Goal: Task Accomplishment & Management: Use online tool/utility

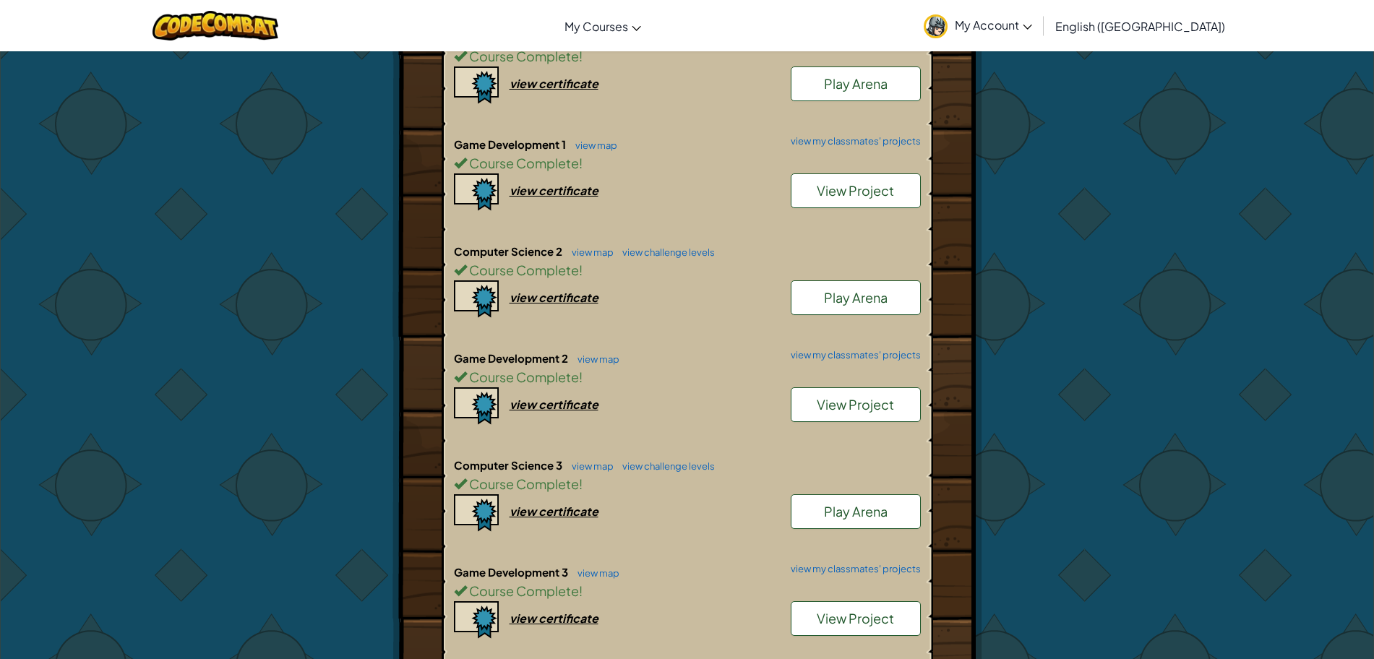
scroll to position [571, 0]
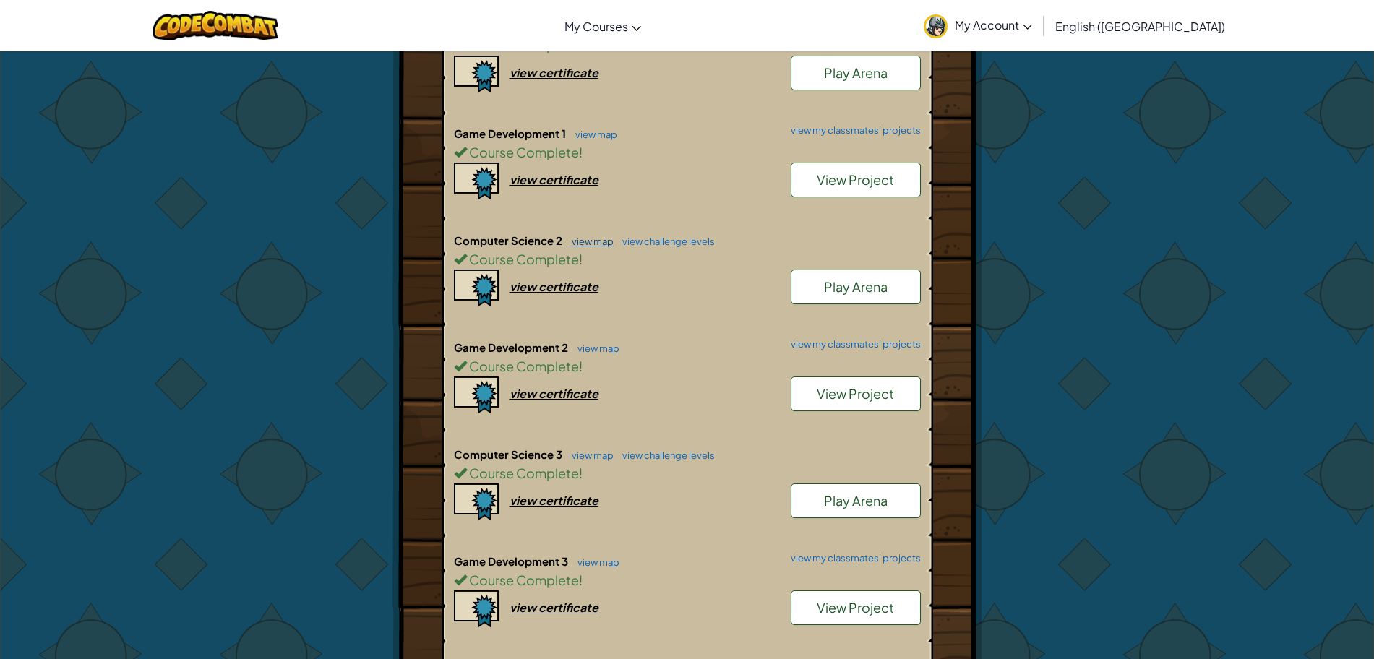
click at [591, 241] on link "view map" at bounding box center [588, 242] width 49 height 12
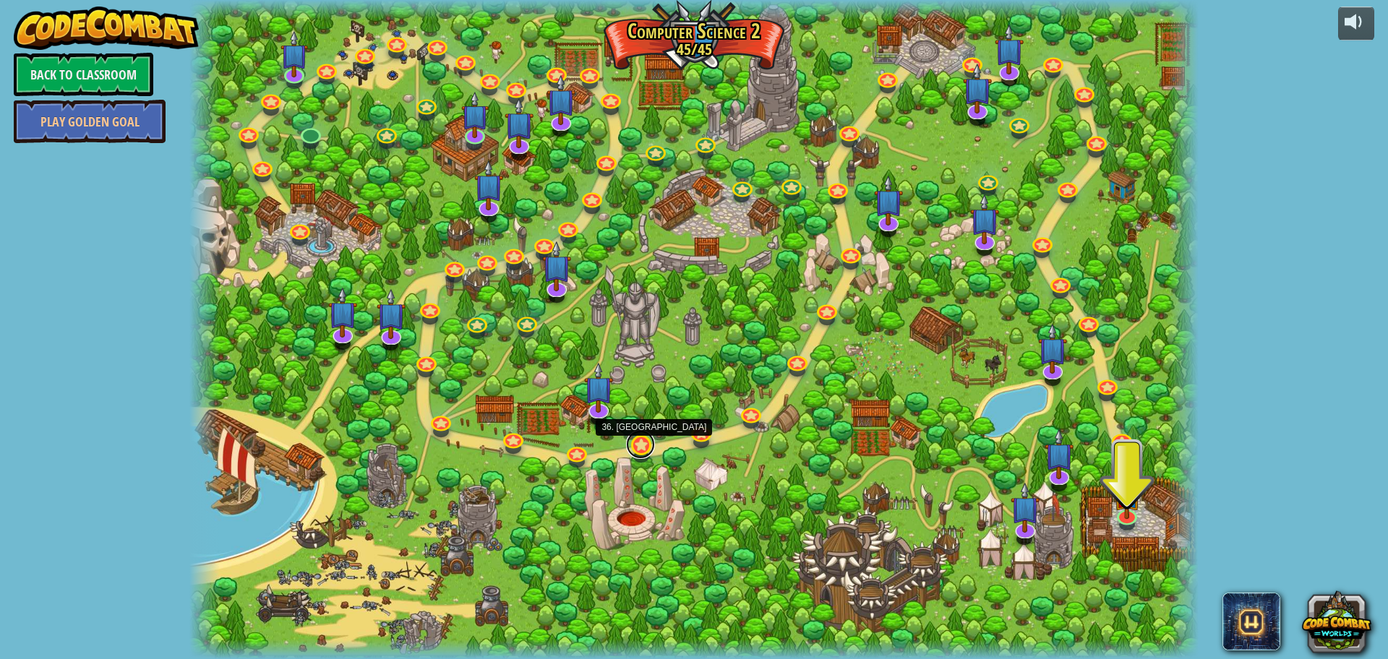
click at [638, 443] on link at bounding box center [640, 444] width 29 height 29
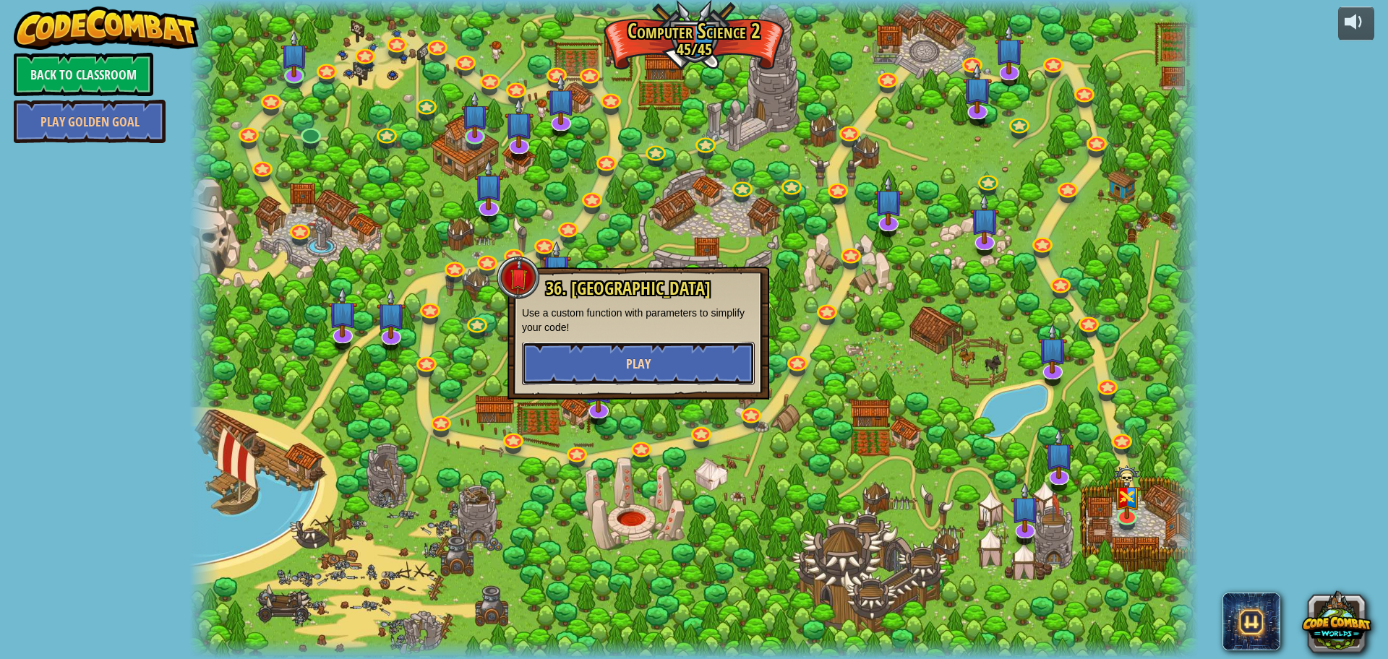
click at [632, 361] on span "Play" at bounding box center [638, 364] width 25 height 18
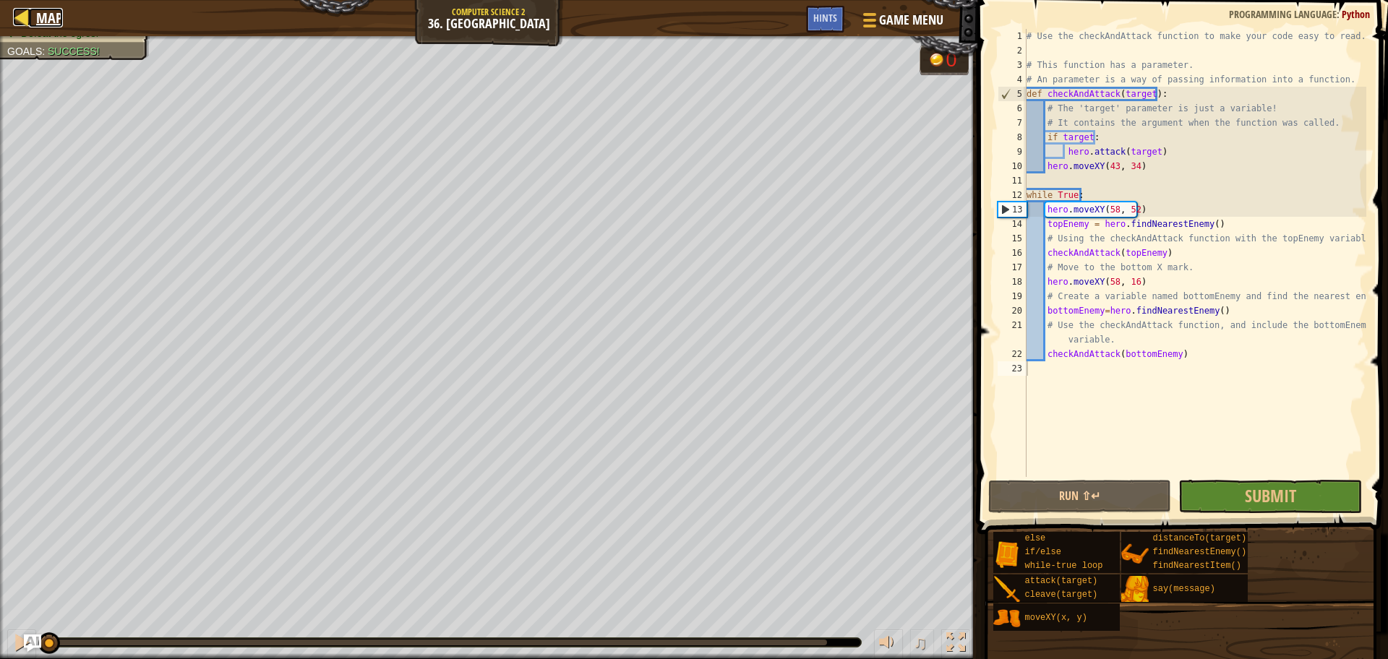
click at [40, 14] on span "Map" at bounding box center [49, 18] width 27 height 20
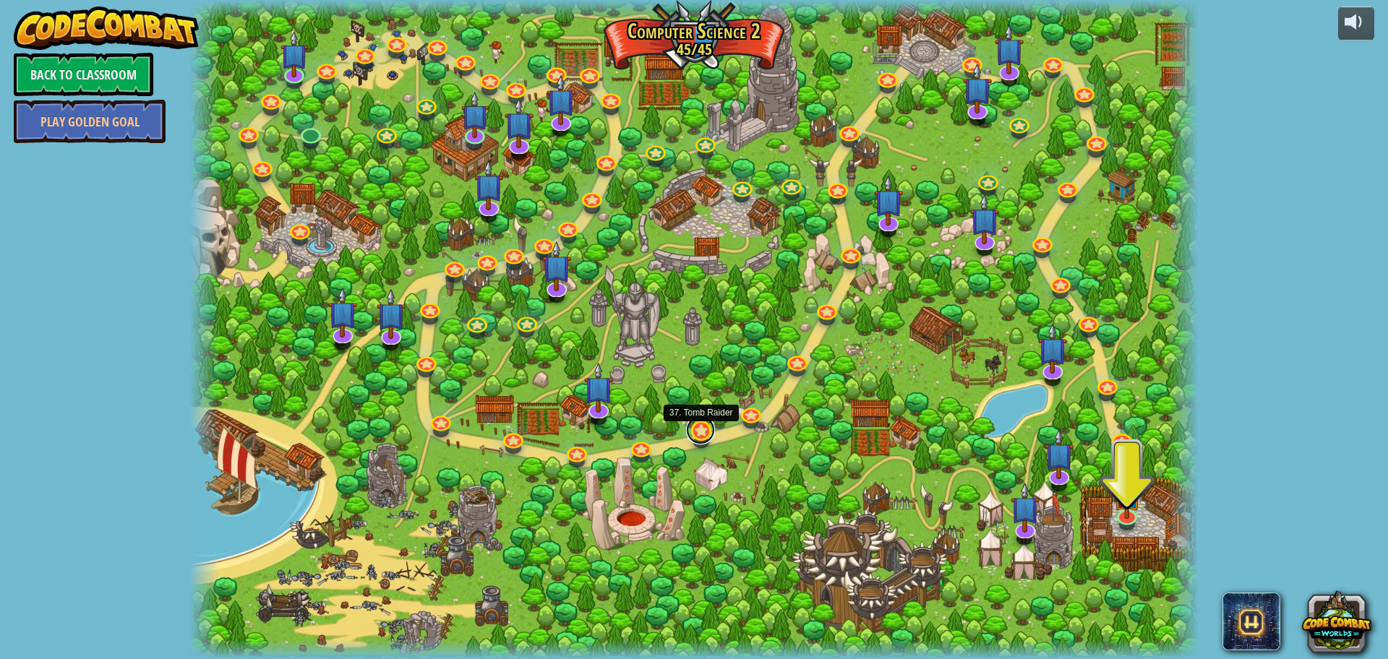
click at [701, 423] on link at bounding box center [700, 430] width 29 height 29
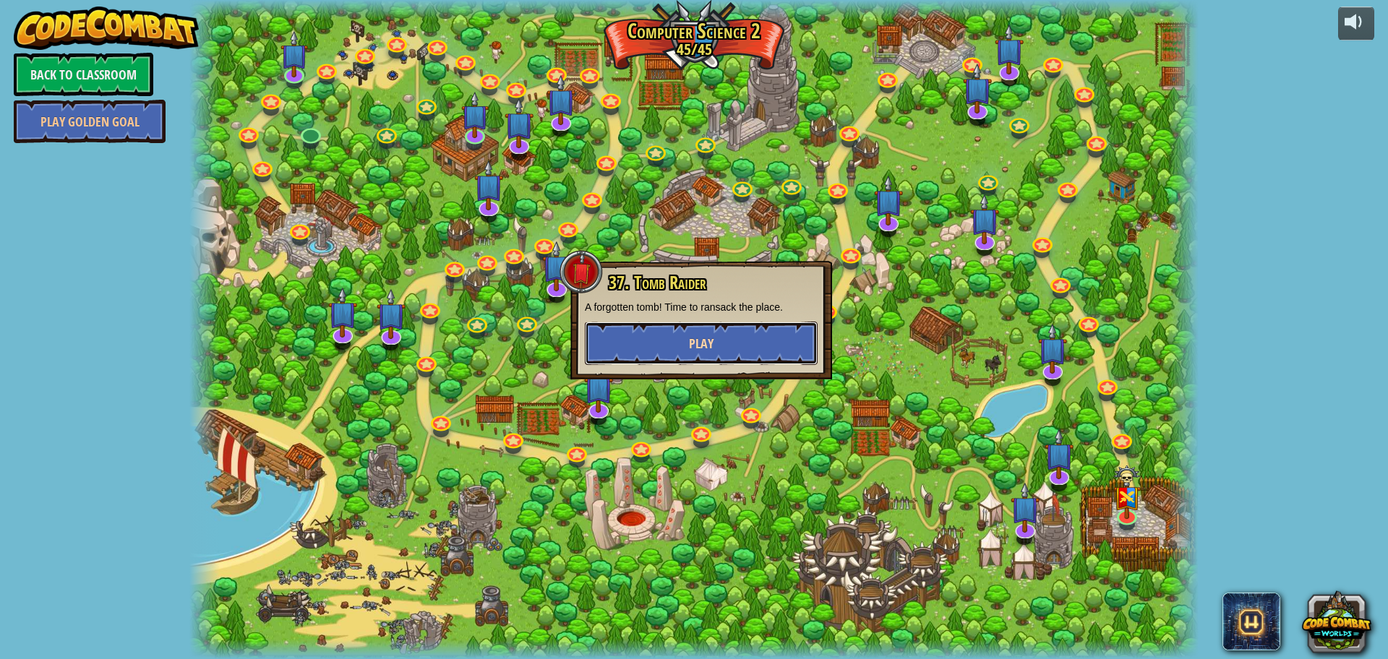
click at [685, 339] on button "Play" at bounding box center [701, 343] width 233 height 43
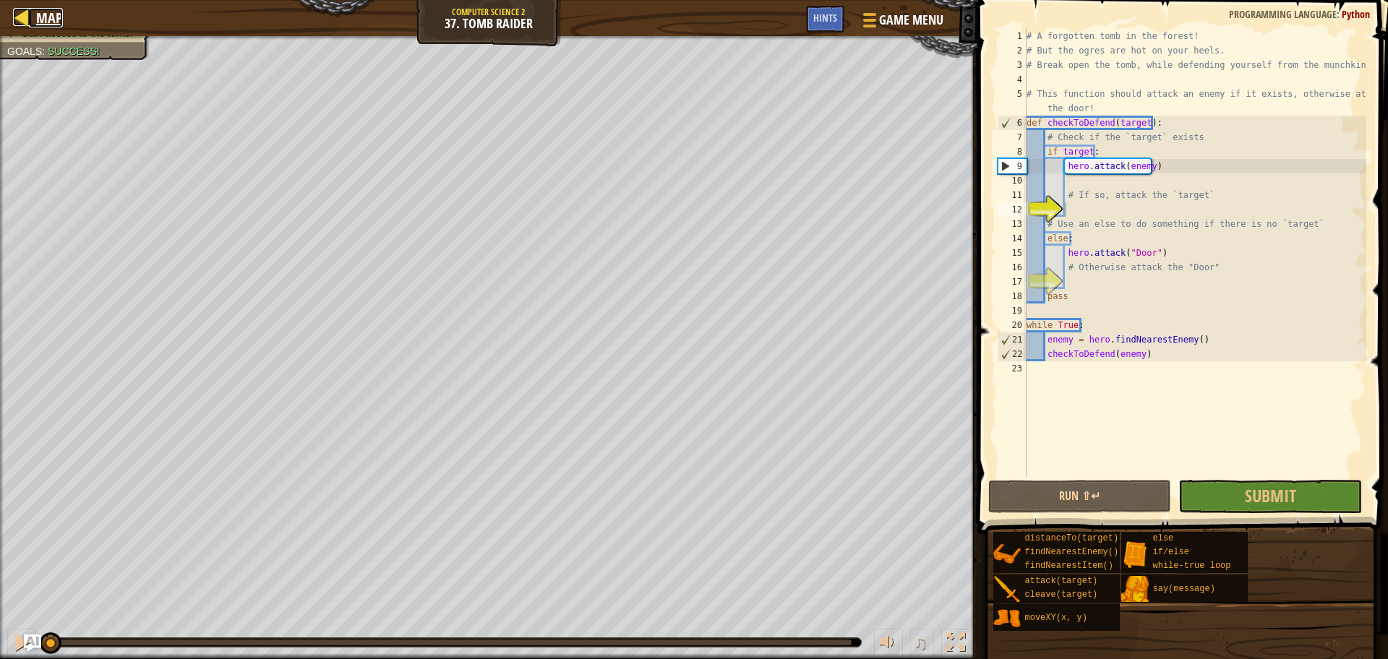
click at [39, 8] on span "Map" at bounding box center [49, 18] width 27 height 20
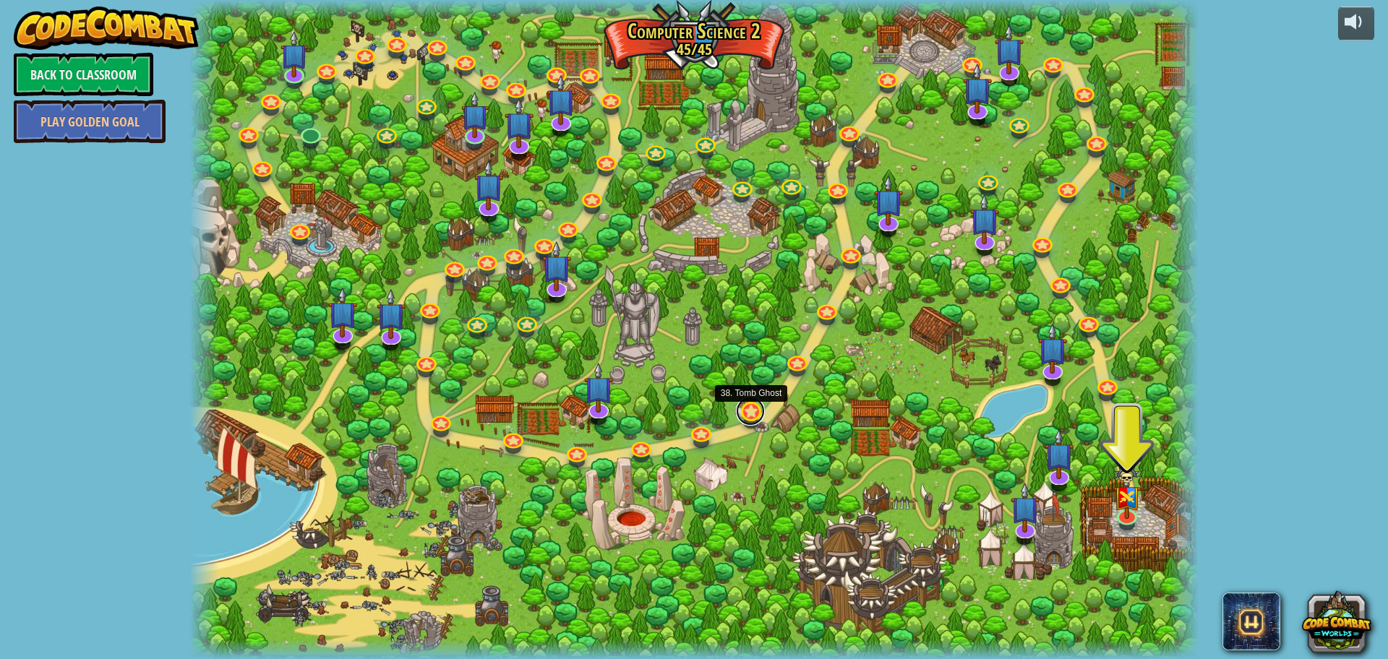
click at [757, 409] on link at bounding box center [750, 411] width 29 height 29
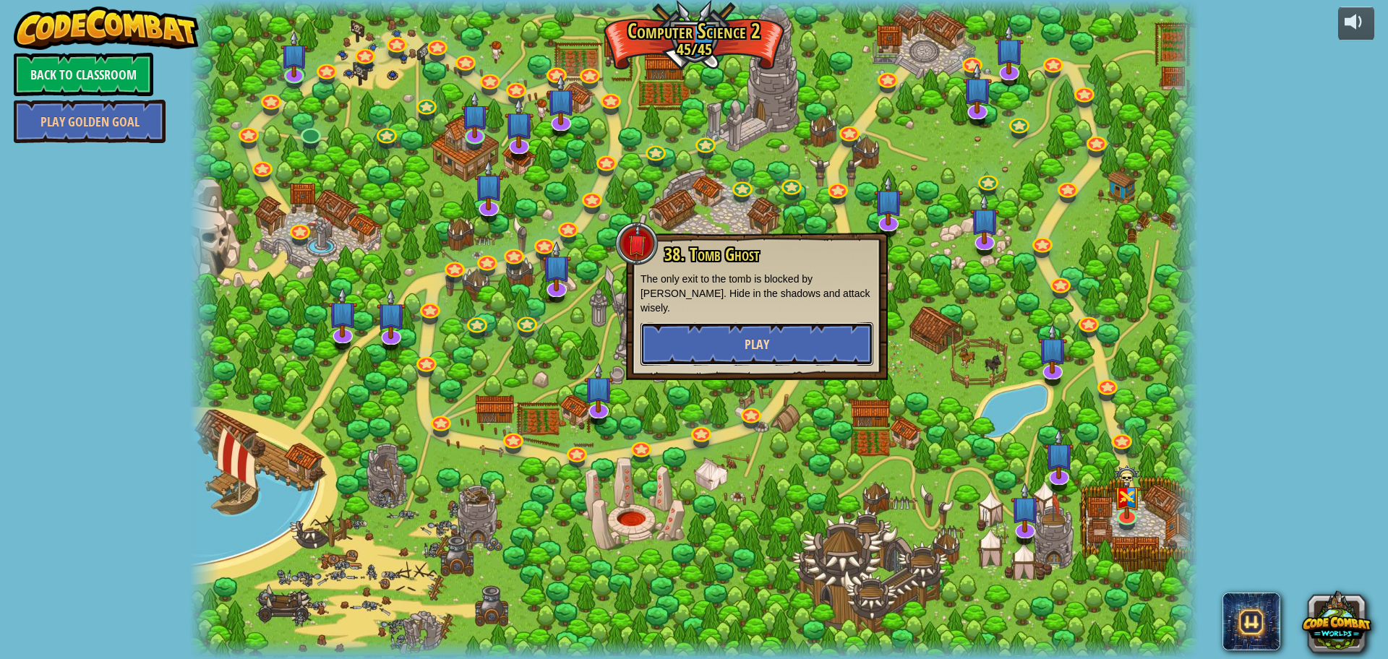
click at [731, 332] on button "Play" at bounding box center [756, 343] width 233 height 43
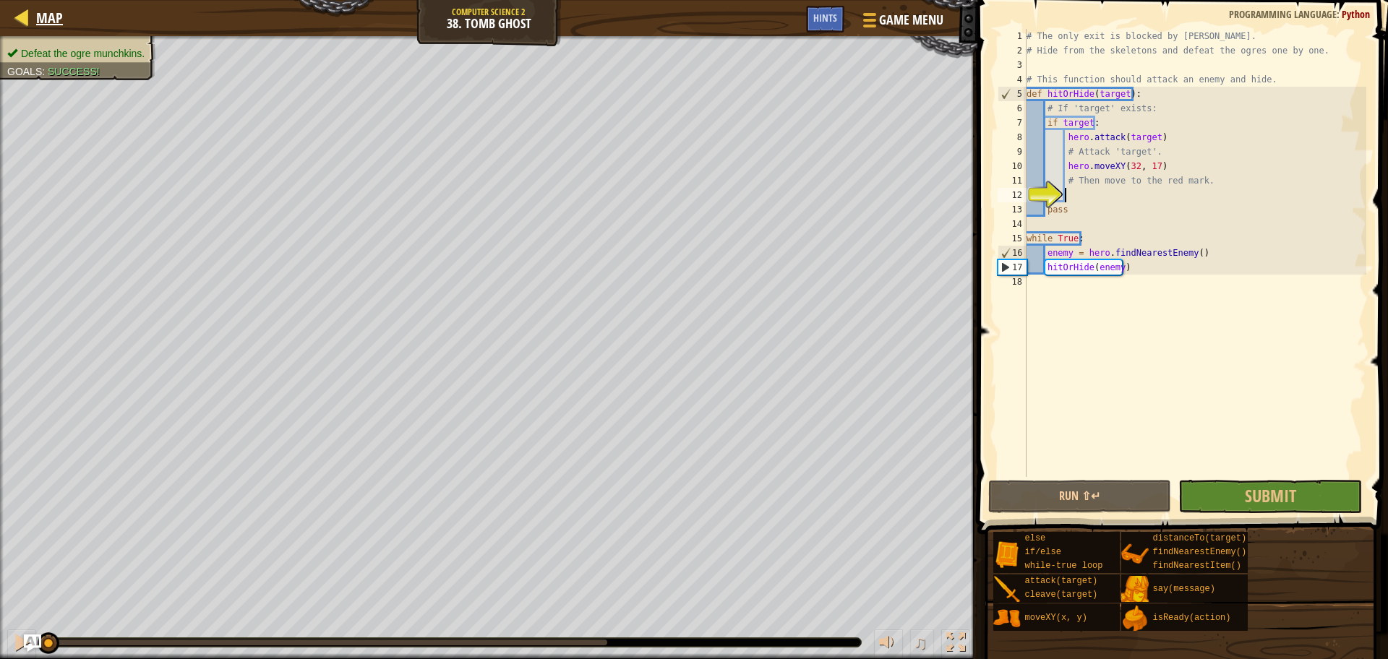
click at [46, 5] on div "Map" at bounding box center [46, 18] width 34 height 36
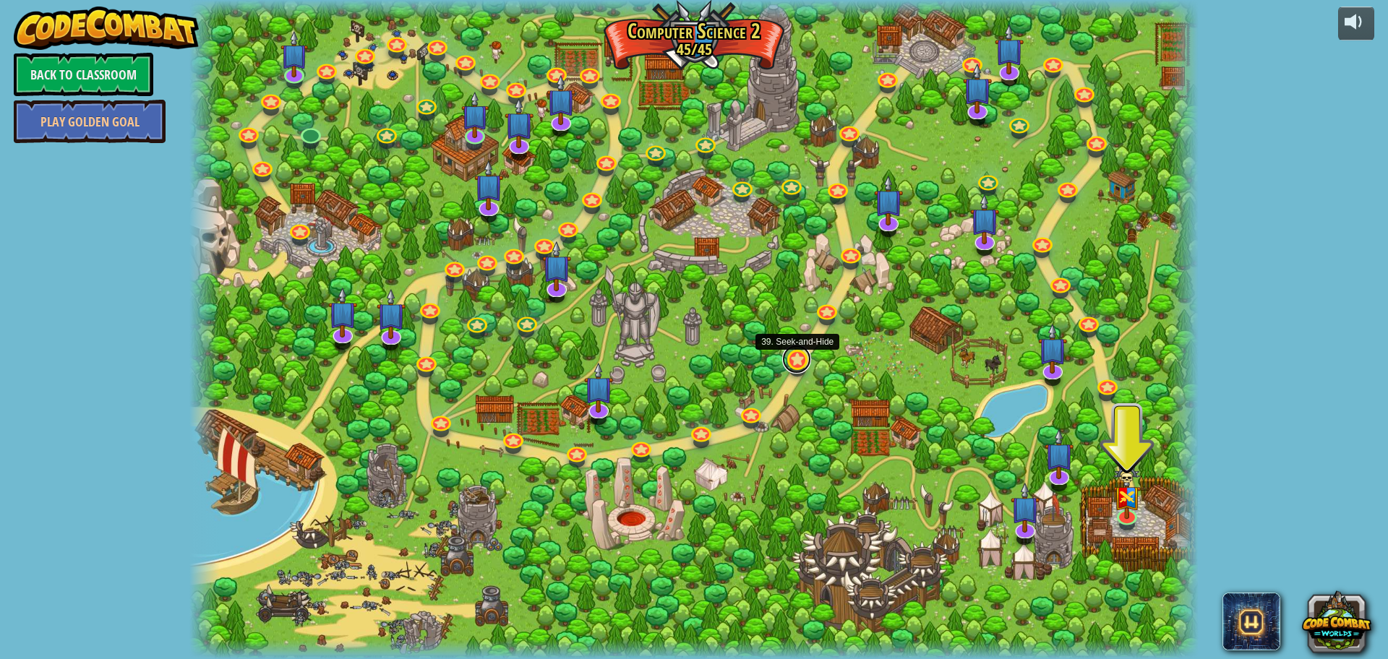
click at [793, 358] on link at bounding box center [796, 359] width 29 height 29
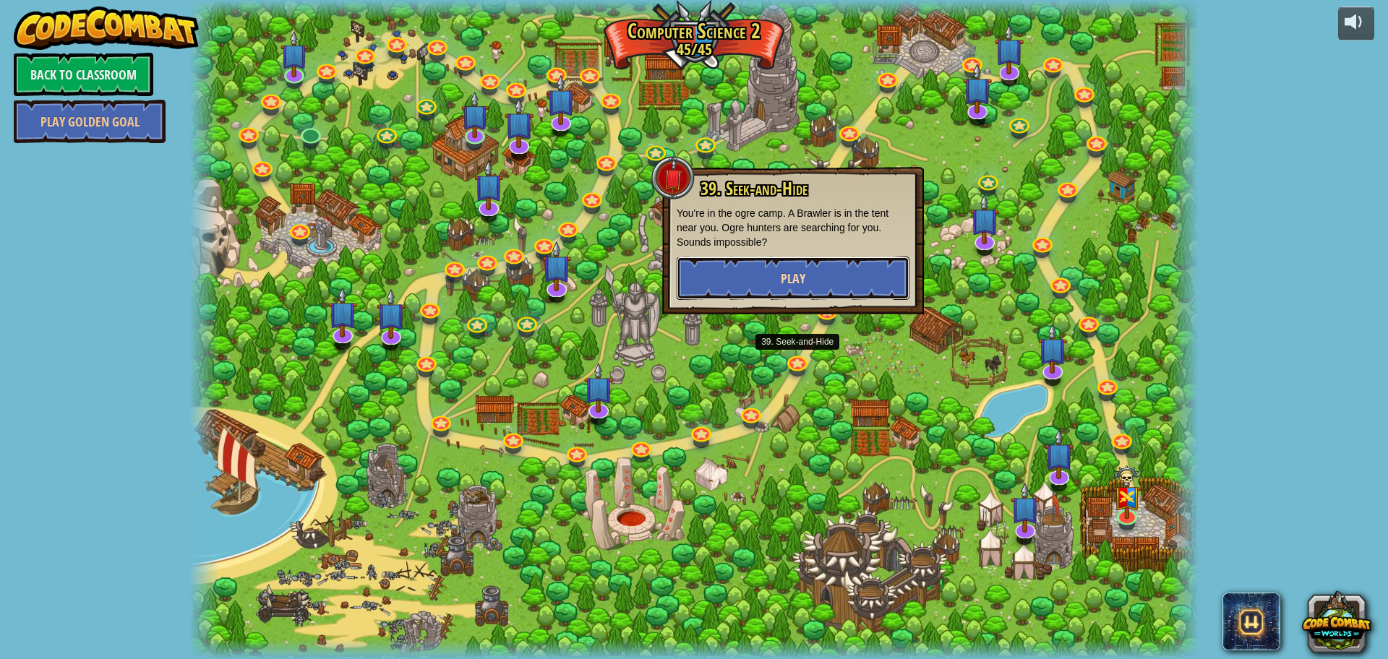
click at [775, 283] on button "Play" at bounding box center [792, 278] width 233 height 43
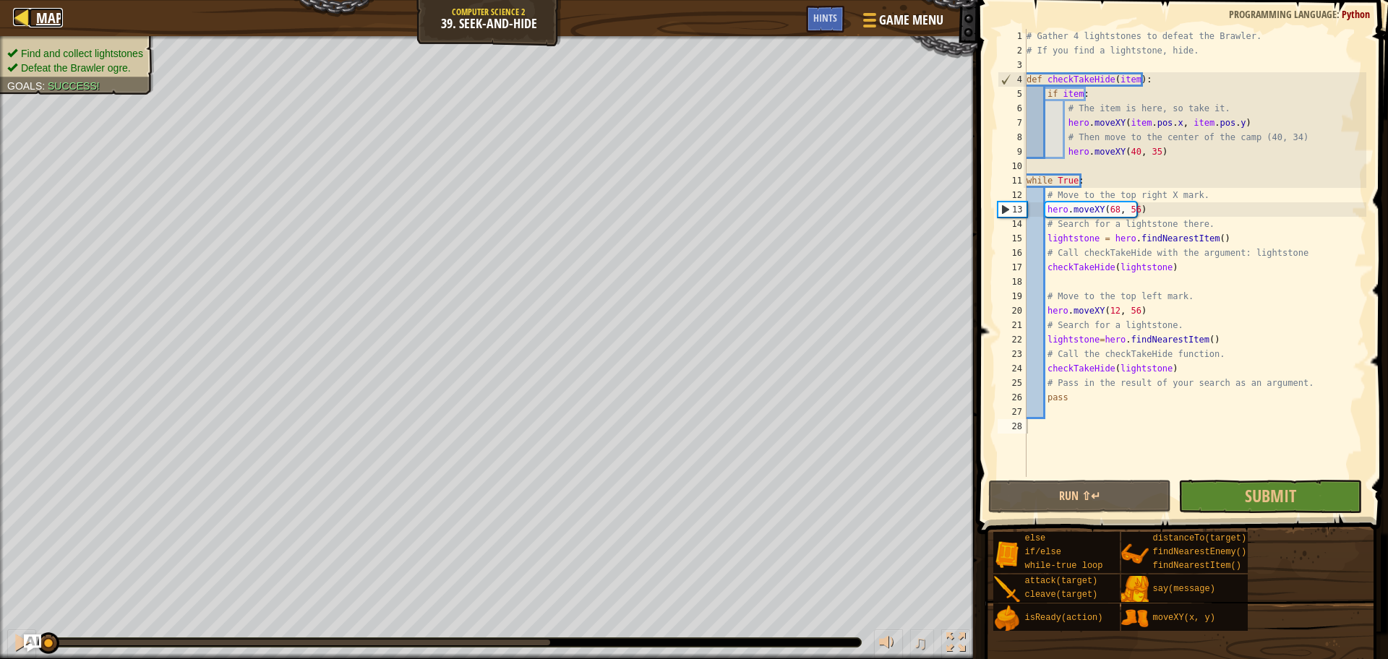
click at [41, 17] on span "Map" at bounding box center [49, 18] width 27 height 20
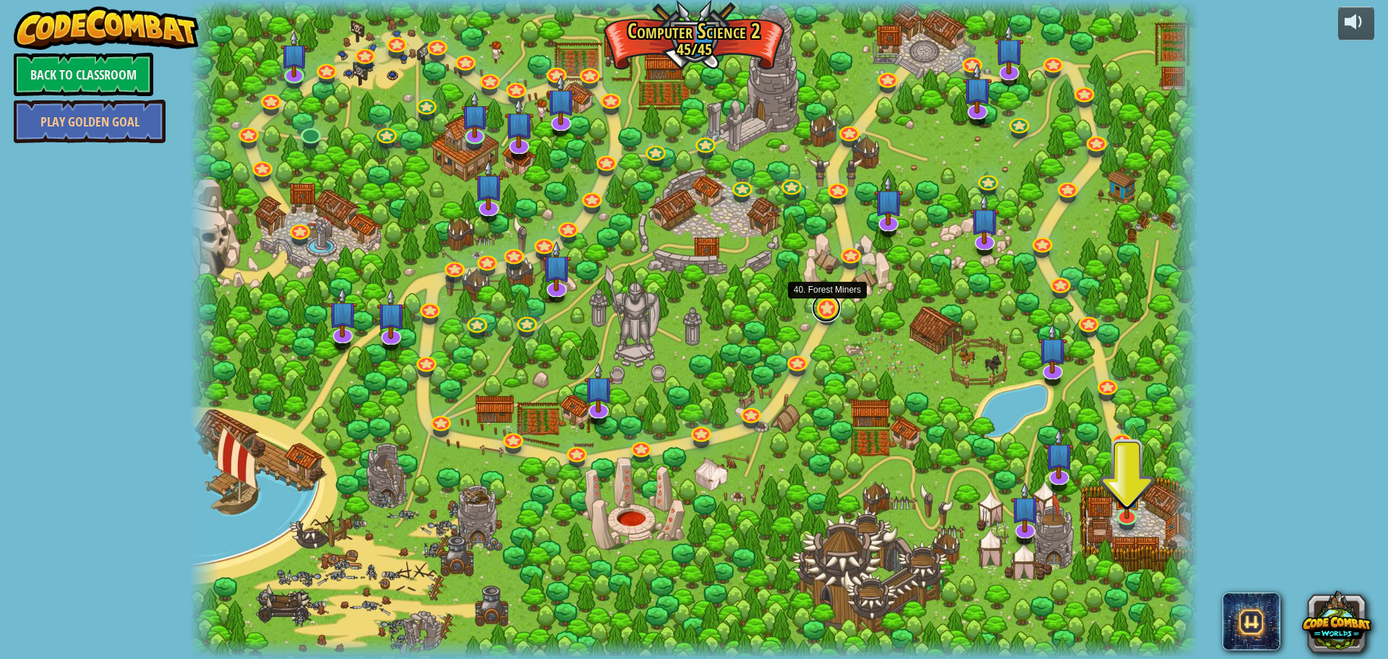
click at [822, 309] on link at bounding box center [826, 307] width 29 height 29
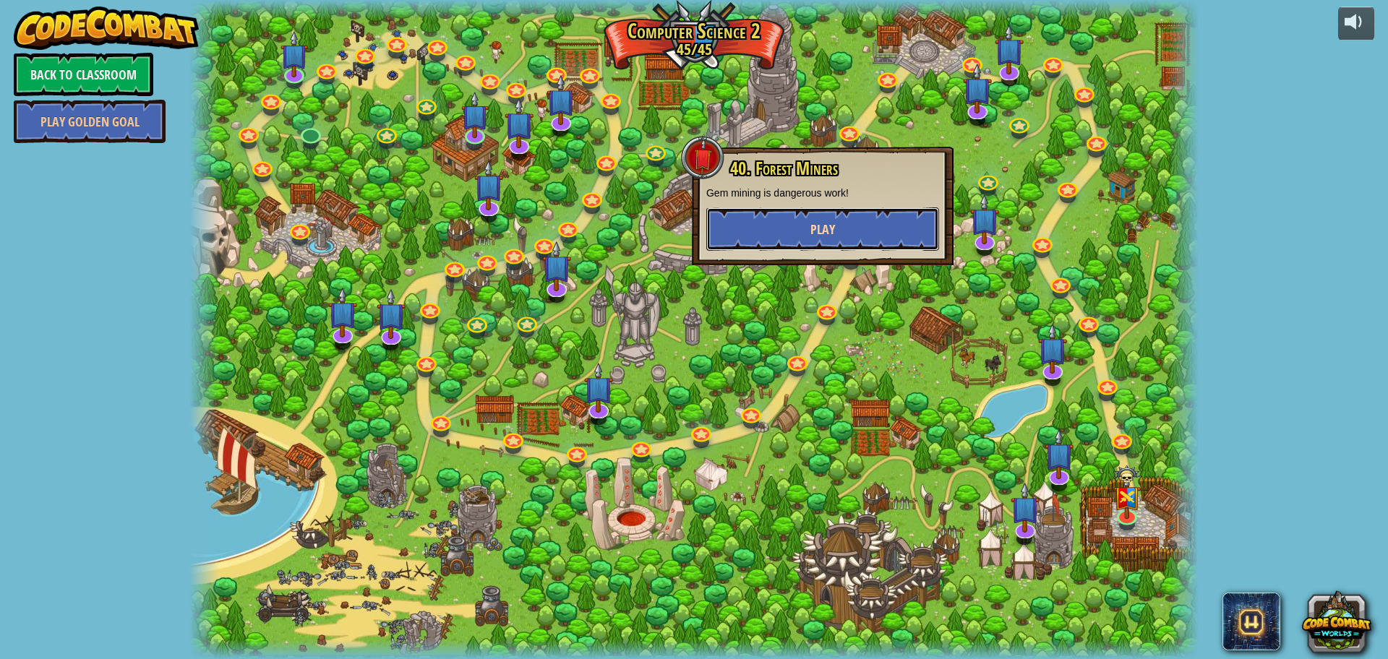
click at [825, 220] on span "Play" at bounding box center [822, 229] width 25 height 18
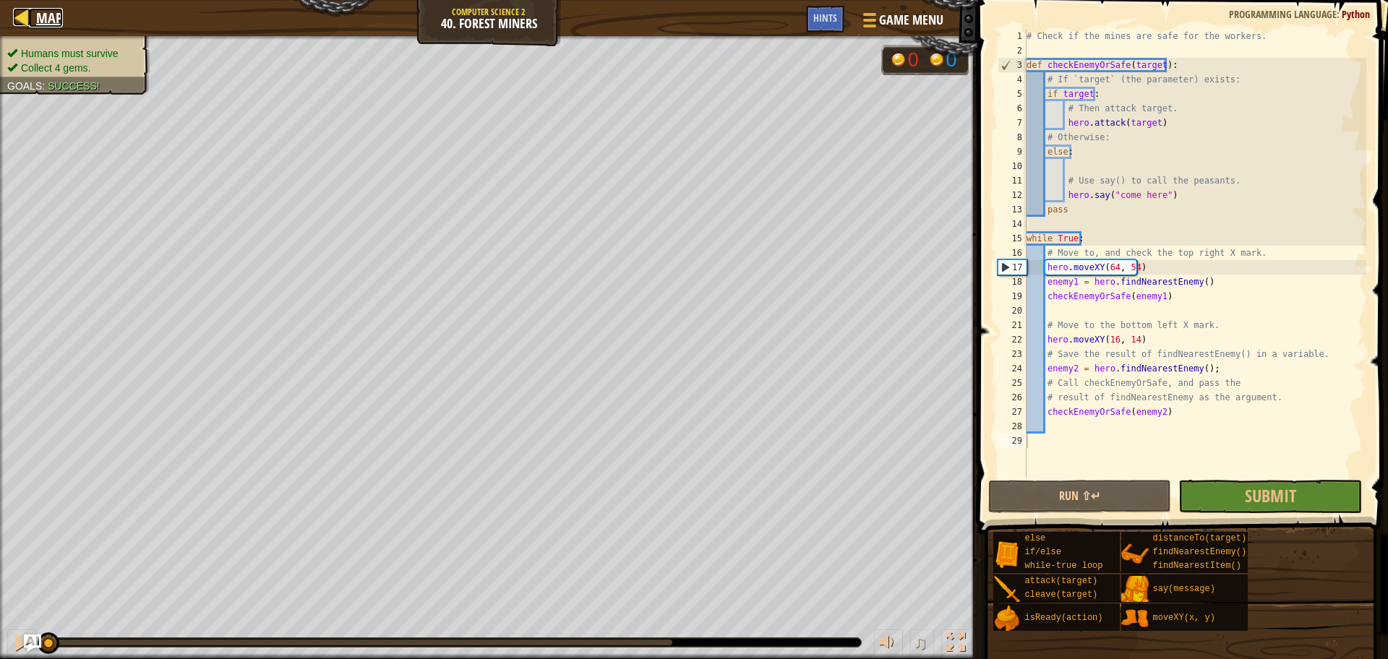
click at [43, 8] on span "Map" at bounding box center [49, 18] width 27 height 20
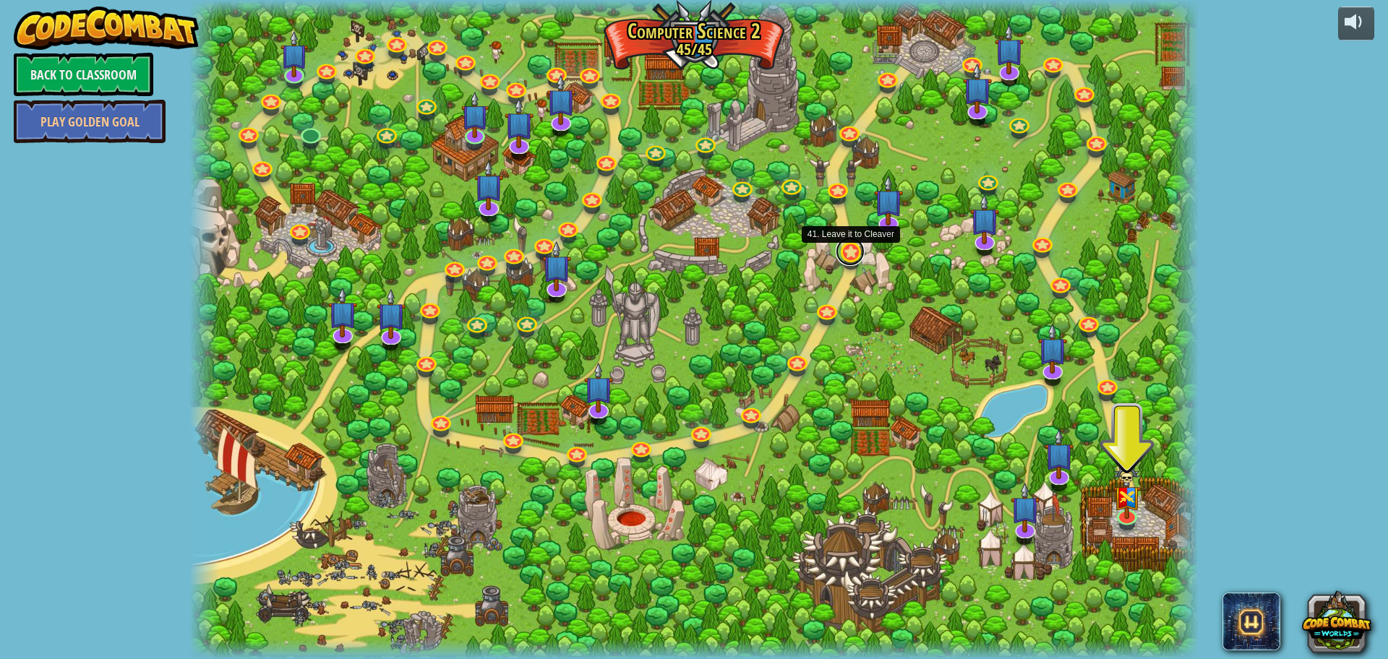
click at [852, 252] on link at bounding box center [849, 251] width 29 height 29
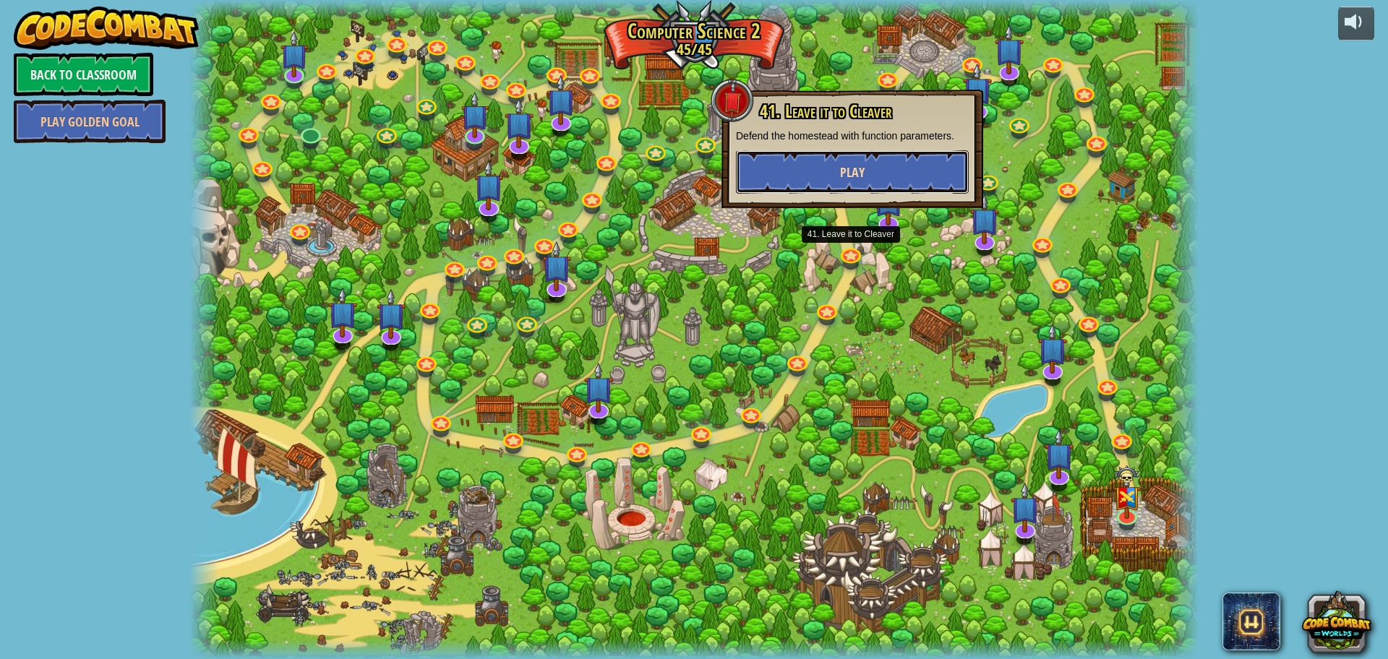
click at [818, 167] on button "Play" at bounding box center [852, 171] width 233 height 43
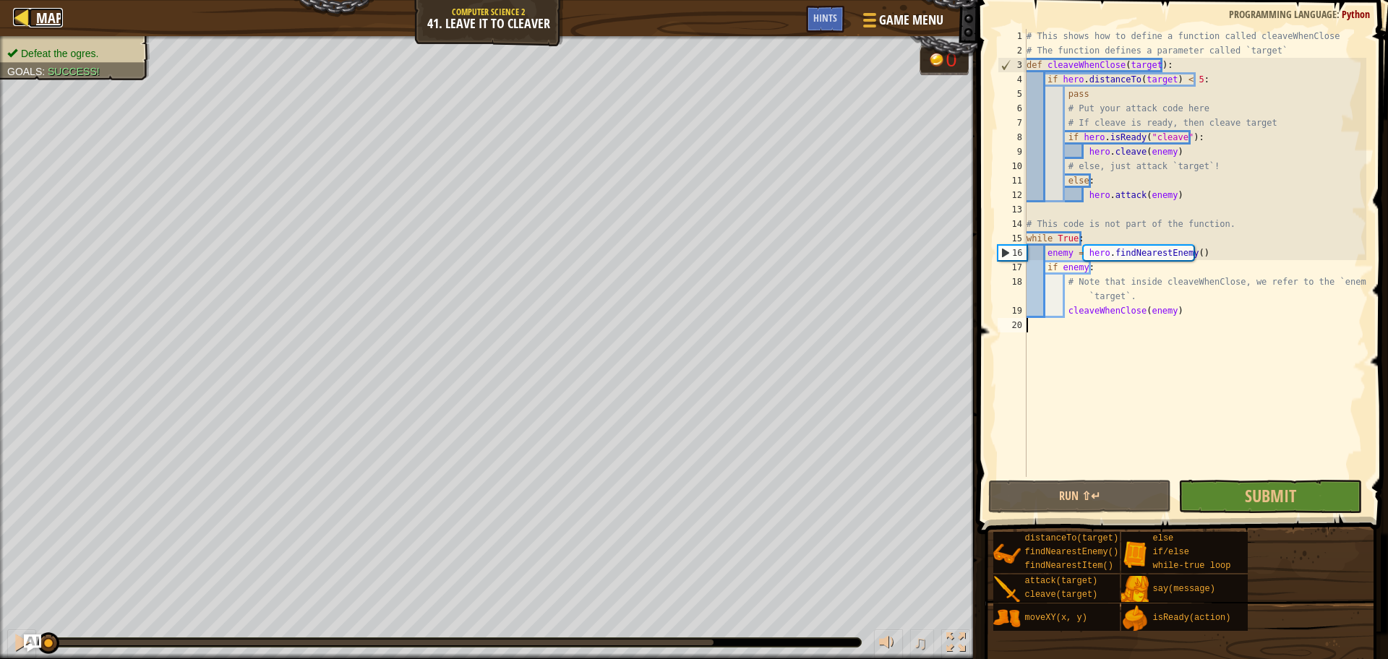
click at [40, 14] on span "Map" at bounding box center [49, 18] width 27 height 20
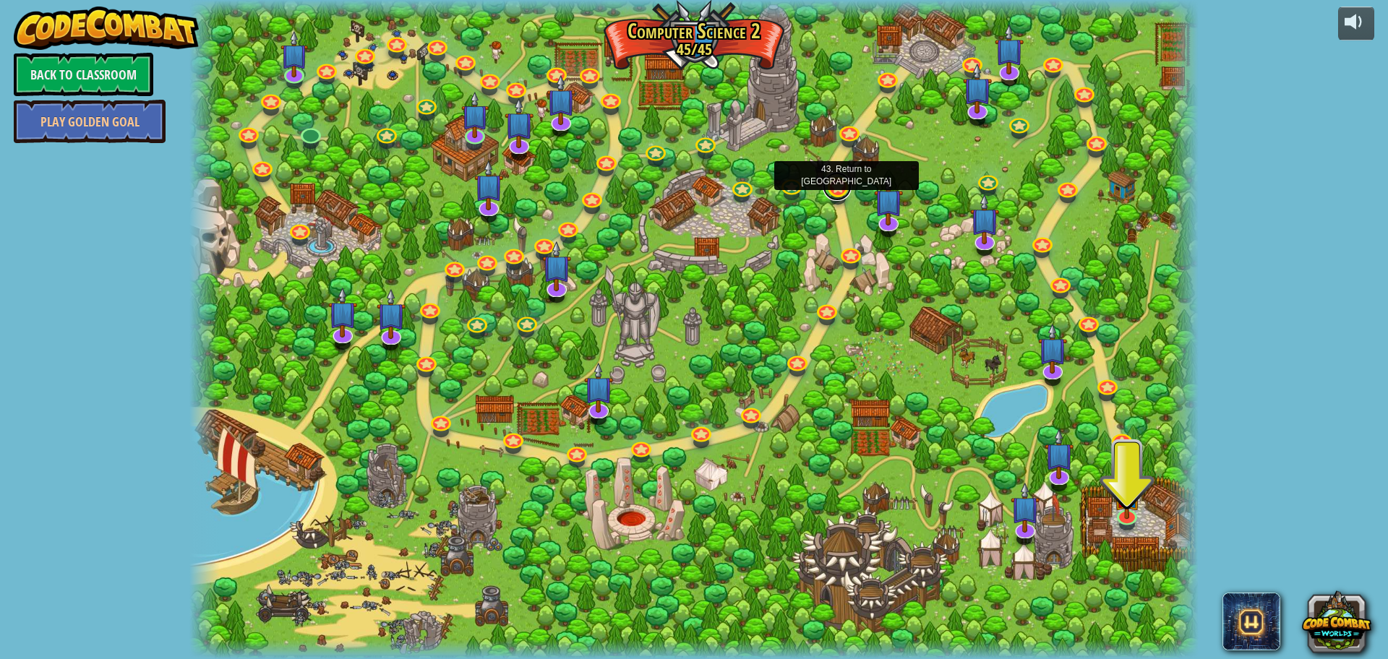
click at [833, 181] on link at bounding box center [836, 186] width 29 height 29
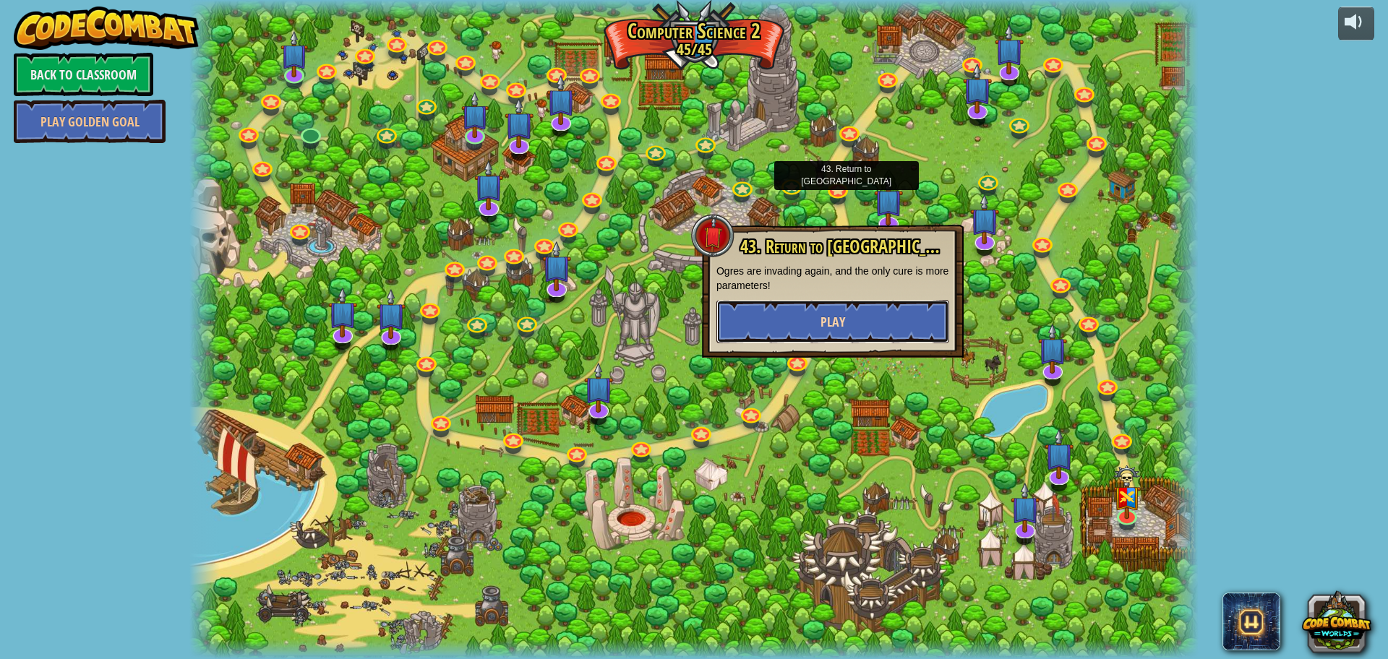
click at [858, 302] on button "Play" at bounding box center [832, 321] width 233 height 43
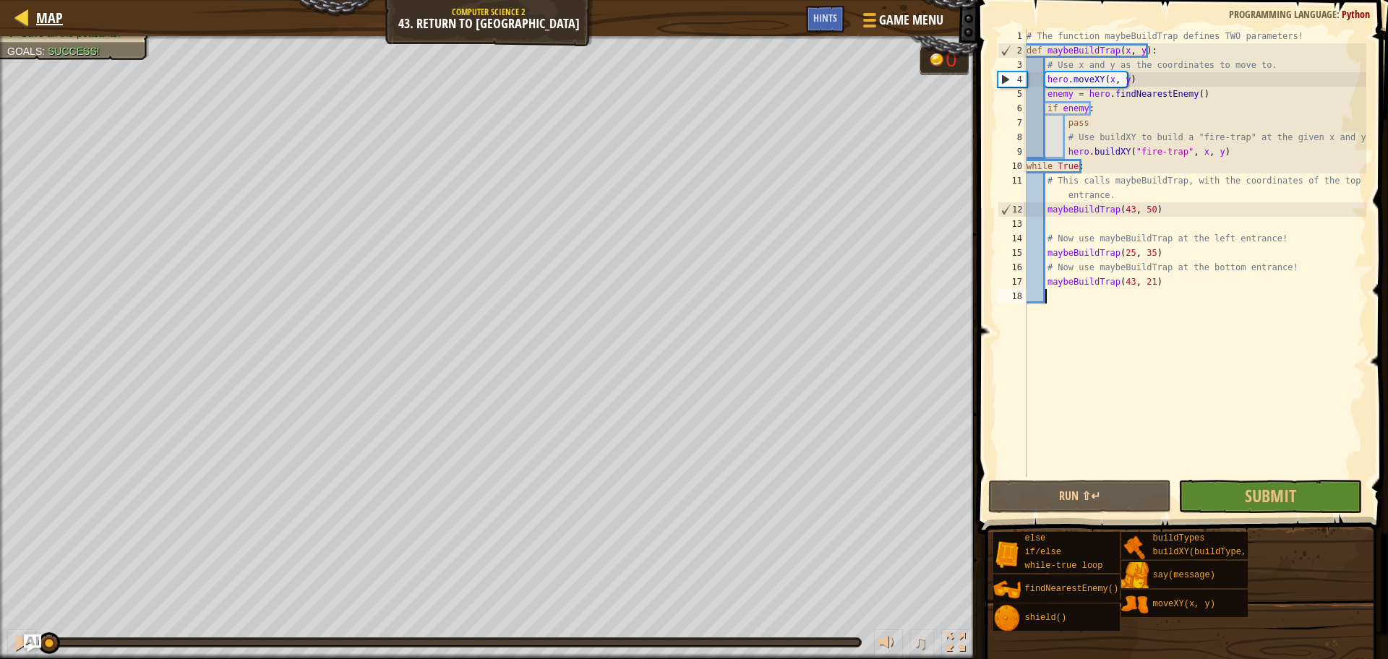
click at [35, 7] on div "Map" at bounding box center [46, 18] width 34 height 36
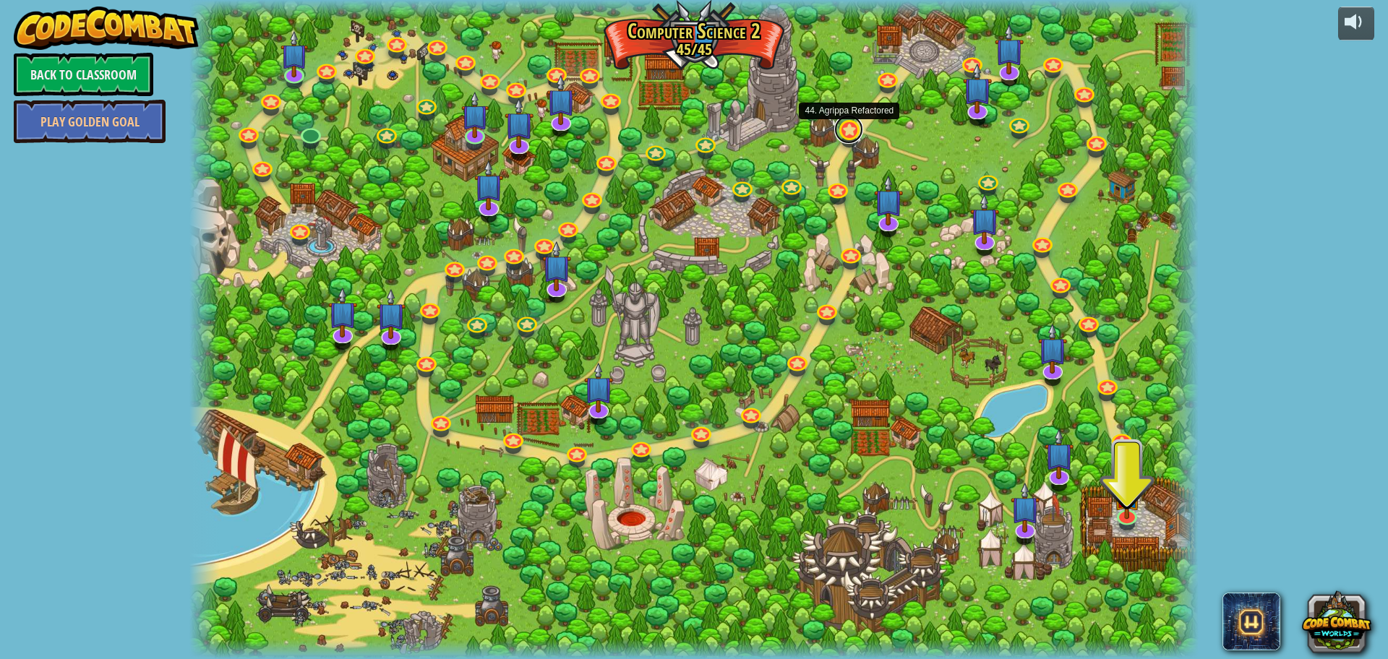
click at [848, 139] on link at bounding box center [848, 129] width 29 height 29
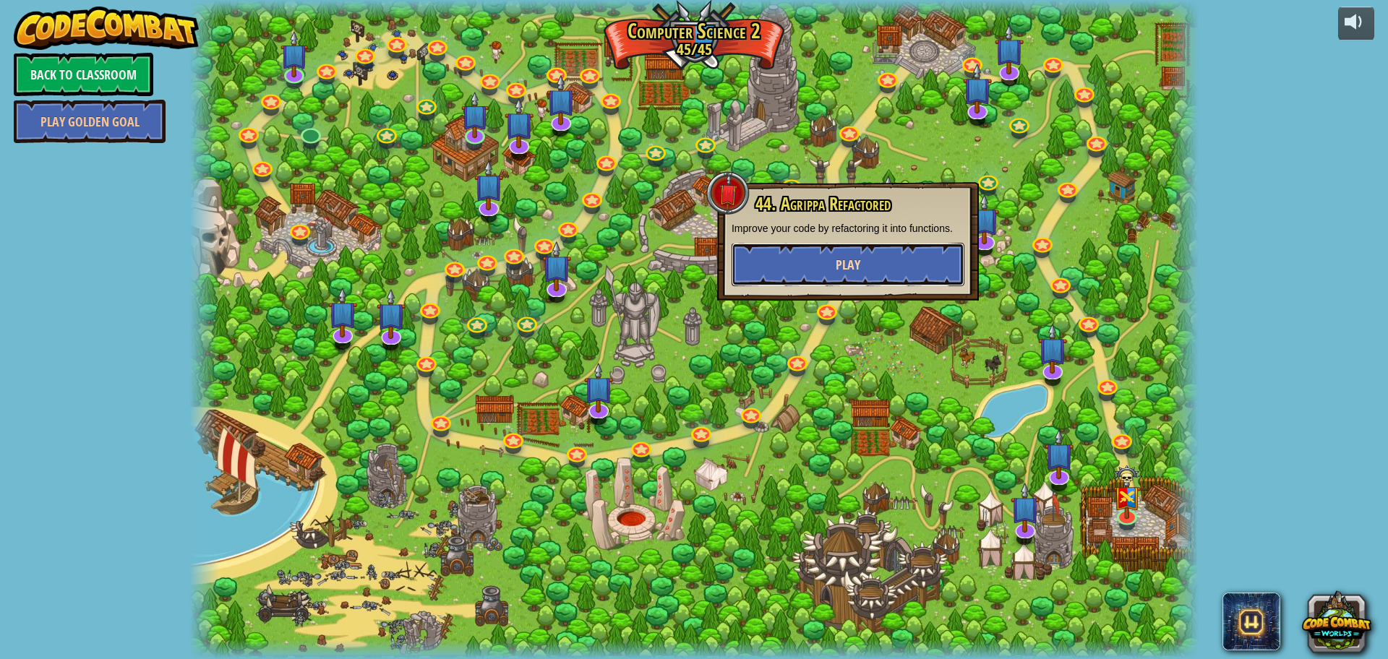
click at [834, 251] on button "Play" at bounding box center [847, 264] width 233 height 43
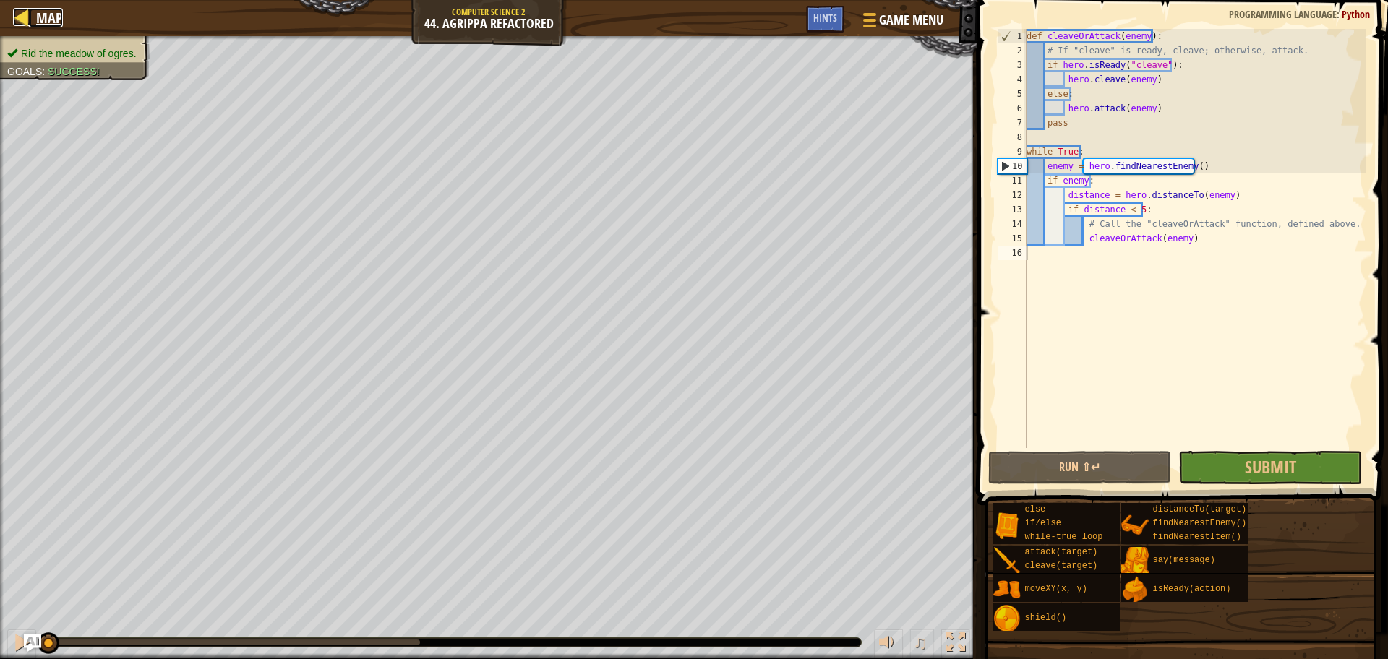
click at [33, 21] on link "Map" at bounding box center [46, 18] width 34 height 20
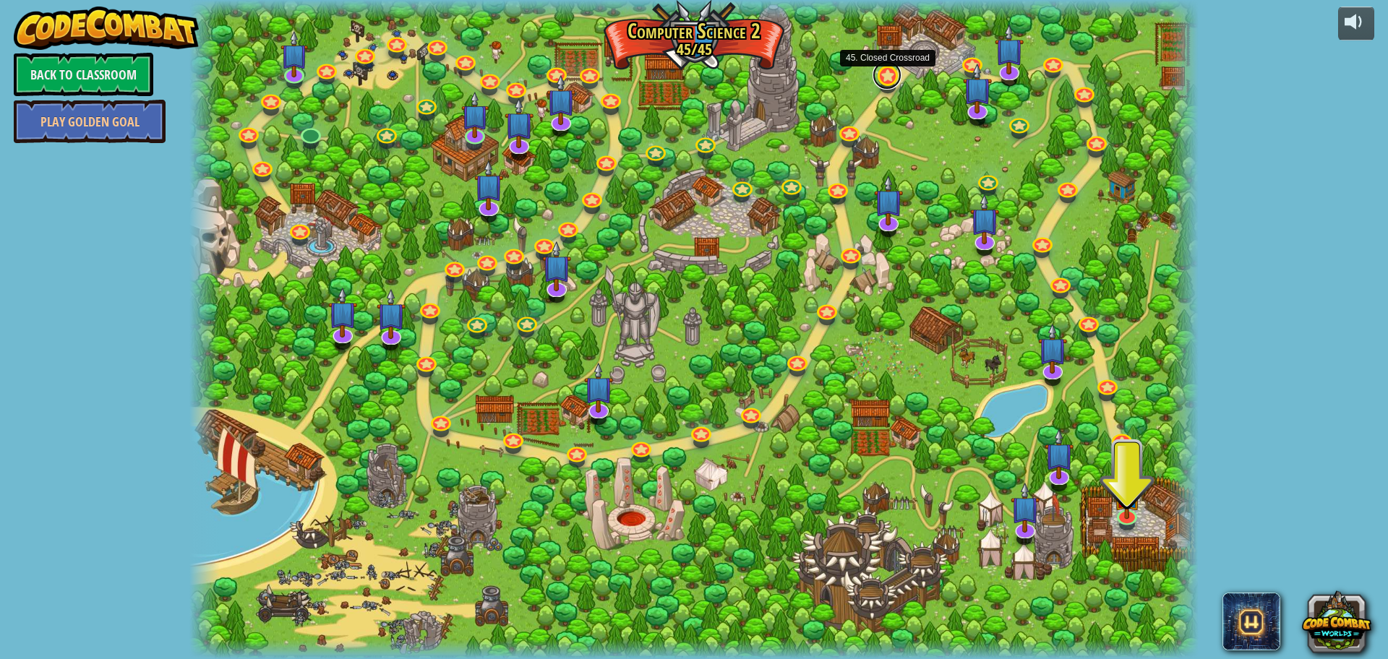
click at [893, 82] on link at bounding box center [886, 75] width 29 height 29
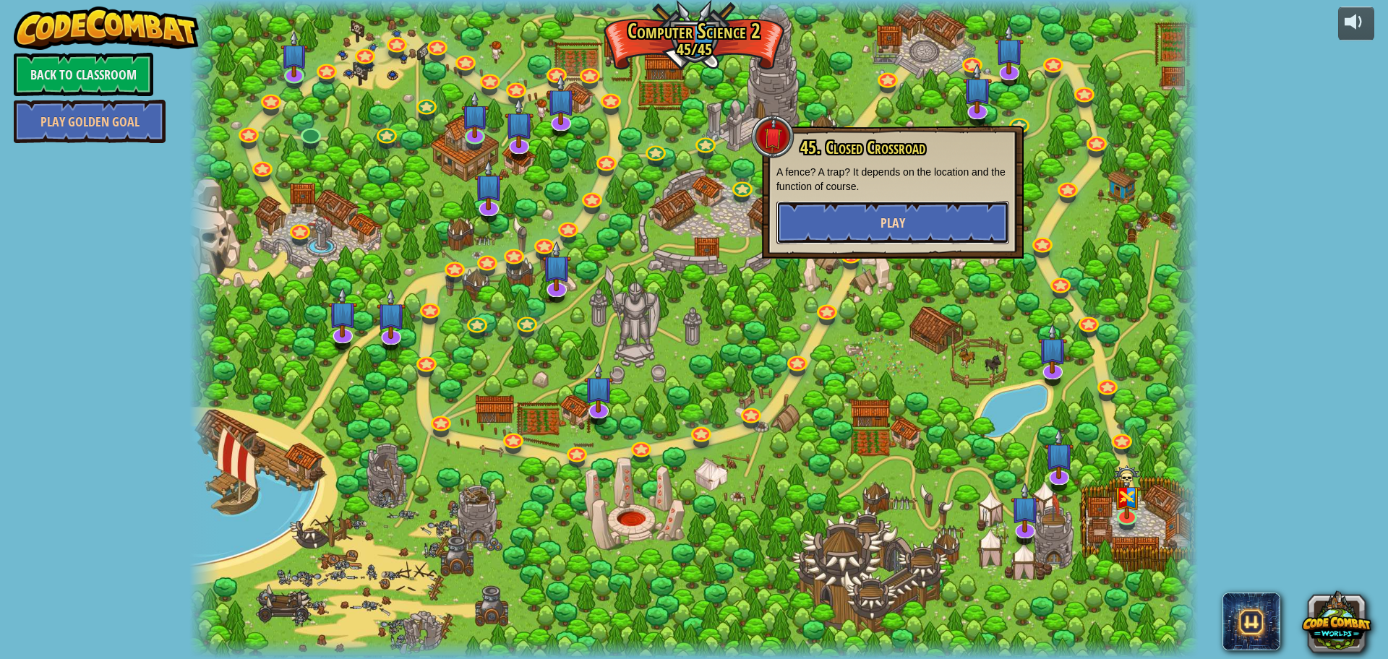
click at [859, 203] on button "Play" at bounding box center [892, 222] width 233 height 43
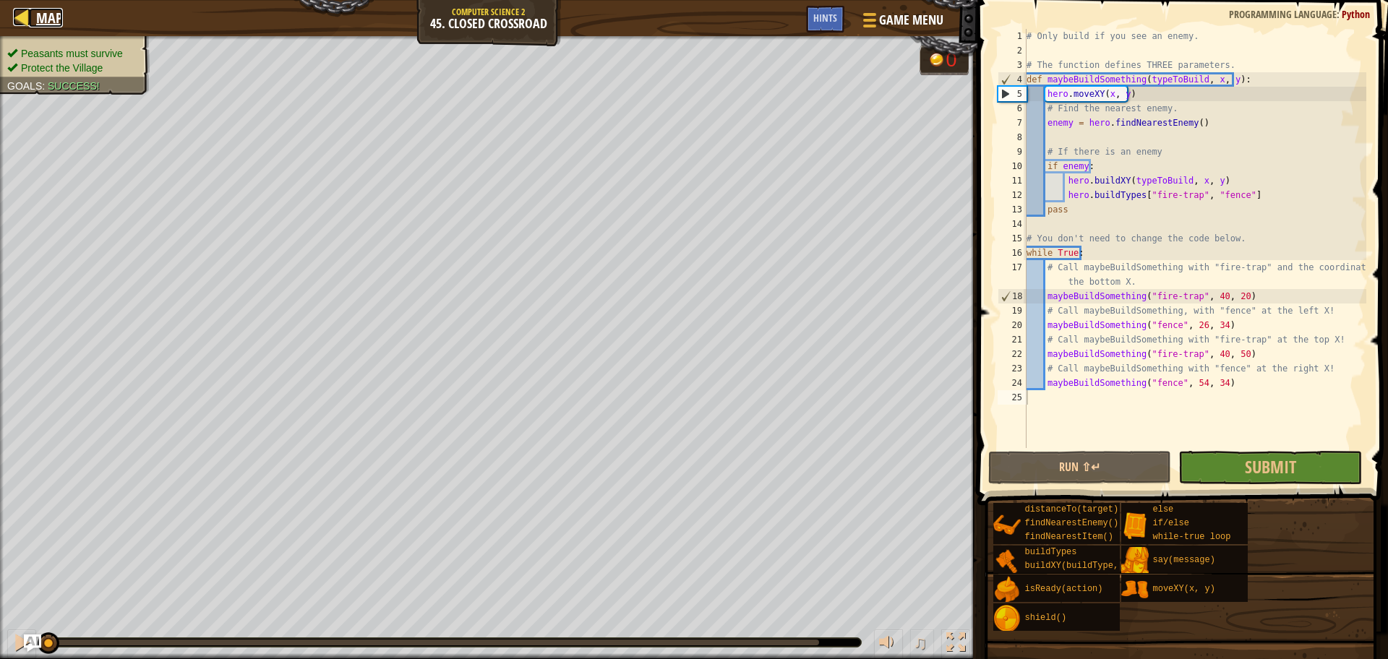
click at [22, 20] on div at bounding box center [22, 17] width 18 height 18
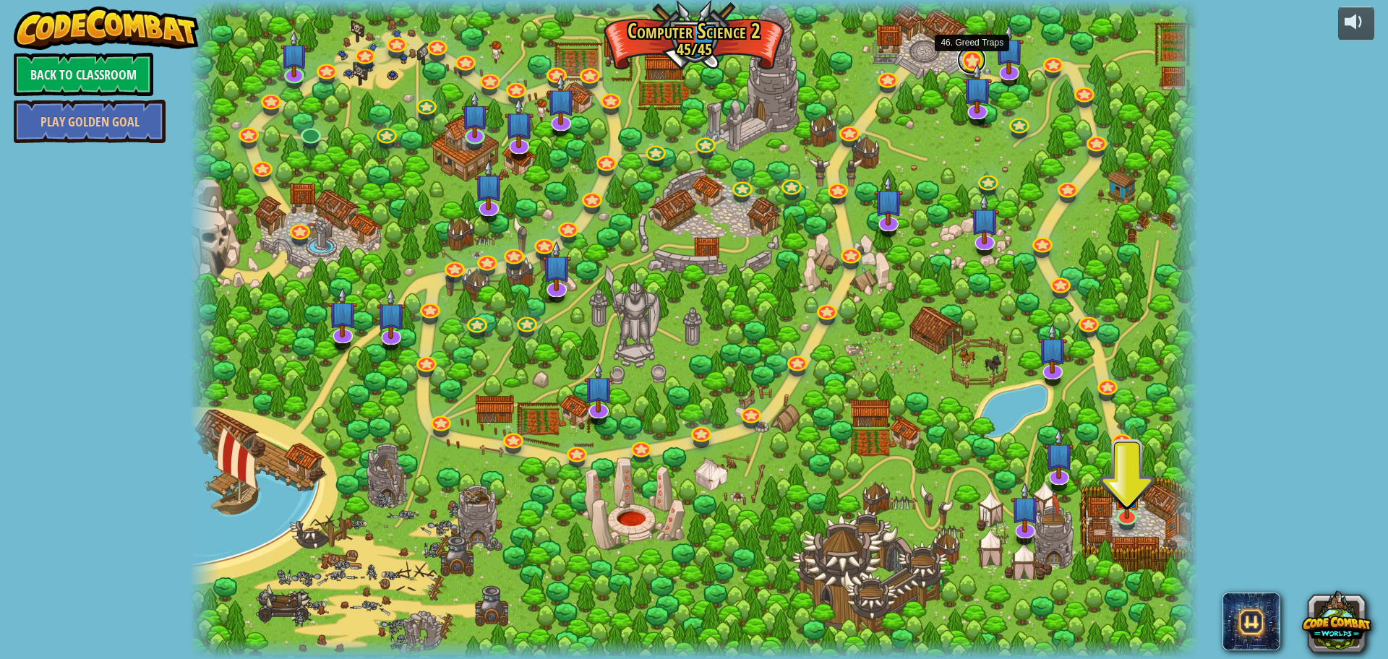
click at [966, 59] on link at bounding box center [971, 60] width 29 height 29
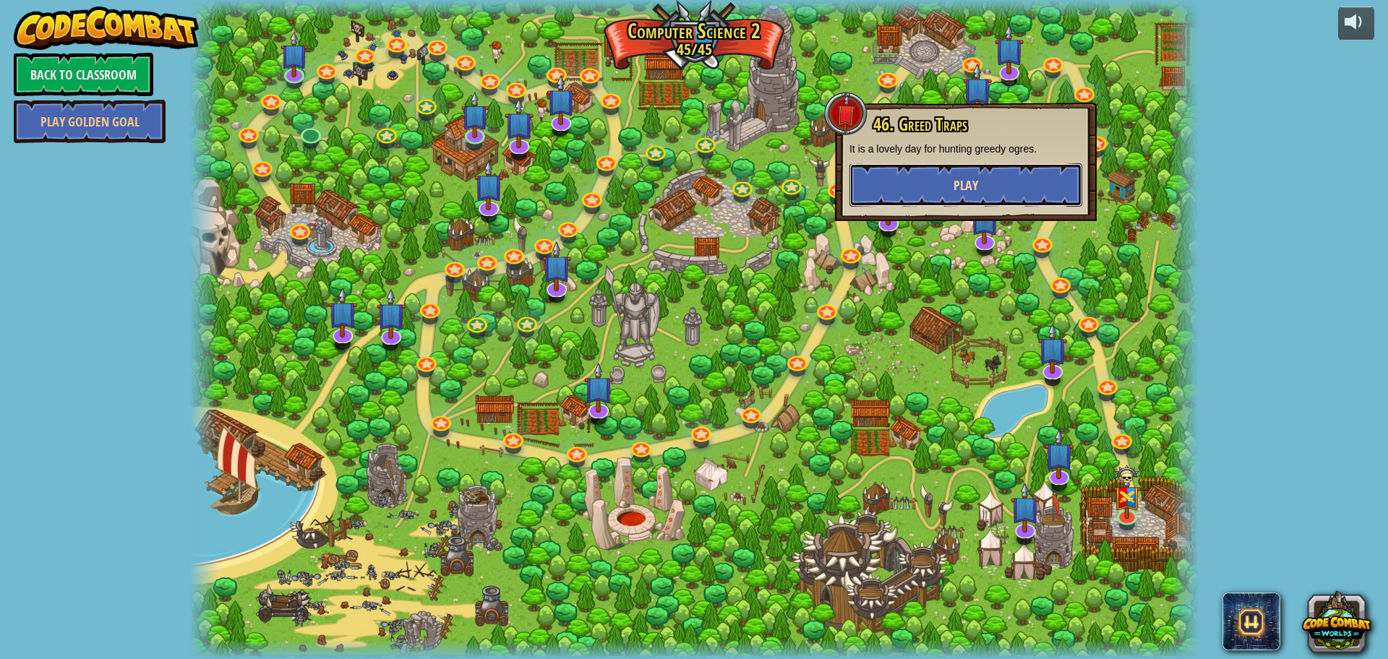
click at [921, 171] on button "Play" at bounding box center [965, 184] width 233 height 43
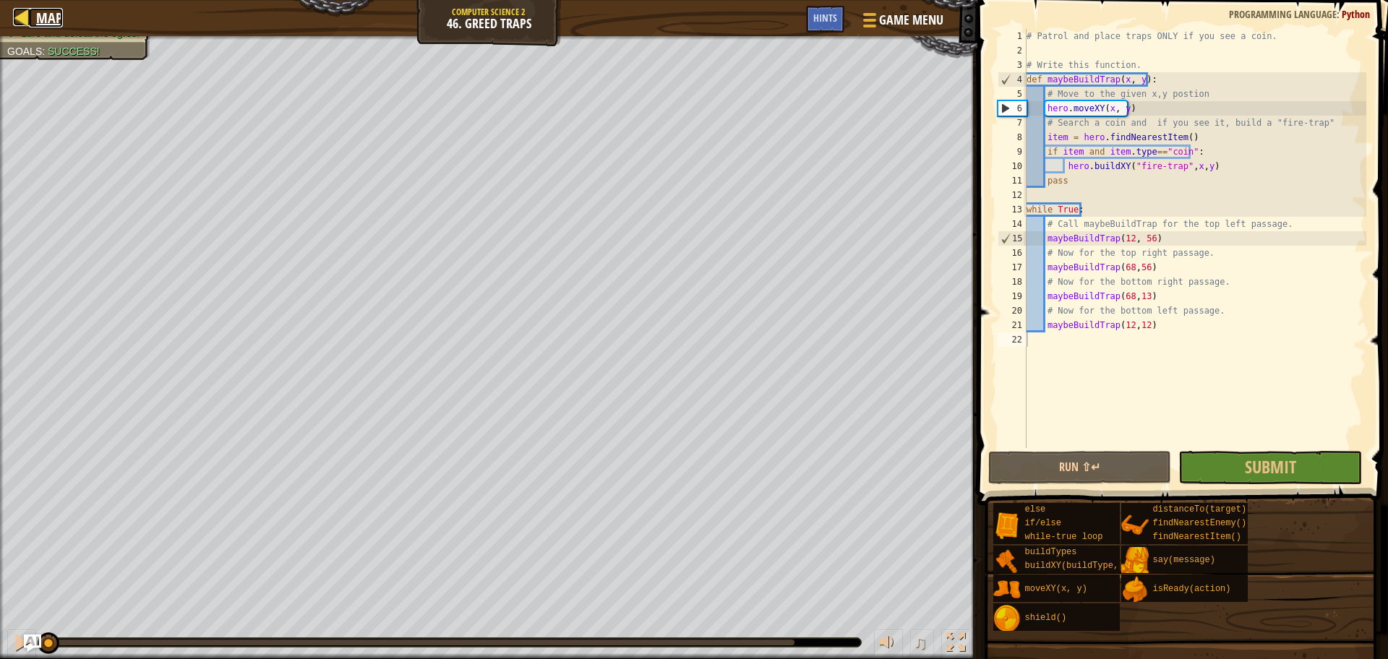
click at [20, 17] on div at bounding box center [22, 17] width 18 height 18
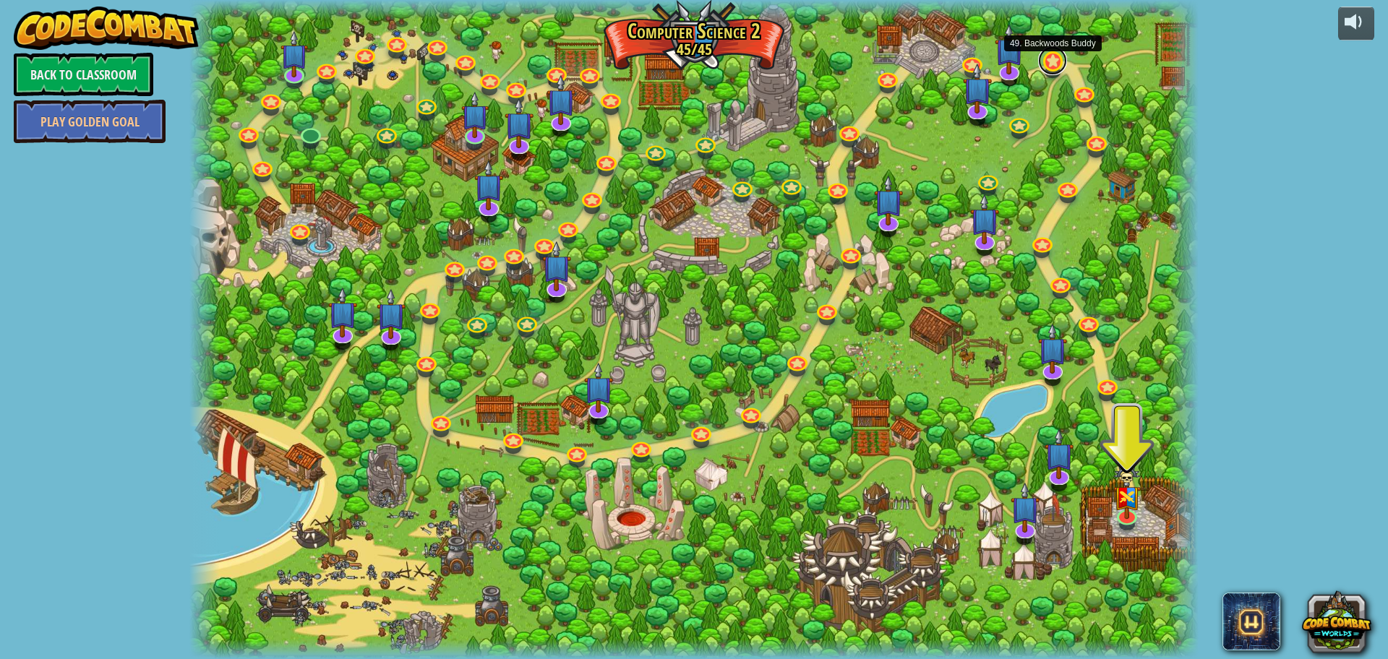
click at [1057, 62] on link at bounding box center [1052, 60] width 29 height 29
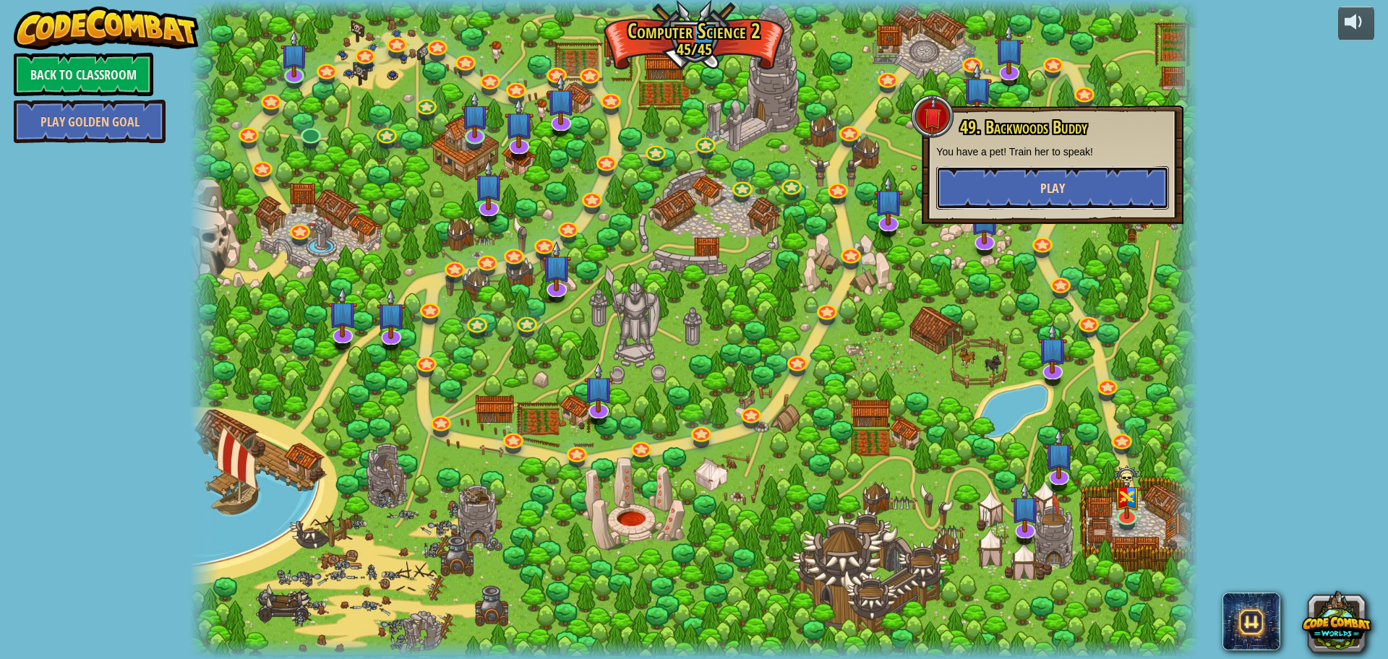
click at [1042, 171] on button "Play" at bounding box center [1052, 187] width 233 height 43
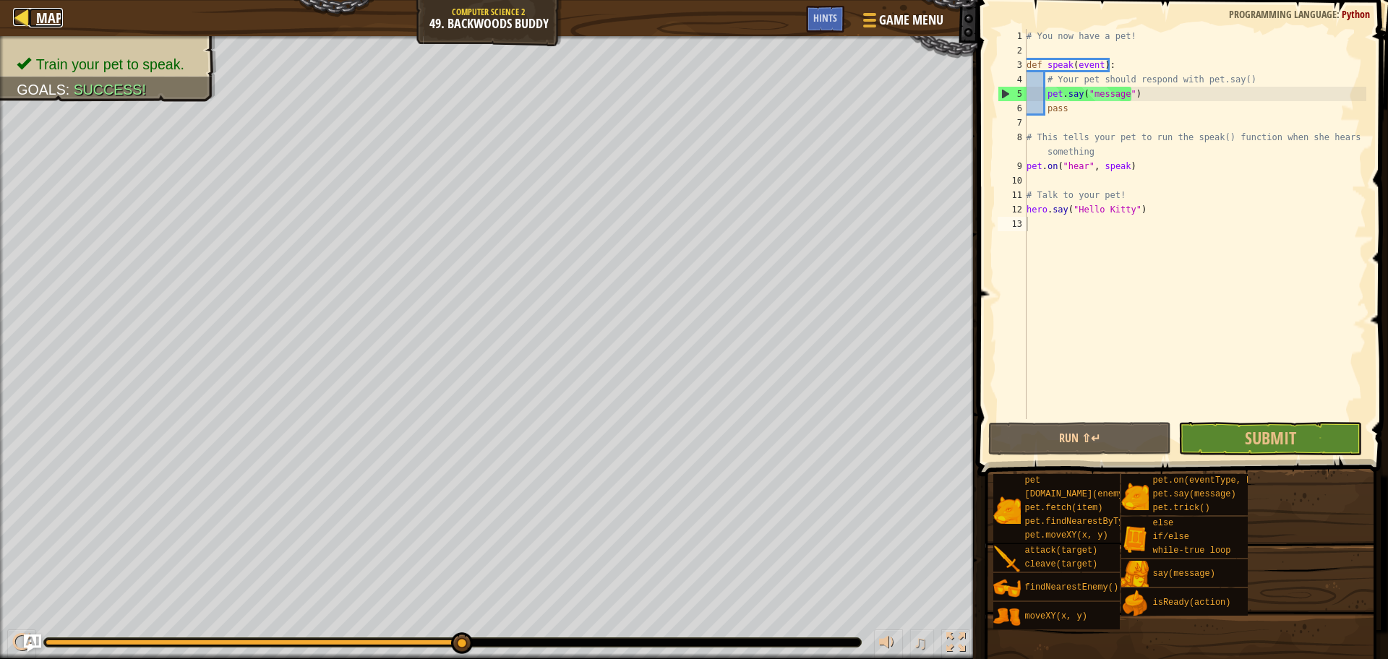
click at [31, 18] on link "Map" at bounding box center [46, 18] width 34 height 20
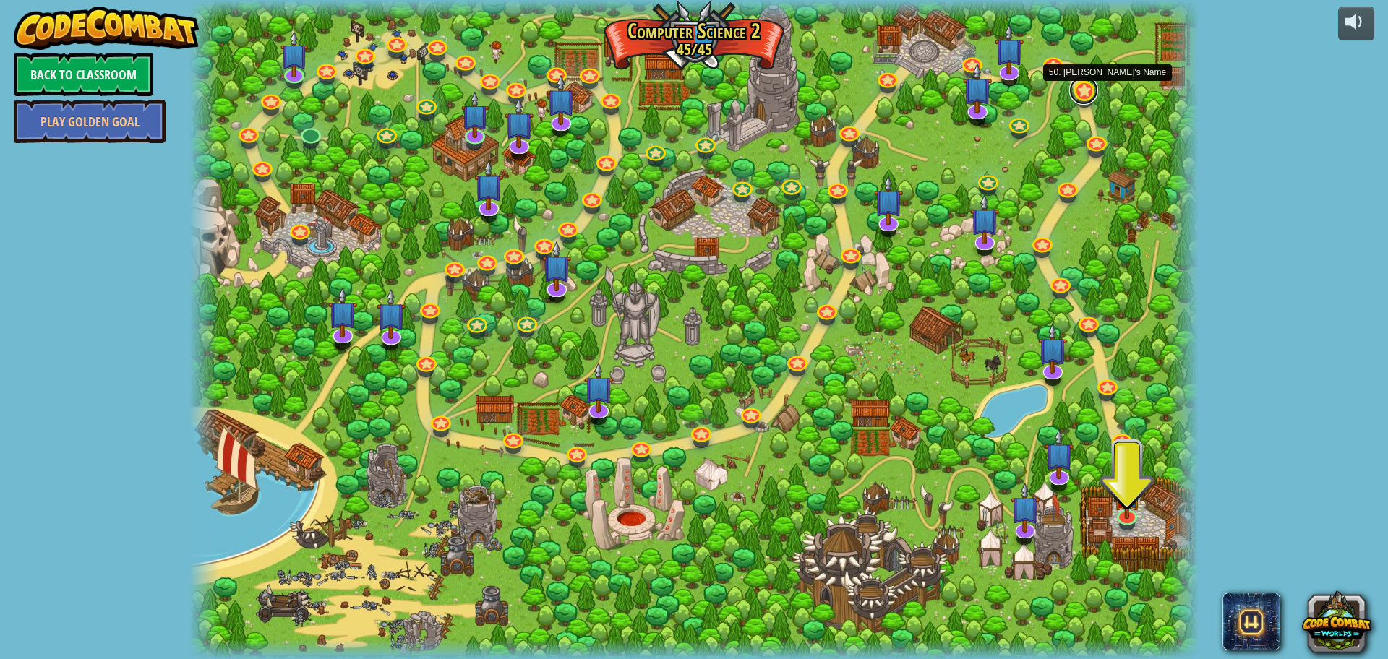
click at [1085, 95] on link at bounding box center [1083, 90] width 29 height 29
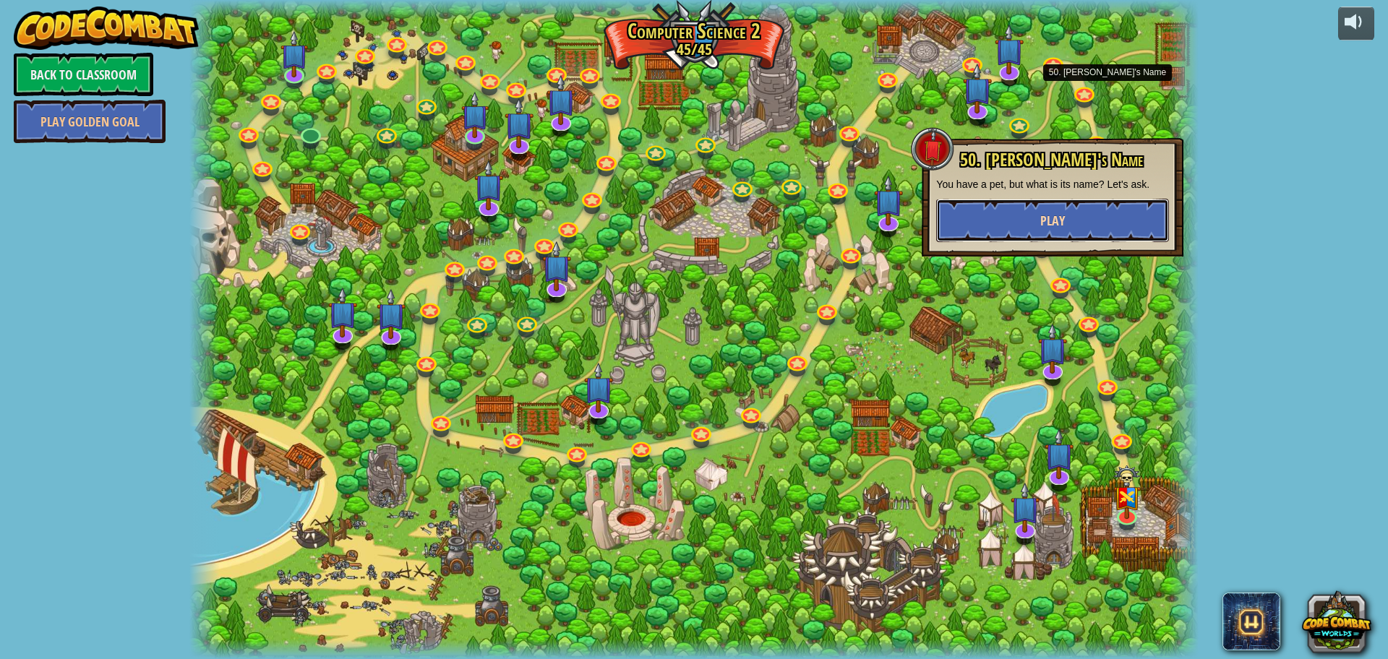
click at [1067, 218] on button "Play" at bounding box center [1052, 220] width 233 height 43
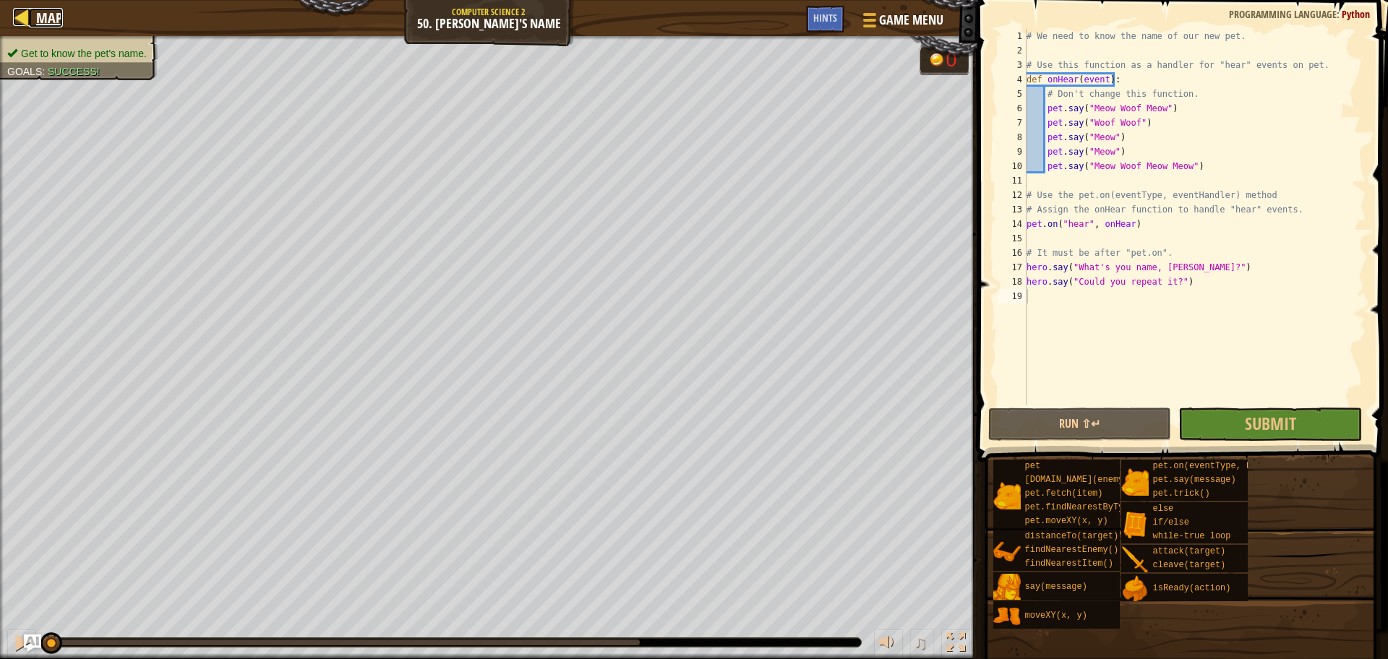
click at [27, 12] on div at bounding box center [22, 17] width 18 height 18
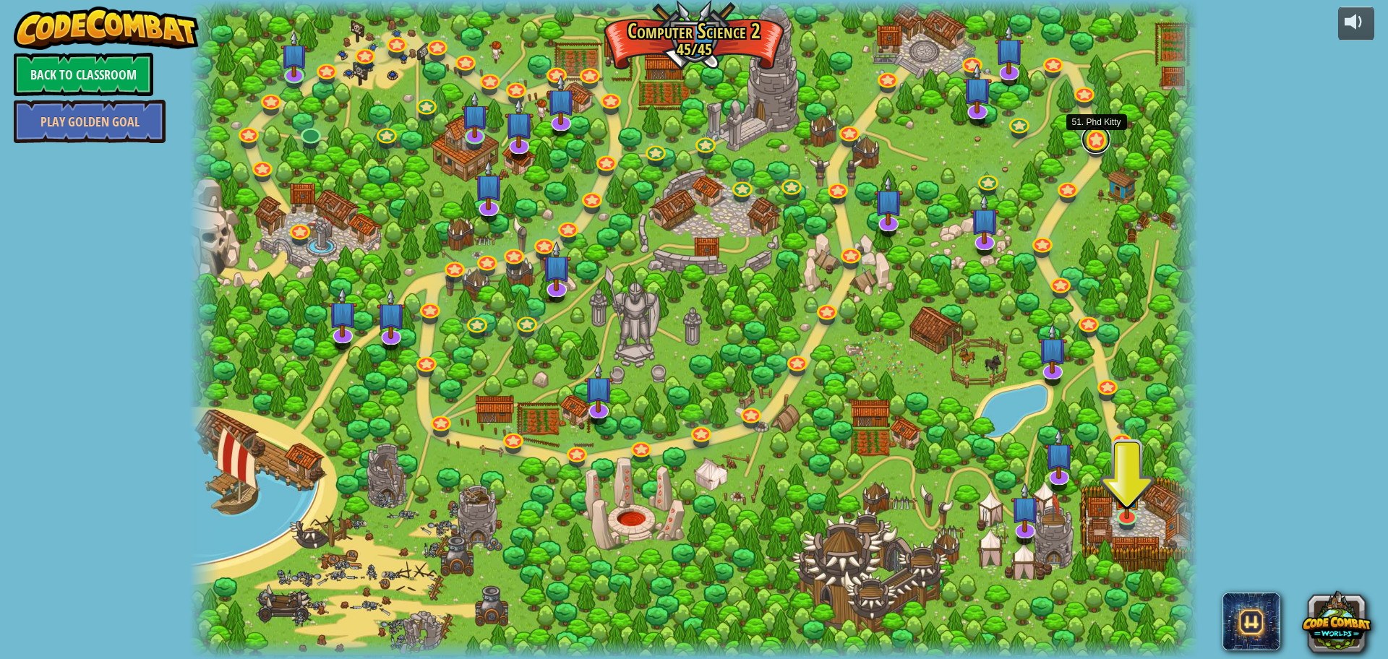
click at [1091, 138] on link at bounding box center [1095, 139] width 29 height 29
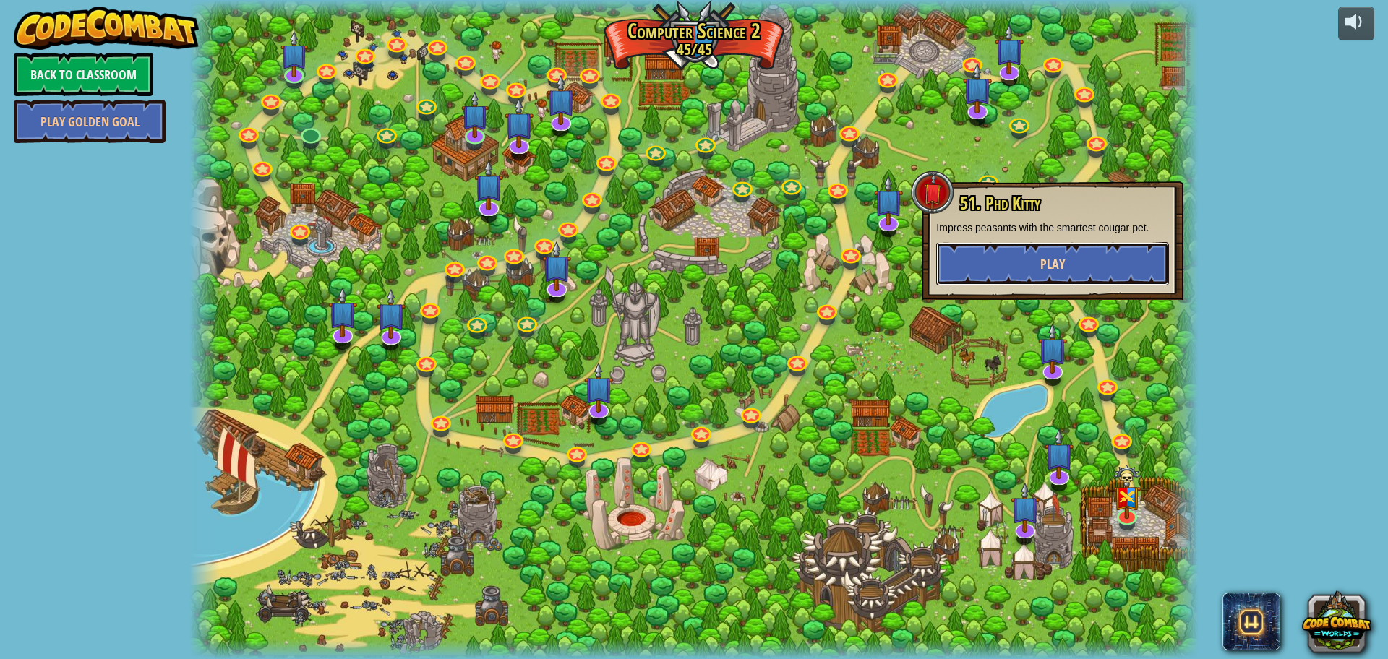
click at [1056, 249] on button "Play" at bounding box center [1052, 263] width 233 height 43
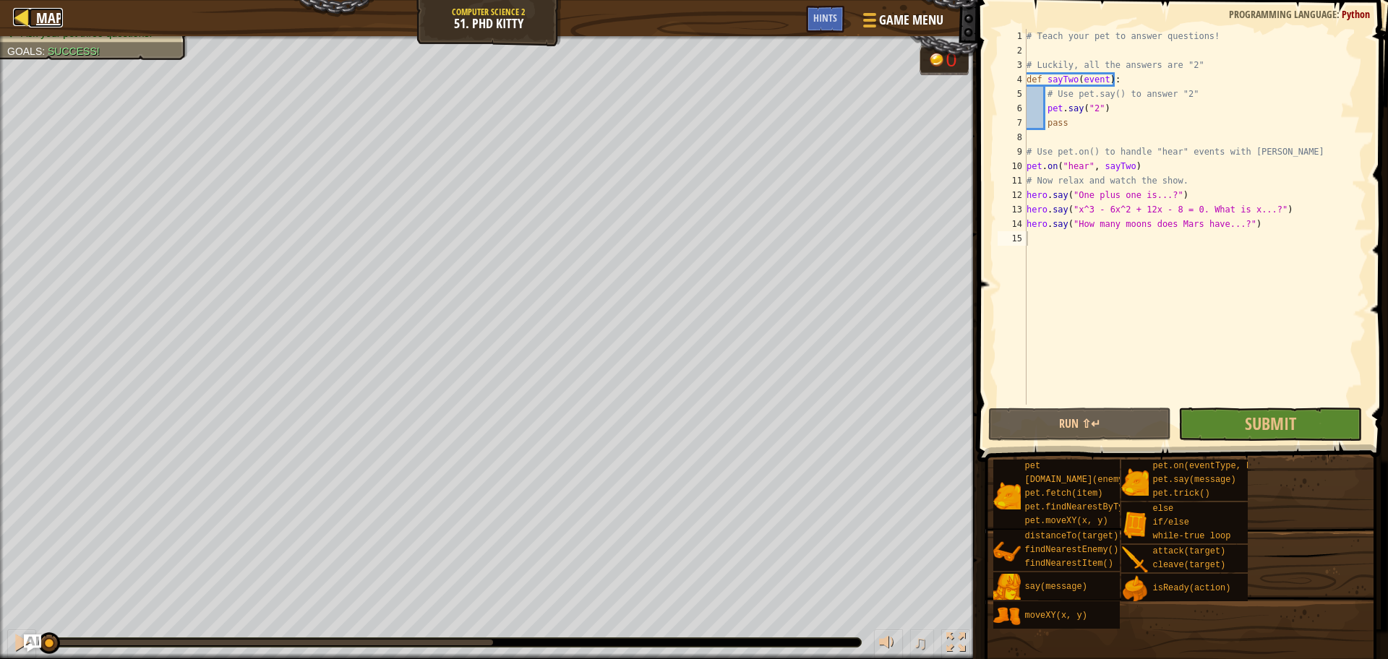
click at [27, 15] on div at bounding box center [22, 17] width 18 height 18
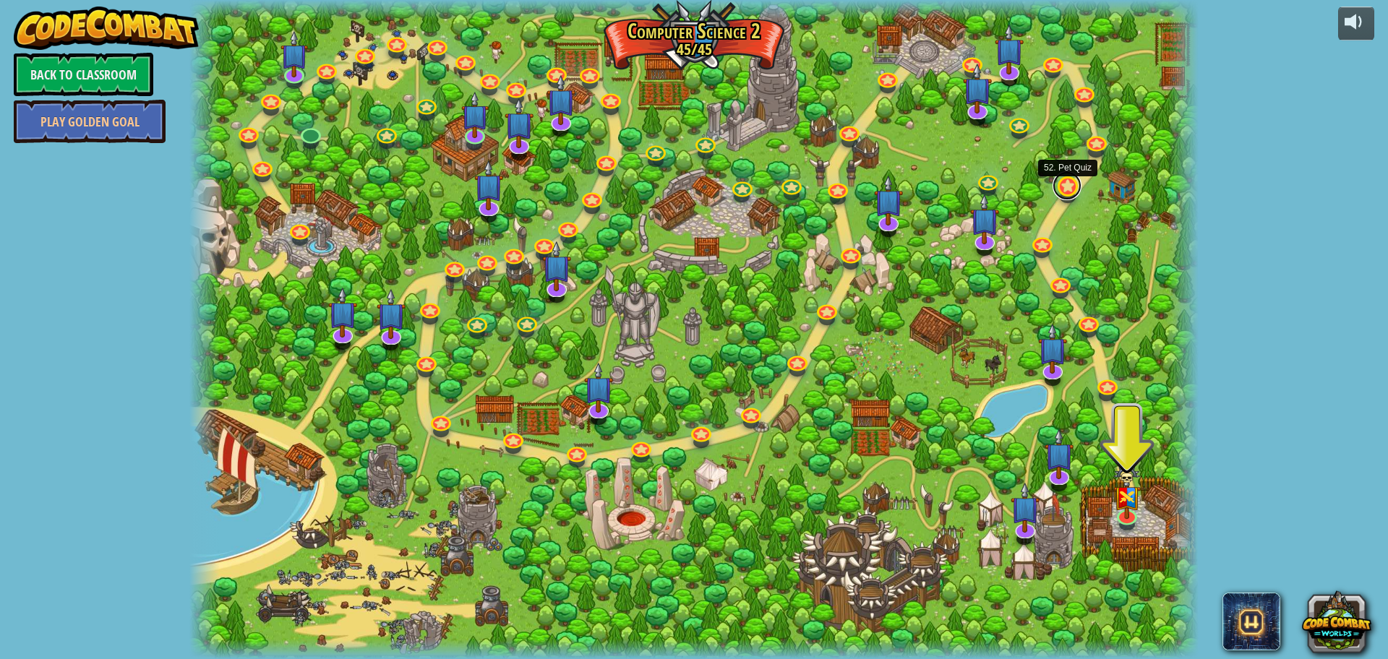
click at [1070, 184] on link at bounding box center [1066, 185] width 29 height 29
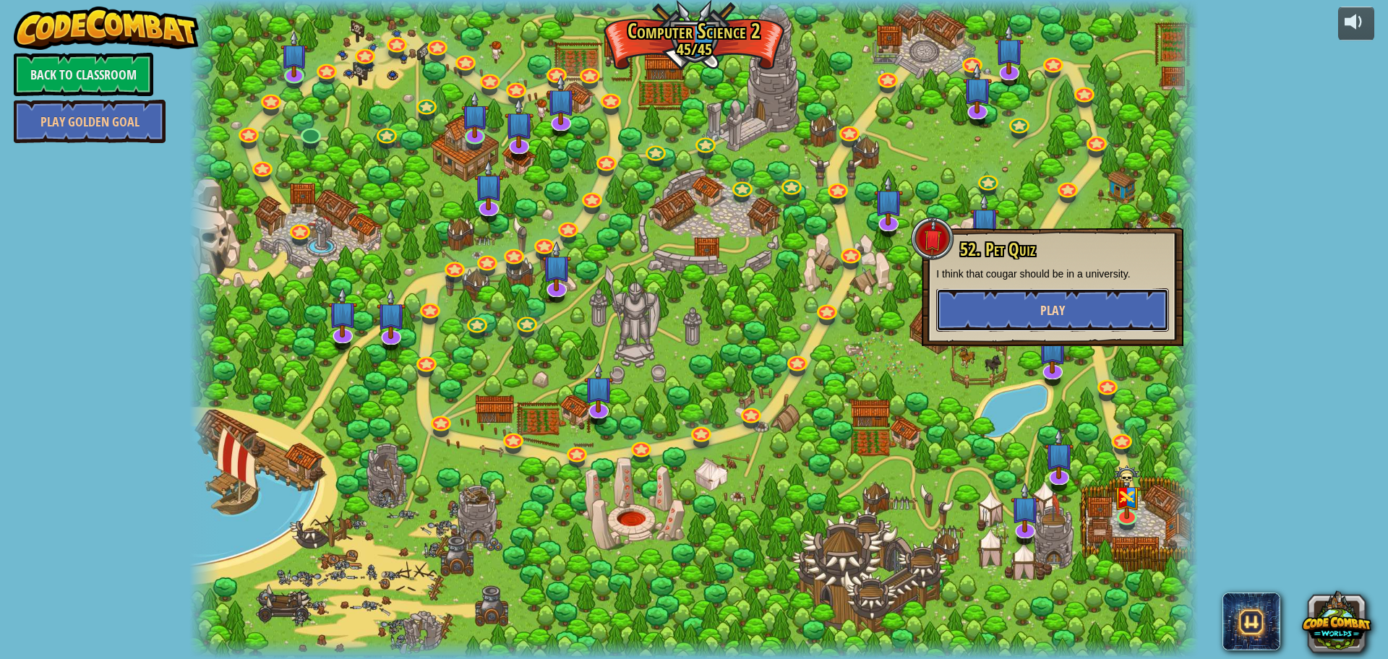
click at [1054, 296] on button "Play" at bounding box center [1052, 309] width 233 height 43
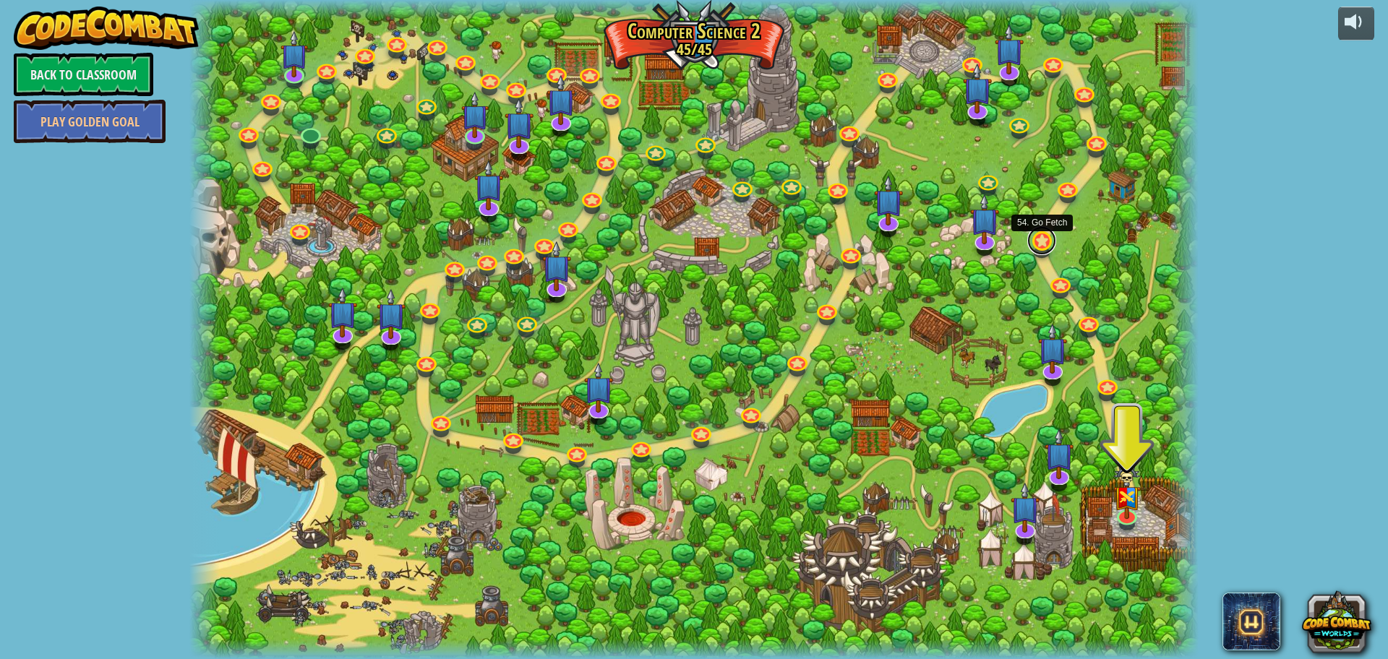
click at [1044, 242] on link at bounding box center [1041, 240] width 29 height 29
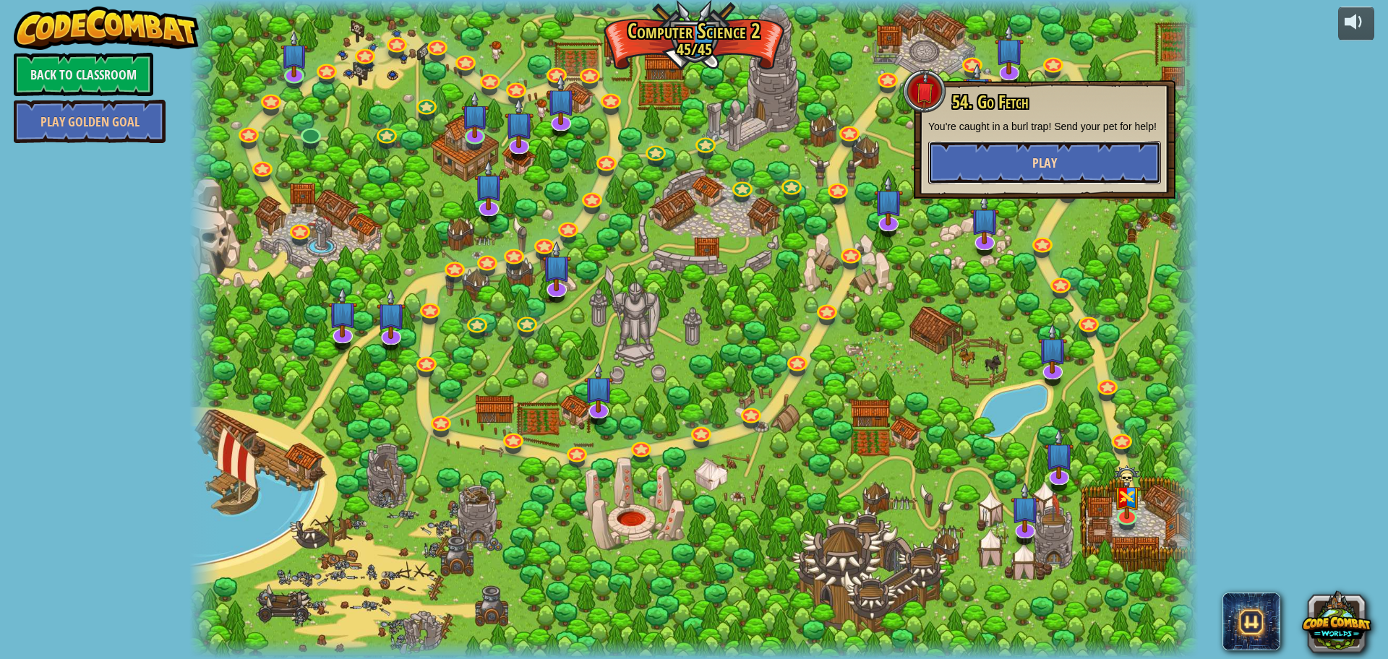
click at [1029, 176] on button "Play" at bounding box center [1044, 162] width 233 height 43
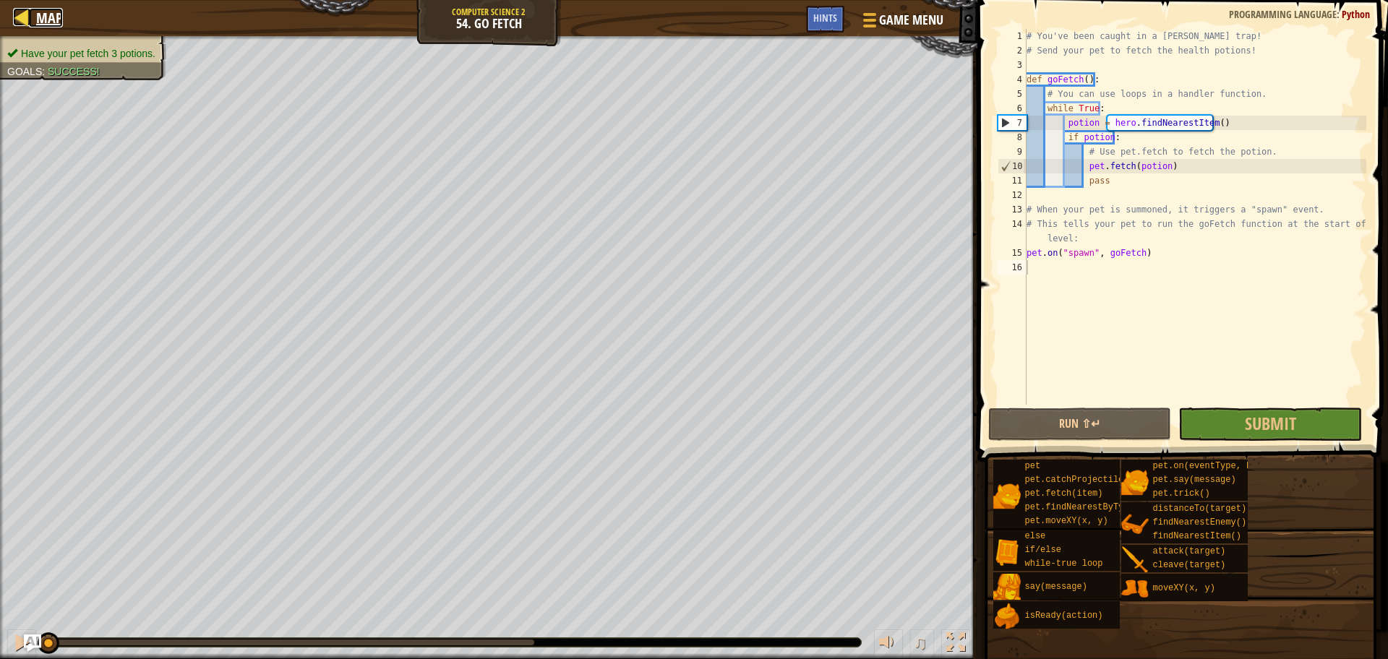
click at [53, 12] on span "Map" at bounding box center [49, 18] width 27 height 20
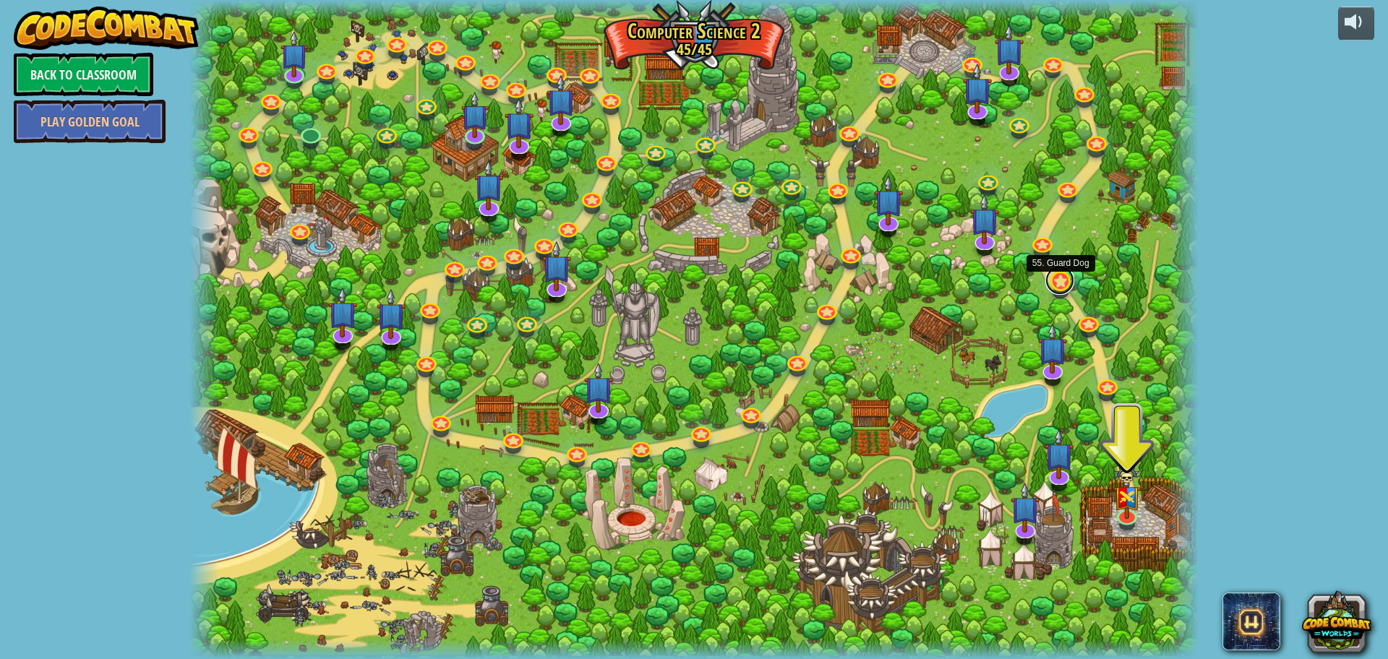
click at [1063, 283] on link at bounding box center [1059, 280] width 29 height 29
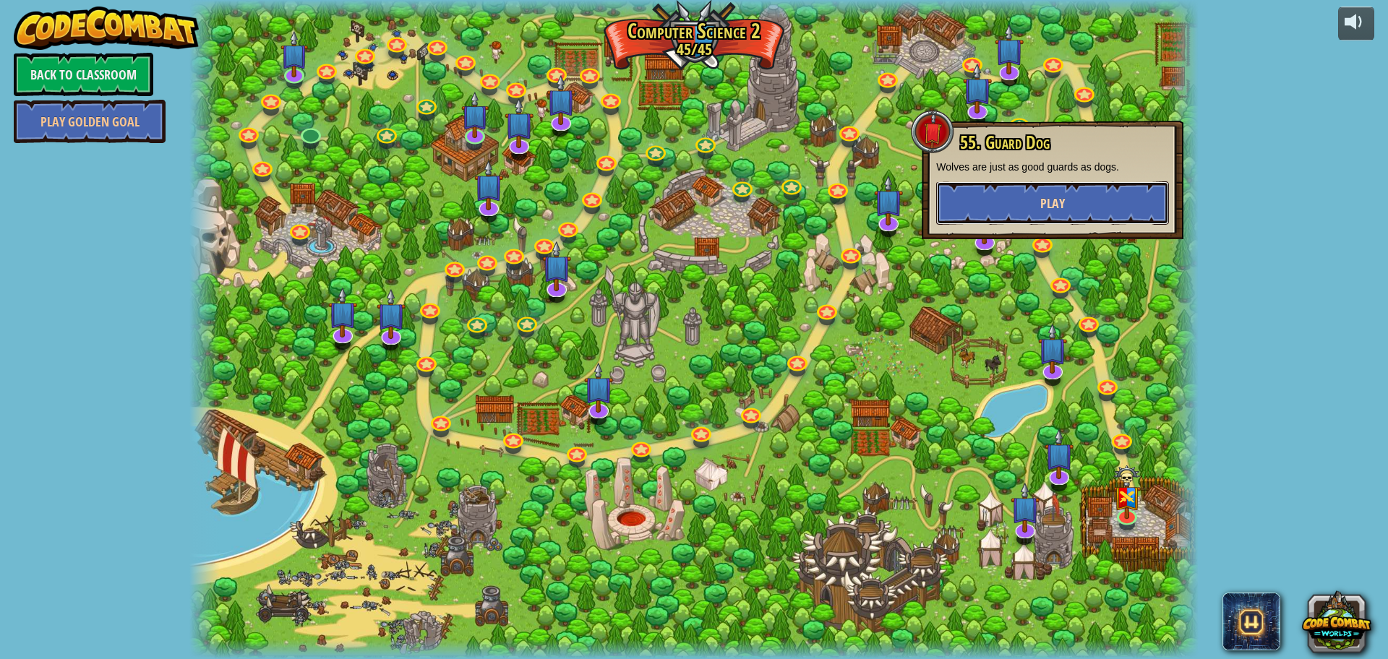
click at [1053, 201] on span "Play" at bounding box center [1052, 203] width 25 height 18
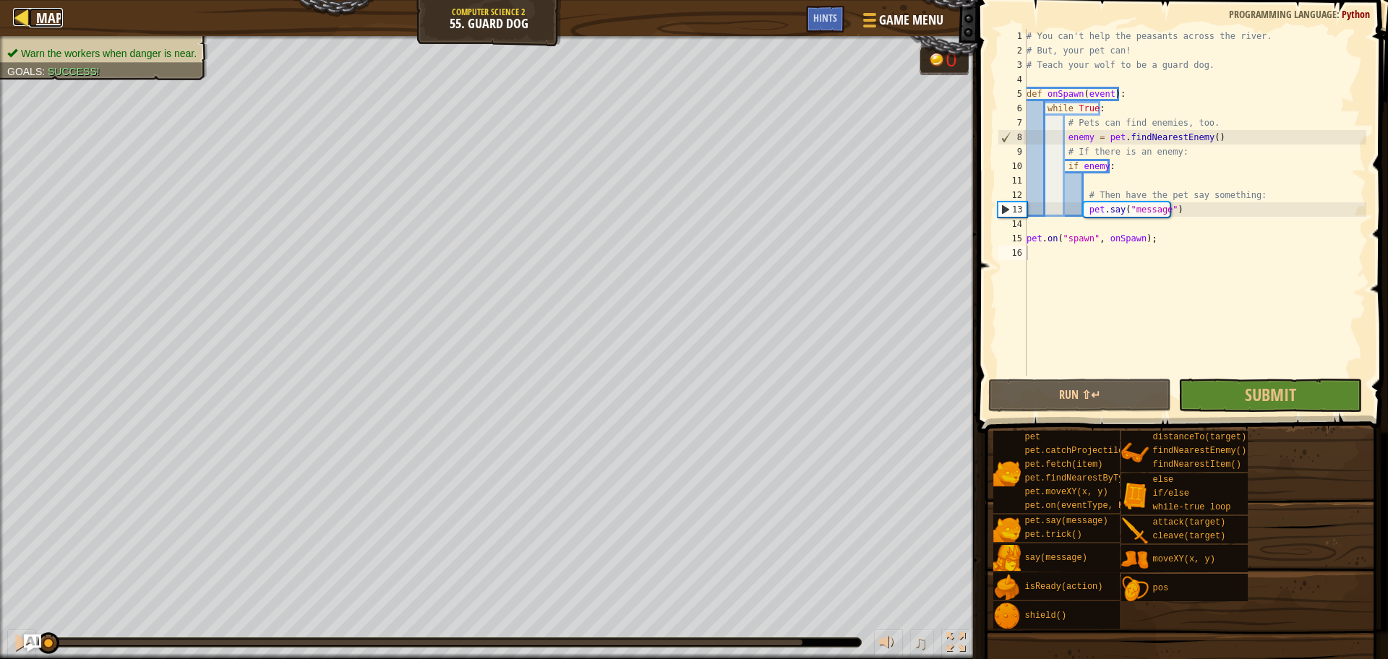
click at [25, 20] on div at bounding box center [22, 17] width 18 height 18
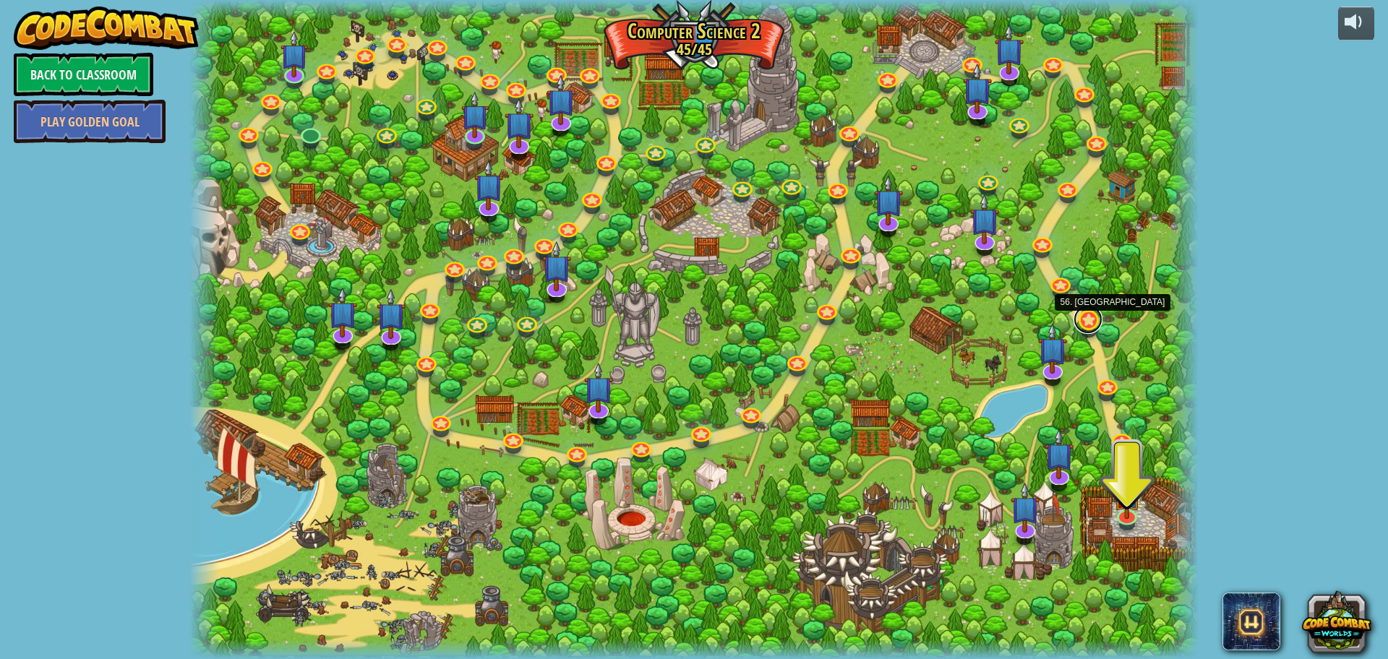
click at [1093, 319] on link at bounding box center [1087, 319] width 29 height 29
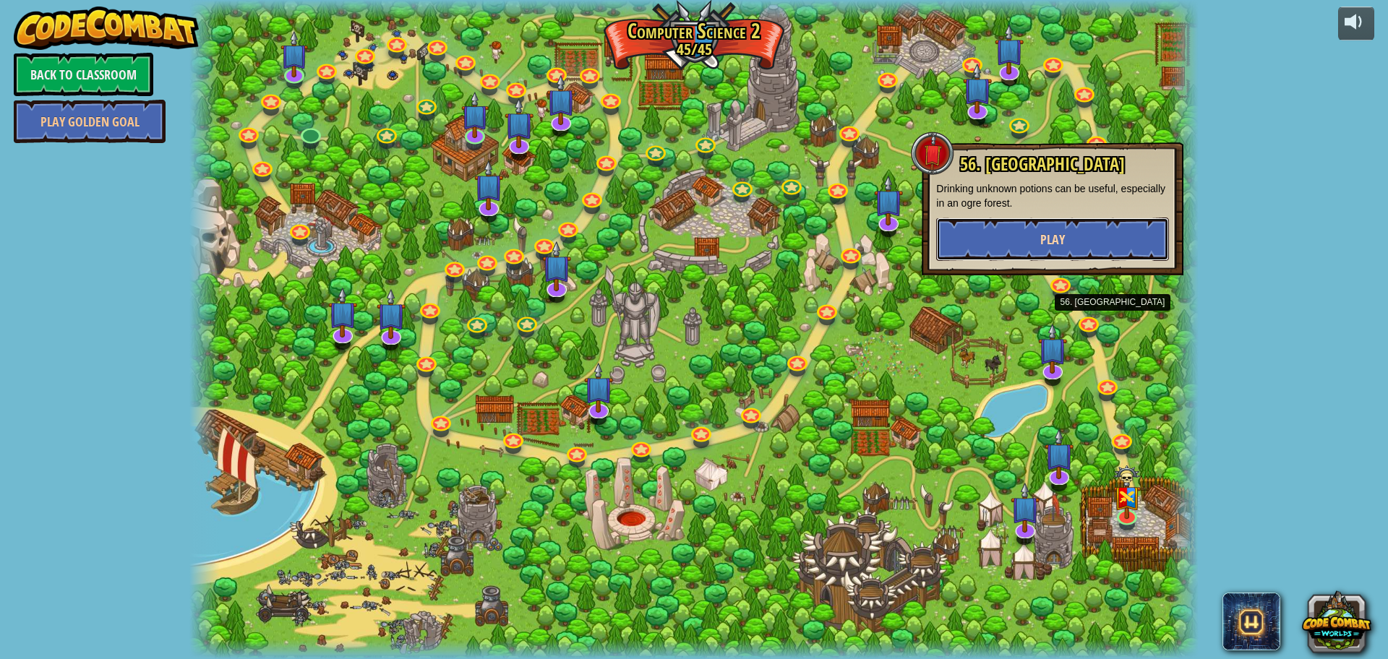
click at [1046, 238] on span "Play" at bounding box center [1052, 240] width 25 height 18
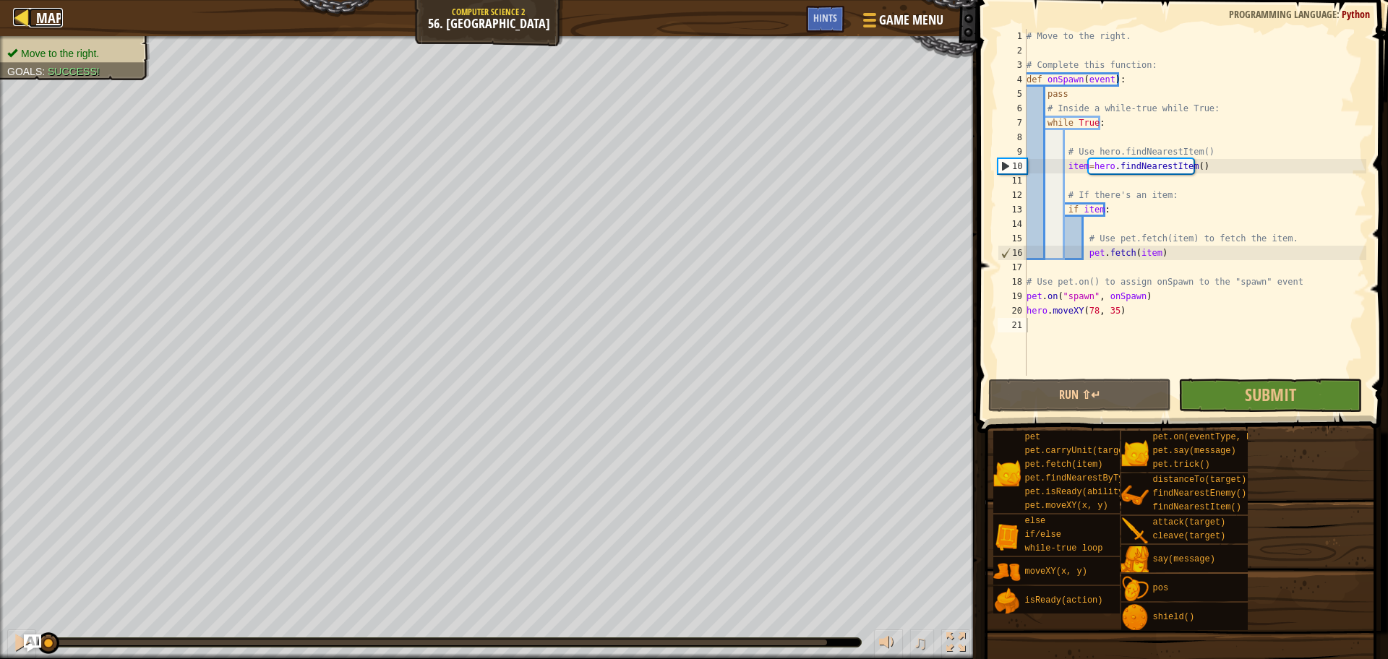
click at [22, 21] on div at bounding box center [22, 17] width 18 height 18
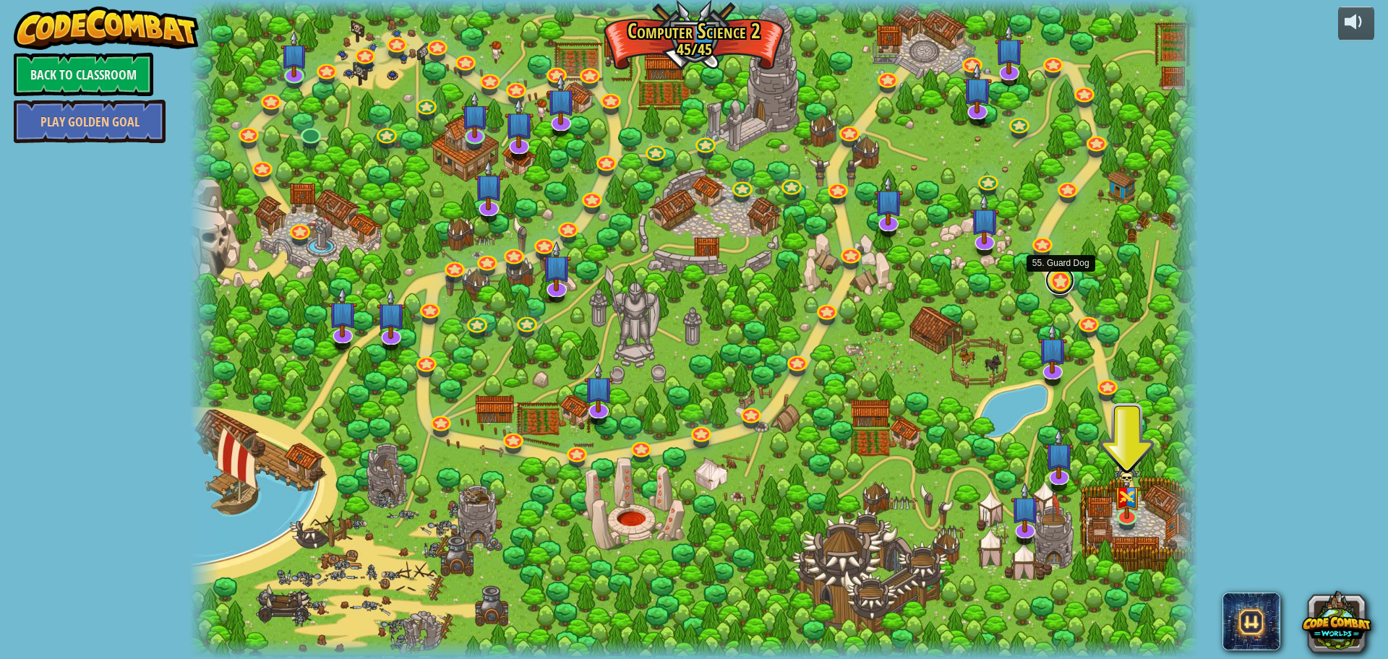
click at [1059, 280] on link at bounding box center [1059, 280] width 29 height 29
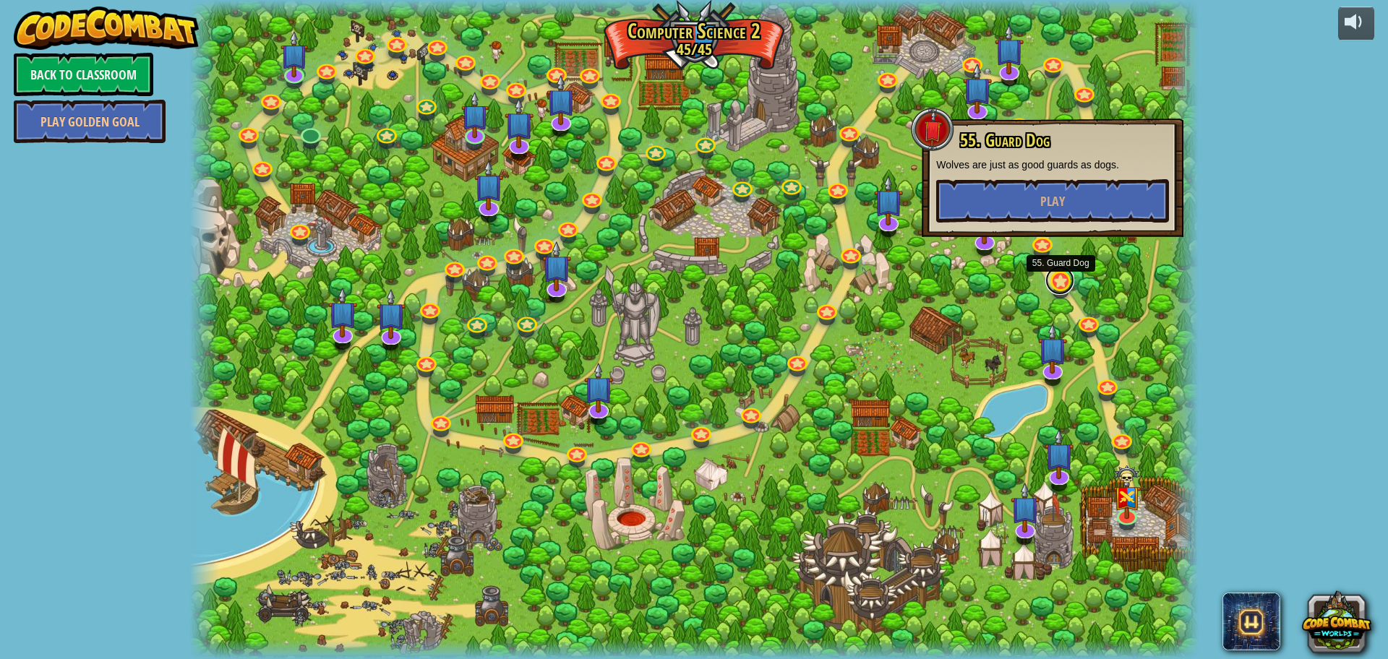
click at [1066, 274] on link at bounding box center [1059, 280] width 29 height 29
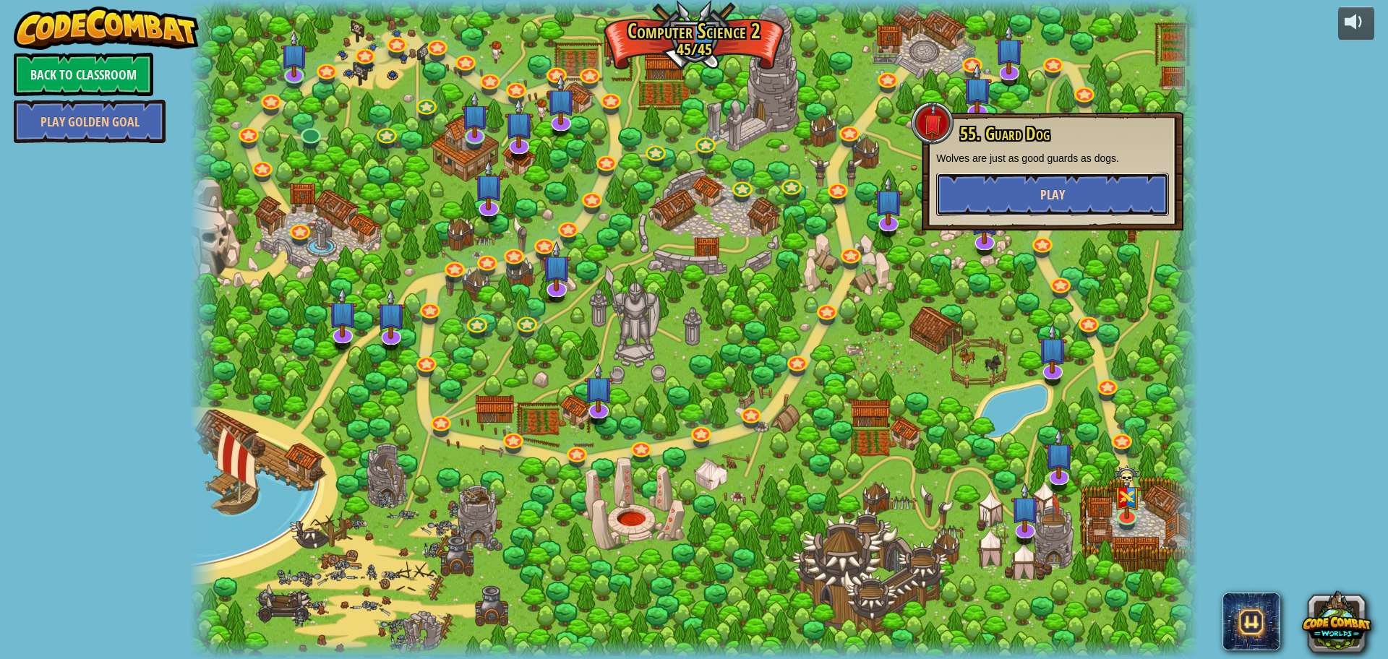
click at [1043, 193] on span "Play" at bounding box center [1052, 195] width 25 height 18
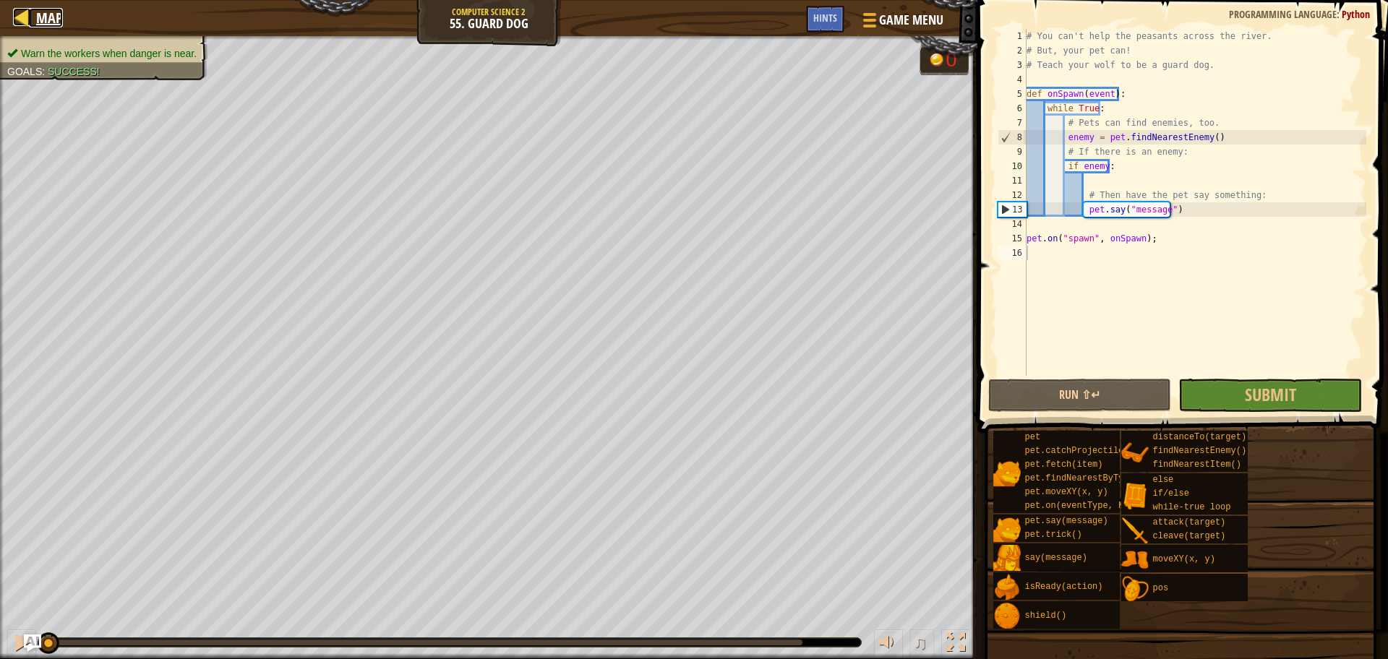
click at [20, 12] on div at bounding box center [22, 17] width 18 height 18
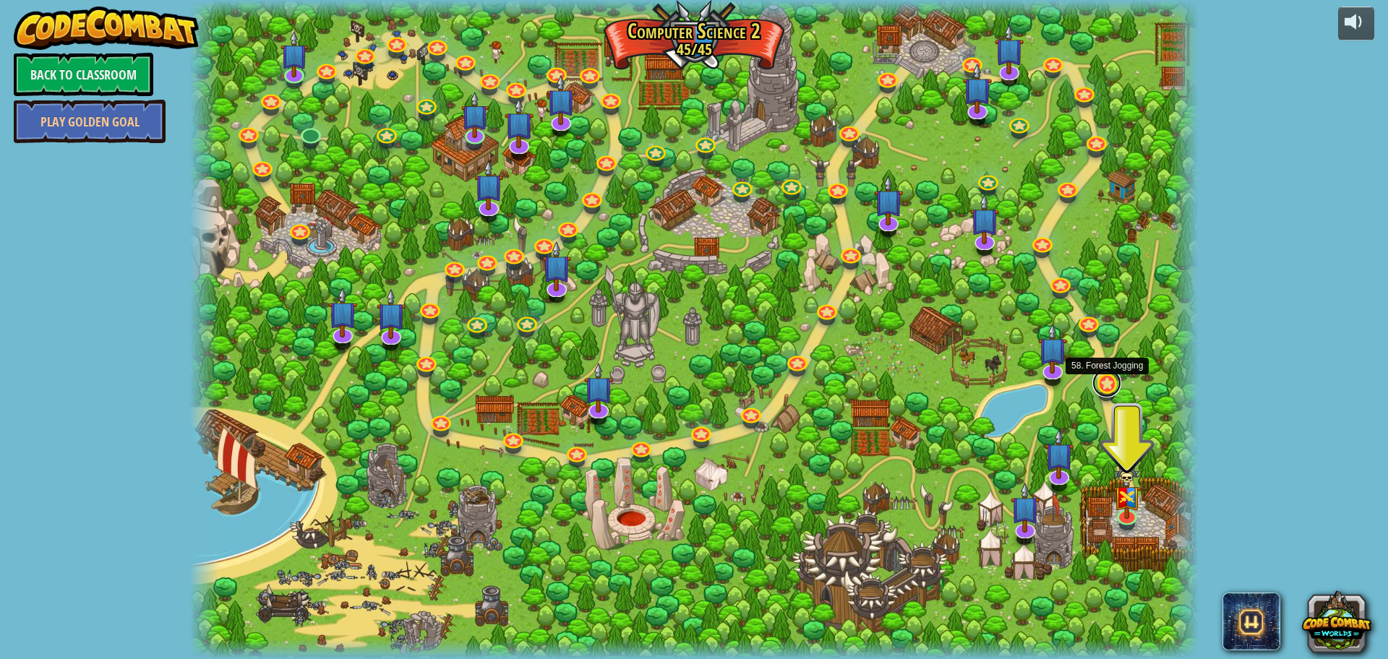
click at [1107, 383] on link at bounding box center [1106, 383] width 29 height 29
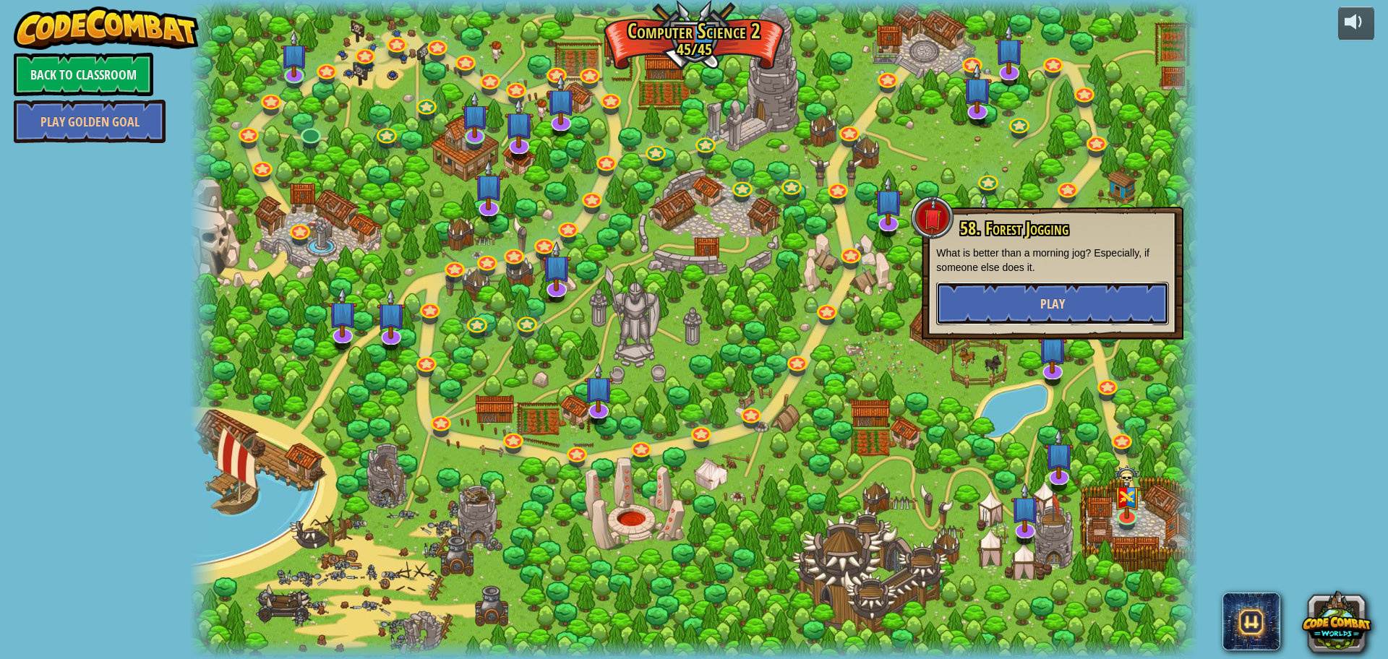
click at [1029, 300] on button "Play" at bounding box center [1052, 303] width 233 height 43
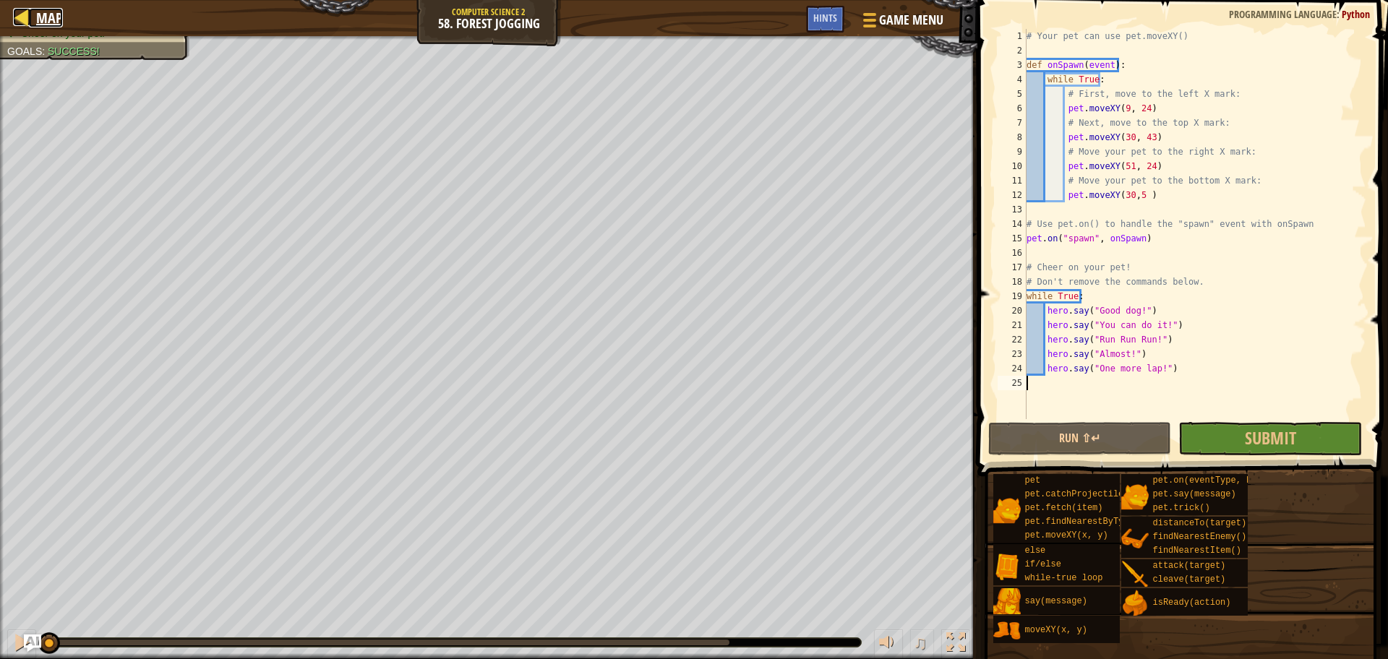
click at [45, 17] on span "Map" at bounding box center [49, 18] width 27 height 20
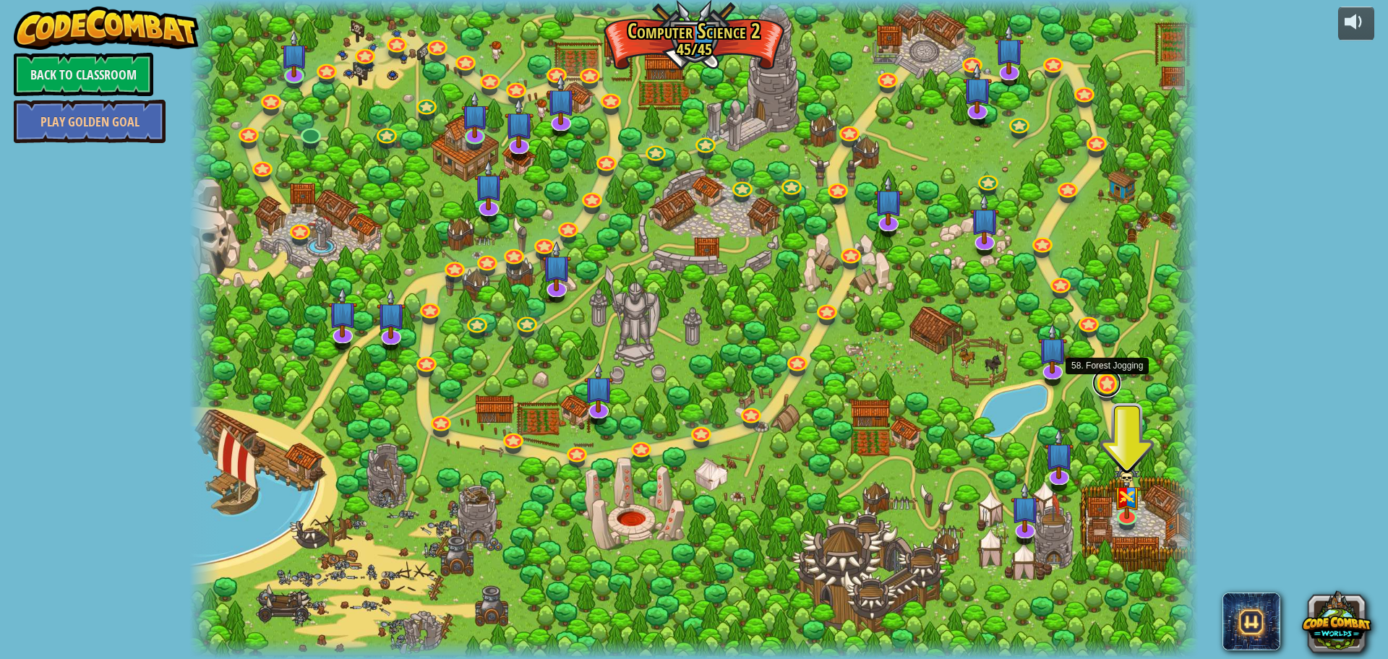
click at [1106, 383] on link at bounding box center [1106, 383] width 29 height 29
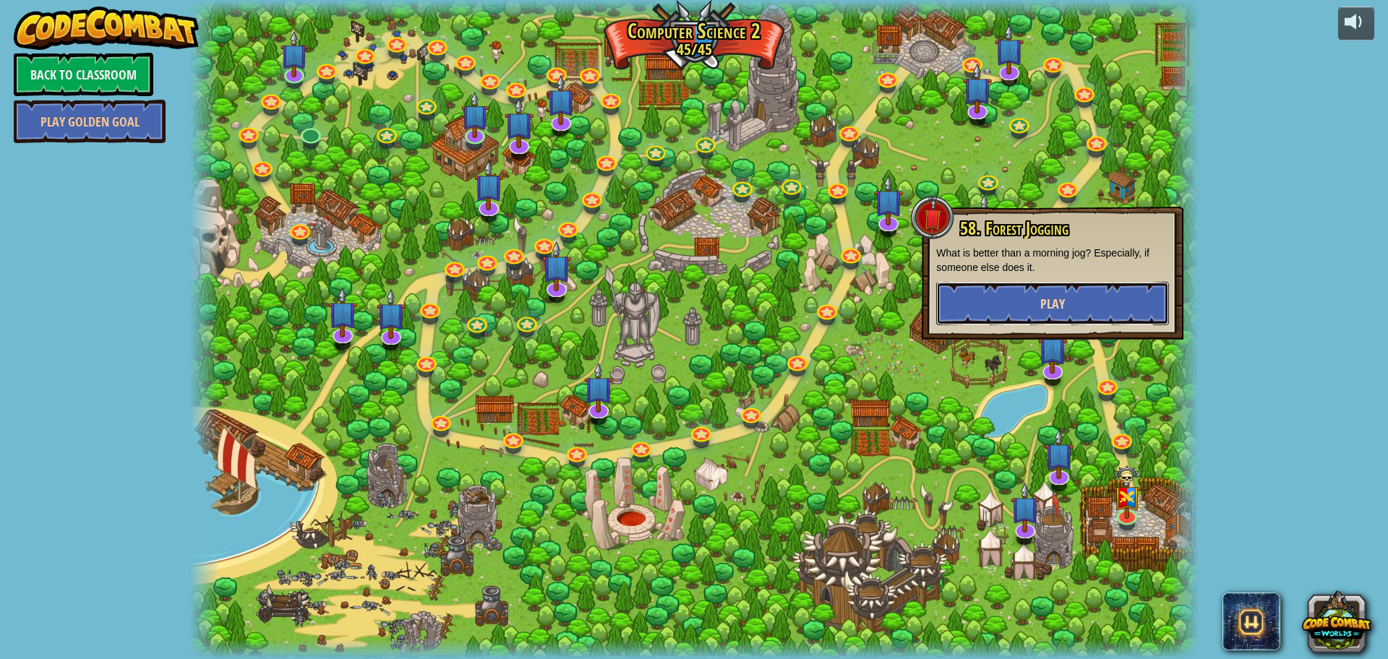
click at [1062, 305] on span "Play" at bounding box center [1052, 304] width 25 height 18
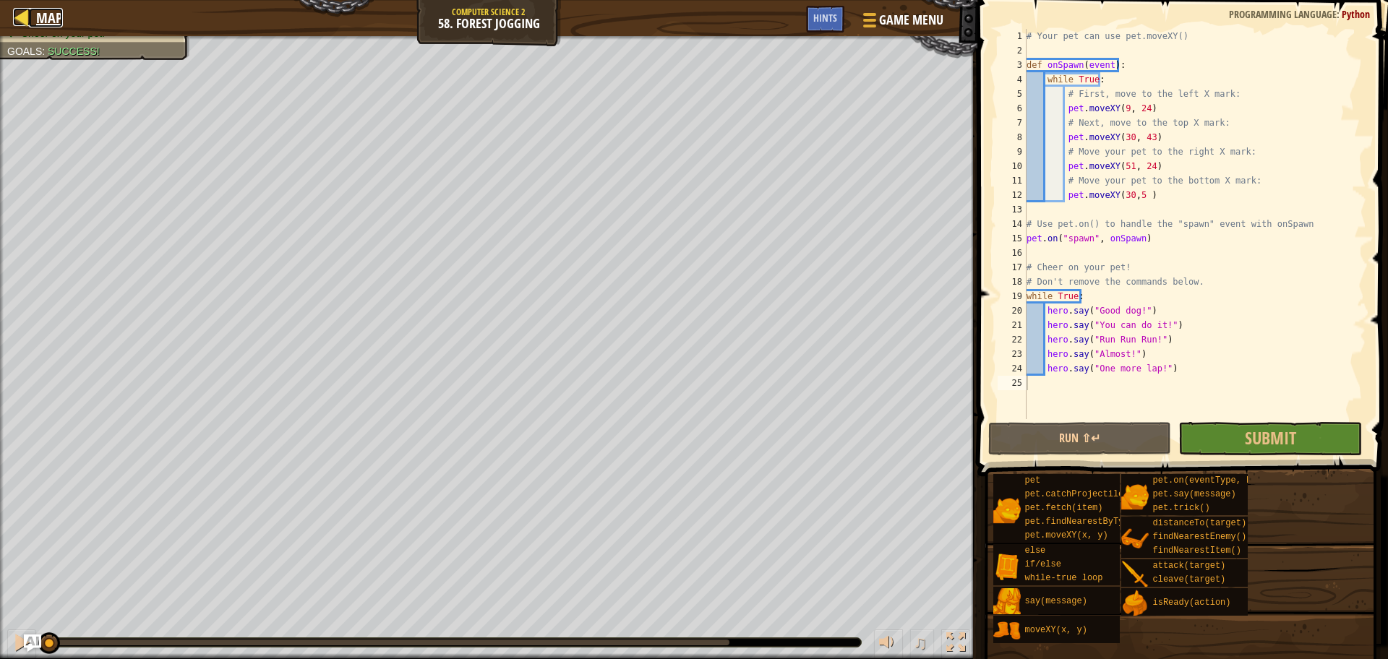
click at [16, 13] on div at bounding box center [22, 17] width 18 height 18
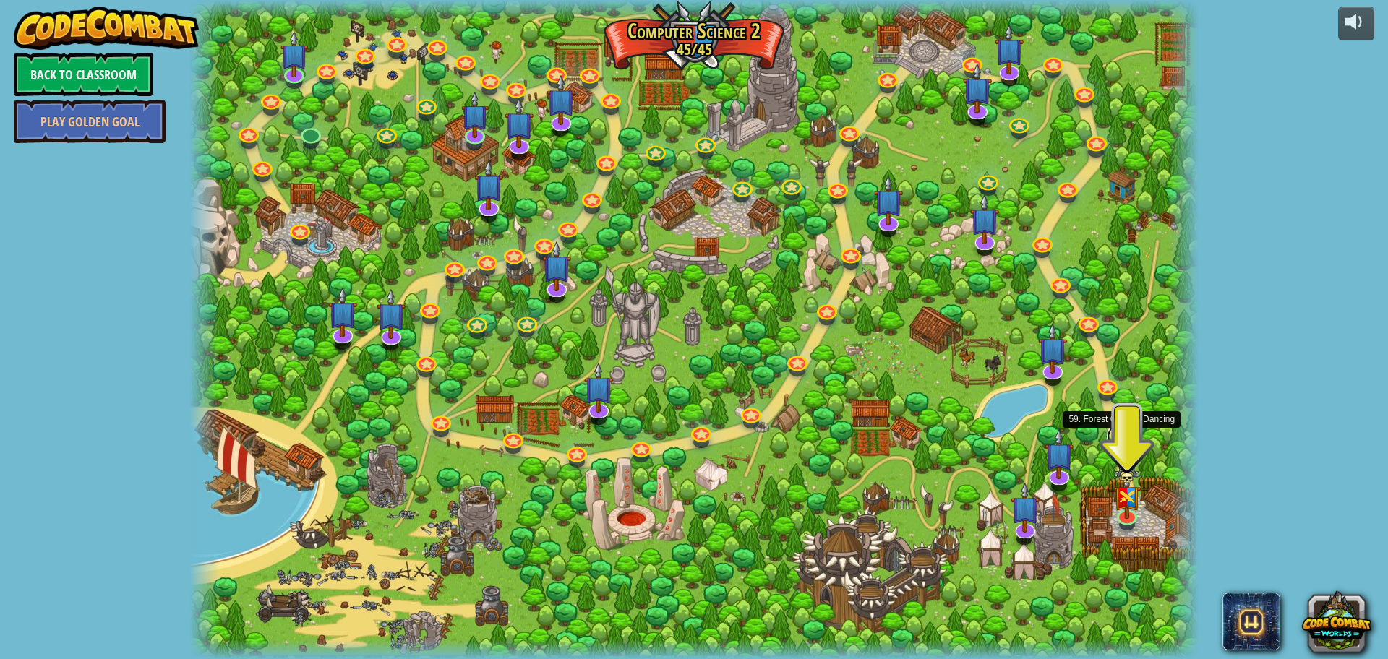
click at [1119, 441] on link at bounding box center [1120, 437] width 29 height 29
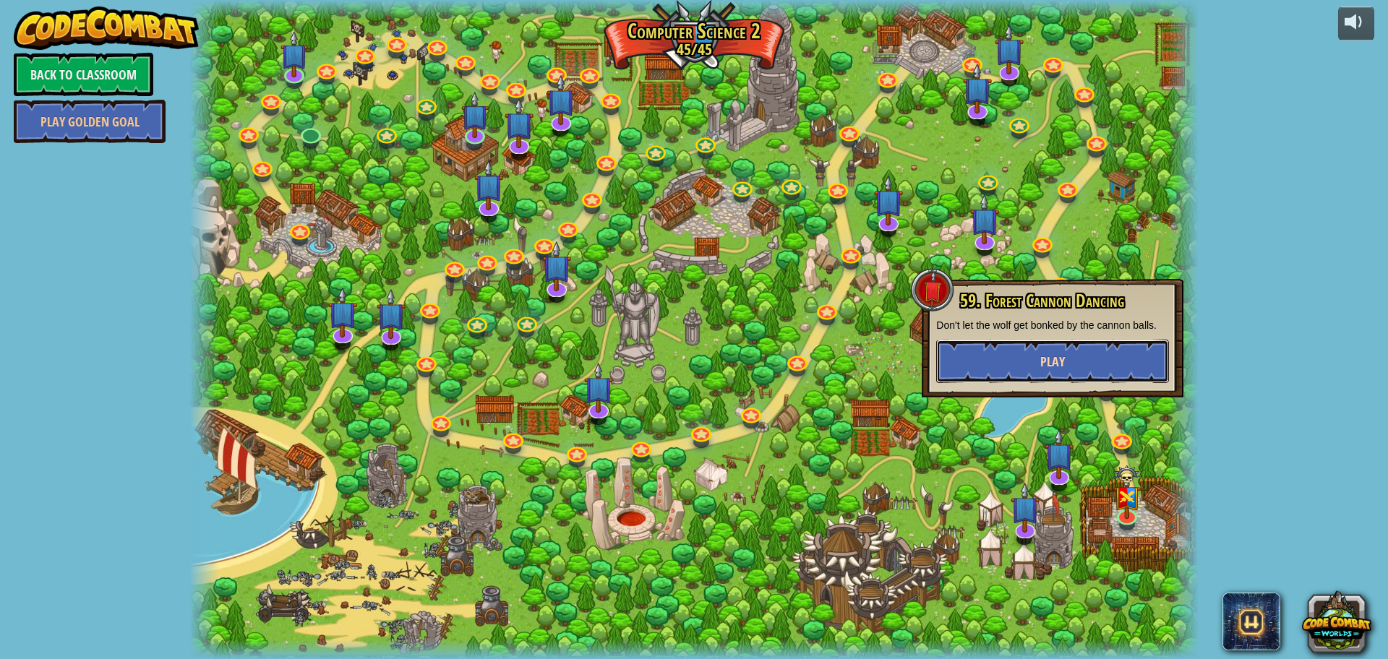
click at [1054, 354] on span "Play" at bounding box center [1052, 362] width 25 height 18
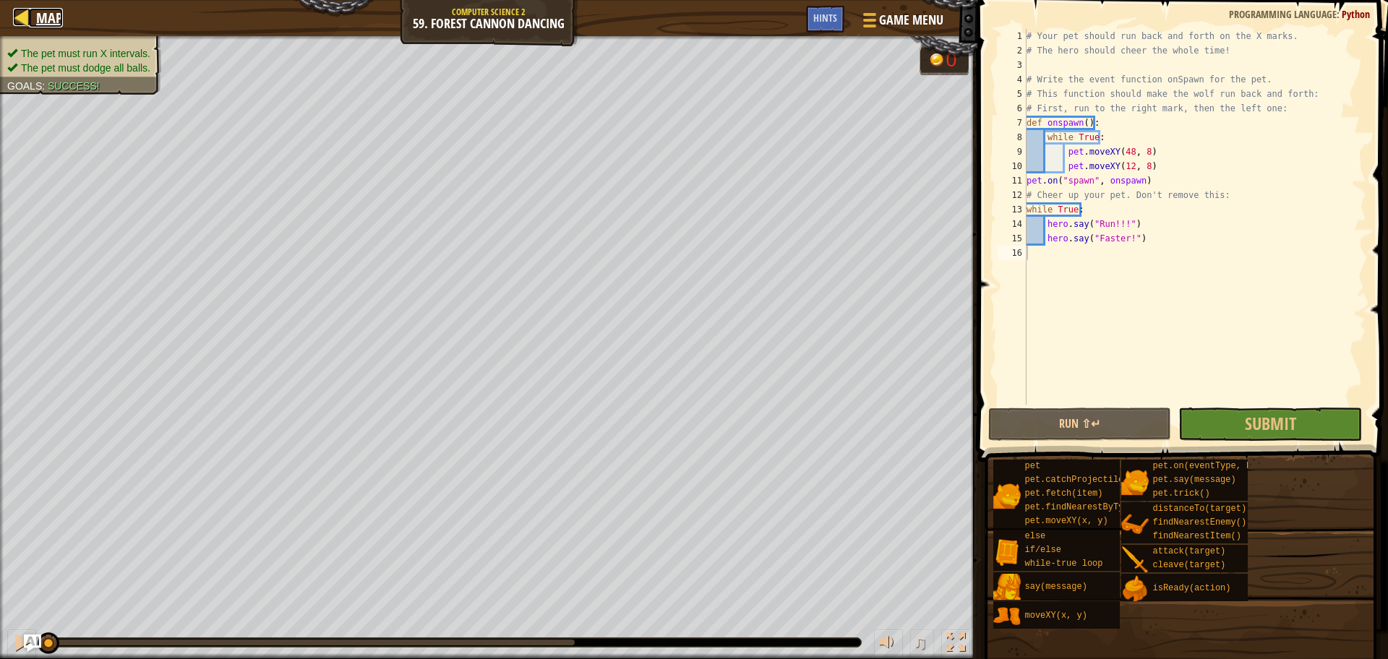
click at [27, 19] on div at bounding box center [22, 17] width 18 height 18
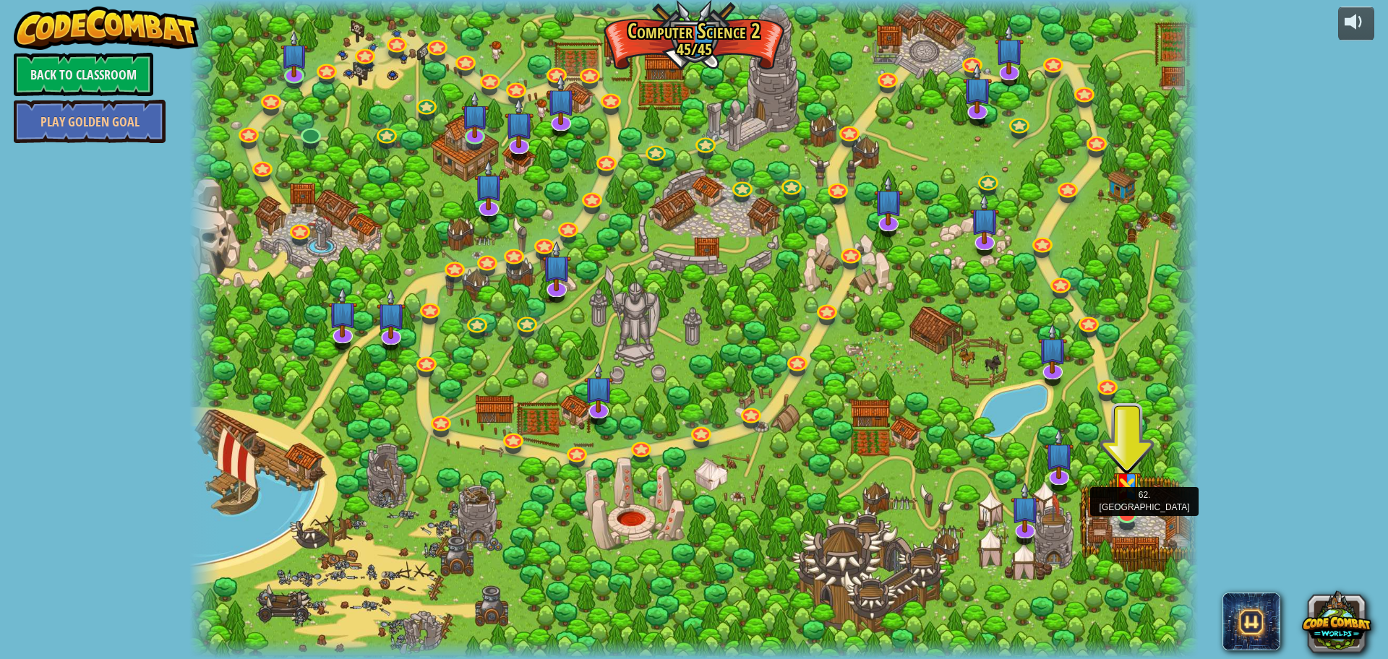
click at [1127, 513] on img at bounding box center [1126, 479] width 27 height 71
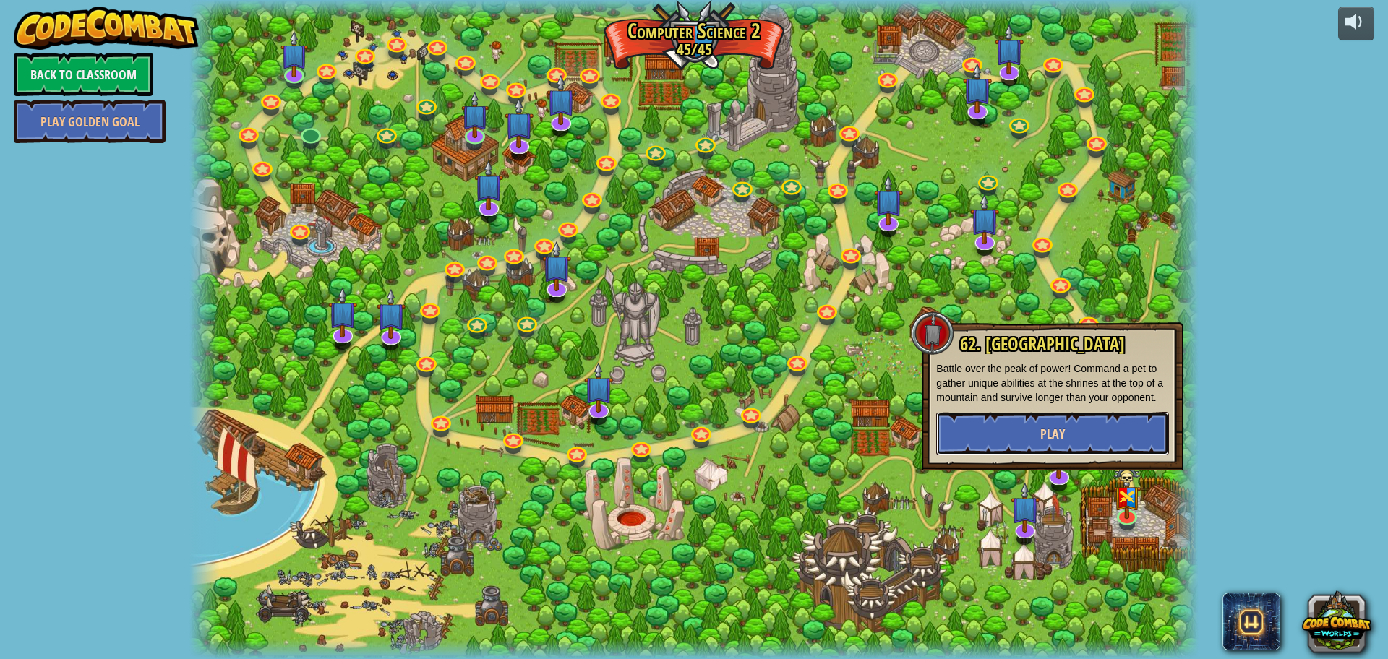
click at [1067, 431] on button "Play" at bounding box center [1052, 433] width 233 height 43
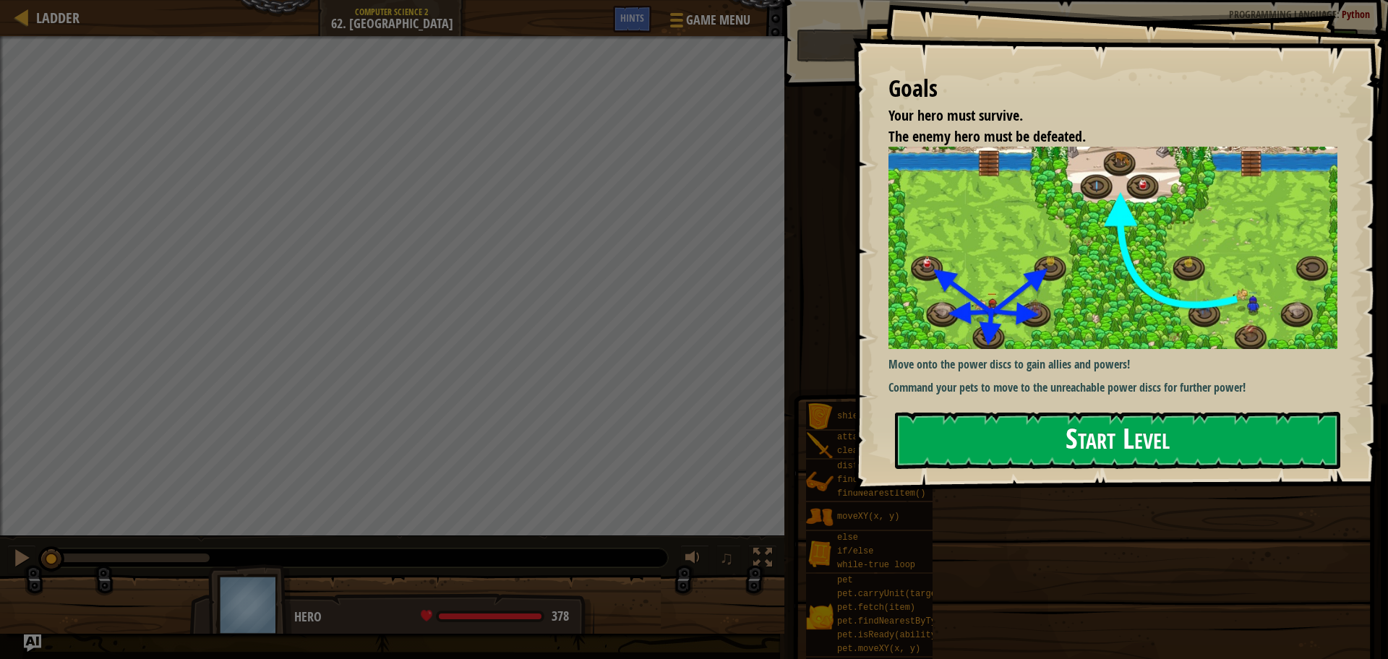
click at [1066, 437] on button "Start Level" at bounding box center [1117, 440] width 445 height 57
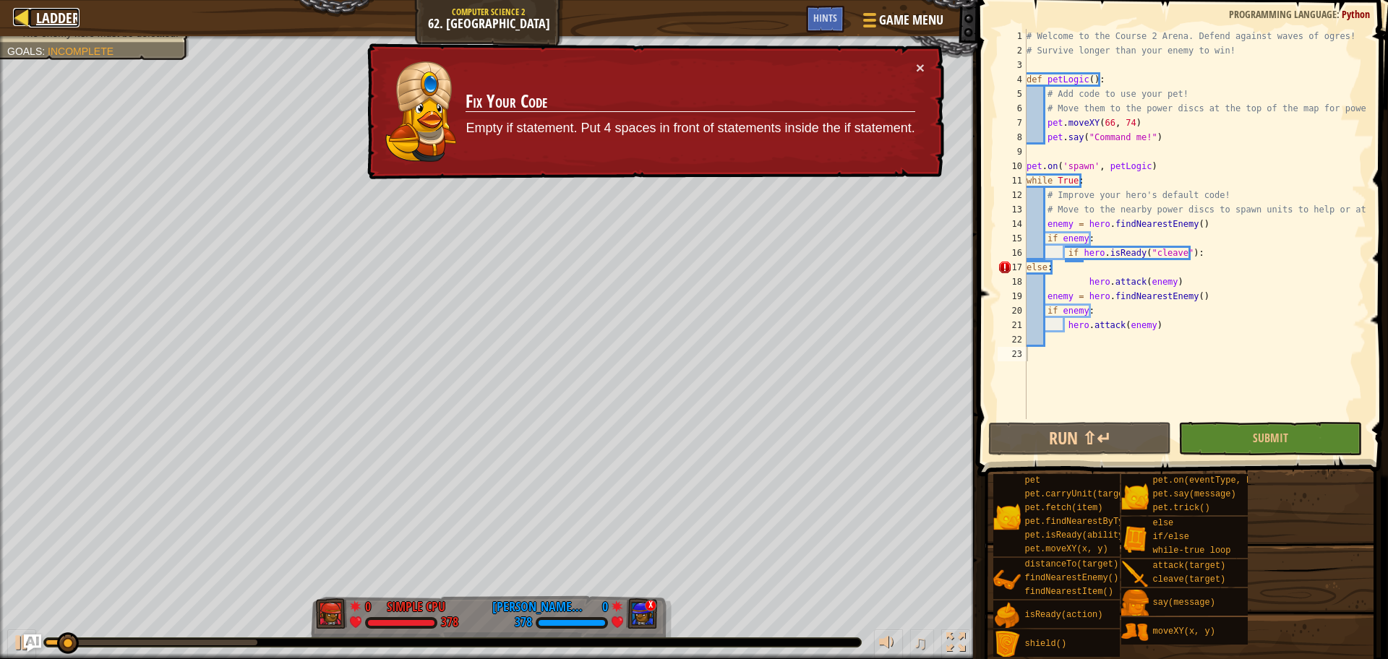
click at [20, 8] on div at bounding box center [22, 17] width 18 height 18
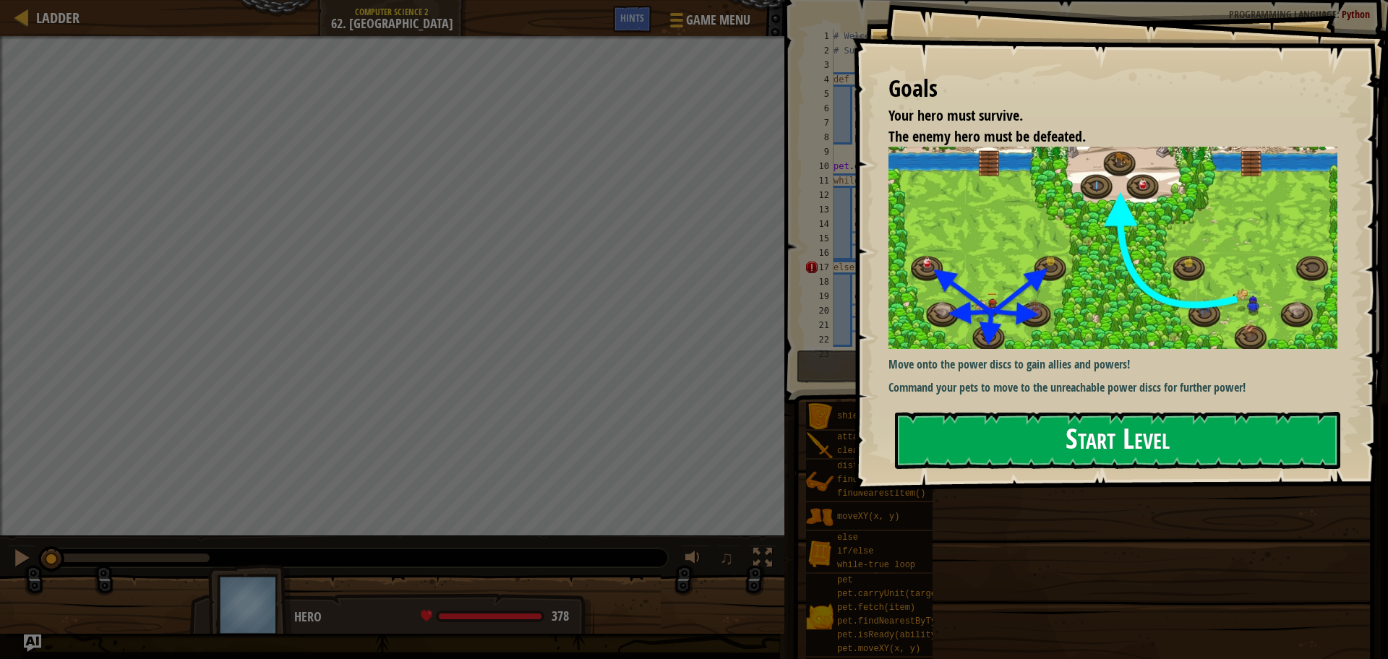
click at [995, 447] on button "Start Level" at bounding box center [1117, 440] width 445 height 57
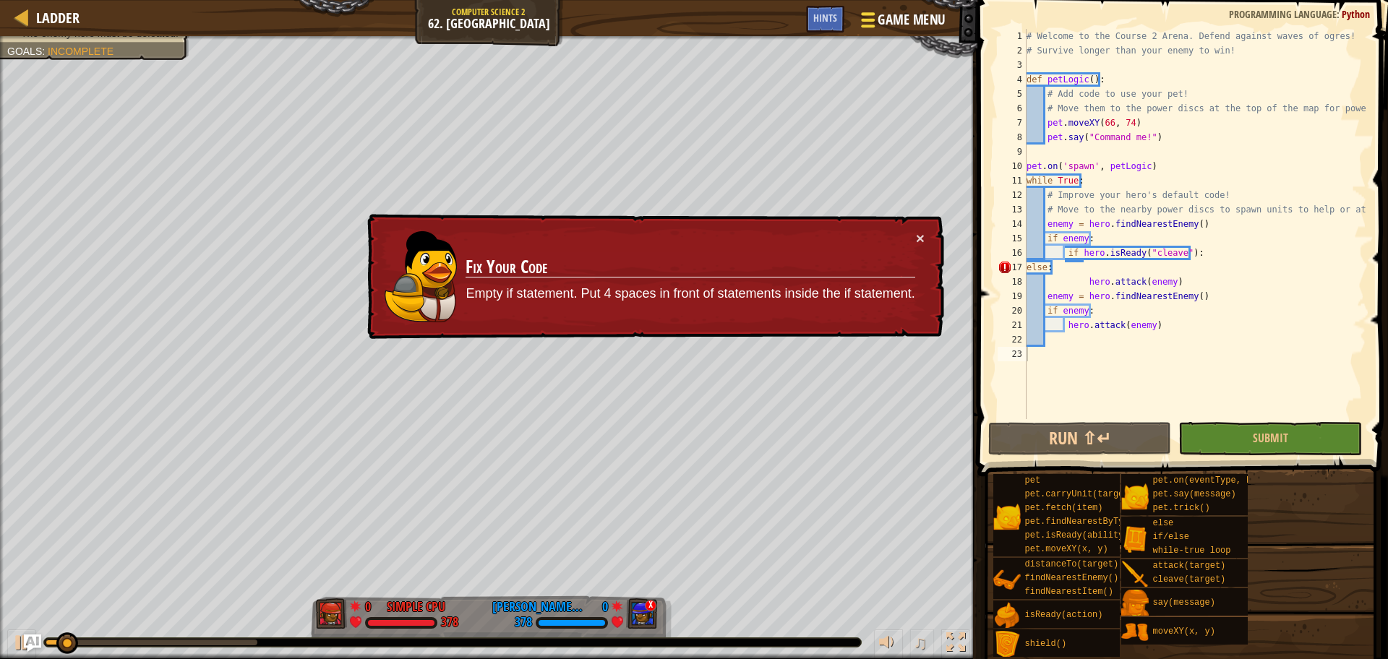
click at [878, 16] on span "Game Menu" at bounding box center [911, 20] width 67 height 20
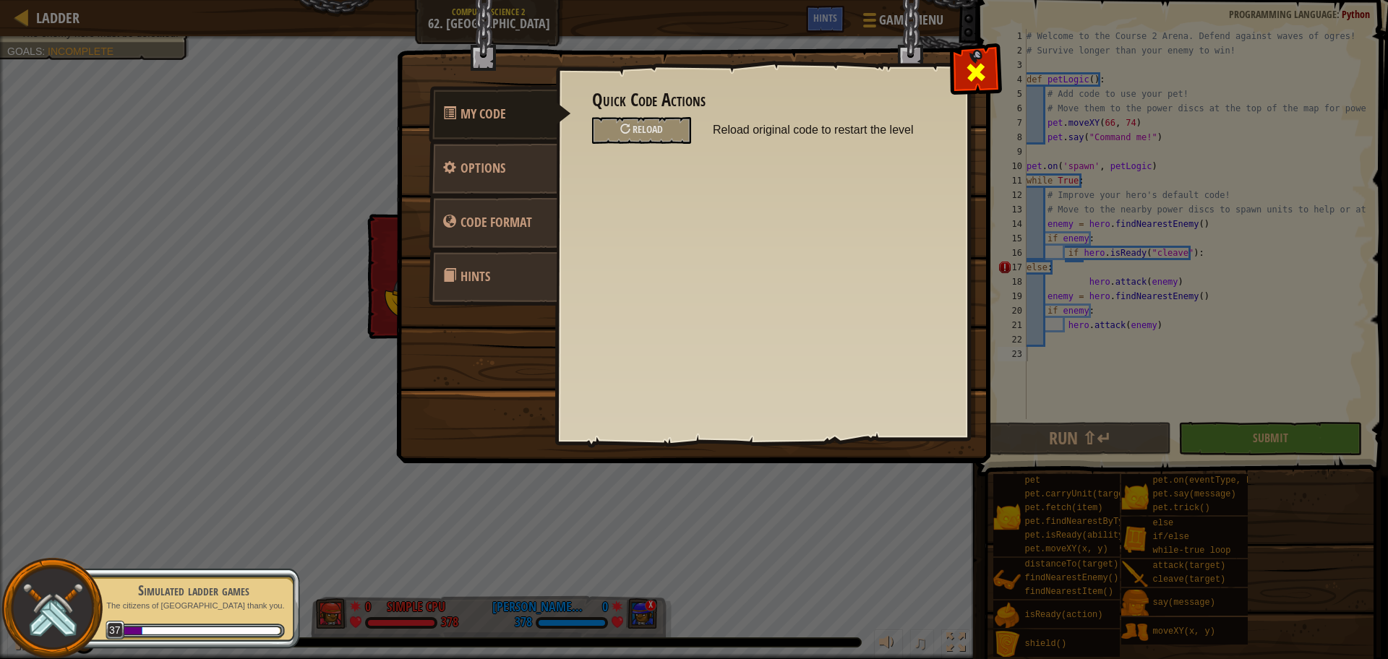
click at [982, 76] on span at bounding box center [975, 72] width 23 height 23
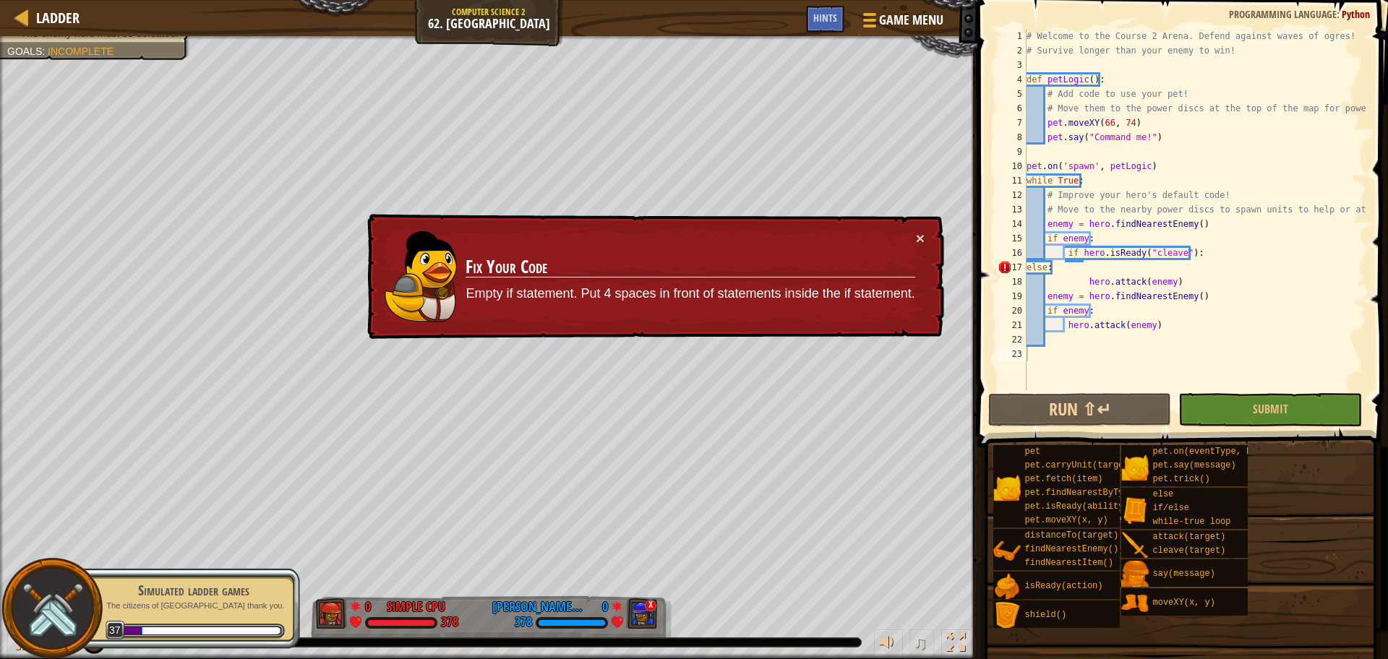
click at [486, 11] on div "Ladder Computer Science 2 62. Power Peak Game Menu Done Hints" at bounding box center [488, 18] width 977 height 36
click at [33, 10] on link "Ladder" at bounding box center [54, 18] width 51 height 20
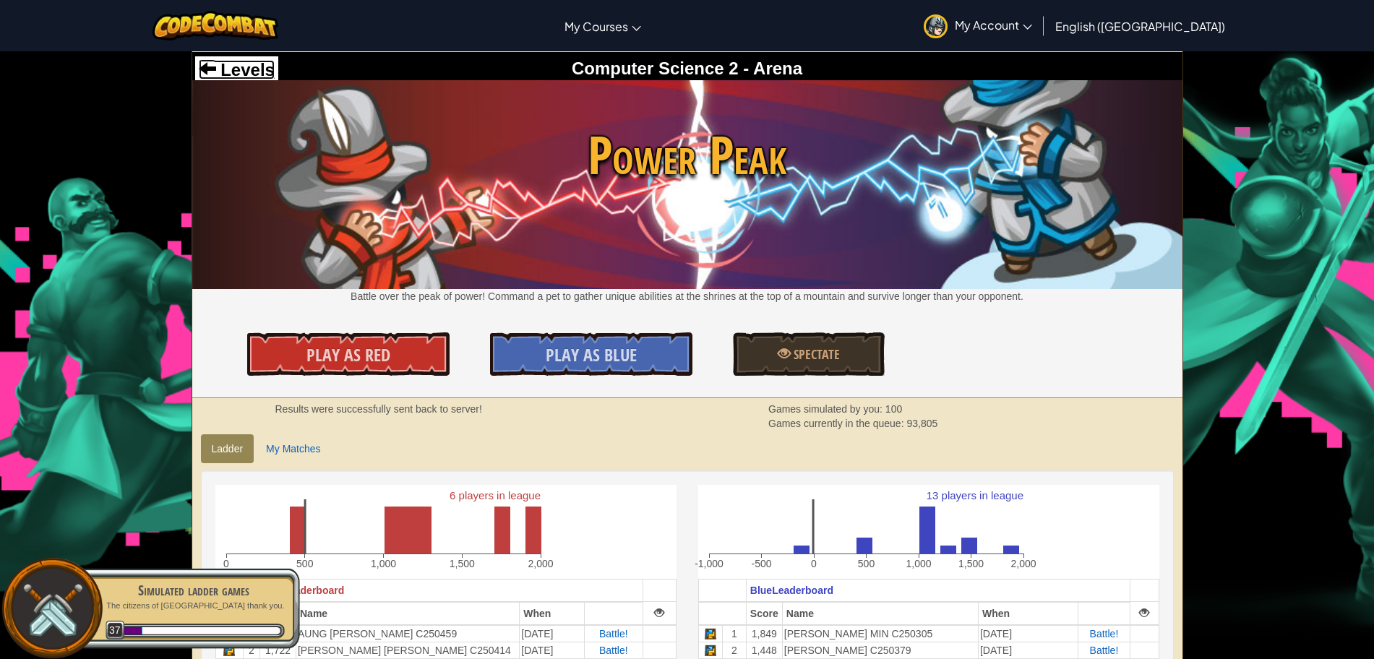
click at [252, 70] on span "Levels" at bounding box center [245, 70] width 59 height 20
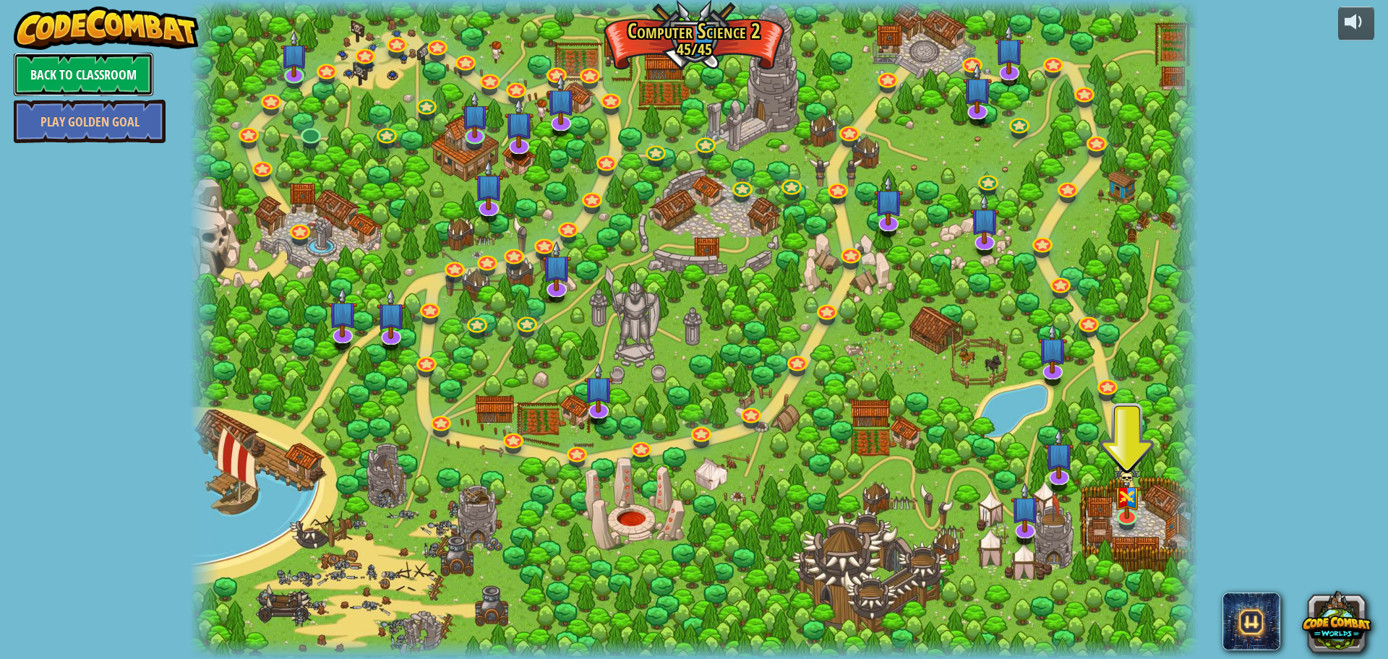
click at [106, 65] on link "Back to Classroom" at bounding box center [83, 74] width 139 height 43
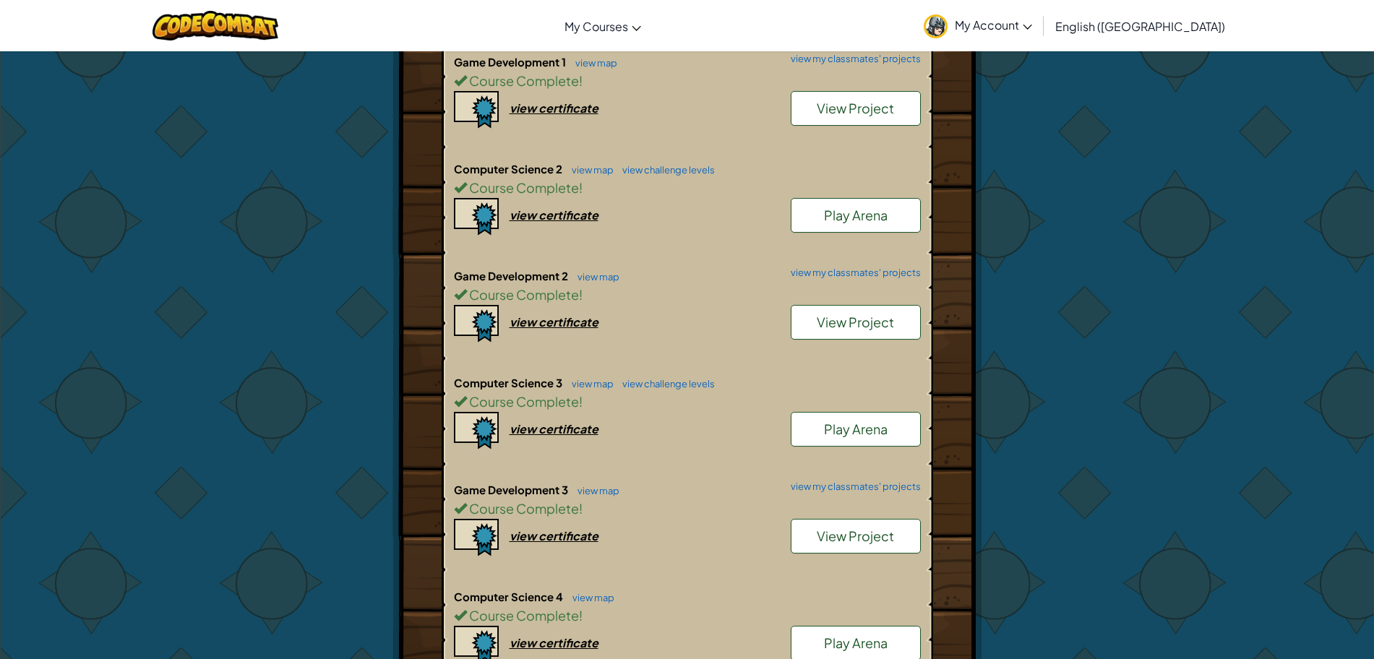
scroll to position [646, 0]
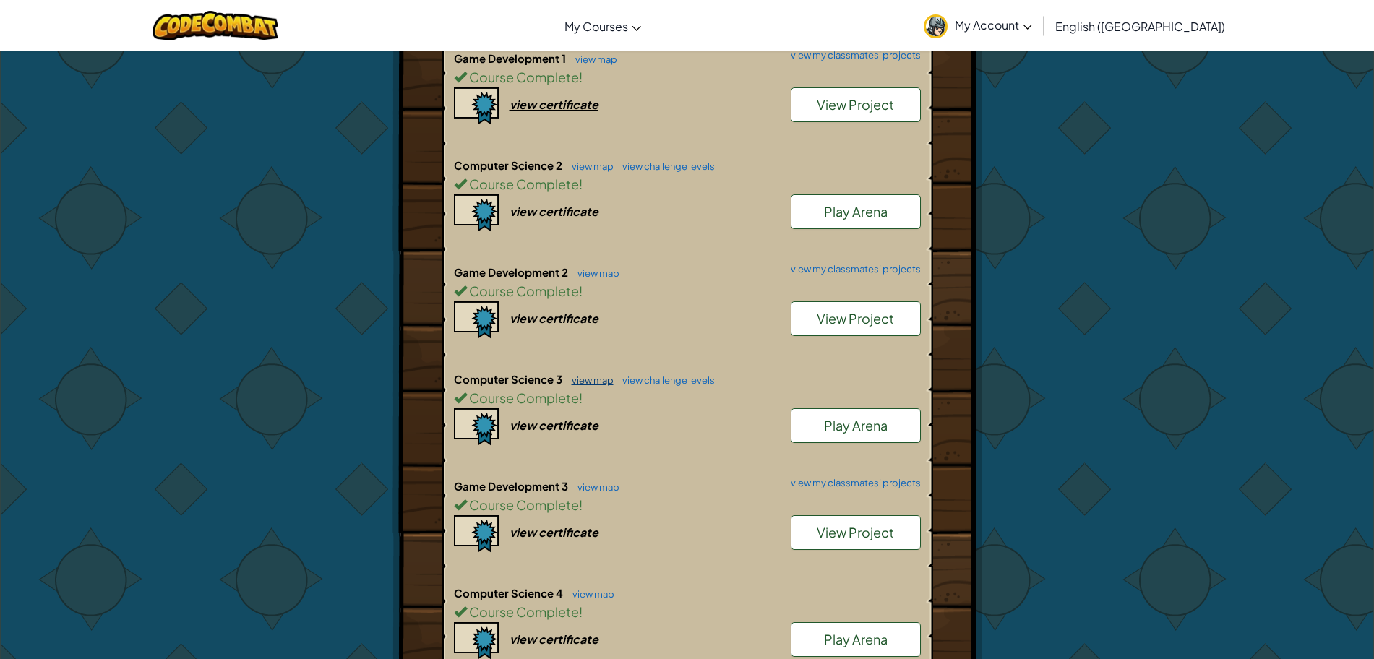
click at [598, 374] on link "view map" at bounding box center [588, 380] width 49 height 12
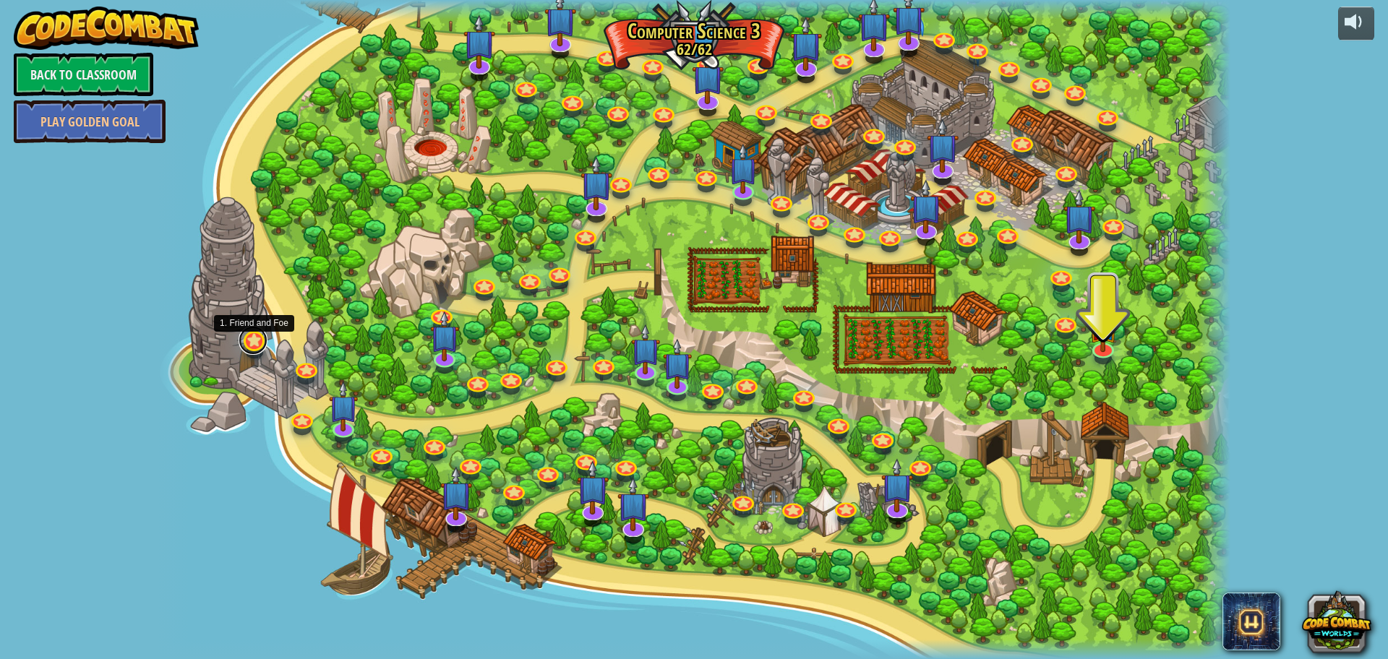
click at [255, 342] on link at bounding box center [252, 340] width 29 height 29
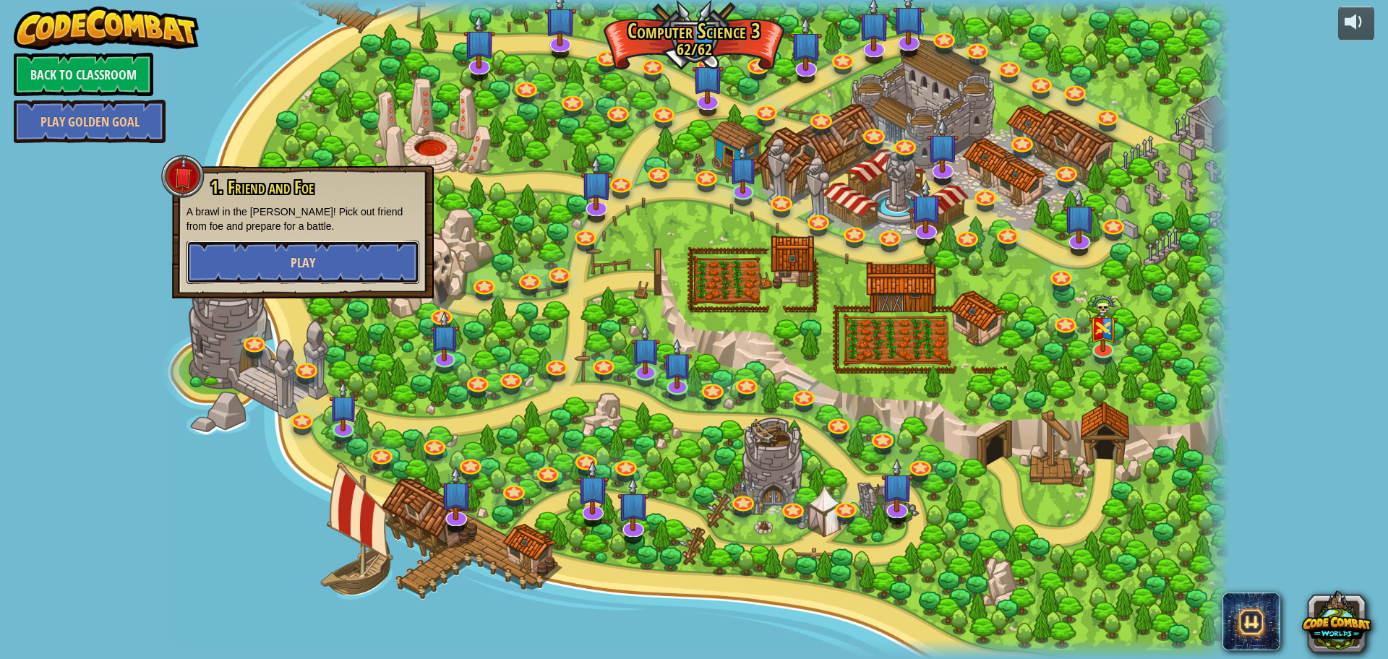
click at [281, 276] on button "Play" at bounding box center [302, 262] width 233 height 43
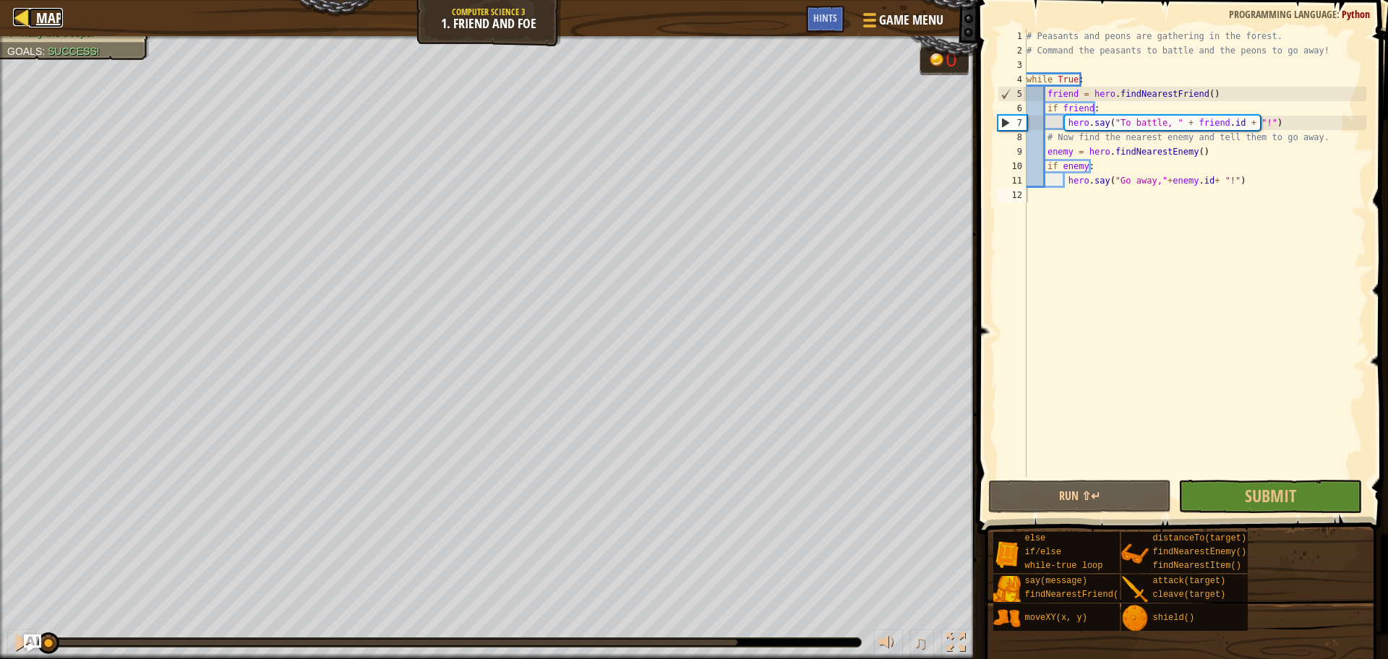
click at [19, 8] on div at bounding box center [22, 17] width 18 height 18
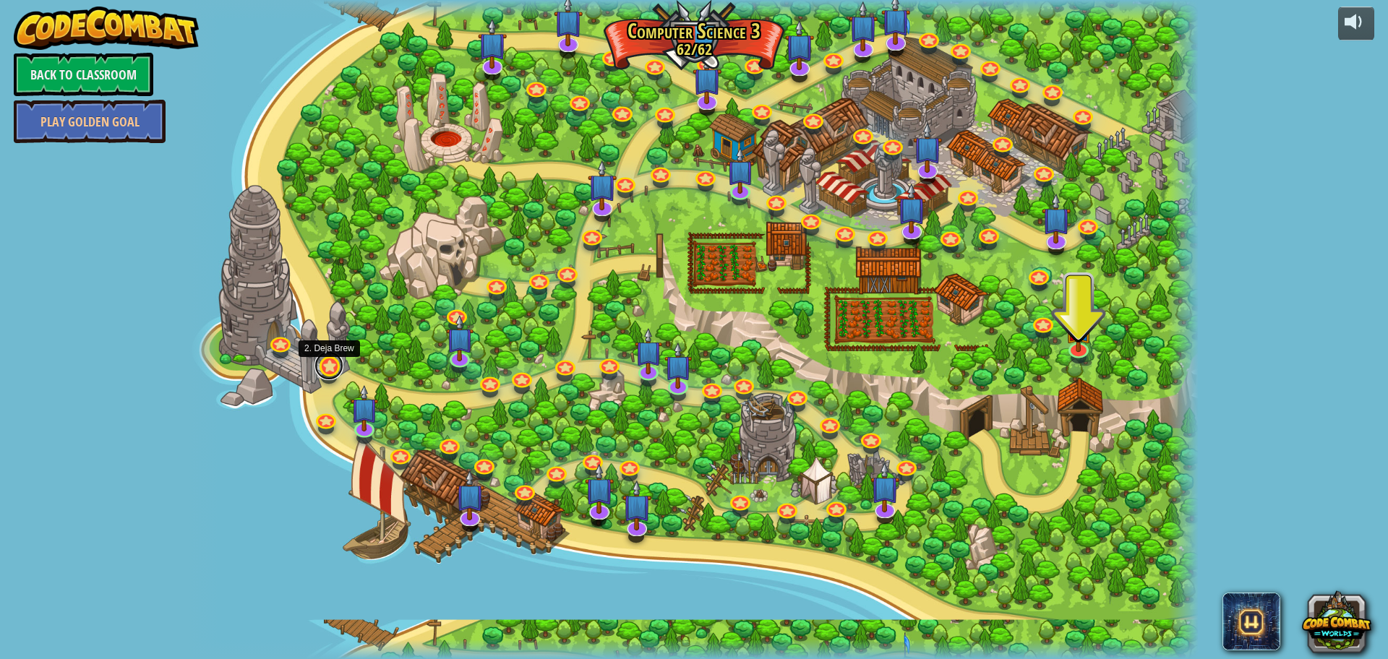
click at [327, 365] on link at bounding box center [328, 365] width 29 height 29
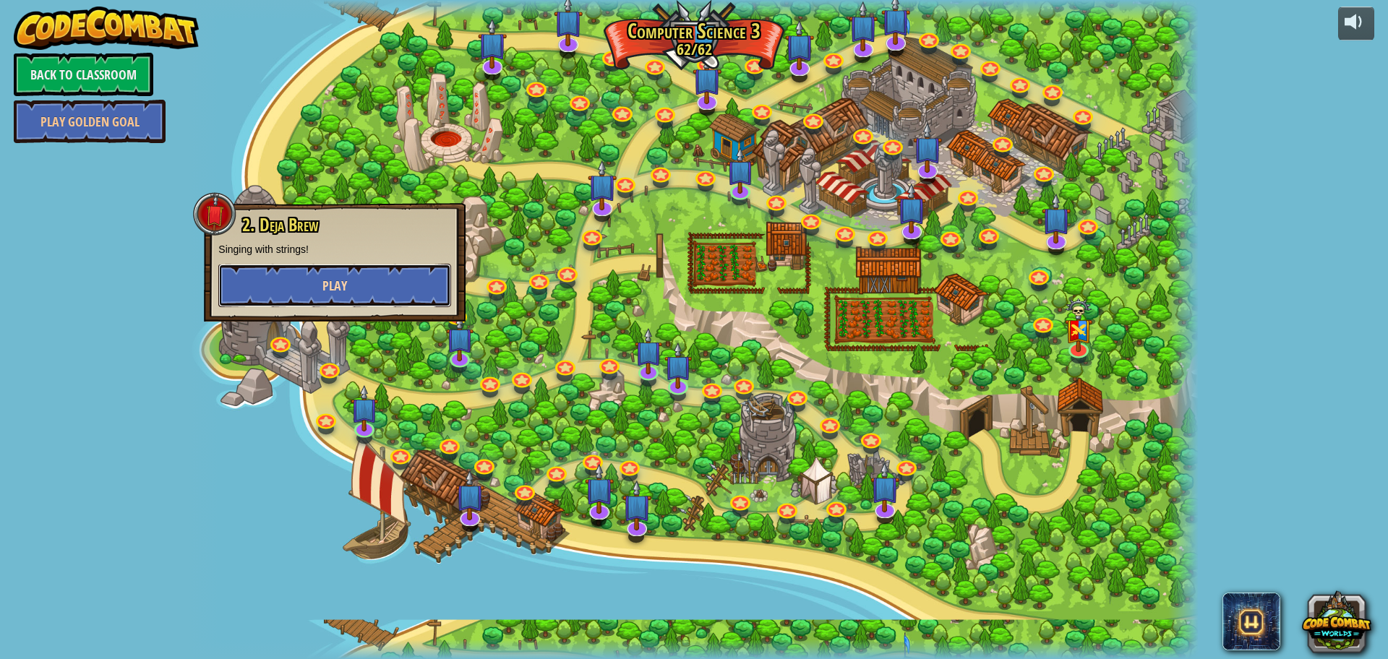
click at [378, 285] on button "Play" at bounding box center [334, 285] width 233 height 43
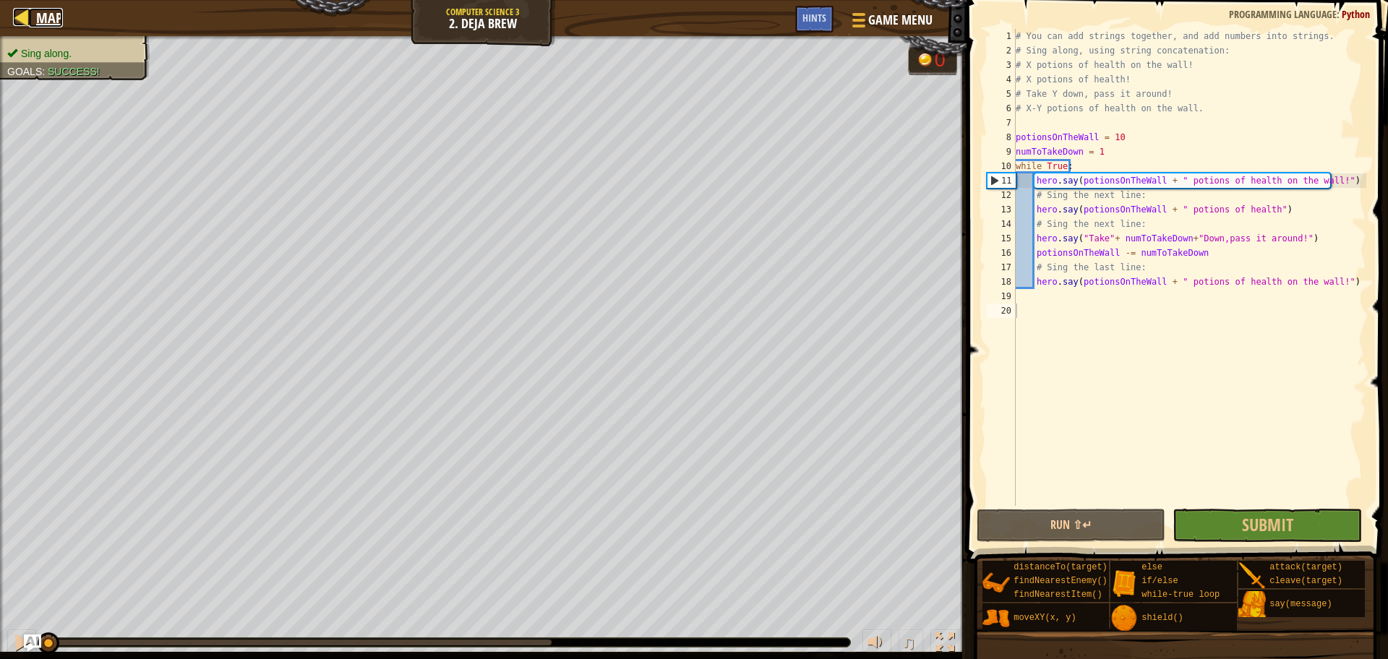
click at [39, 17] on span "Map" at bounding box center [49, 18] width 27 height 20
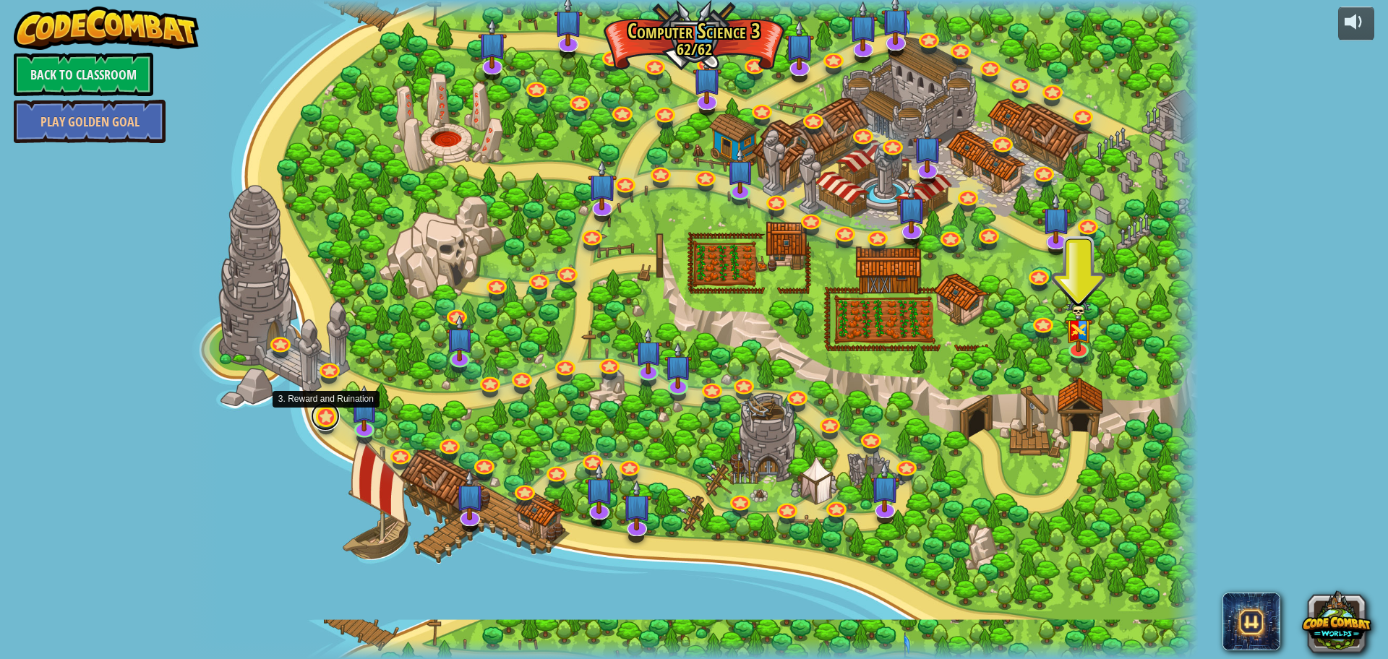
click at [317, 416] on link at bounding box center [325, 416] width 29 height 29
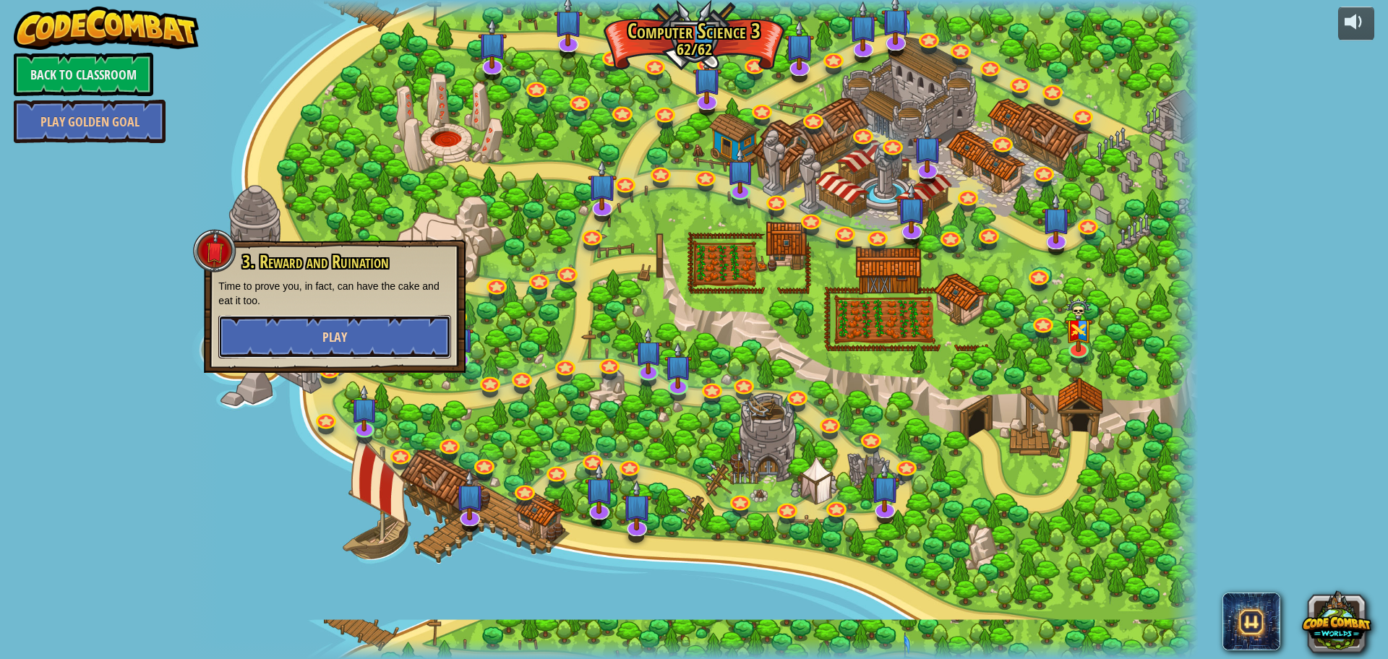
click at [369, 343] on button "Play" at bounding box center [334, 336] width 233 height 43
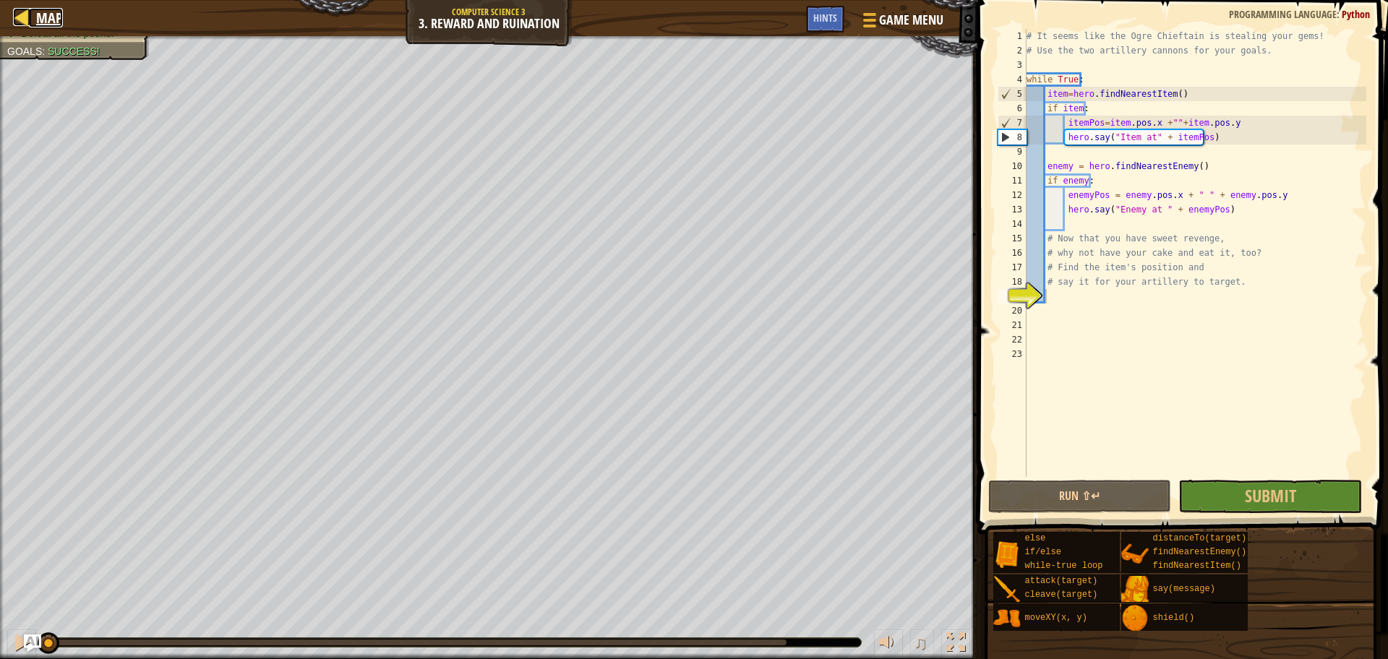
click at [46, 9] on span "Map" at bounding box center [49, 18] width 27 height 20
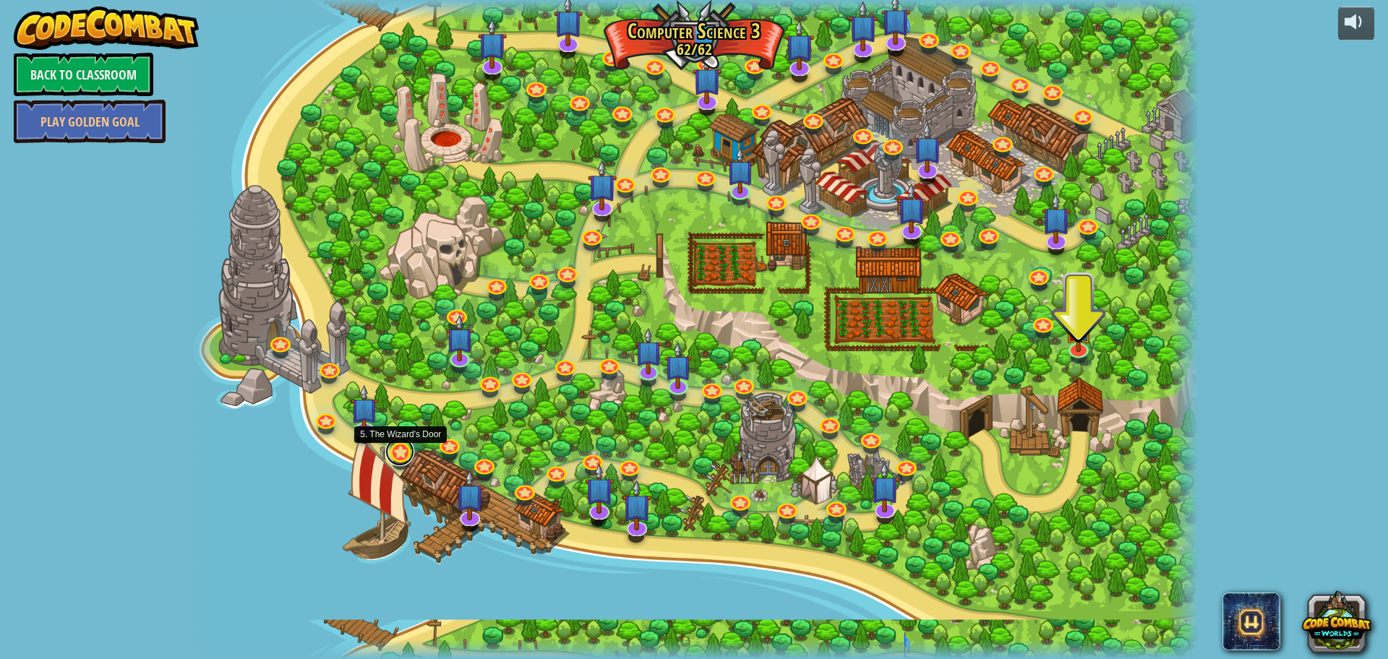
click at [405, 457] on link at bounding box center [399, 451] width 29 height 29
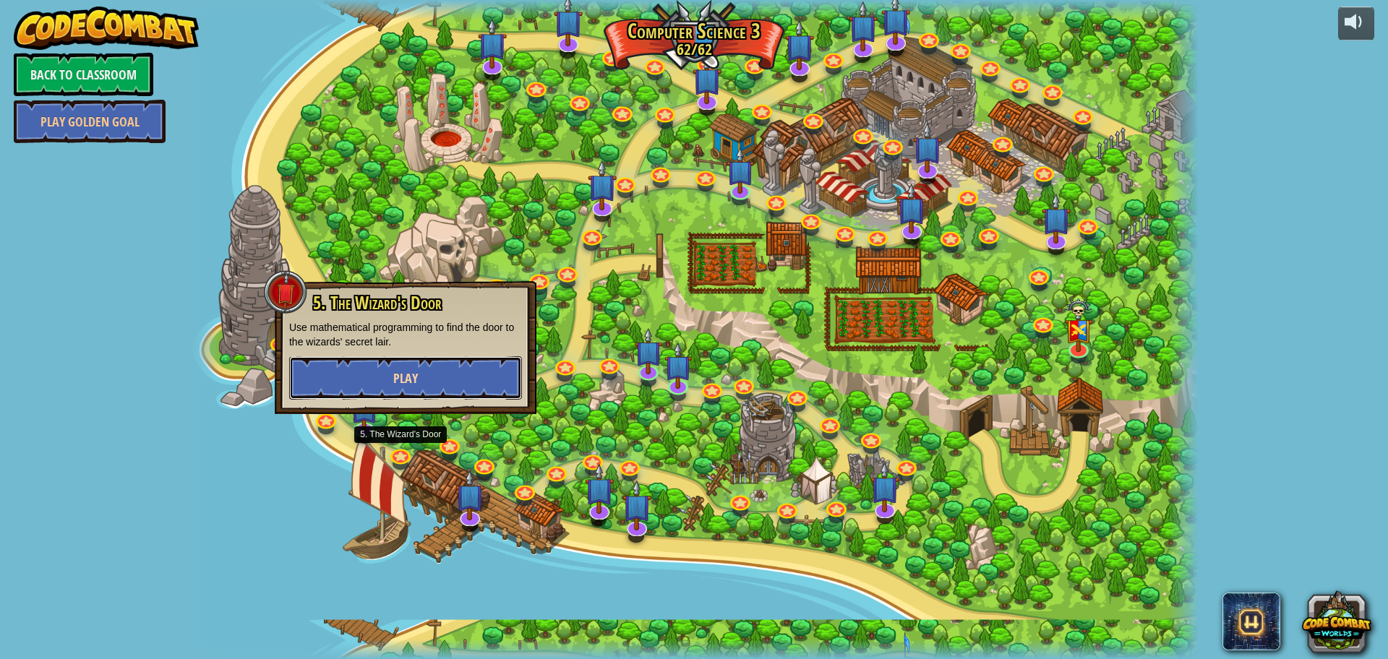
click at [437, 385] on button "Play" at bounding box center [405, 377] width 233 height 43
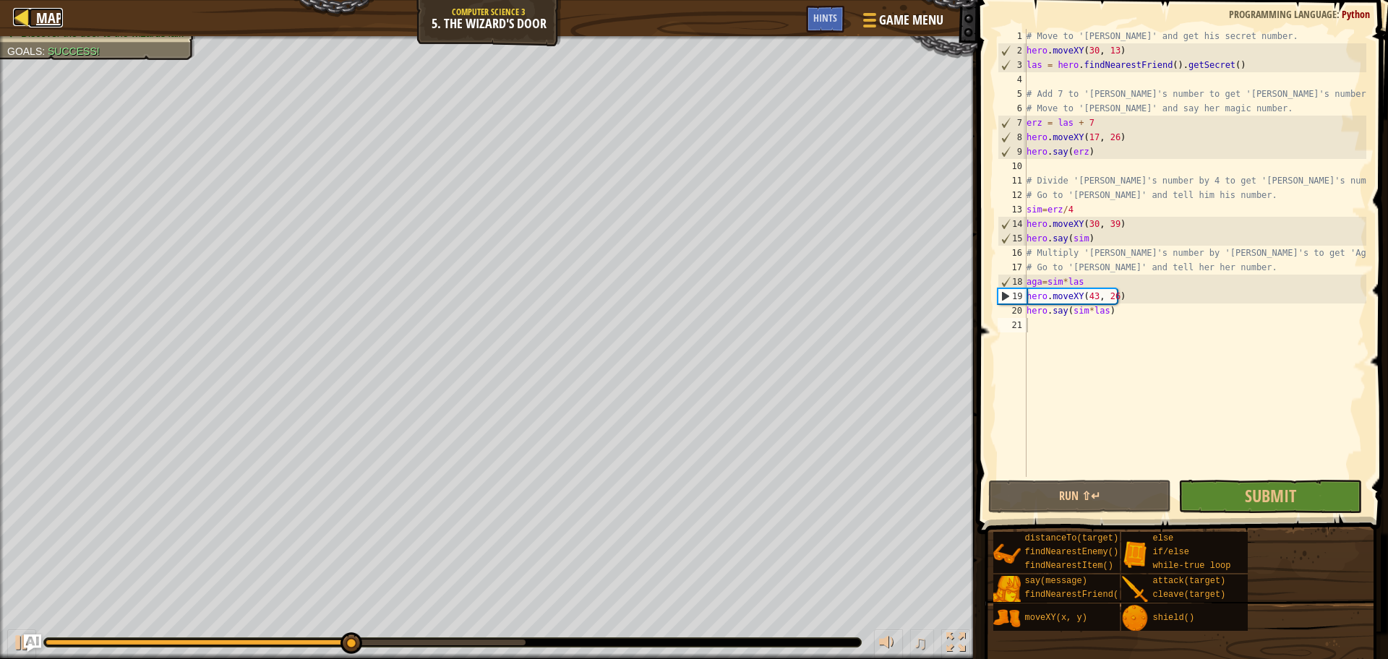
click at [25, 13] on div at bounding box center [22, 17] width 18 height 18
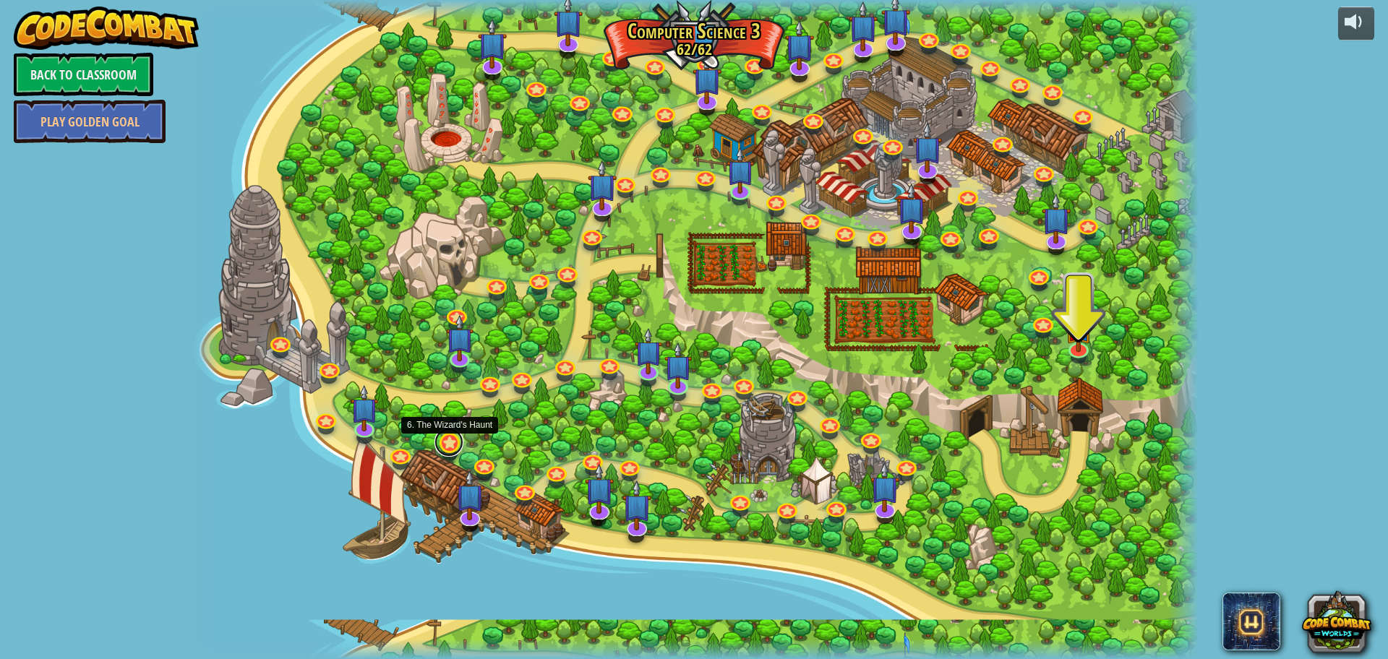
click at [447, 441] on link at bounding box center [448, 442] width 29 height 29
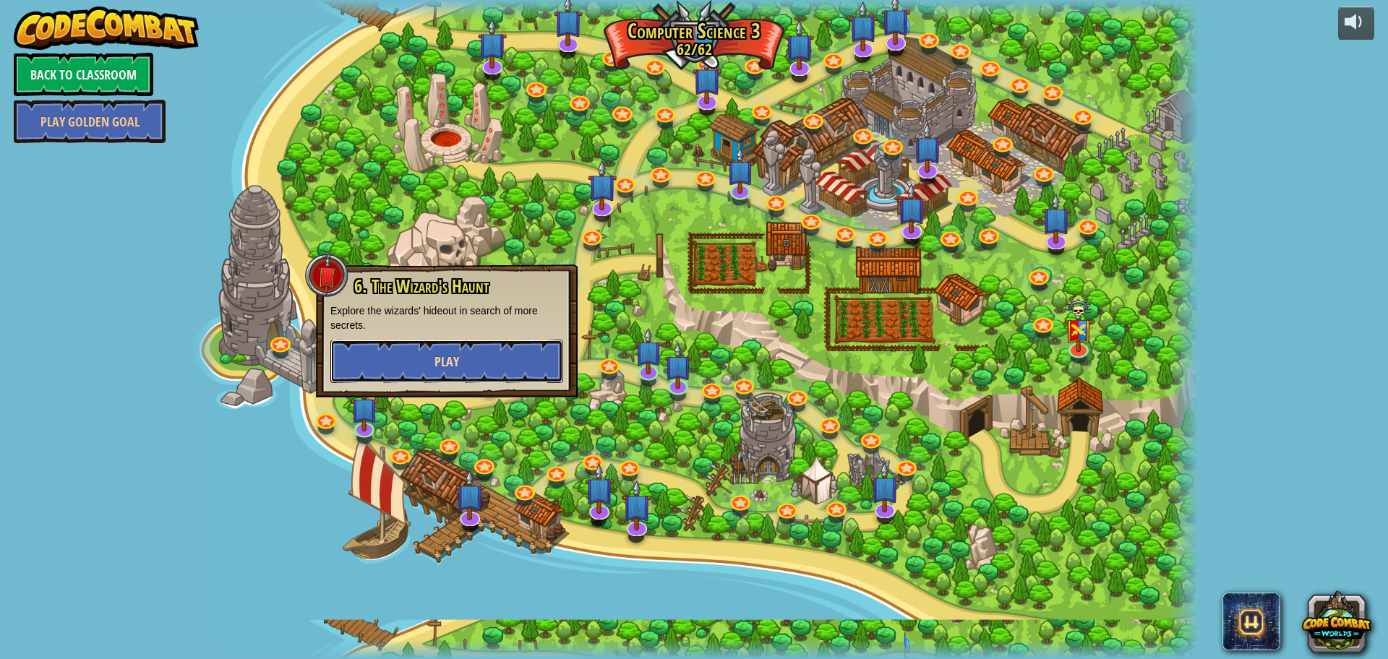
click at [476, 352] on button "Play" at bounding box center [446, 361] width 233 height 43
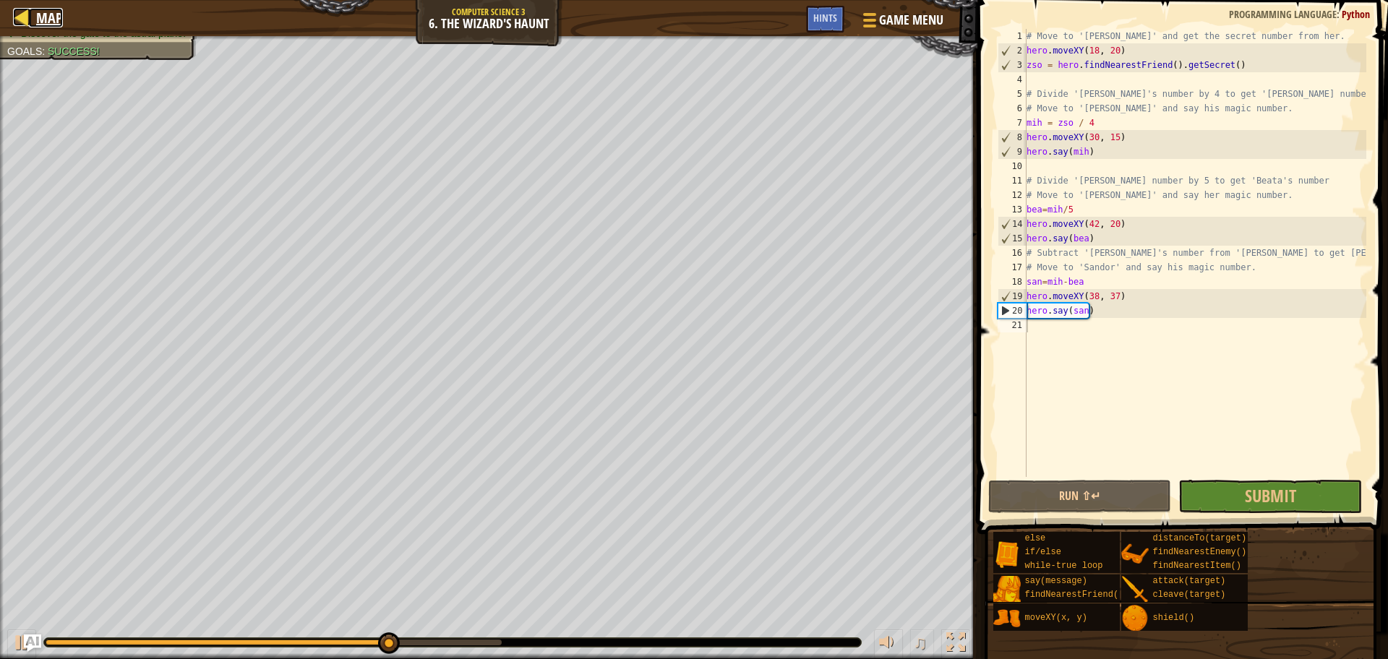
click at [30, 26] on div at bounding box center [22, 17] width 18 height 18
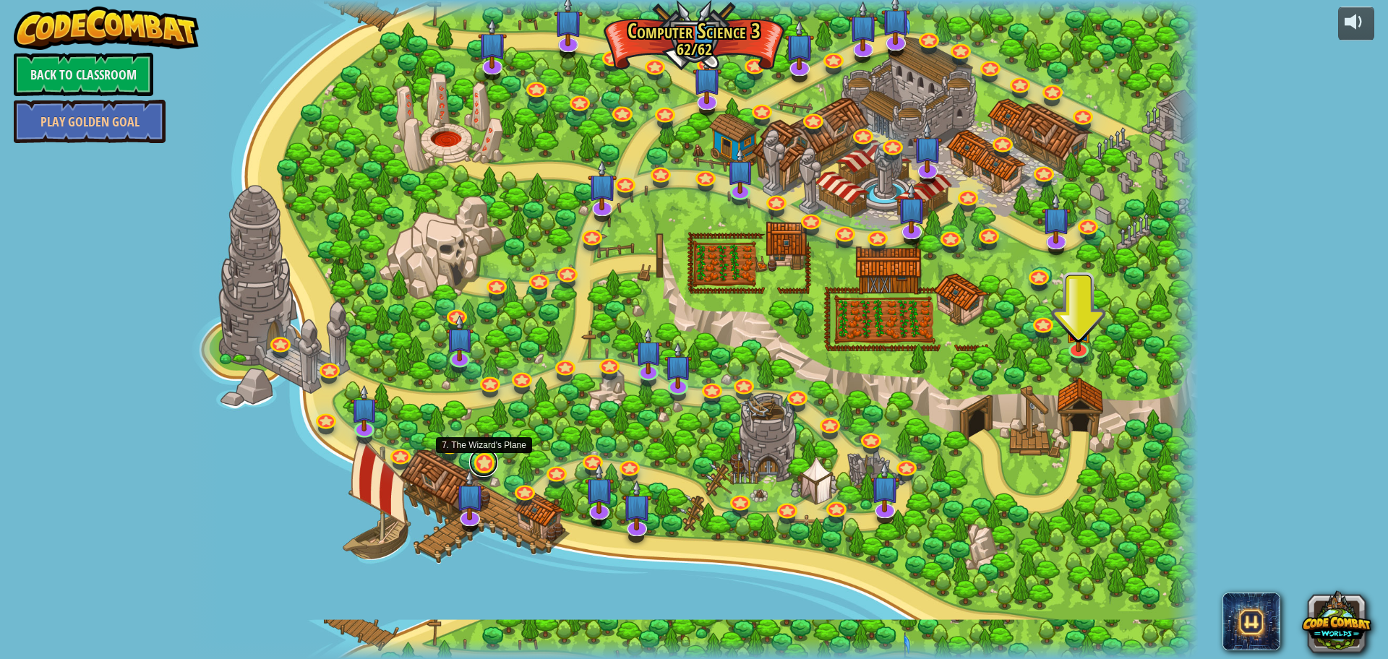
click at [486, 456] on link at bounding box center [483, 462] width 29 height 29
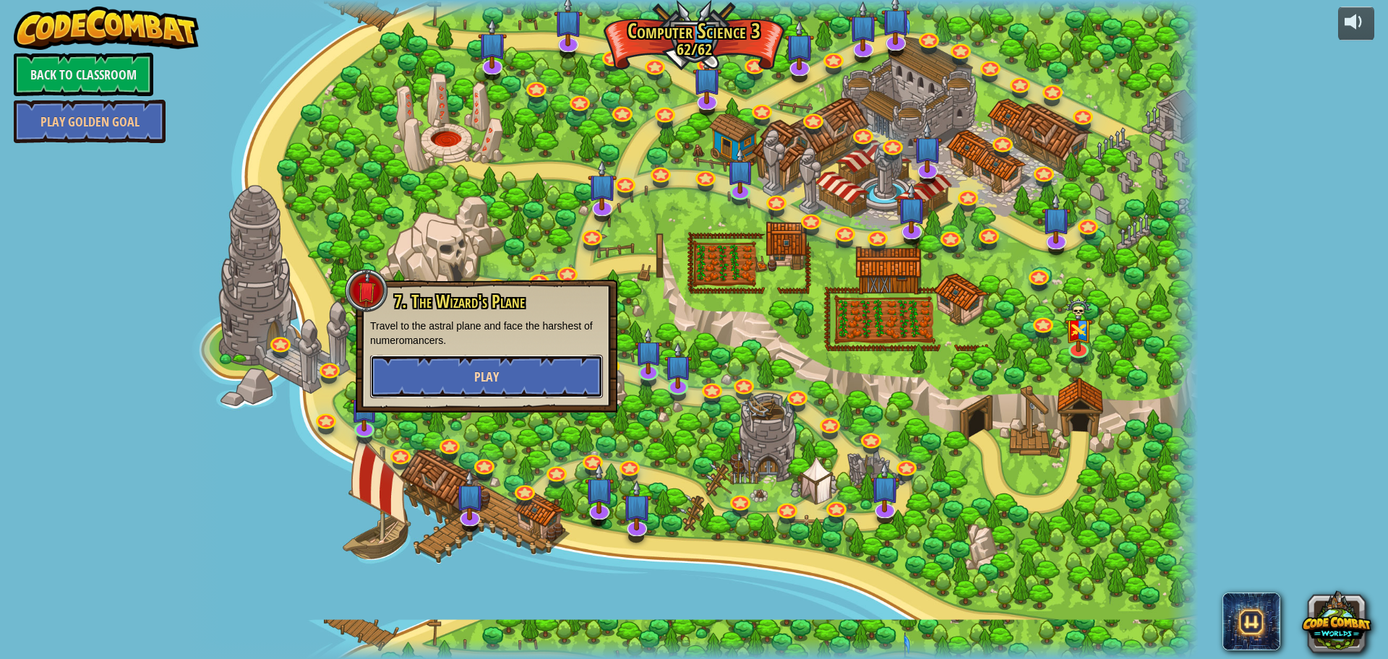
click at [512, 378] on button "Play" at bounding box center [486, 376] width 233 height 43
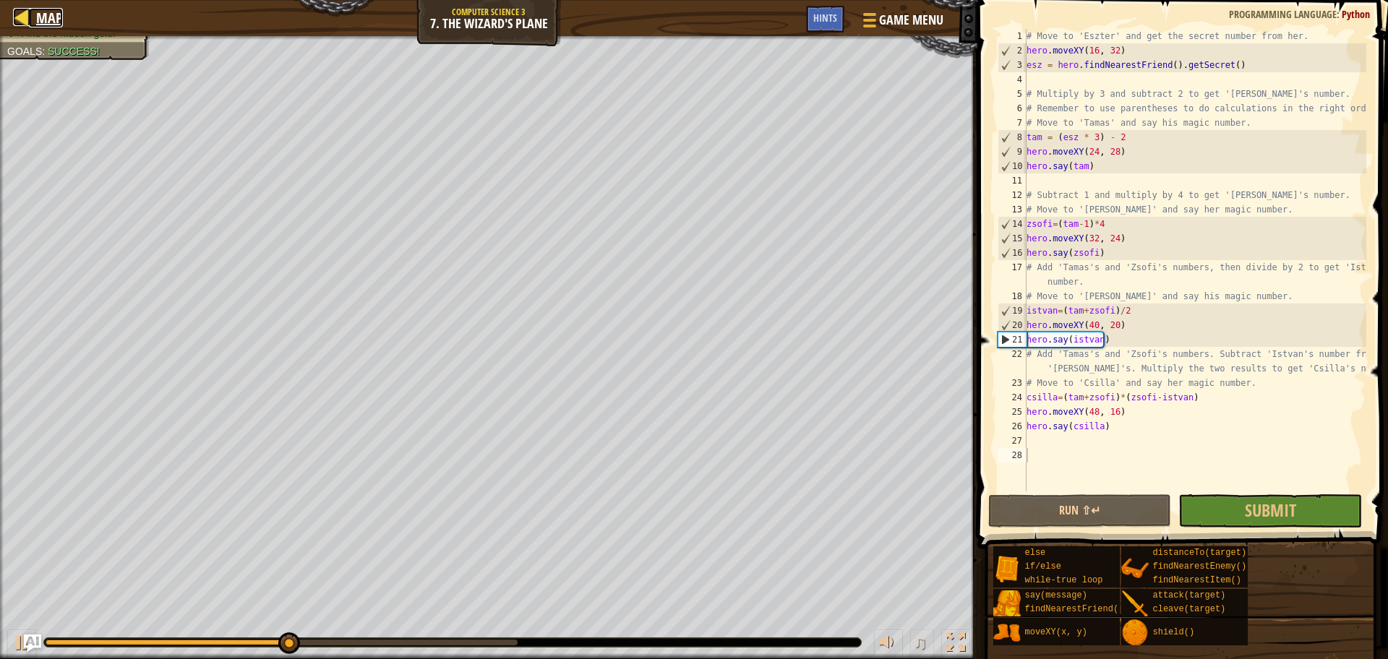
click at [17, 26] on div at bounding box center [22, 17] width 18 height 18
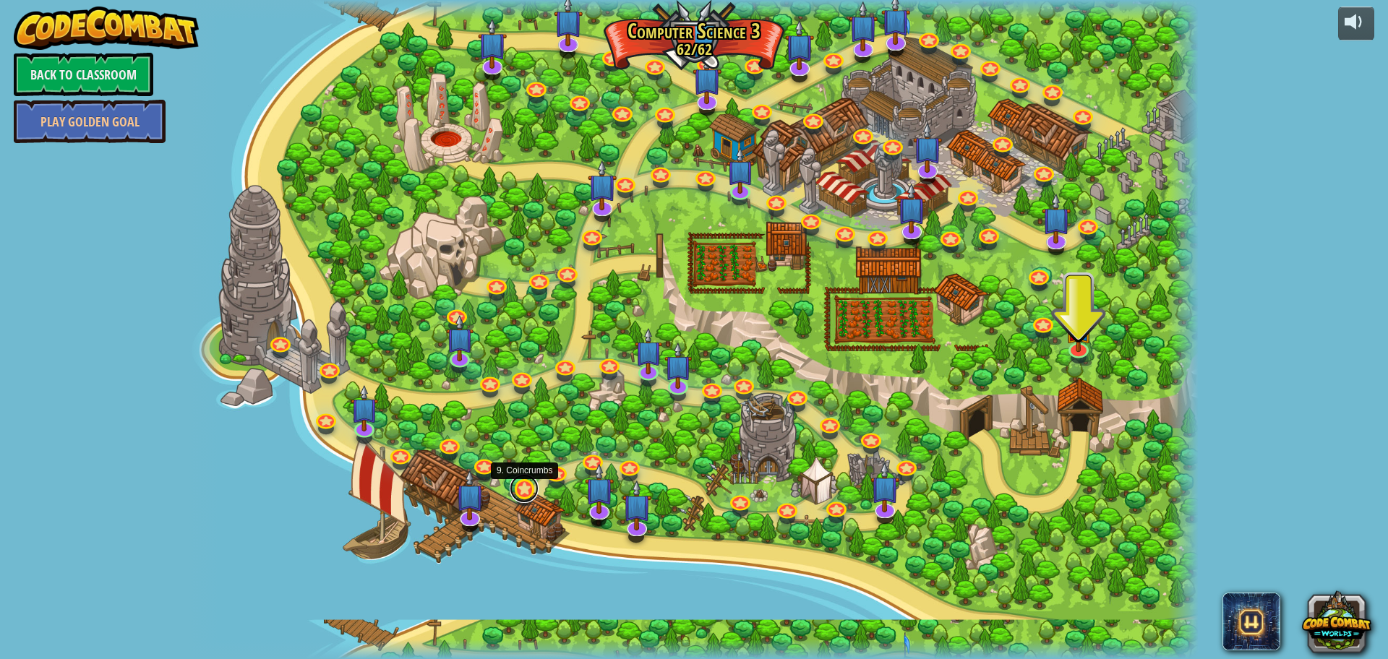
click at [531, 485] on link at bounding box center [524, 488] width 29 height 29
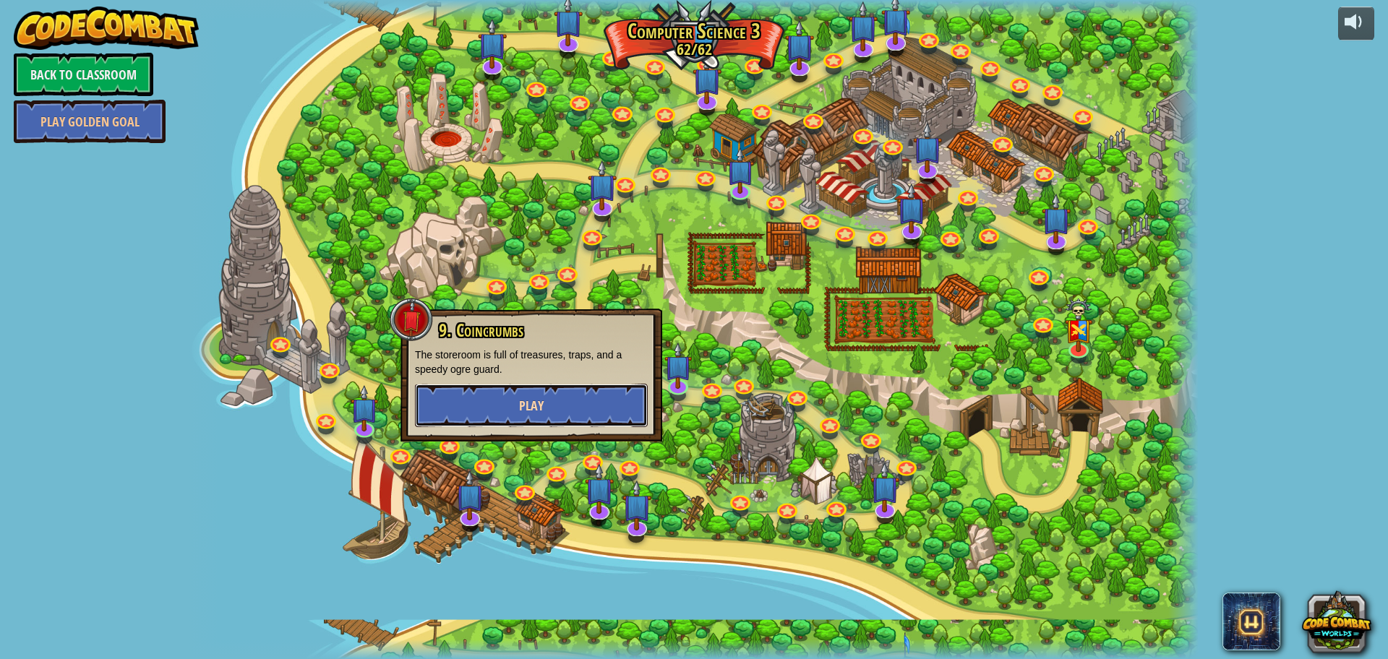
click at [499, 389] on button "Play" at bounding box center [531, 405] width 233 height 43
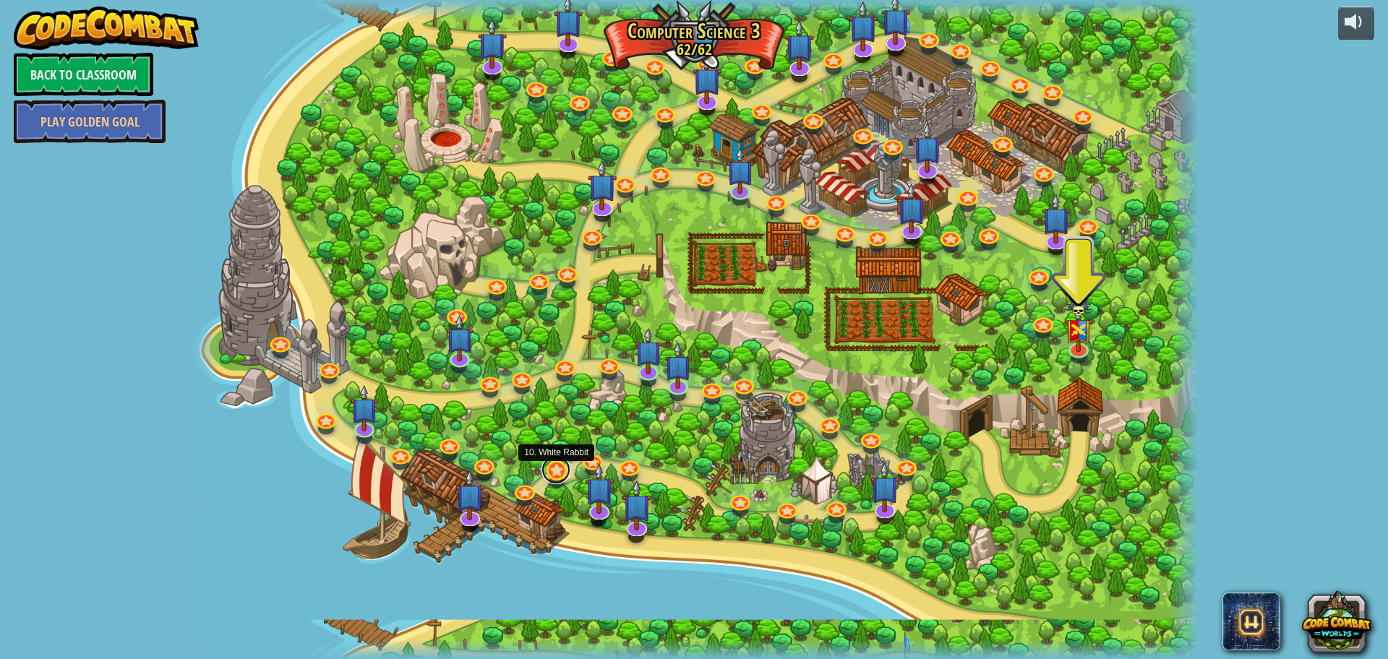
click at [556, 466] on link at bounding box center [555, 469] width 29 height 29
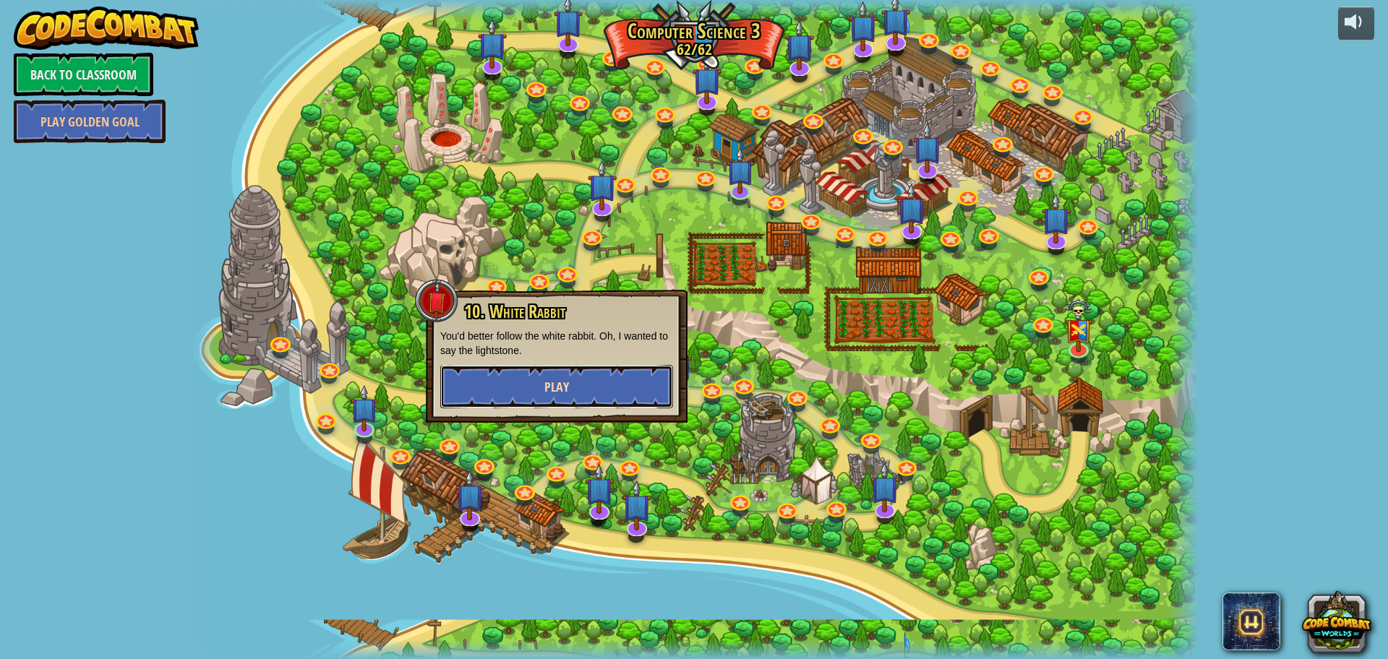
click at [582, 371] on button "Play" at bounding box center [556, 386] width 233 height 43
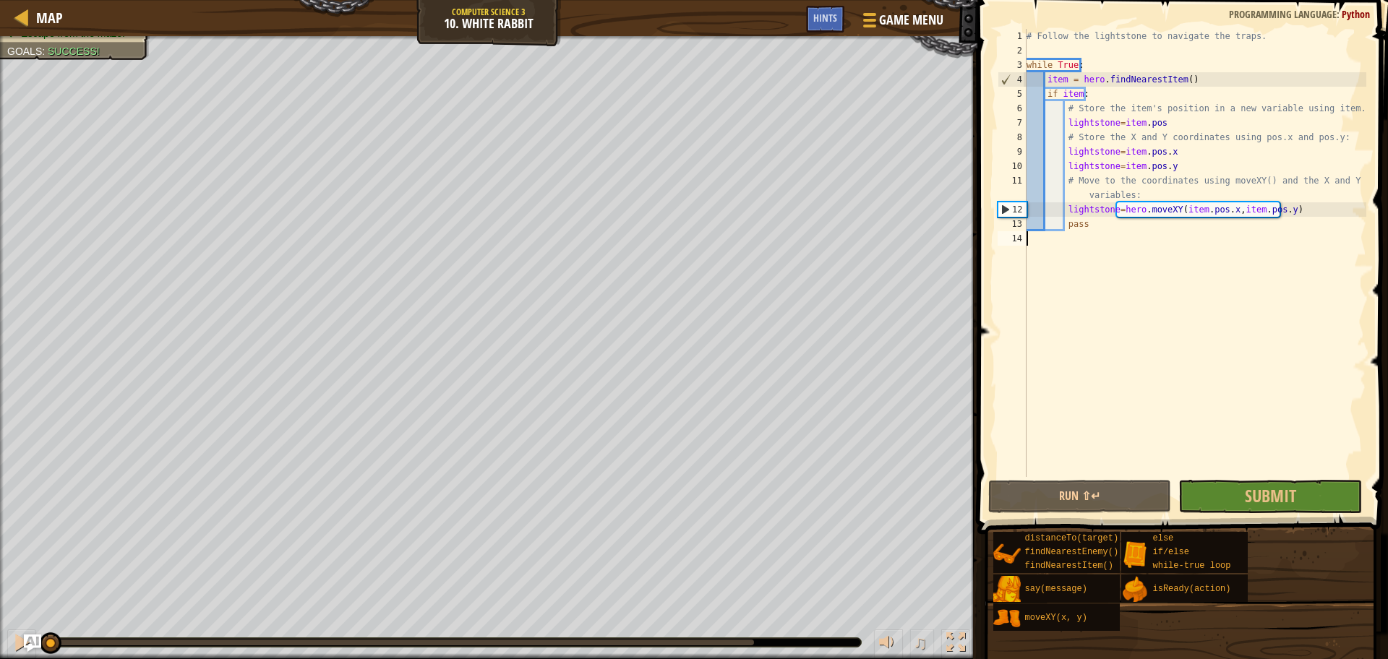
click at [18, 4] on div "Map Computer Science 3 10. White Rabbit Game Menu Done Hints" at bounding box center [488, 18] width 977 height 36
click at [26, 16] on div at bounding box center [22, 17] width 18 height 18
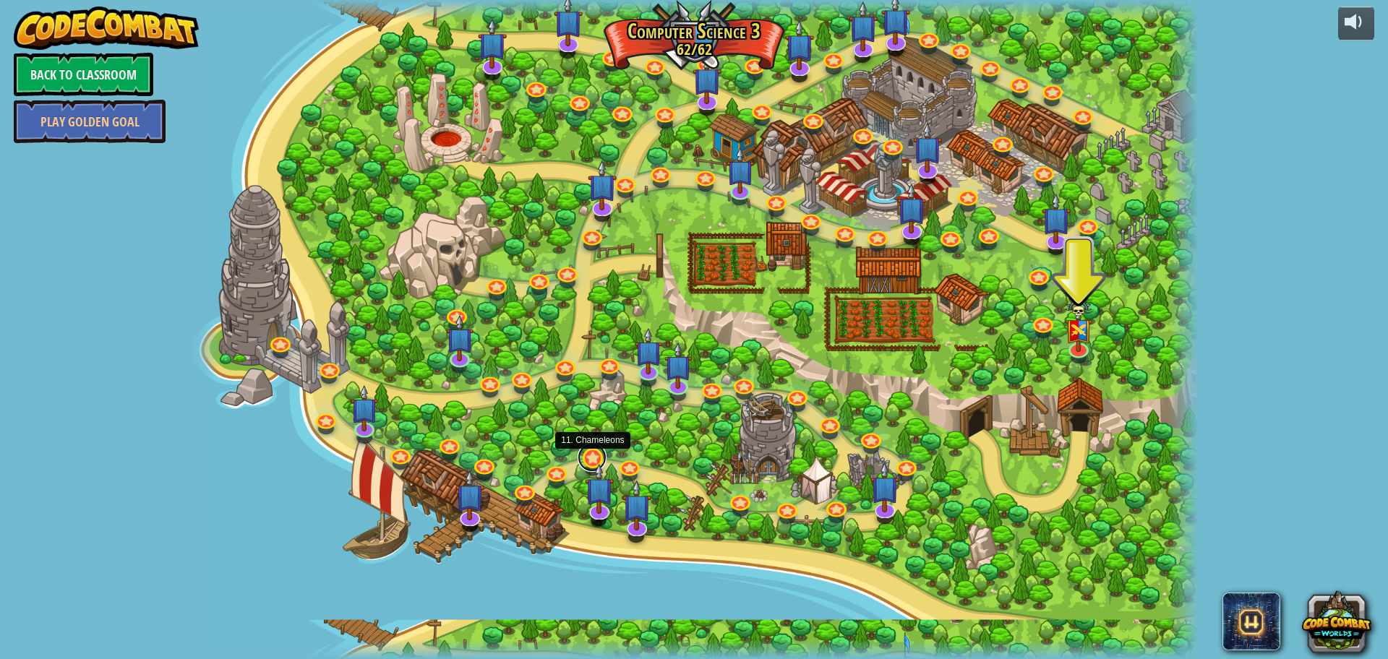
click at [590, 454] on link at bounding box center [591, 457] width 29 height 29
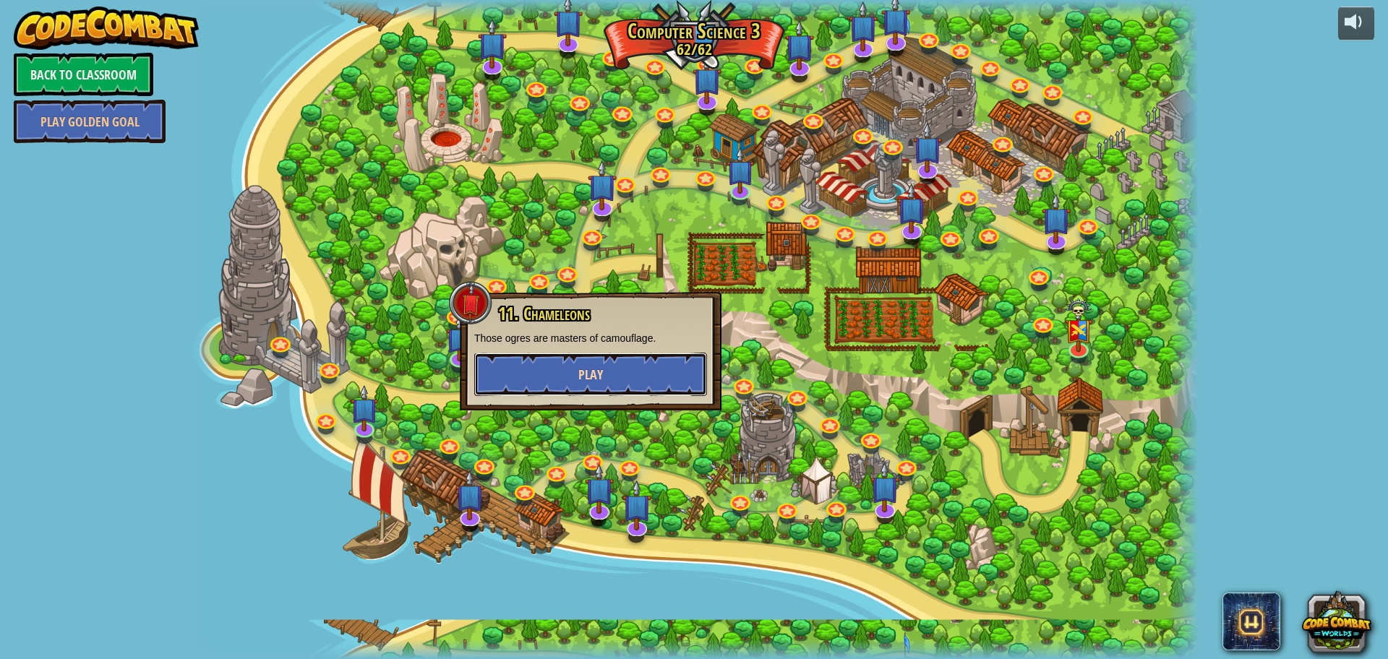
click at [609, 365] on button "Play" at bounding box center [590, 374] width 233 height 43
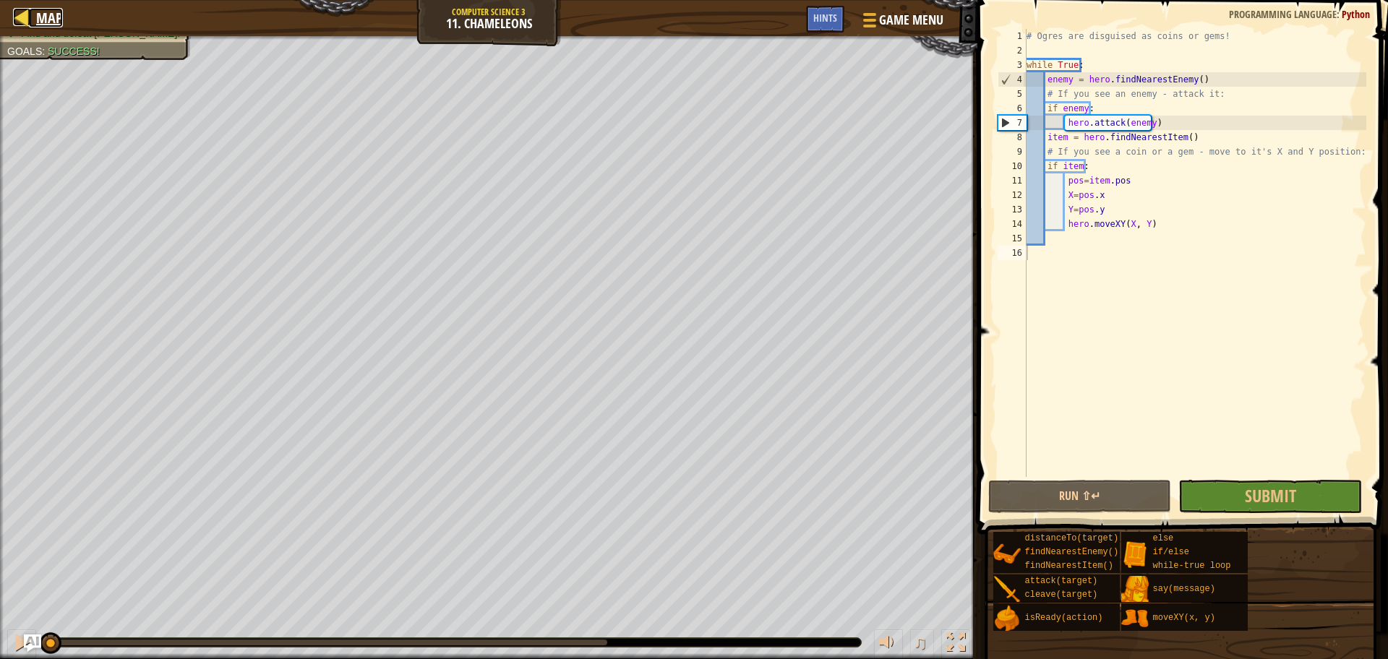
click at [36, 23] on span "Map" at bounding box center [49, 18] width 27 height 20
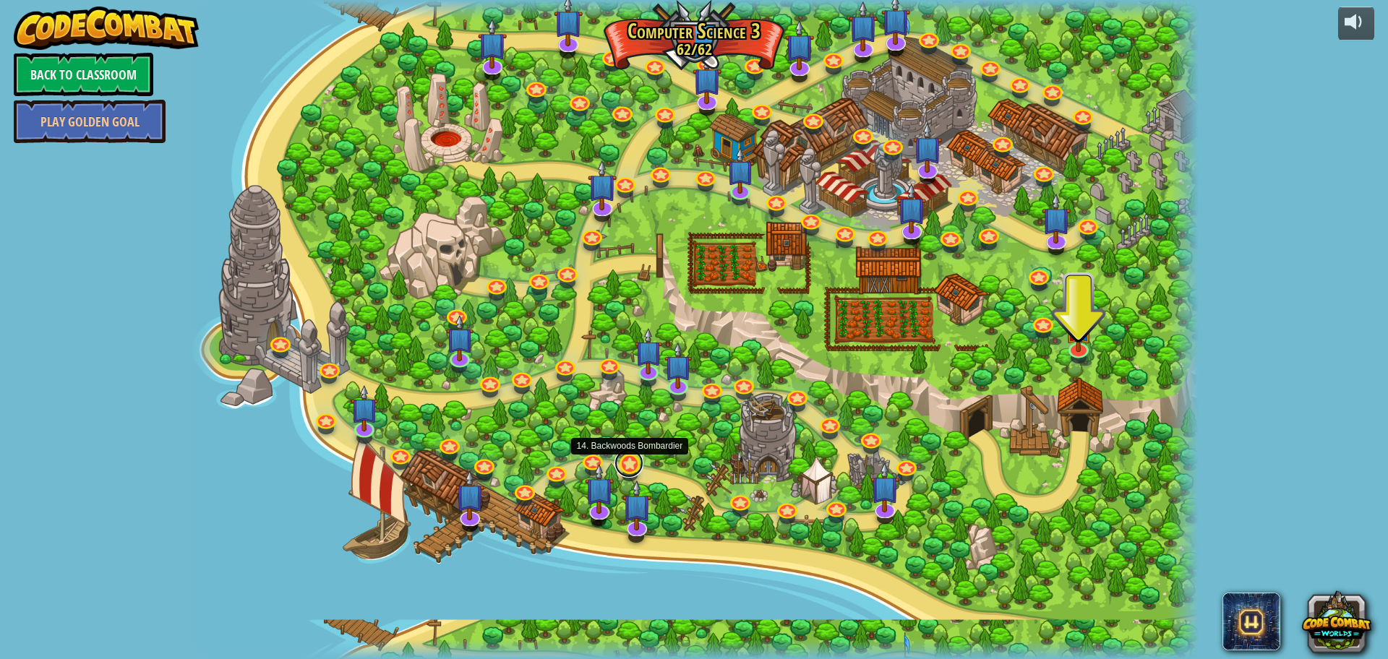
click at [624, 462] on link at bounding box center [628, 463] width 29 height 29
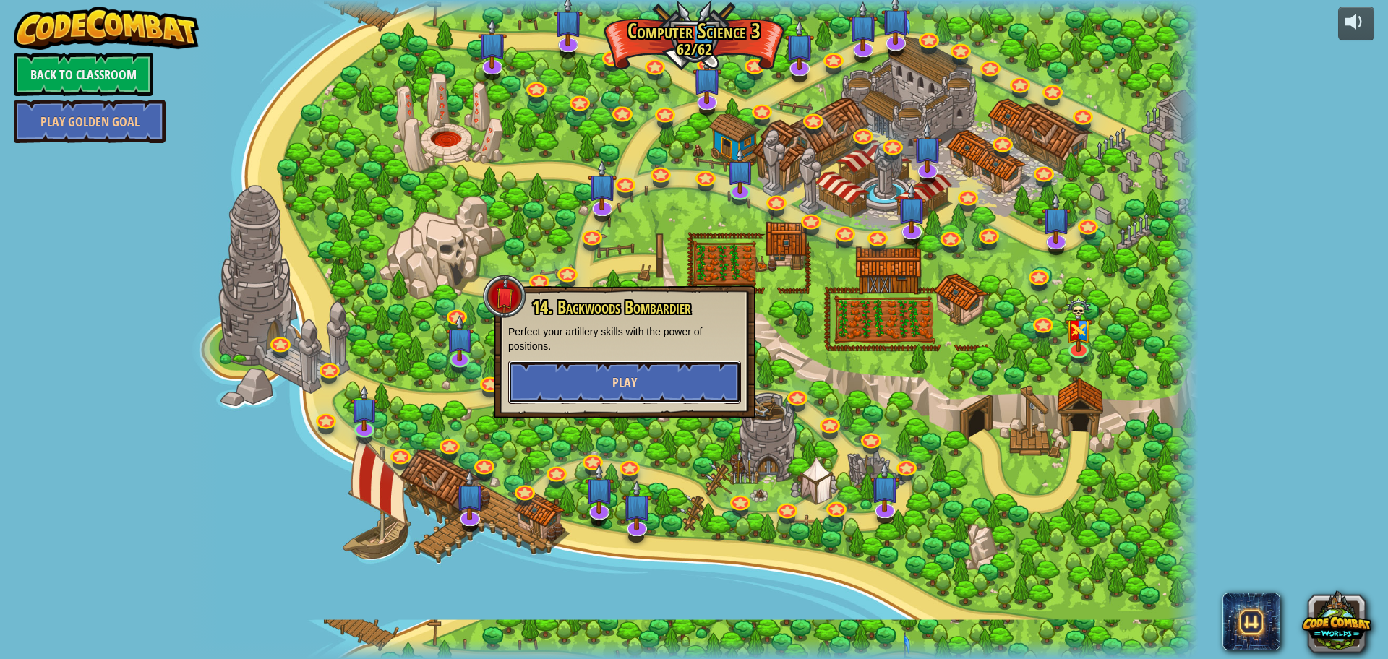
click at [588, 379] on button "Play" at bounding box center [624, 382] width 233 height 43
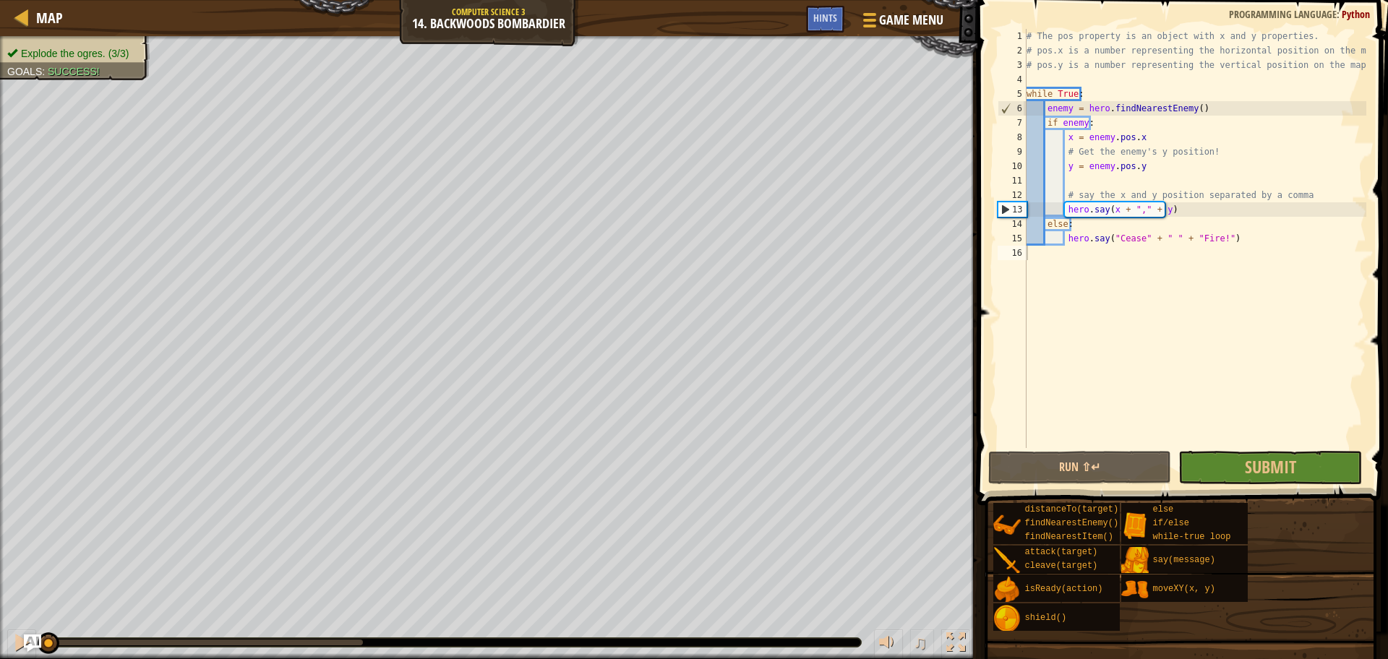
click at [28, 4] on div "Map Computer Science 3 14. Backwoods Bombardier Game Menu Done Hints" at bounding box center [488, 18] width 977 height 36
click at [29, 13] on div at bounding box center [22, 17] width 18 height 18
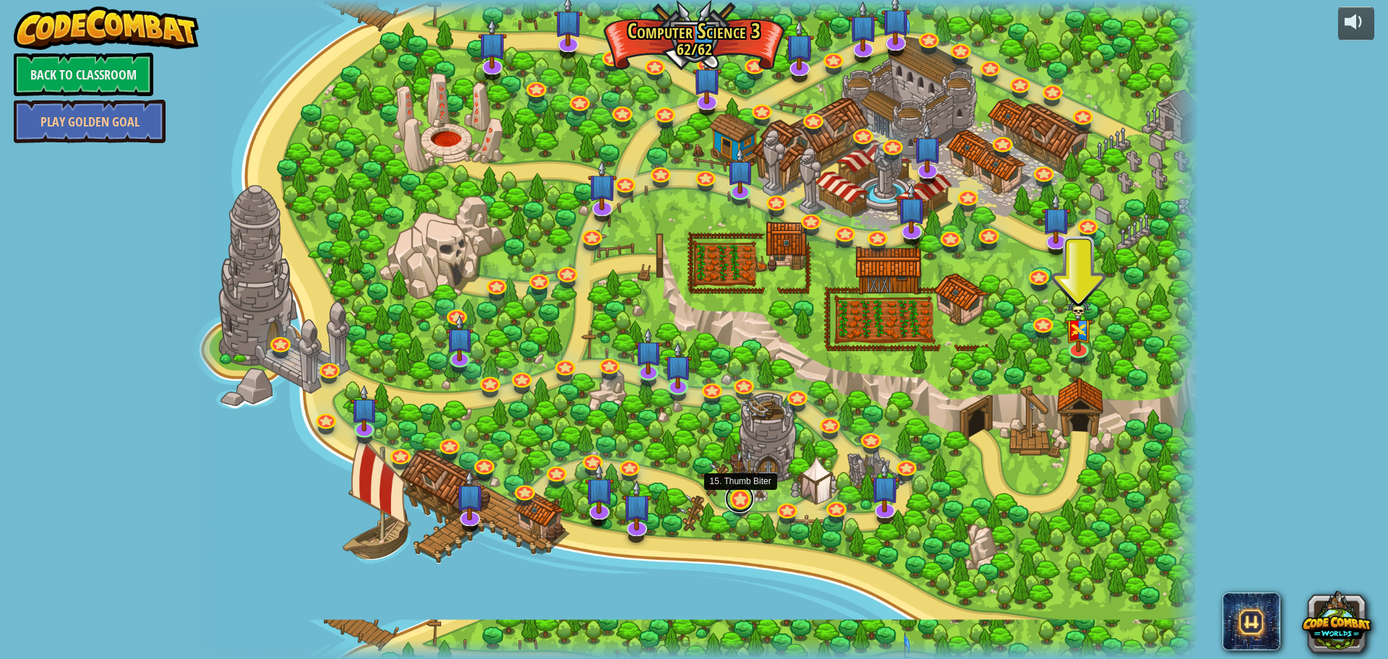
click at [744, 493] on link at bounding box center [739, 498] width 29 height 29
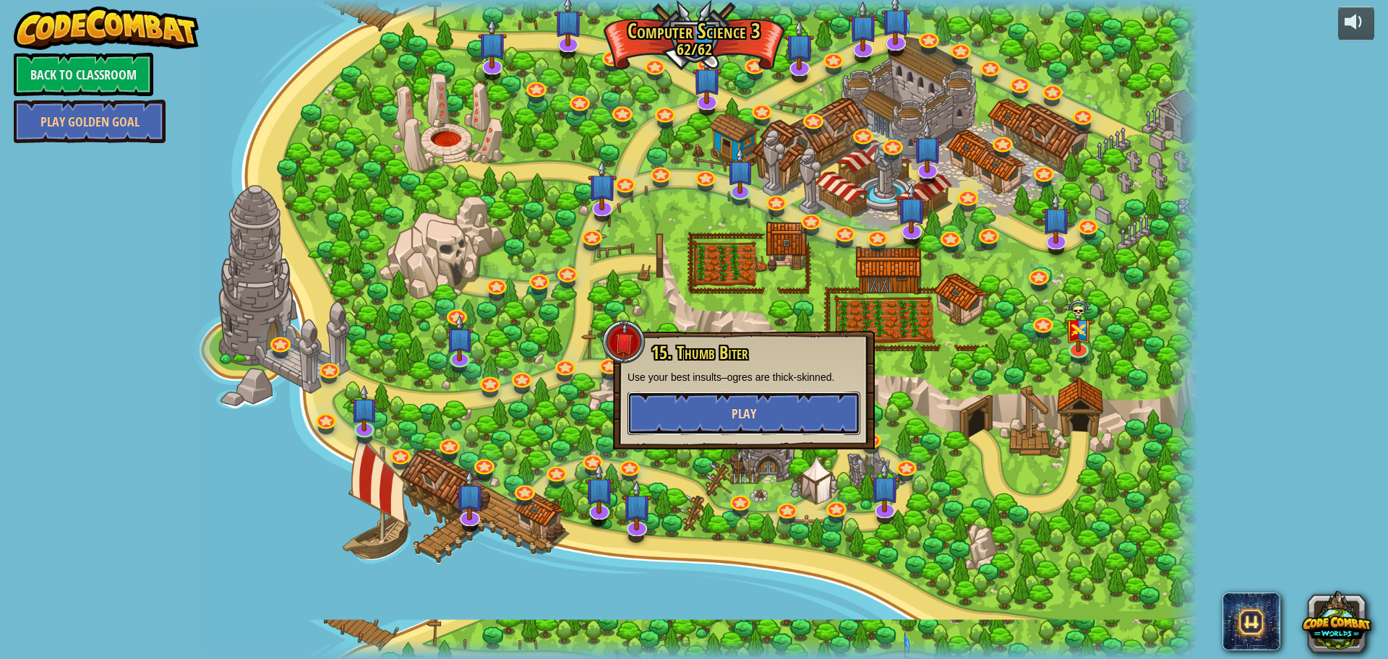
click at [733, 409] on span "Play" at bounding box center [743, 414] width 25 height 18
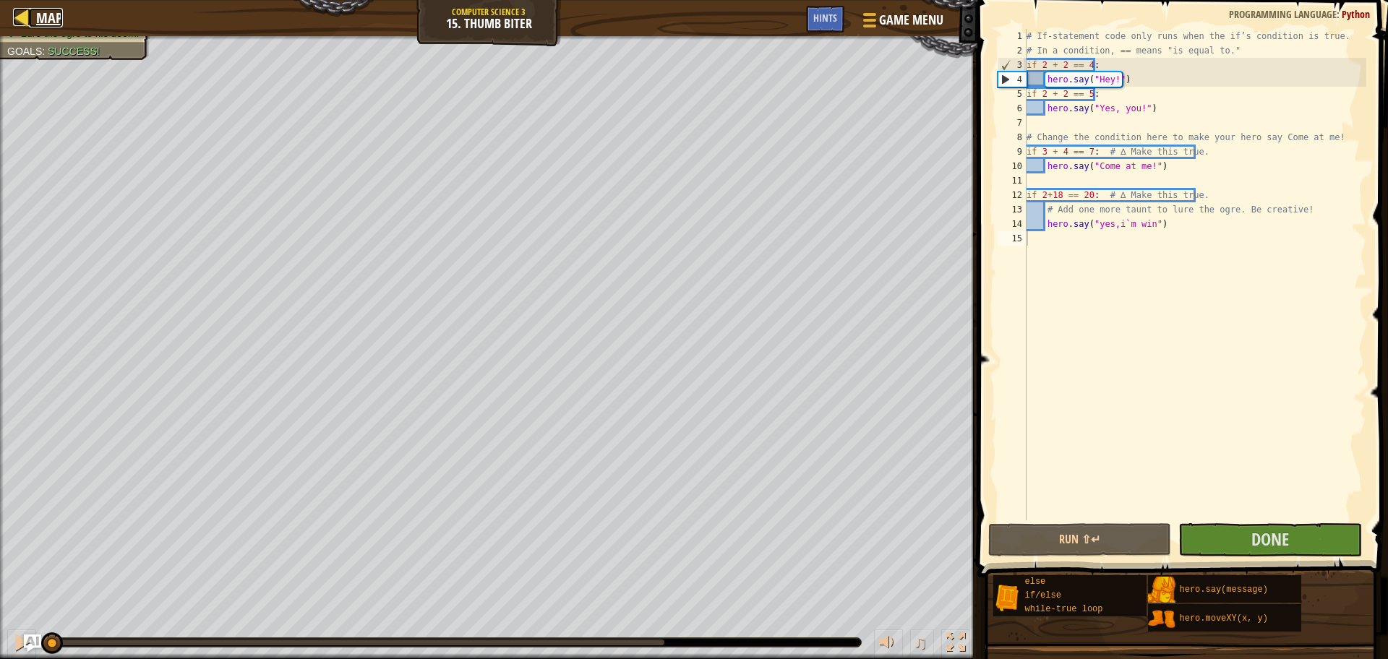
click at [27, 21] on div at bounding box center [22, 17] width 18 height 18
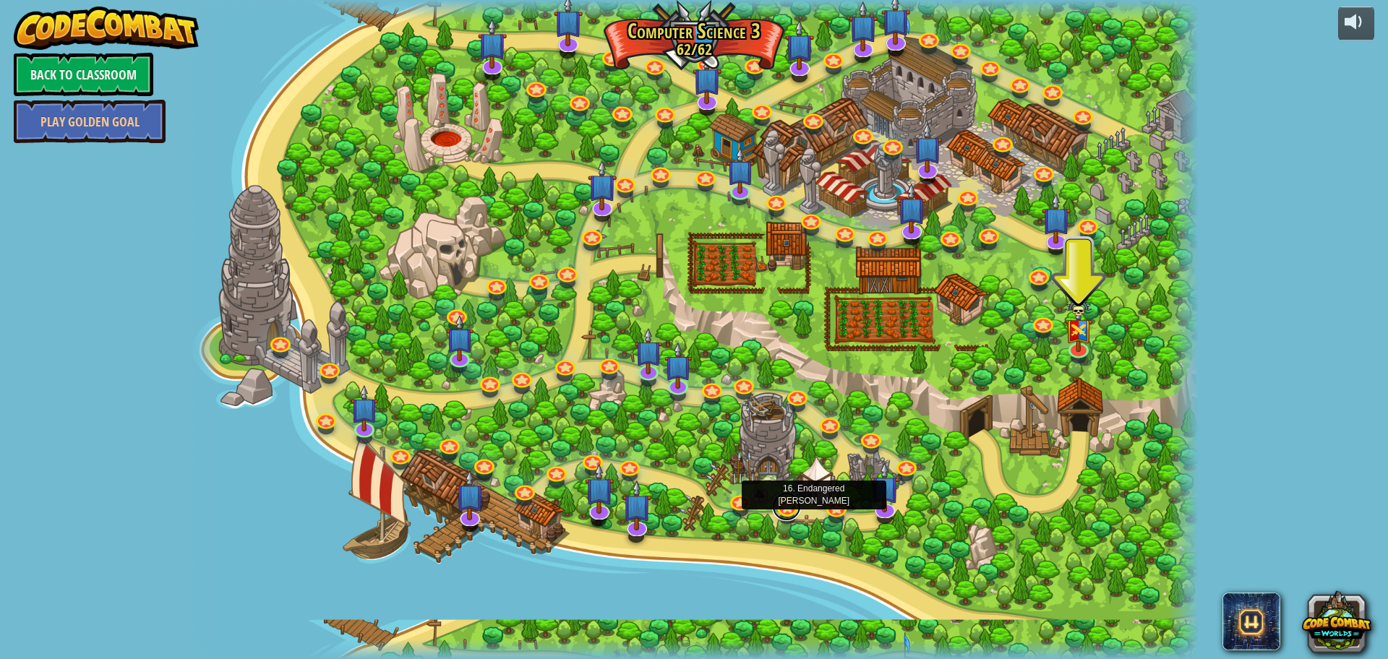
click at [790, 503] on link at bounding box center [786, 506] width 29 height 29
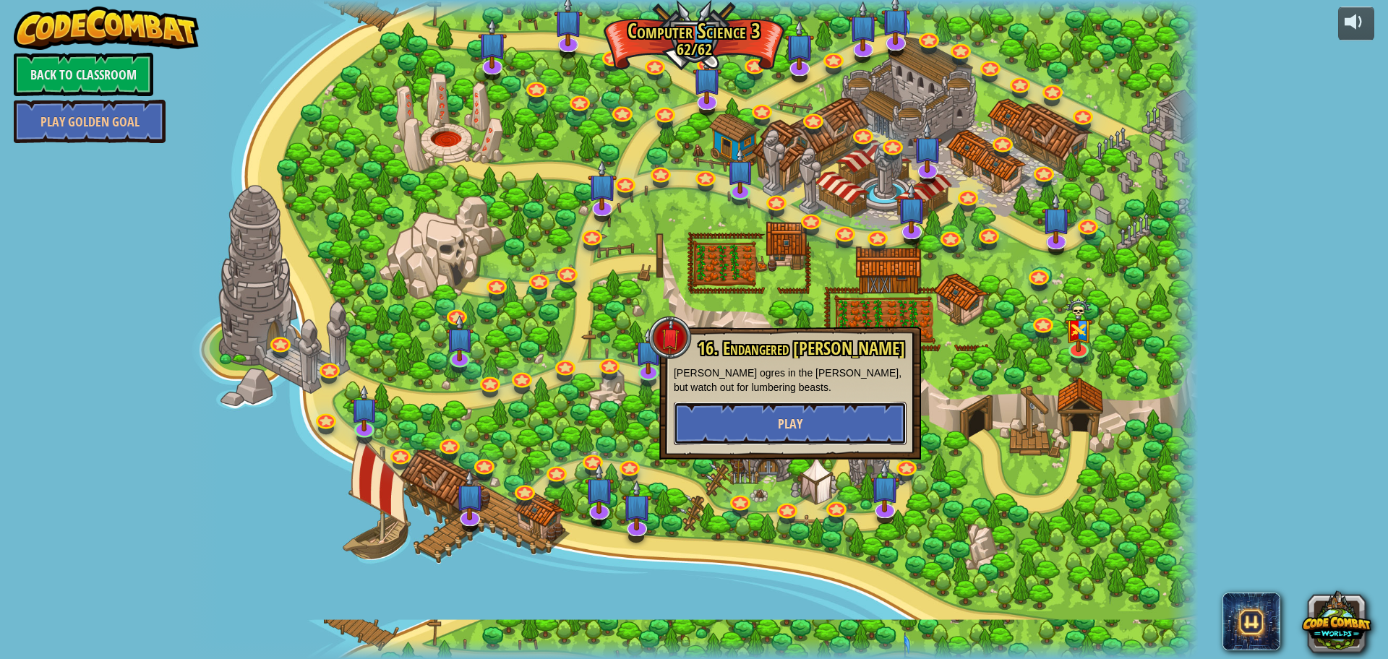
click at [782, 426] on span "Play" at bounding box center [790, 424] width 25 height 18
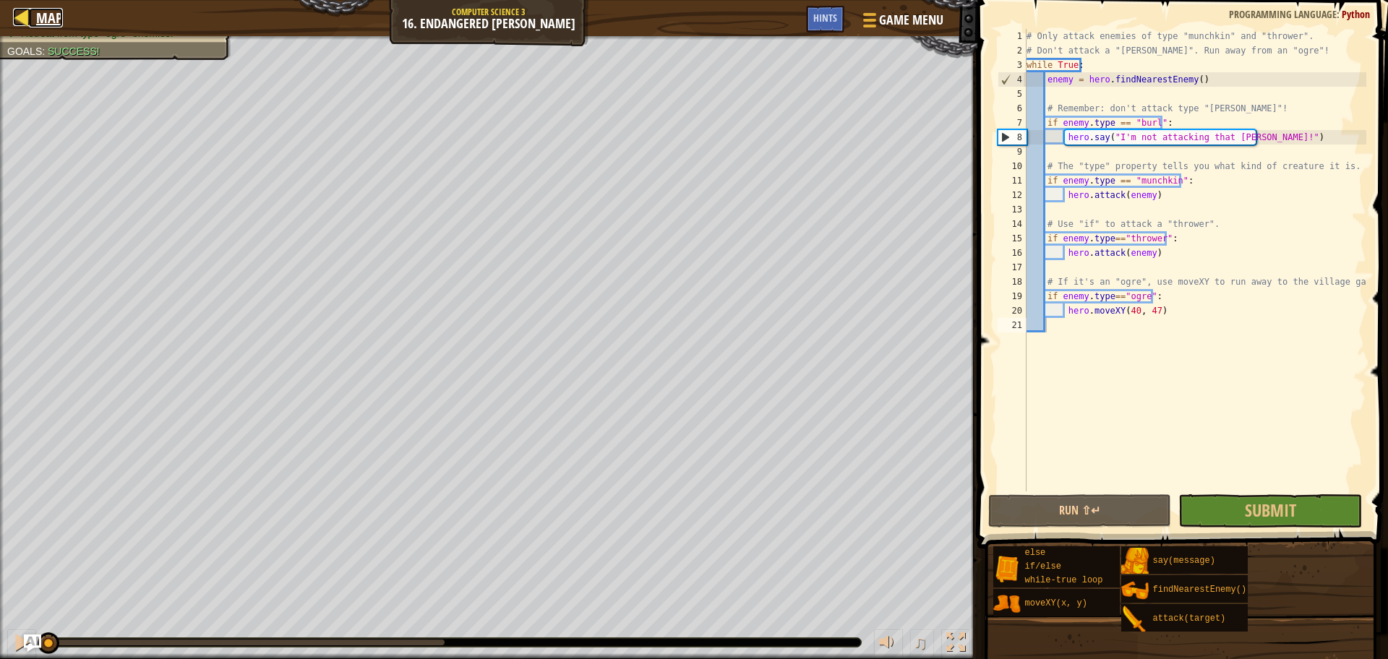
click at [54, 17] on span "Map" at bounding box center [49, 18] width 27 height 20
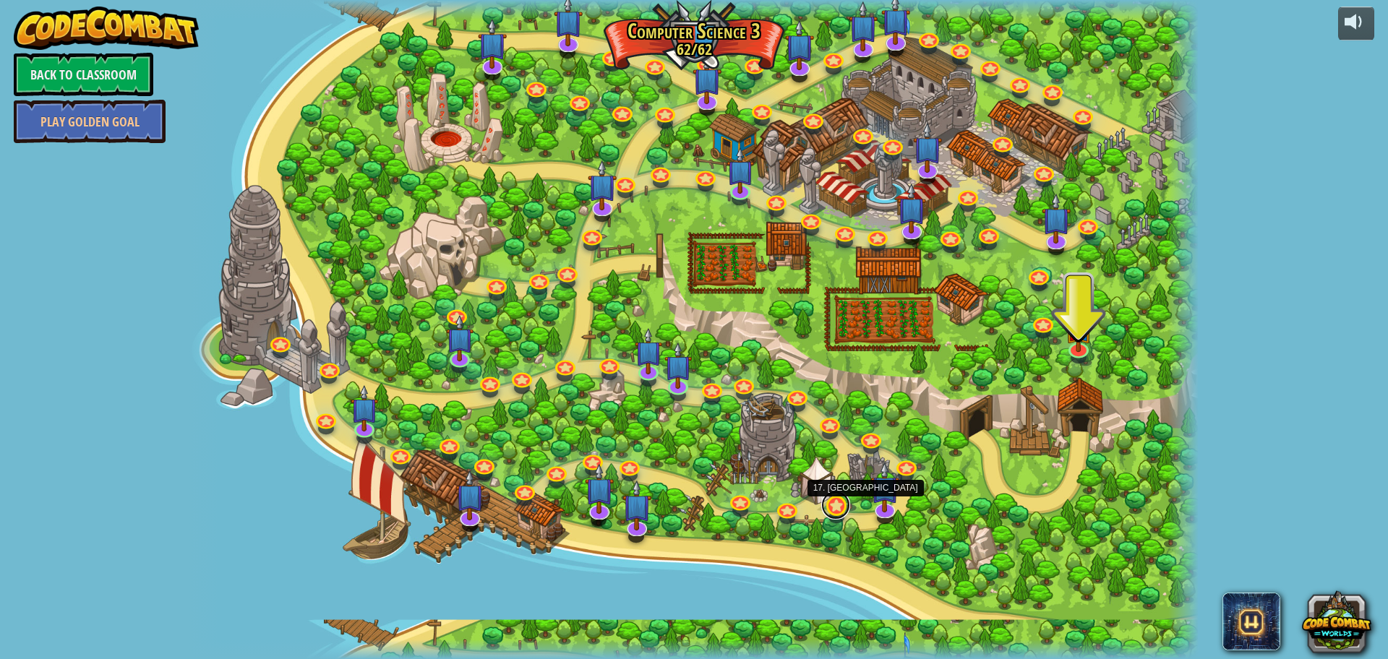
click at [835, 504] on link at bounding box center [835, 505] width 29 height 29
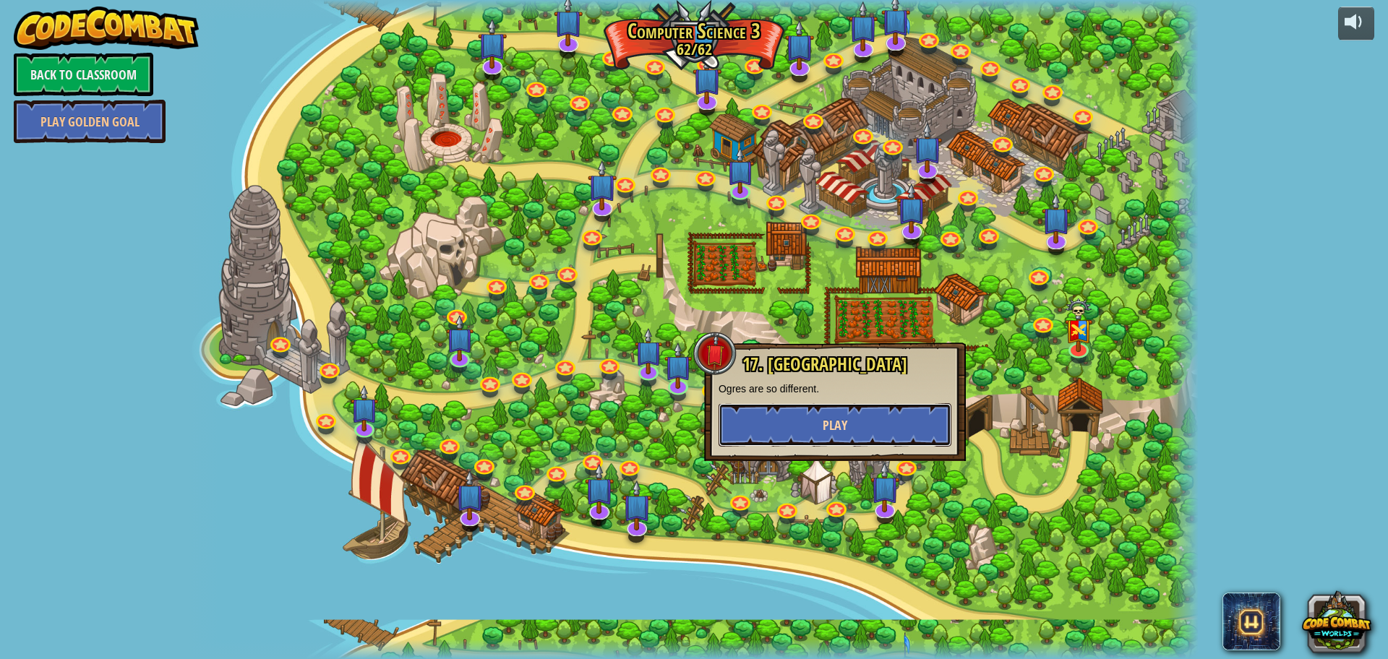
click at [797, 419] on button "Play" at bounding box center [834, 424] width 233 height 43
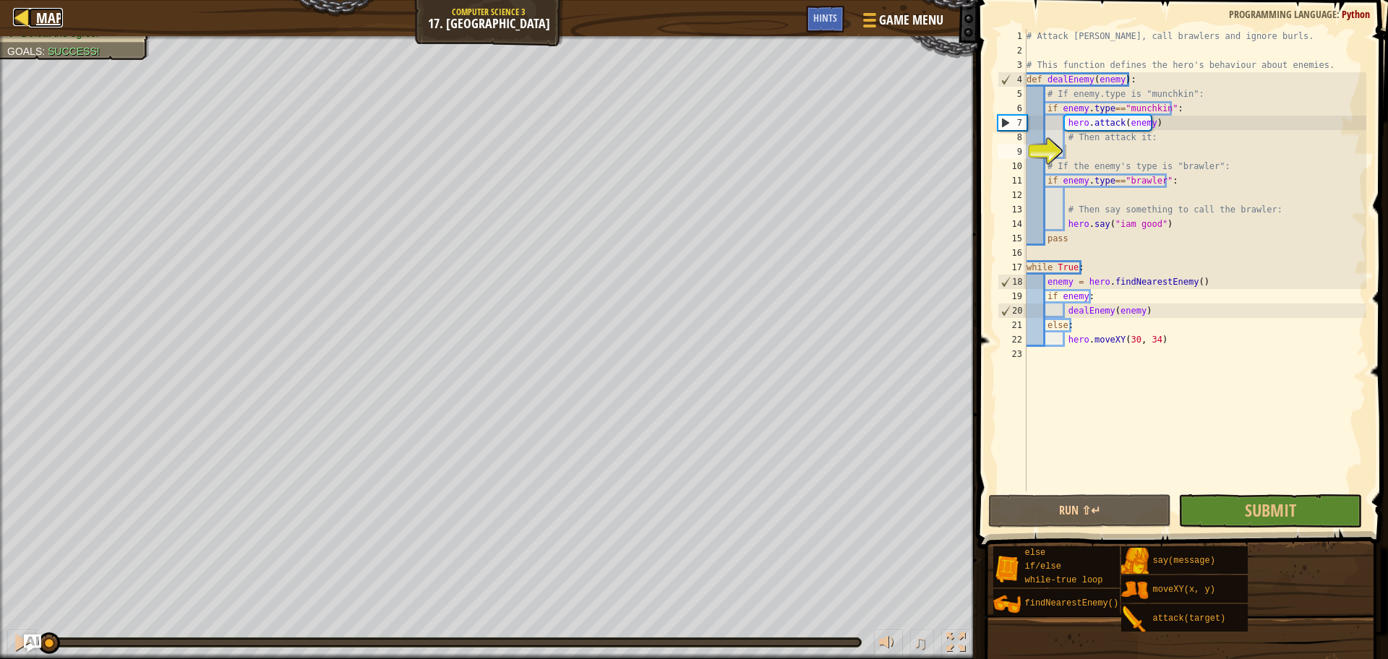
click at [37, 18] on span "Map" at bounding box center [49, 18] width 27 height 20
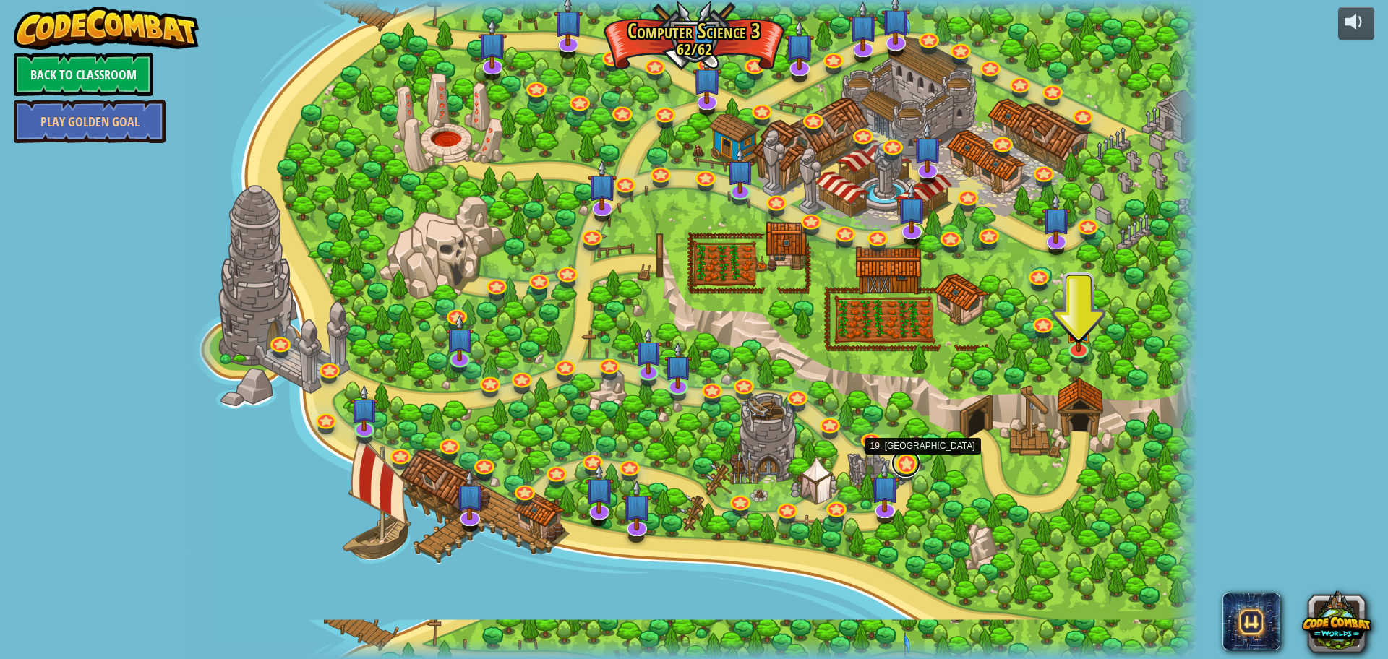
click at [909, 461] on link at bounding box center [905, 463] width 29 height 29
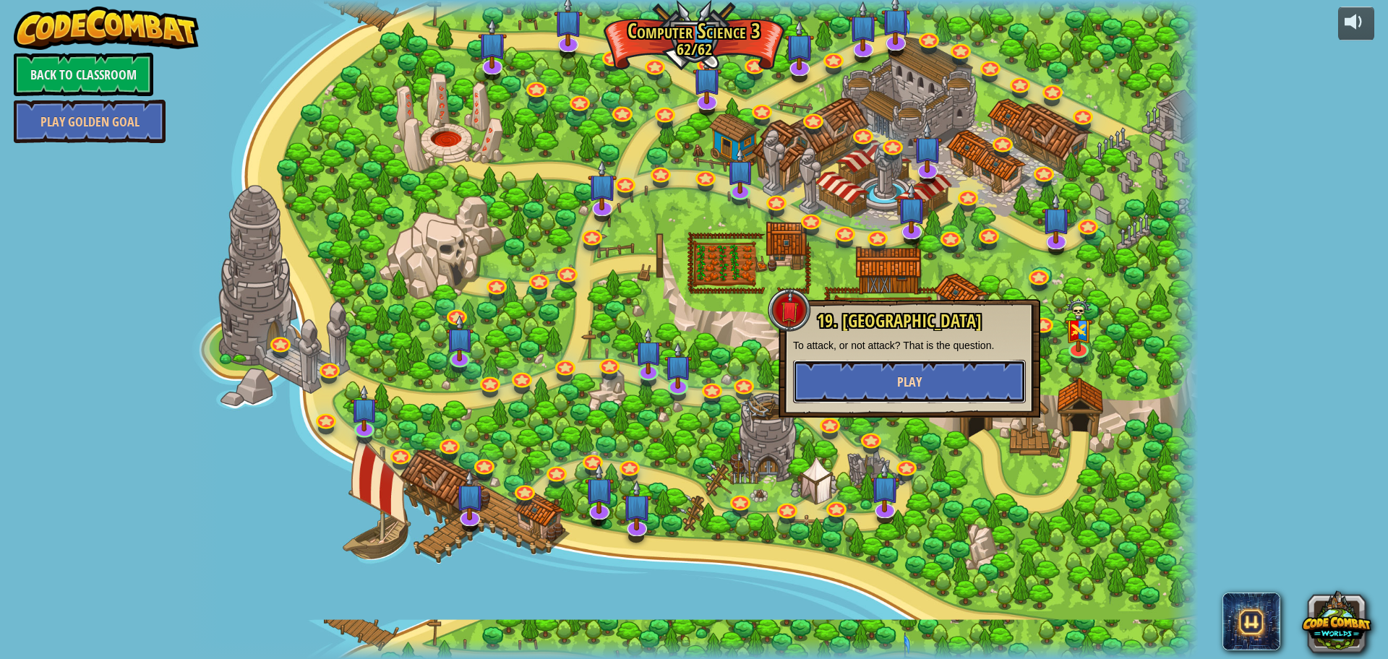
click at [883, 384] on button "Play" at bounding box center [909, 381] width 233 height 43
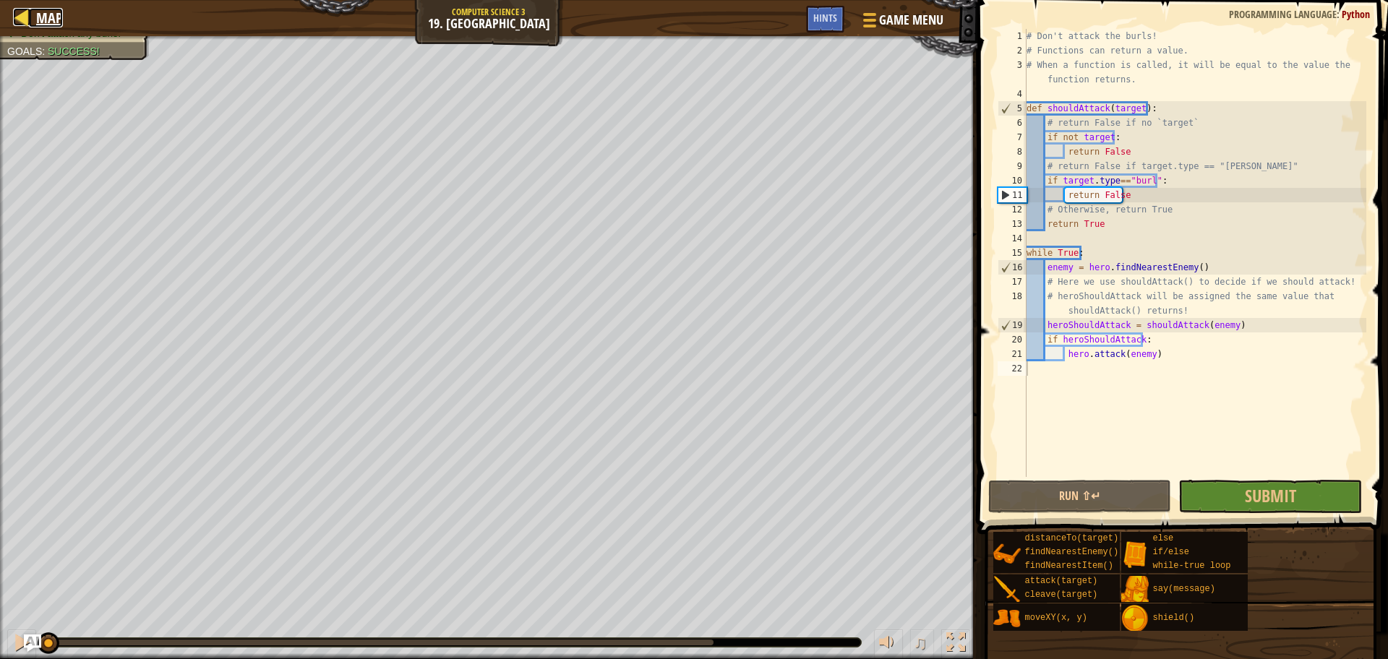
click at [27, 10] on div at bounding box center [22, 17] width 18 height 18
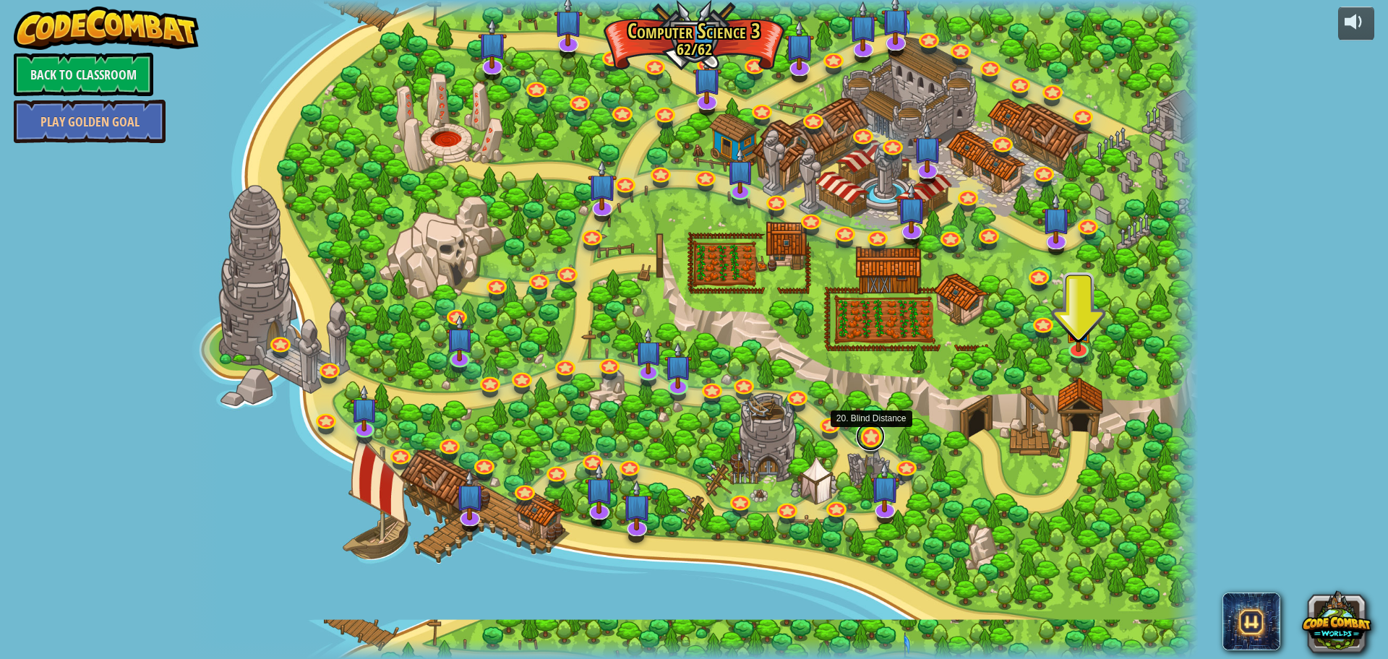
click at [877, 437] on link at bounding box center [870, 436] width 29 height 29
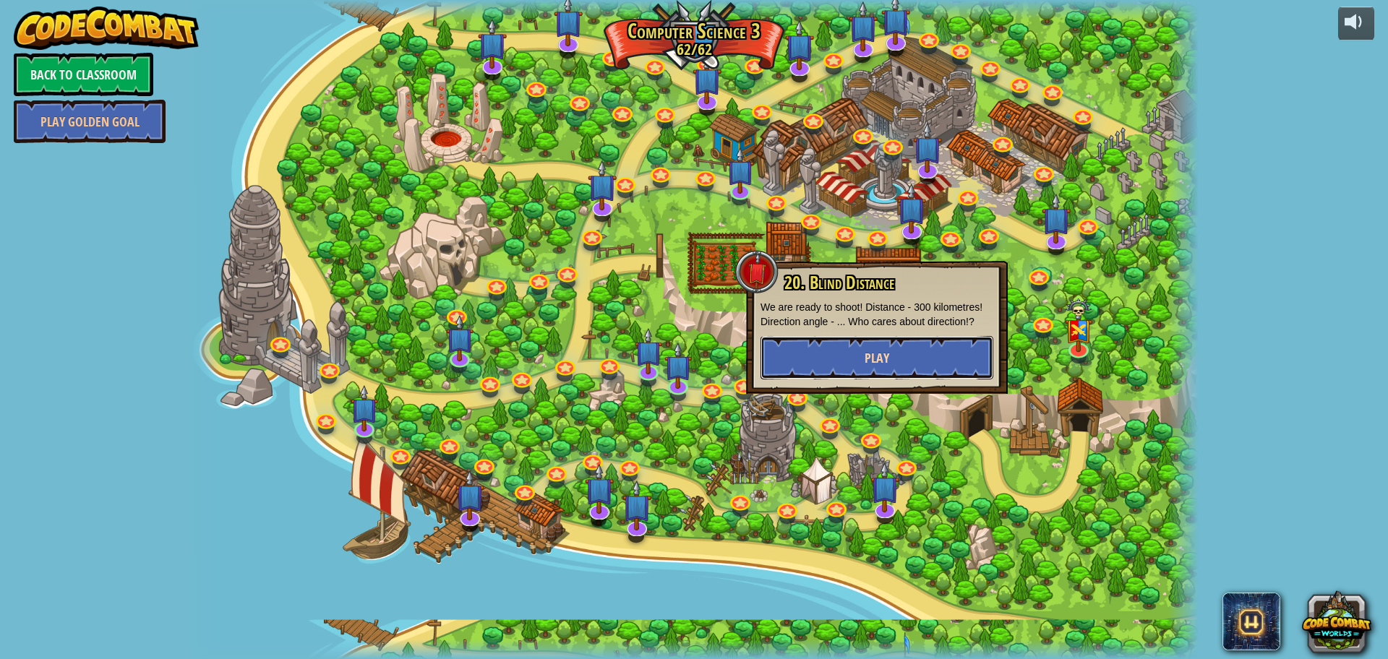
click at [837, 369] on button "Play" at bounding box center [876, 357] width 233 height 43
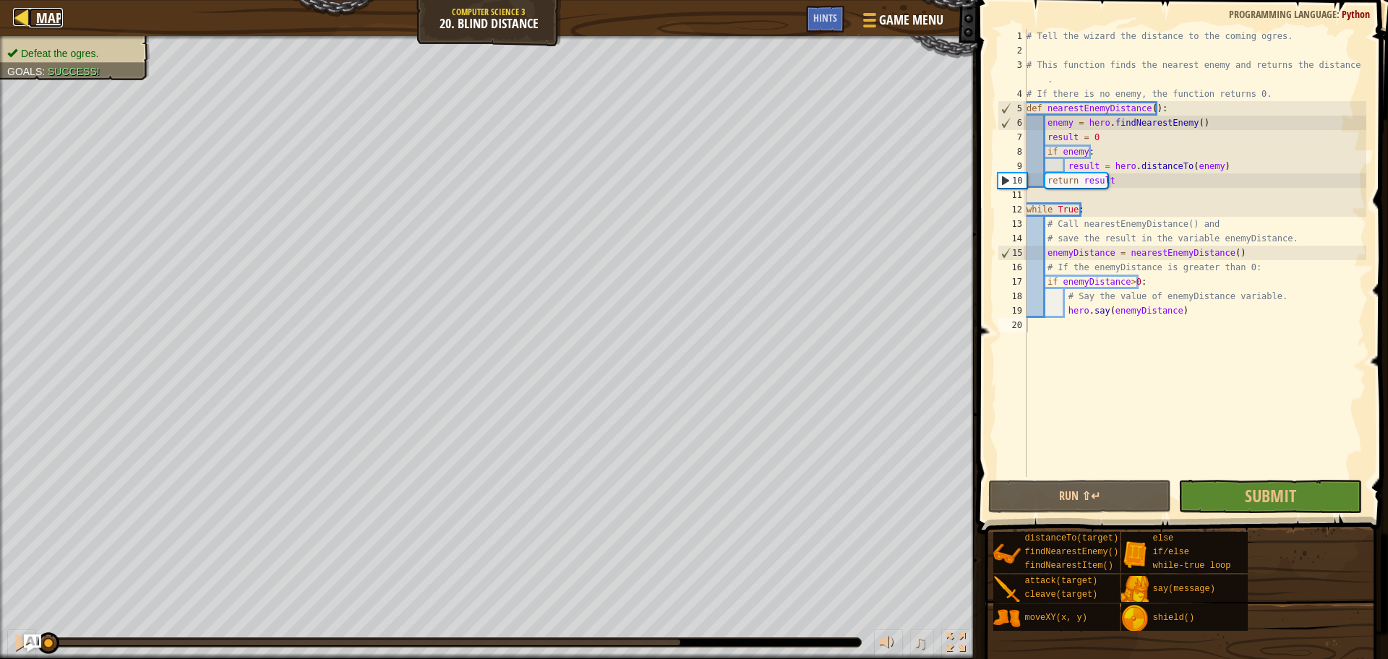
click at [27, 11] on div at bounding box center [22, 17] width 18 height 18
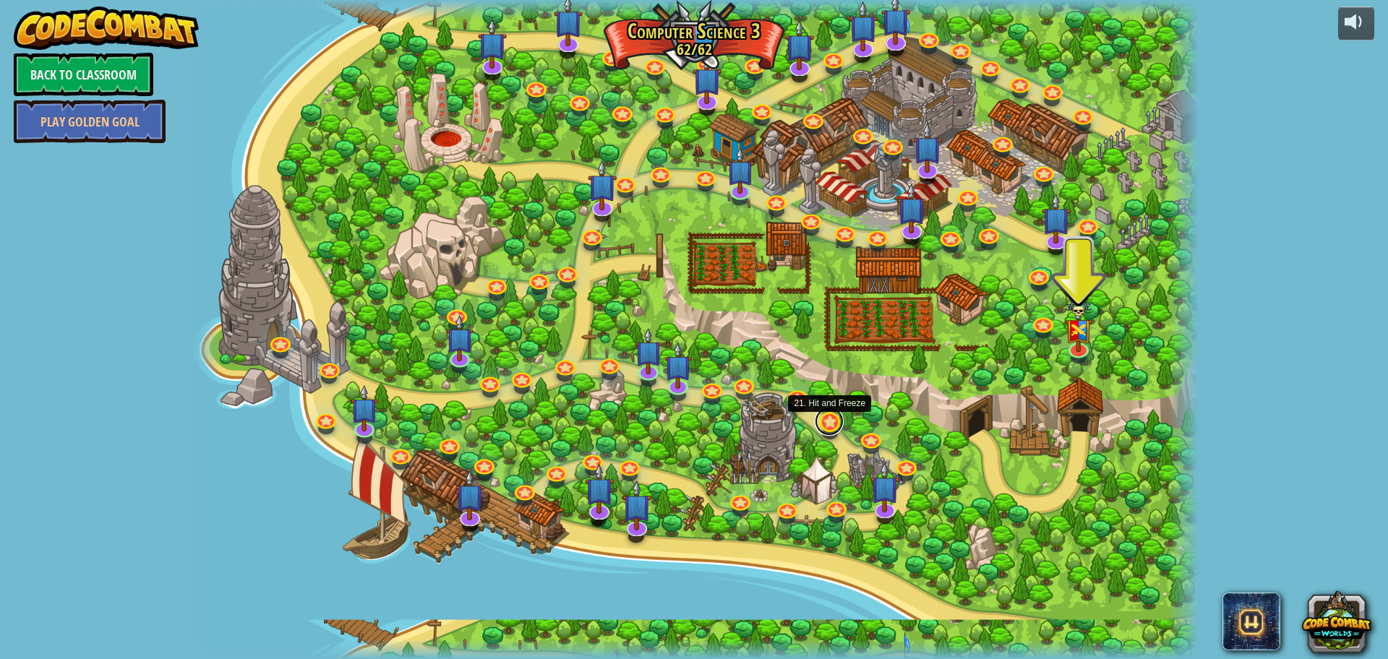
click at [828, 416] on link at bounding box center [828, 421] width 29 height 29
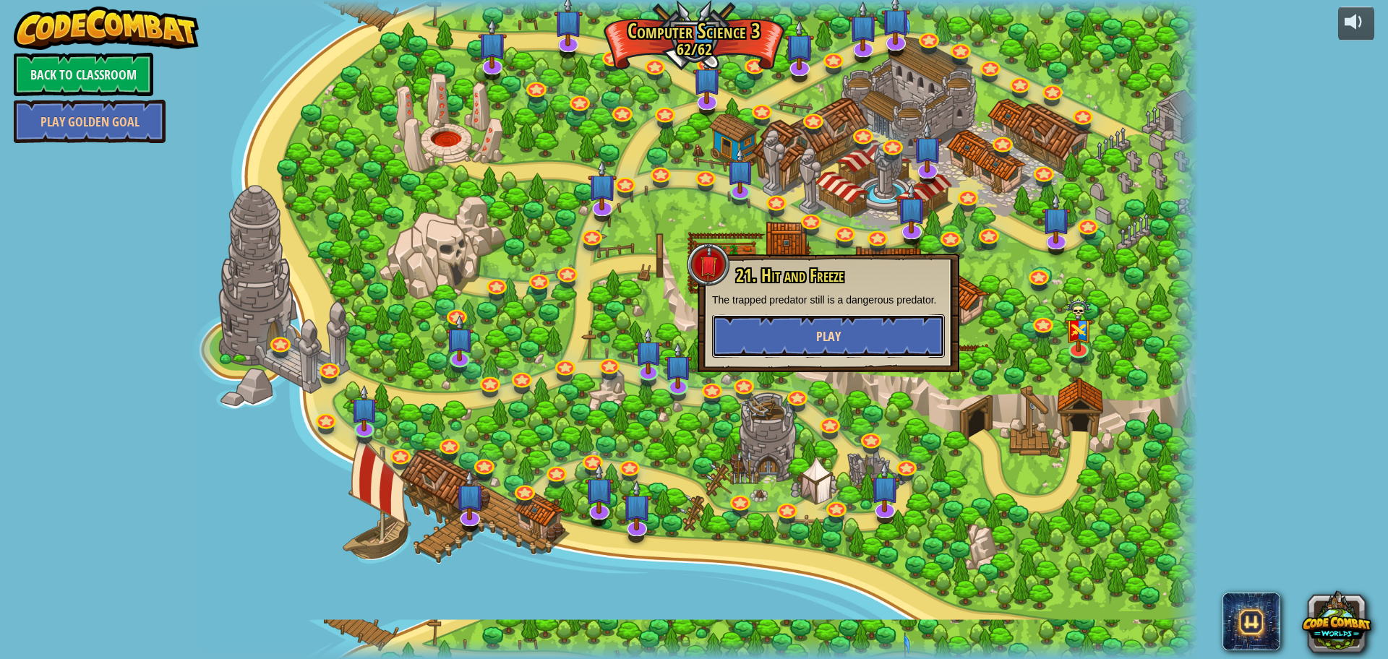
click at [799, 342] on button "Play" at bounding box center [828, 335] width 233 height 43
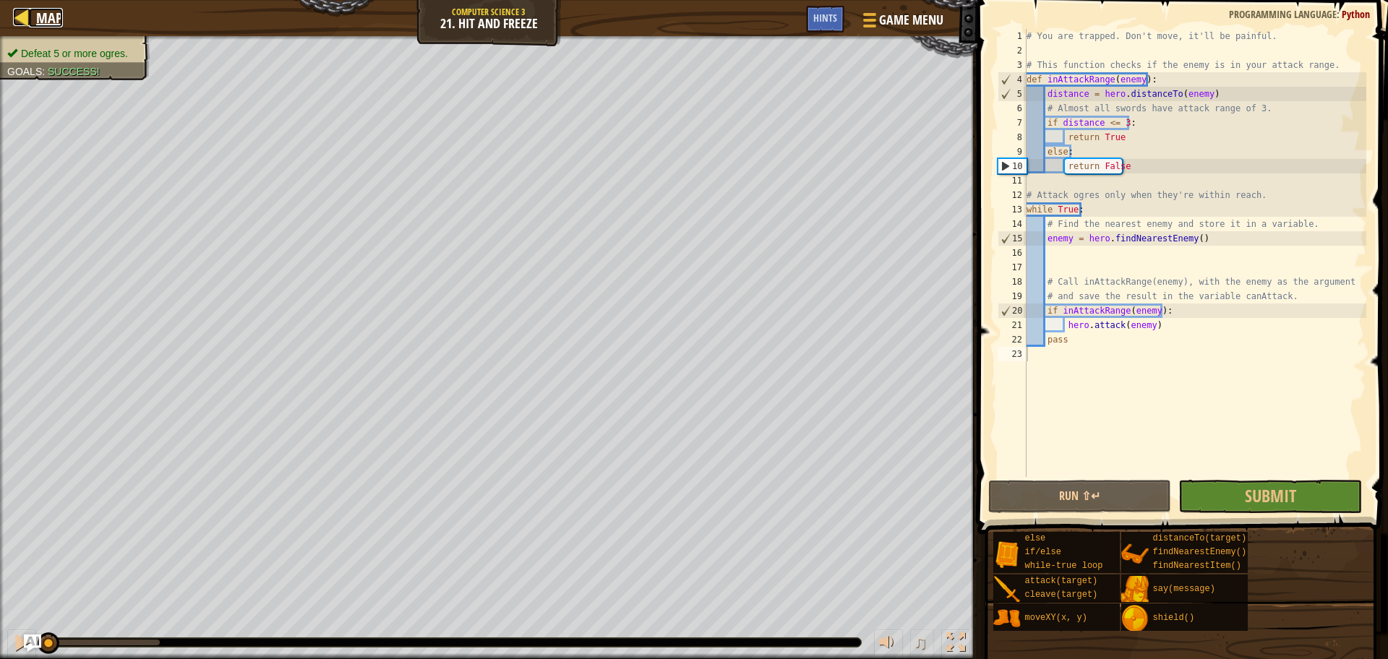
click at [47, 15] on span "Map" at bounding box center [49, 18] width 27 height 20
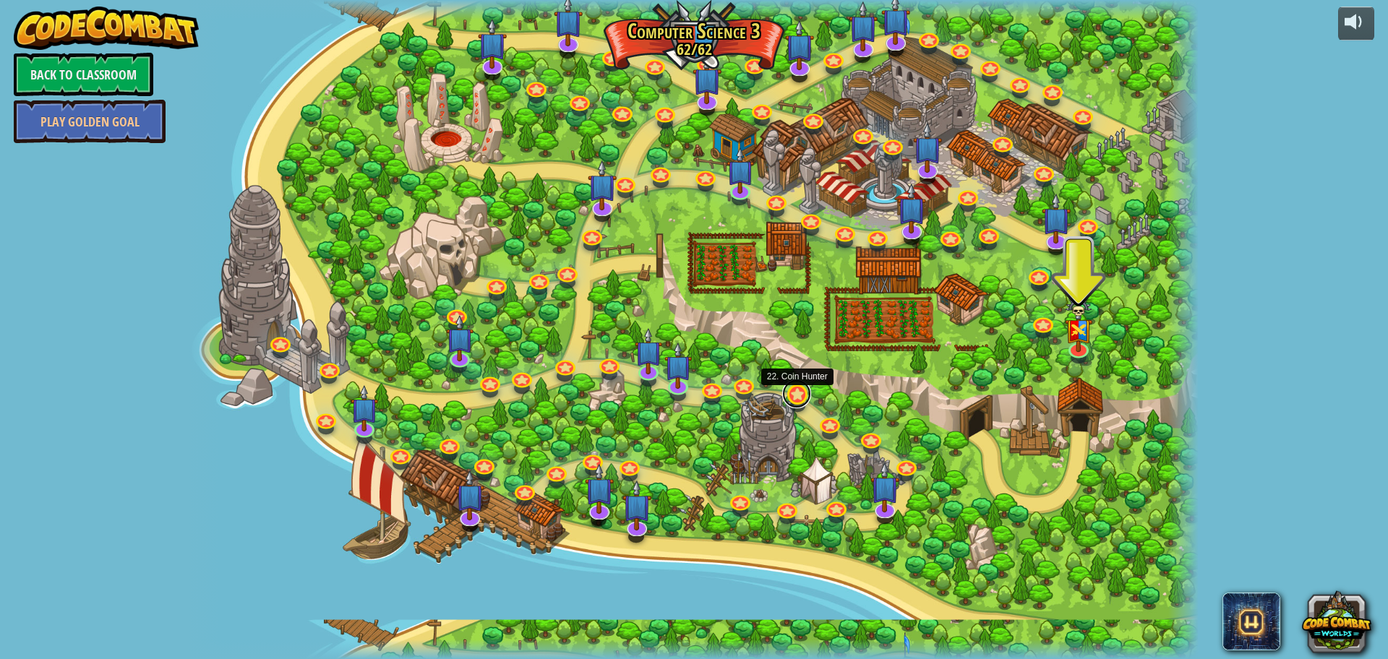
click at [799, 387] on link at bounding box center [796, 393] width 29 height 29
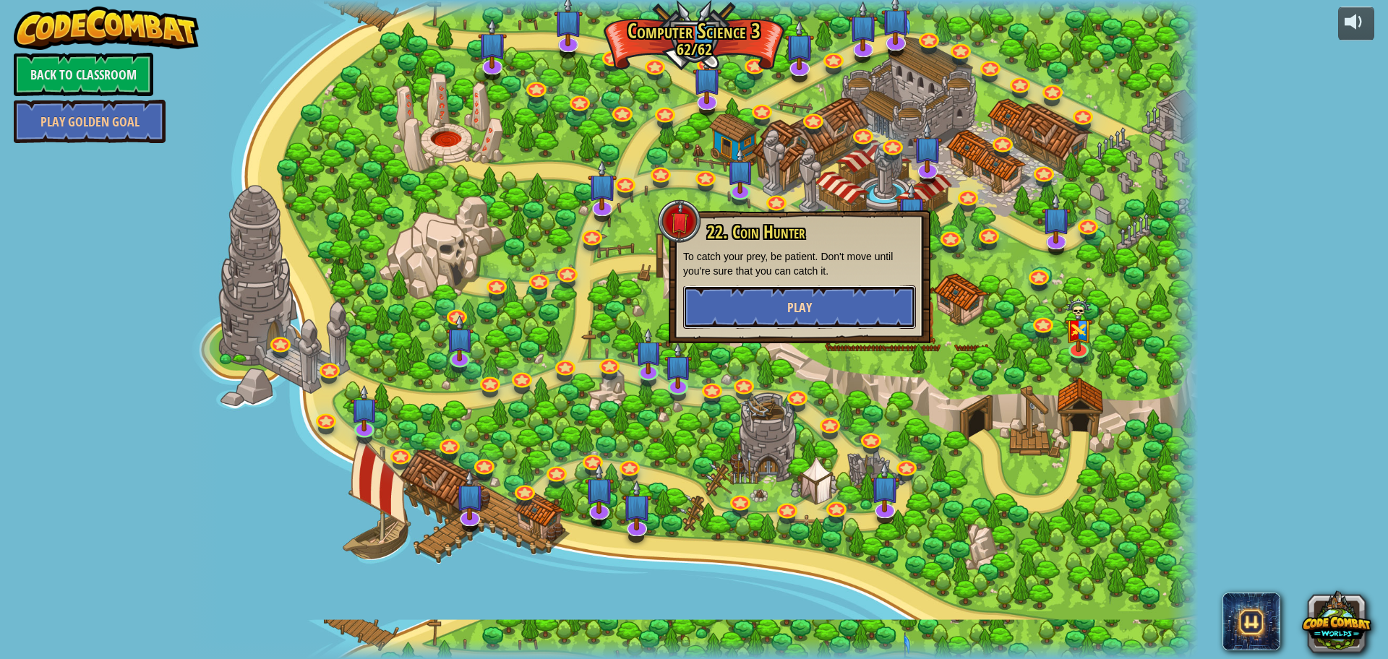
click at [778, 311] on button "Play" at bounding box center [799, 306] width 233 height 43
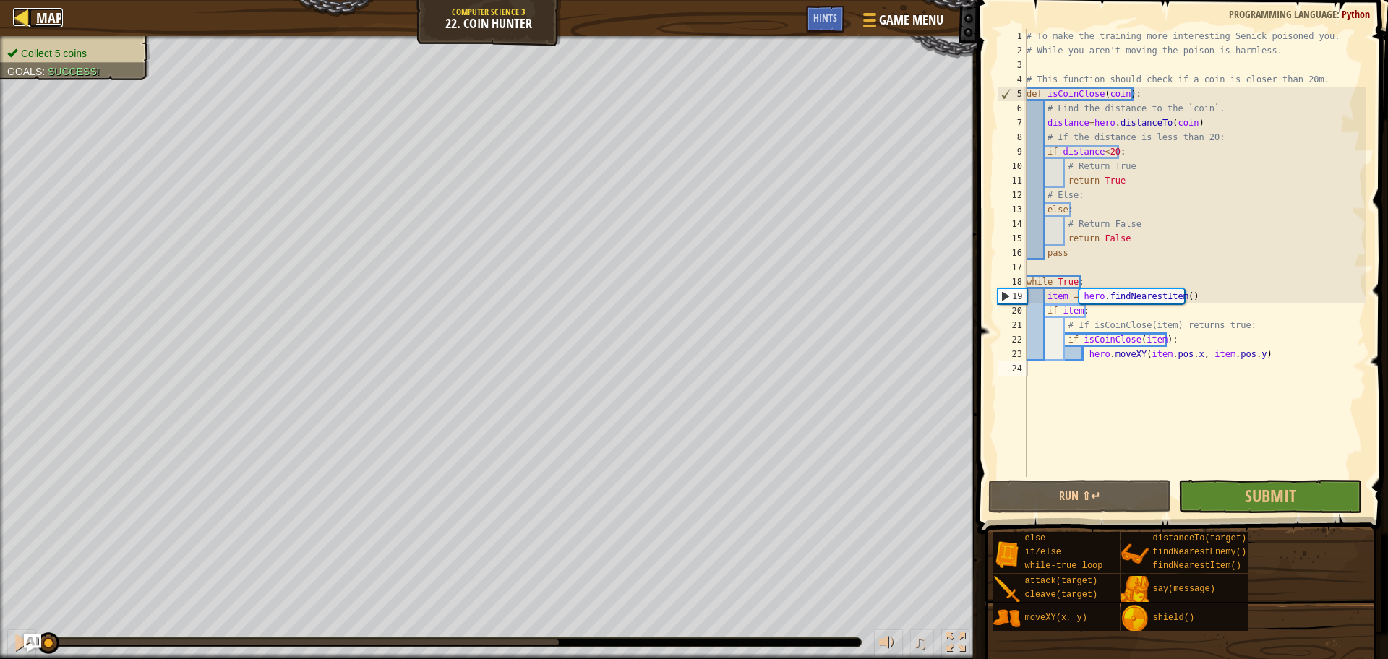
click at [30, 10] on div at bounding box center [22, 17] width 18 height 18
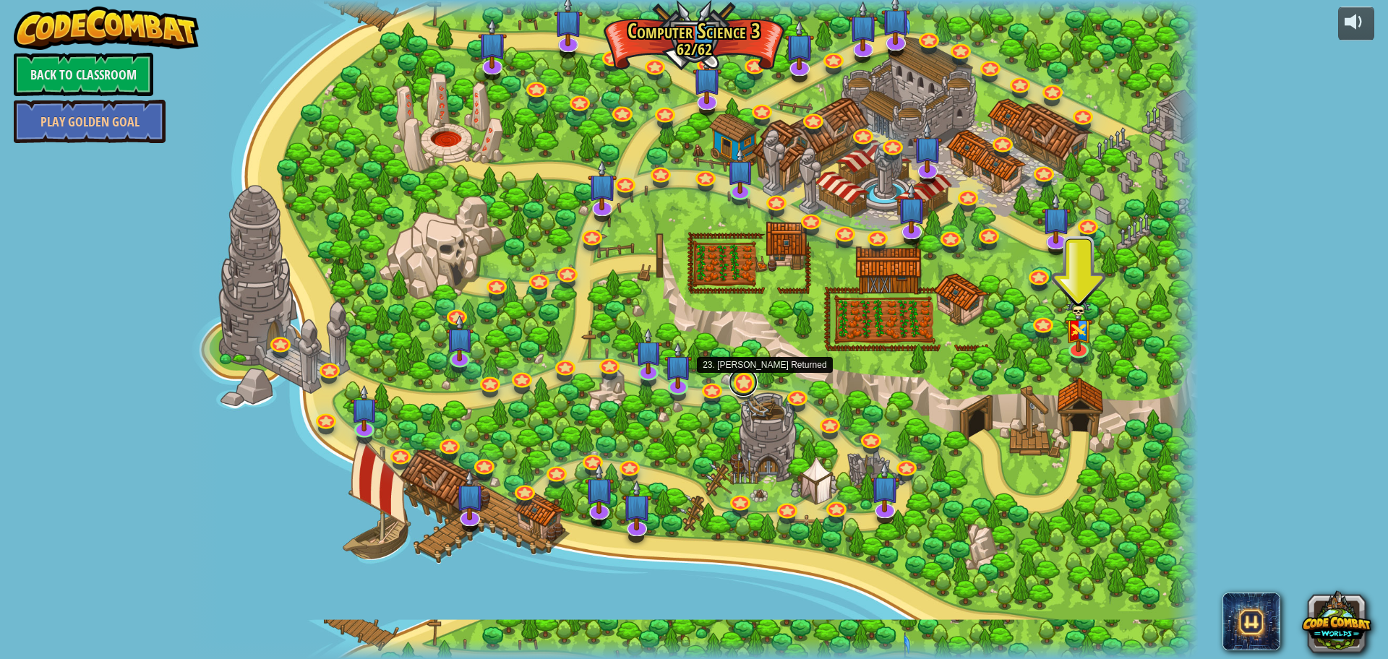
click at [742, 381] on link at bounding box center [742, 382] width 29 height 29
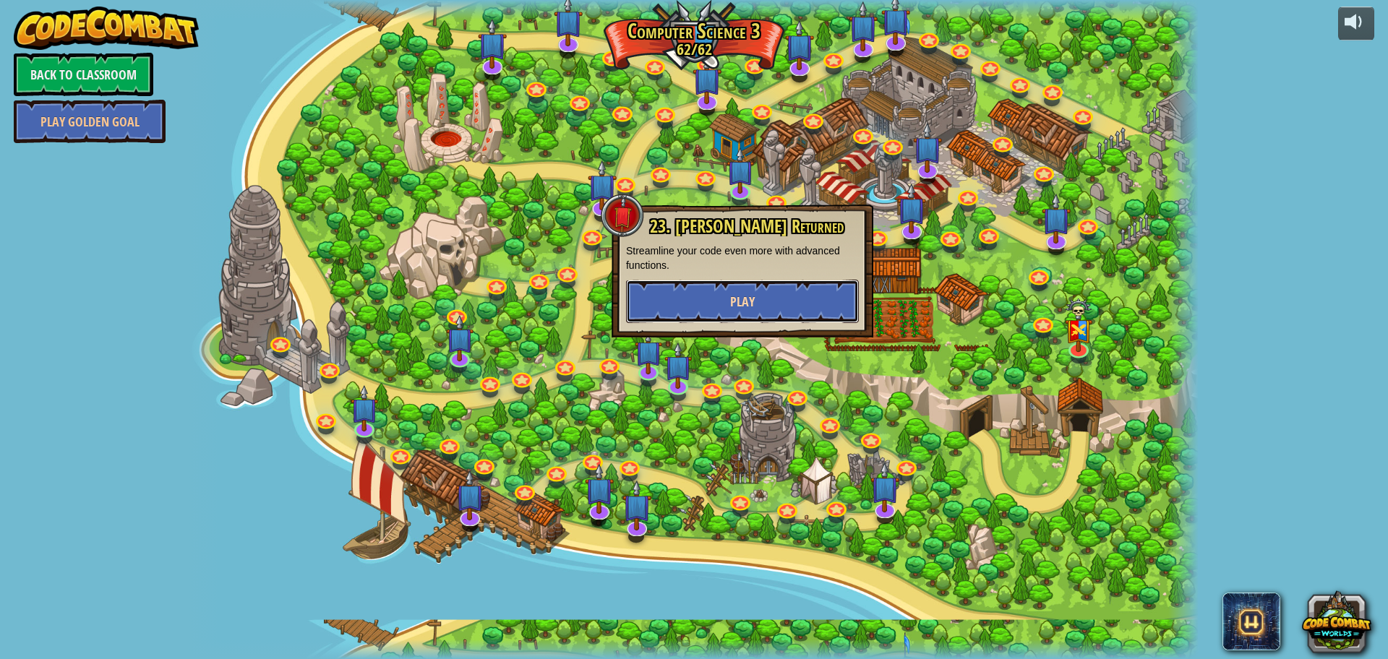
click at [705, 306] on button "Play" at bounding box center [742, 301] width 233 height 43
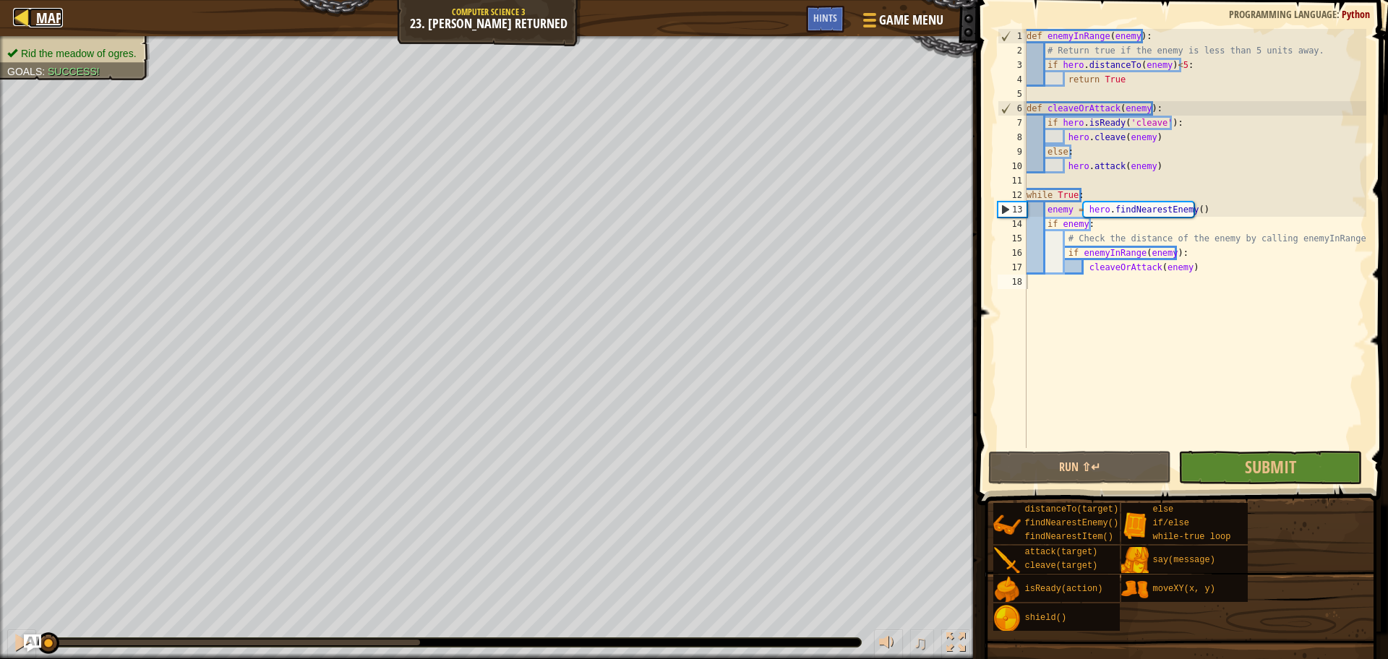
click at [28, 17] on div at bounding box center [22, 17] width 18 height 18
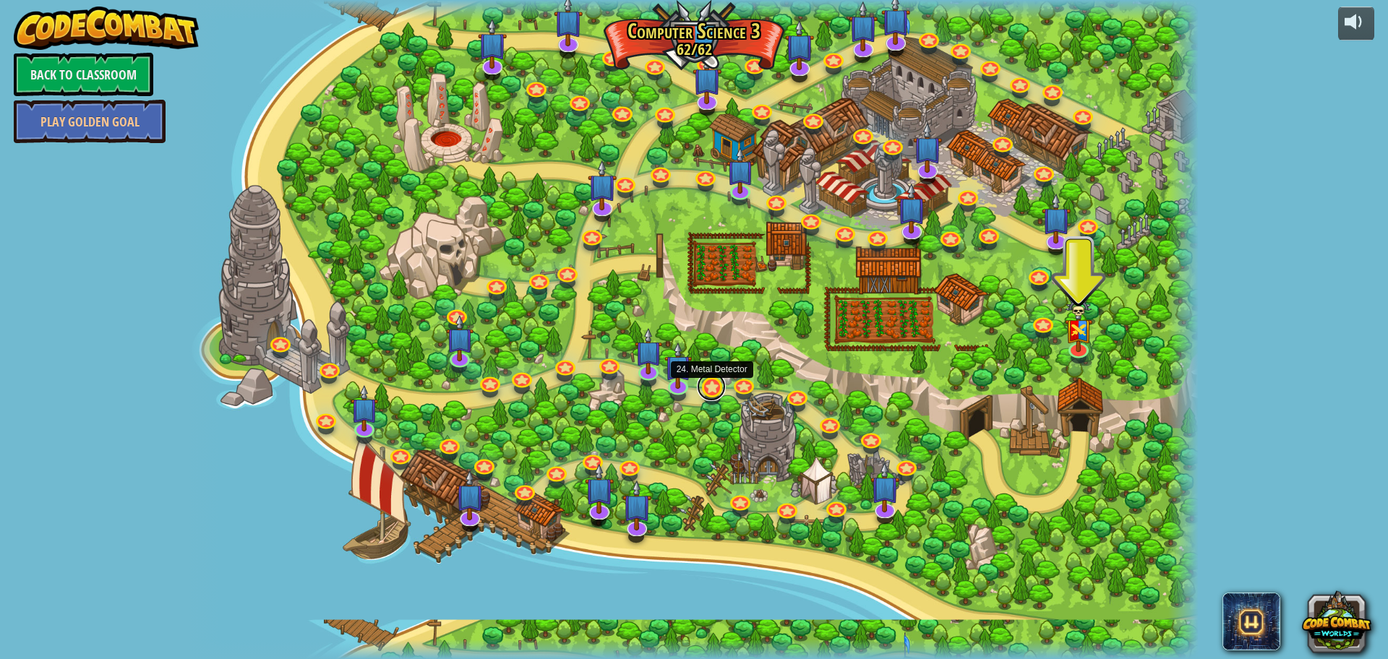
click at [716, 387] on link at bounding box center [711, 386] width 29 height 29
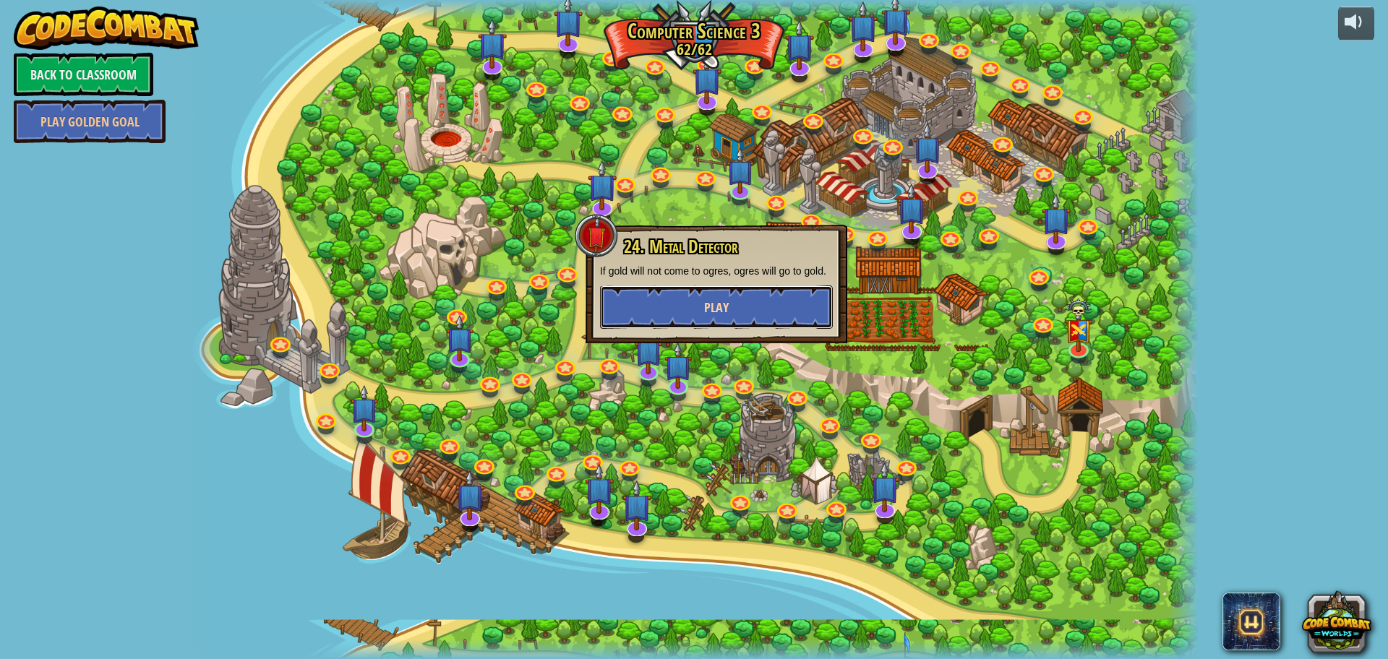
click at [722, 306] on span "Play" at bounding box center [716, 307] width 25 height 18
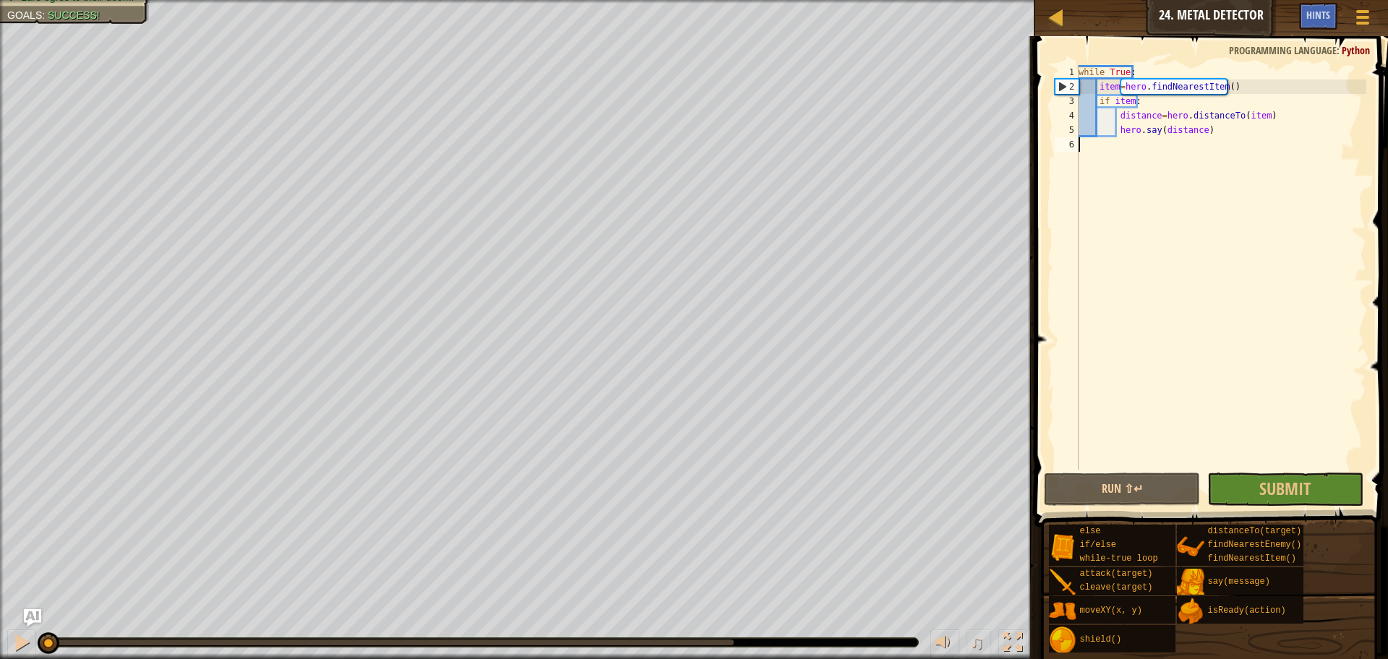
click at [1052, 28] on div "Map Computer Science 3 24. Metal Detector Game Menu Done Hints" at bounding box center [1210, 18] width 353 height 36
click at [1052, 26] on div at bounding box center [1055, 17] width 18 height 18
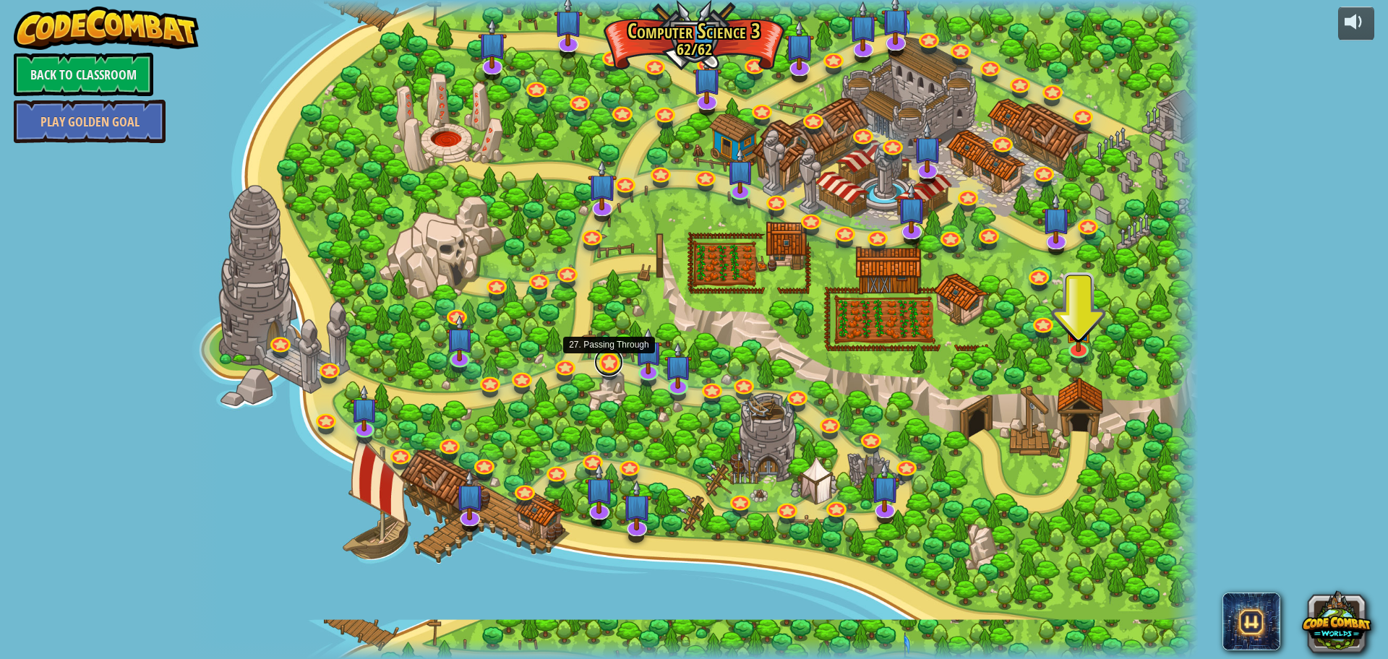
click at [605, 360] on link at bounding box center [608, 362] width 29 height 29
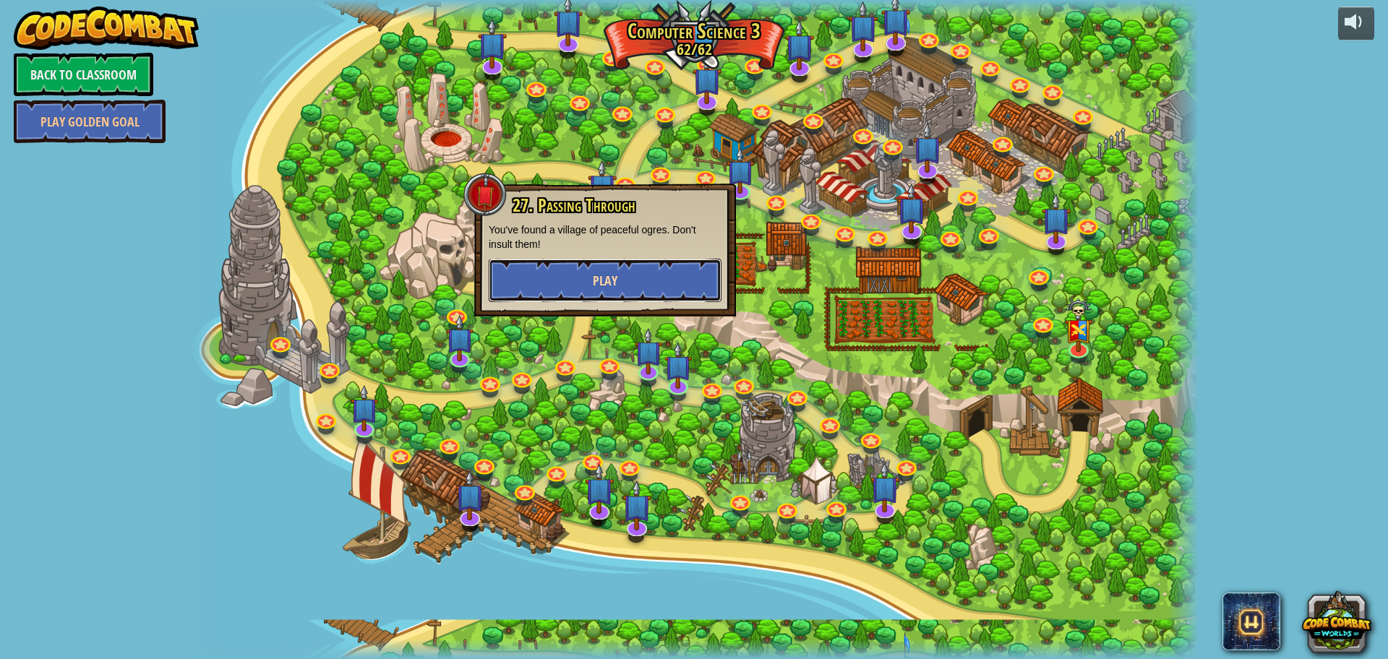
click at [612, 278] on span "Play" at bounding box center [605, 281] width 25 height 18
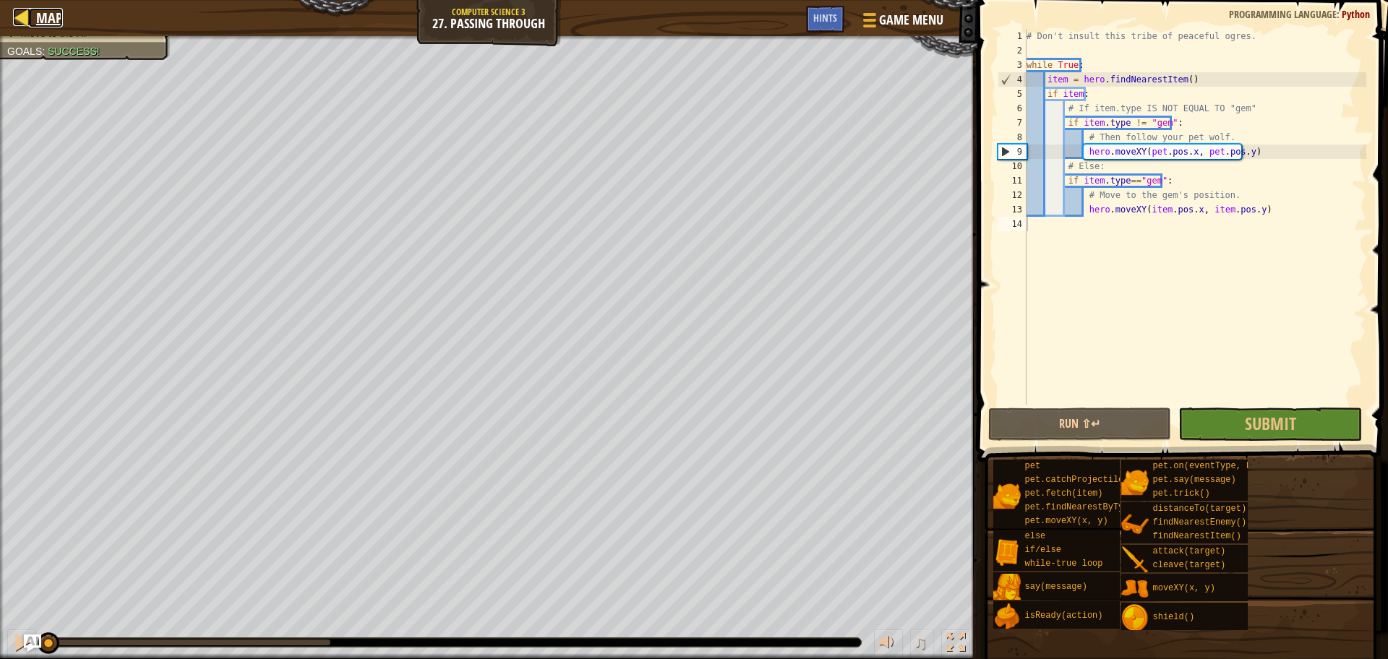
click at [35, 17] on link "Map" at bounding box center [46, 18] width 34 height 20
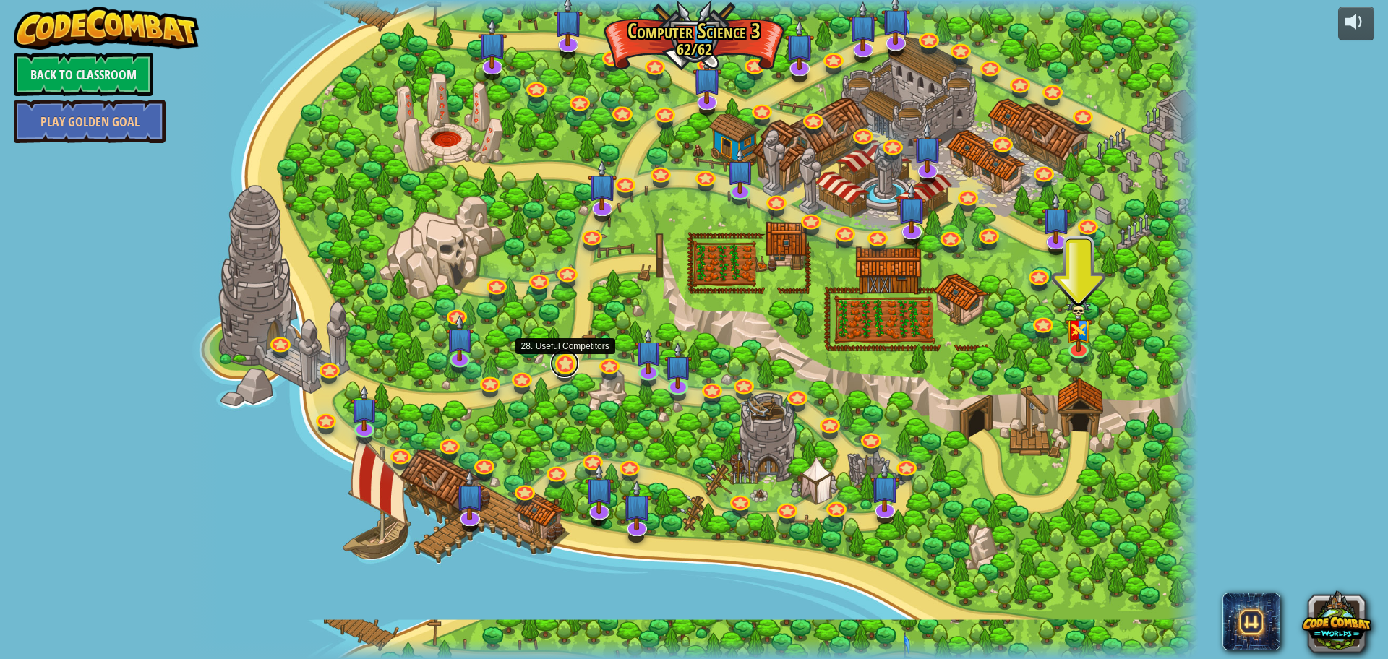
click at [567, 364] on link at bounding box center [564, 363] width 29 height 29
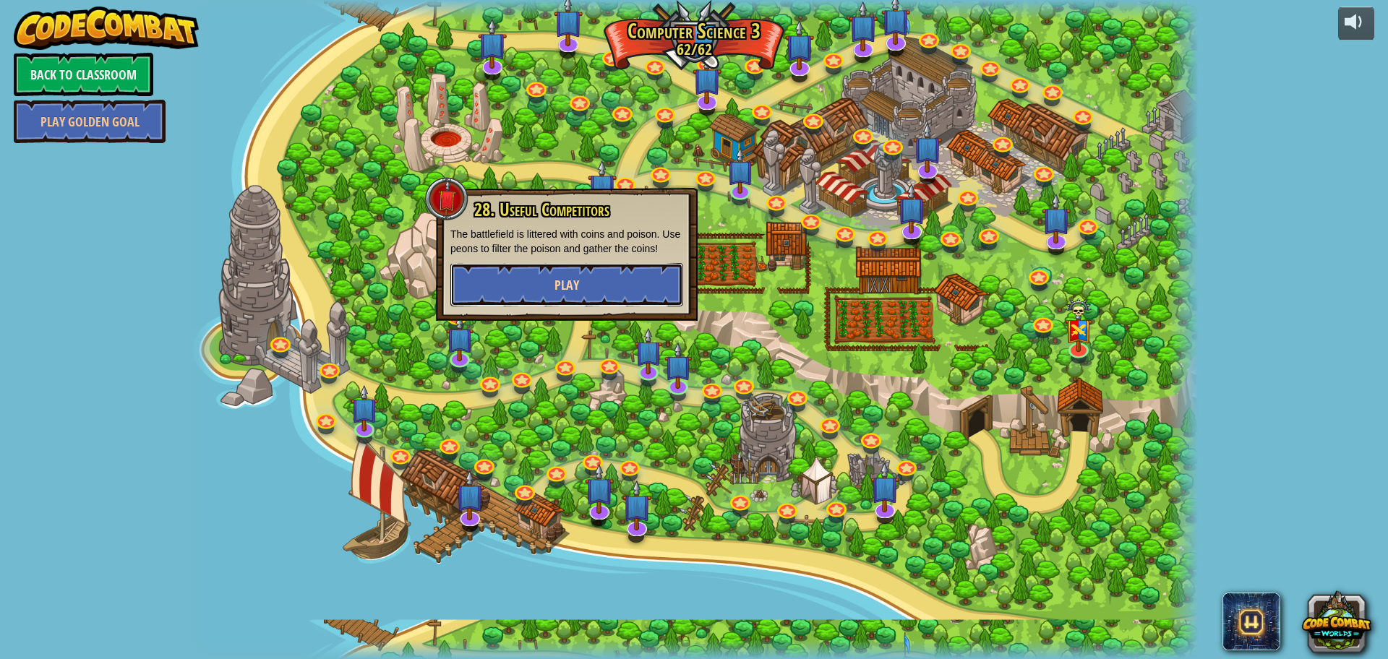
click at [551, 283] on button "Play" at bounding box center [566, 284] width 233 height 43
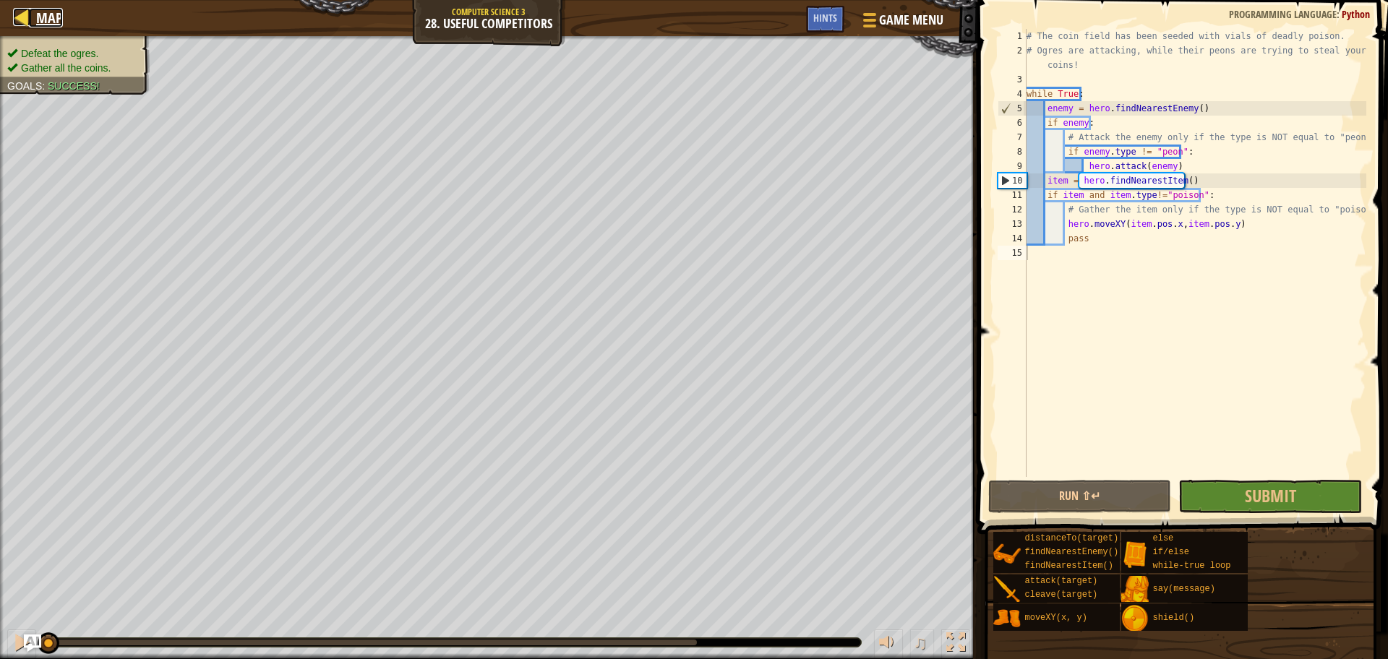
click at [30, 21] on div at bounding box center [22, 17] width 18 height 18
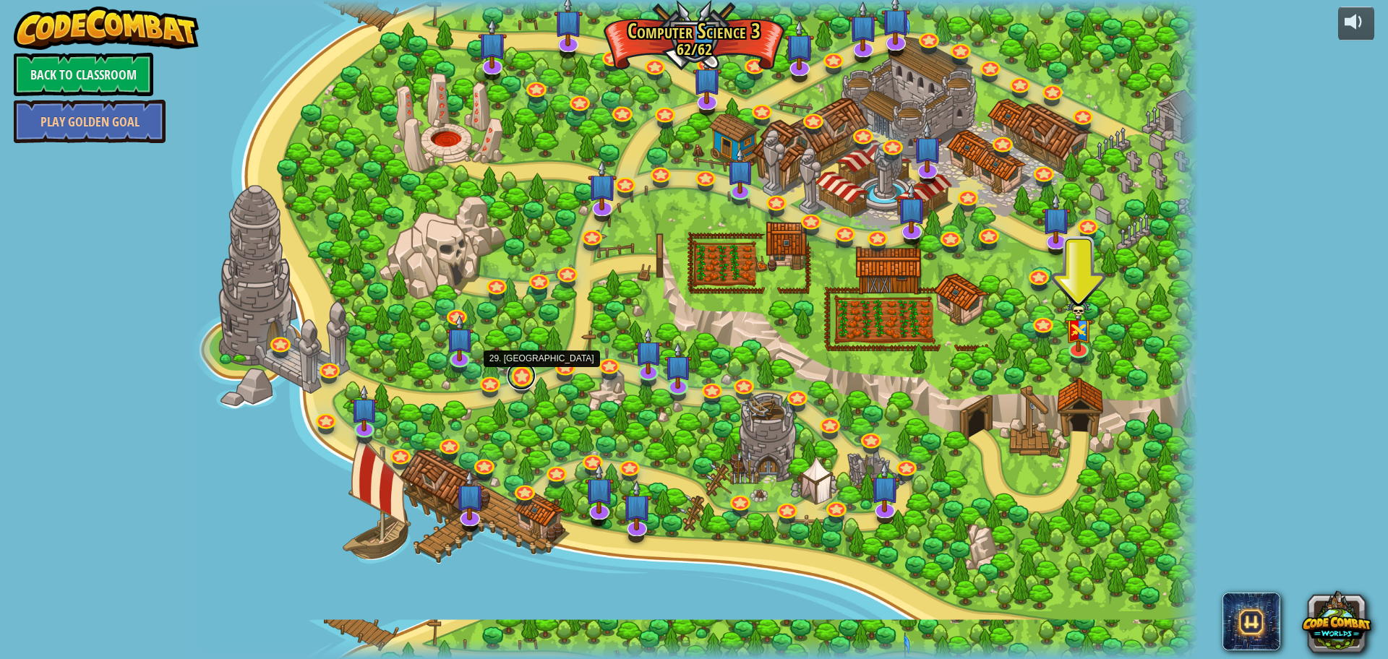
click at [523, 371] on link at bounding box center [521, 375] width 29 height 29
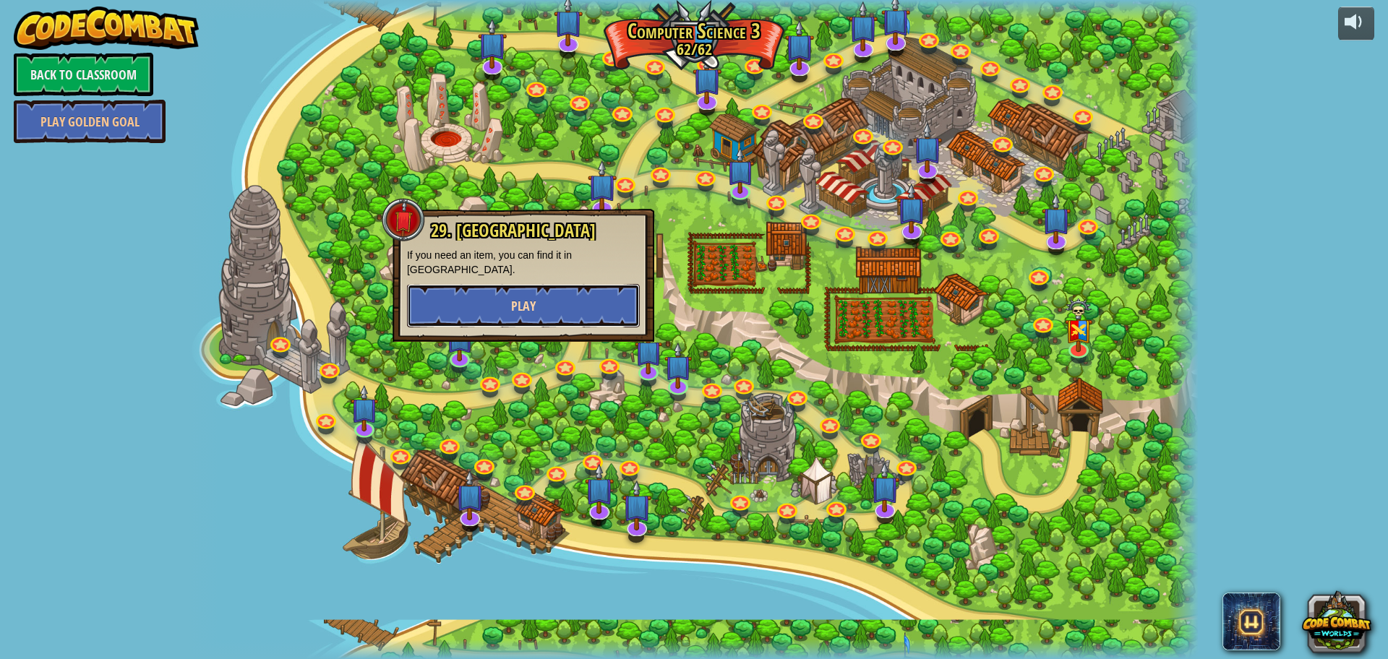
click at [543, 306] on button "Play" at bounding box center [523, 305] width 233 height 43
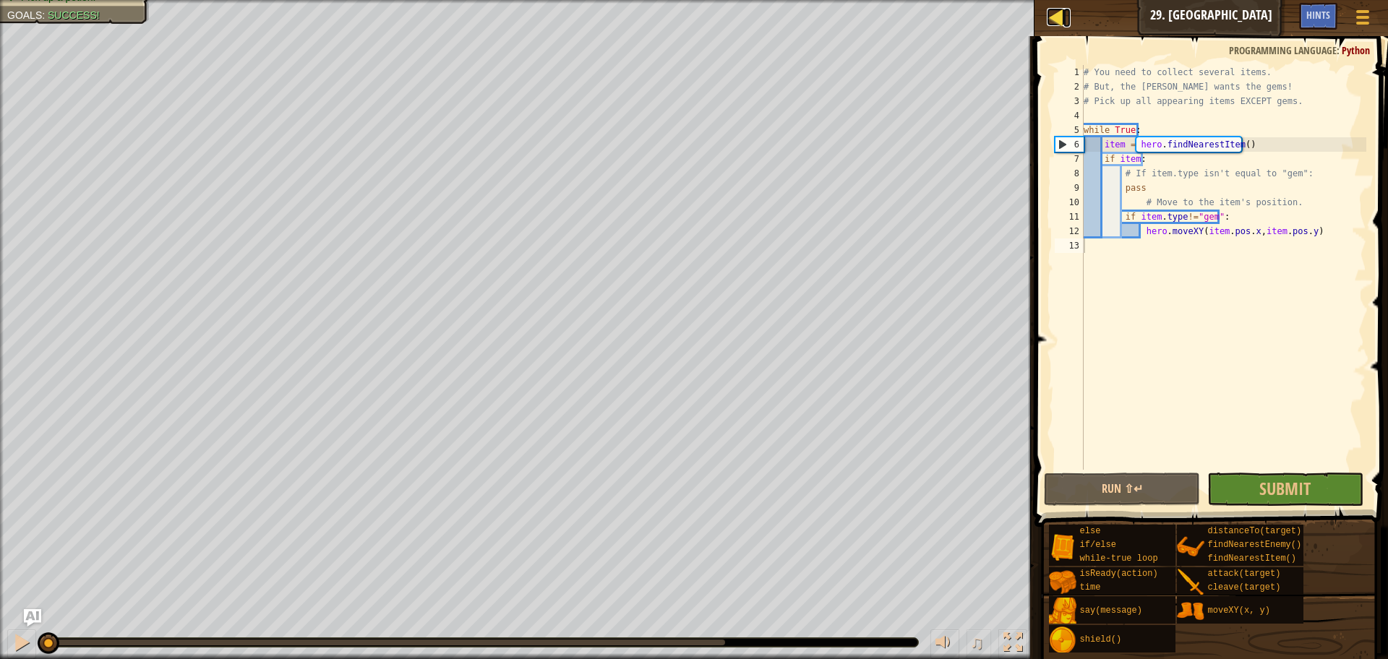
click at [1067, 21] on link "Map" at bounding box center [1066, 18] width 7 height 20
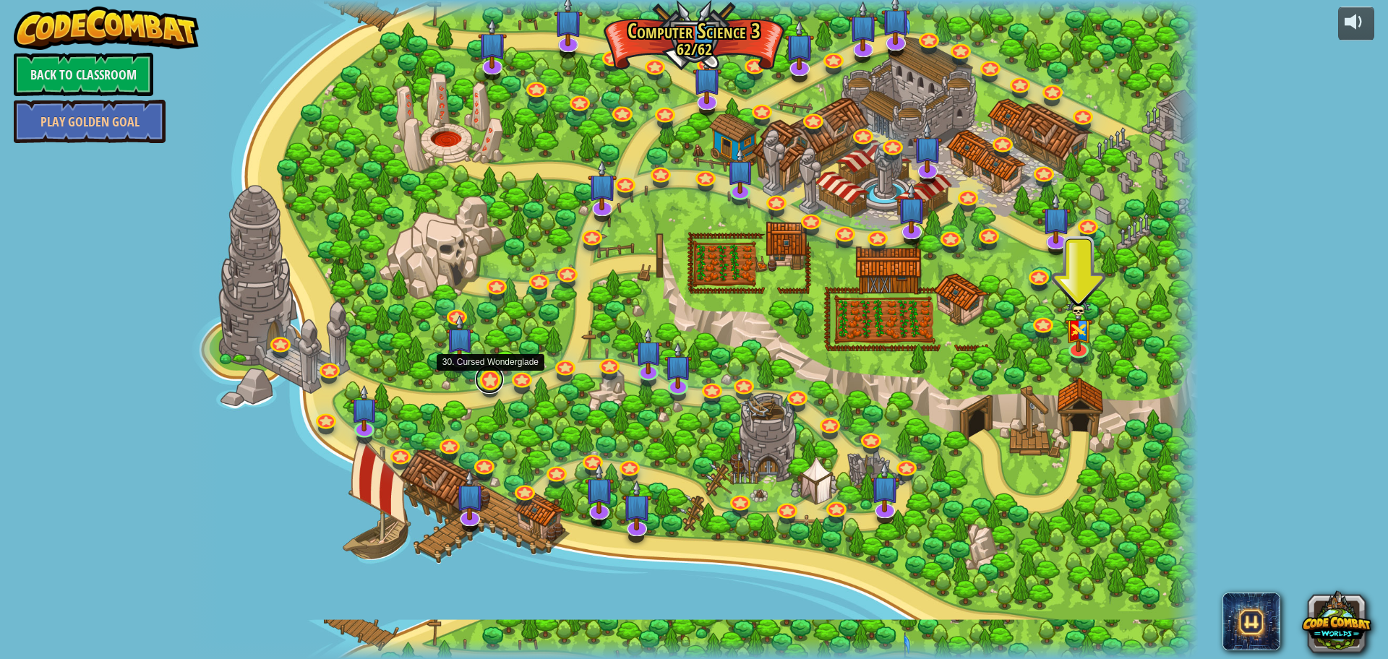
click at [476, 377] on link at bounding box center [489, 379] width 29 height 29
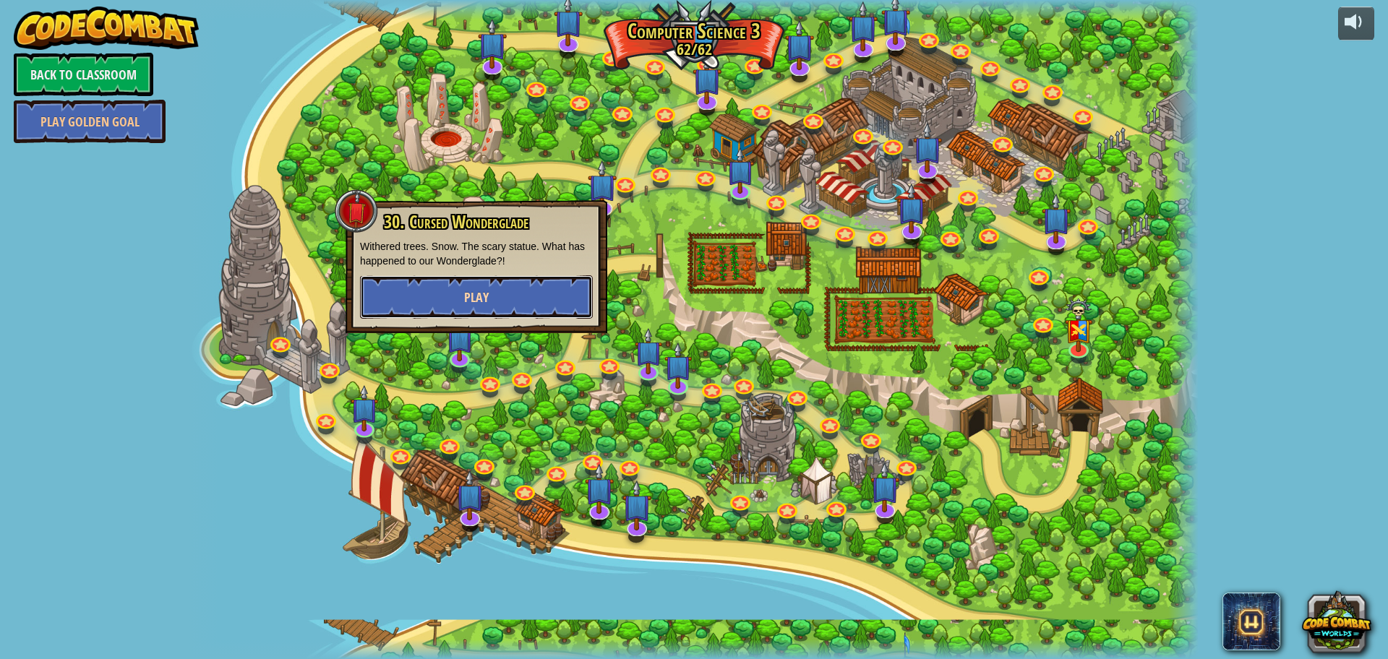
click at [502, 300] on button "Play" at bounding box center [476, 296] width 233 height 43
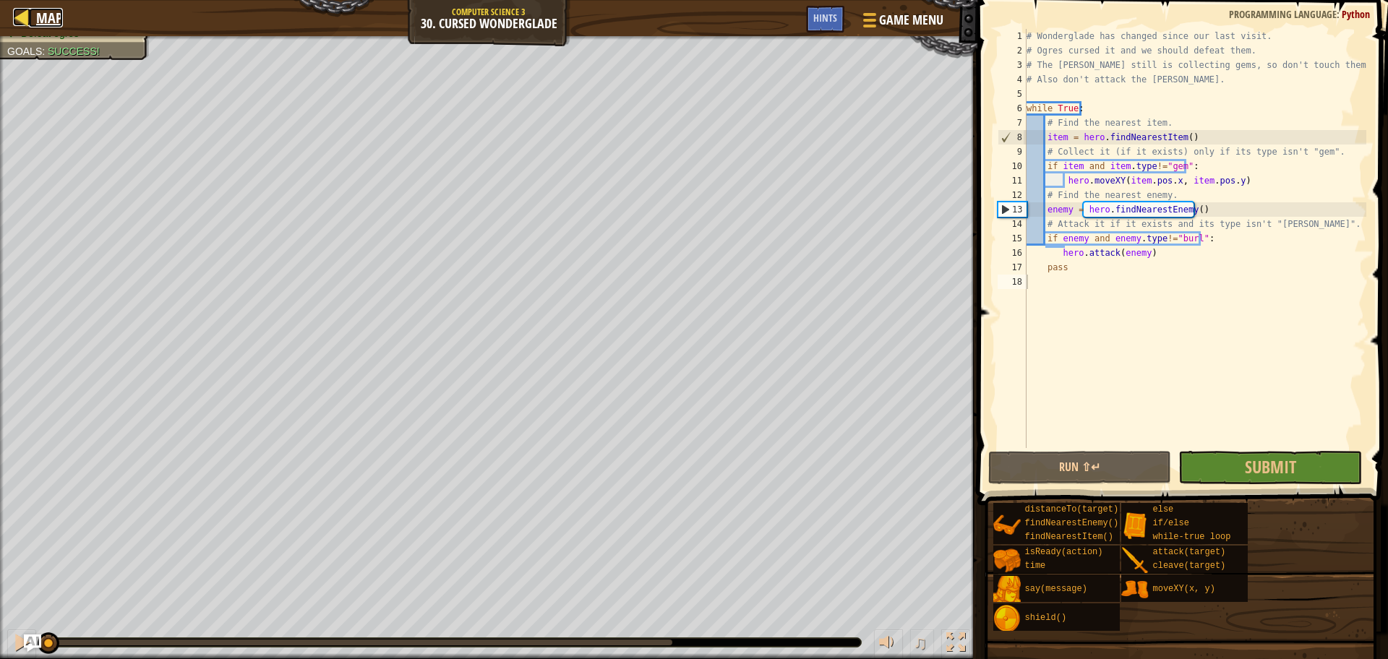
click at [31, 22] on link "Map" at bounding box center [46, 18] width 34 height 20
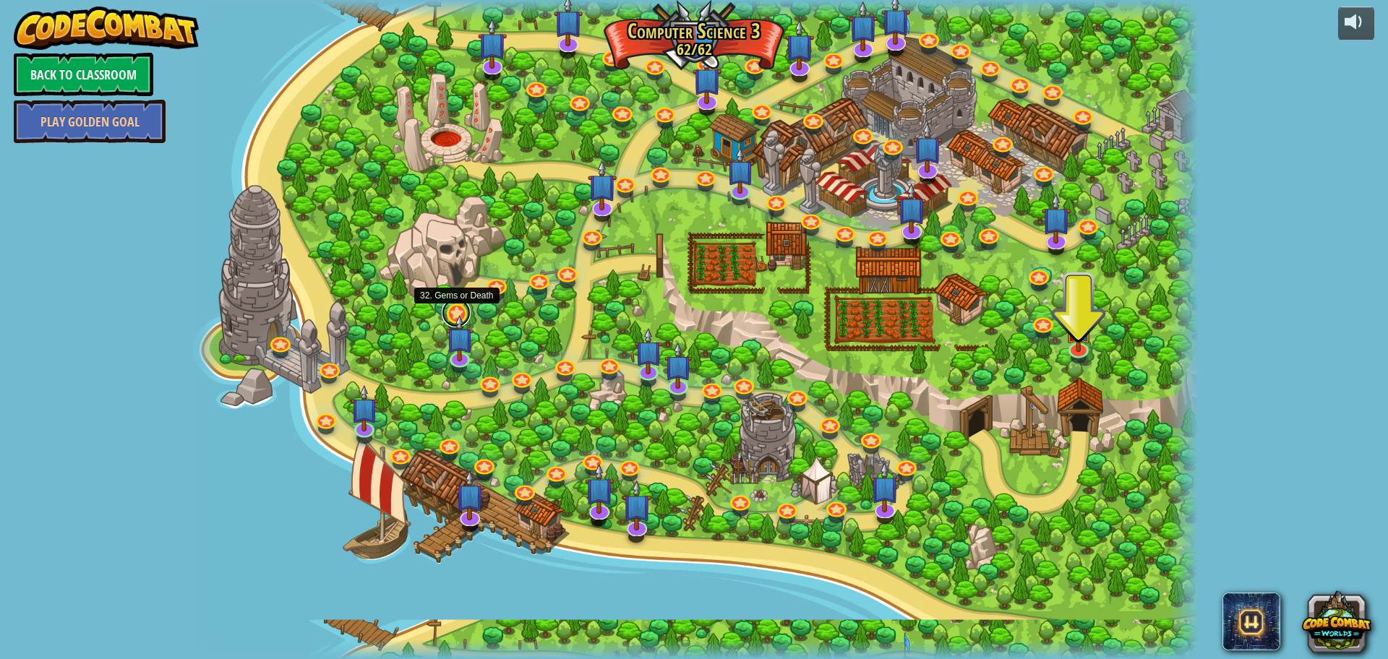
click at [455, 302] on link at bounding box center [456, 312] width 29 height 29
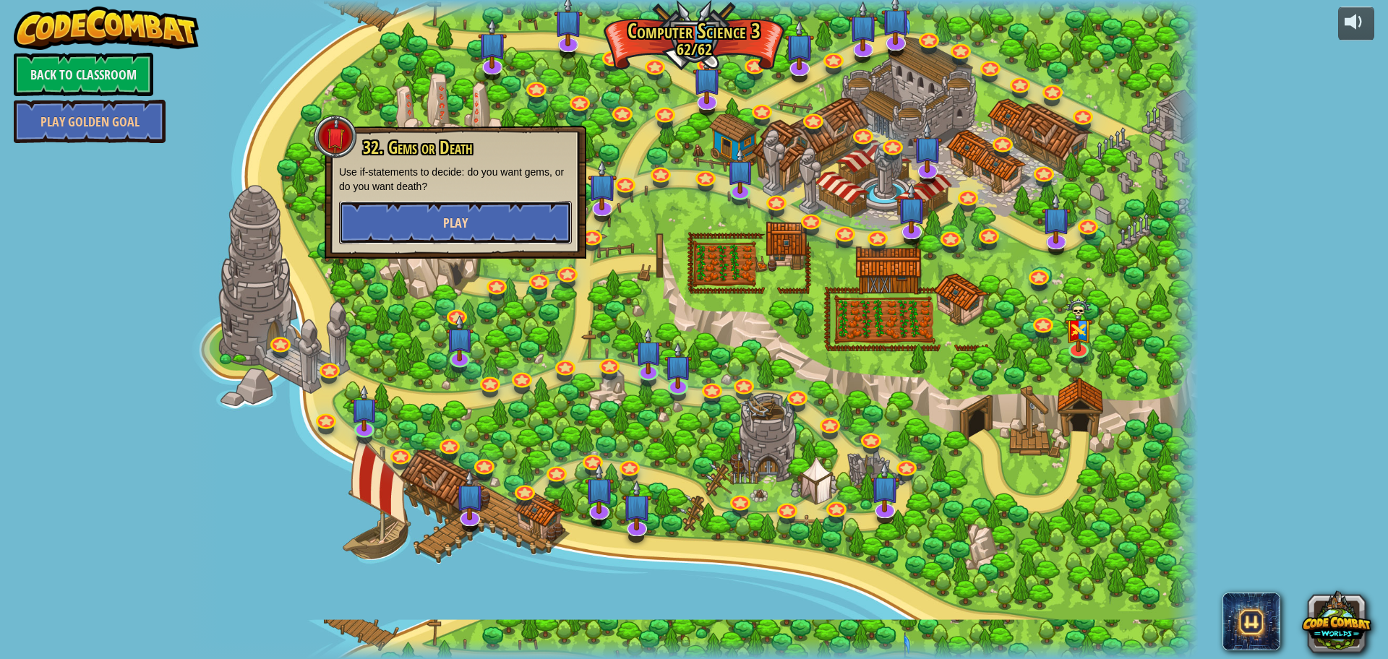
click at [485, 222] on button "Play" at bounding box center [455, 222] width 233 height 43
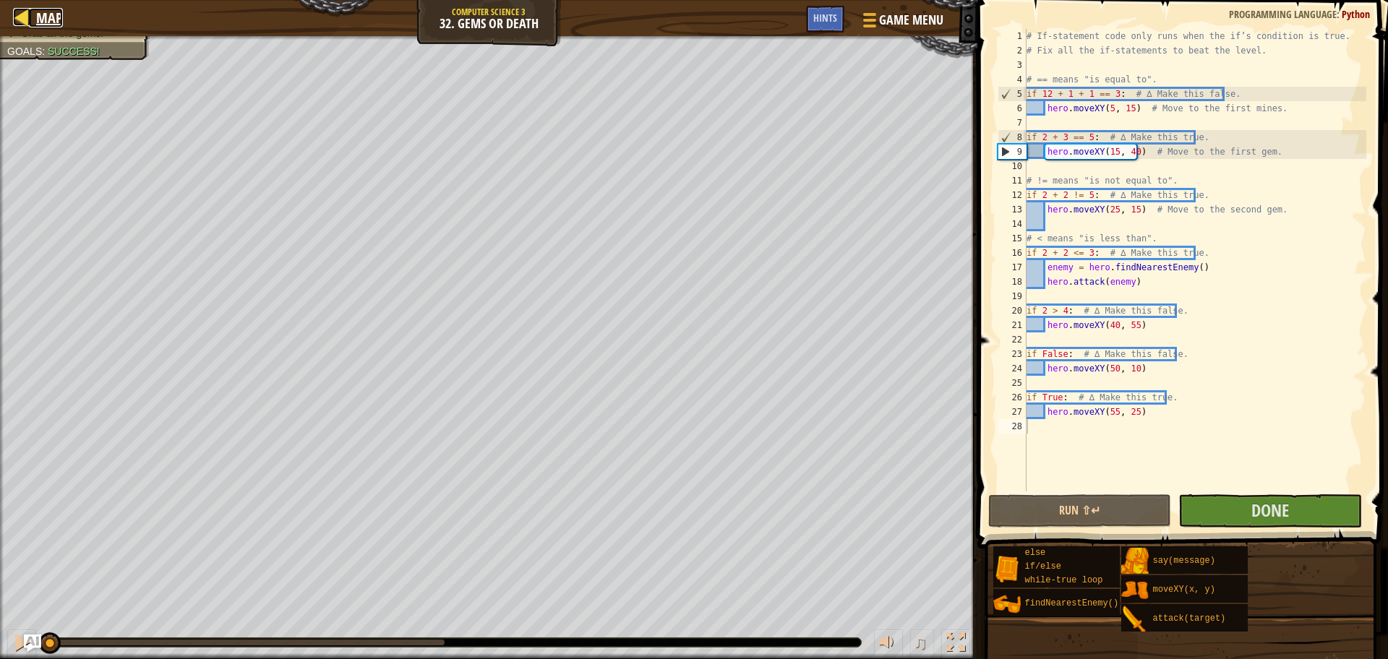
click at [44, 14] on span "Map" at bounding box center [49, 18] width 27 height 20
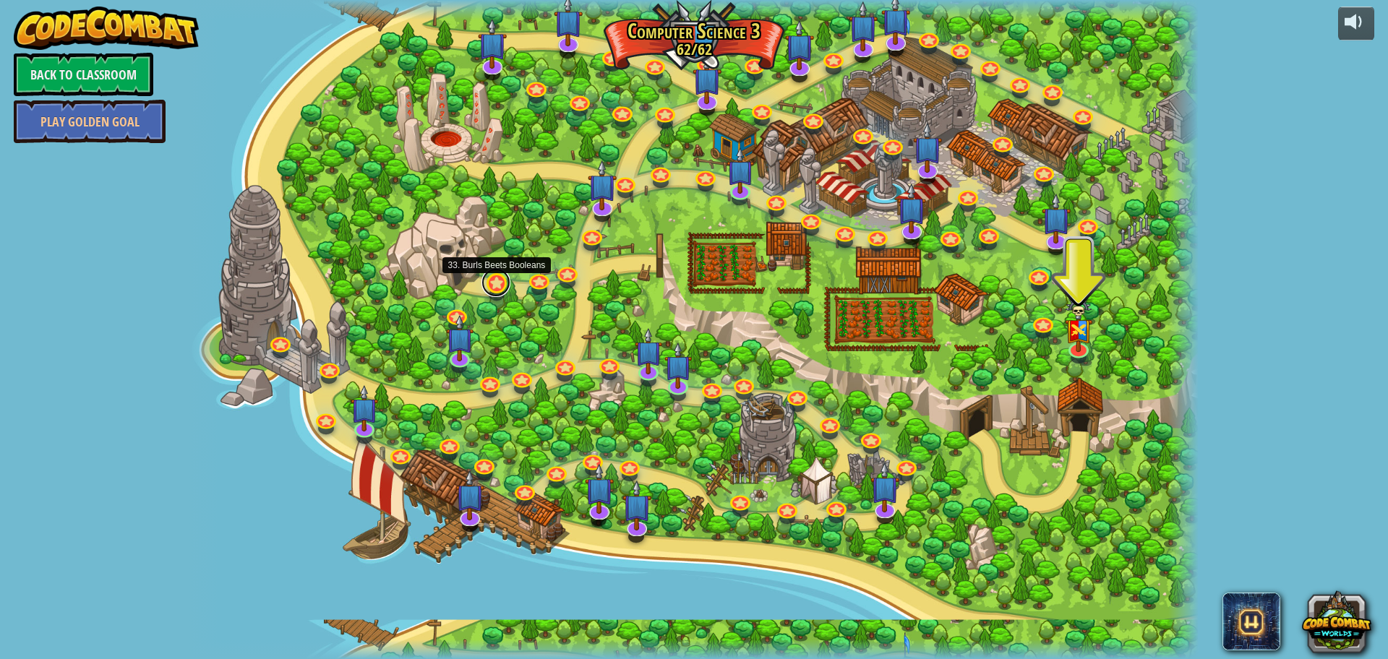
click at [496, 279] on link at bounding box center [495, 282] width 29 height 29
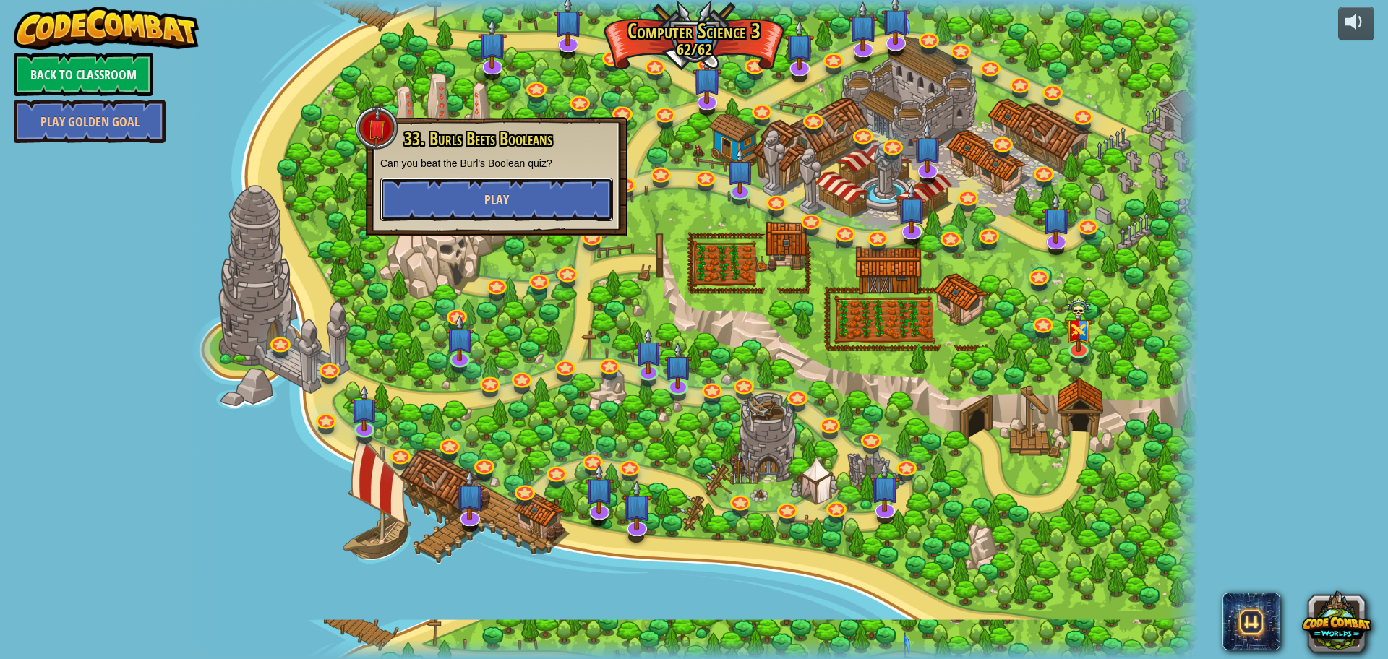
click at [505, 197] on span "Play" at bounding box center [496, 200] width 25 height 18
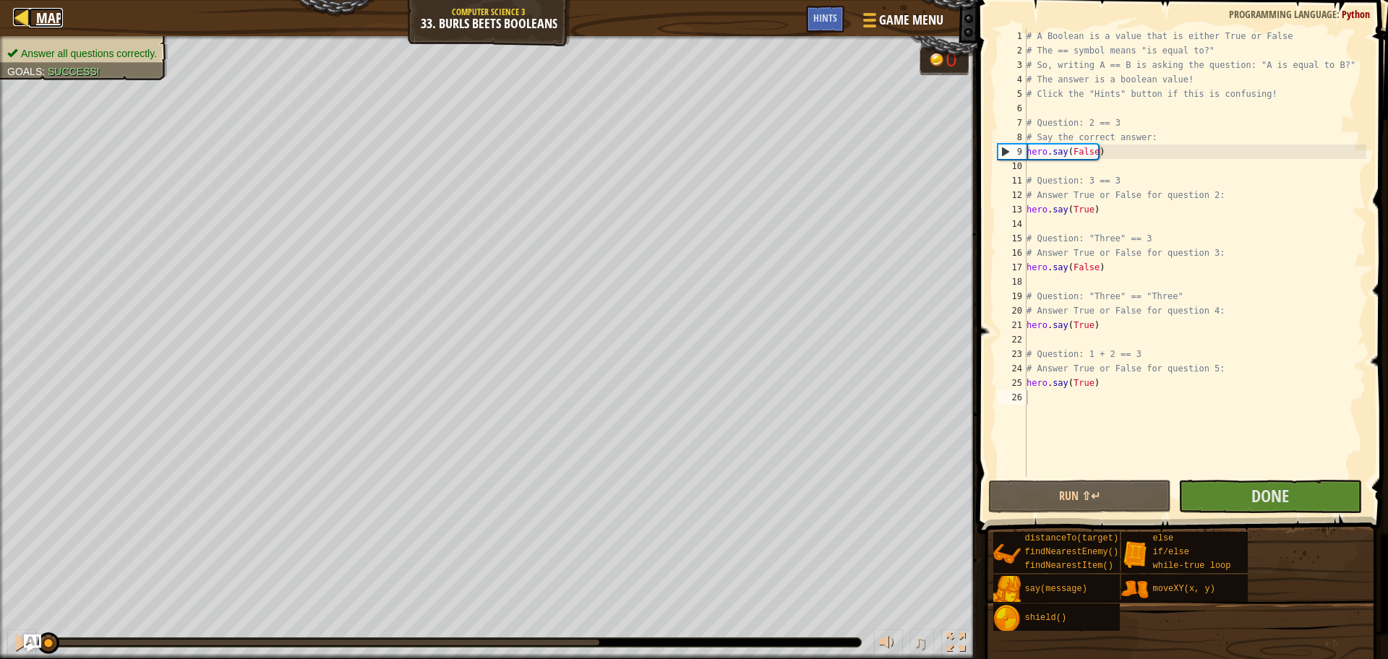
click at [45, 15] on span "Map" at bounding box center [49, 18] width 27 height 20
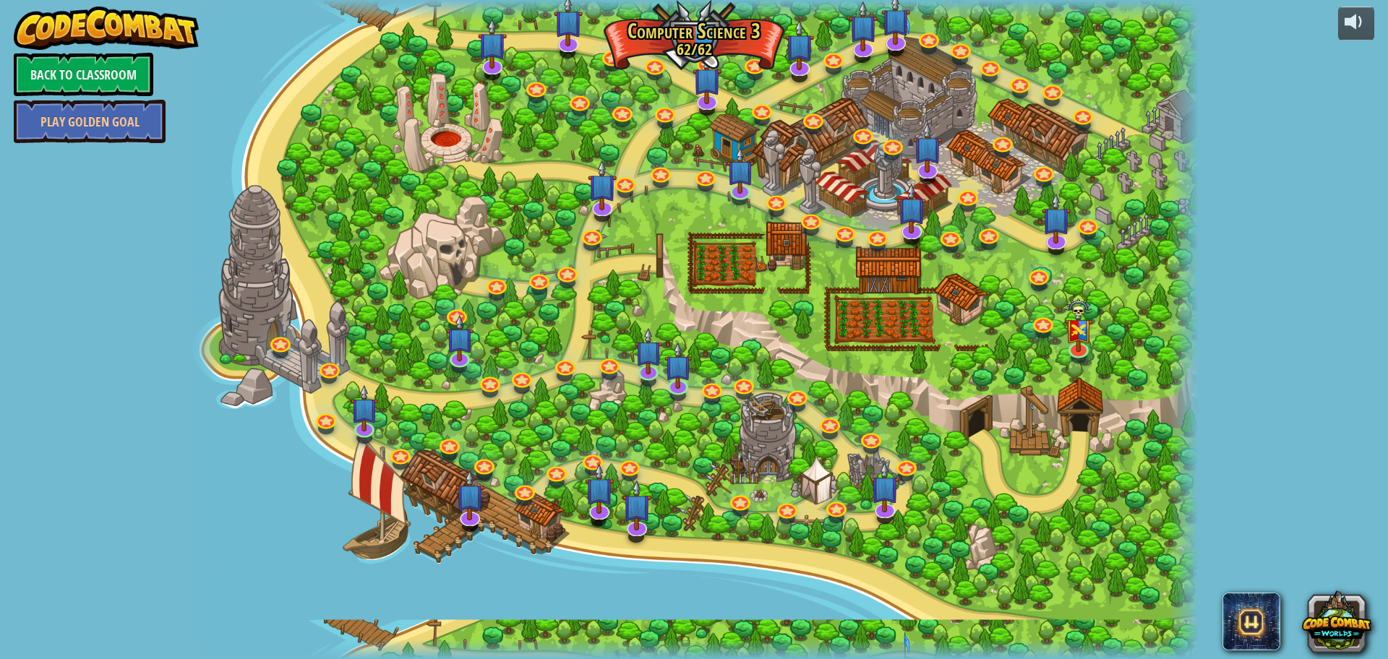
click at [0, 619] on div "powered by Back to Classroom Play Golden Goal 70. Fast and Furry-ous Nobody can…" at bounding box center [694, 329] width 1388 height 659
click at [533, 278] on link at bounding box center [538, 276] width 29 height 29
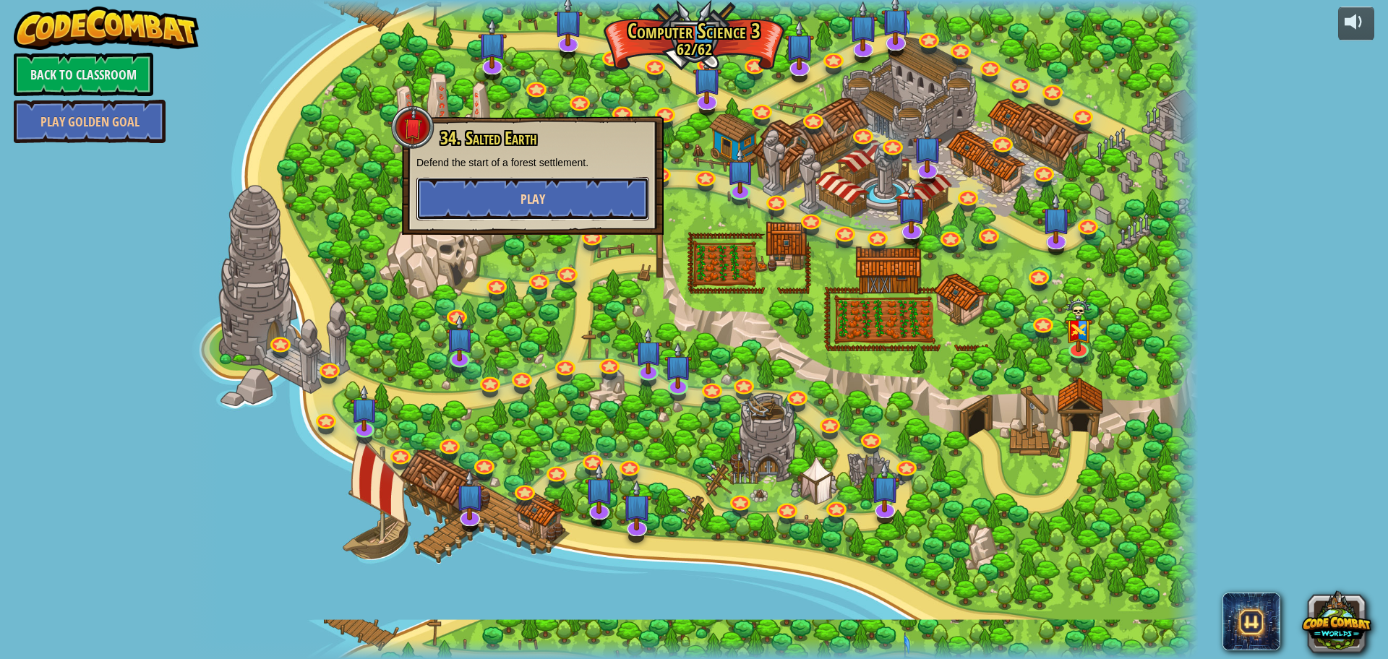
click at [542, 194] on span "Play" at bounding box center [532, 199] width 25 height 18
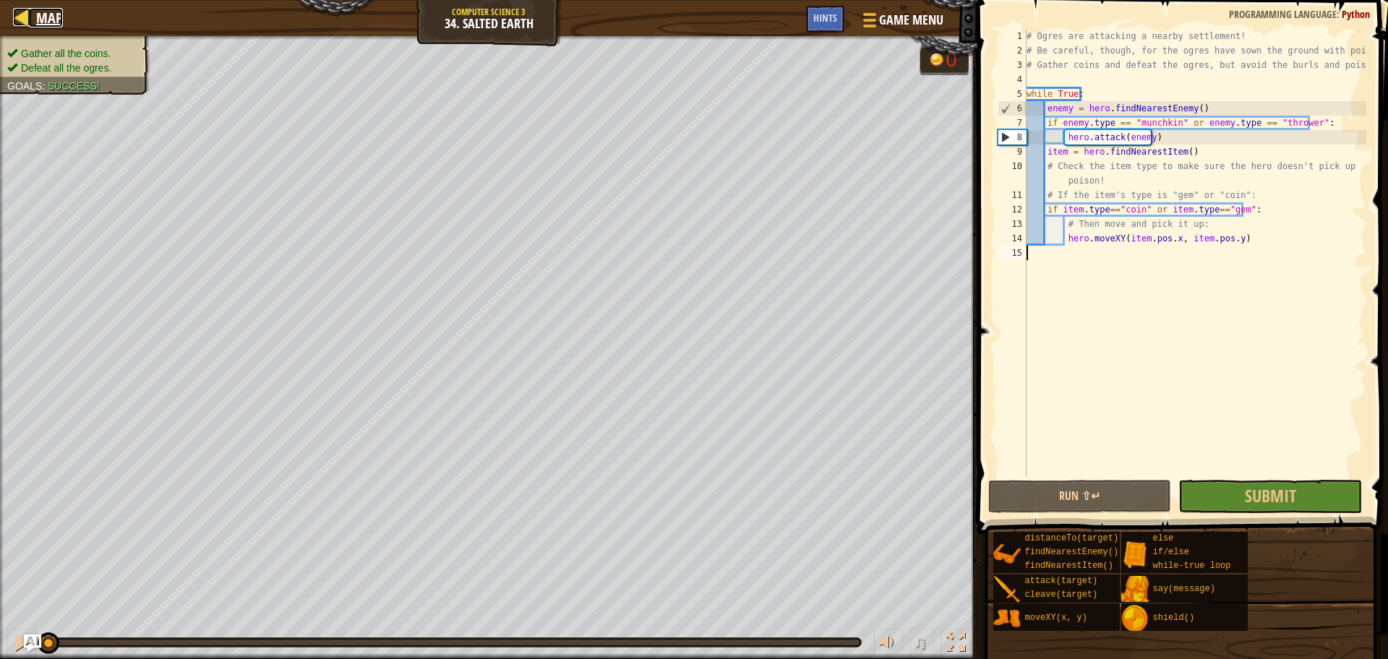
click at [51, 20] on span "Map" at bounding box center [49, 18] width 27 height 20
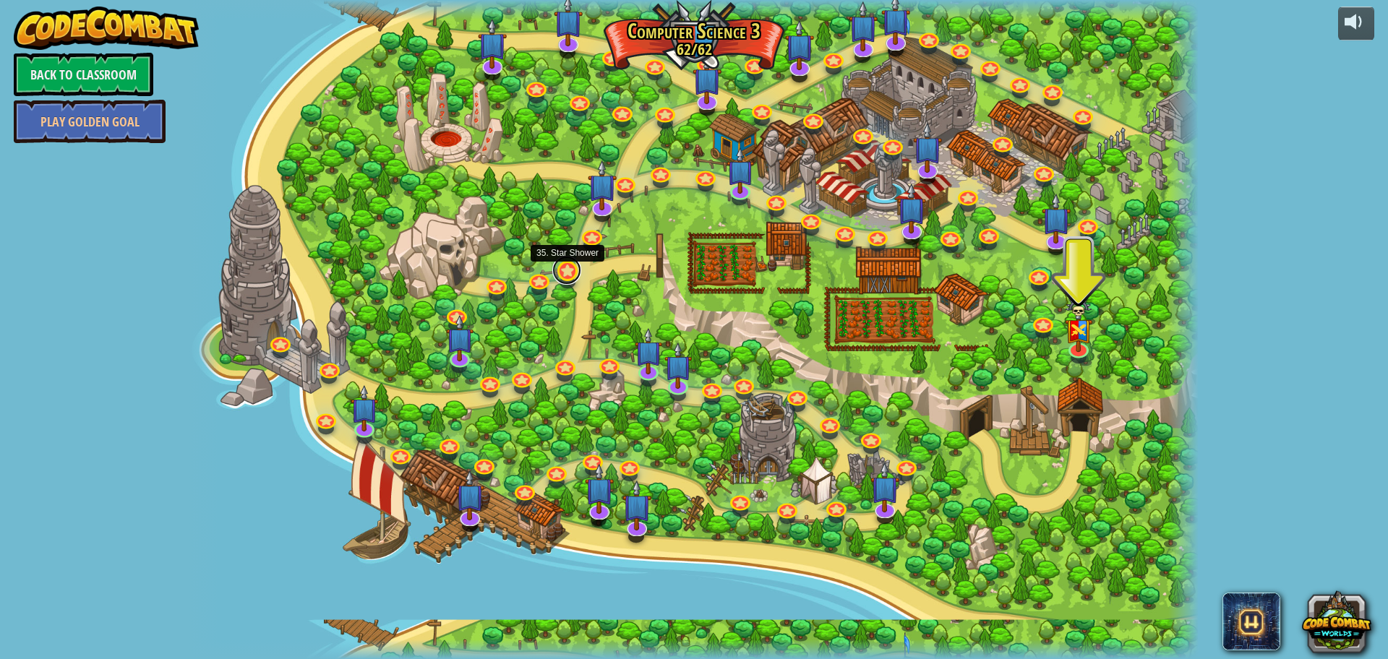
click at [556, 264] on link at bounding box center [566, 270] width 29 height 29
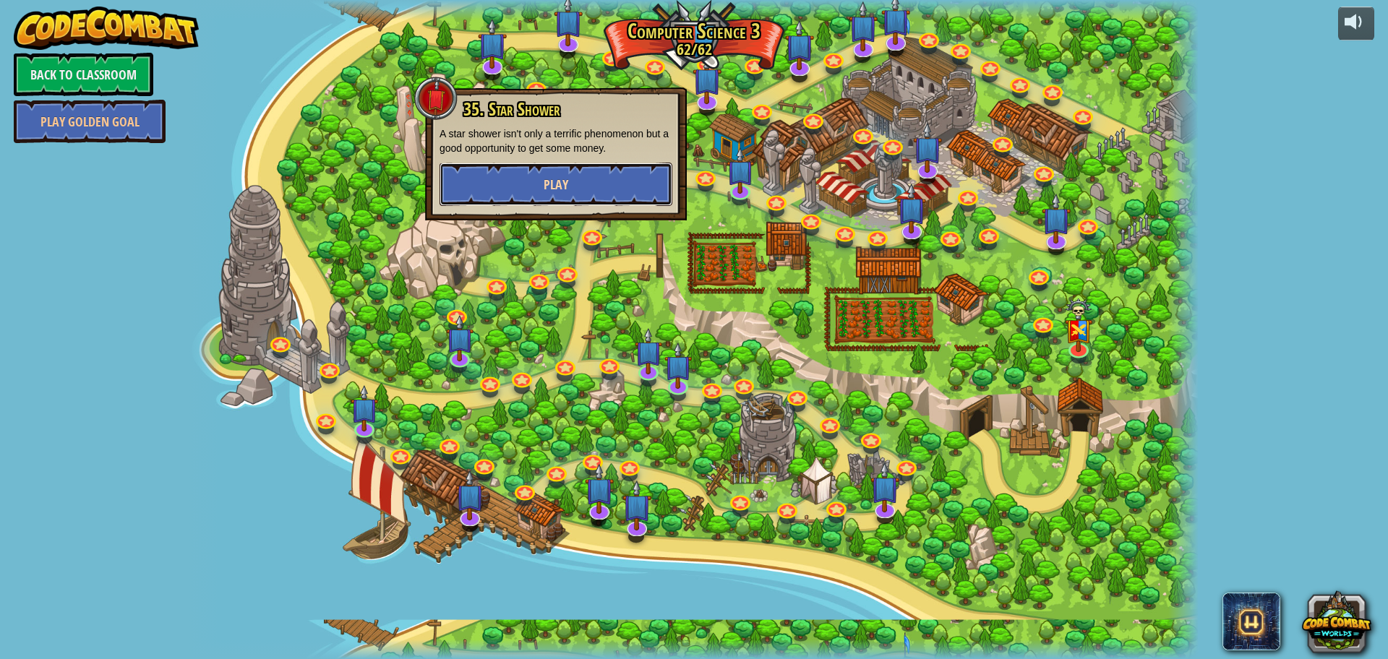
click at [564, 173] on button "Play" at bounding box center [555, 184] width 233 height 43
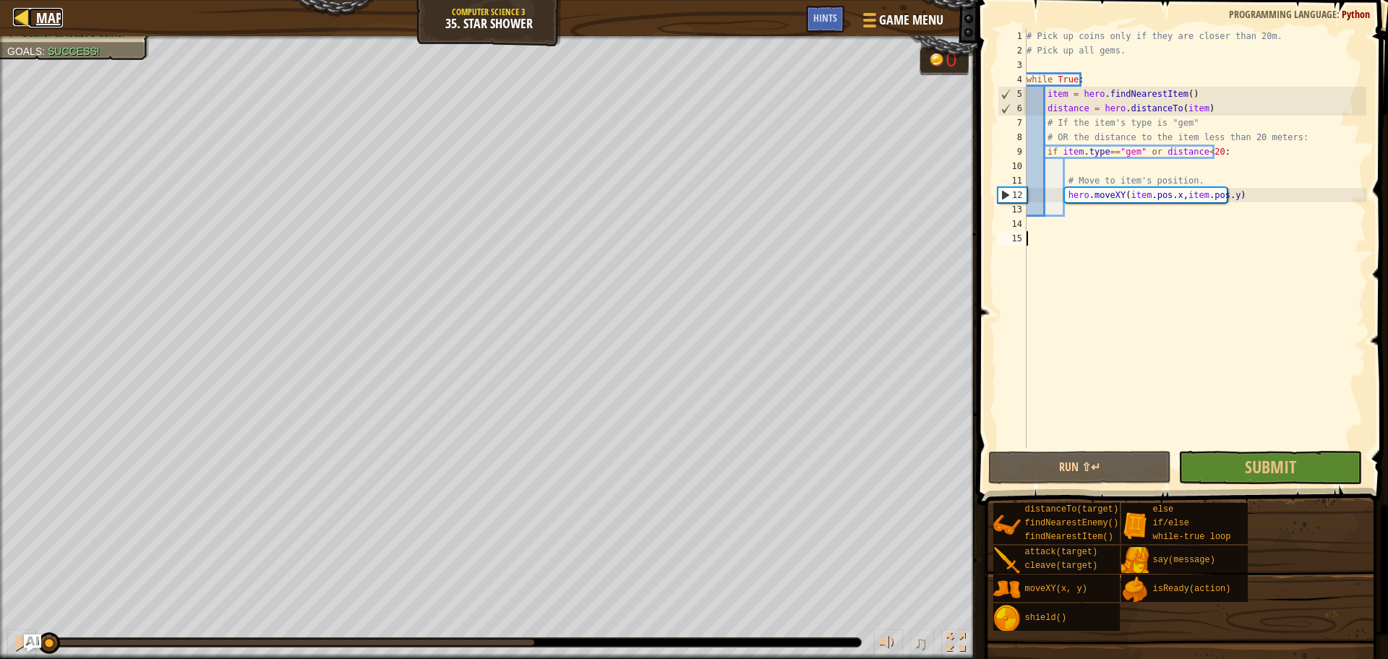
click at [30, 12] on div at bounding box center [22, 17] width 18 height 18
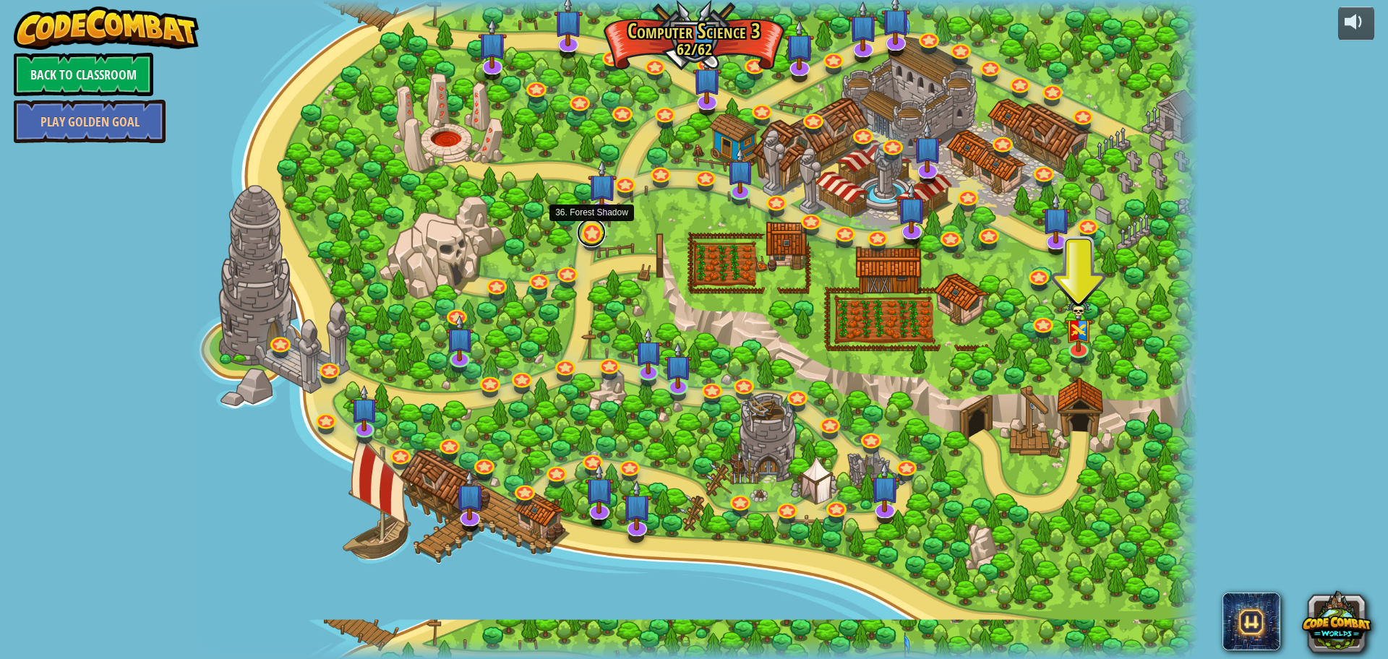
click at [590, 228] on link at bounding box center [591, 232] width 29 height 29
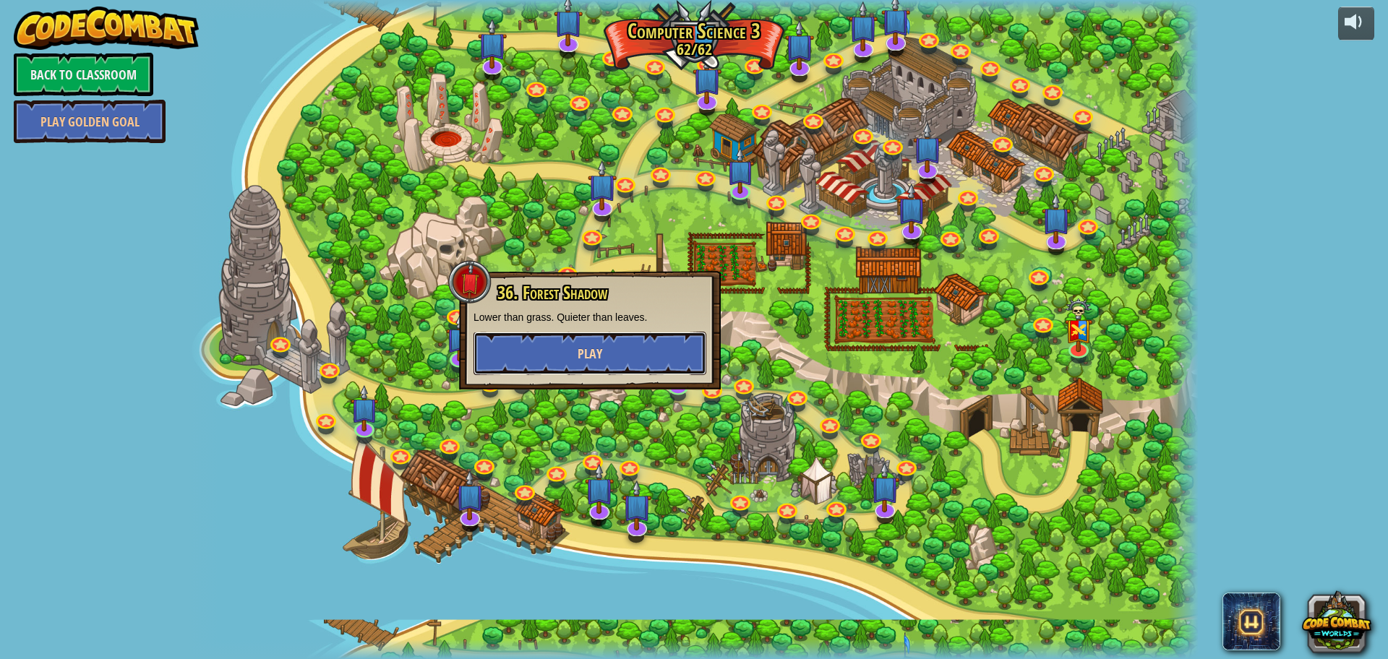
click at [608, 350] on button "Play" at bounding box center [589, 353] width 233 height 43
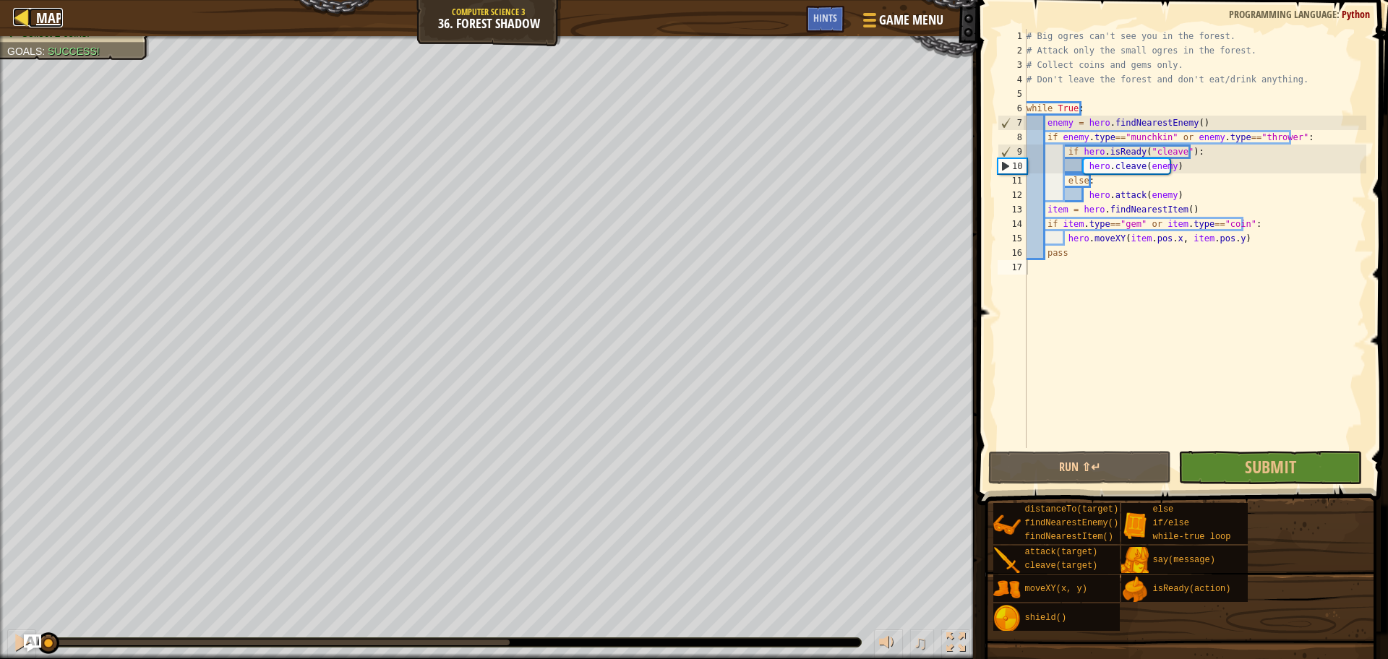
click at [32, 17] on link "Map" at bounding box center [46, 18] width 34 height 20
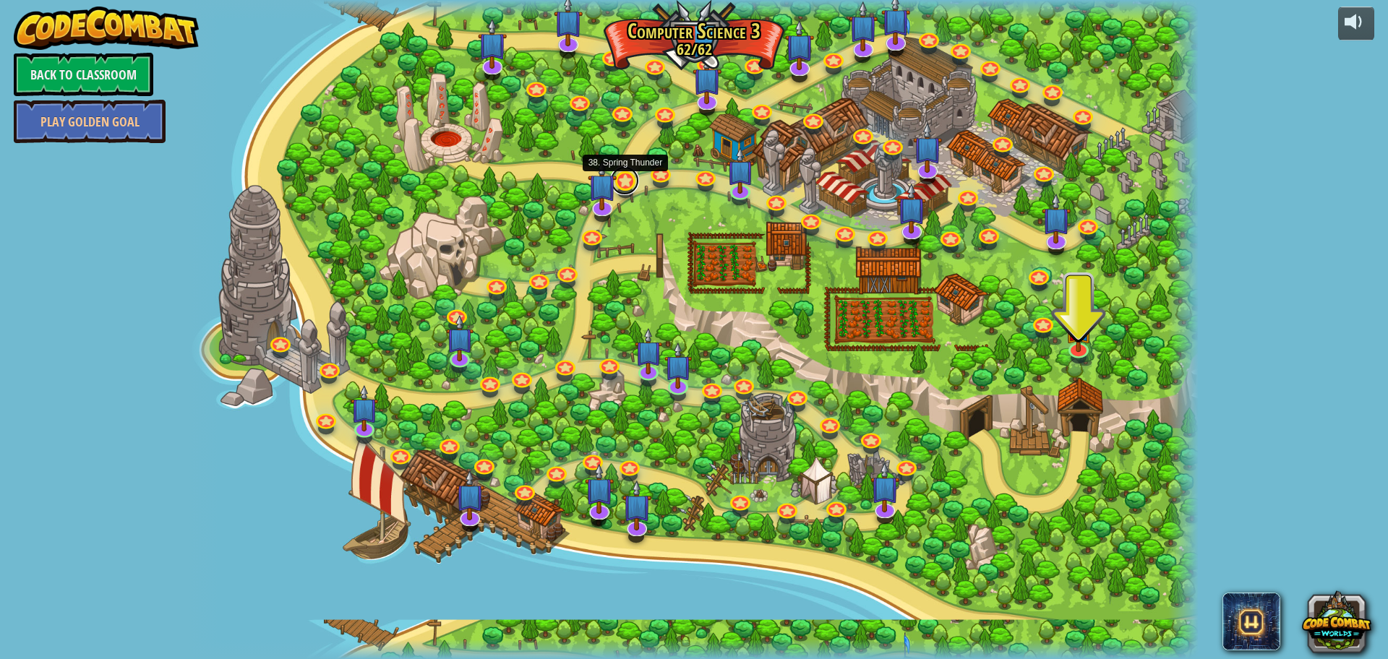
click at [622, 180] on link at bounding box center [624, 180] width 29 height 29
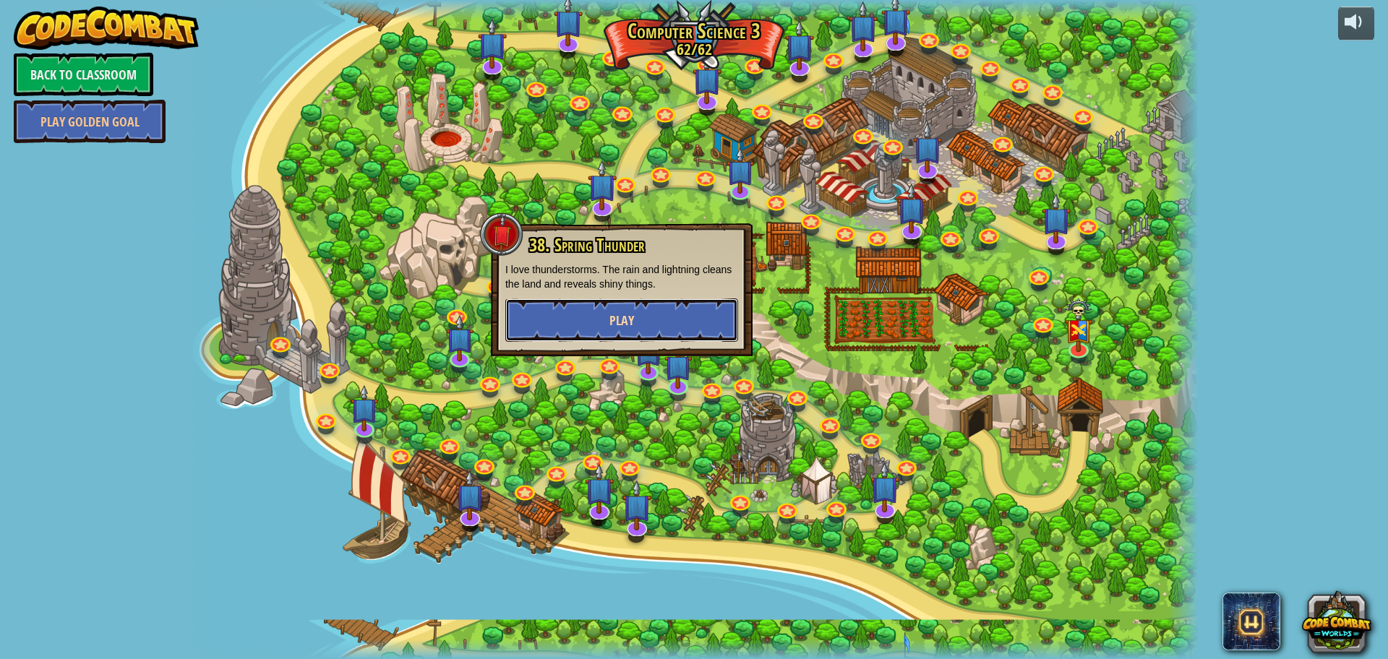
click at [655, 302] on button "Play" at bounding box center [621, 319] width 233 height 43
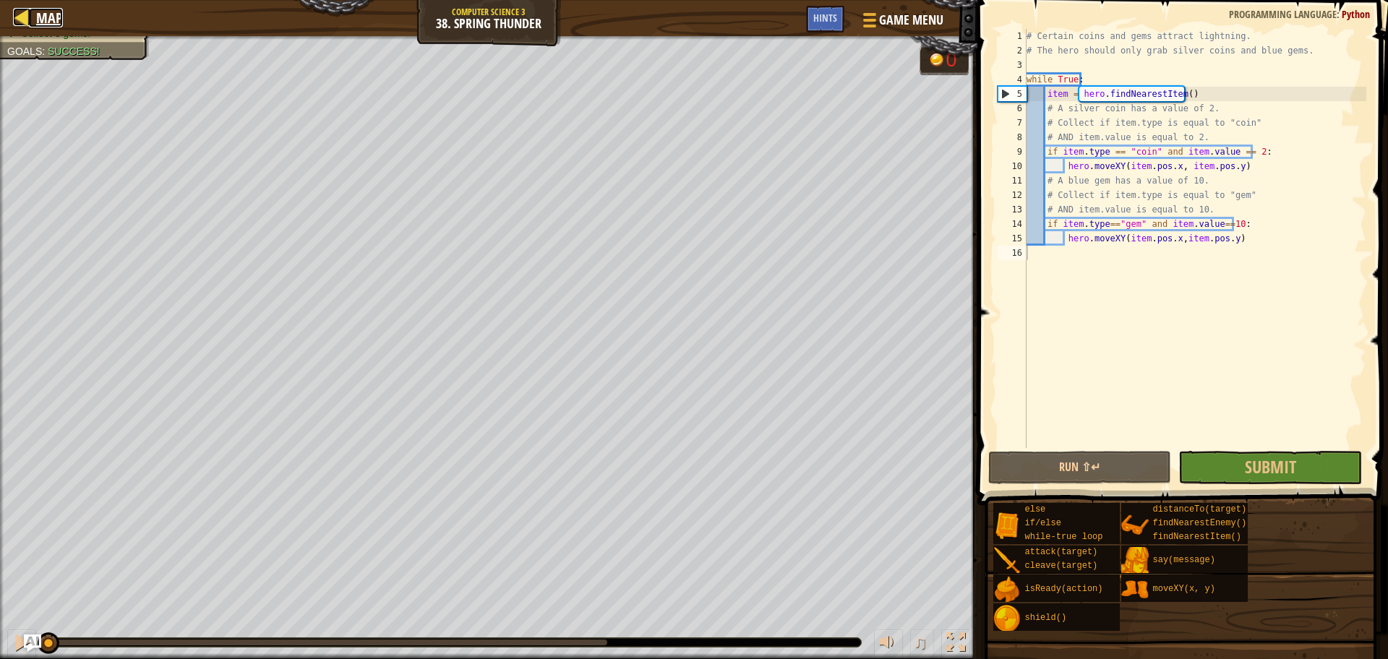
click at [48, 20] on span "Map" at bounding box center [49, 18] width 27 height 20
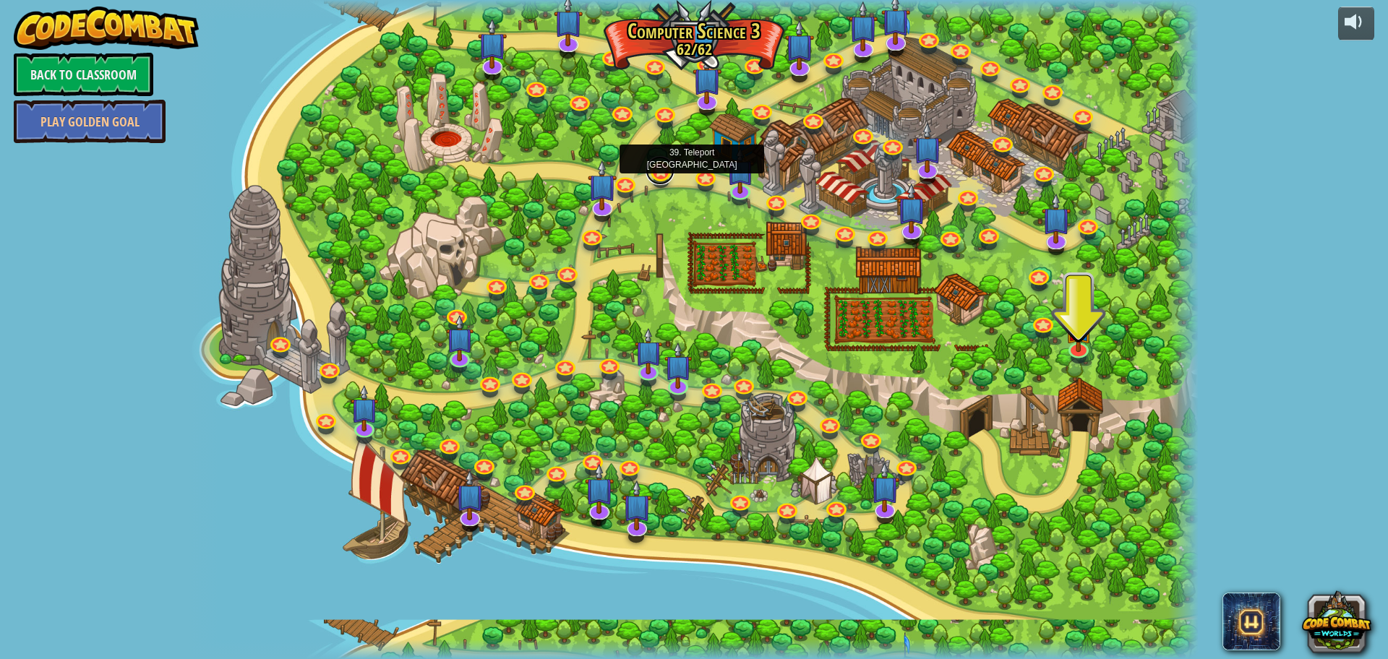
click at [663, 173] on link at bounding box center [659, 170] width 29 height 29
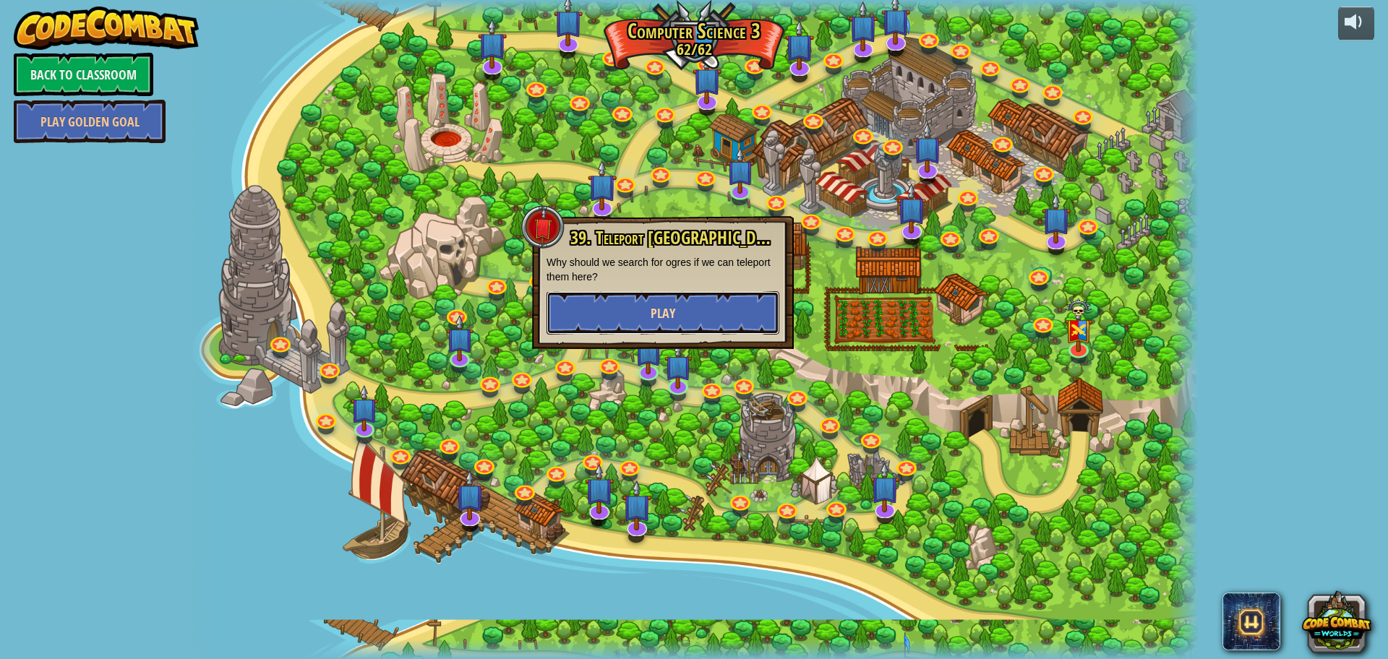
click at [702, 298] on button "Play" at bounding box center [662, 312] width 233 height 43
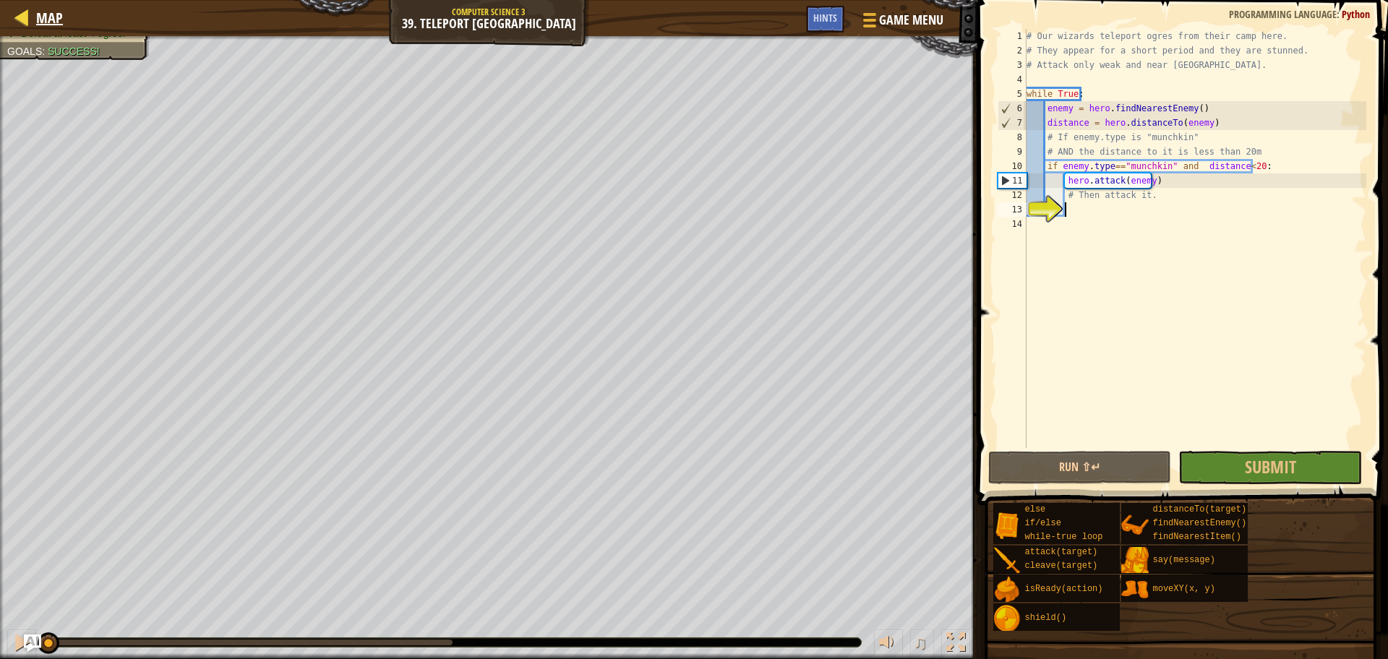
click at [35, 4] on div "Map" at bounding box center [46, 18] width 34 height 36
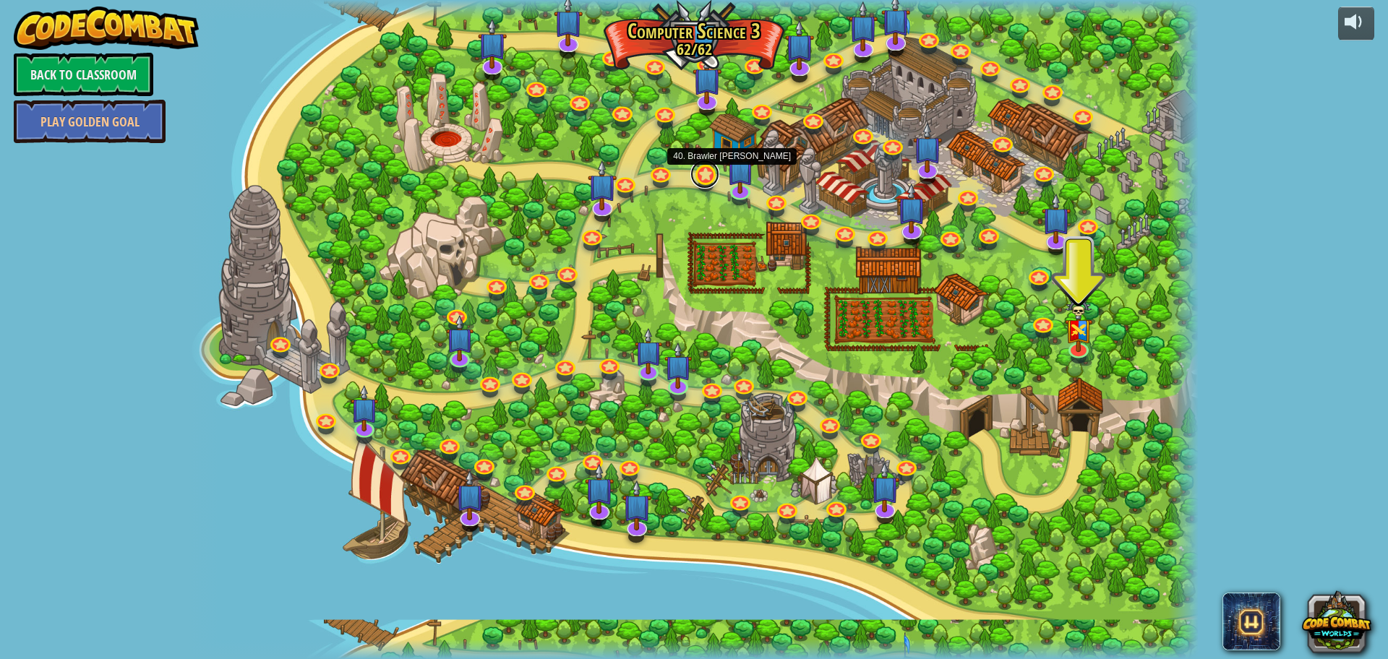
click at [710, 179] on link at bounding box center [704, 174] width 29 height 29
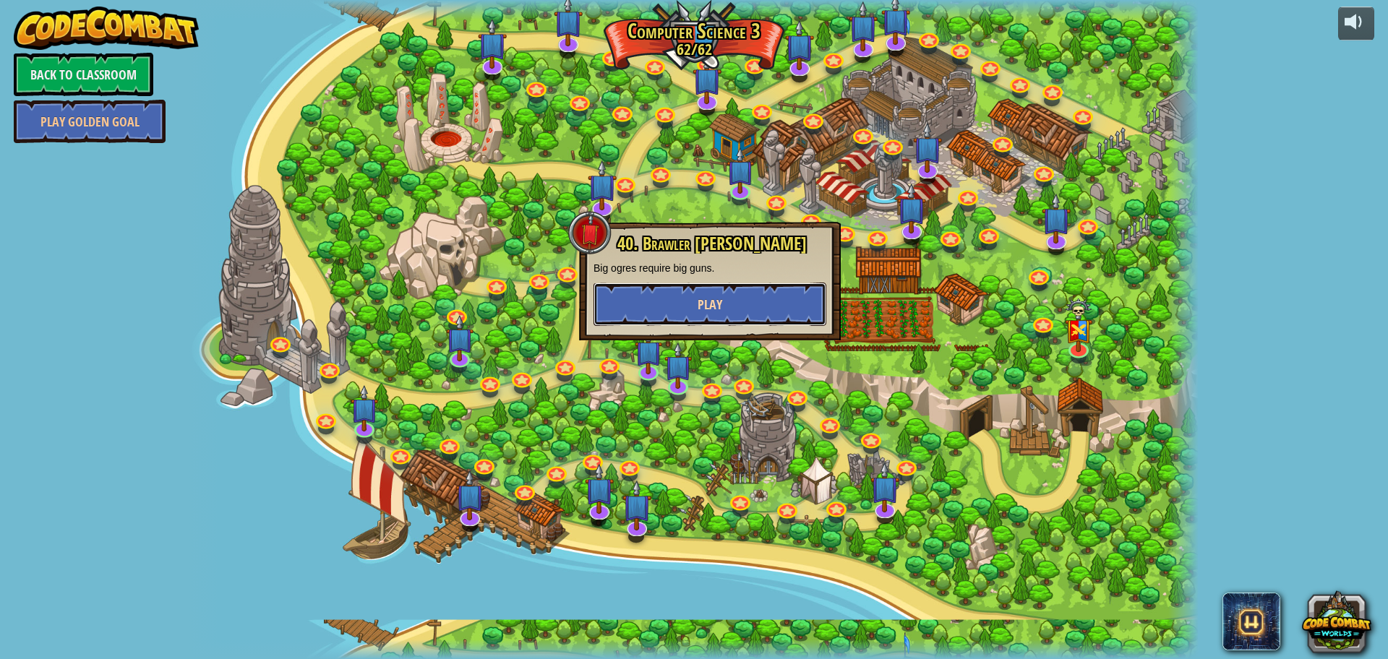
click at [713, 296] on span "Play" at bounding box center [709, 305] width 25 height 18
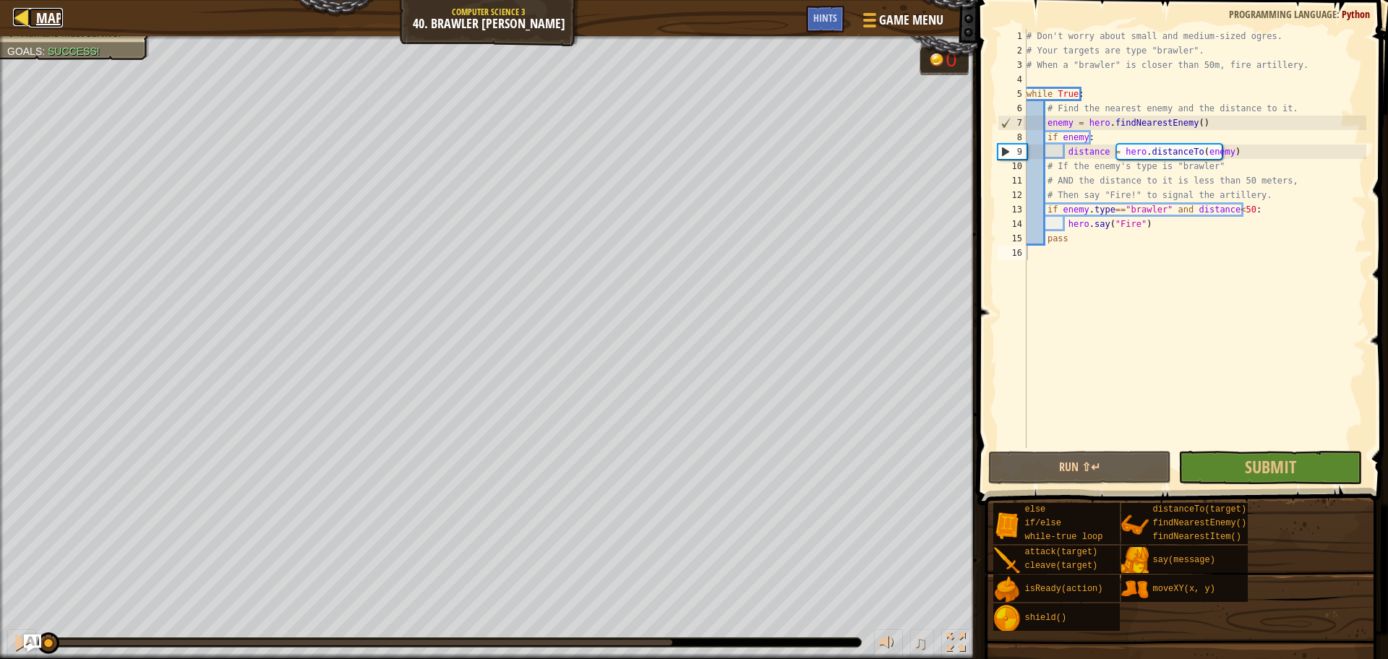
click at [53, 17] on span "Map" at bounding box center [49, 18] width 27 height 20
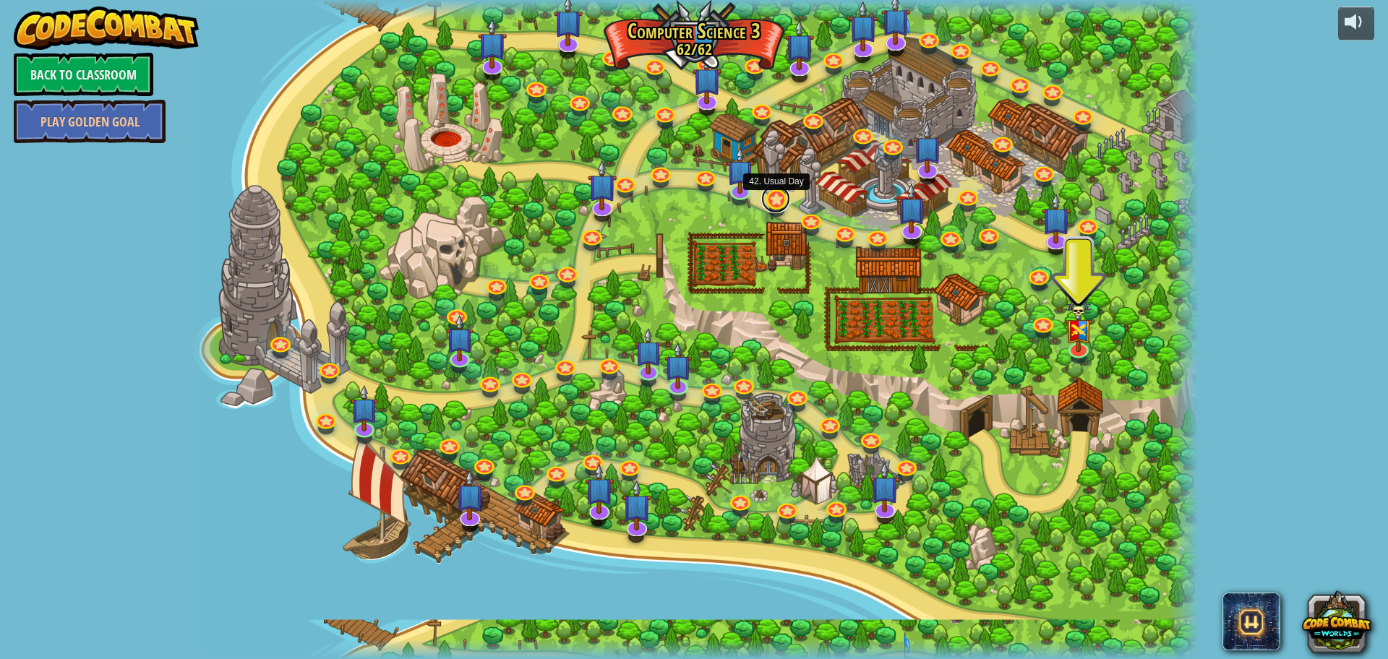
click at [766, 198] on link at bounding box center [775, 198] width 29 height 29
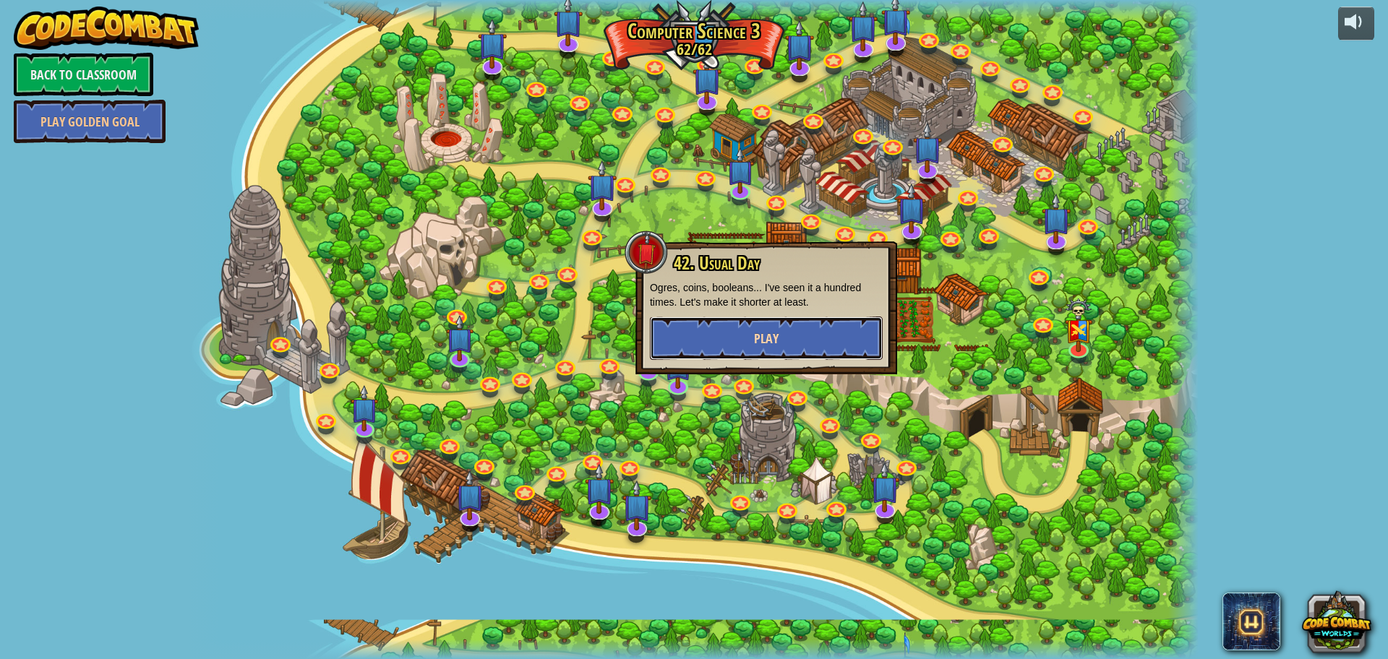
click at [779, 324] on button "Play" at bounding box center [766, 338] width 233 height 43
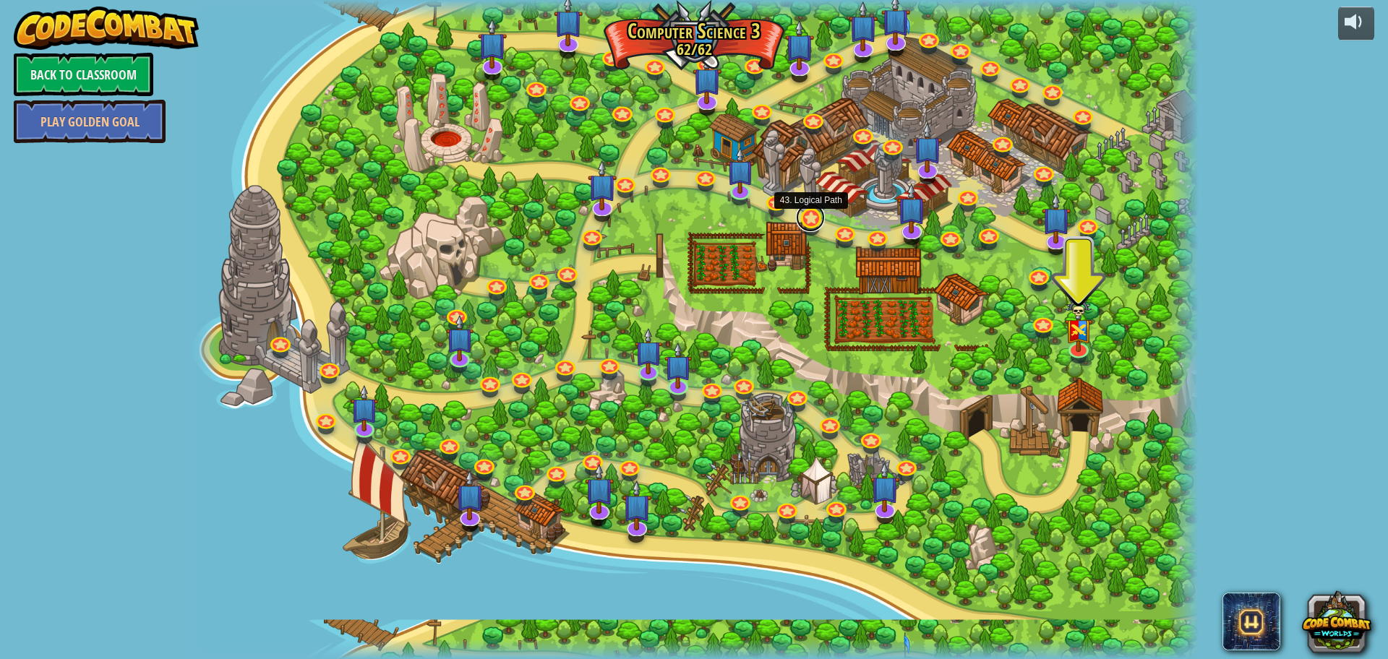
click at [807, 209] on link at bounding box center [810, 217] width 29 height 29
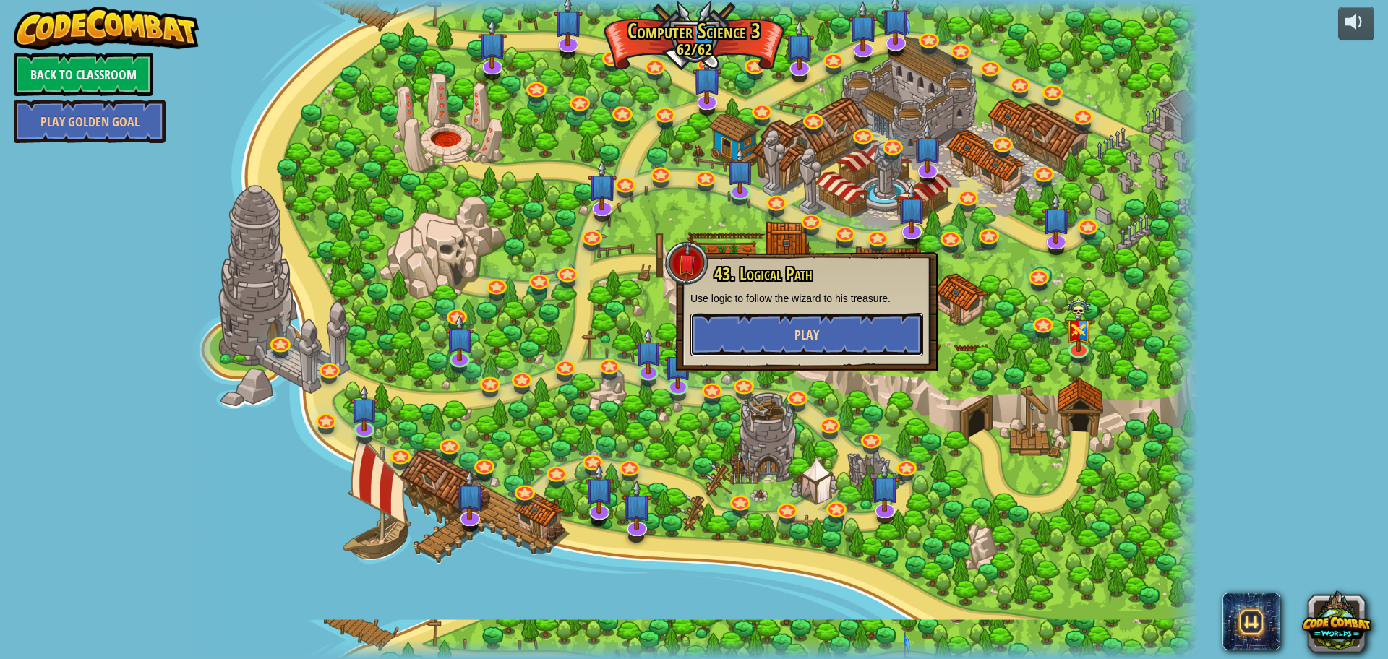
click at [822, 330] on button "Play" at bounding box center [806, 334] width 233 height 43
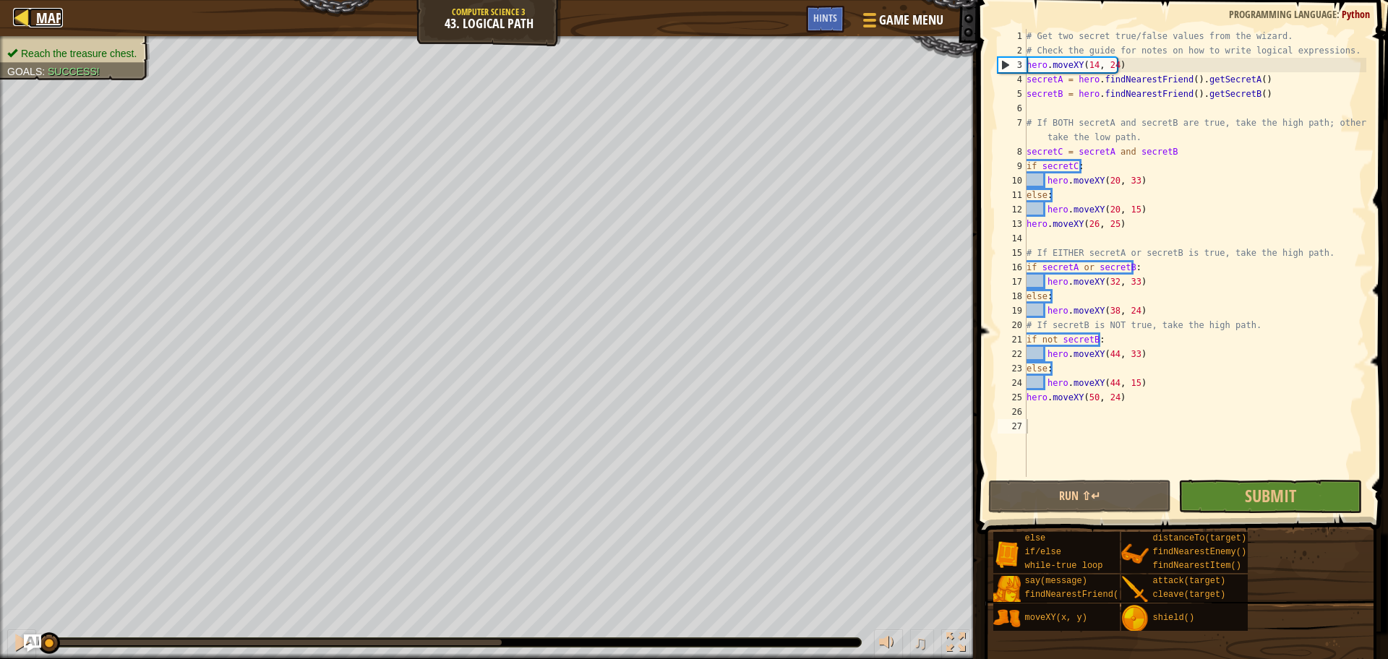
click at [46, 8] on span "Map" at bounding box center [49, 18] width 27 height 20
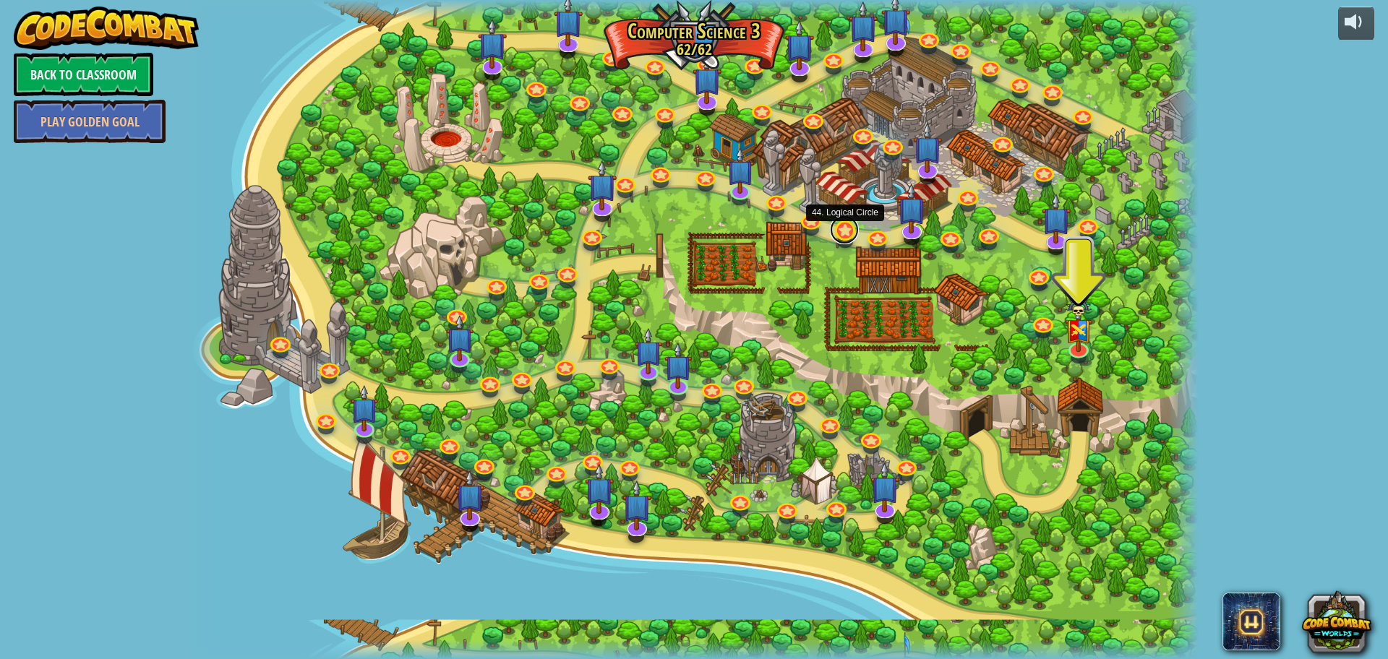
click at [845, 227] on link at bounding box center [844, 229] width 29 height 29
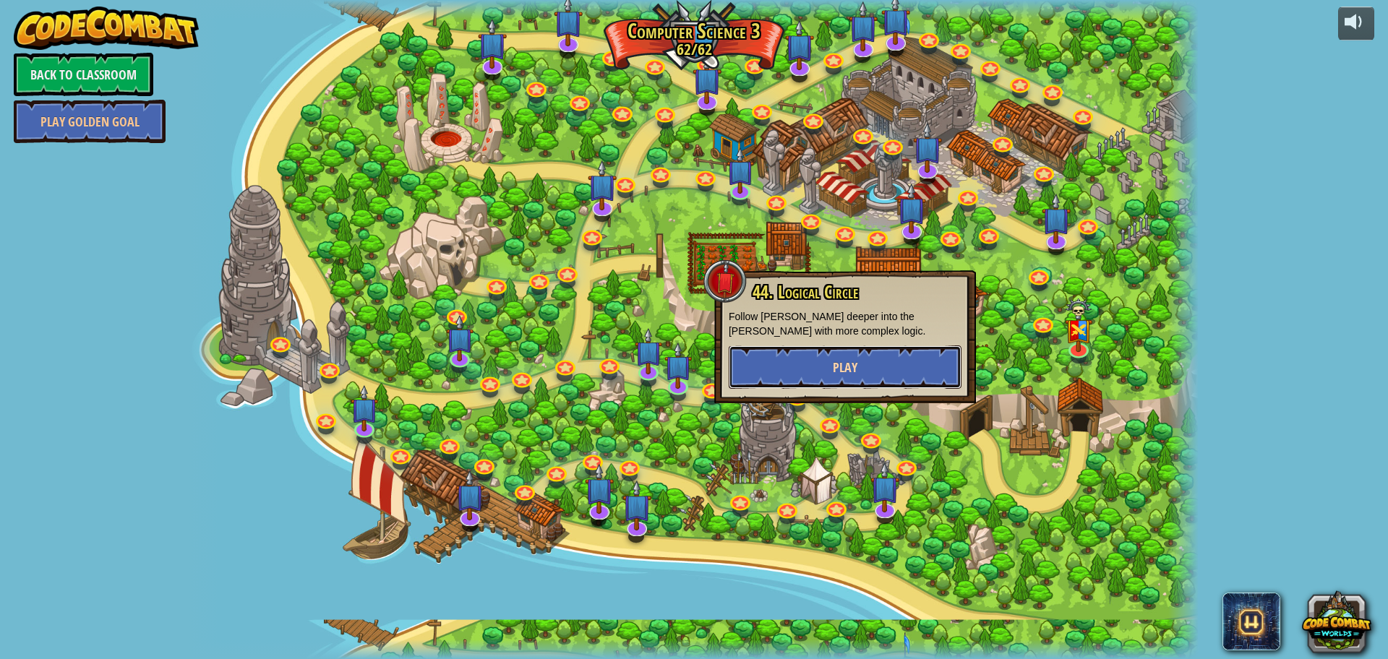
click at [858, 358] on button "Play" at bounding box center [844, 366] width 233 height 43
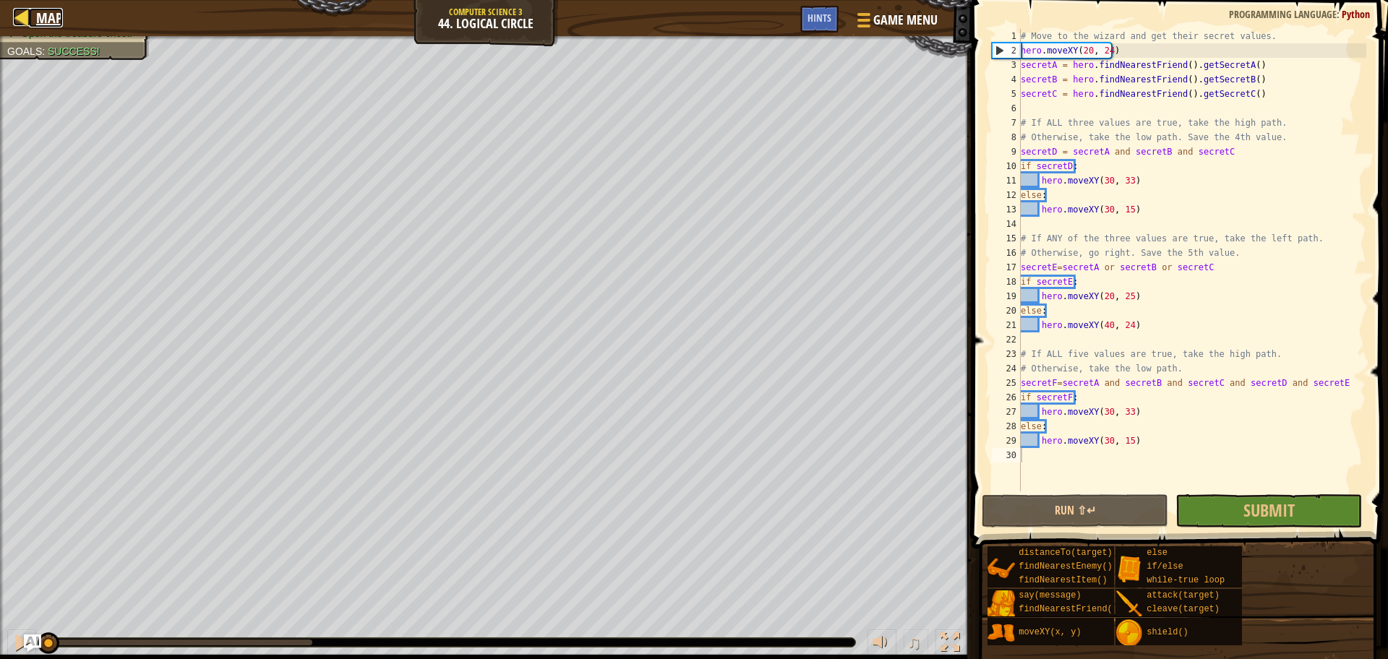
click at [33, 27] on link "Map" at bounding box center [46, 18] width 34 height 20
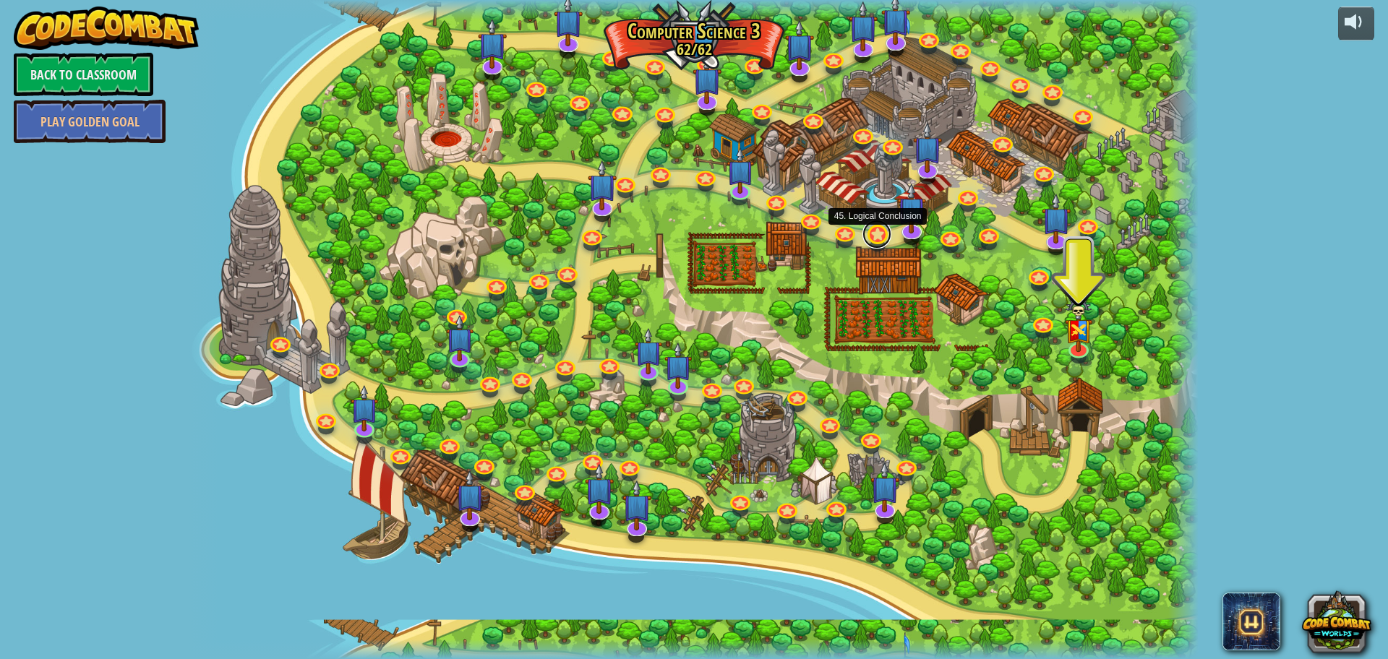
click at [876, 236] on link at bounding box center [876, 234] width 29 height 29
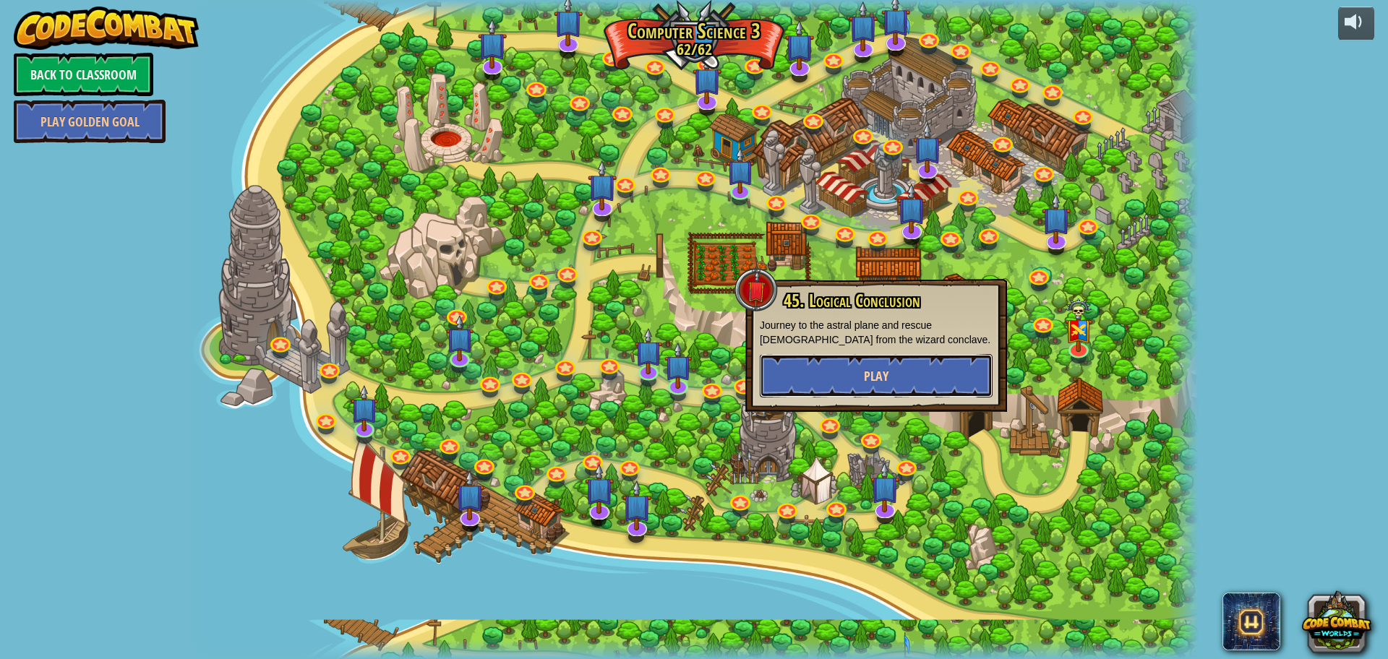
click at [877, 379] on span "Play" at bounding box center [876, 376] width 25 height 18
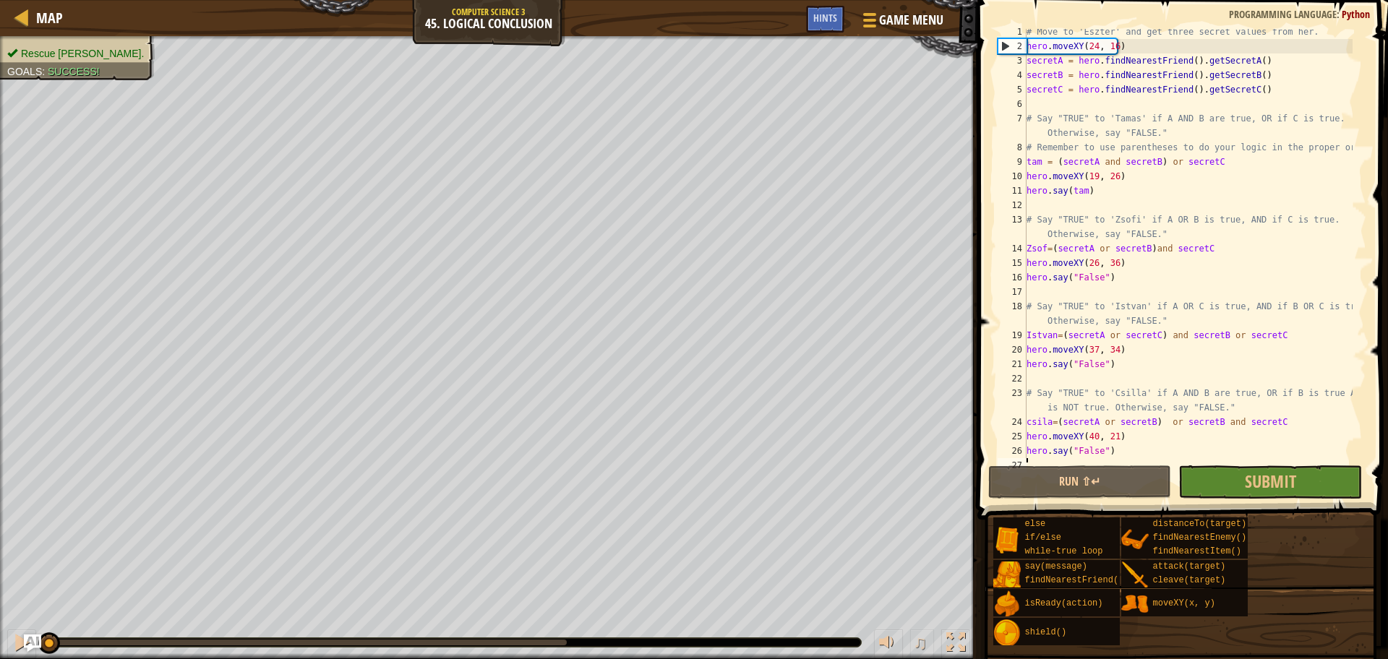
scroll to position [6, 0]
click at [34, 12] on link "Map" at bounding box center [46, 18] width 34 height 20
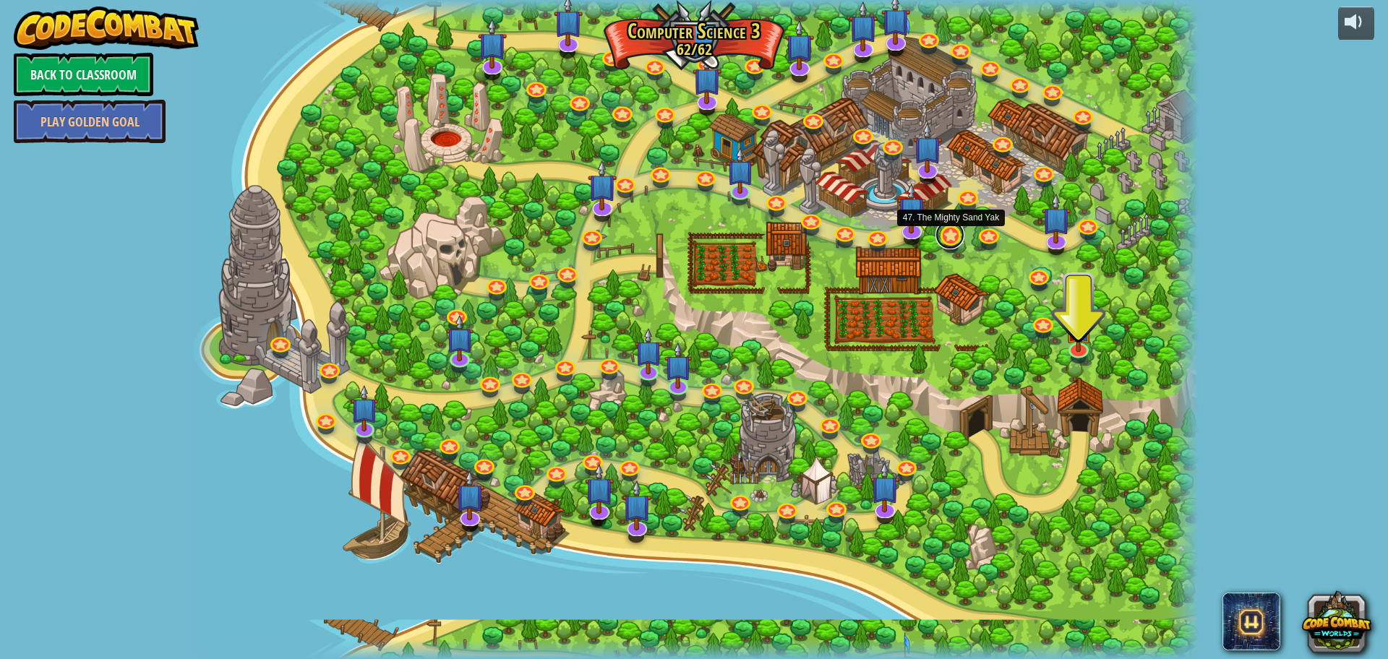
click at [950, 232] on link at bounding box center [949, 234] width 29 height 29
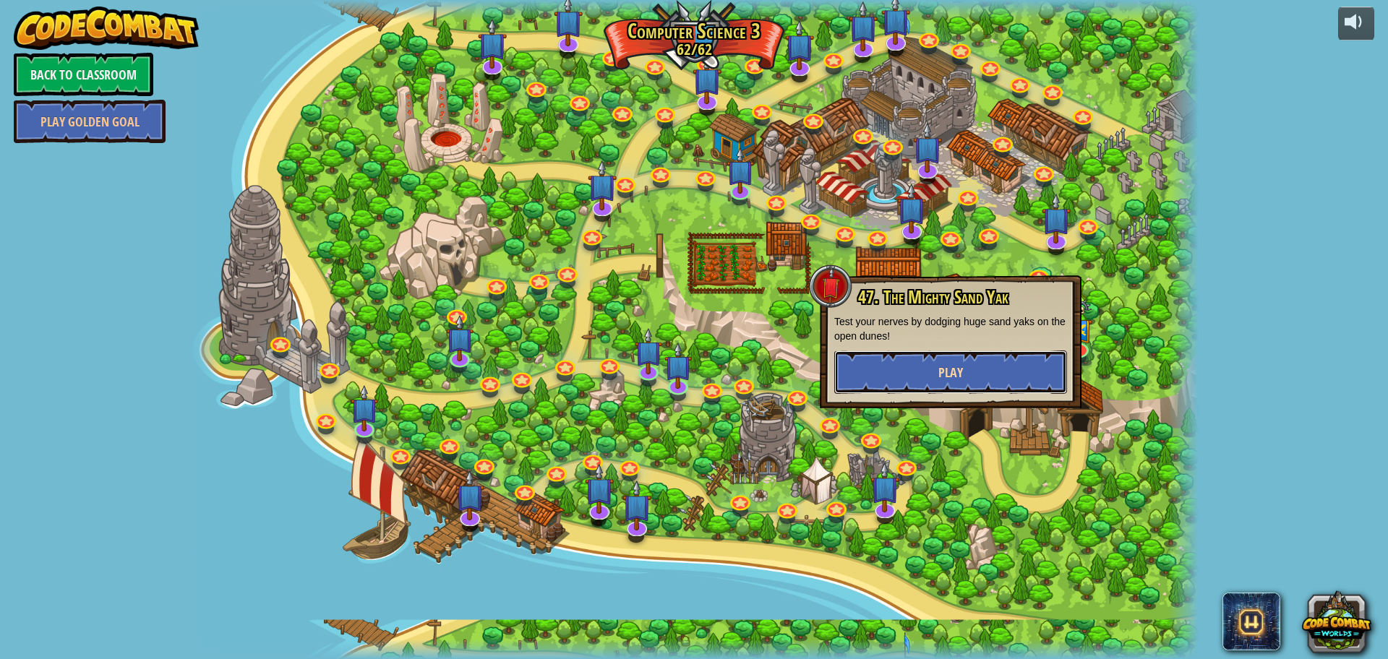
click at [949, 361] on button "Play" at bounding box center [950, 372] width 233 height 43
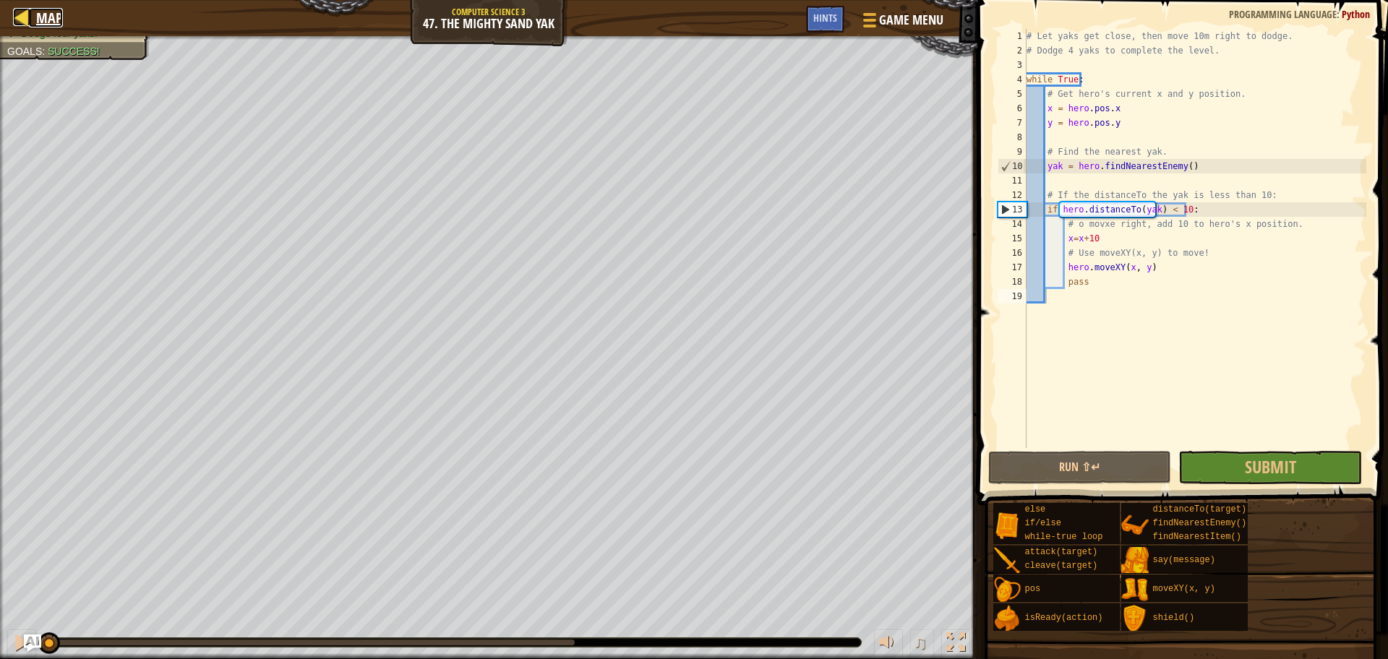
click at [29, 20] on div at bounding box center [22, 17] width 18 height 18
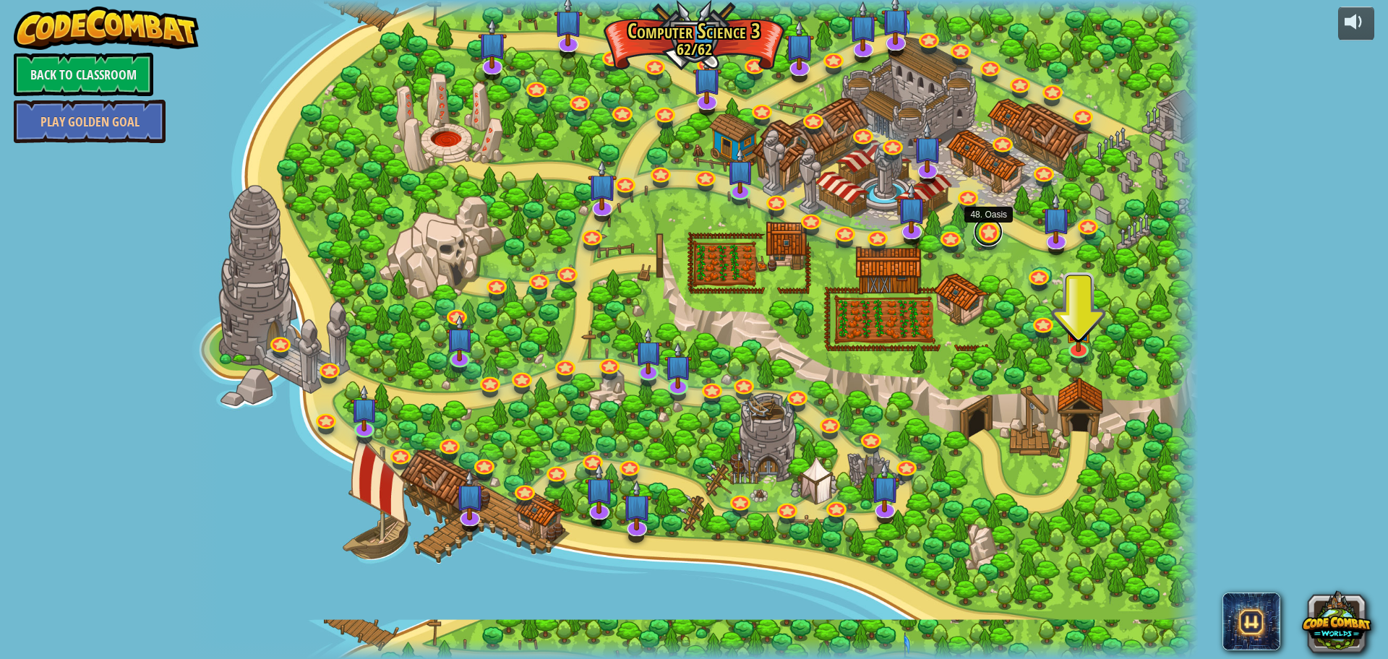
click at [982, 231] on link at bounding box center [987, 232] width 29 height 29
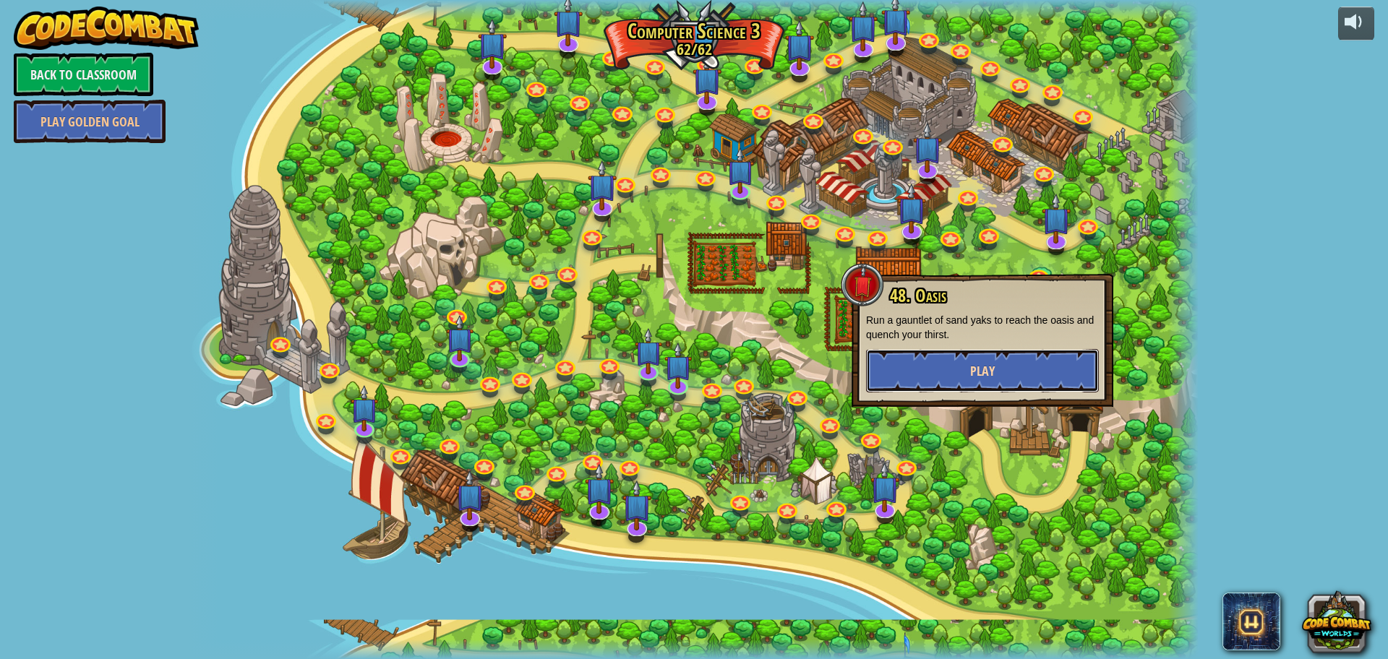
click at [927, 364] on button "Play" at bounding box center [982, 370] width 233 height 43
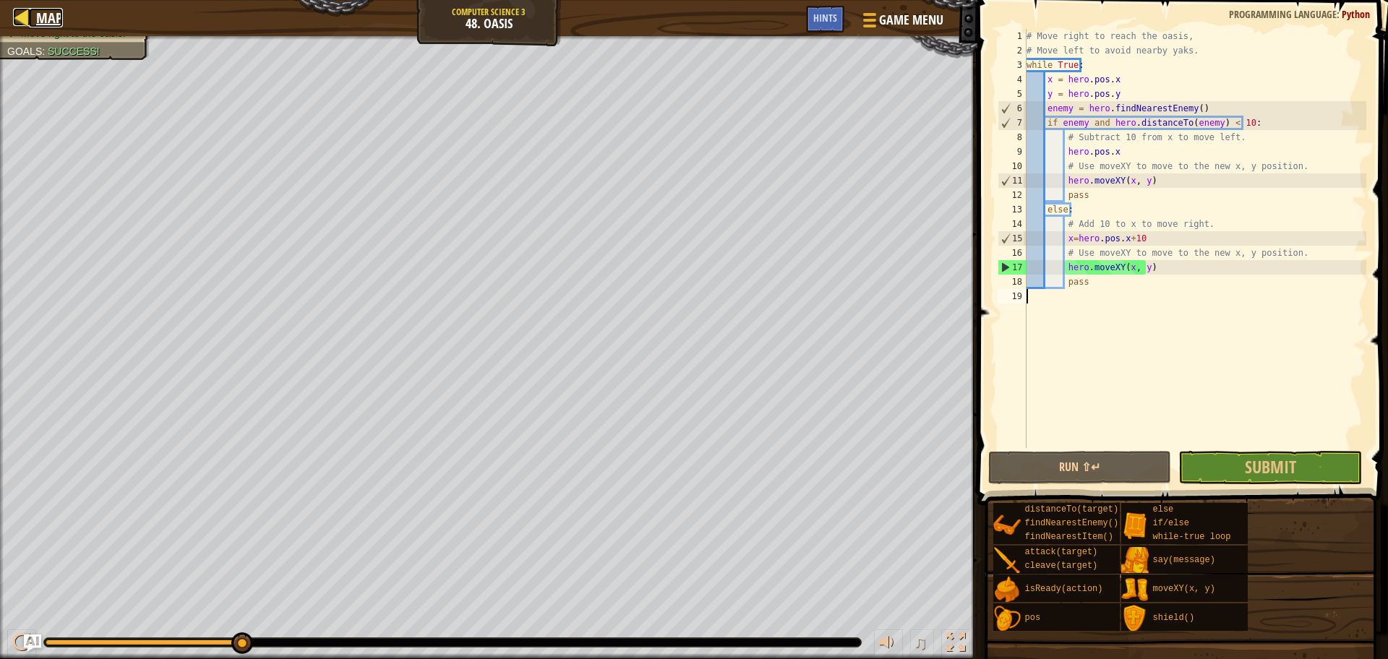
click at [33, 15] on link "Map" at bounding box center [46, 18] width 34 height 20
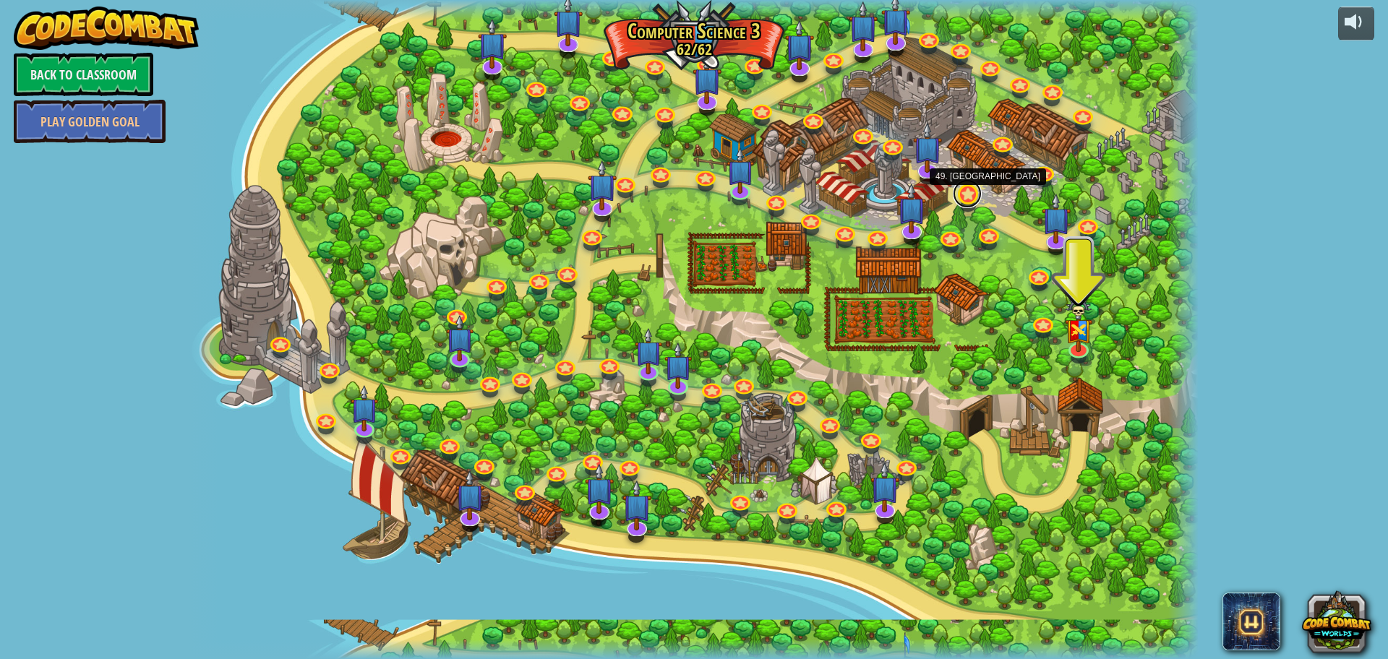
click at [965, 193] on link at bounding box center [967, 193] width 29 height 29
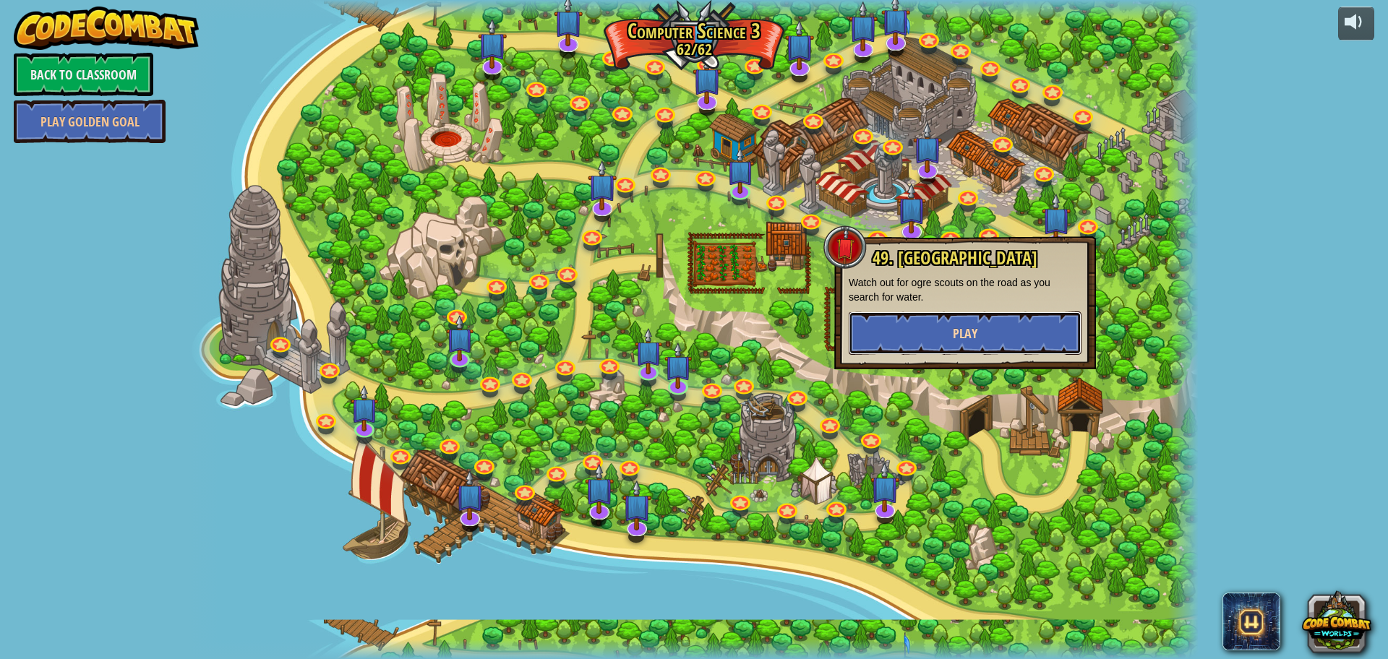
click at [968, 316] on button "Play" at bounding box center [964, 332] width 233 height 43
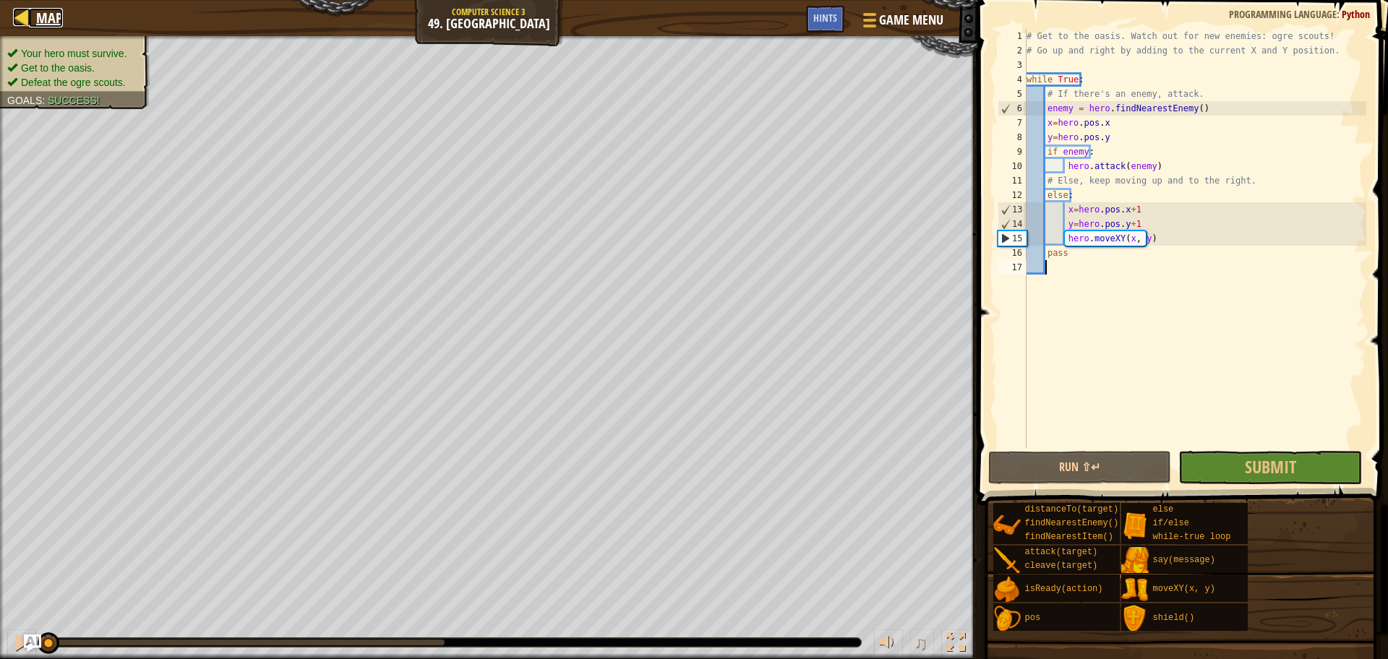
click at [33, 26] on link "Map" at bounding box center [46, 18] width 34 height 20
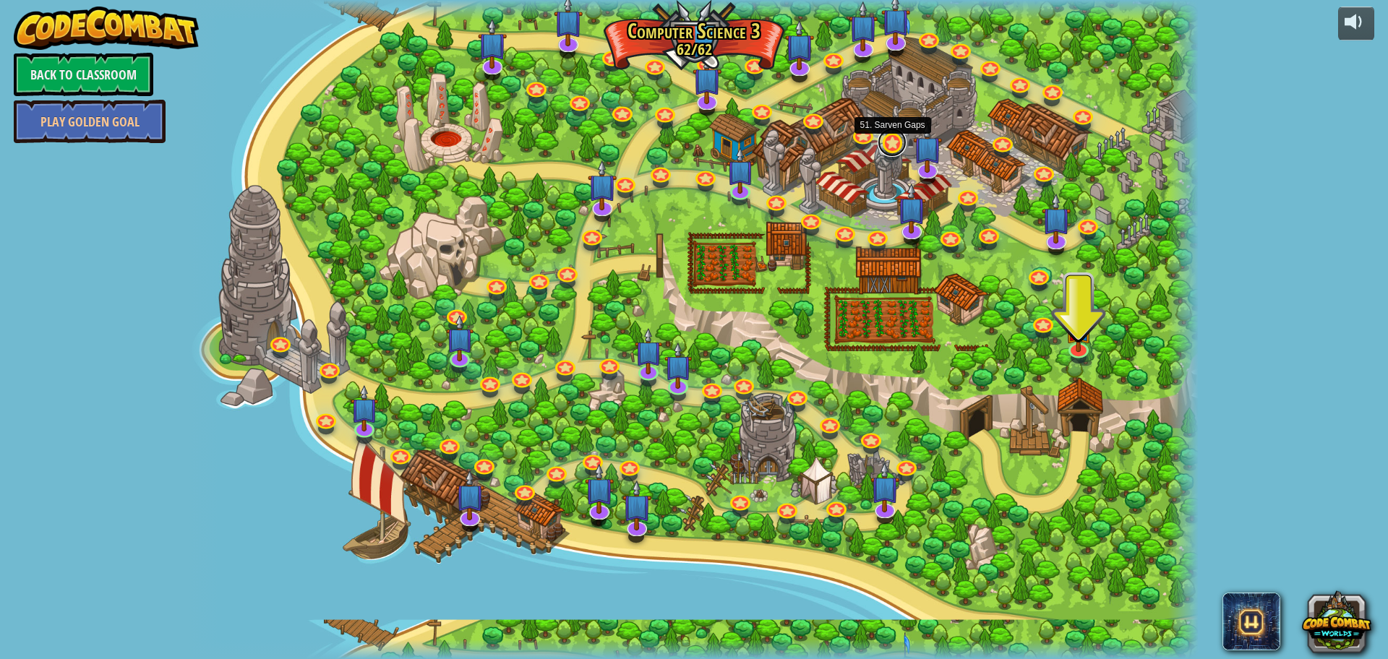
click at [893, 139] on link at bounding box center [891, 142] width 29 height 29
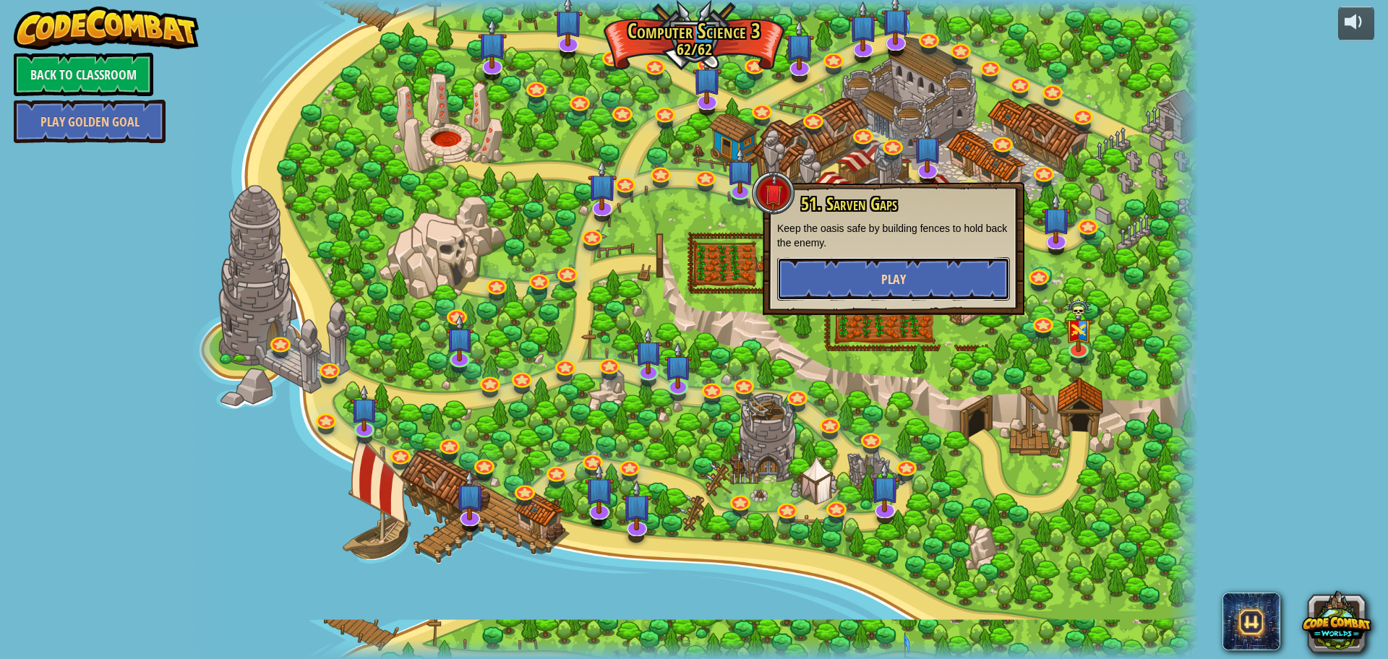
click at [898, 274] on span "Play" at bounding box center [893, 279] width 25 height 18
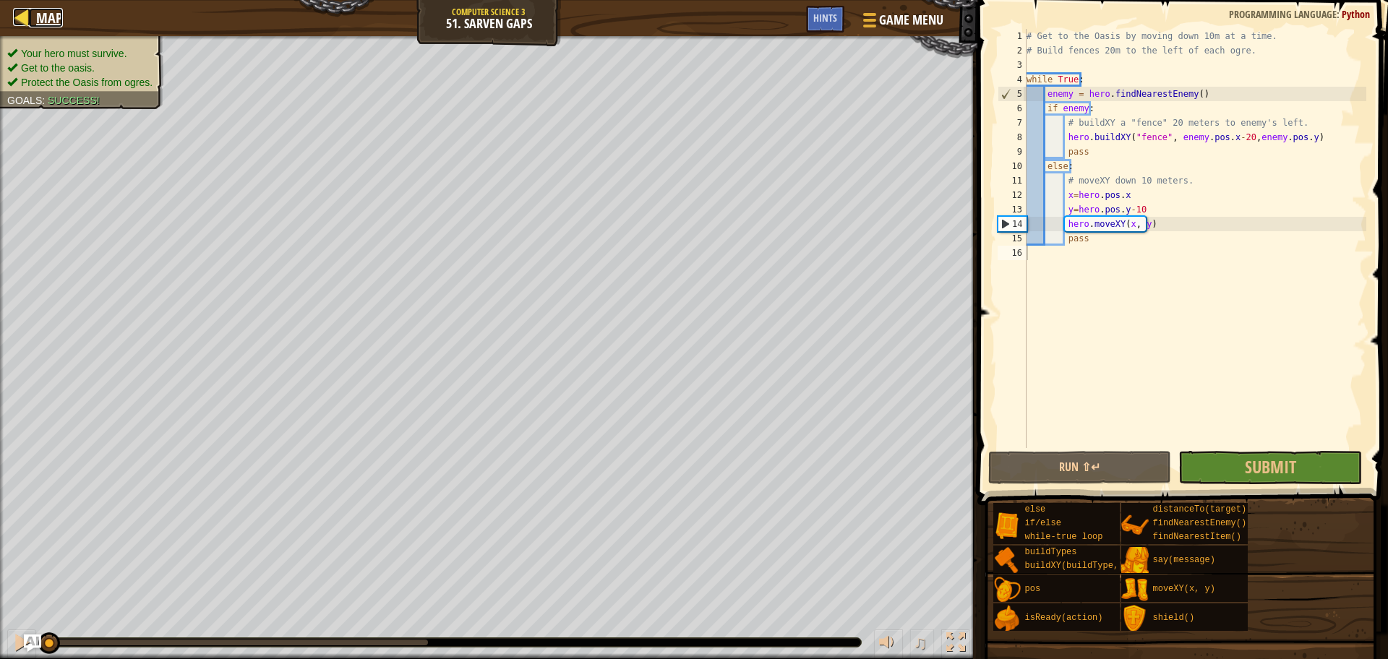
click at [27, 18] on div at bounding box center [22, 17] width 18 height 18
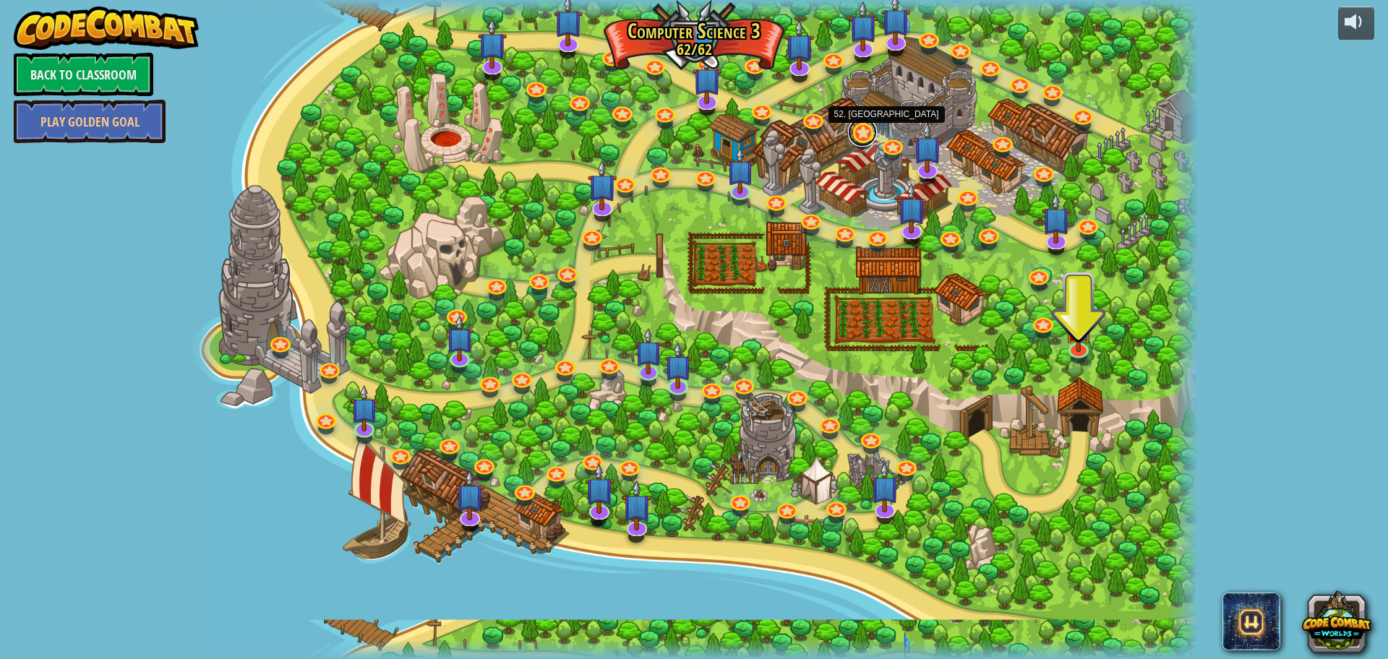
click at [862, 134] on link at bounding box center [862, 132] width 29 height 29
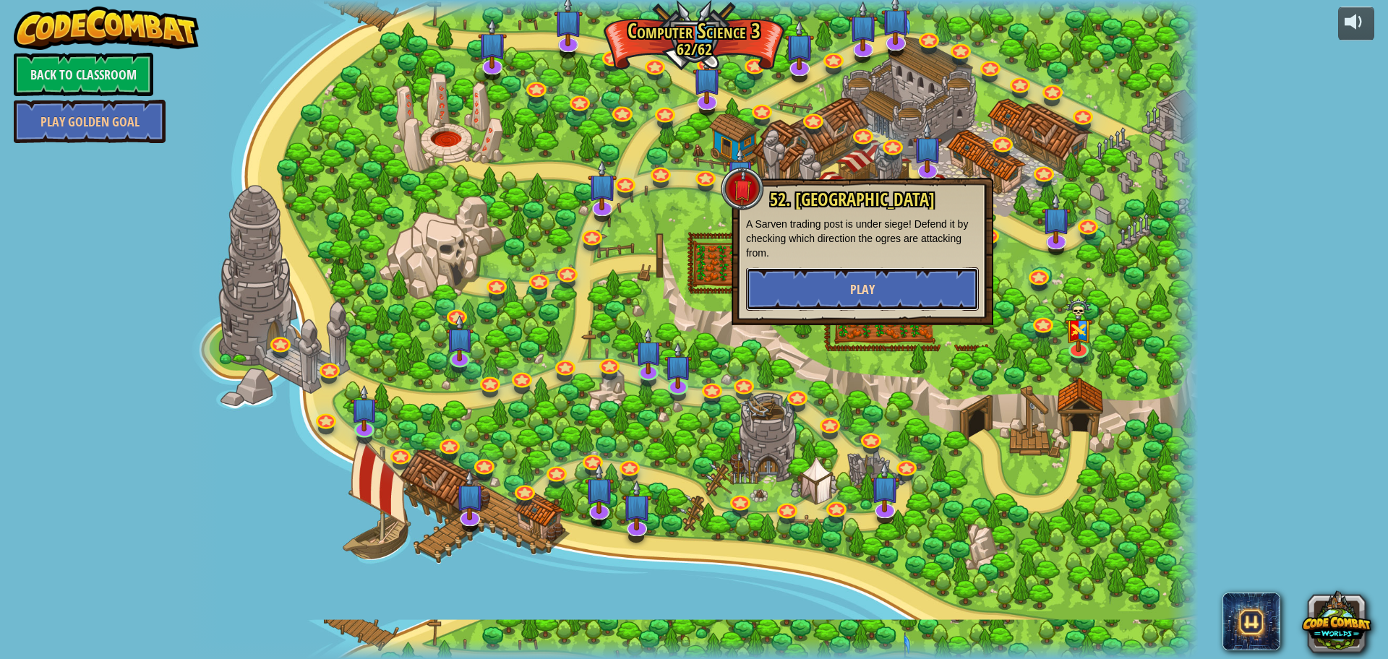
click at [851, 290] on span "Play" at bounding box center [862, 289] width 25 height 18
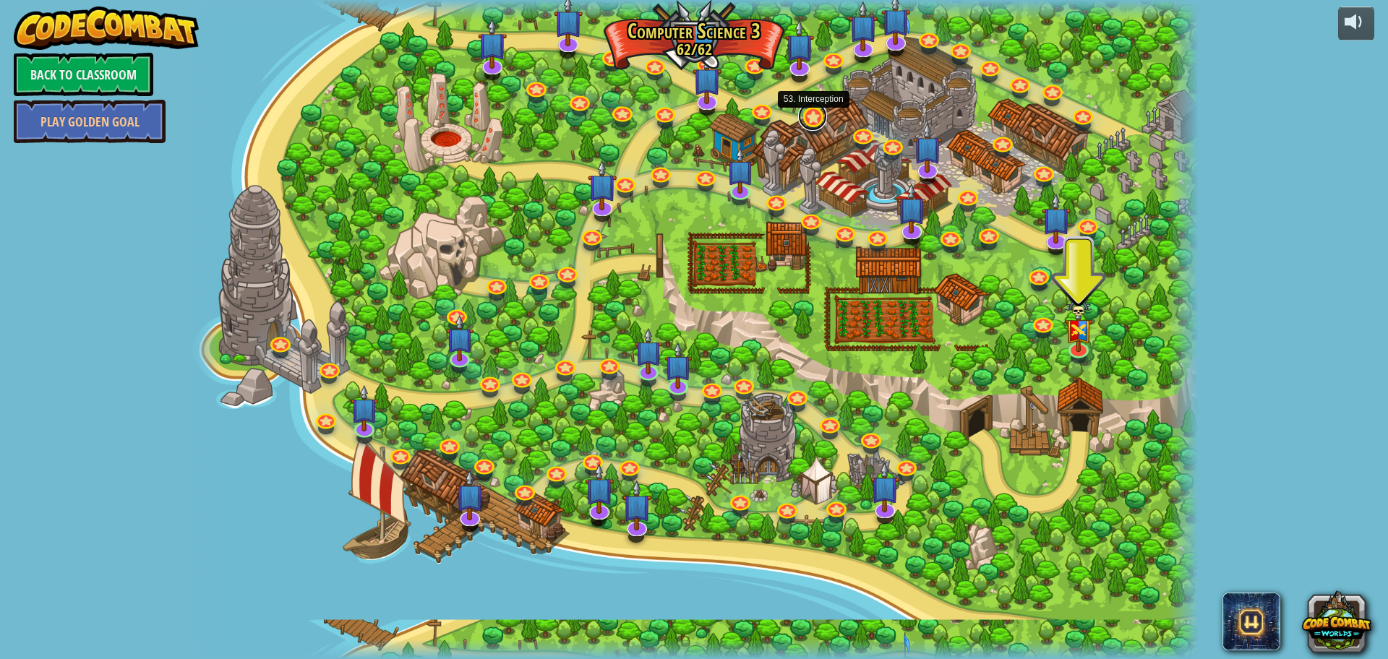
click at [814, 121] on link at bounding box center [812, 116] width 29 height 29
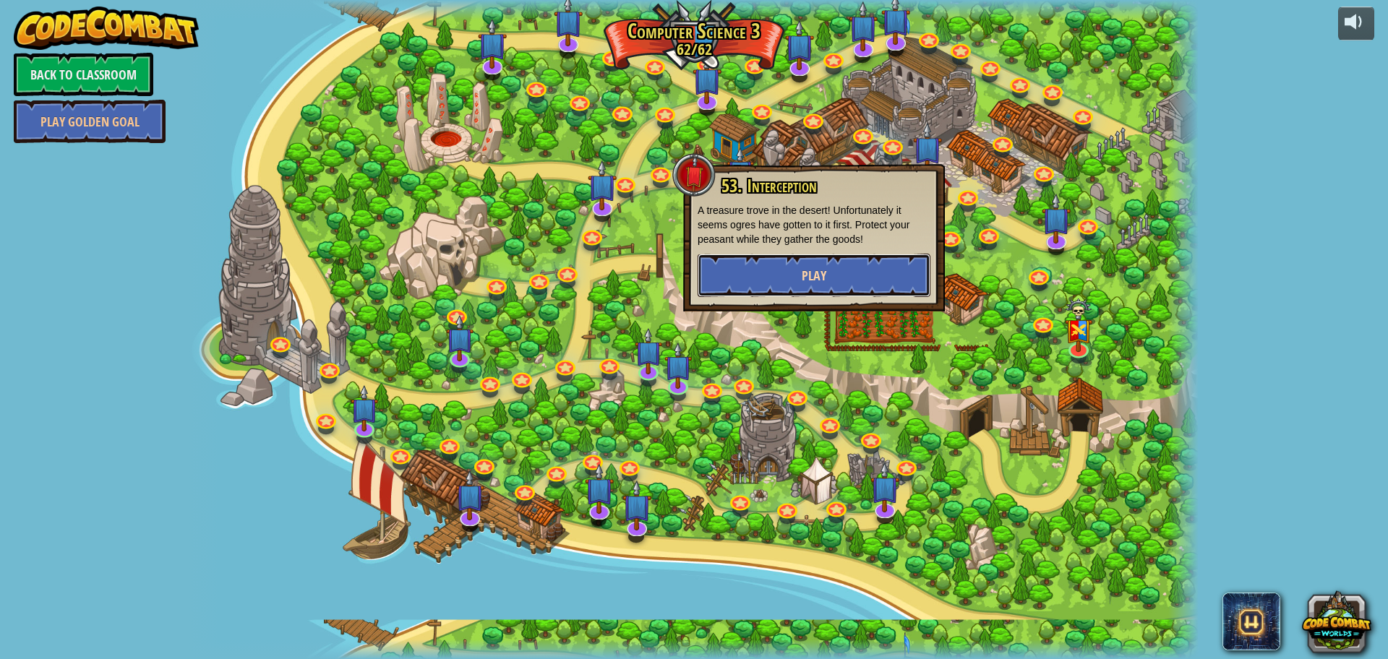
click at [809, 270] on span "Play" at bounding box center [813, 276] width 25 height 18
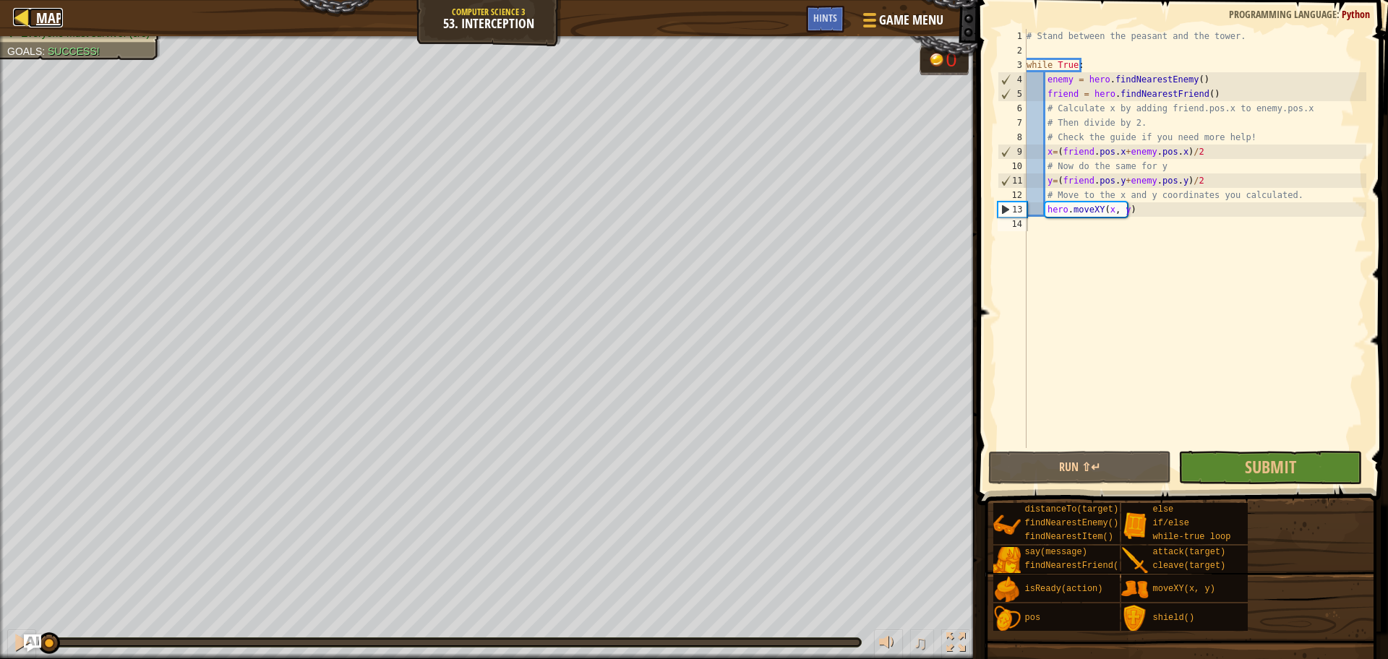
click at [30, 22] on div at bounding box center [22, 17] width 18 height 18
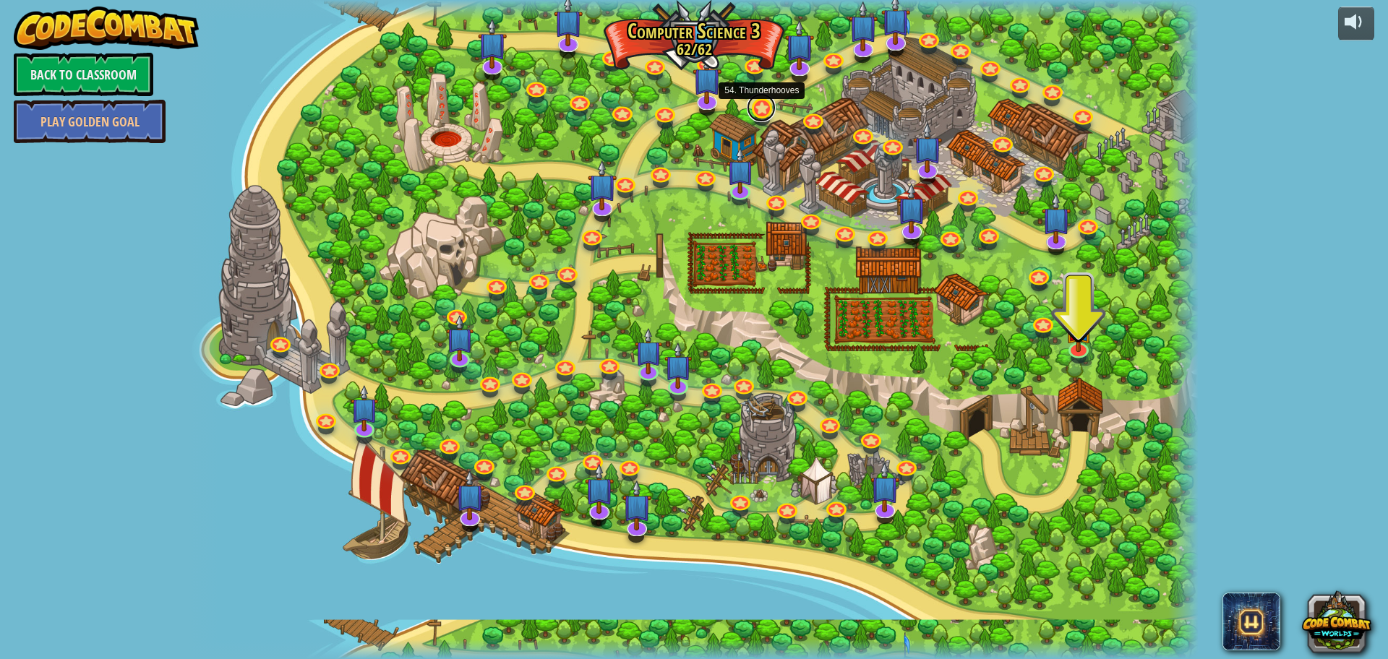
click at [757, 103] on link at bounding box center [761, 107] width 29 height 29
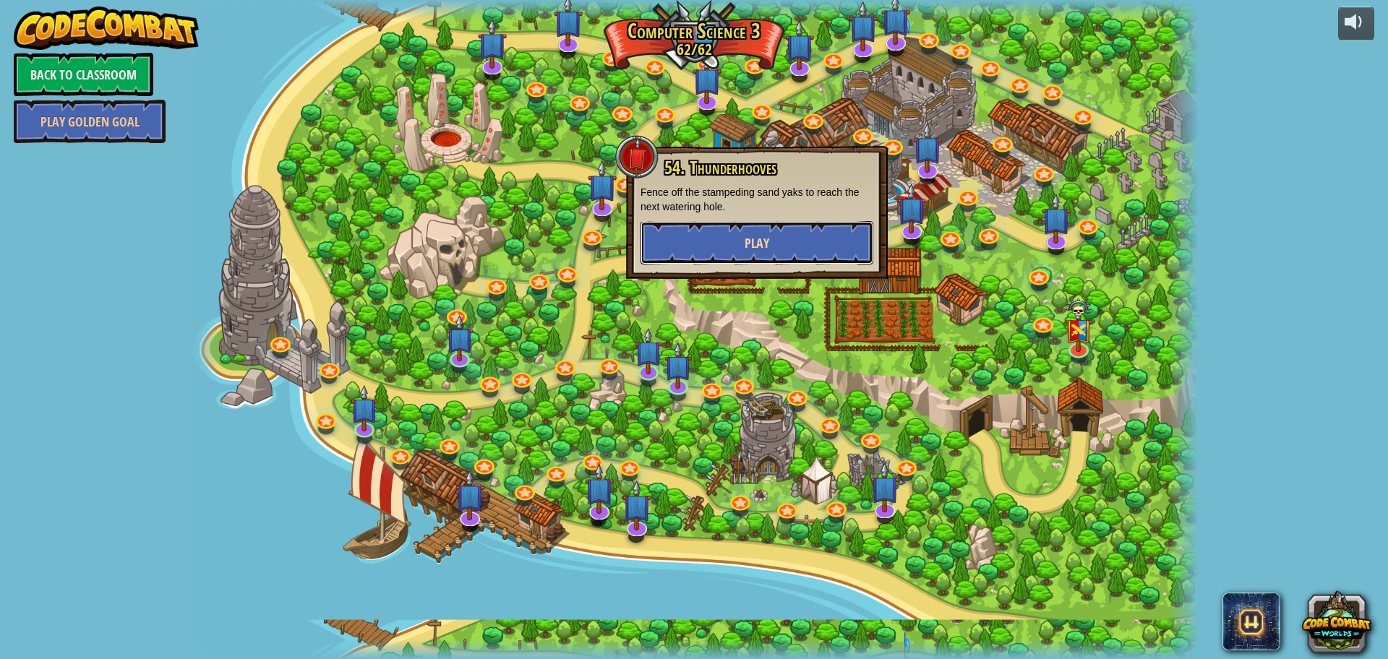
click at [726, 230] on button "Play" at bounding box center [756, 242] width 233 height 43
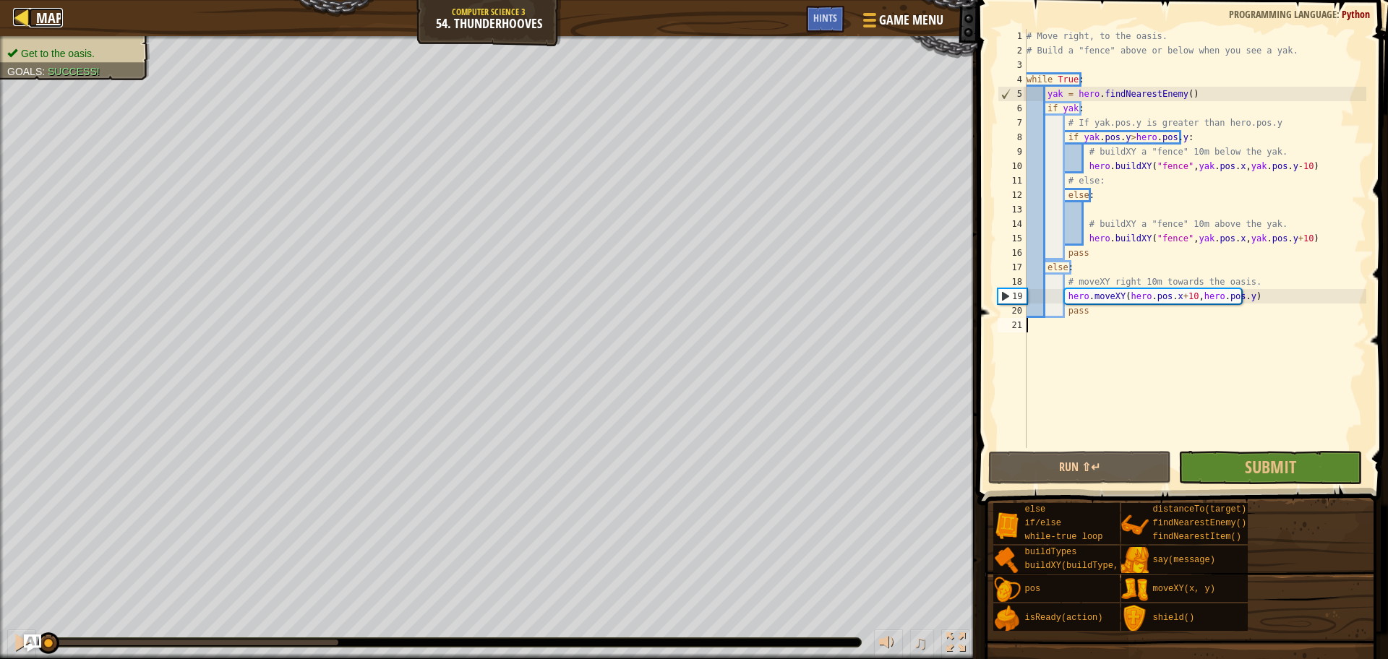
click at [53, 19] on span "Map" at bounding box center [49, 18] width 27 height 20
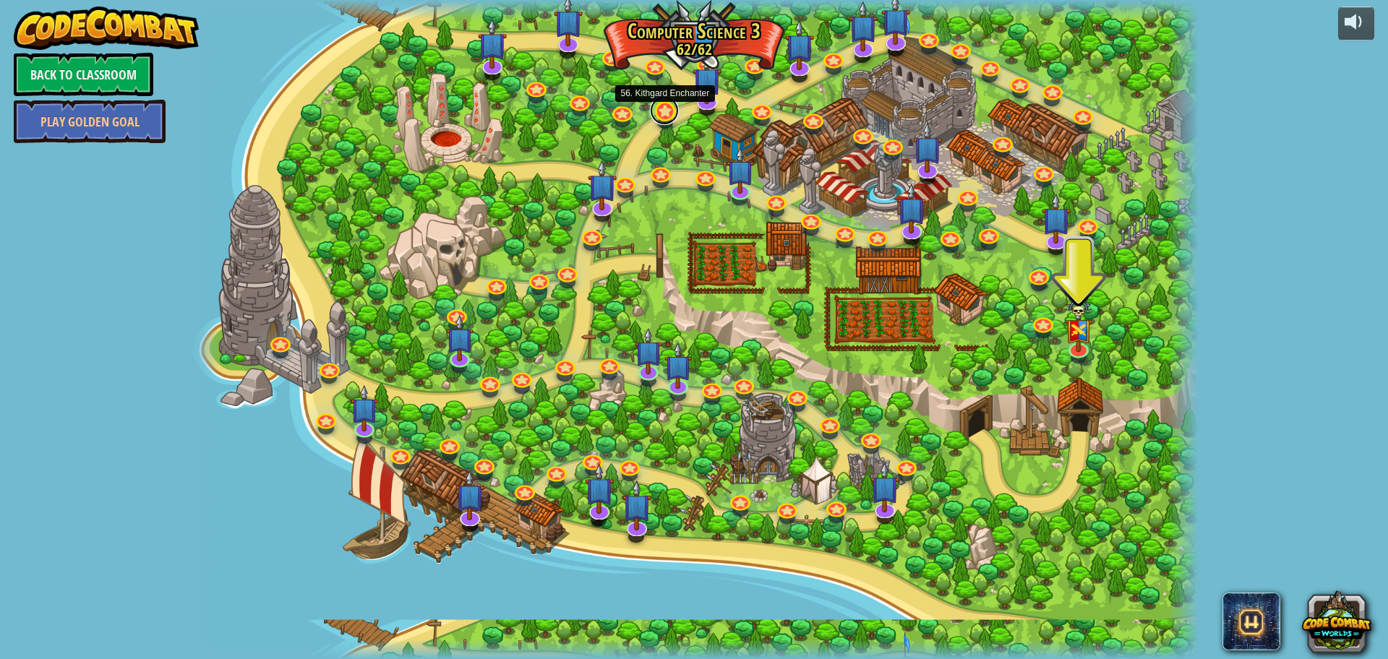
click at [656, 108] on link at bounding box center [664, 110] width 29 height 29
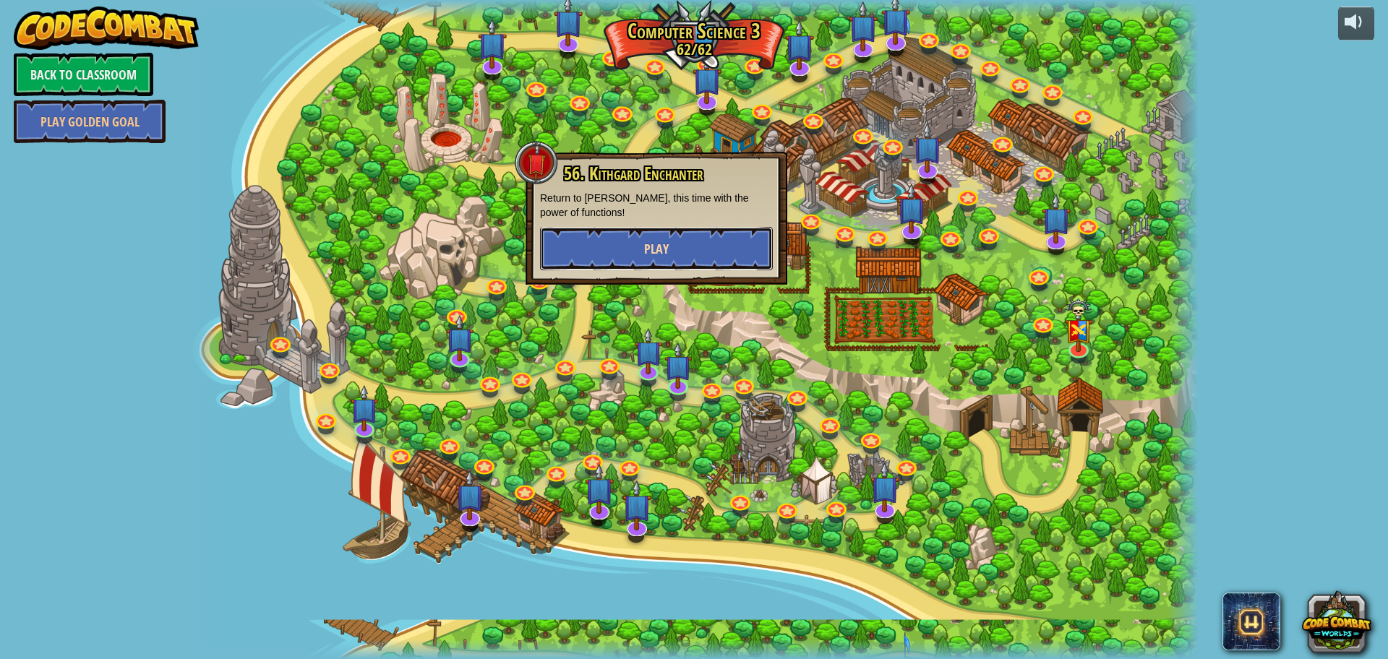
click at [687, 244] on button "Play" at bounding box center [656, 248] width 233 height 43
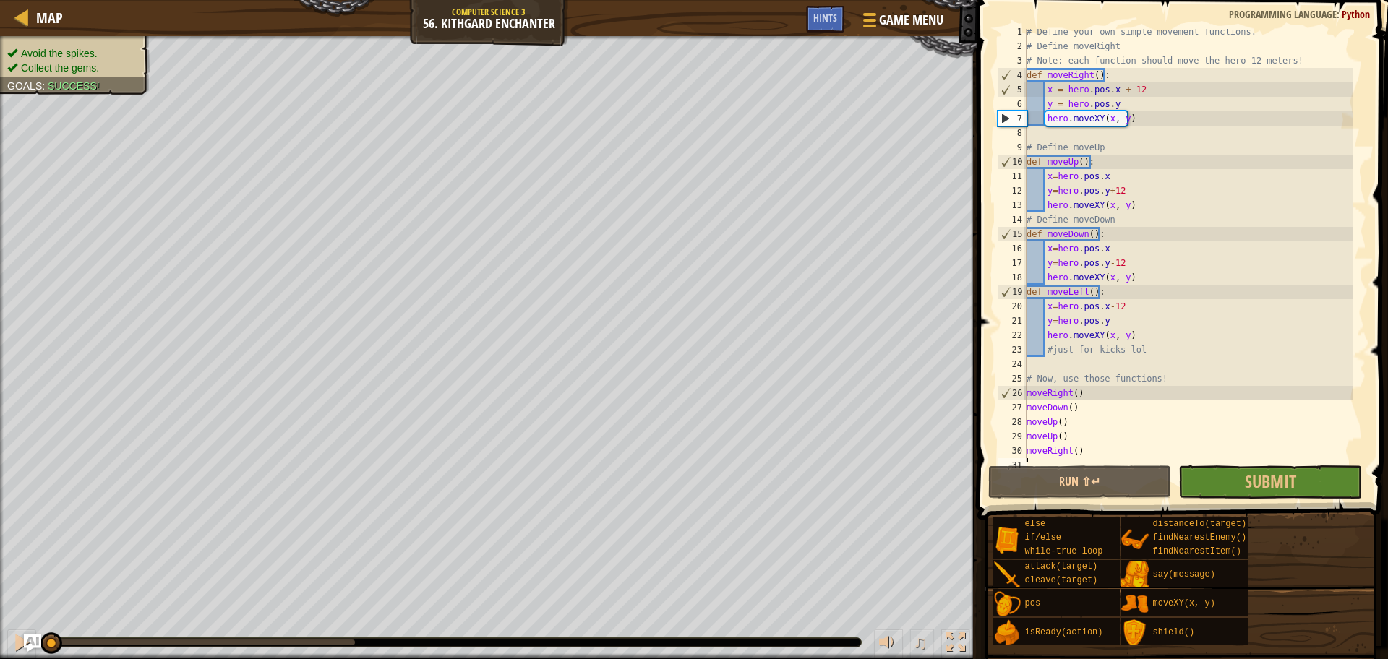
scroll to position [7, 0]
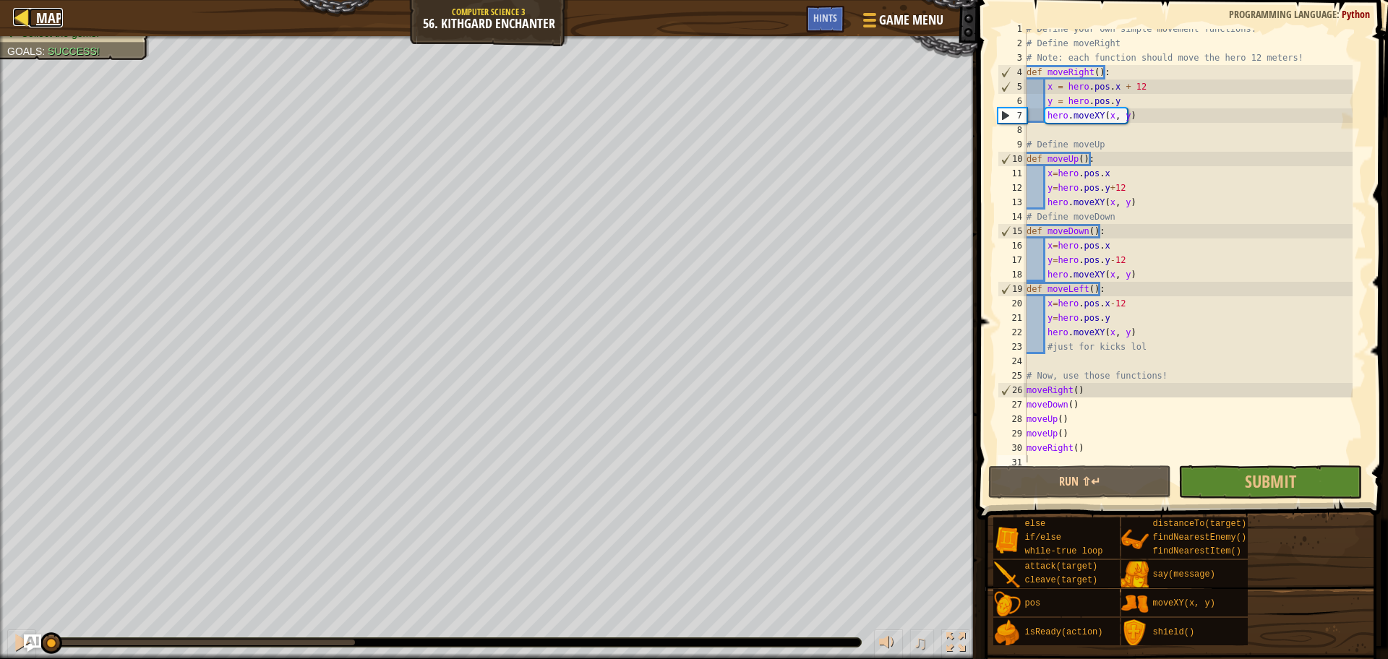
click at [22, 21] on div at bounding box center [22, 17] width 18 height 18
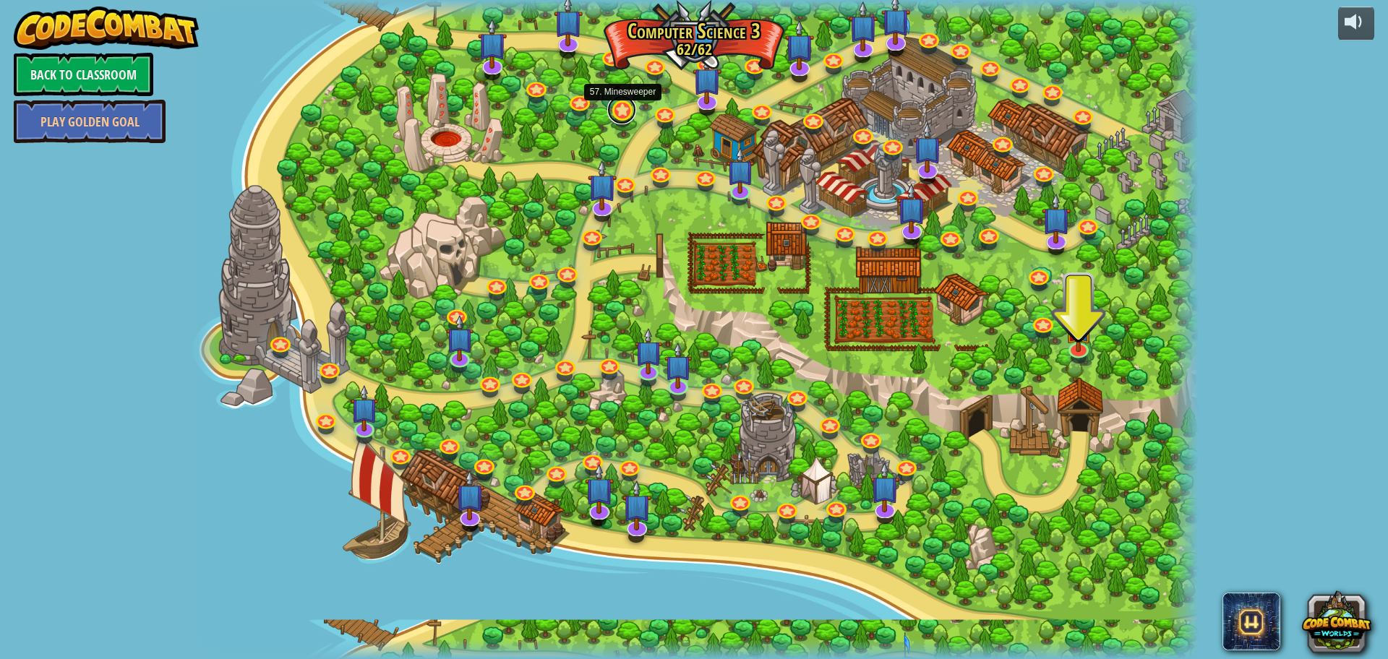
click at [629, 113] on link at bounding box center [621, 109] width 29 height 29
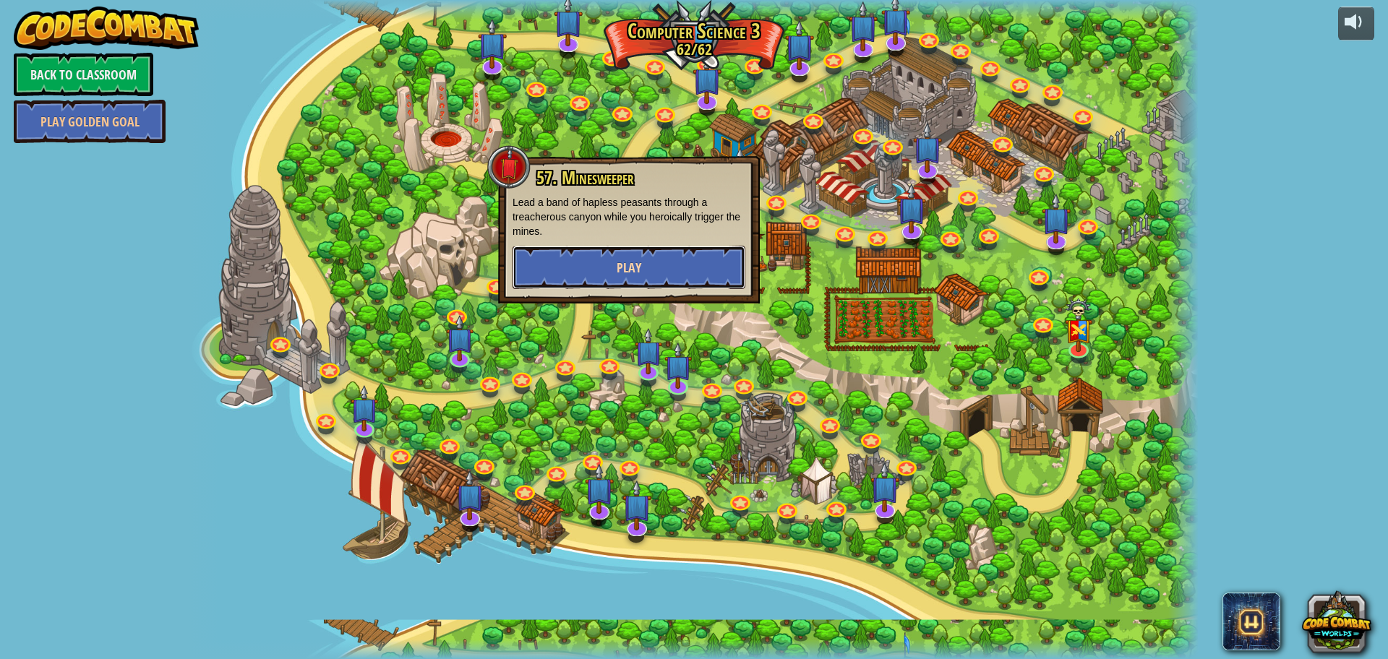
click at [659, 264] on button "Play" at bounding box center [628, 267] width 233 height 43
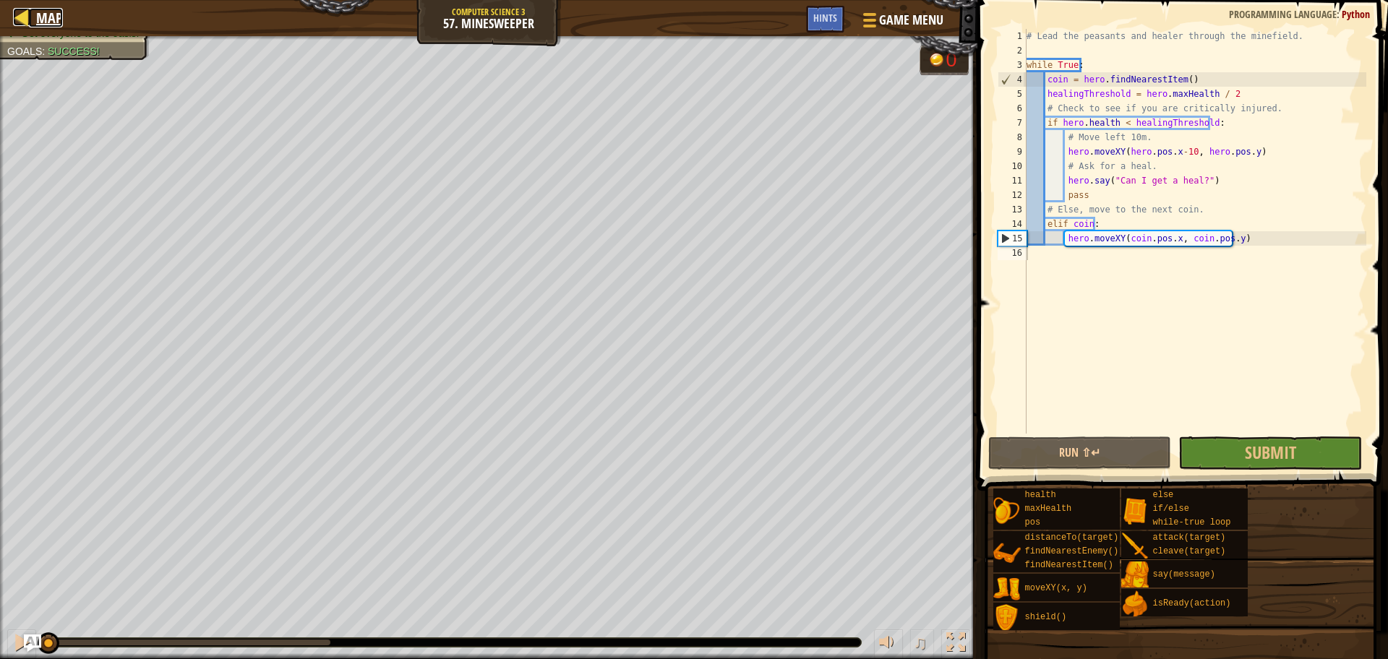
click at [57, 13] on span "Map" at bounding box center [49, 18] width 27 height 20
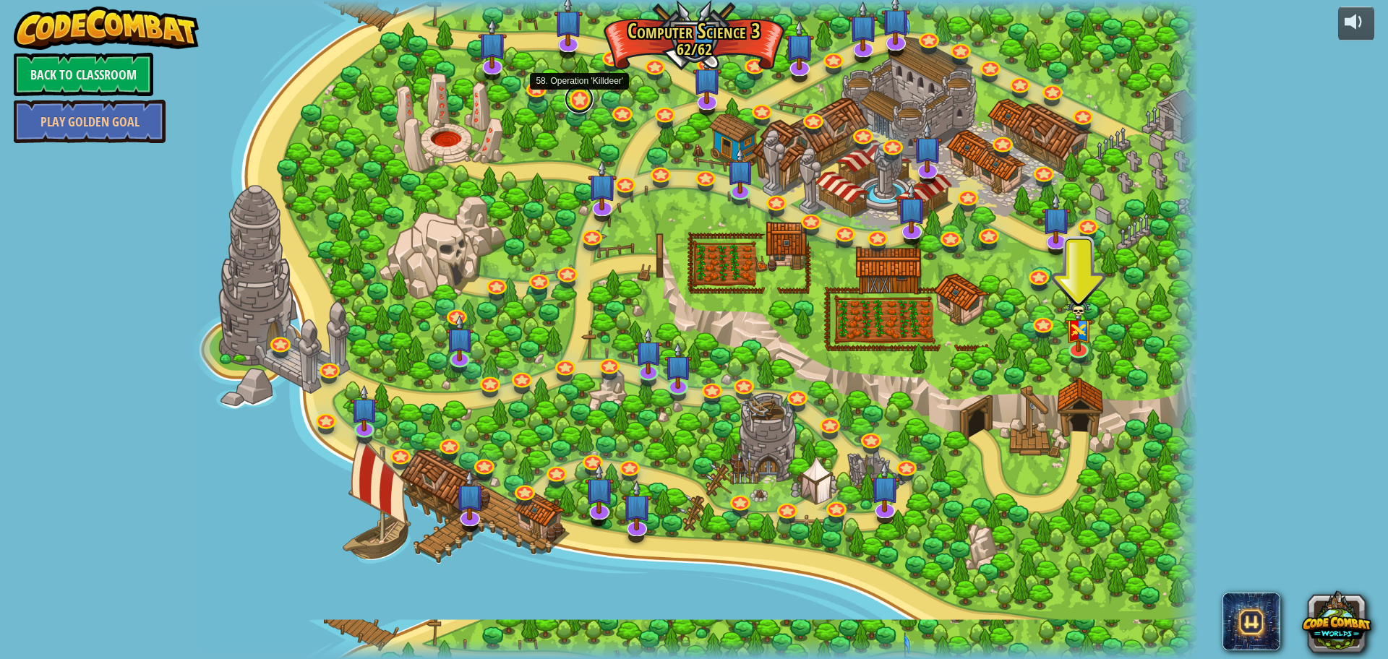
click at [580, 98] on link at bounding box center [578, 99] width 29 height 29
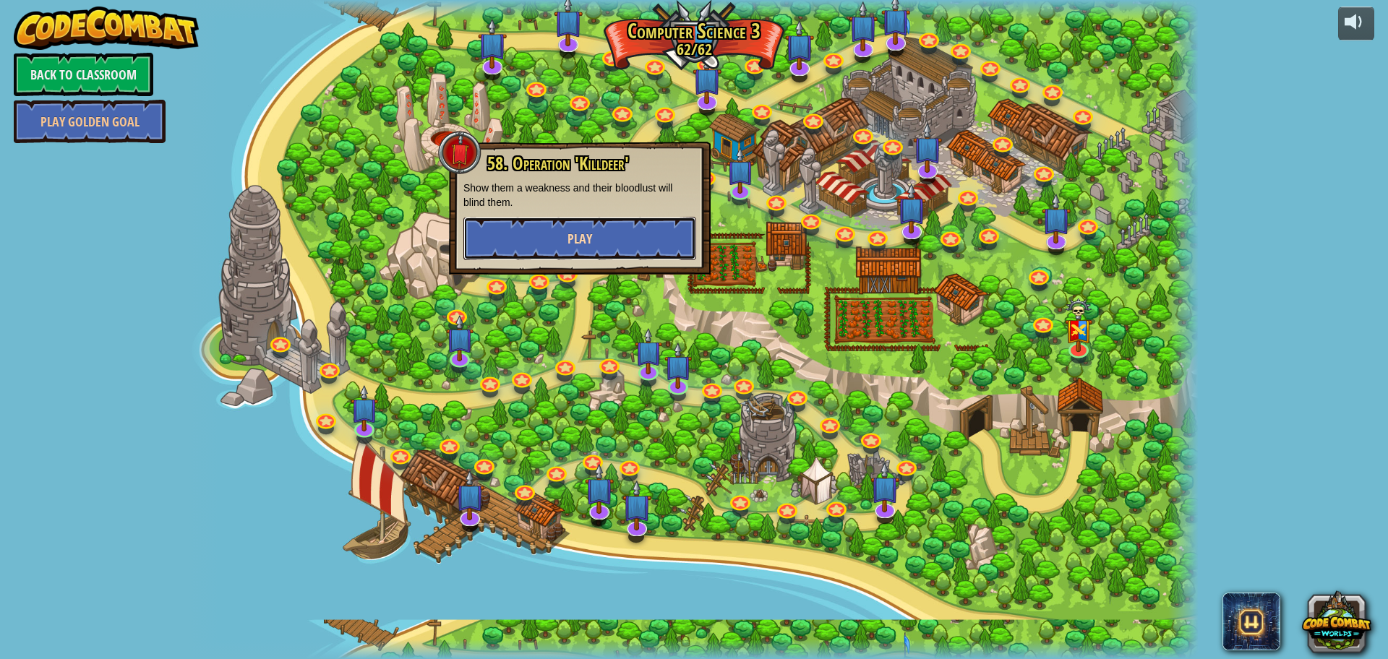
click at [597, 232] on button "Play" at bounding box center [579, 238] width 233 height 43
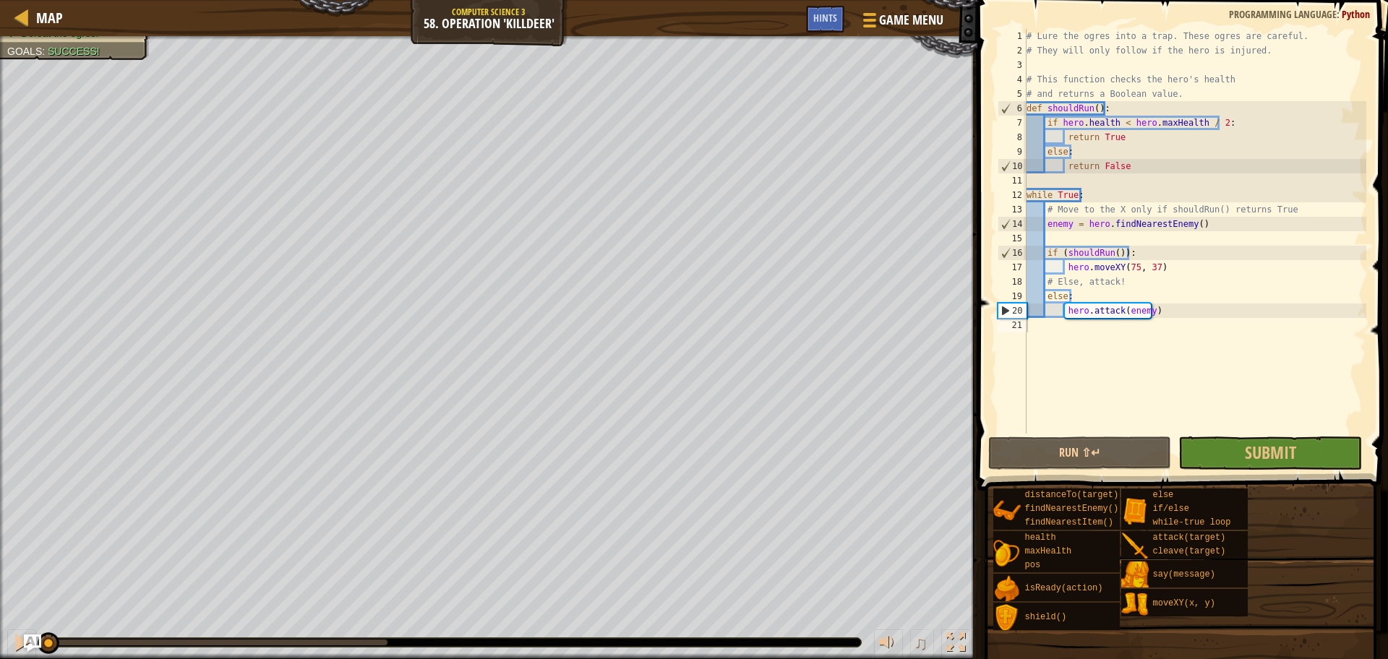
click at [12, 18] on div "Map Computer Science 3 58. Operation 'Killdeer' Game Menu Done Hints" at bounding box center [488, 18] width 977 height 36
click at [25, 14] on div at bounding box center [22, 17] width 18 height 18
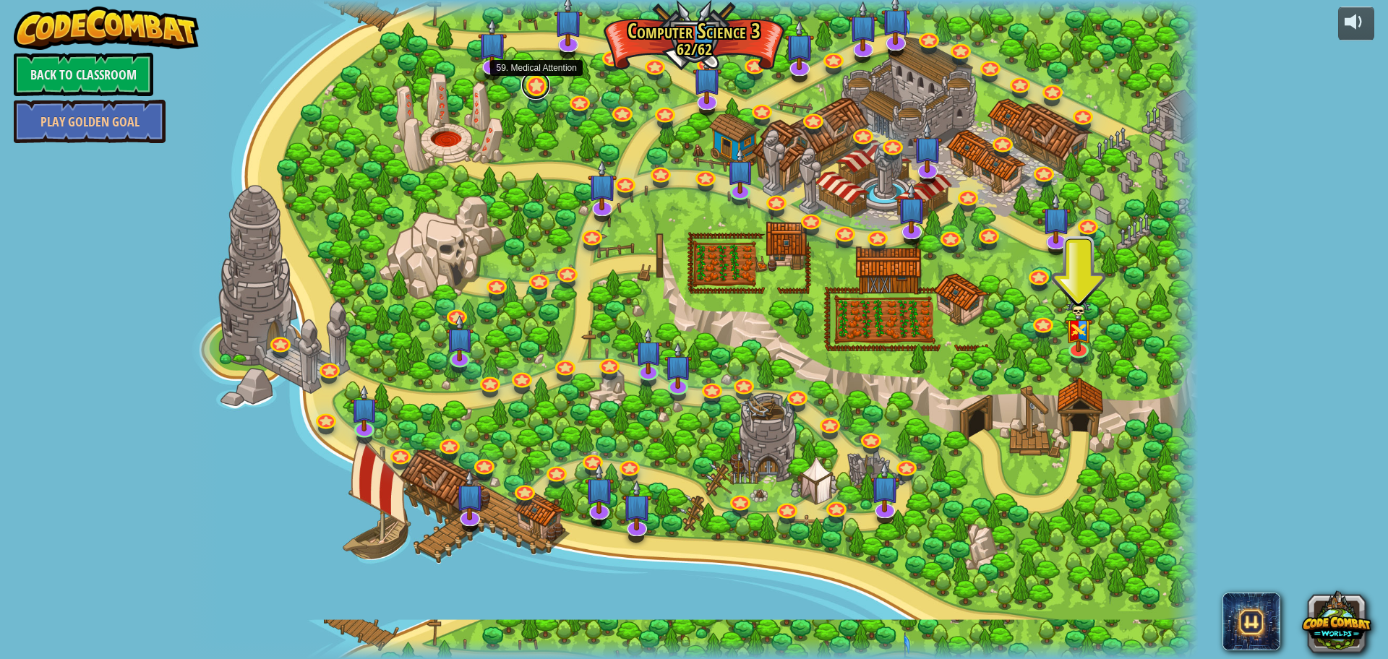
click at [536, 79] on link at bounding box center [535, 85] width 29 height 29
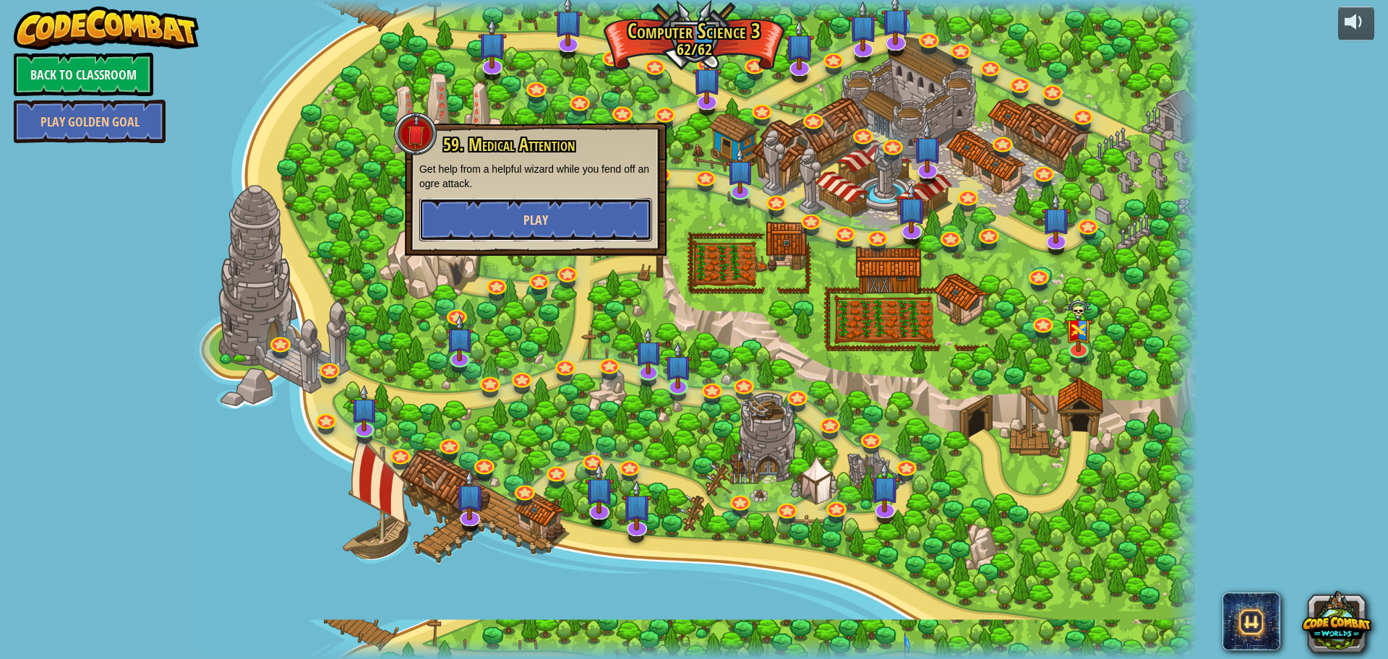
click at [567, 225] on button "Play" at bounding box center [535, 219] width 233 height 43
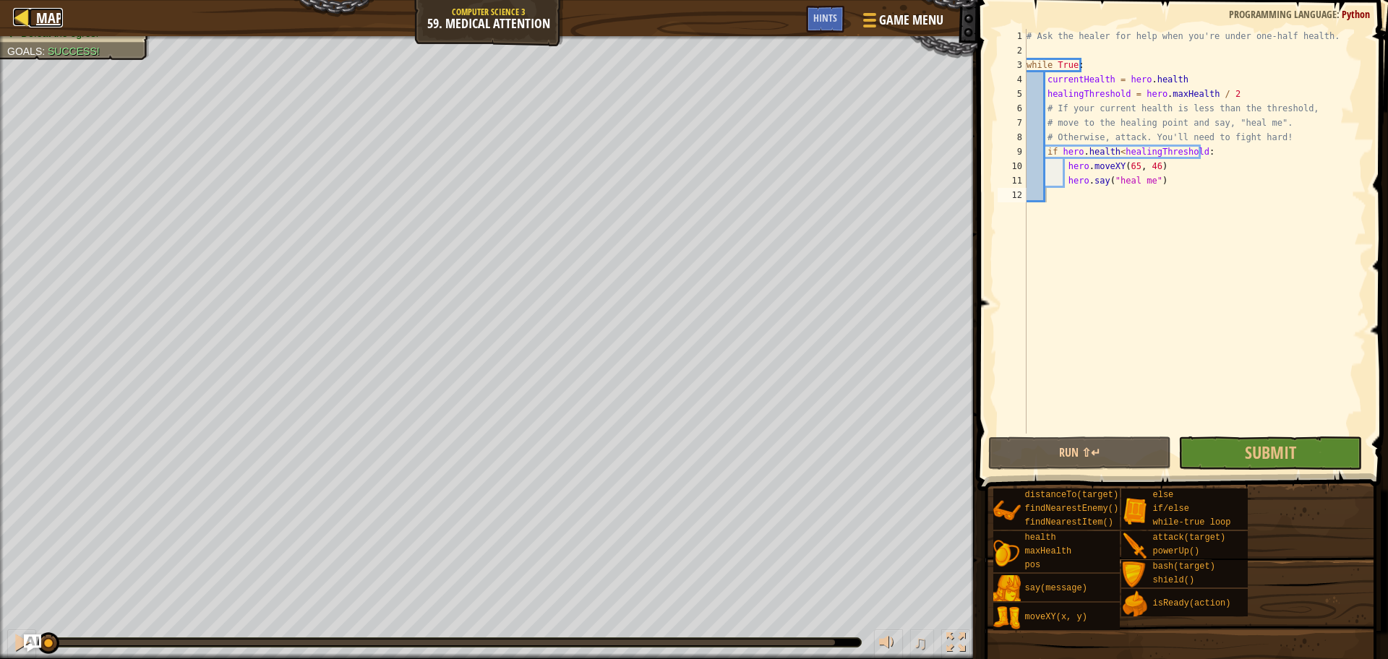
click at [38, 16] on span "Map" at bounding box center [49, 18] width 27 height 20
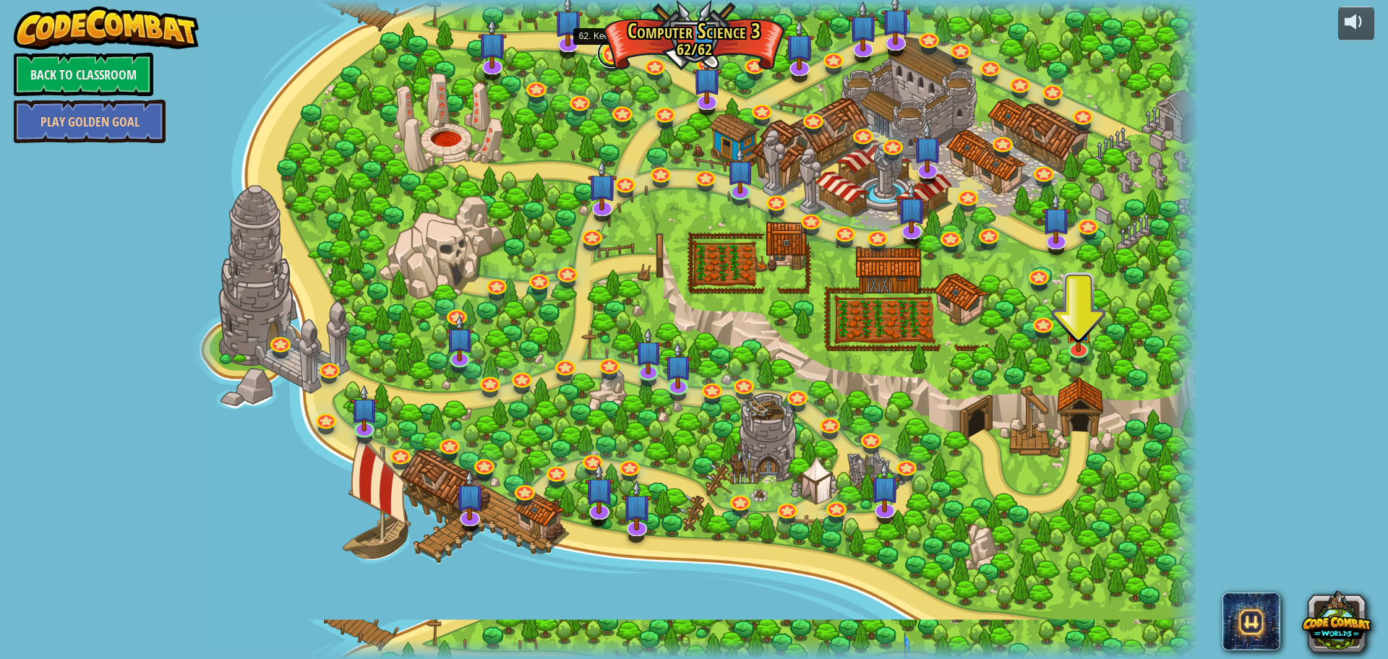
click at [611, 64] on link at bounding box center [611, 53] width 29 height 29
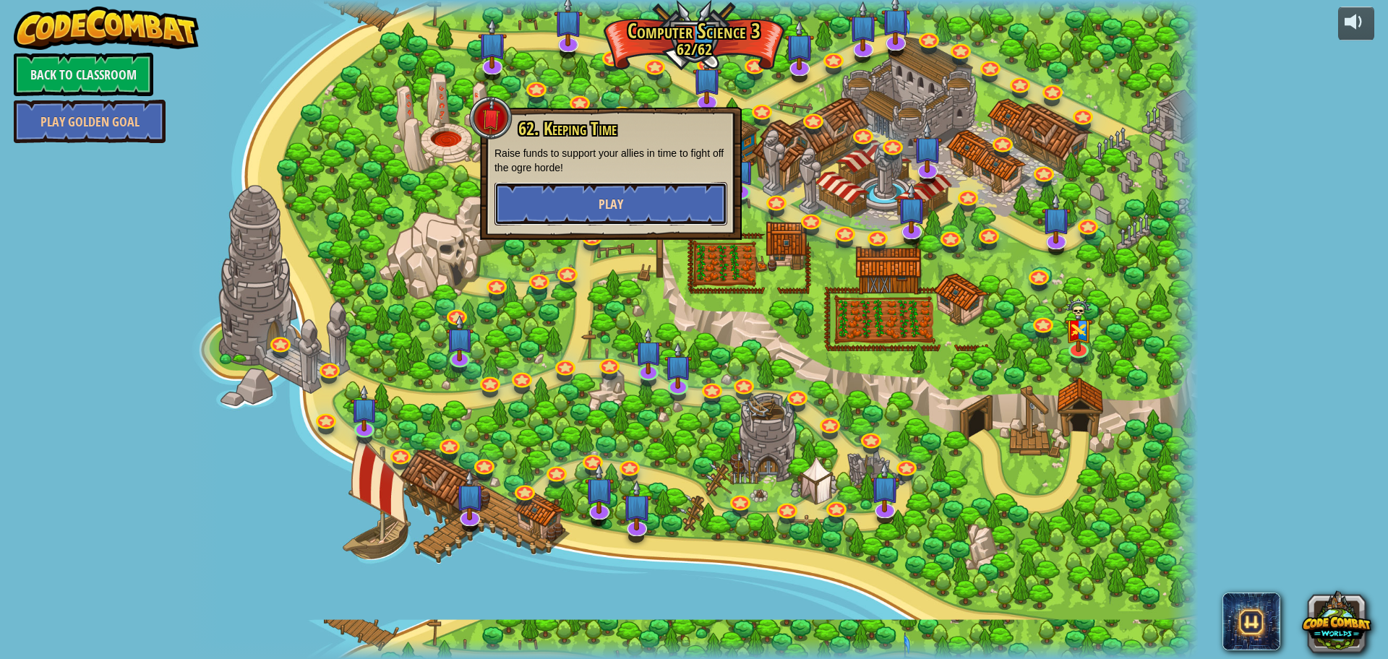
click at [614, 195] on span "Play" at bounding box center [610, 204] width 25 height 18
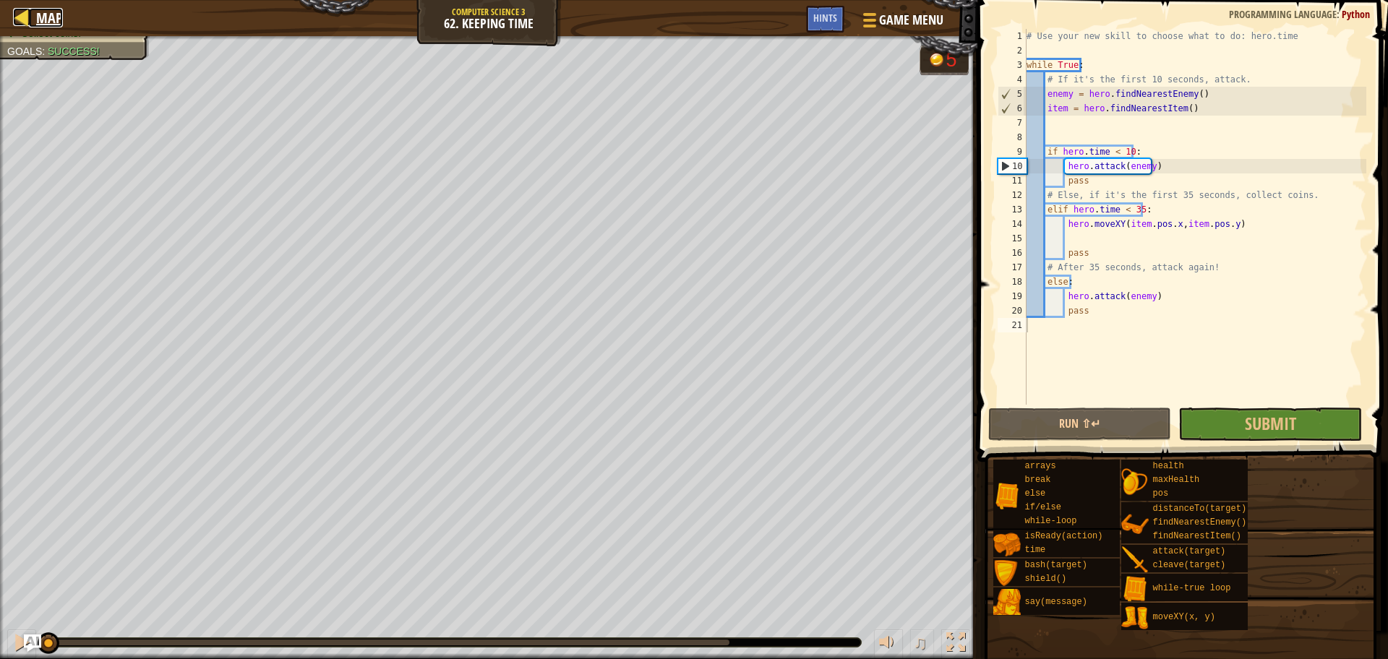
click at [25, 12] on div at bounding box center [22, 17] width 18 height 18
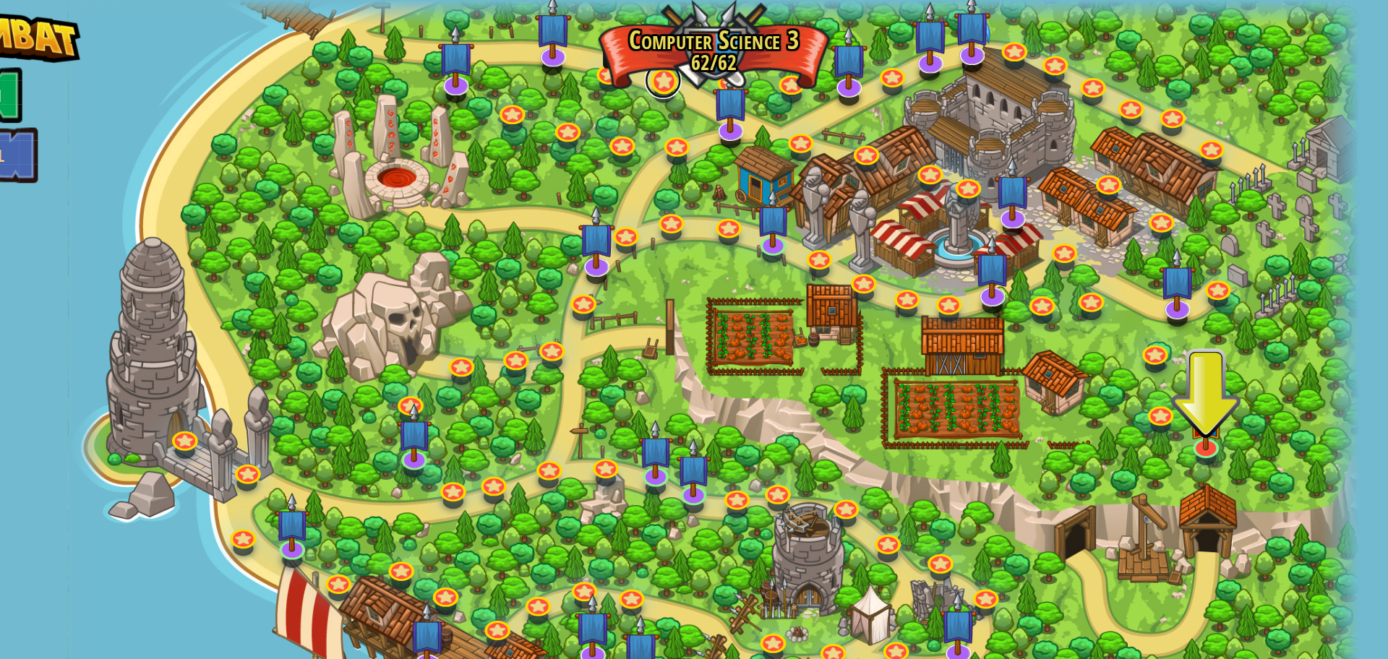
click at [653, 67] on link at bounding box center [654, 62] width 29 height 29
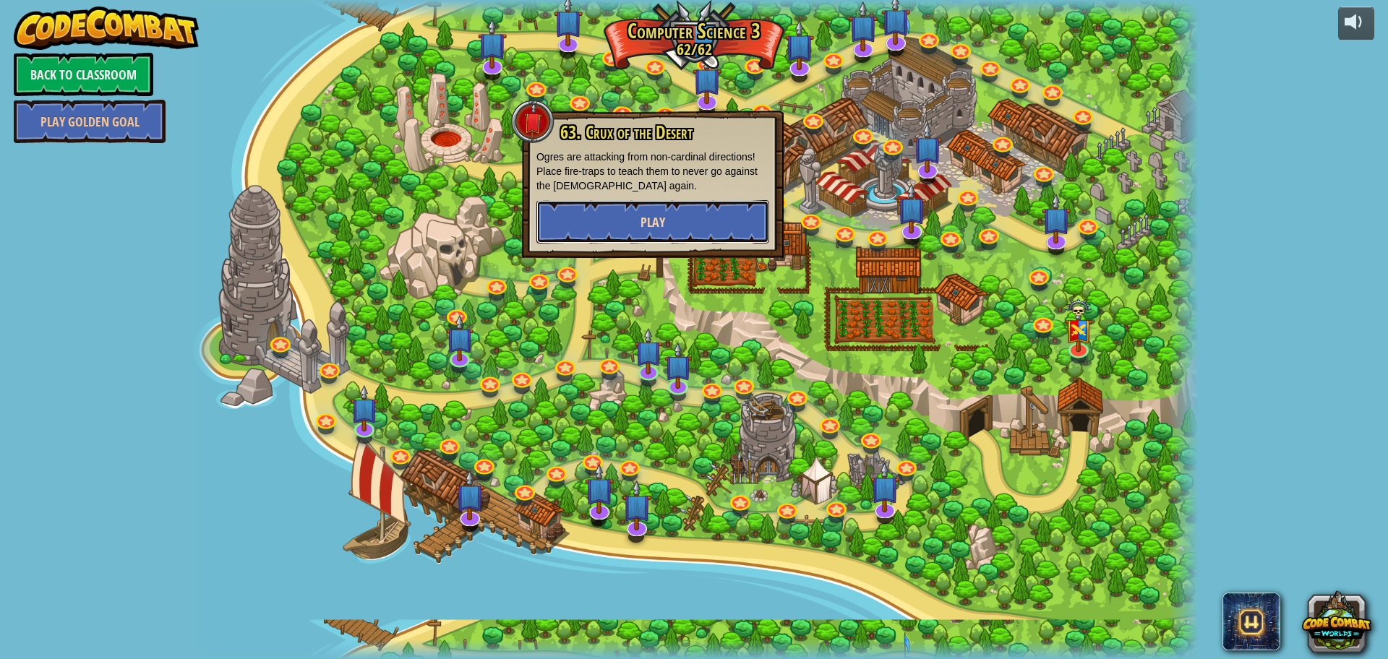
click at [655, 224] on span "Play" at bounding box center [652, 222] width 25 height 18
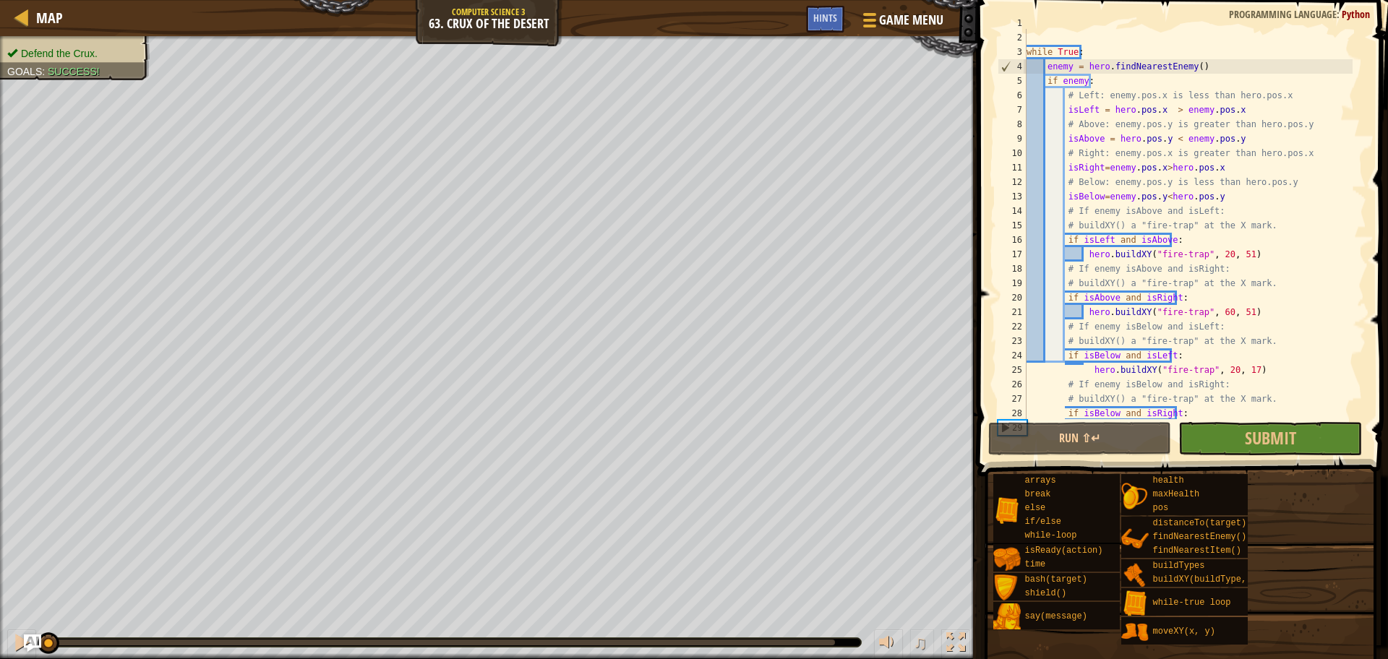
scroll to position [87, 0]
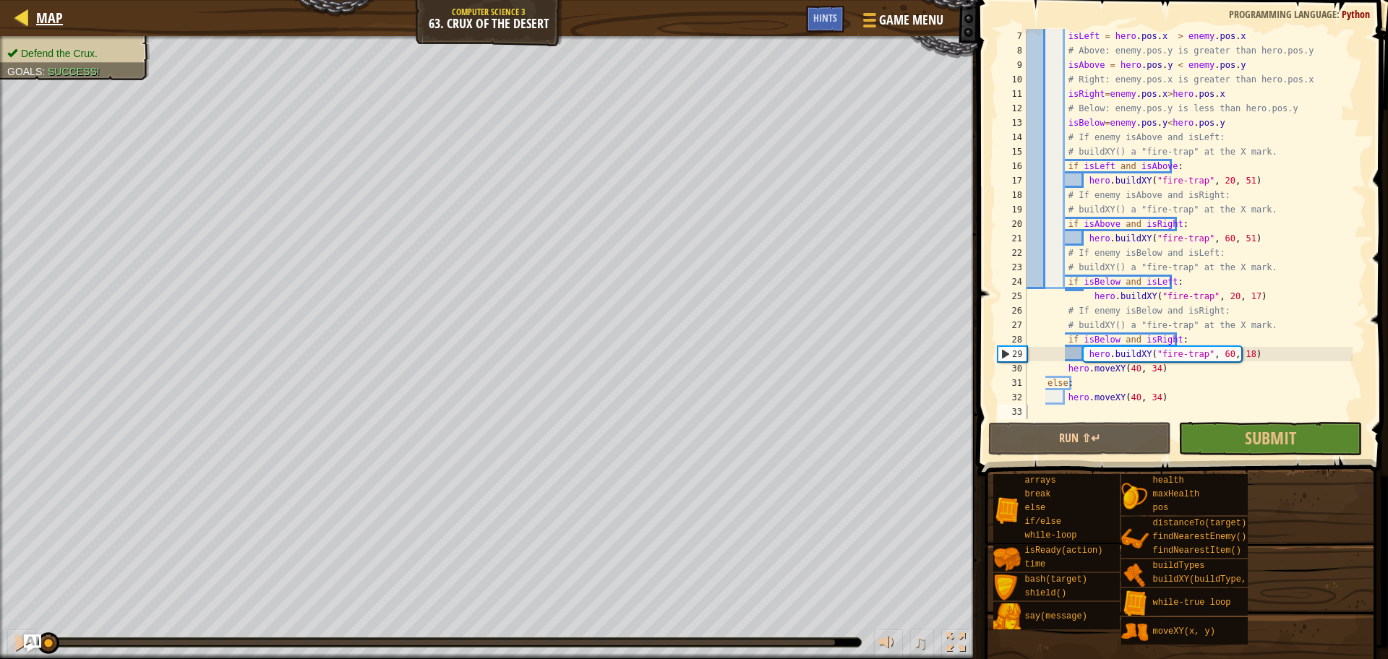
click at [34, 7] on div "Map" at bounding box center [46, 18] width 34 height 36
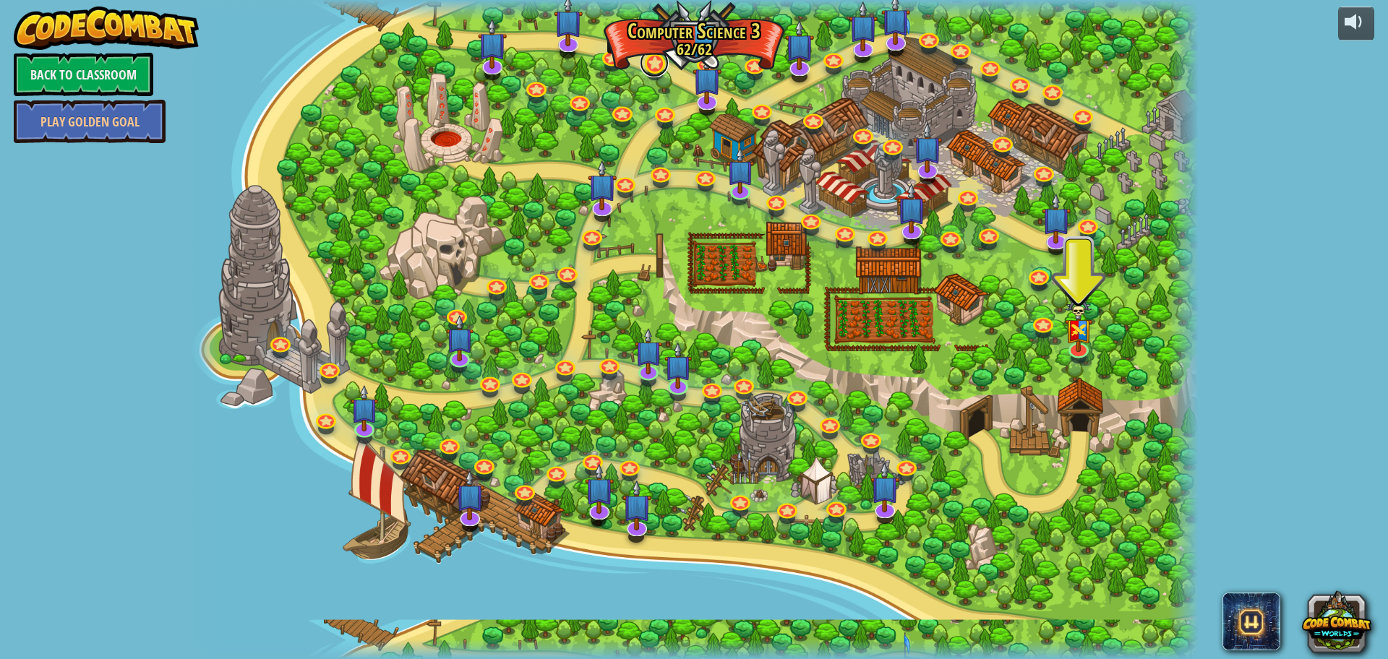
click at [650, 66] on link at bounding box center [654, 62] width 29 height 29
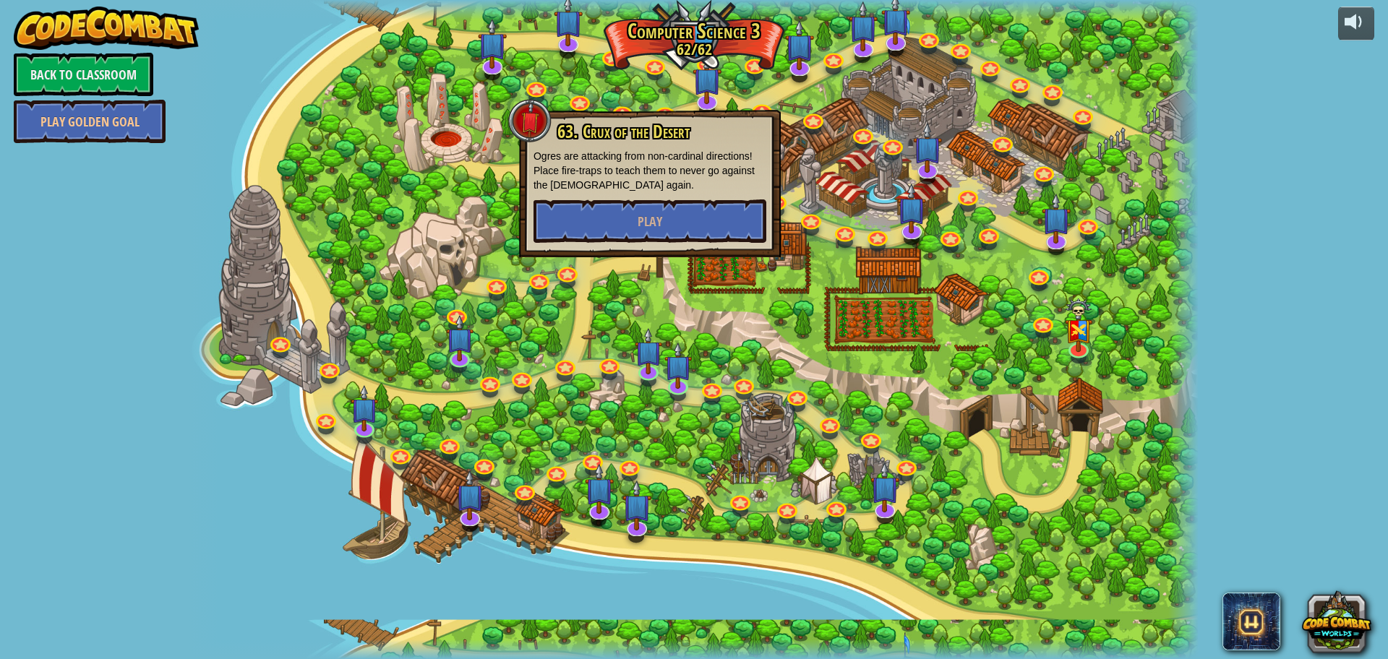
click at [727, 56] on div at bounding box center [693, 329] width 1008 height 659
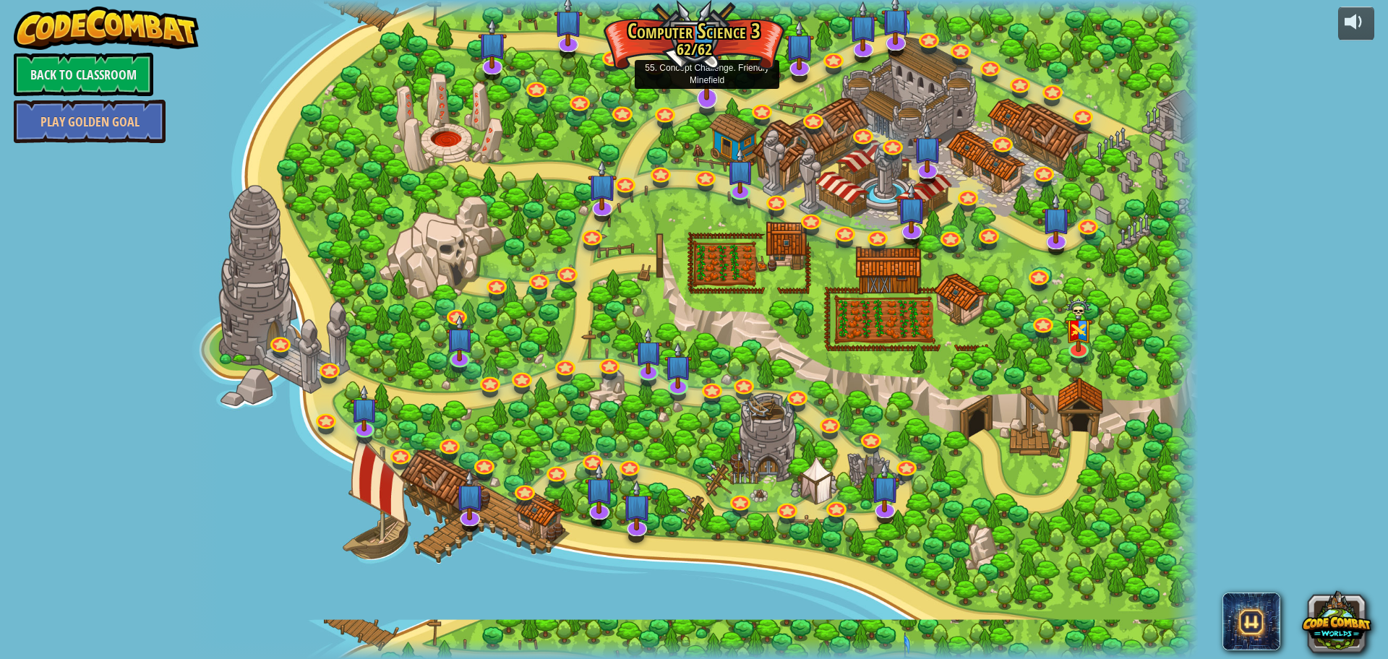
click at [705, 53] on img at bounding box center [707, 66] width 30 height 67
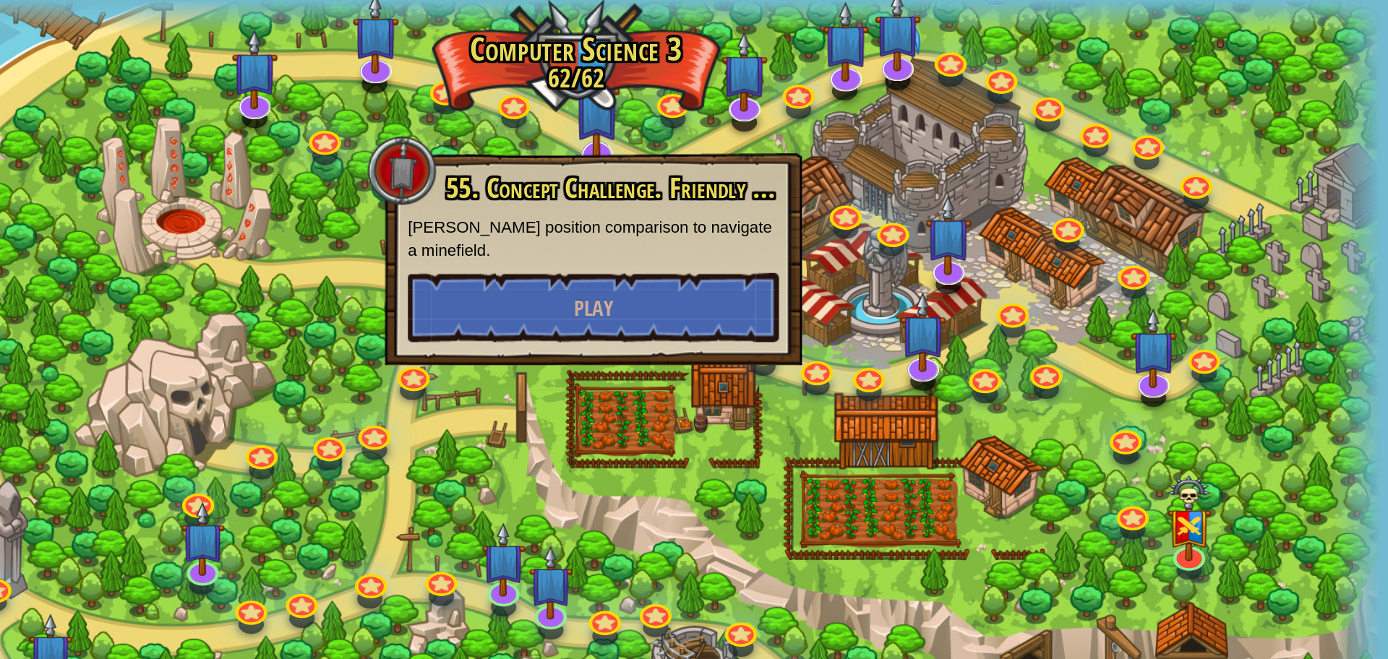
click at [708, 54] on img at bounding box center [707, 66] width 30 height 67
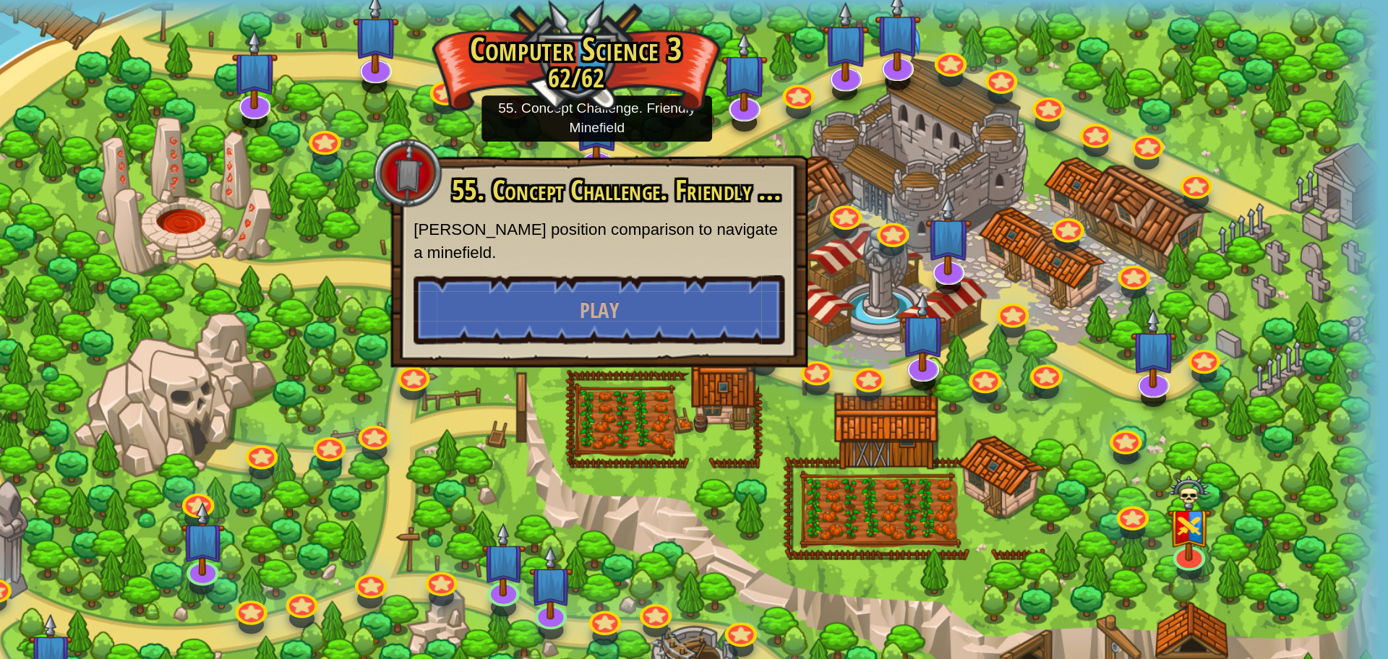
click at [749, 47] on div at bounding box center [693, 329] width 1008 height 659
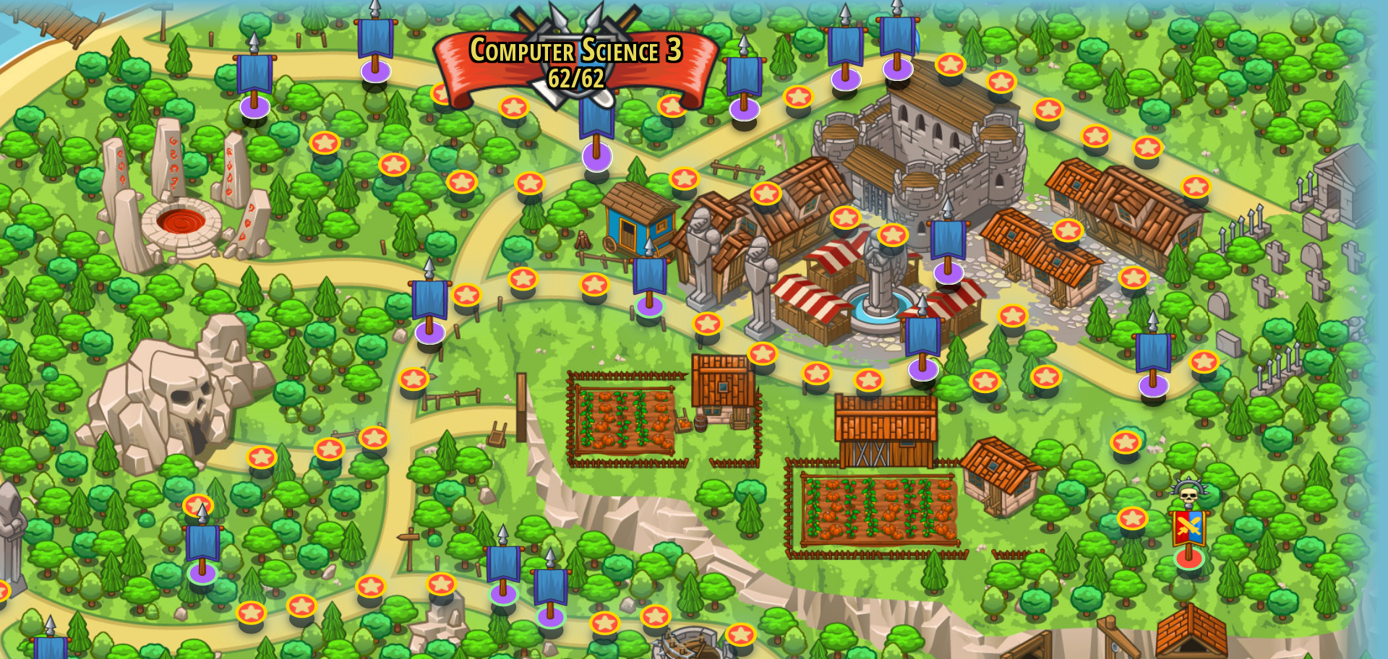
click at [693, 64] on img at bounding box center [707, 66] width 30 height 67
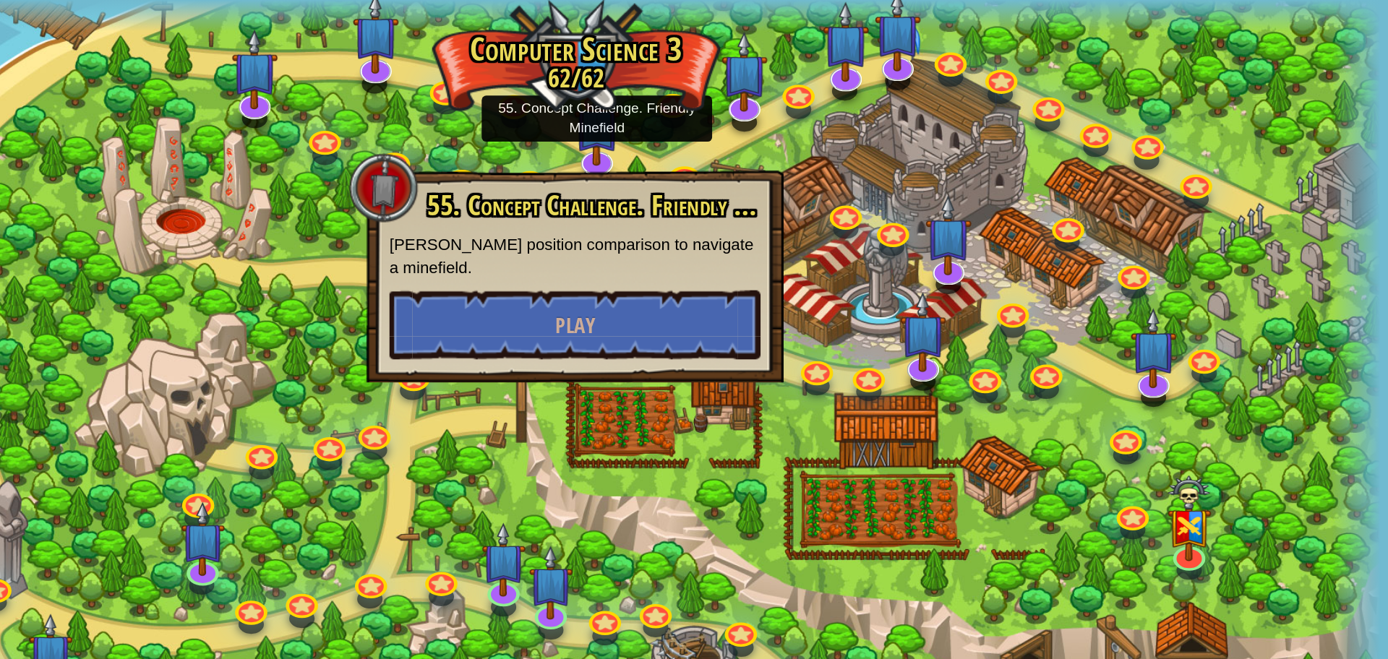
click at [765, 73] on div at bounding box center [693, 329] width 1008 height 659
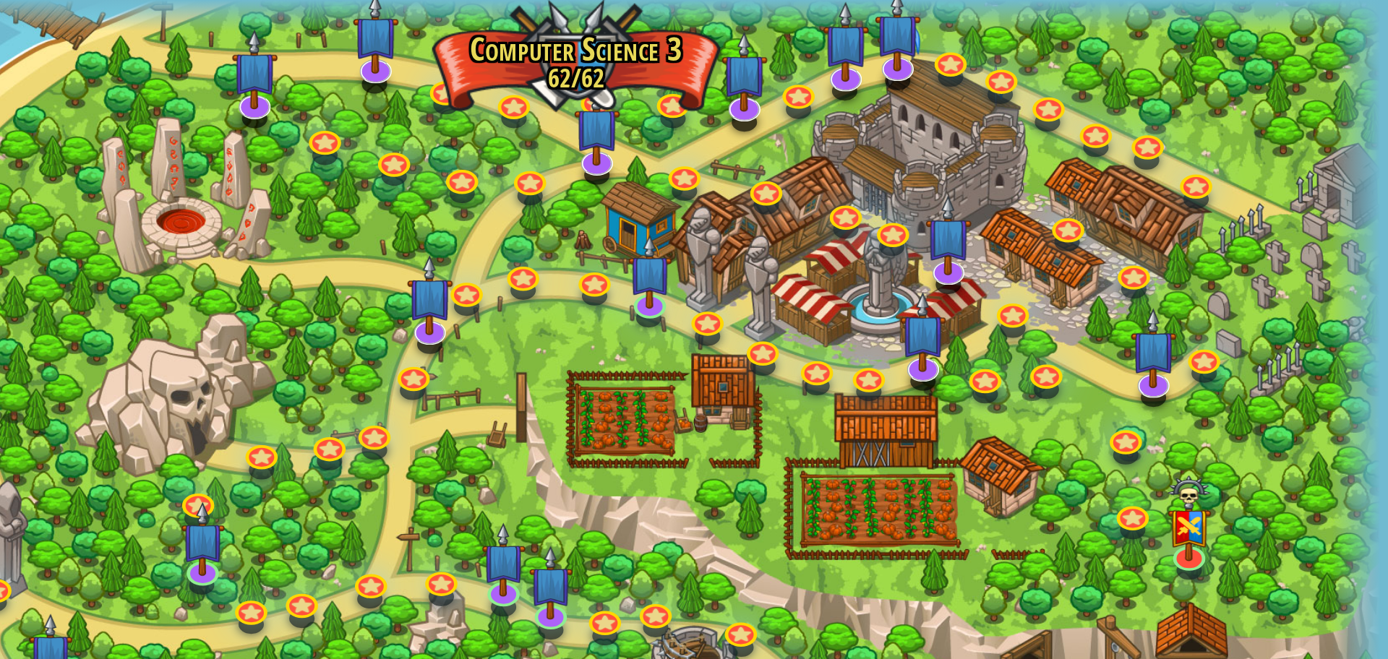
click at [716, 52] on div at bounding box center [693, 329] width 1008 height 659
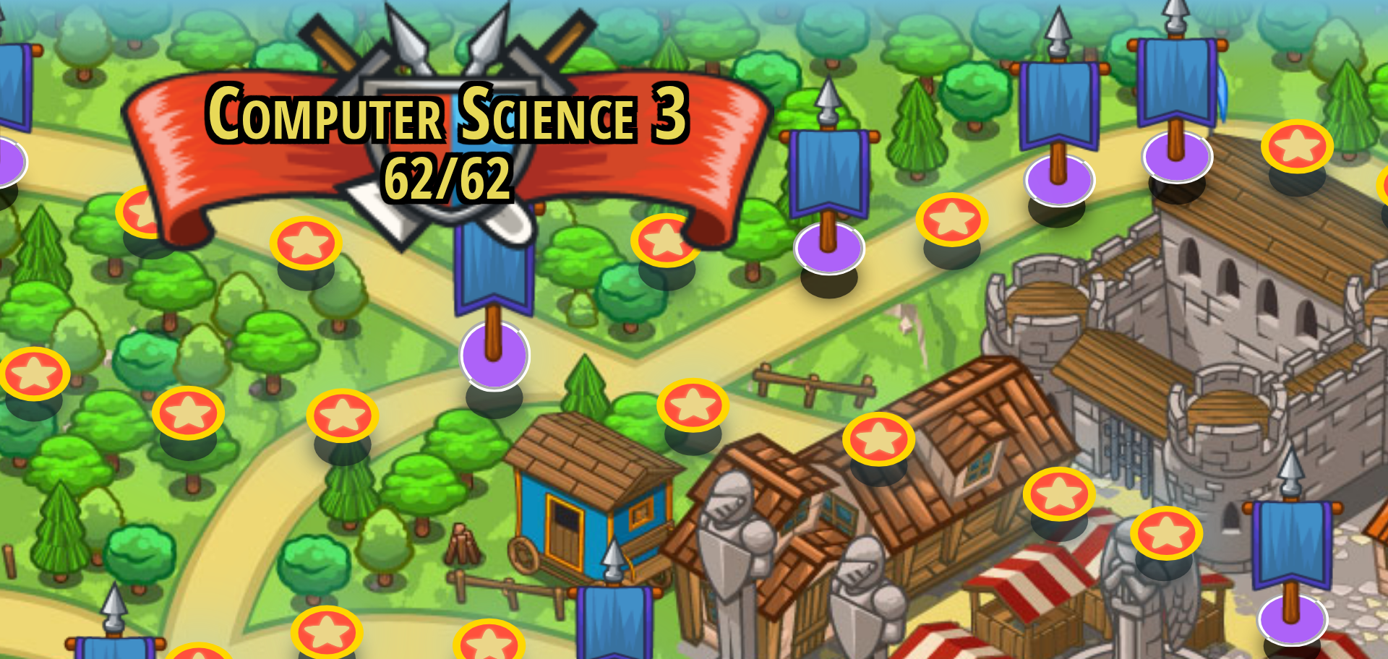
click at [700, 64] on img at bounding box center [707, 66] width 30 height 67
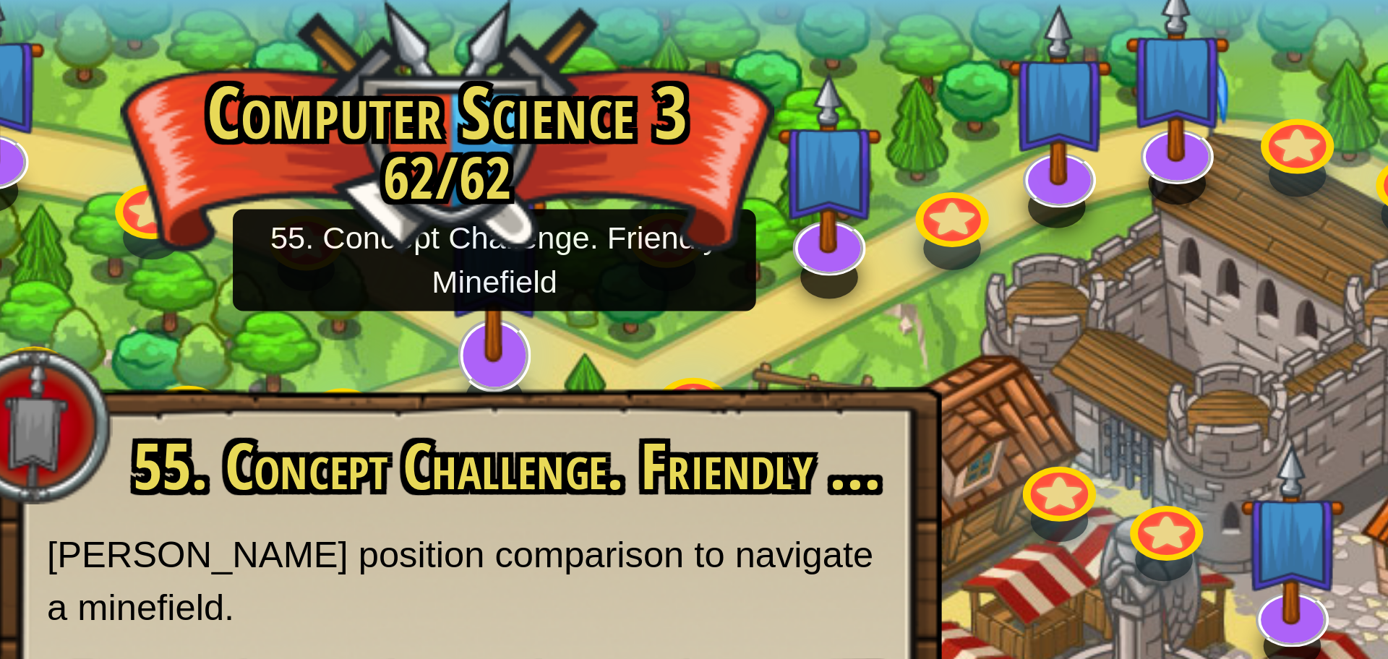
click at [716, 52] on img at bounding box center [707, 66] width 30 height 67
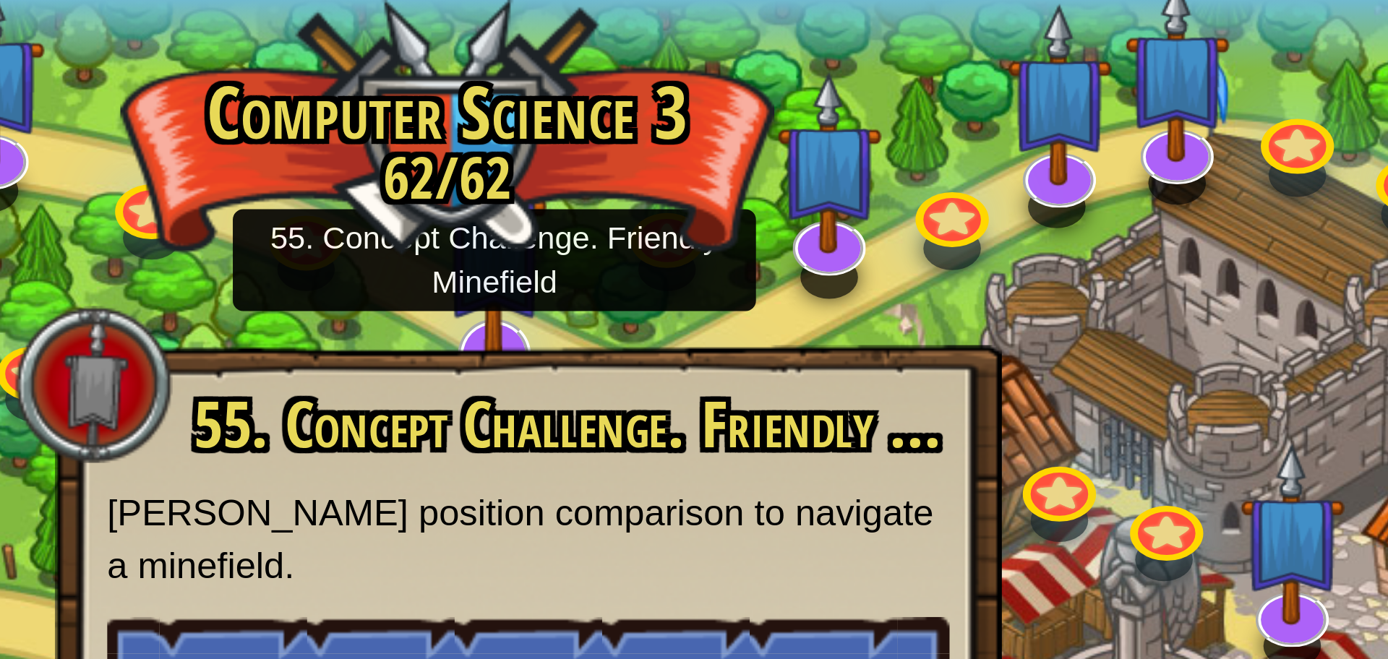
click at [715, 52] on img at bounding box center [707, 66] width 30 height 67
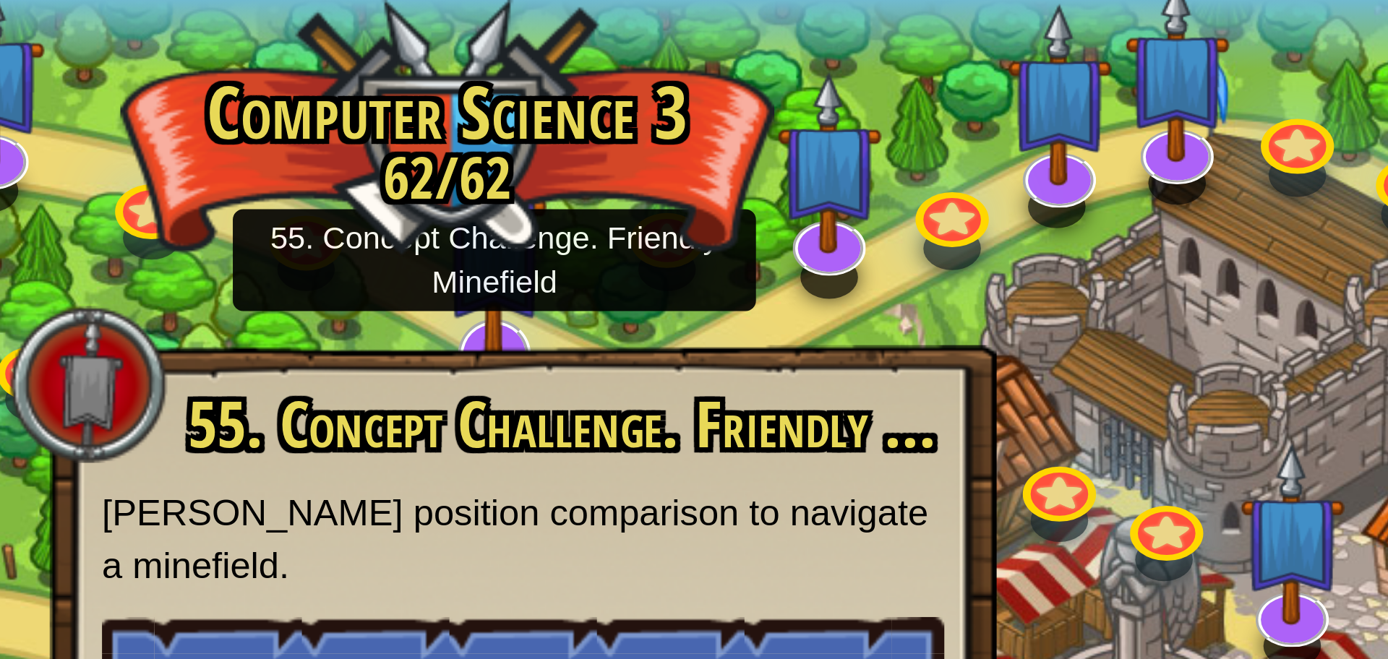
click at [711, 51] on img at bounding box center [707, 66] width 30 height 67
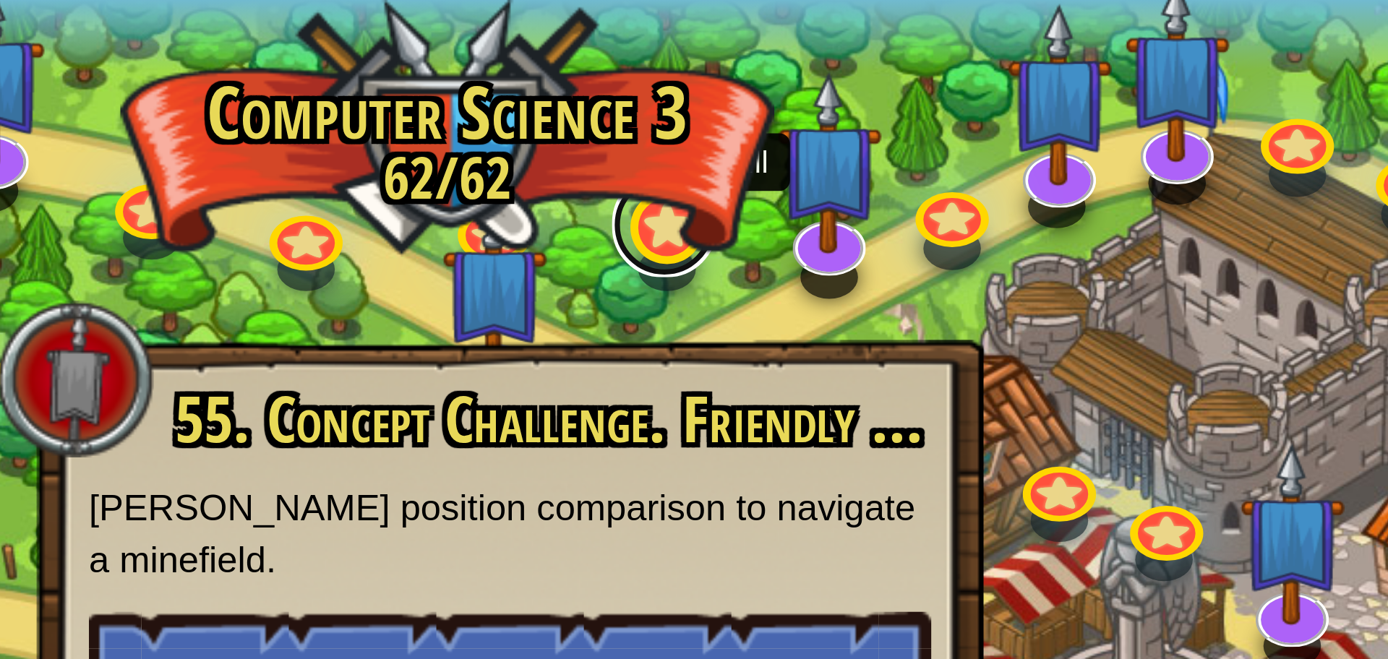
click at [754, 67] on link at bounding box center [753, 62] width 29 height 29
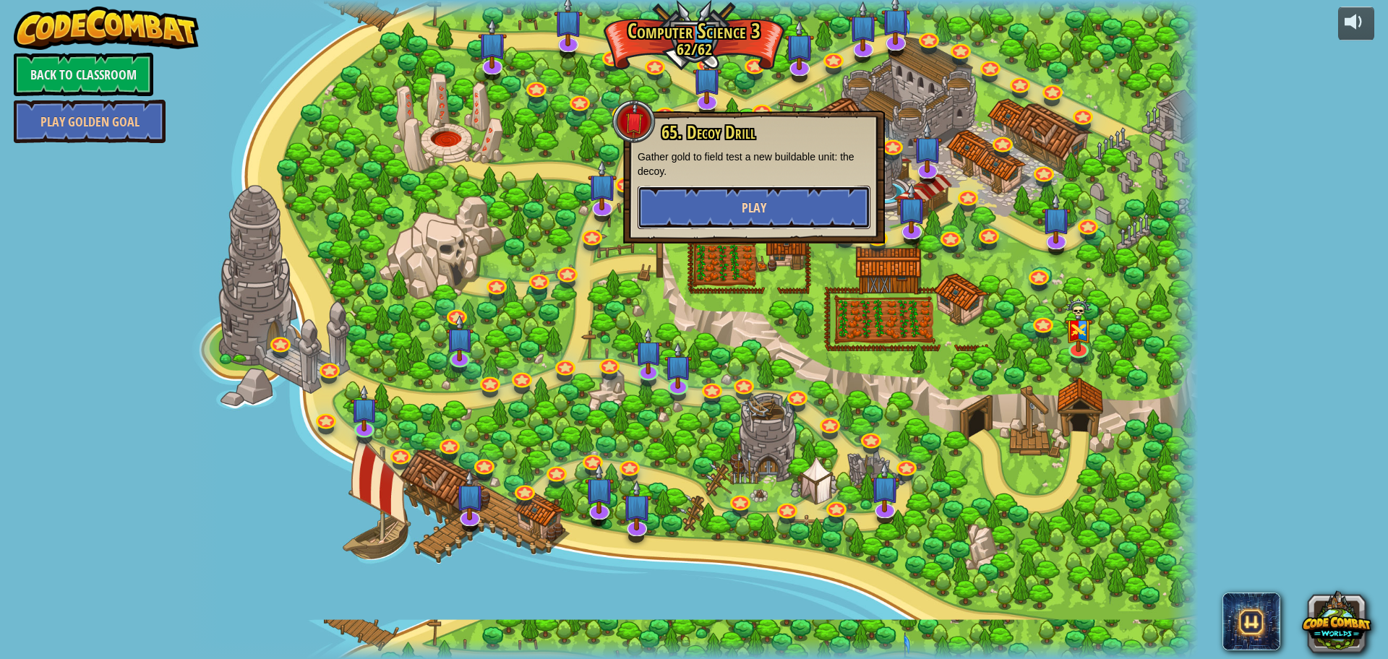
click at [671, 206] on button "Play" at bounding box center [753, 207] width 233 height 43
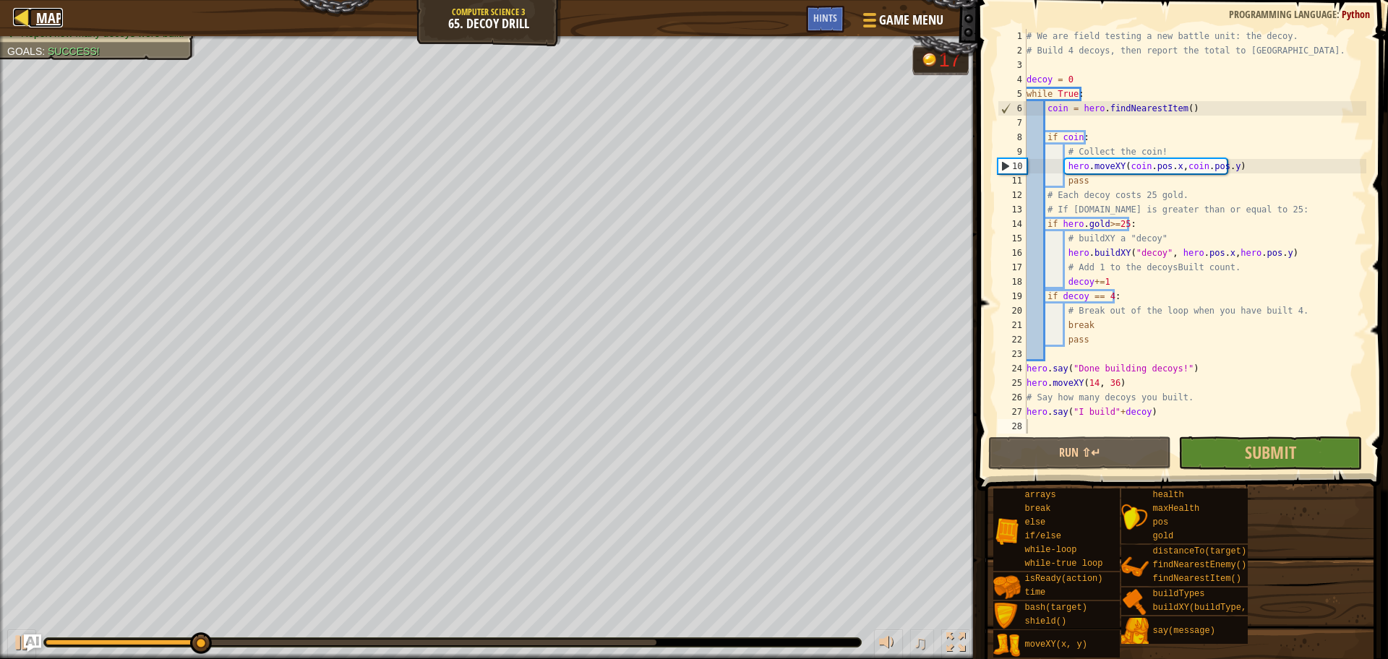
click at [20, 14] on div at bounding box center [22, 17] width 18 height 18
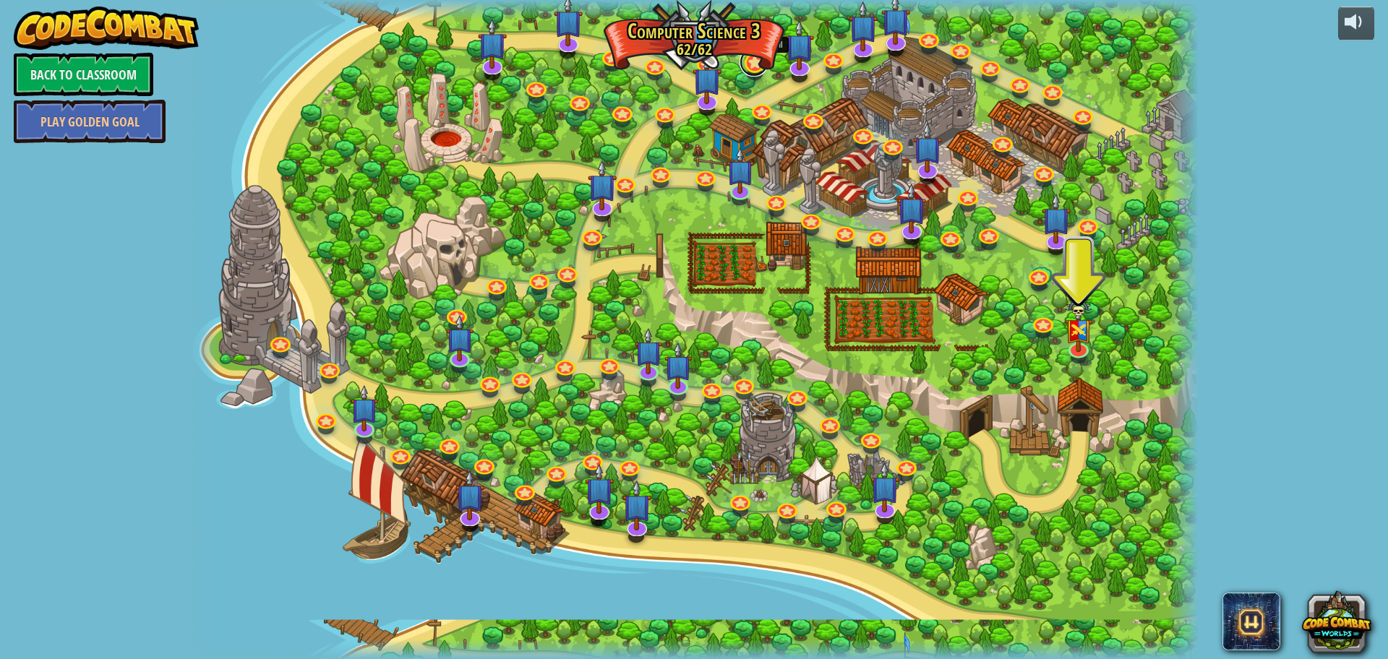
click at [754, 64] on link at bounding box center [753, 62] width 29 height 29
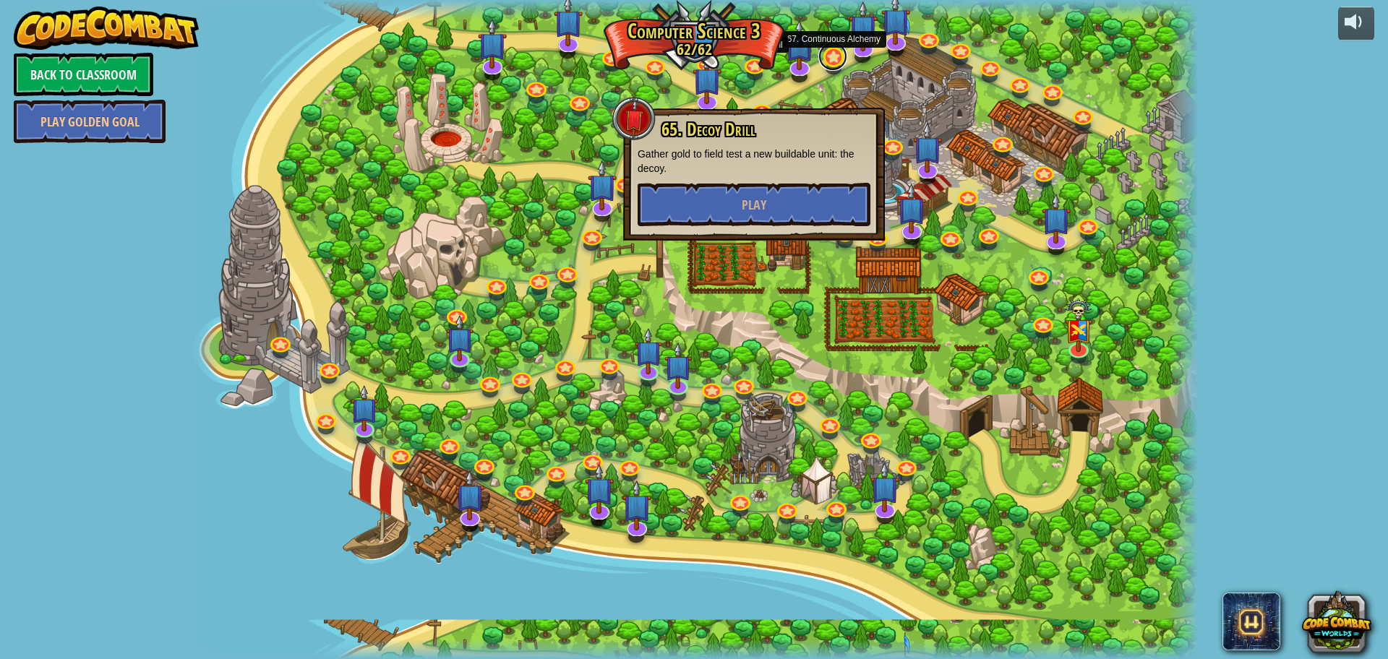
click at [829, 51] on link at bounding box center [832, 56] width 29 height 29
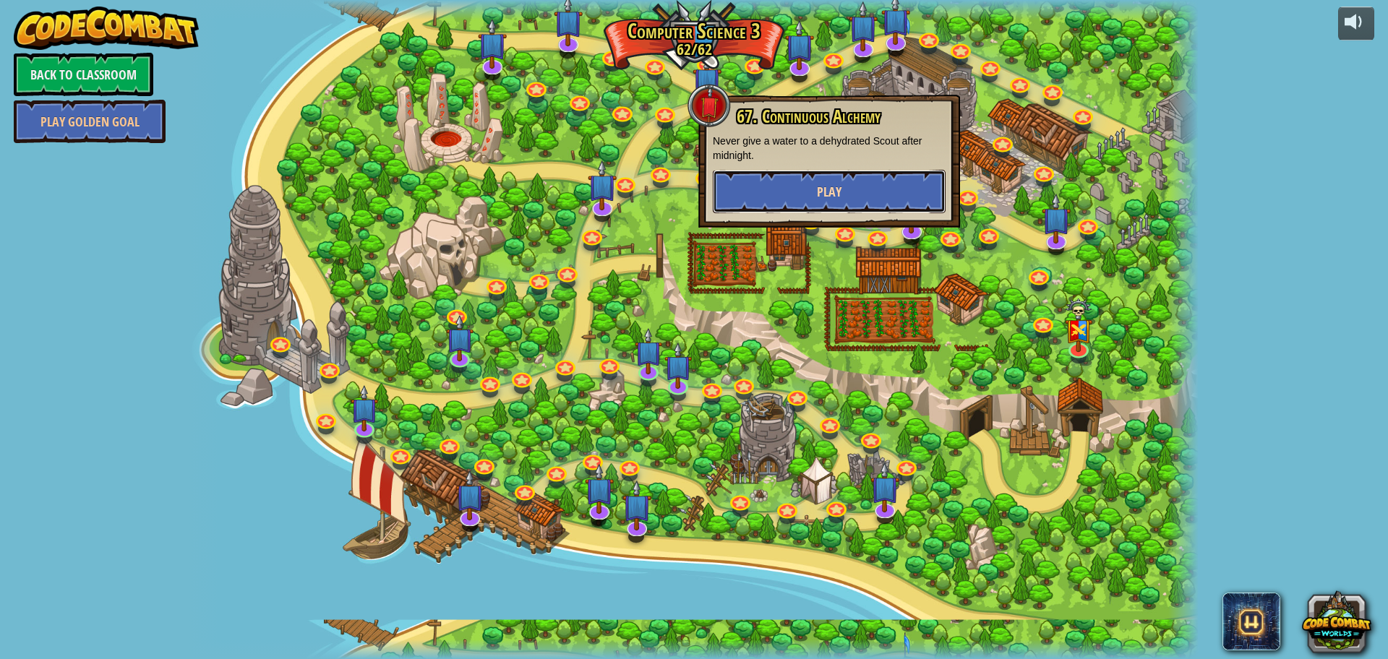
click at [783, 183] on button "Play" at bounding box center [829, 191] width 233 height 43
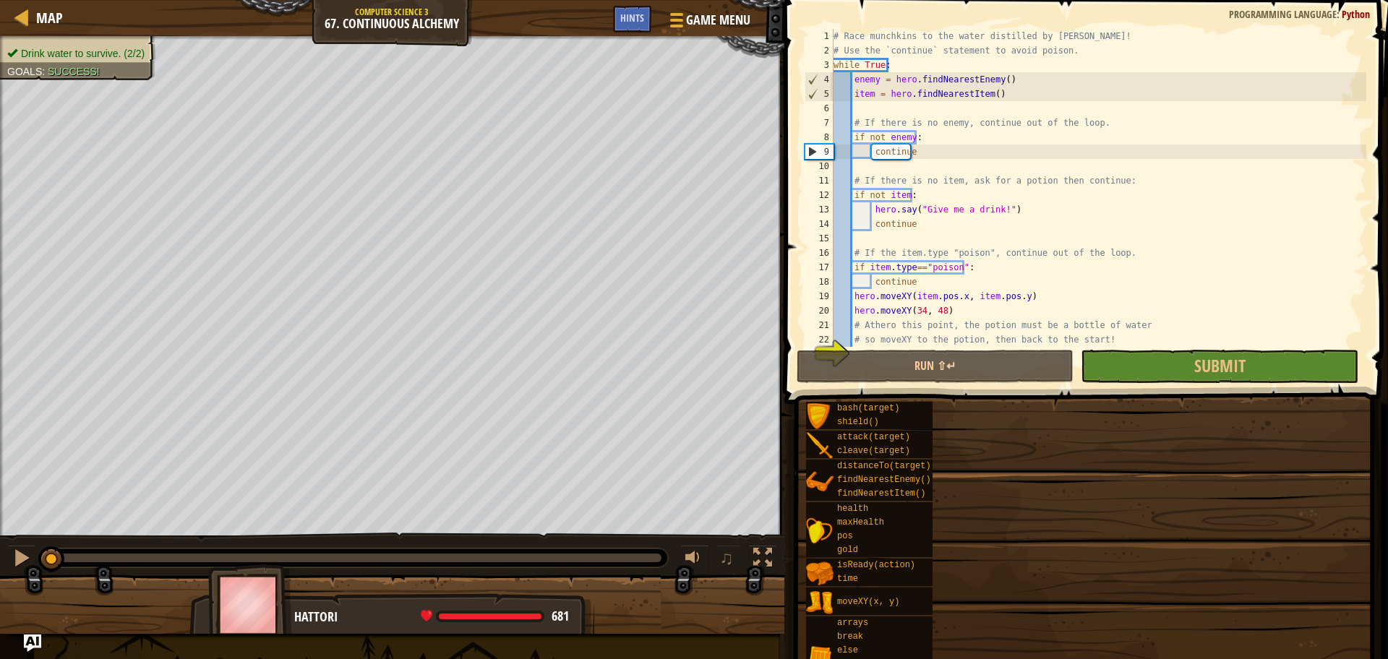
scroll to position [29, 0]
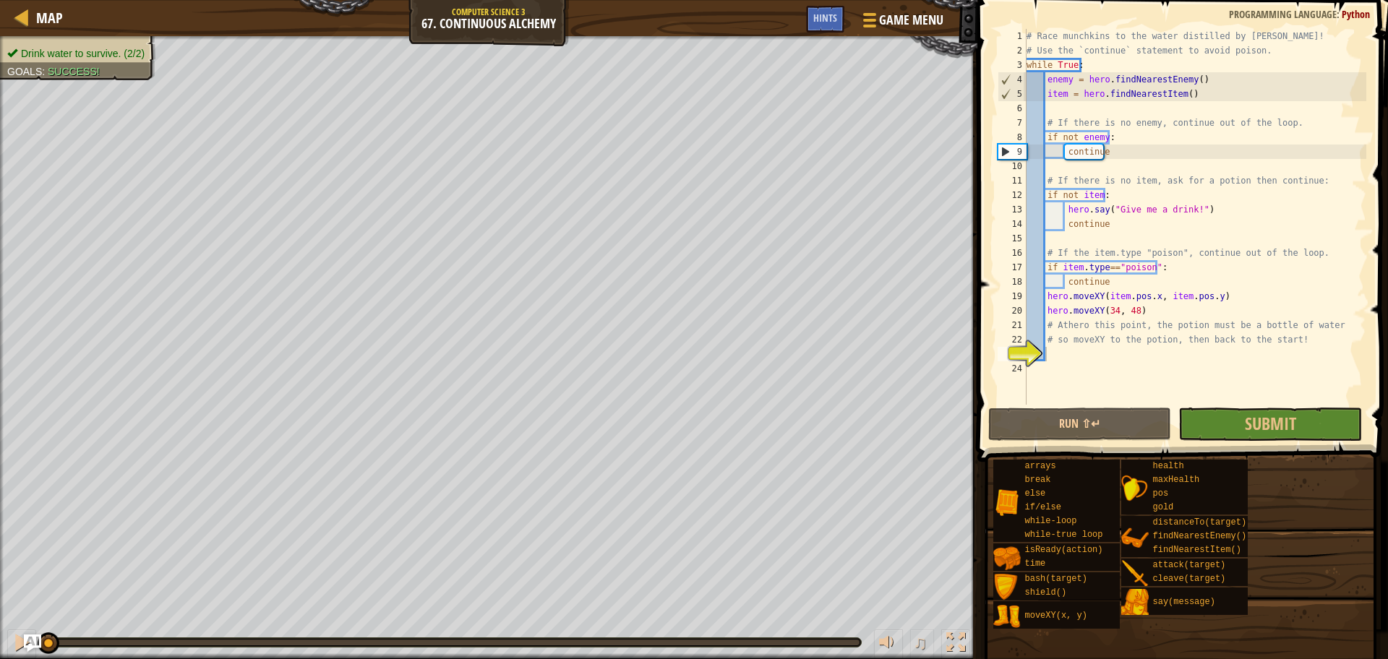
click at [28, 0] on div "Map Computer Science 3 67. Continuous Alchemy Game Menu Done Hints" at bounding box center [488, 18] width 977 height 36
click at [28, 4] on div "Map Computer Science 3 67. Continuous Alchemy Game Menu Done Hints" at bounding box center [488, 18] width 977 height 36
click at [38, 14] on span "Map" at bounding box center [49, 18] width 27 height 20
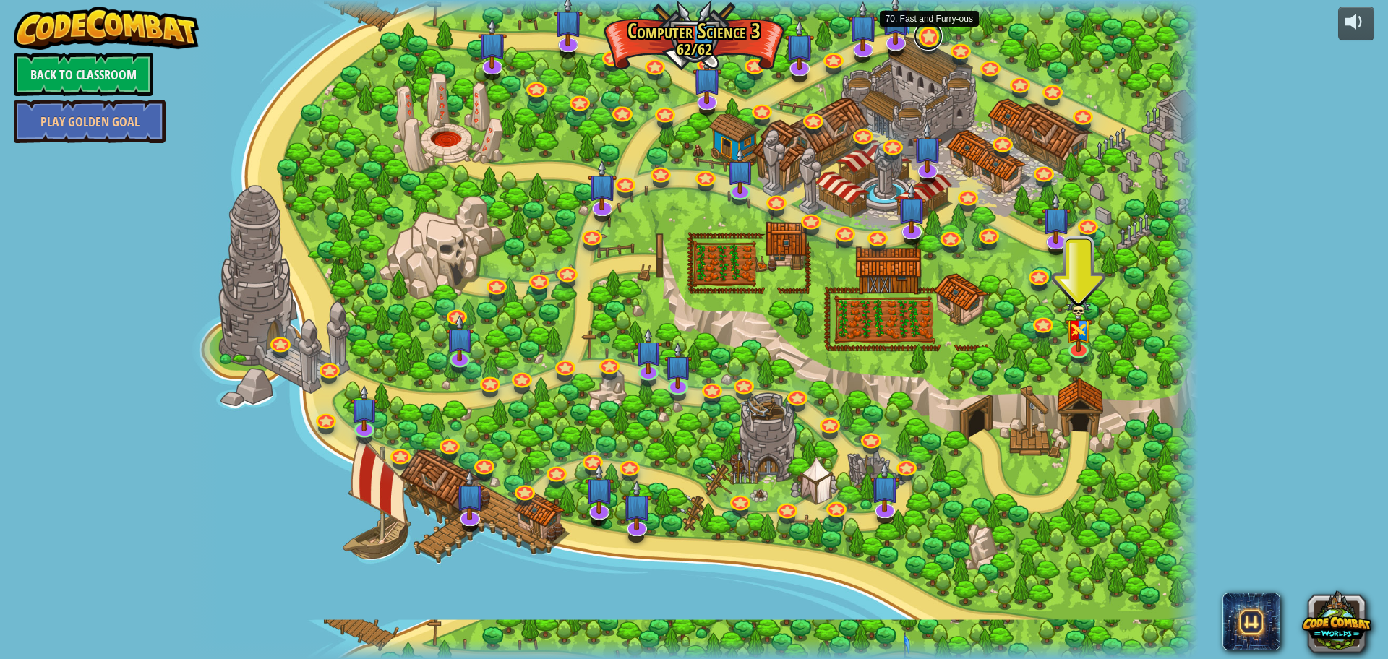
click at [932, 34] on link at bounding box center [927, 36] width 29 height 29
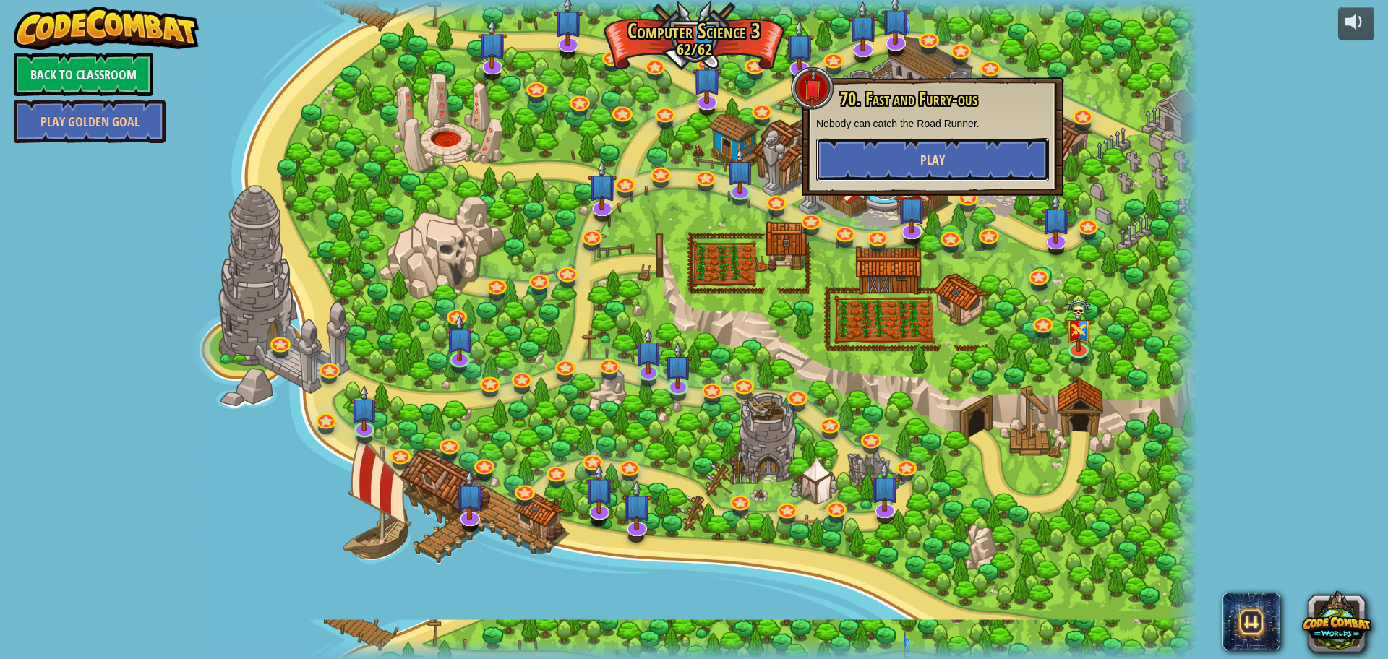
click at [906, 143] on button "Play" at bounding box center [932, 159] width 233 height 43
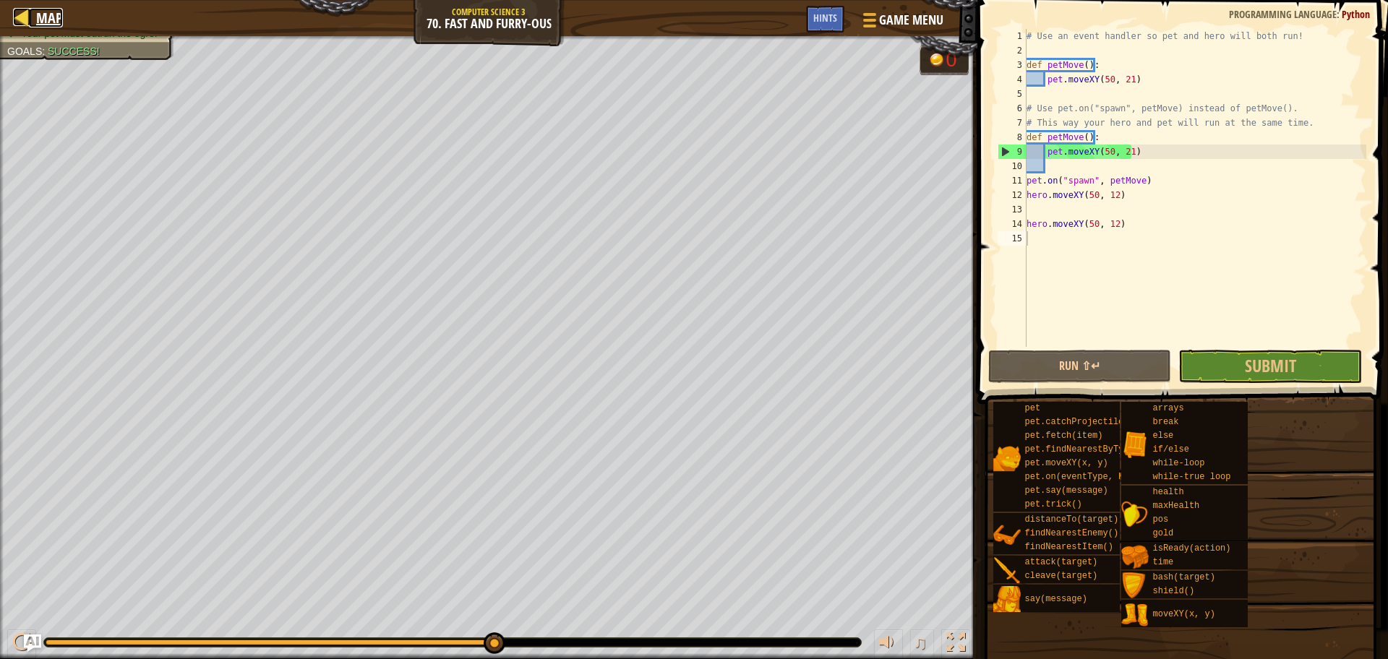
click at [33, 14] on link "Map" at bounding box center [46, 18] width 34 height 20
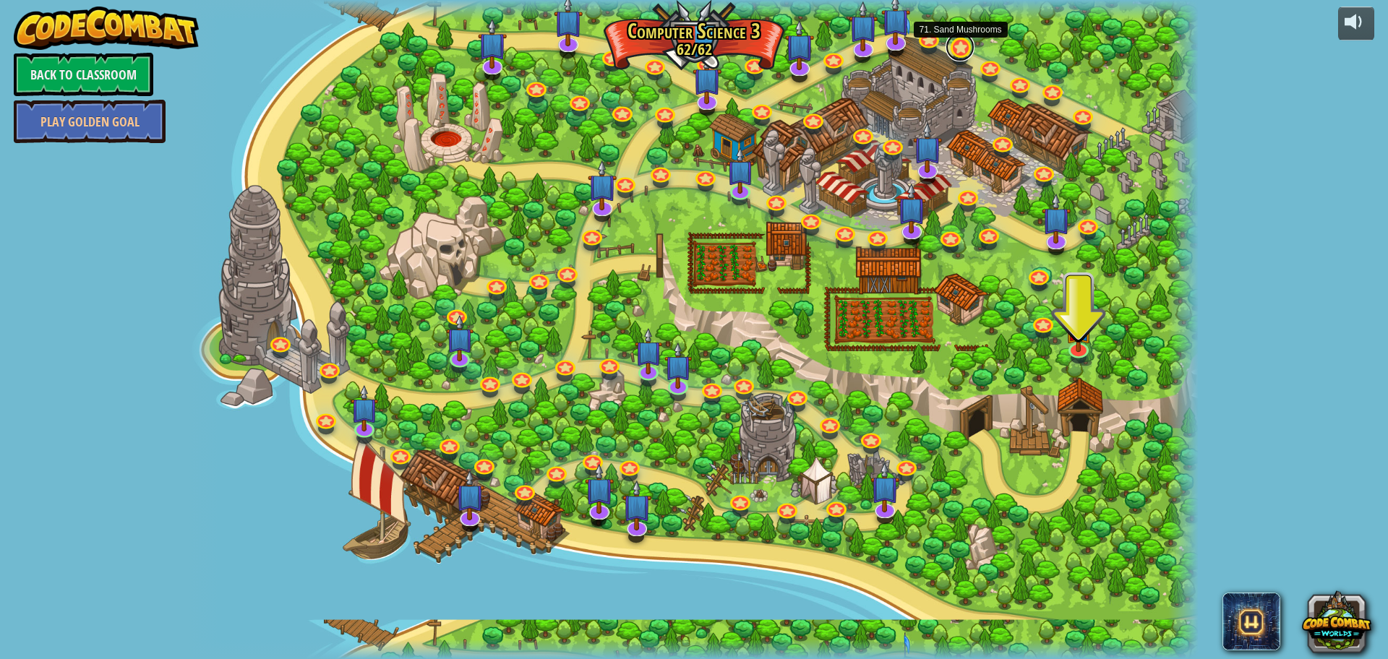
click at [958, 43] on link at bounding box center [959, 47] width 29 height 29
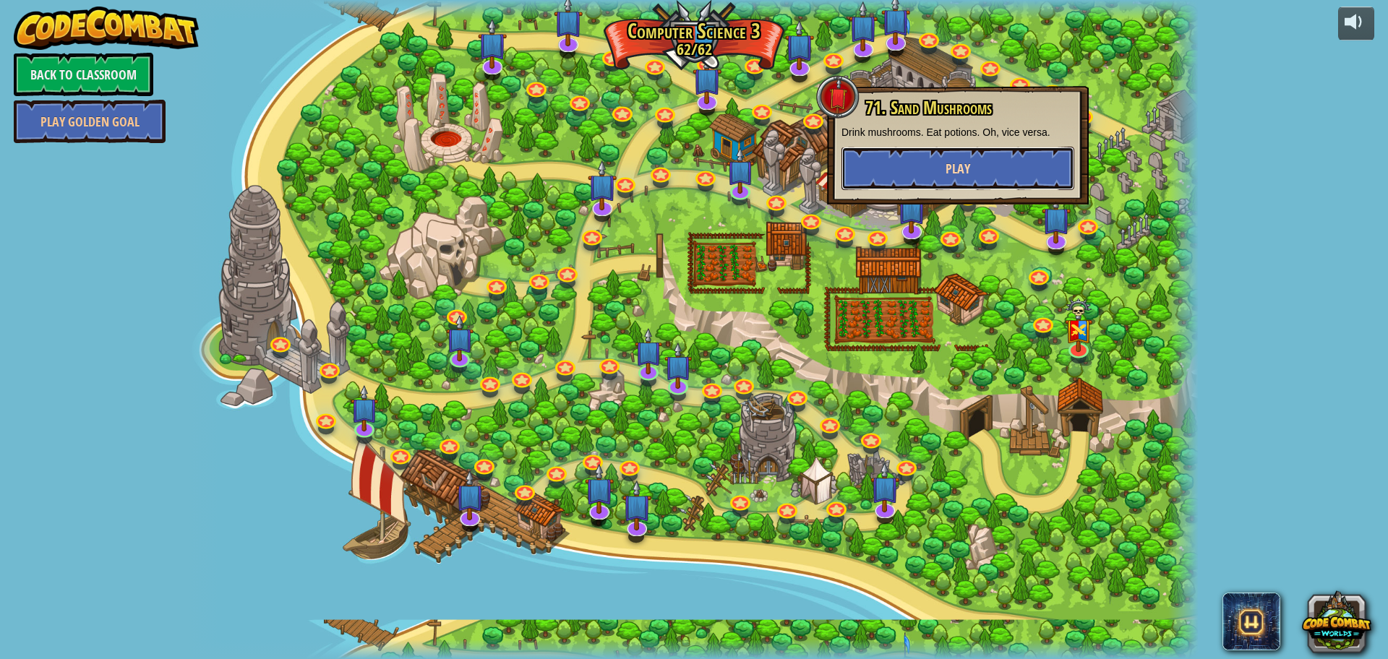
click at [936, 168] on button "Play" at bounding box center [957, 168] width 233 height 43
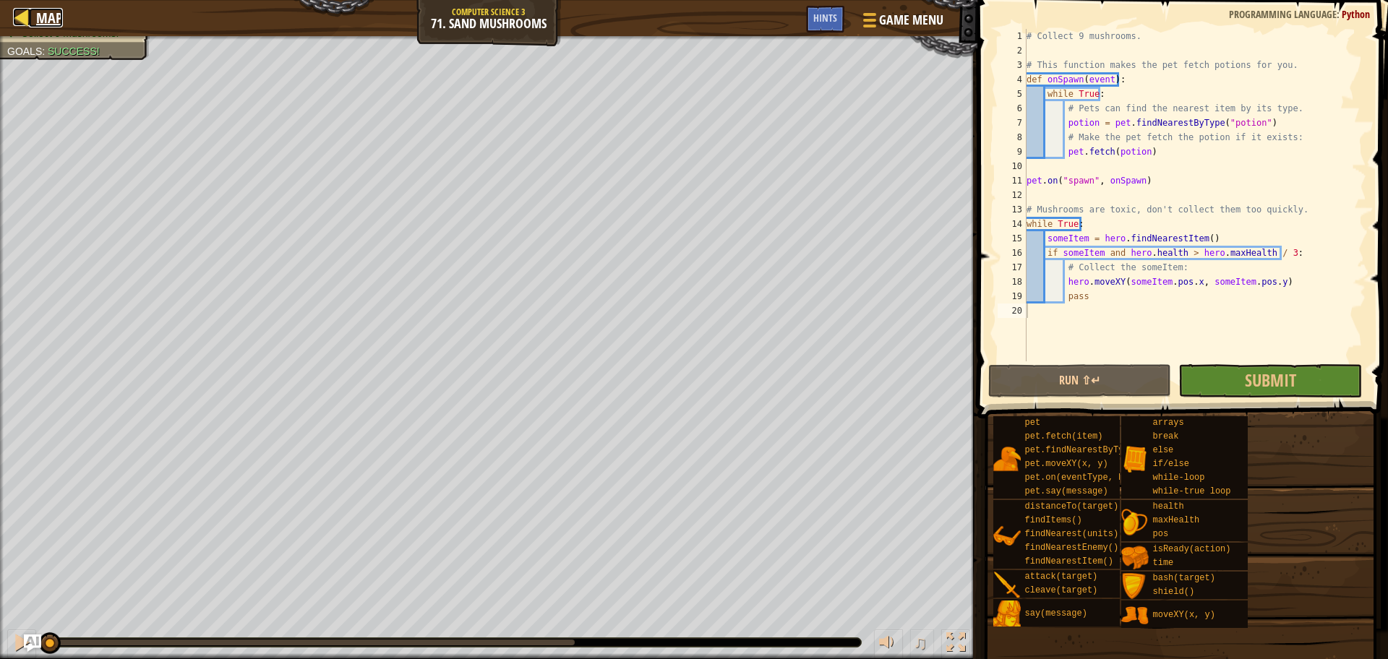
click at [33, 22] on link "Map" at bounding box center [46, 18] width 34 height 20
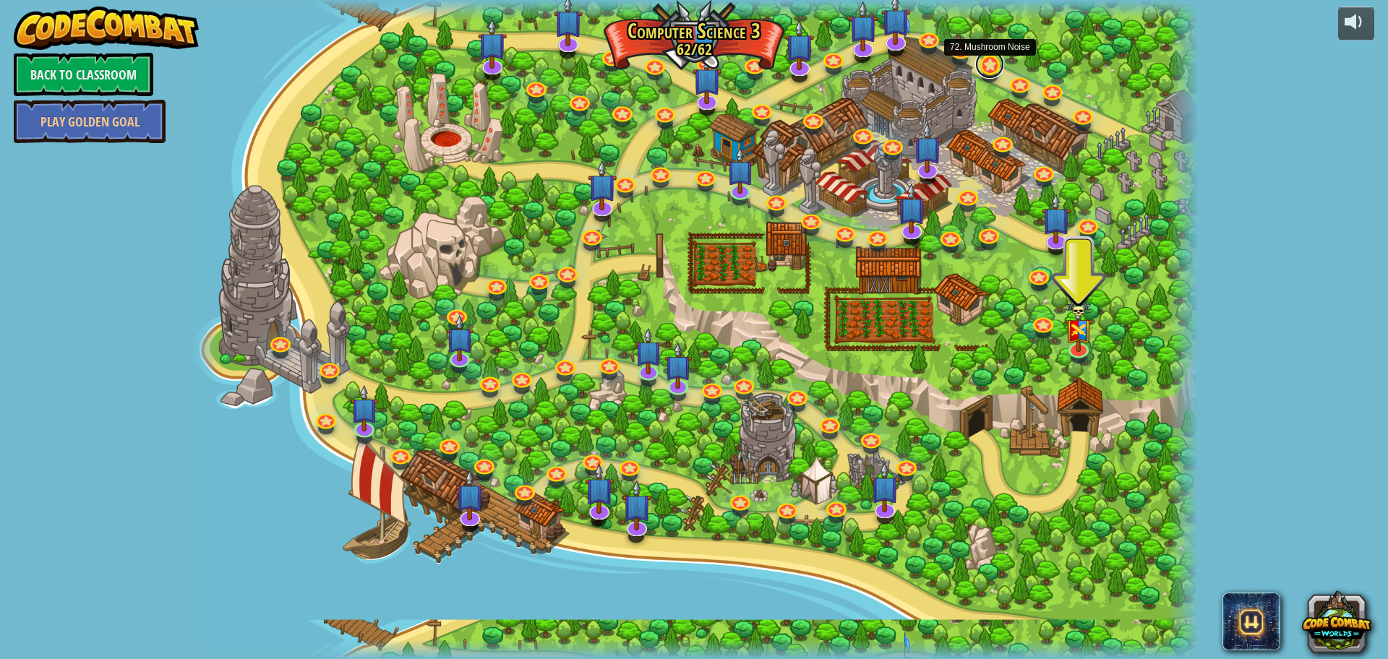
click at [993, 71] on link at bounding box center [989, 64] width 29 height 29
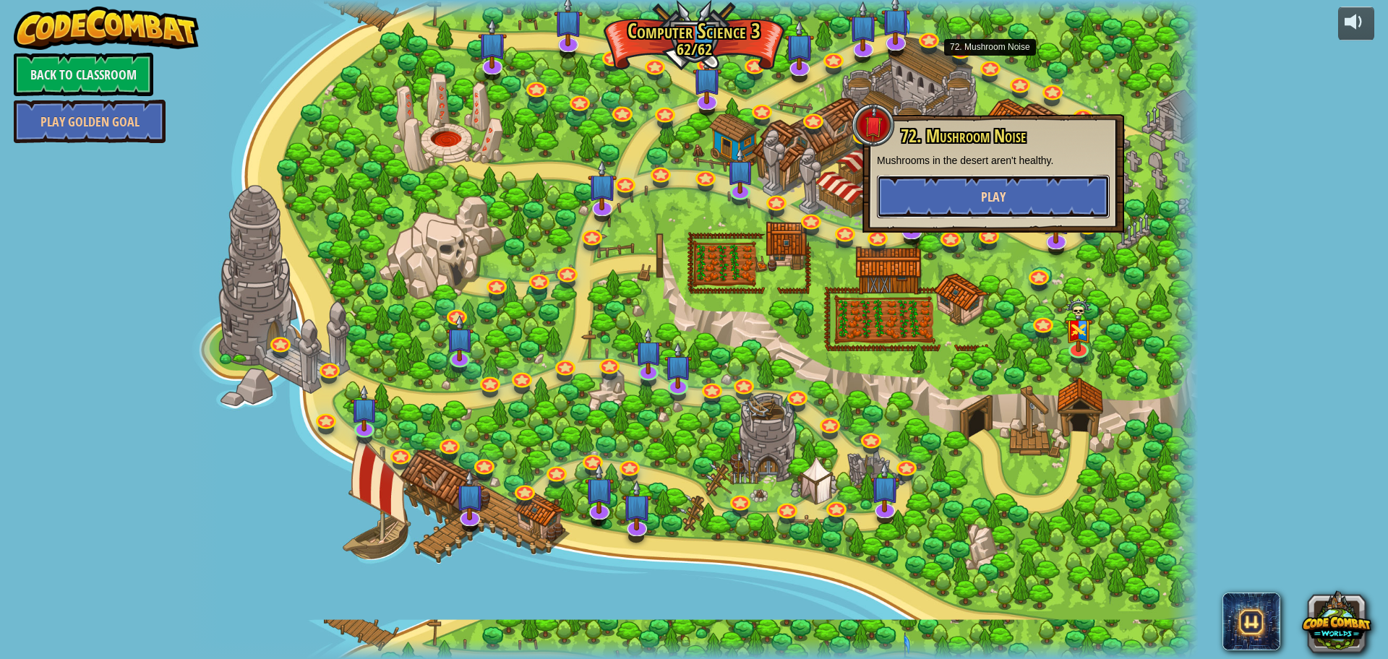
click at [993, 191] on span "Play" at bounding box center [993, 197] width 25 height 18
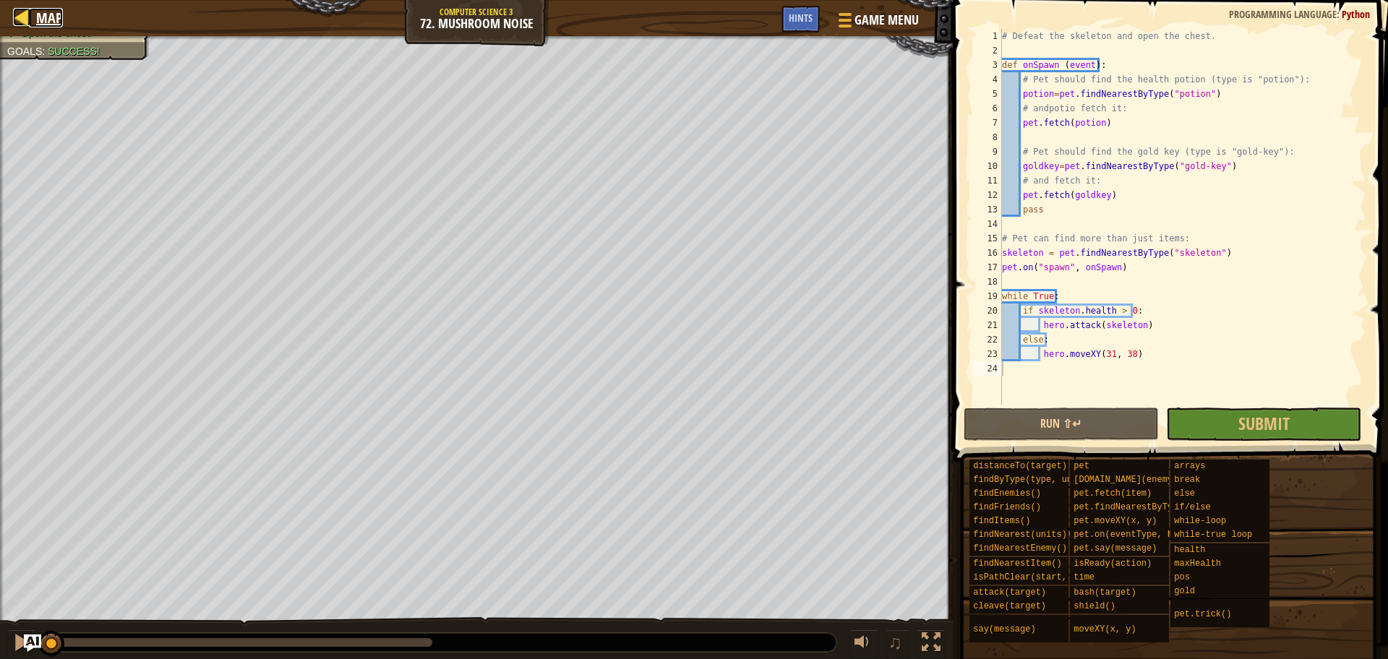
click at [31, 20] on link "Map" at bounding box center [46, 18] width 34 height 20
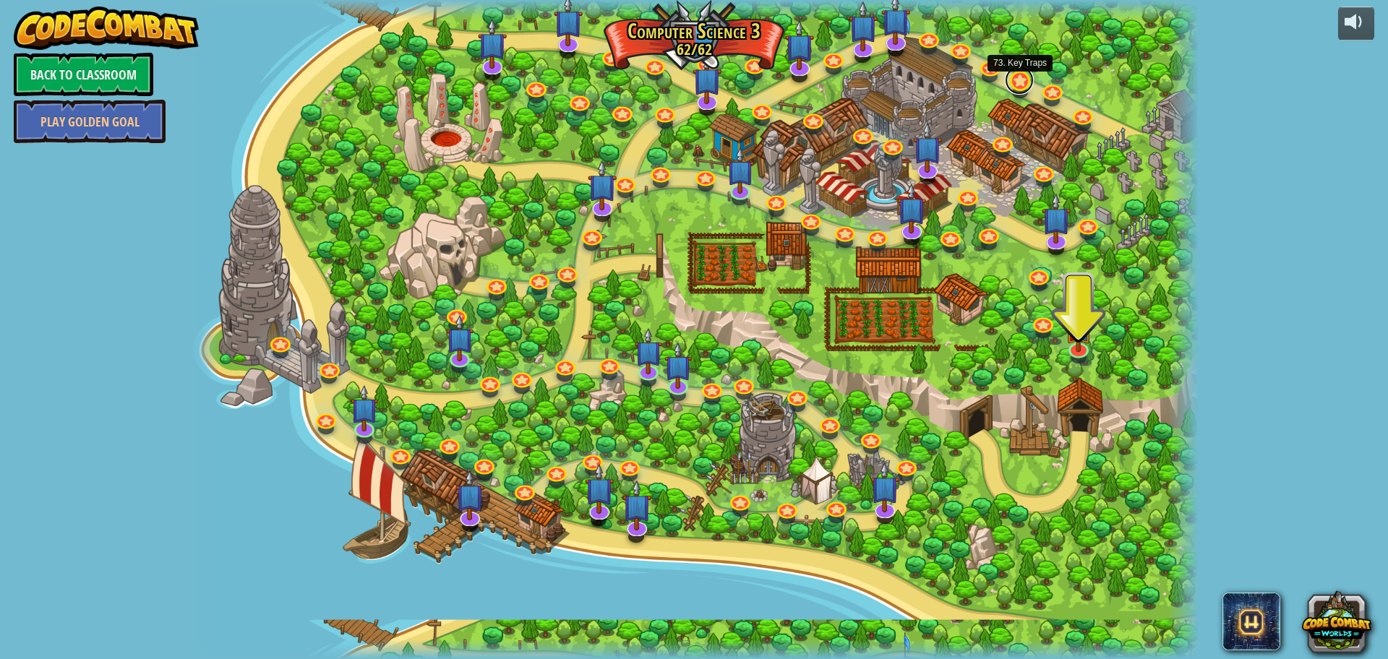
click at [1017, 78] on link at bounding box center [1019, 80] width 29 height 29
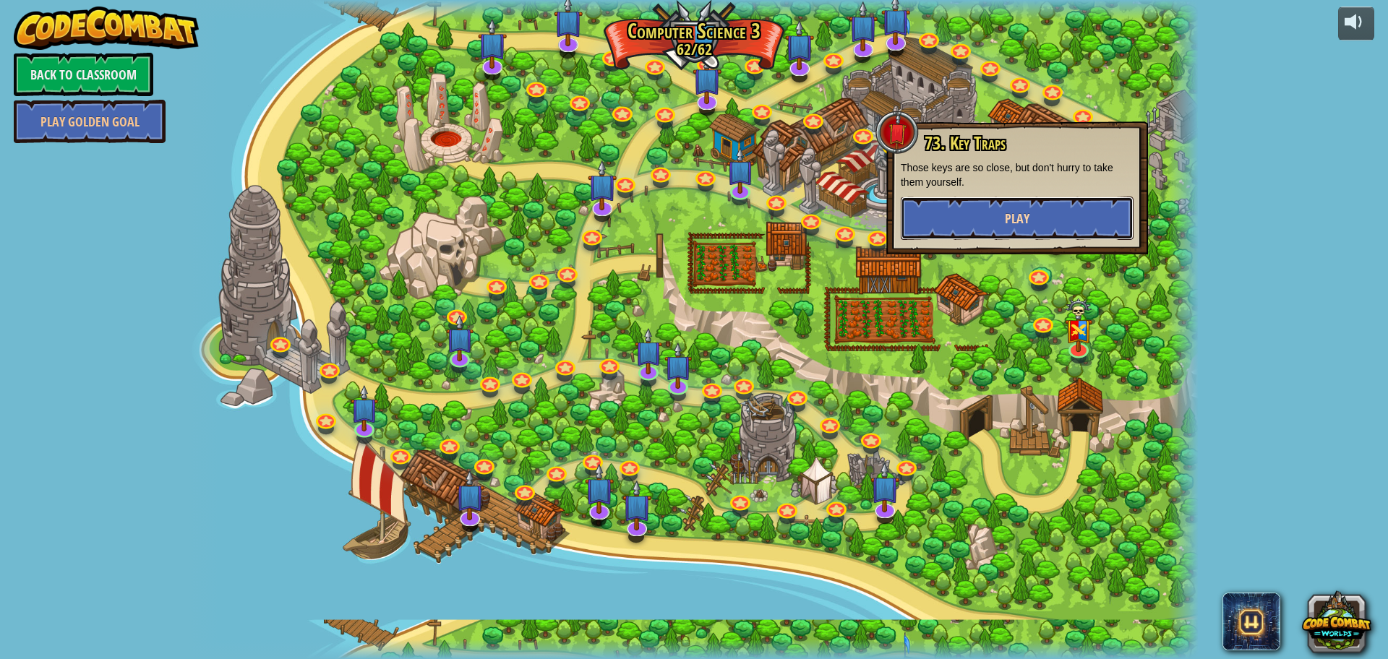
click at [991, 221] on button "Play" at bounding box center [1016, 218] width 233 height 43
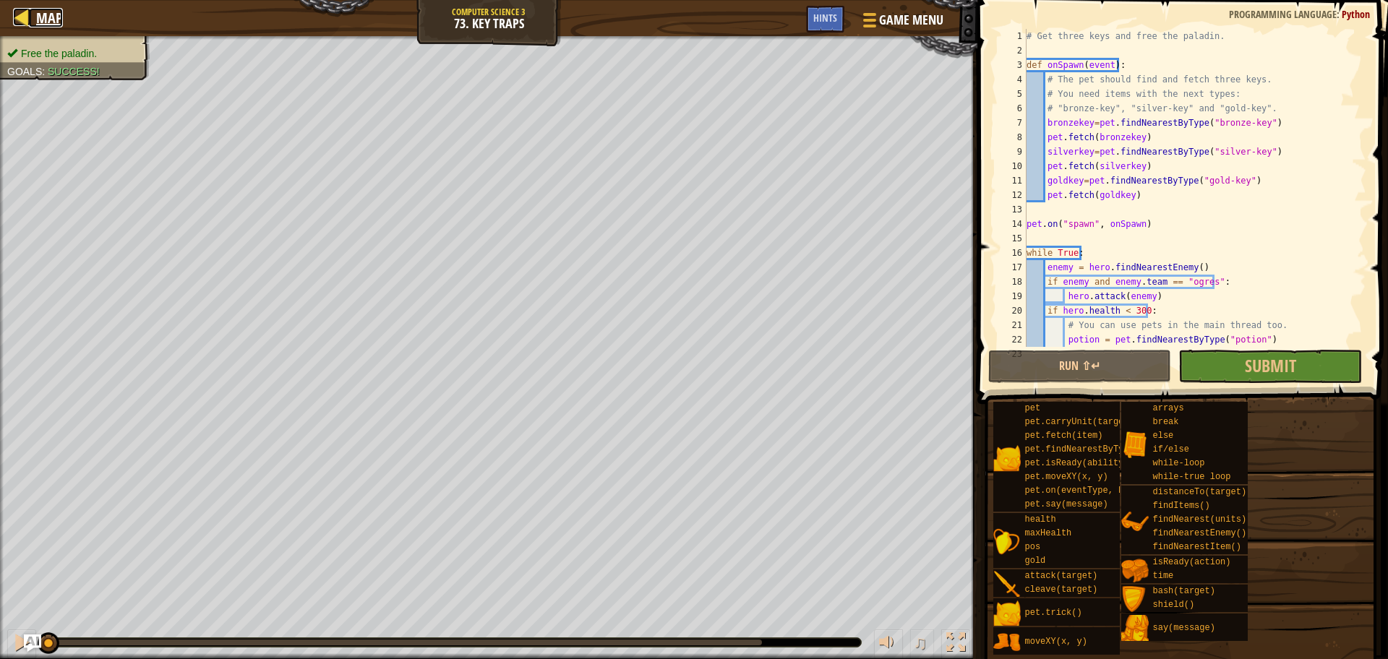
click at [43, 20] on span "Map" at bounding box center [49, 18] width 27 height 20
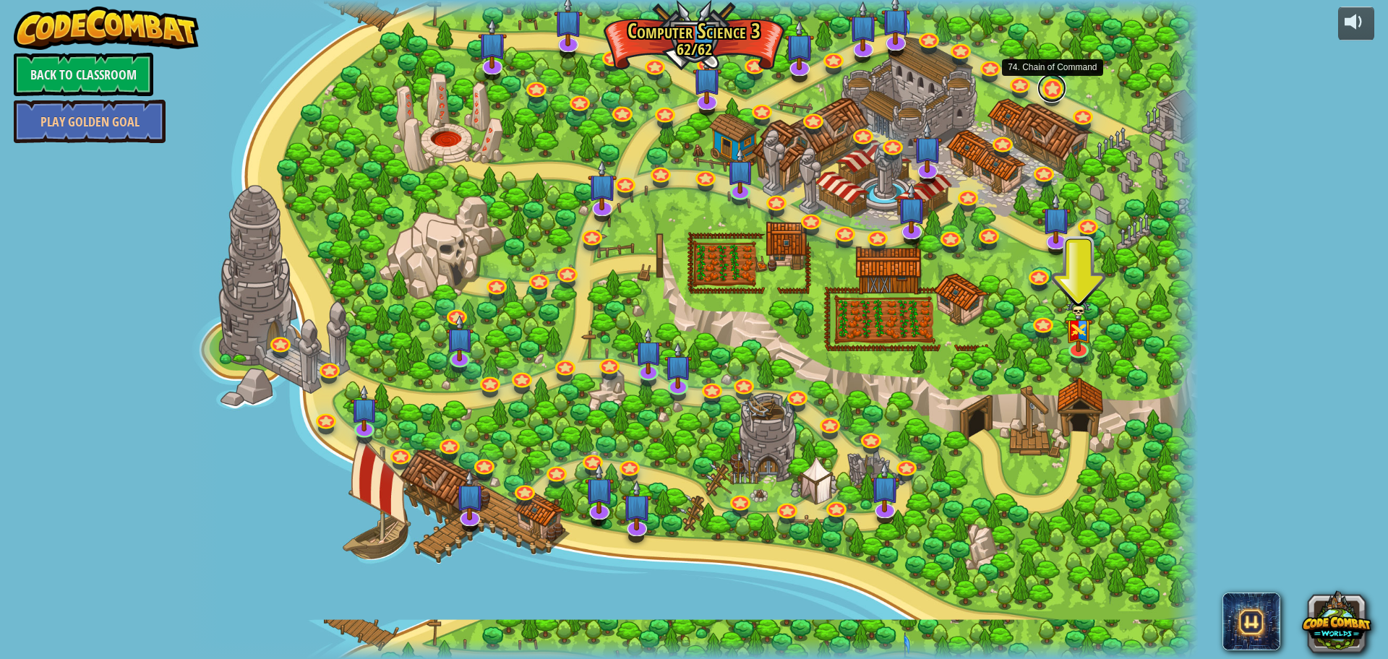
click at [1059, 90] on link at bounding box center [1051, 88] width 29 height 29
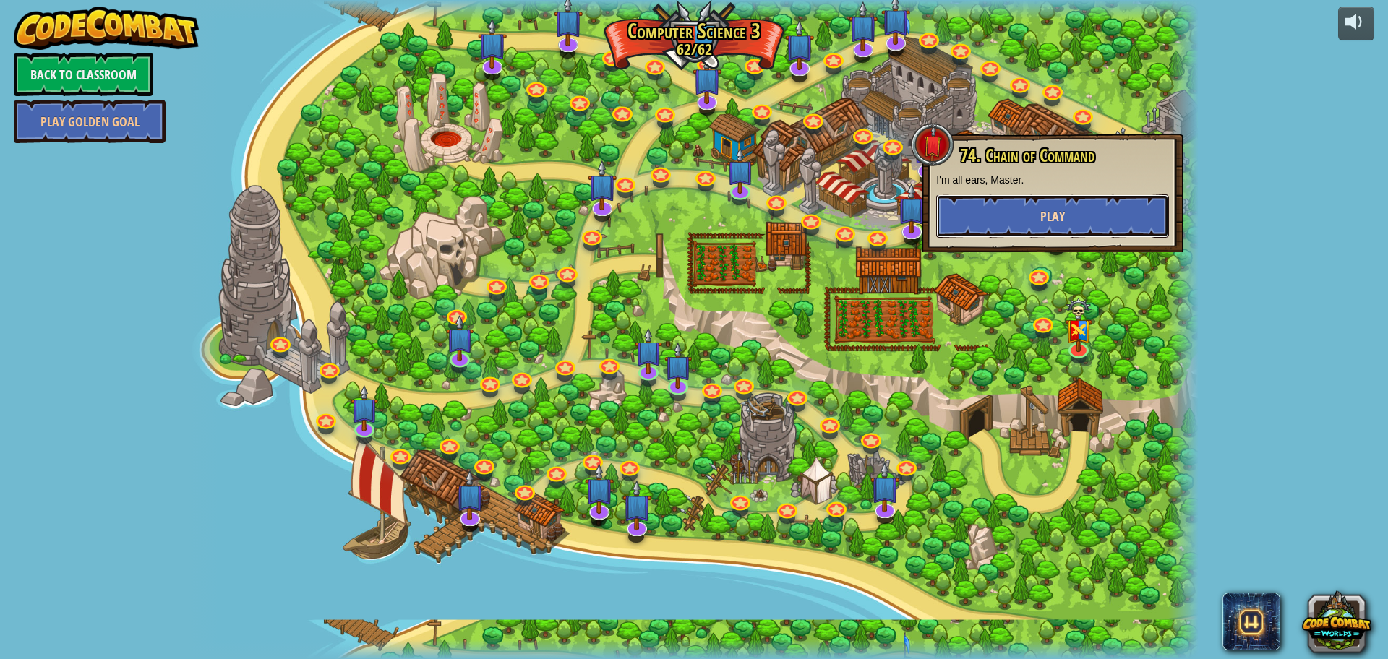
click at [1049, 200] on button "Play" at bounding box center [1052, 215] width 233 height 43
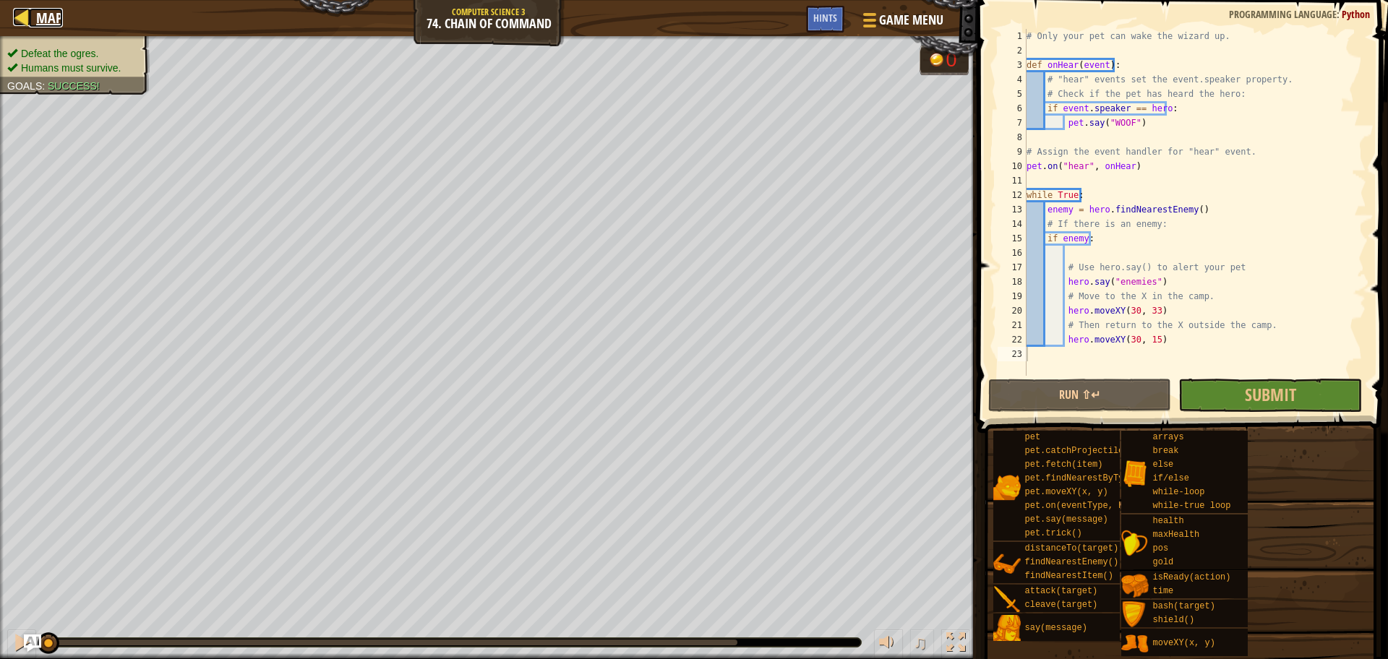
click at [48, 14] on span "Map" at bounding box center [49, 18] width 27 height 20
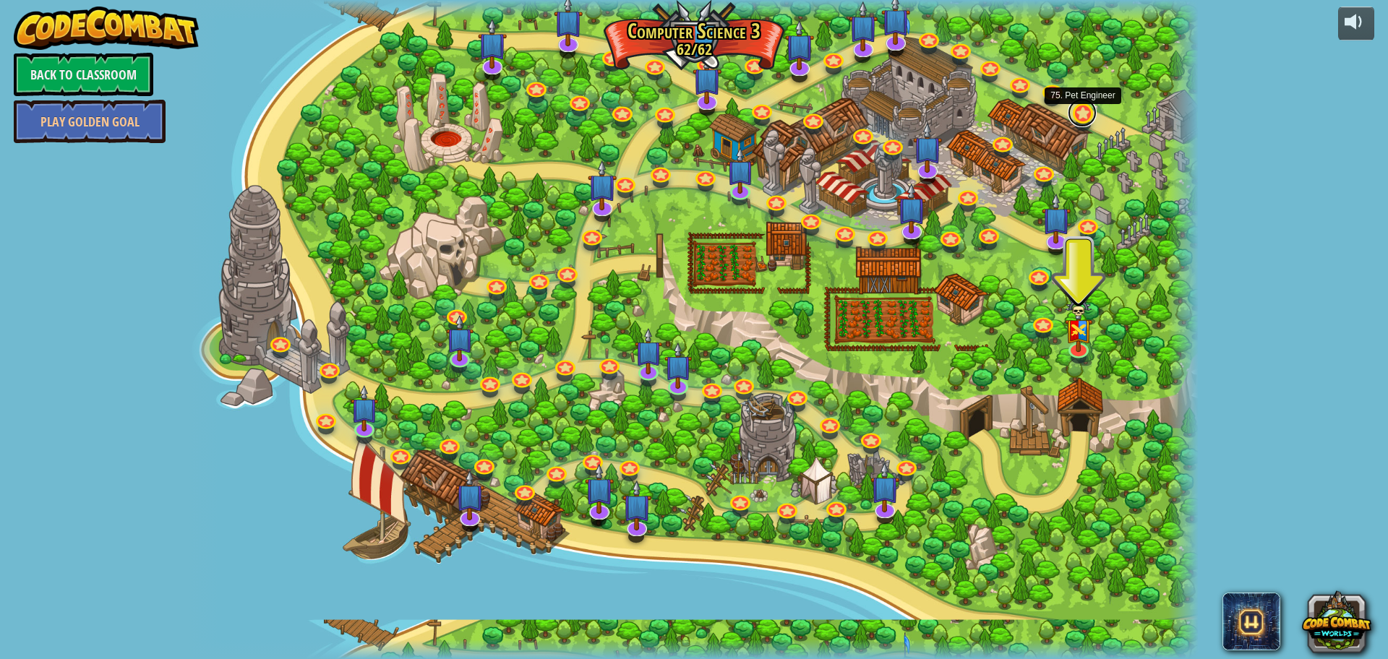
click at [1077, 114] on link at bounding box center [1081, 112] width 29 height 29
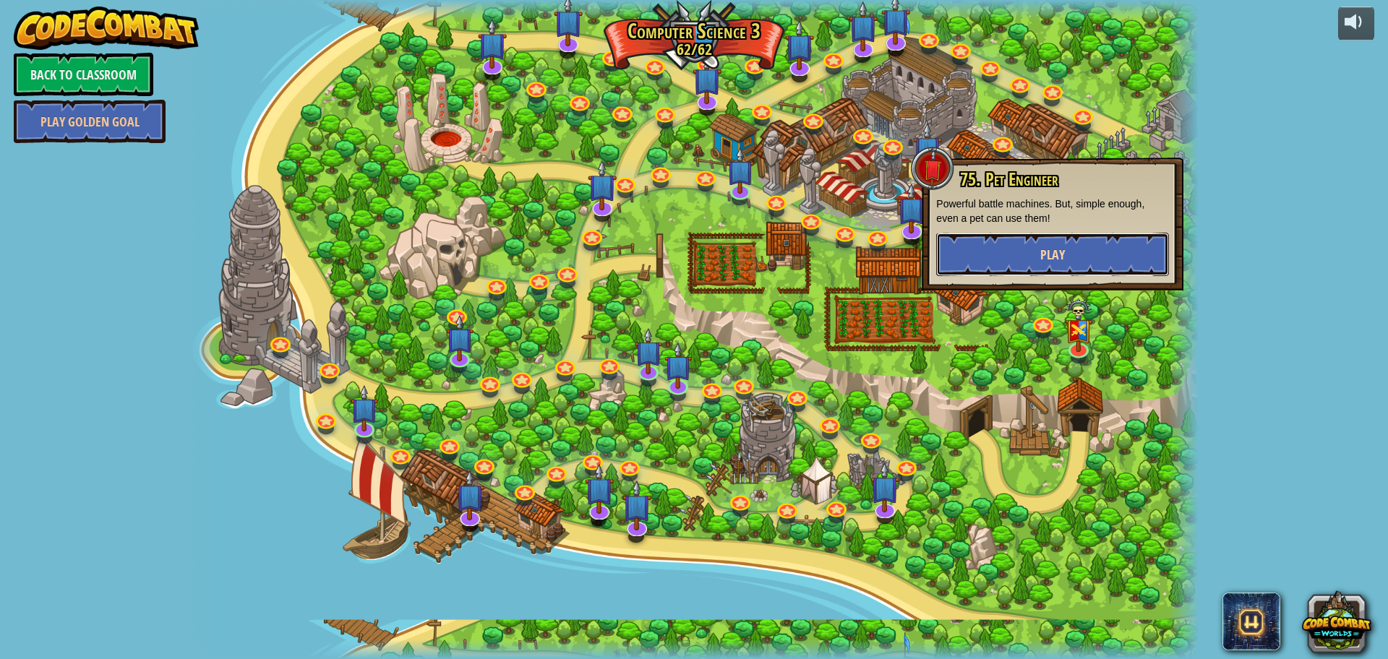
click at [1077, 244] on button "Play" at bounding box center [1052, 254] width 233 height 43
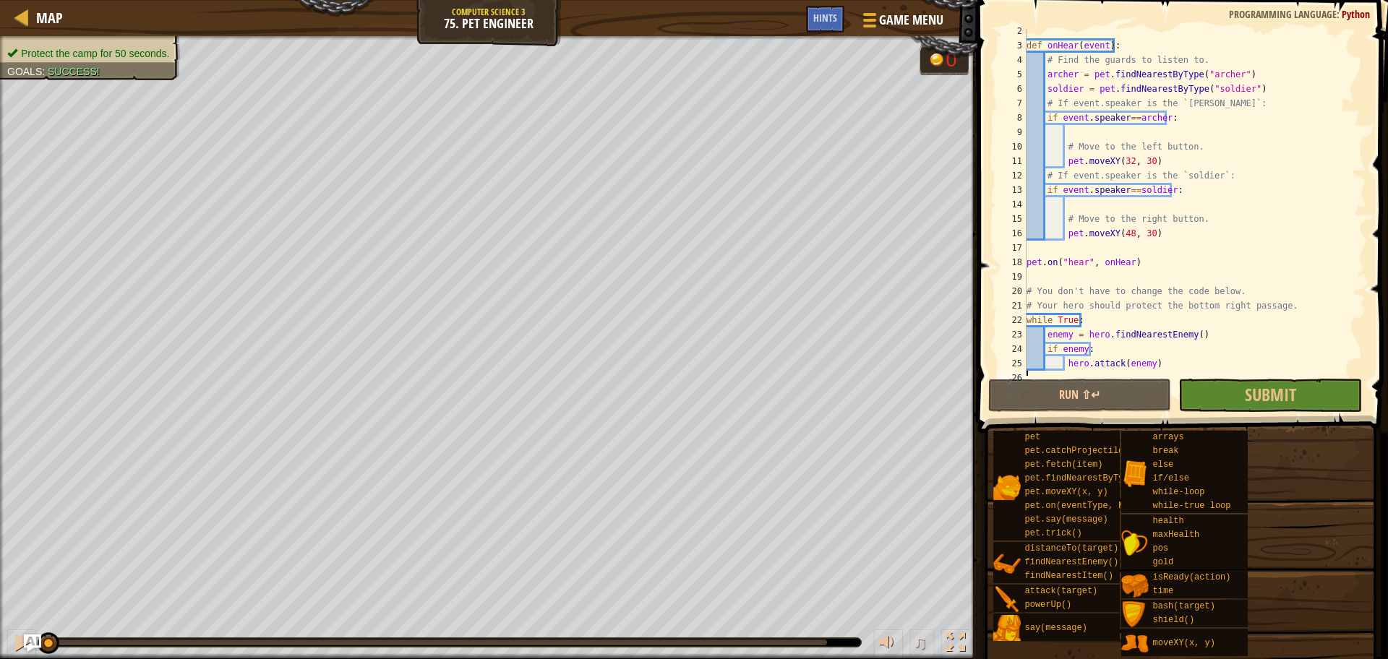
scroll to position [20, 0]
click at [55, 14] on span "Map" at bounding box center [49, 18] width 27 height 20
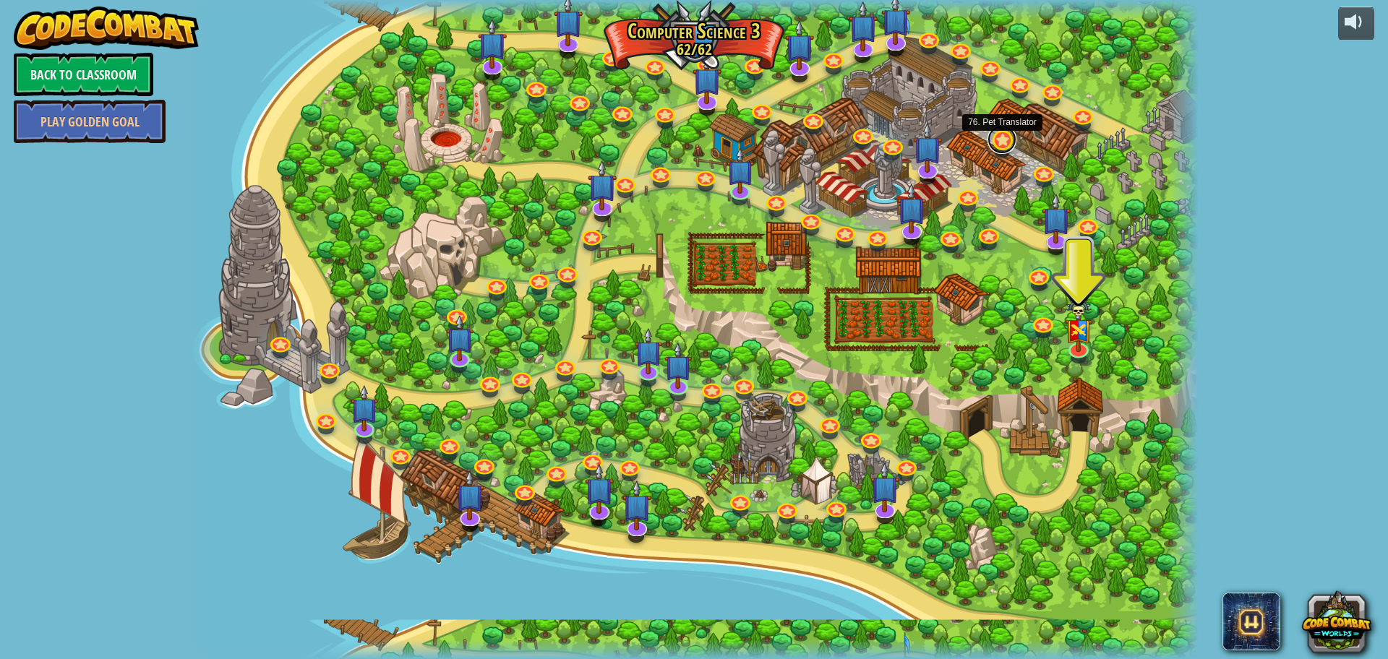
click at [1001, 145] on link at bounding box center [1001, 139] width 29 height 29
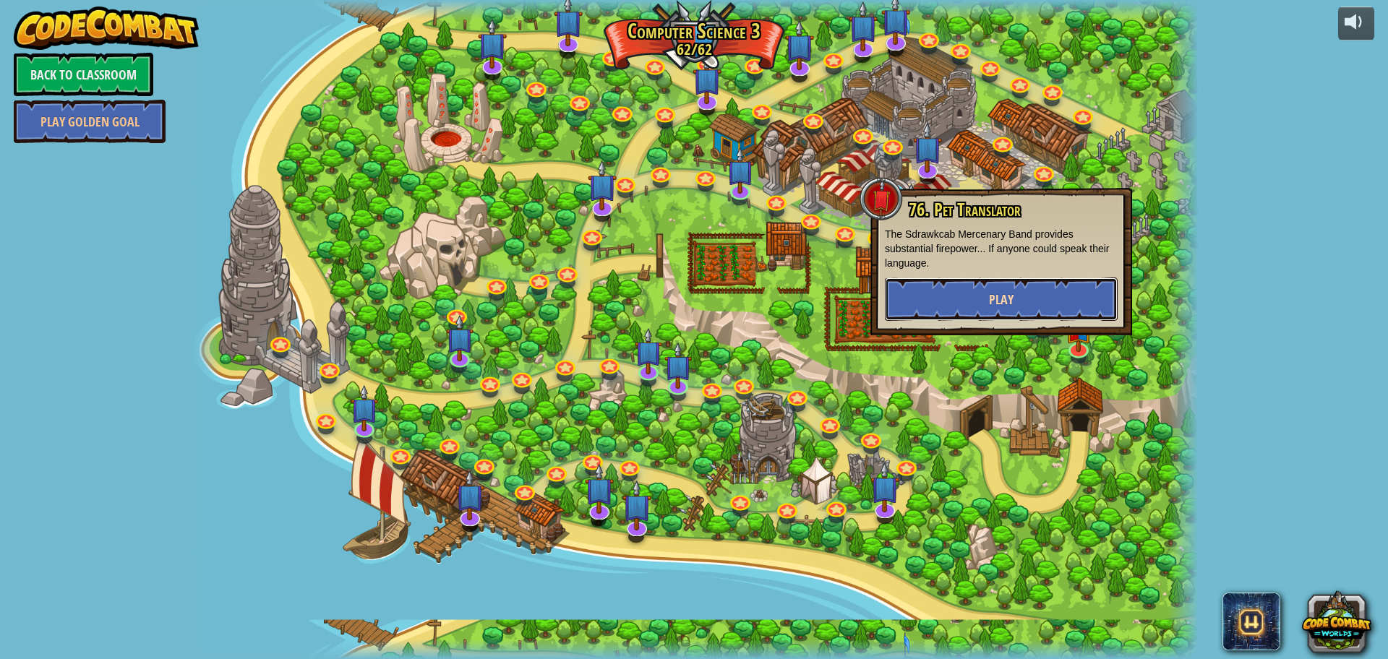
click at [1000, 288] on button "Play" at bounding box center [1001, 299] width 233 height 43
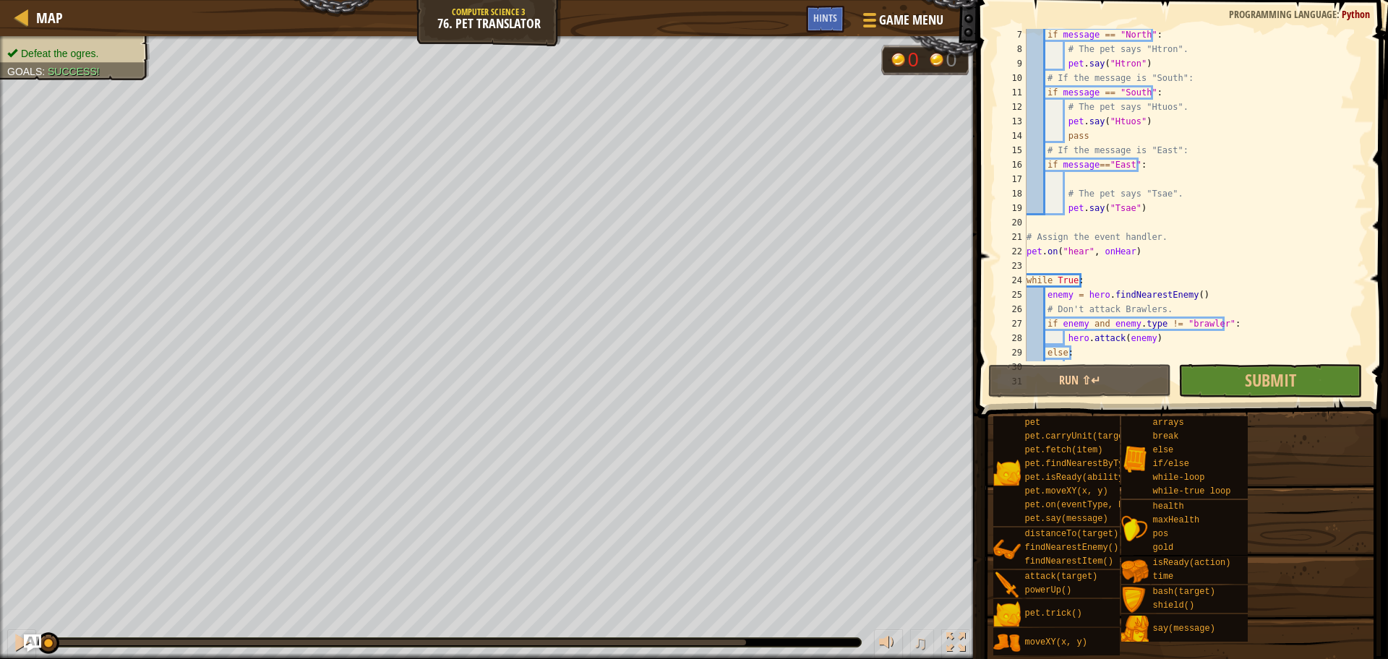
scroll to position [116, 0]
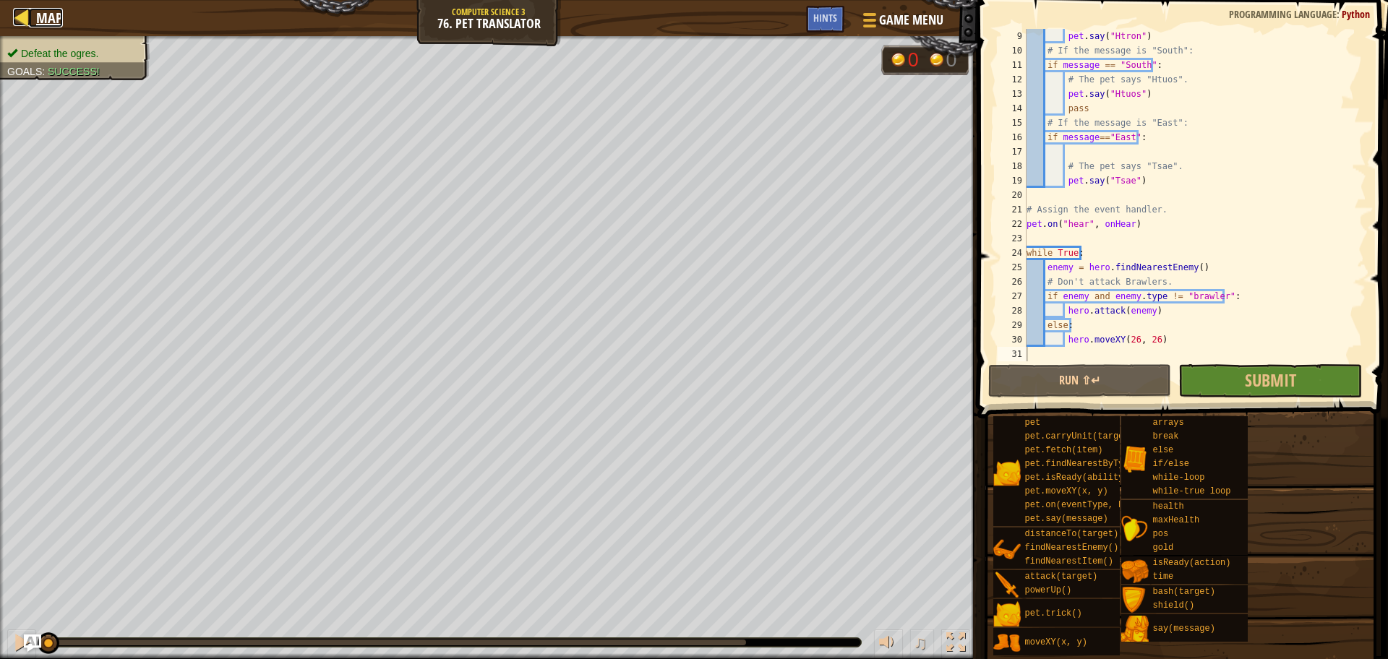
click at [28, 8] on div at bounding box center [22, 17] width 18 height 18
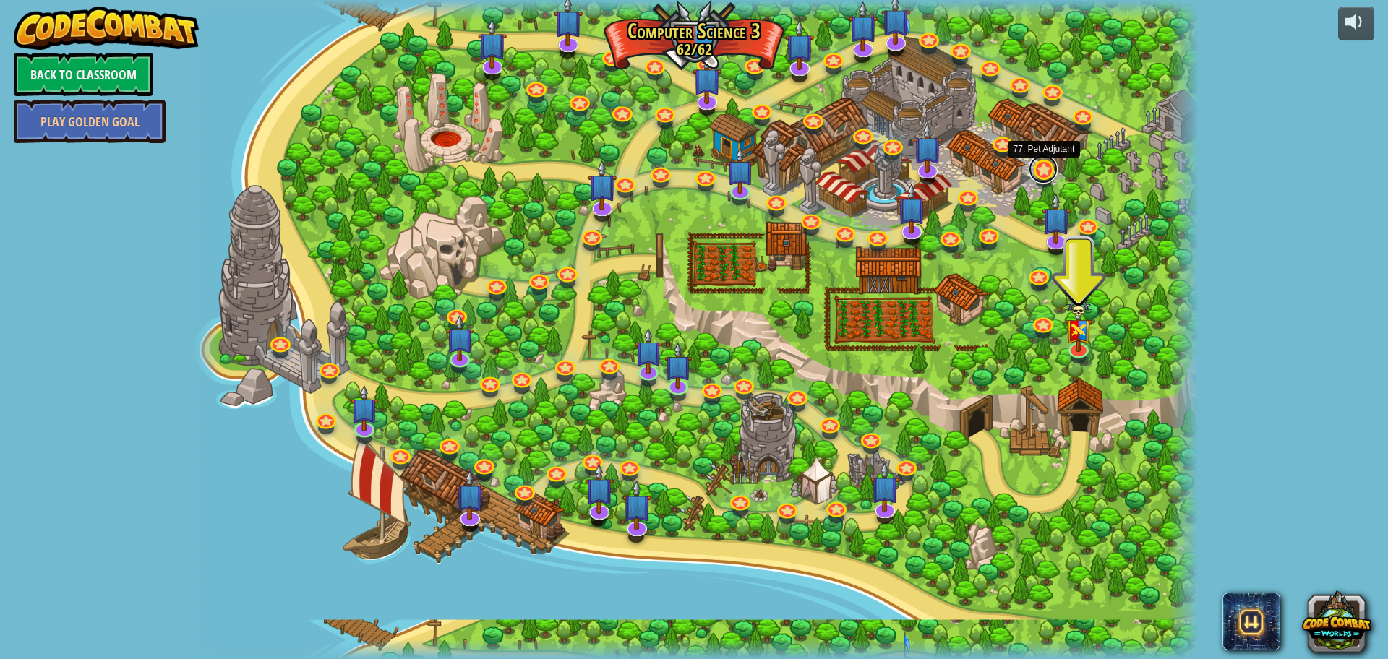
click at [1042, 170] on link at bounding box center [1042, 169] width 29 height 29
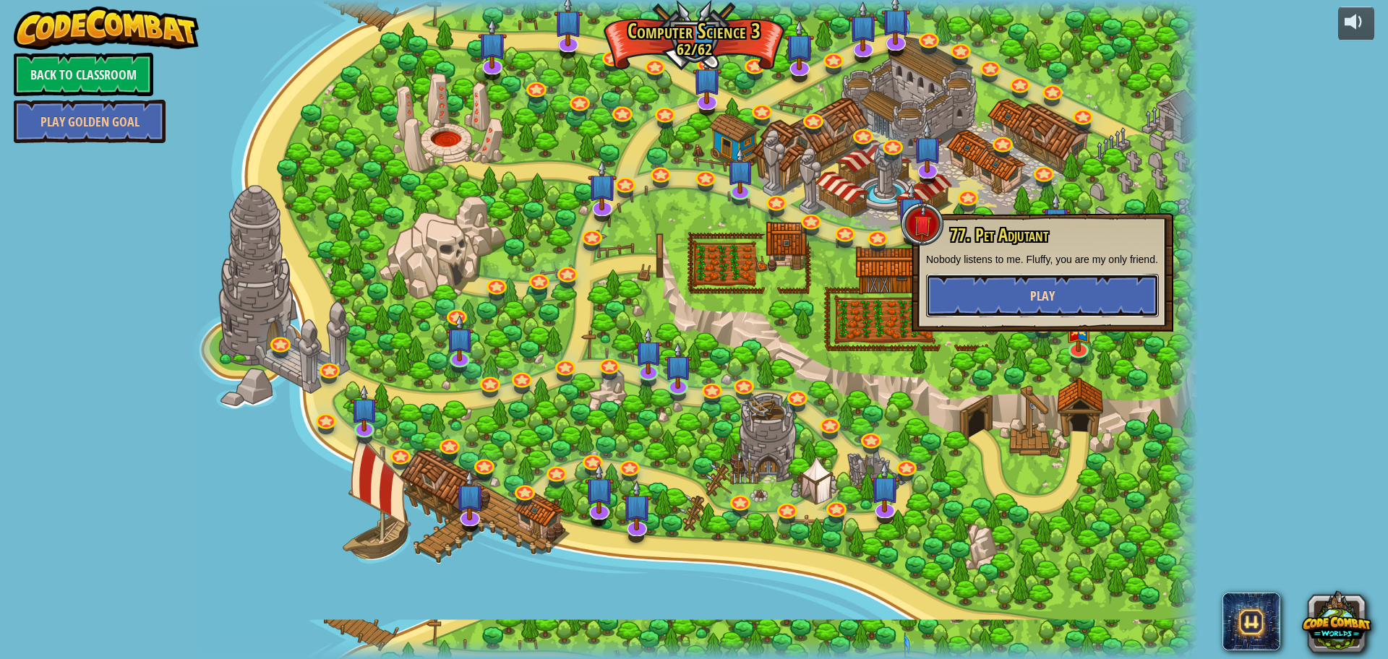
click at [976, 293] on button "Play" at bounding box center [1042, 295] width 233 height 43
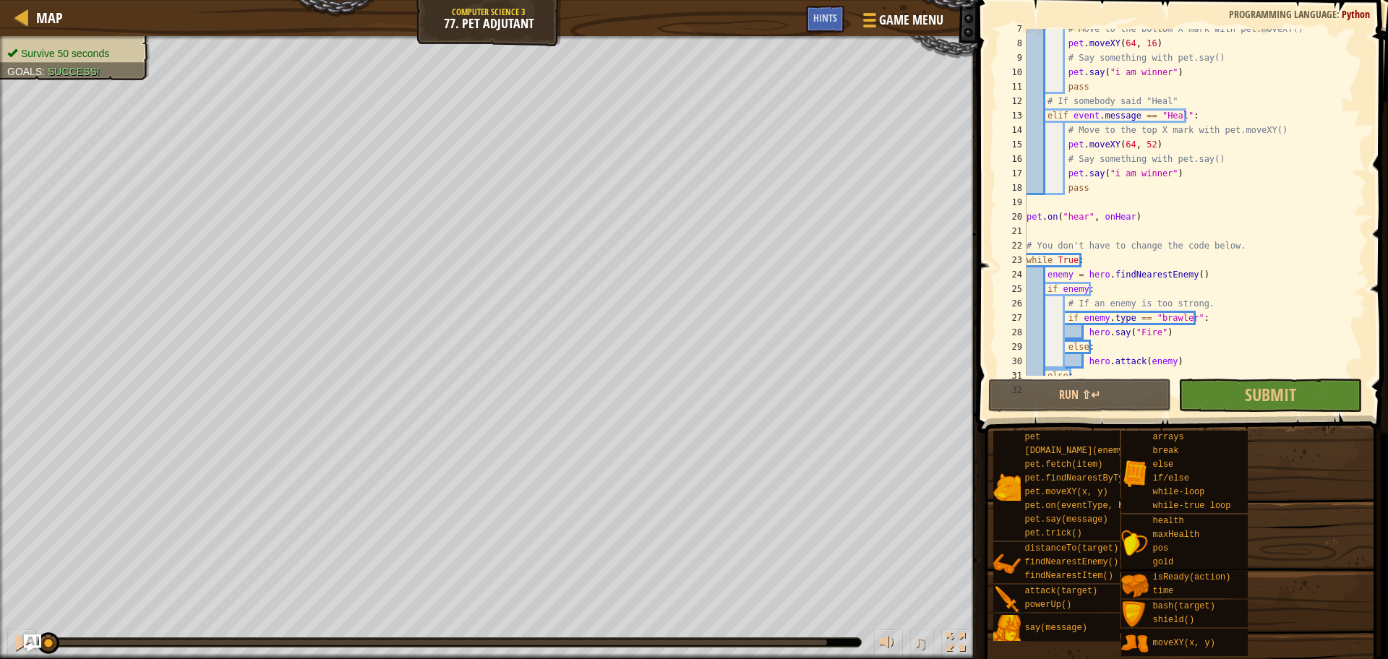
scroll to position [159, 0]
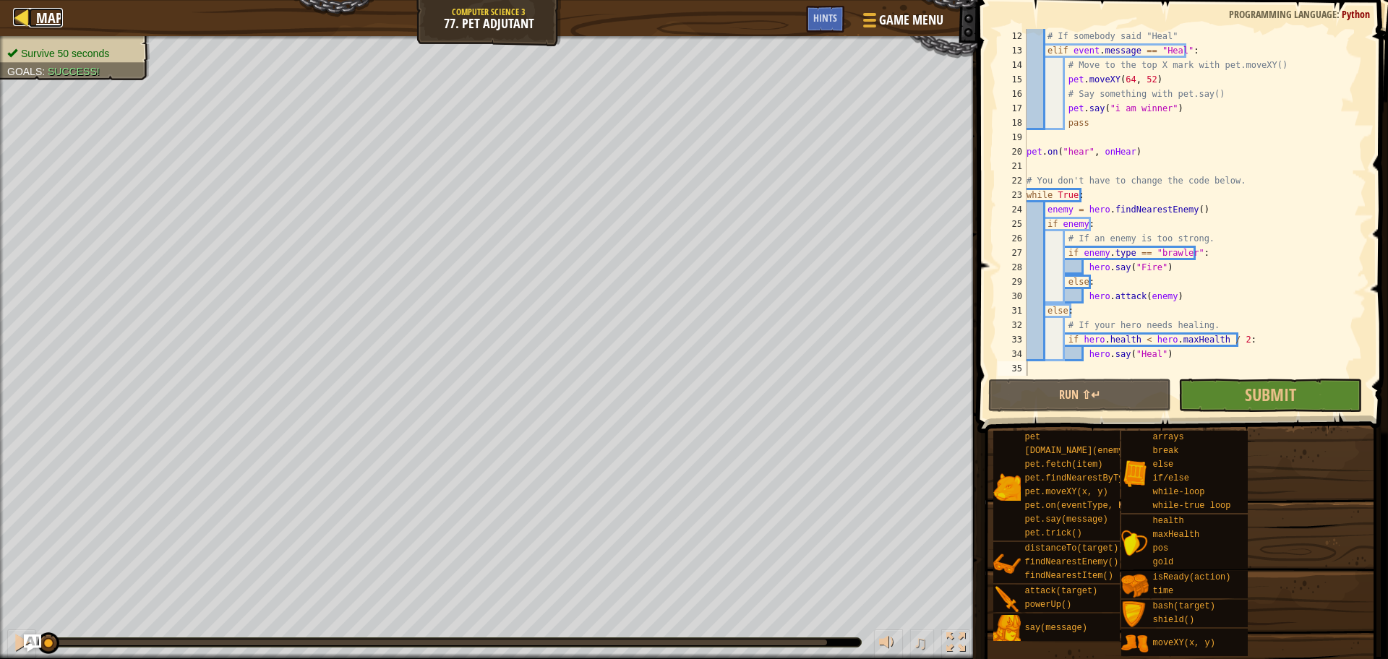
click at [23, 11] on div at bounding box center [22, 17] width 18 height 18
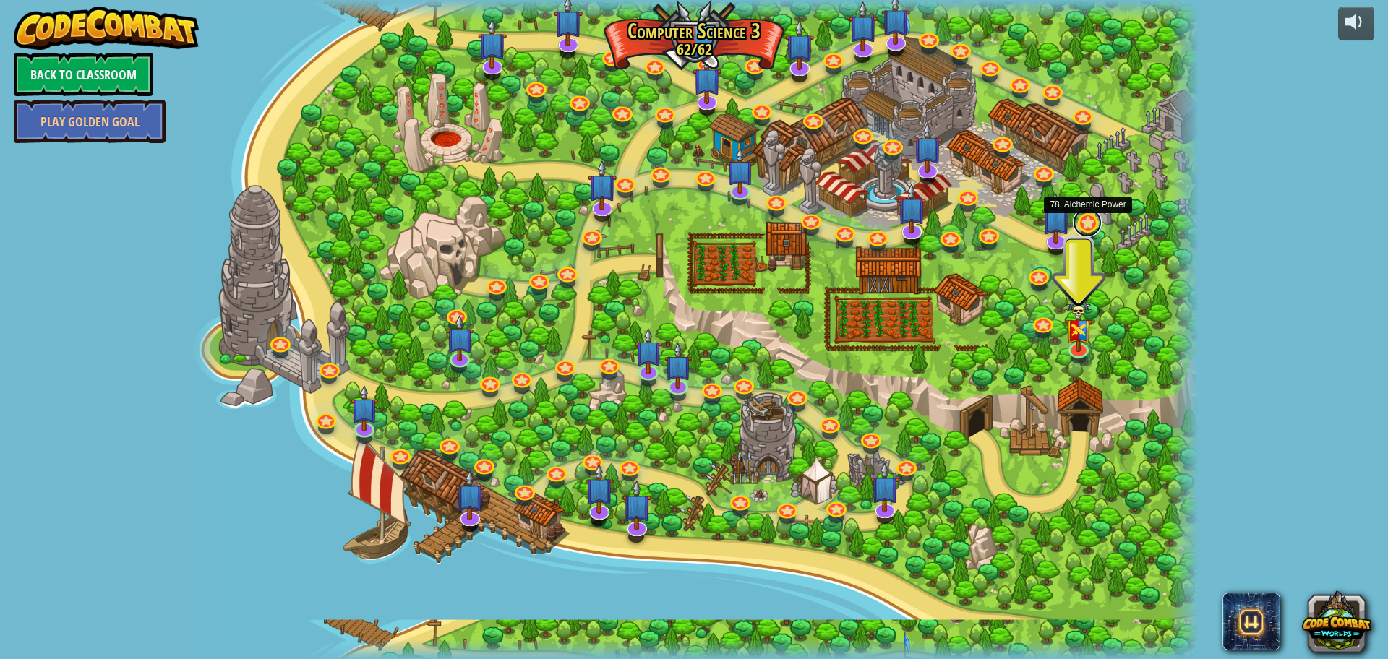
click at [1078, 224] on link at bounding box center [1086, 222] width 29 height 29
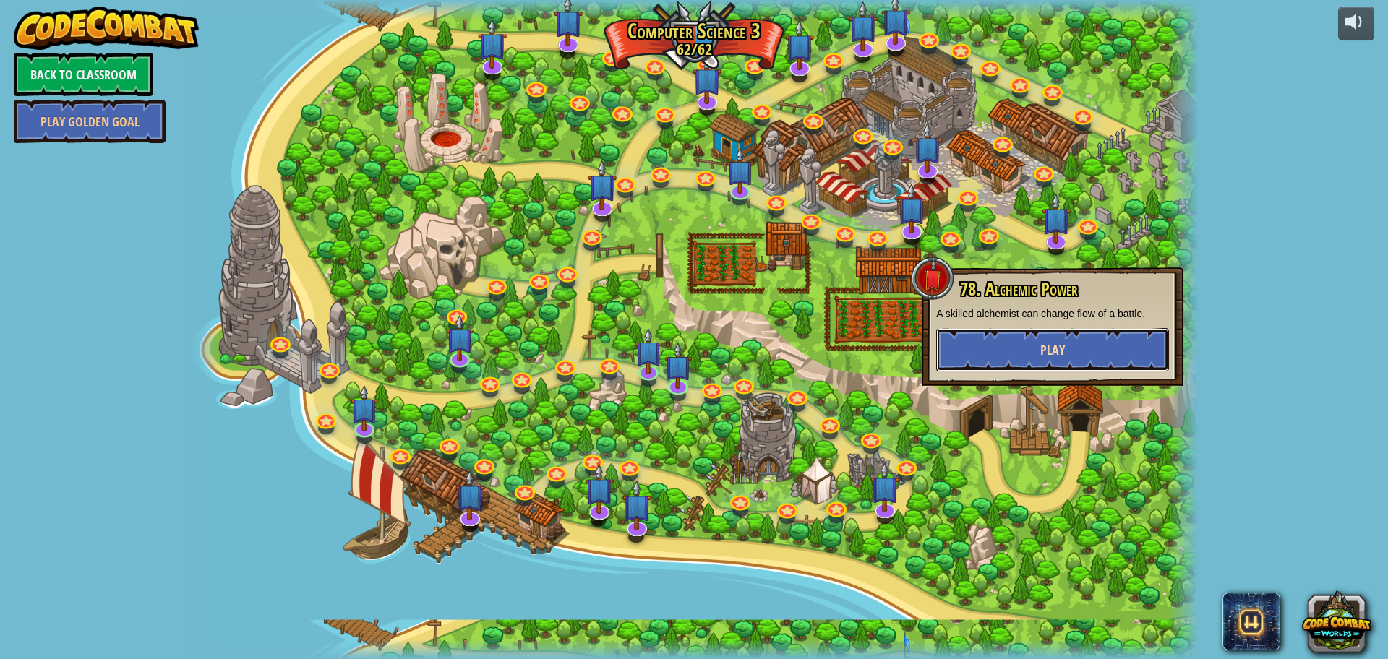
click at [1060, 350] on span "Play" at bounding box center [1052, 350] width 25 height 18
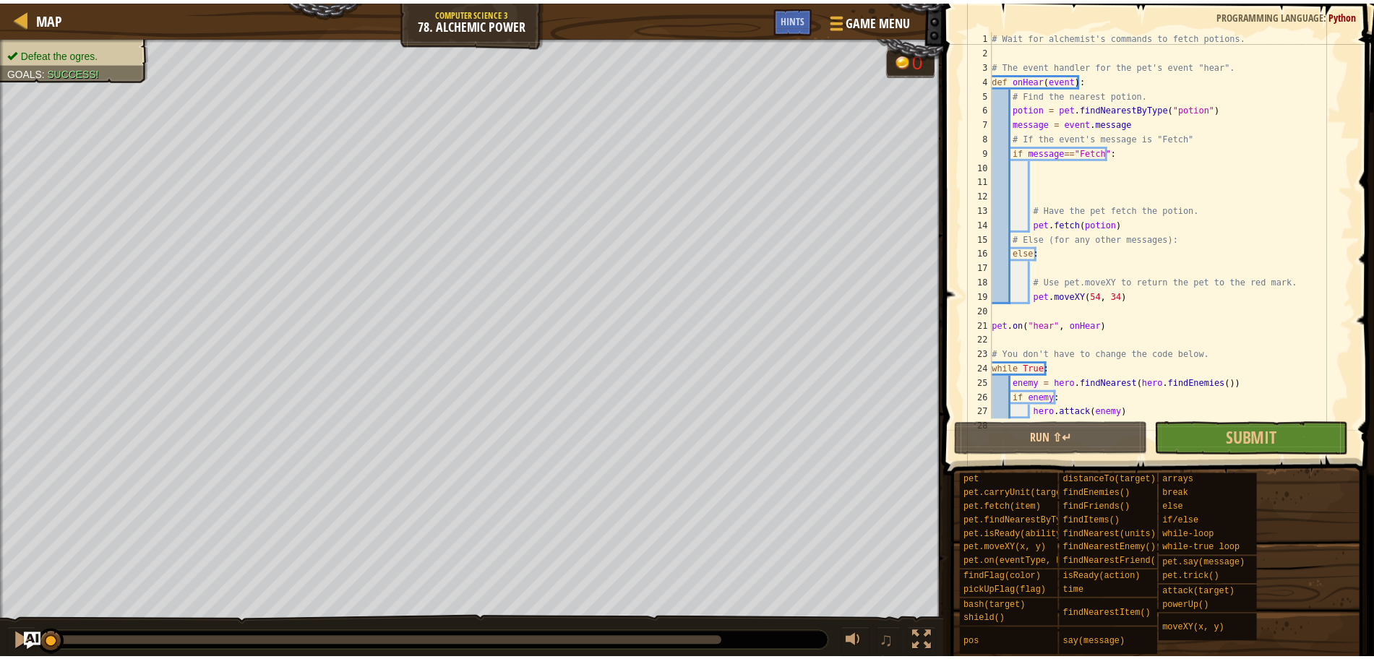
scroll to position [43, 0]
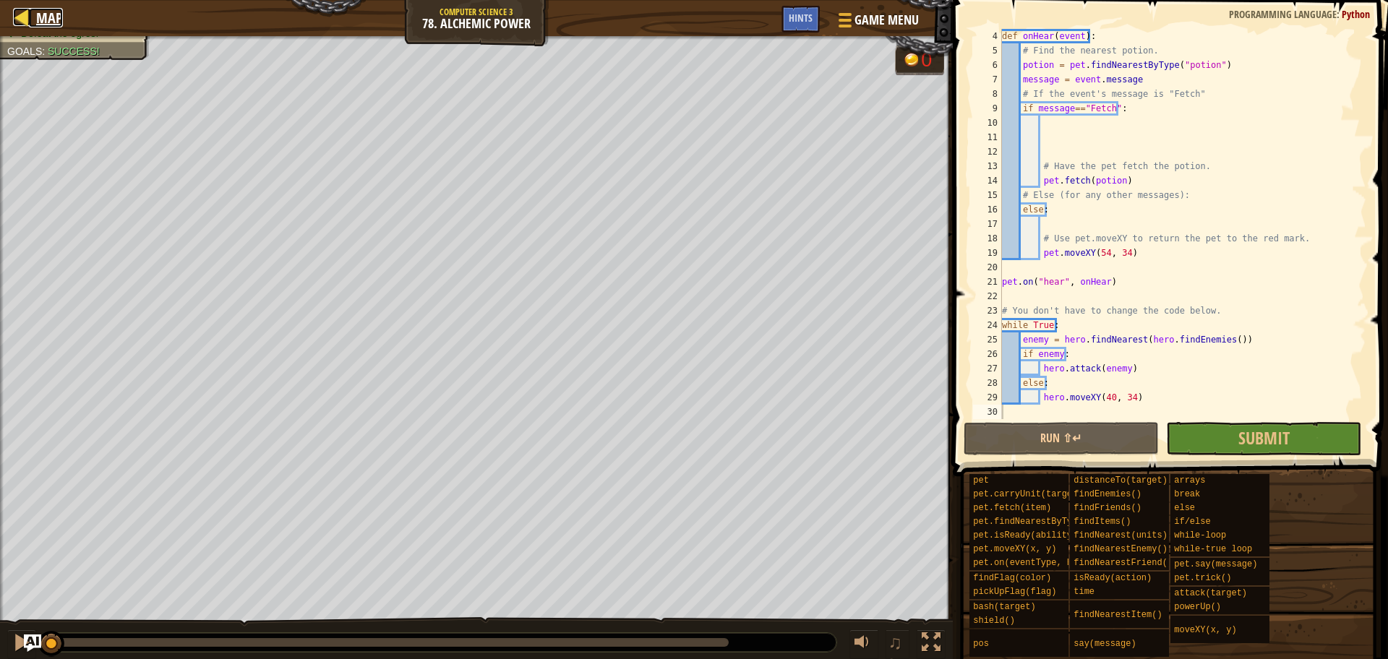
click at [26, 18] on div at bounding box center [22, 17] width 18 height 18
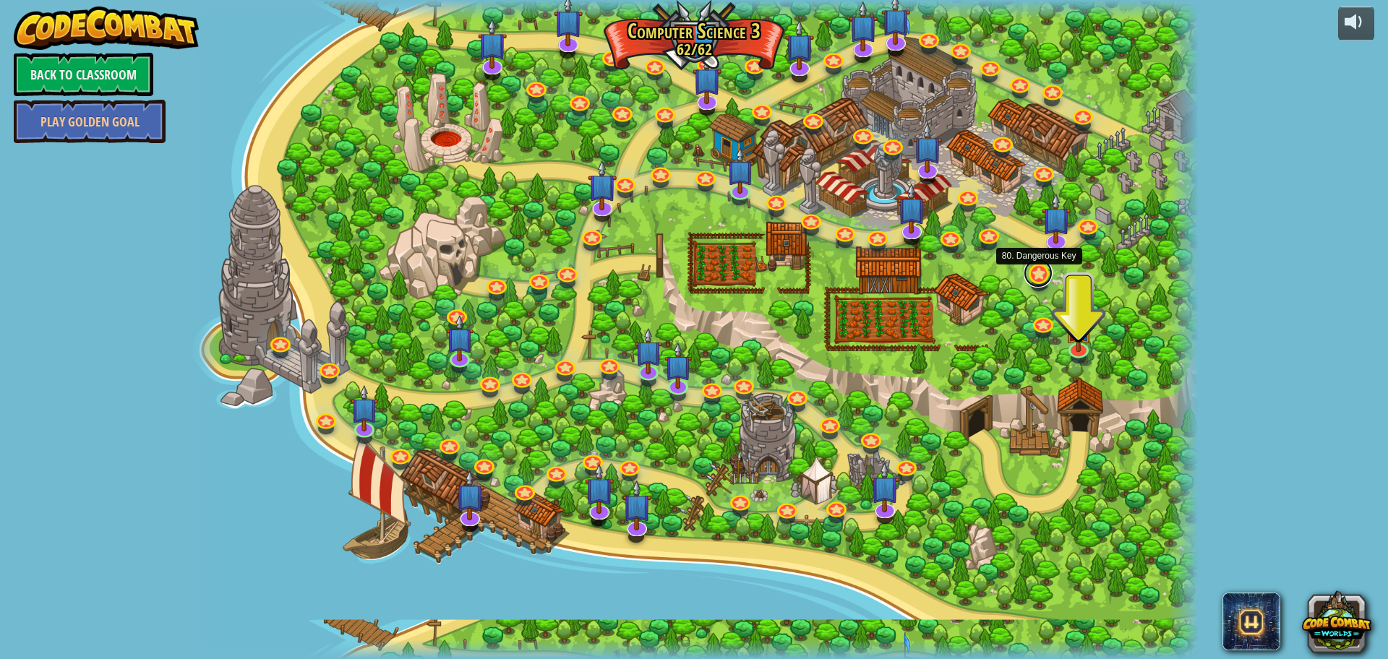
click at [1039, 280] on link at bounding box center [1037, 273] width 29 height 29
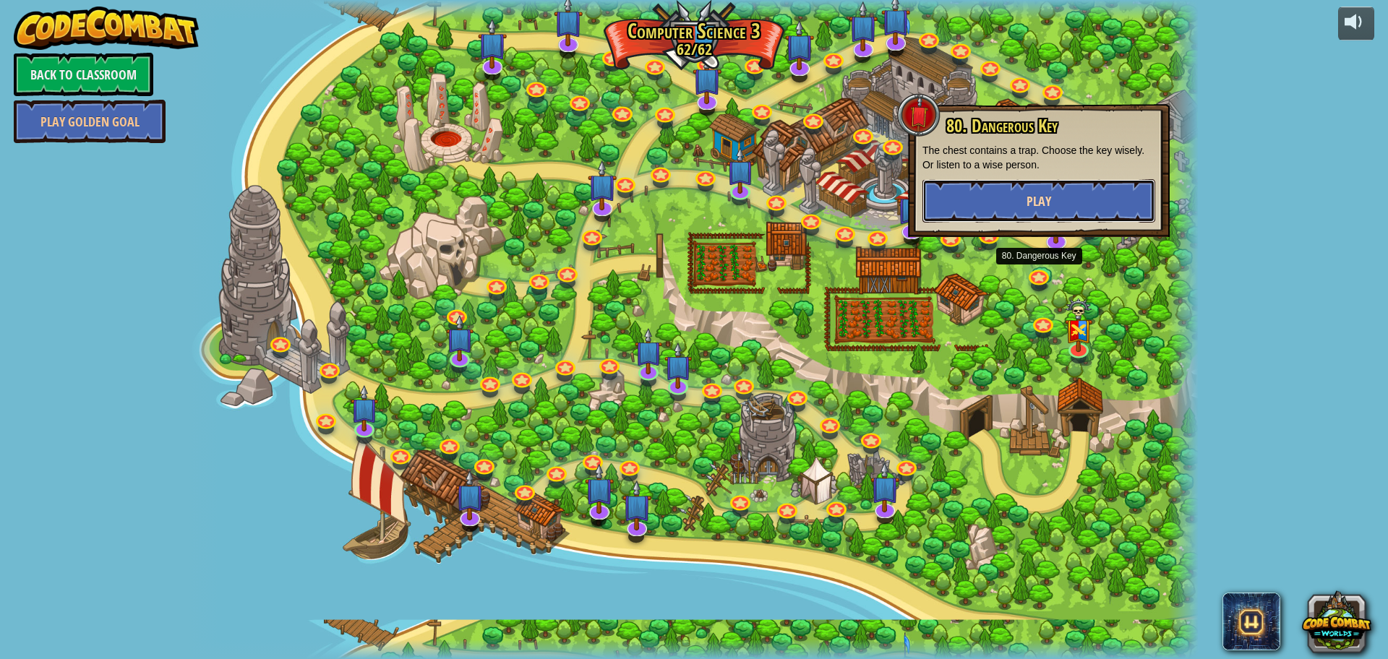
click at [1017, 202] on button "Play" at bounding box center [1038, 200] width 233 height 43
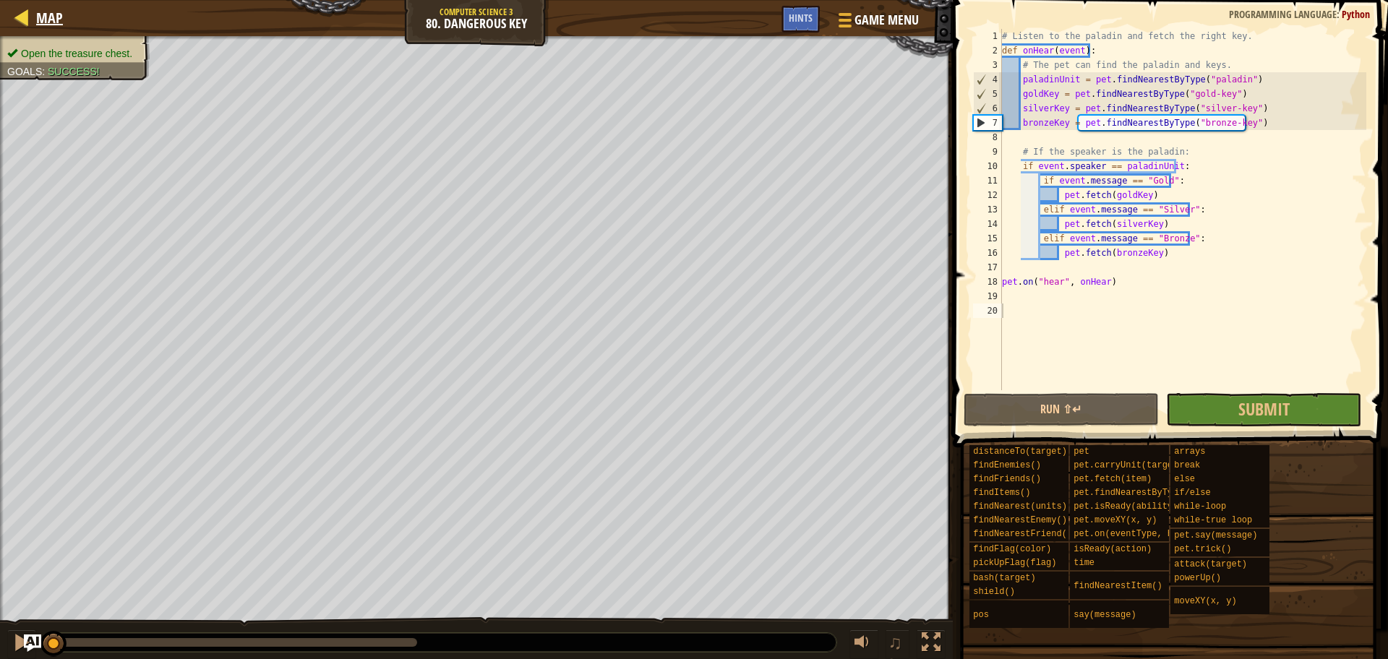
drag, startPoint x: 64, startPoint y: 21, endPoint x: 17, endPoint y: 15, distance: 46.6
click at [17, 15] on div "Map Computer Science 3 80. Dangerous Key Game Menu Done Hints" at bounding box center [476, 18] width 953 height 36
click at [17, 15] on div at bounding box center [22, 17] width 18 height 18
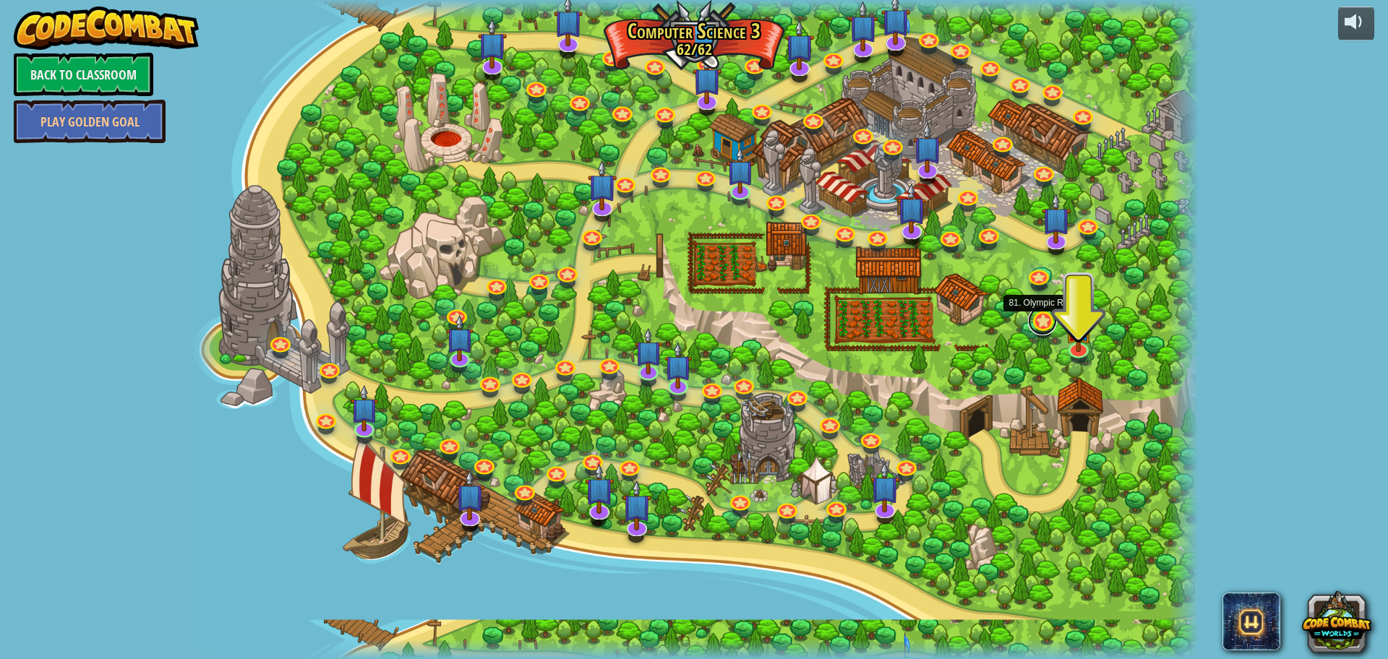
click at [1047, 317] on link at bounding box center [1042, 320] width 29 height 29
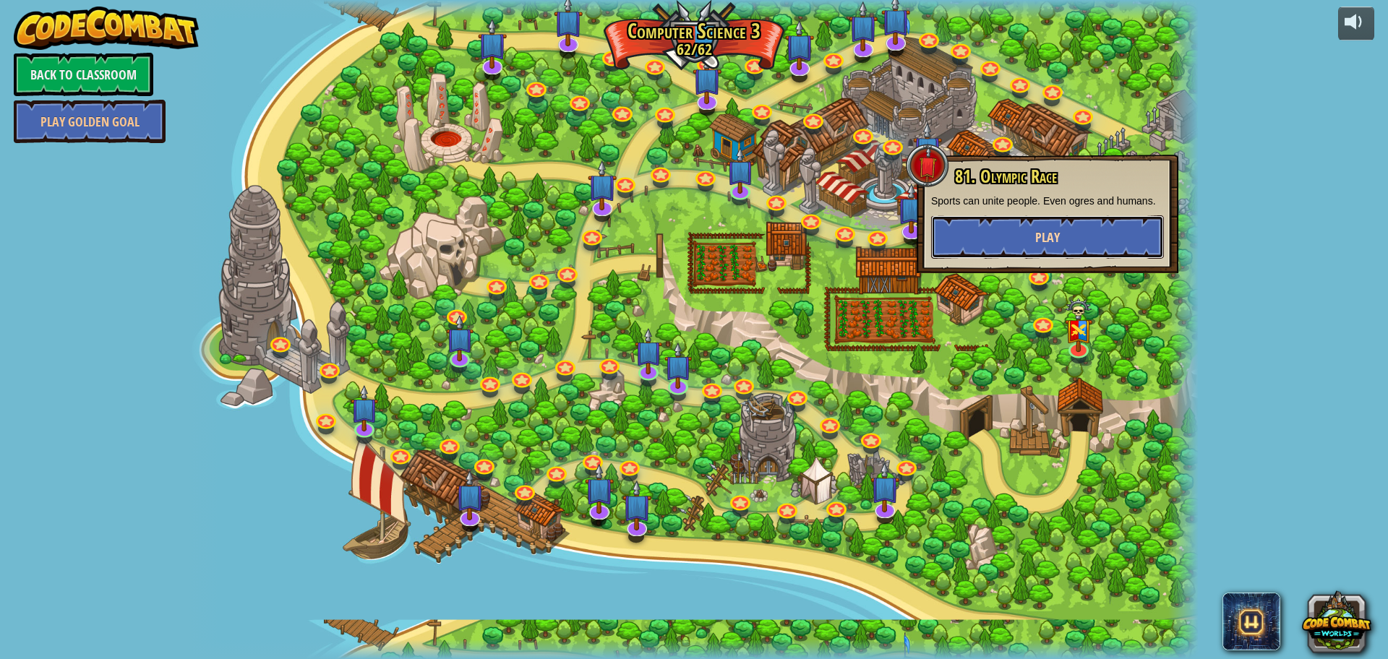
click at [992, 241] on button "Play" at bounding box center [1047, 236] width 233 height 43
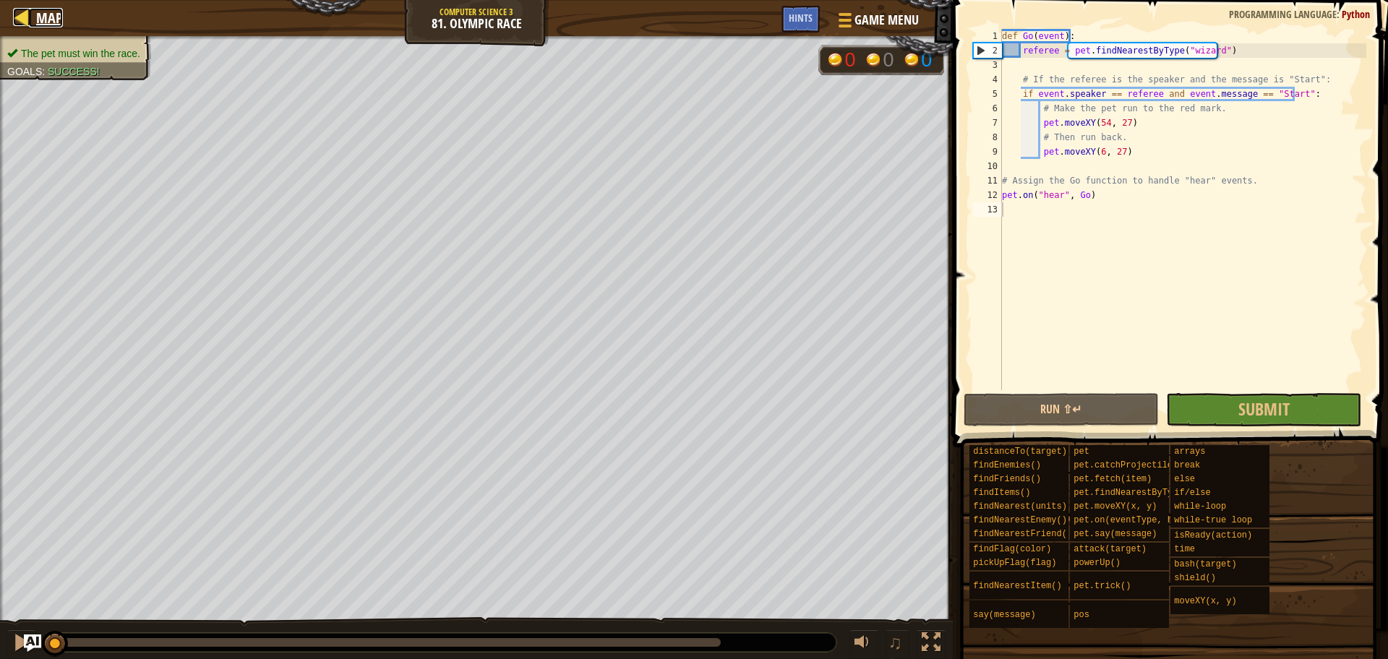
click at [31, 13] on link "Map" at bounding box center [46, 18] width 34 height 20
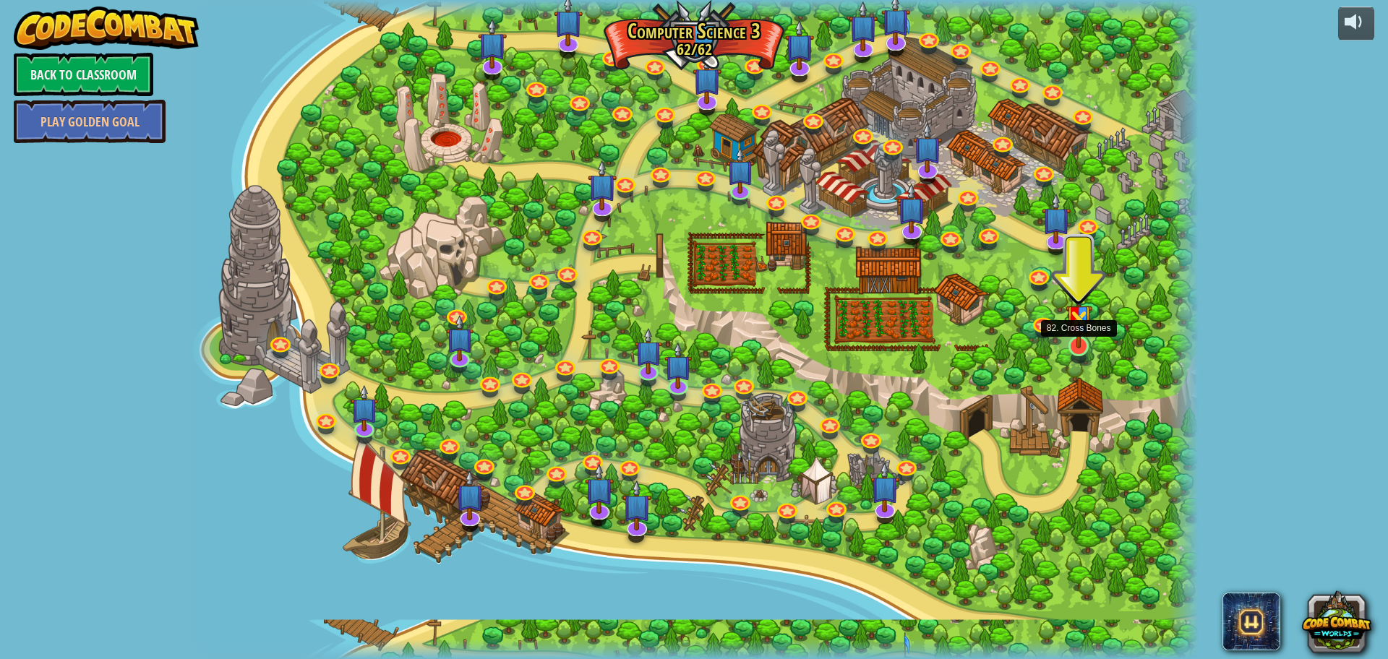
click at [1078, 344] on img at bounding box center [1078, 313] width 27 height 71
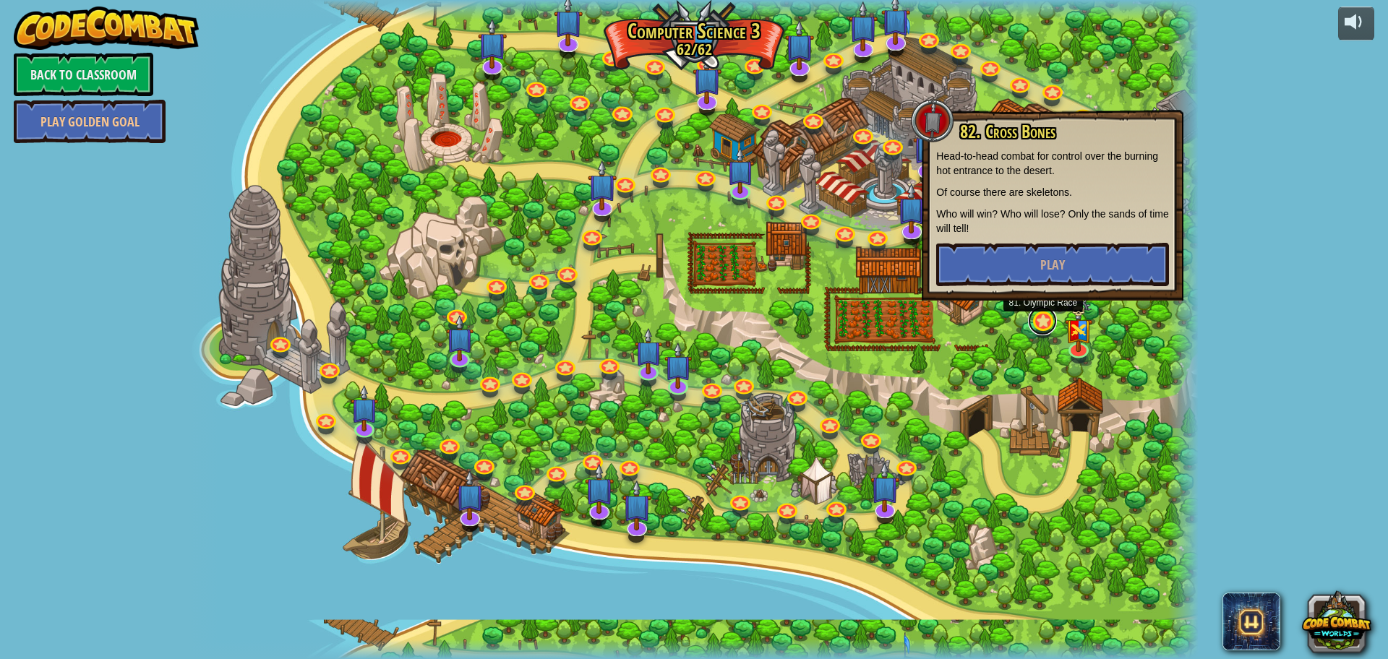
click at [1039, 314] on link at bounding box center [1042, 320] width 29 height 29
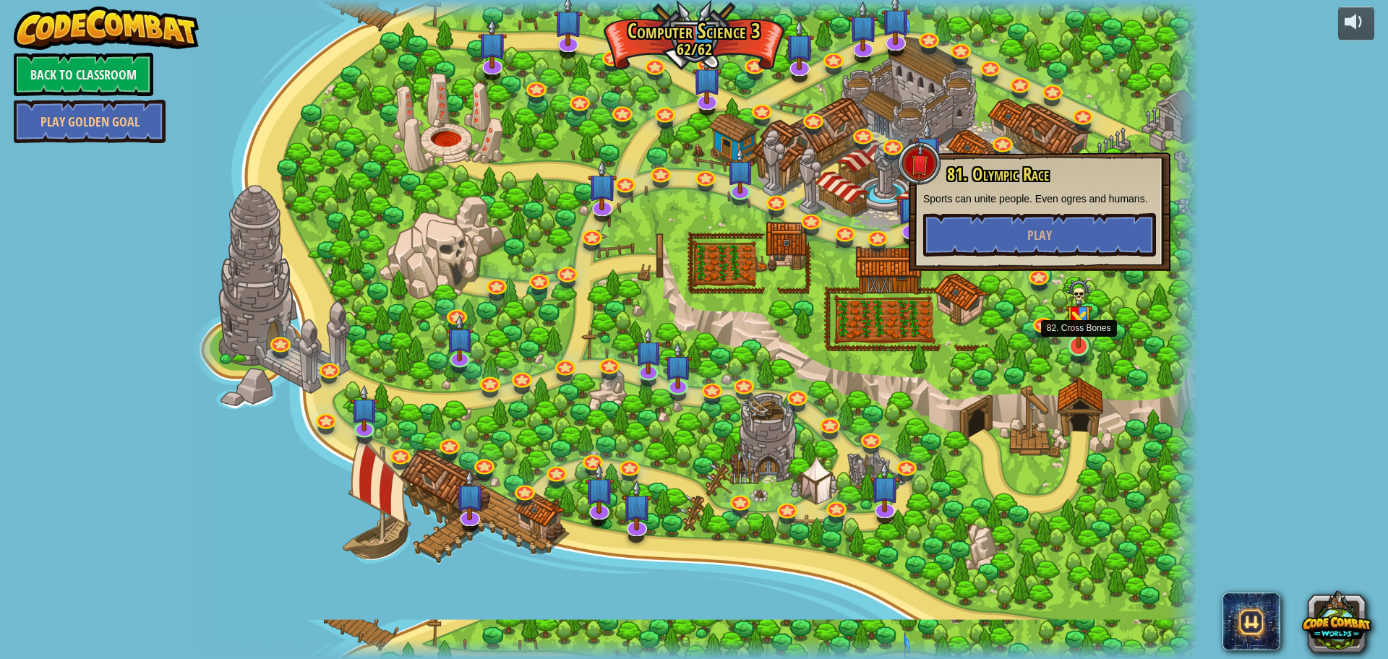
click at [1078, 343] on img at bounding box center [1078, 313] width 27 height 71
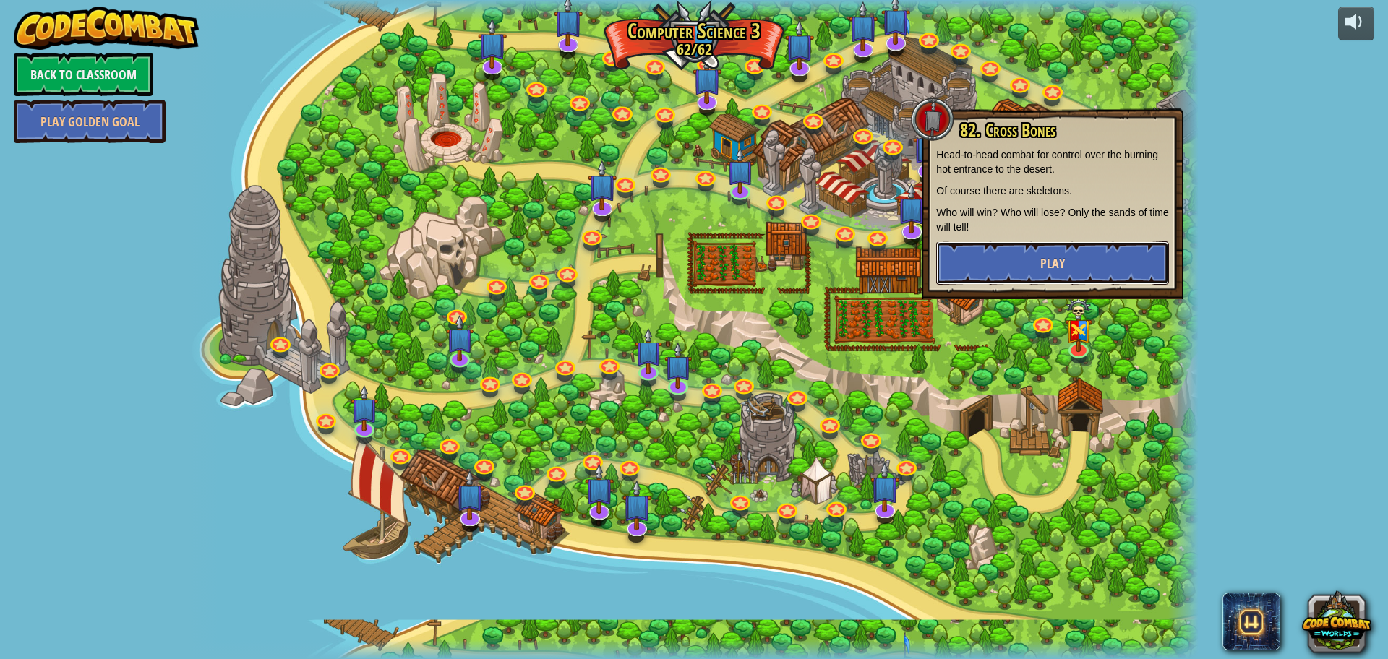
click at [1030, 264] on button "Play" at bounding box center [1052, 262] width 233 height 43
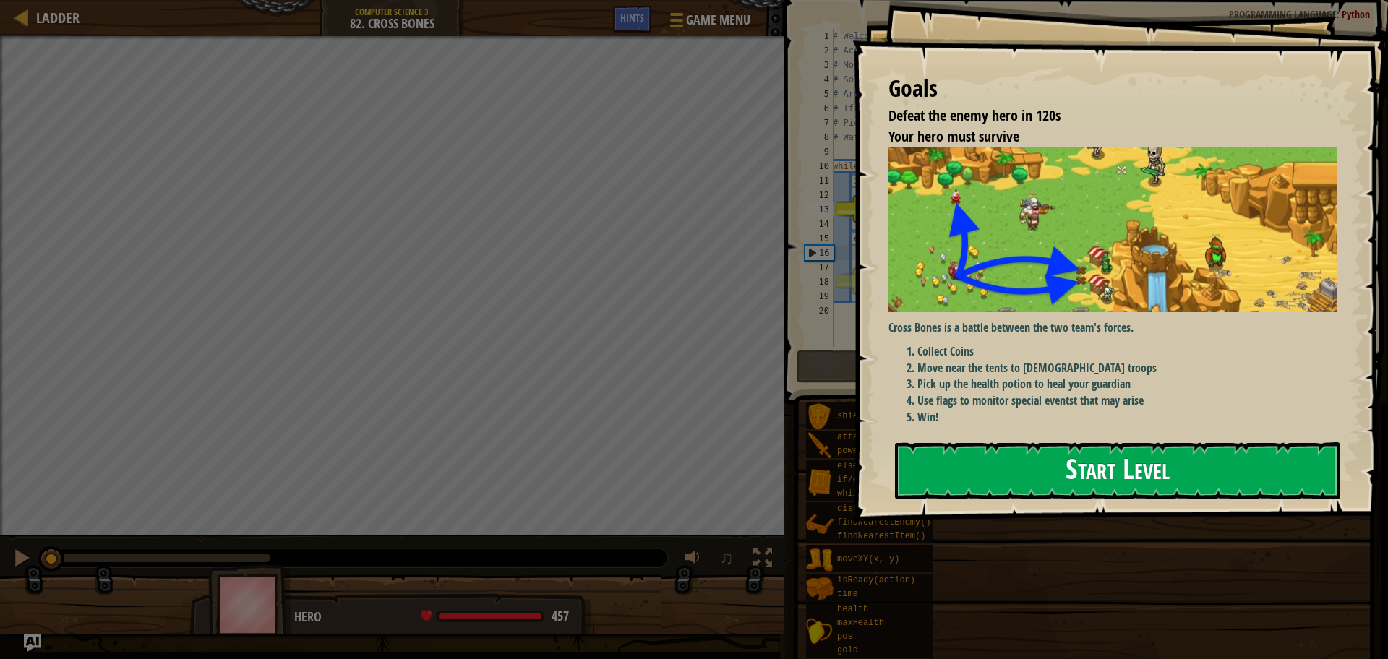
click at [1034, 456] on button "Start Level" at bounding box center [1117, 470] width 445 height 57
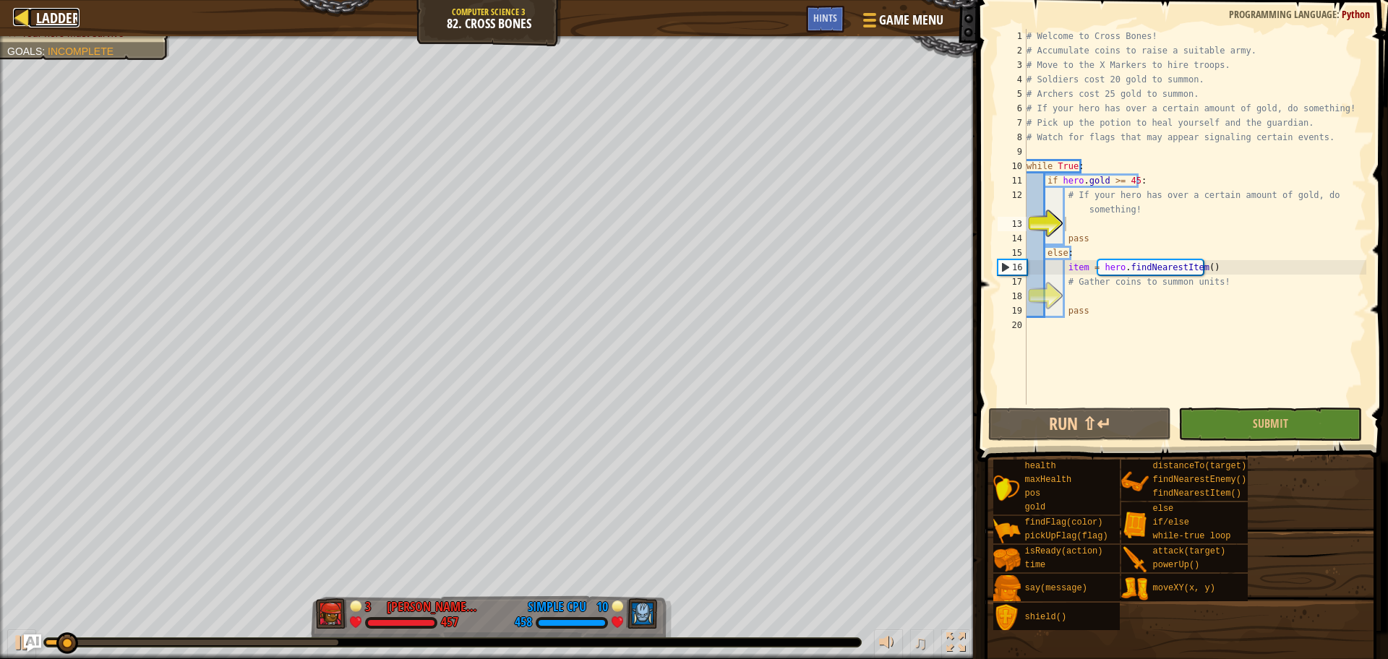
click at [19, 22] on div at bounding box center [22, 17] width 18 height 18
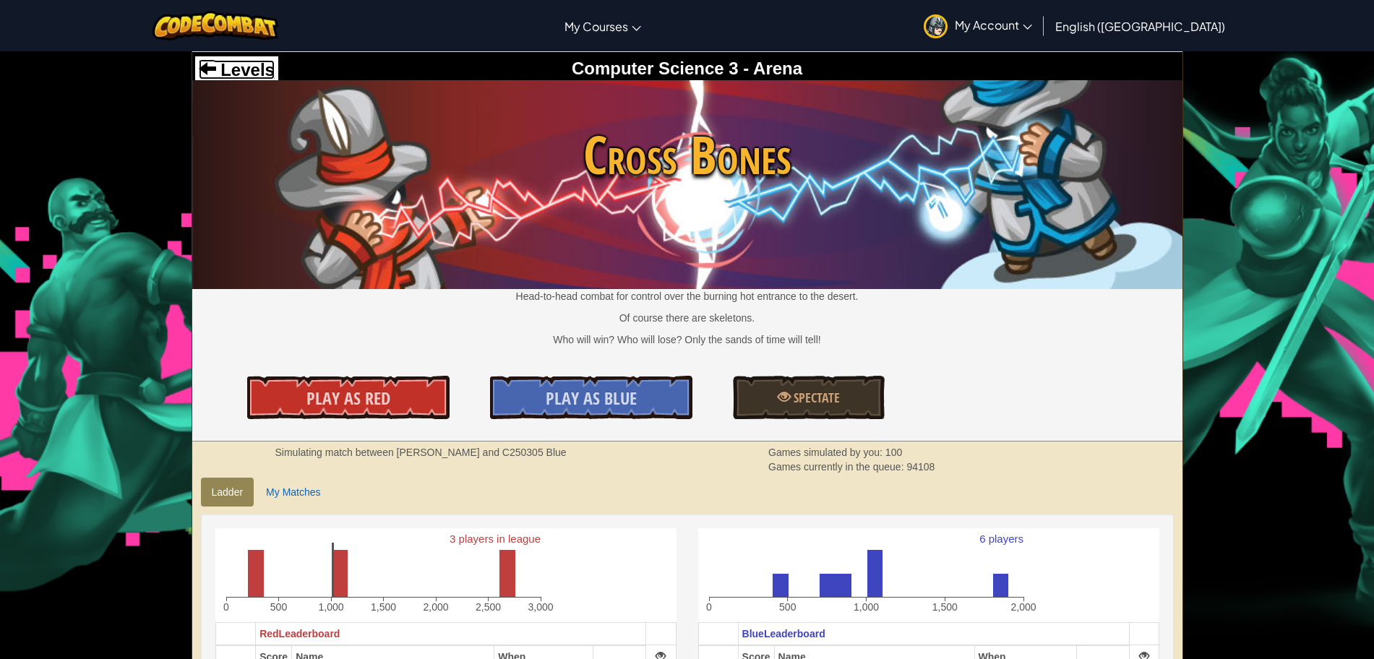
click at [224, 64] on span "Levels" at bounding box center [245, 70] width 59 height 20
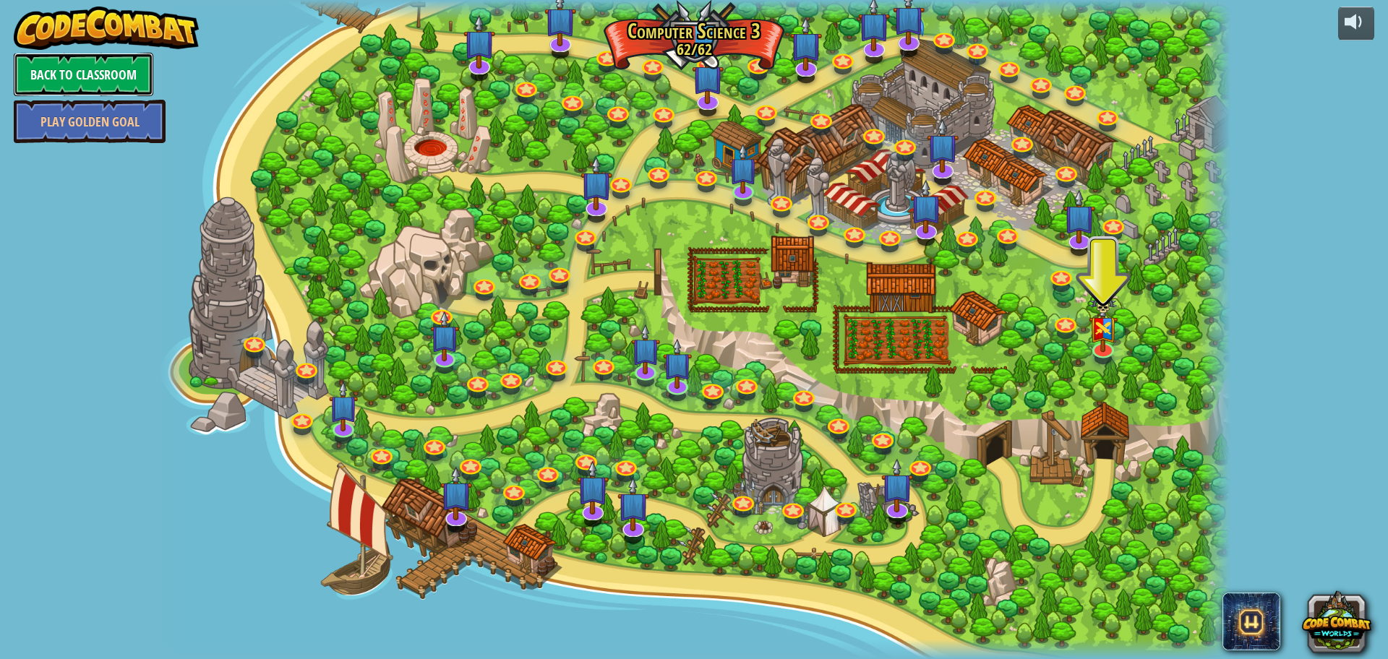
click at [113, 68] on link "Back to Classroom" at bounding box center [83, 74] width 139 height 43
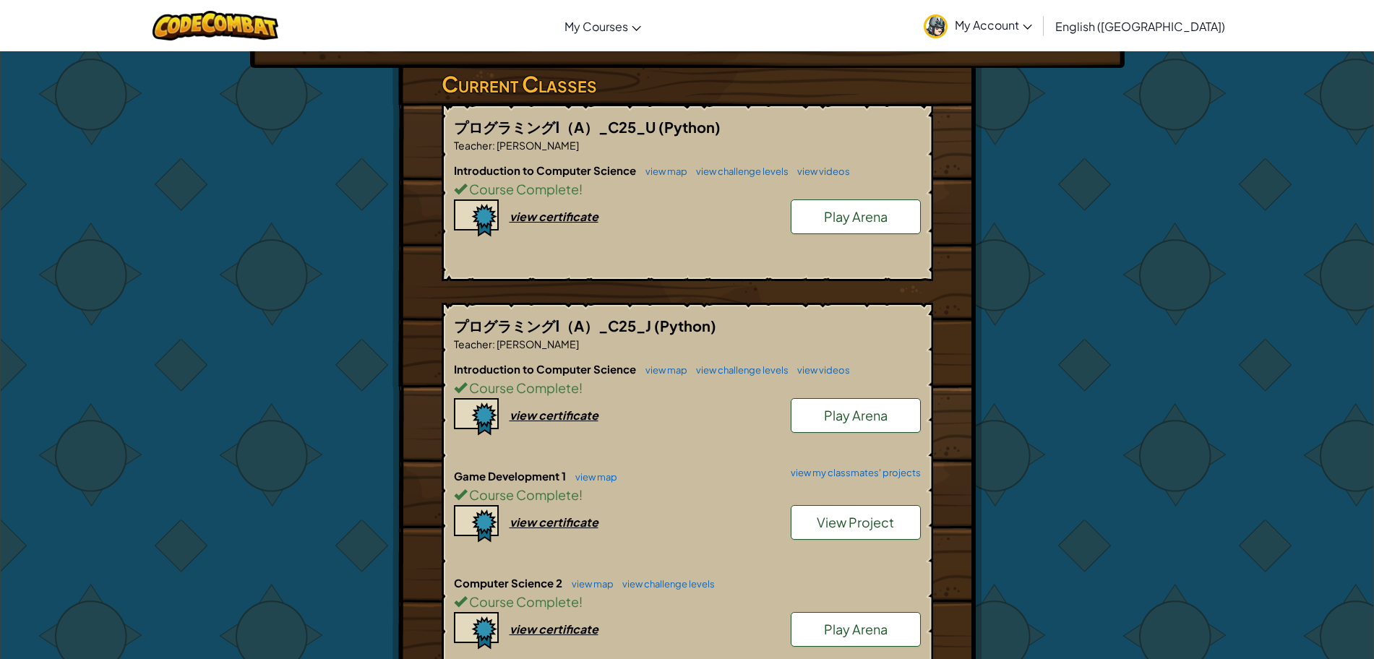
scroll to position [230, 0]
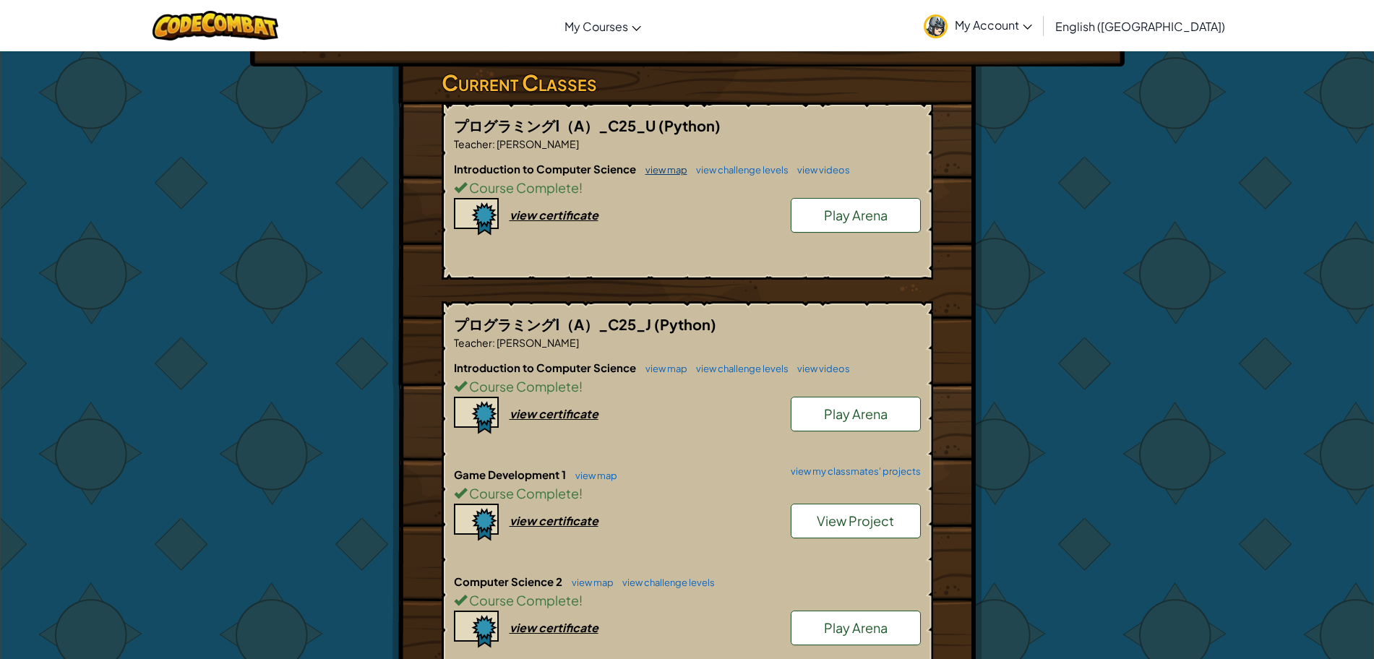
click at [666, 173] on link "view map" at bounding box center [662, 170] width 49 height 12
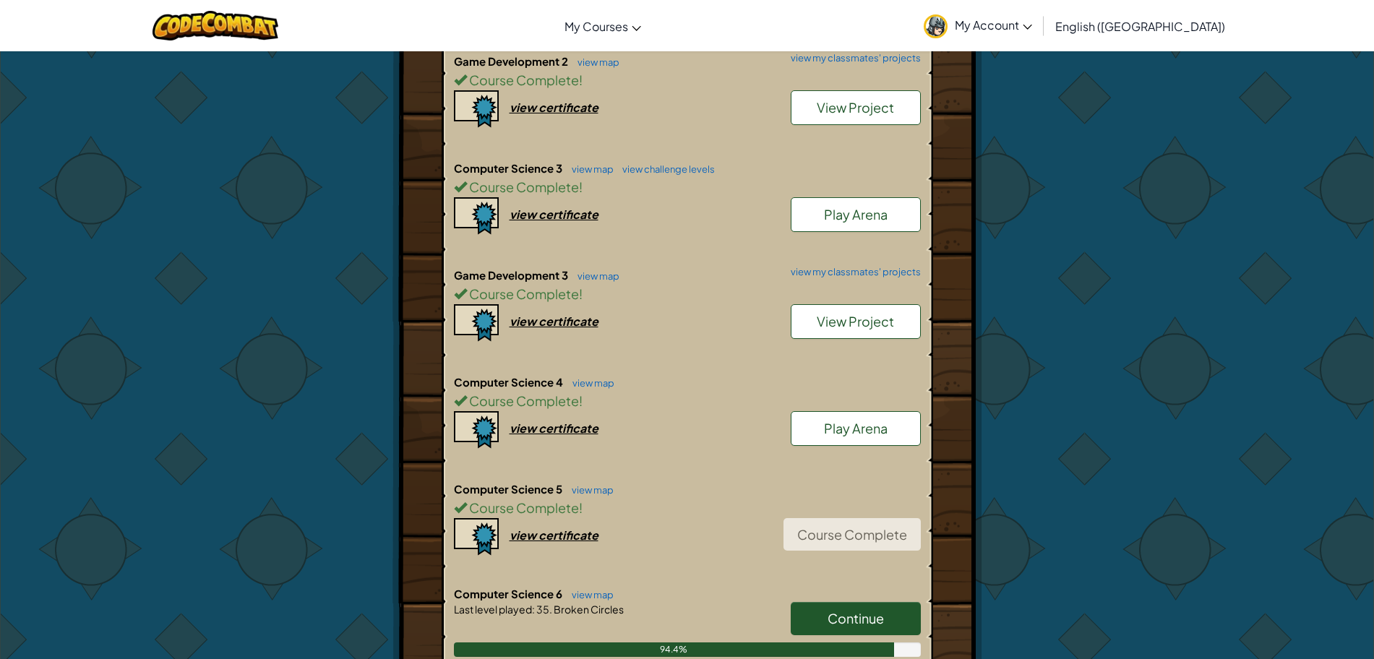
scroll to position [859, 0]
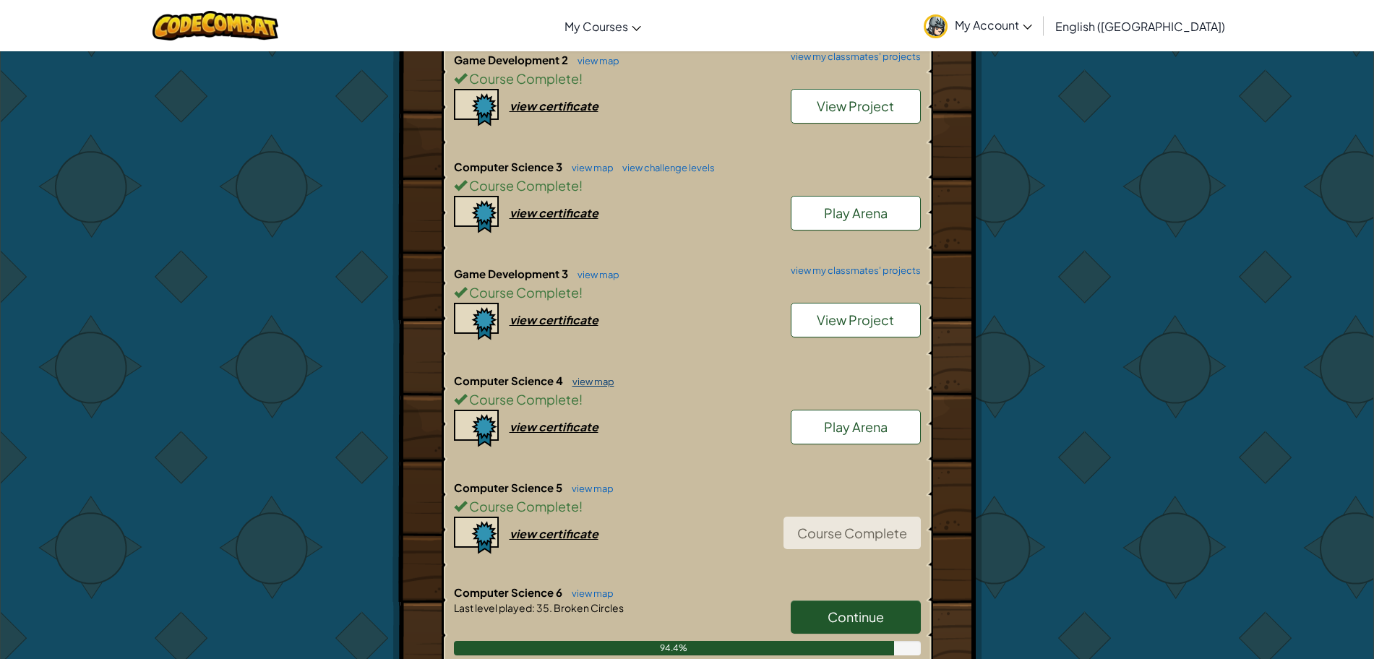
click at [588, 381] on link "view map" at bounding box center [589, 382] width 49 height 12
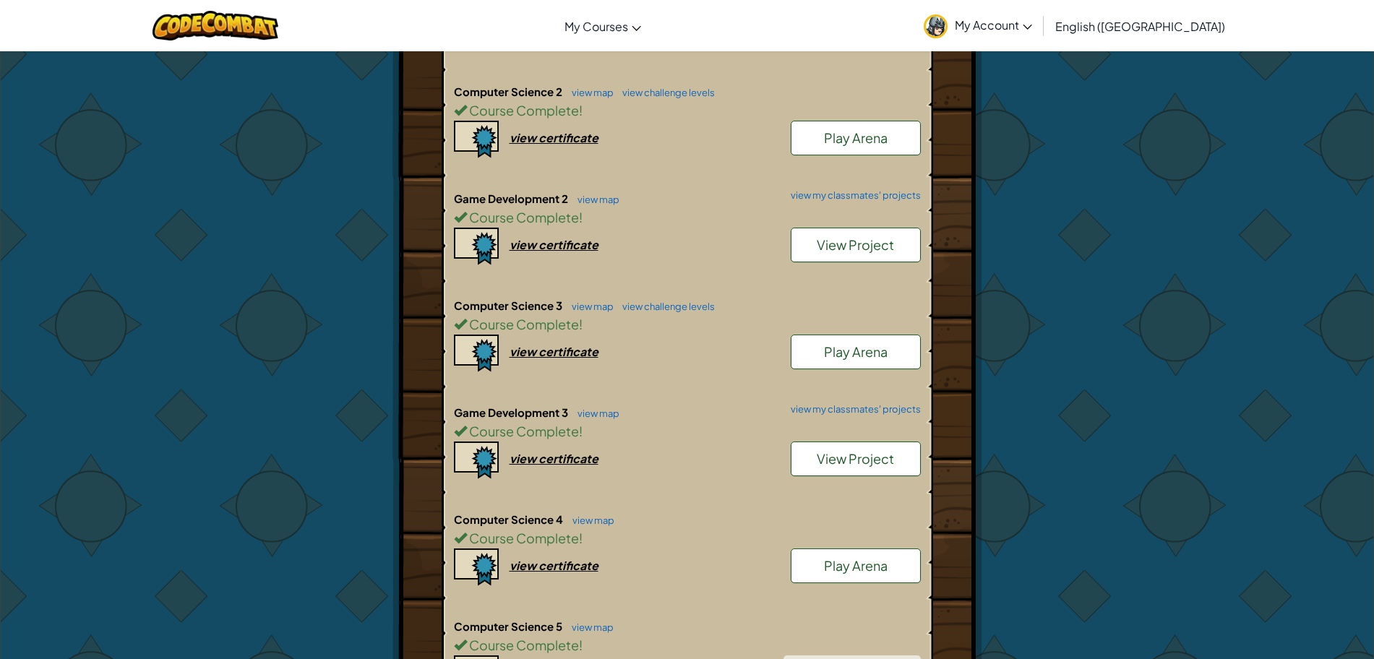
scroll to position [700, 0]
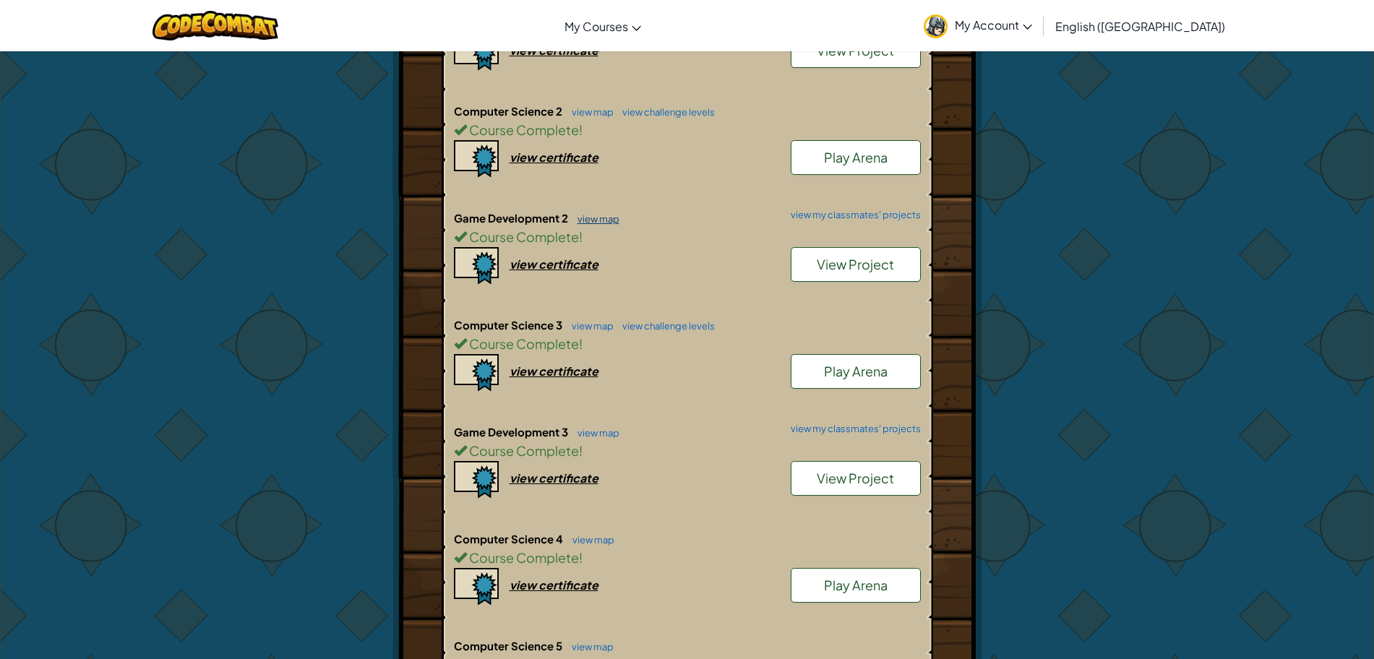
click at [589, 217] on link "view map" at bounding box center [594, 219] width 49 height 12
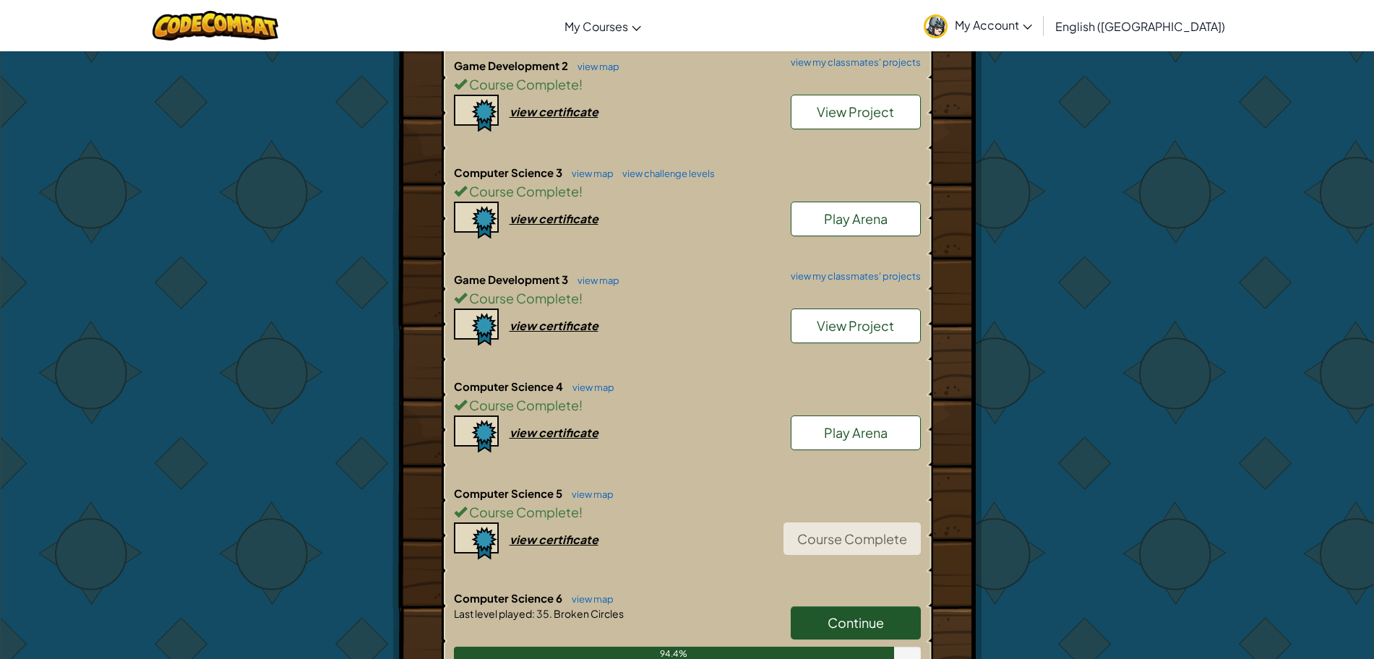
scroll to position [856, 0]
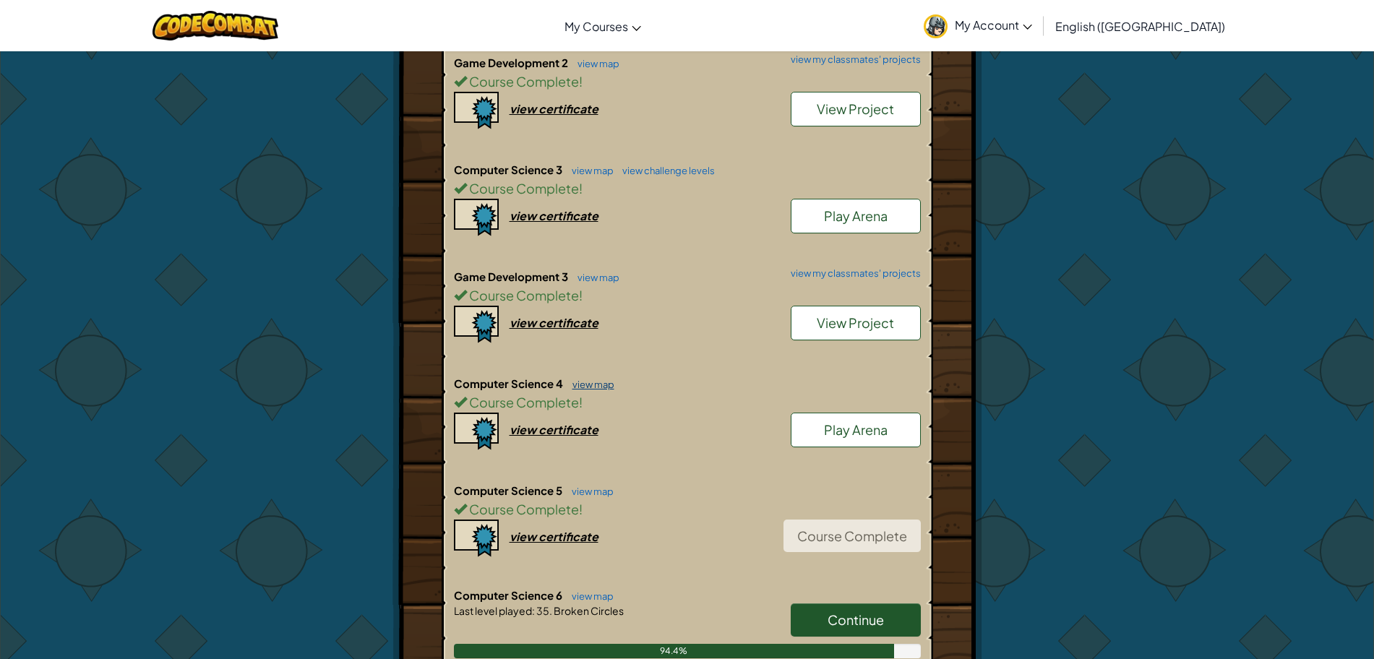
click at [588, 389] on link "view map" at bounding box center [589, 385] width 49 height 12
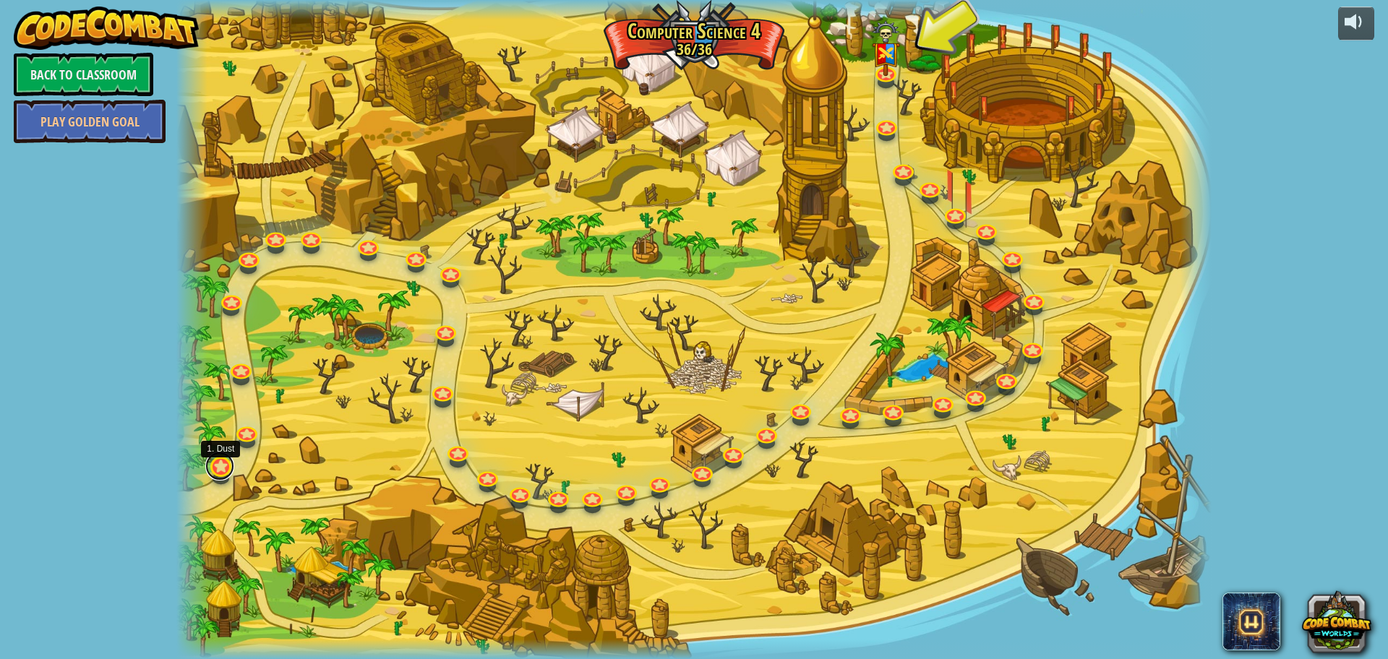
click at [221, 462] on link at bounding box center [219, 466] width 29 height 29
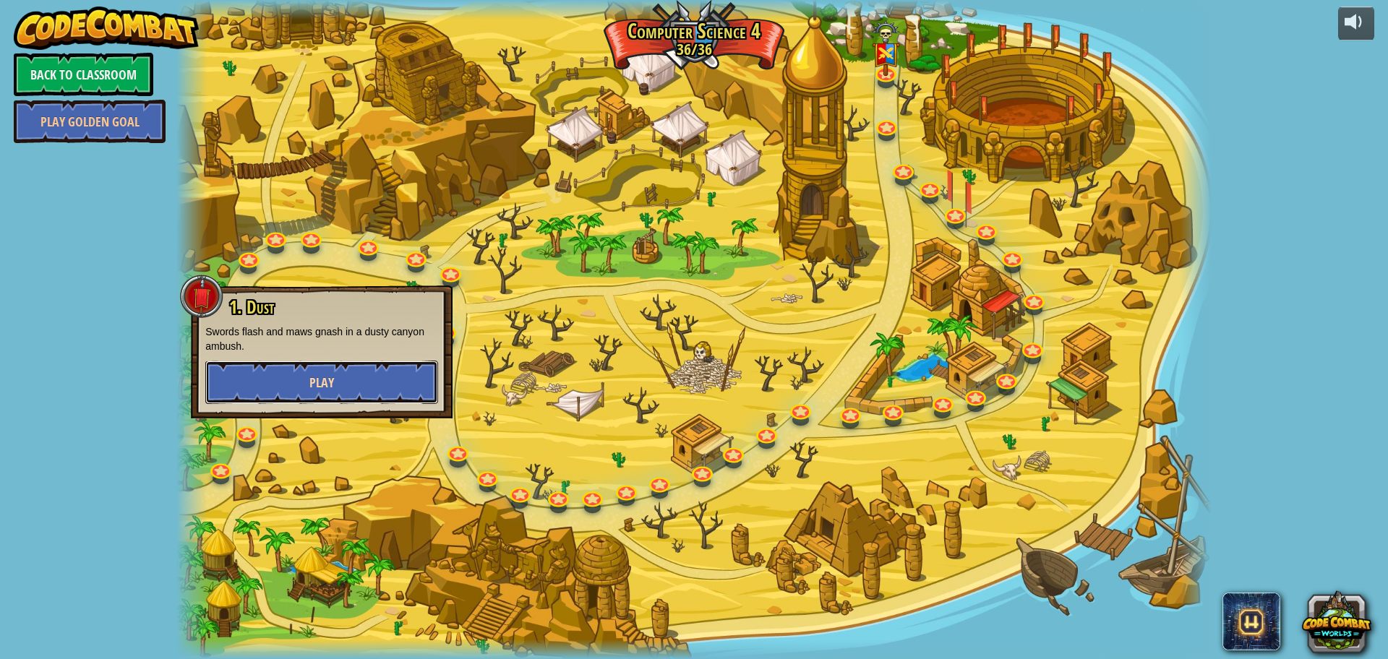
click at [321, 382] on span "Play" at bounding box center [321, 383] width 25 height 18
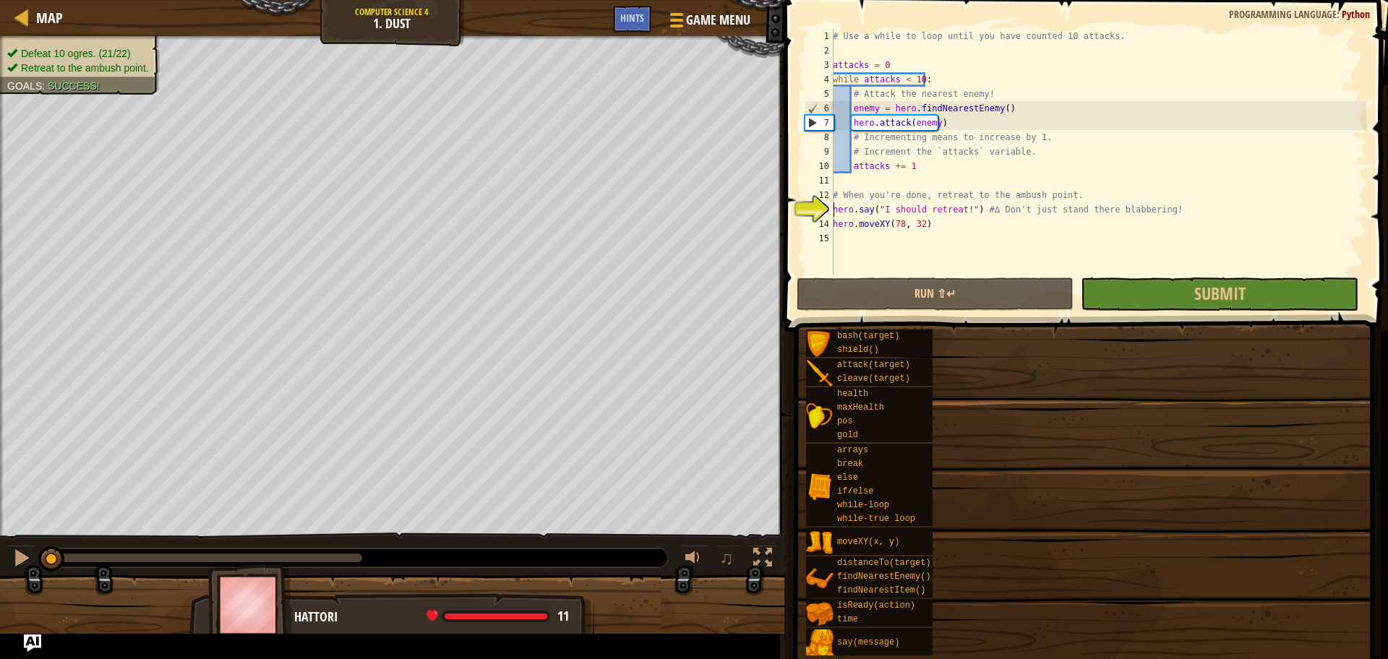
type textarea "hero.say("I should retreat!") #∆ Don't just stand there blabbering!"
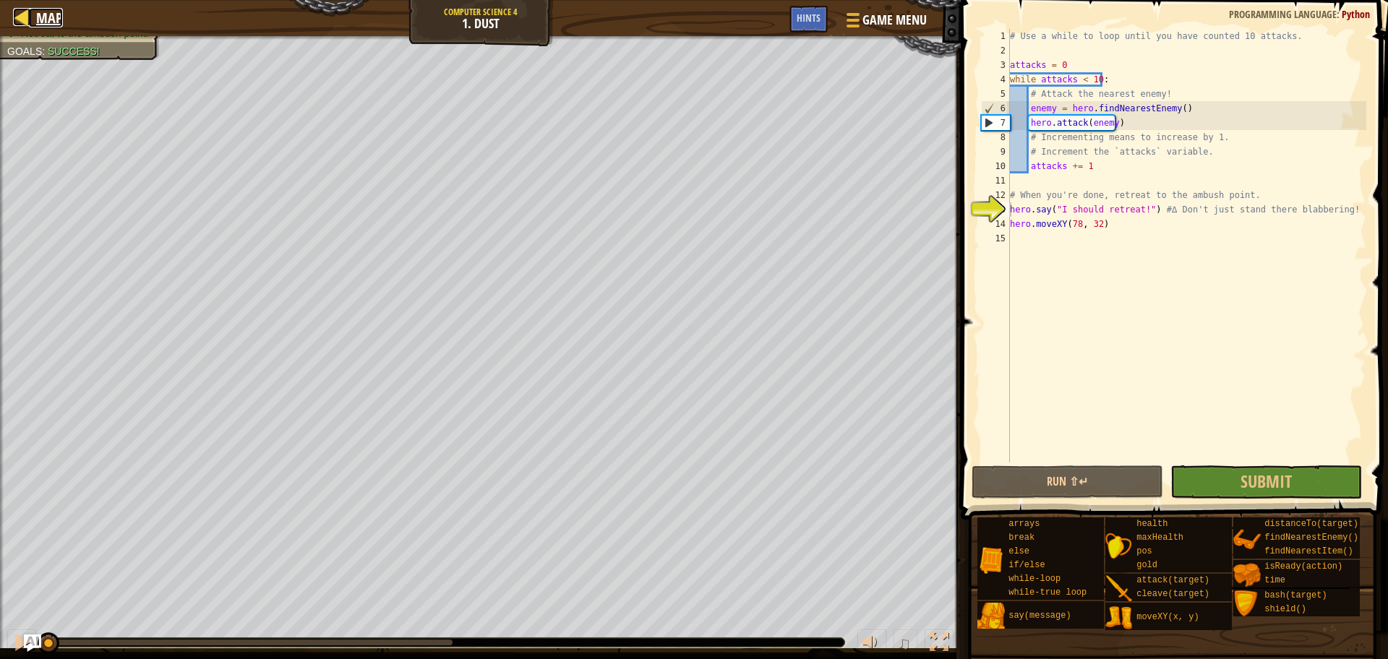
click at [20, 17] on div at bounding box center [22, 17] width 18 height 18
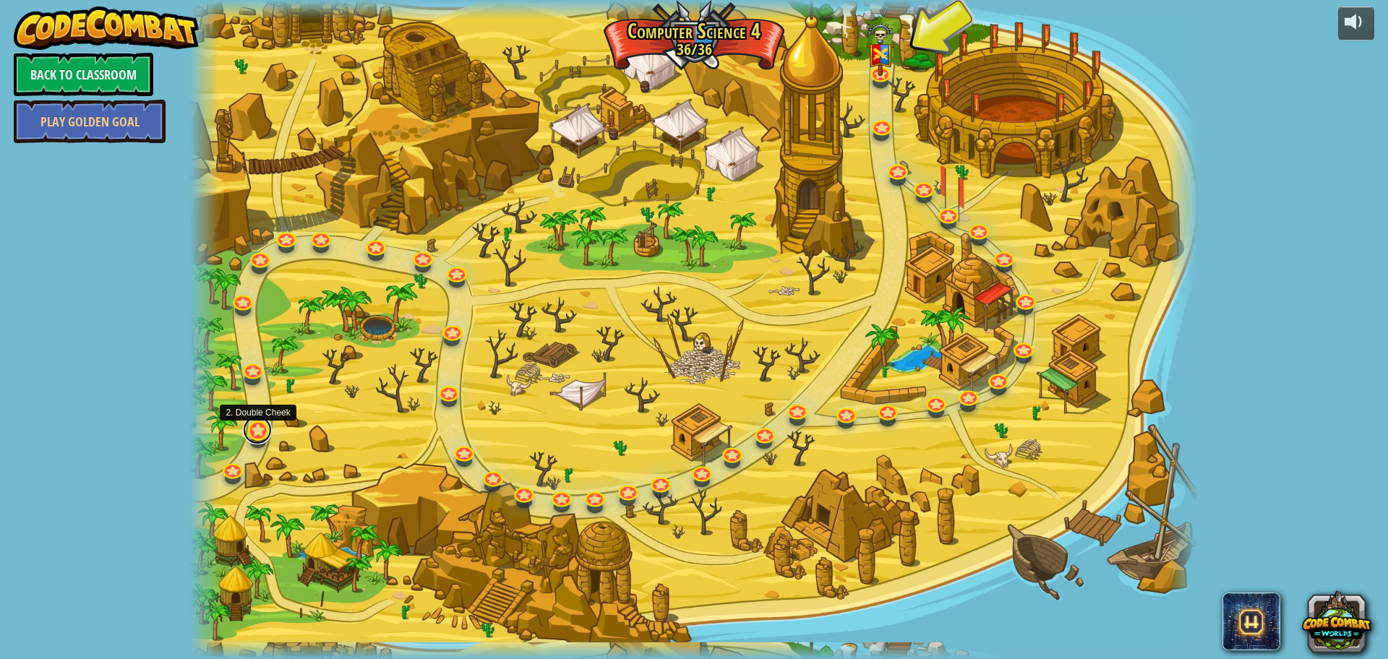
click at [255, 433] on link at bounding box center [257, 430] width 29 height 29
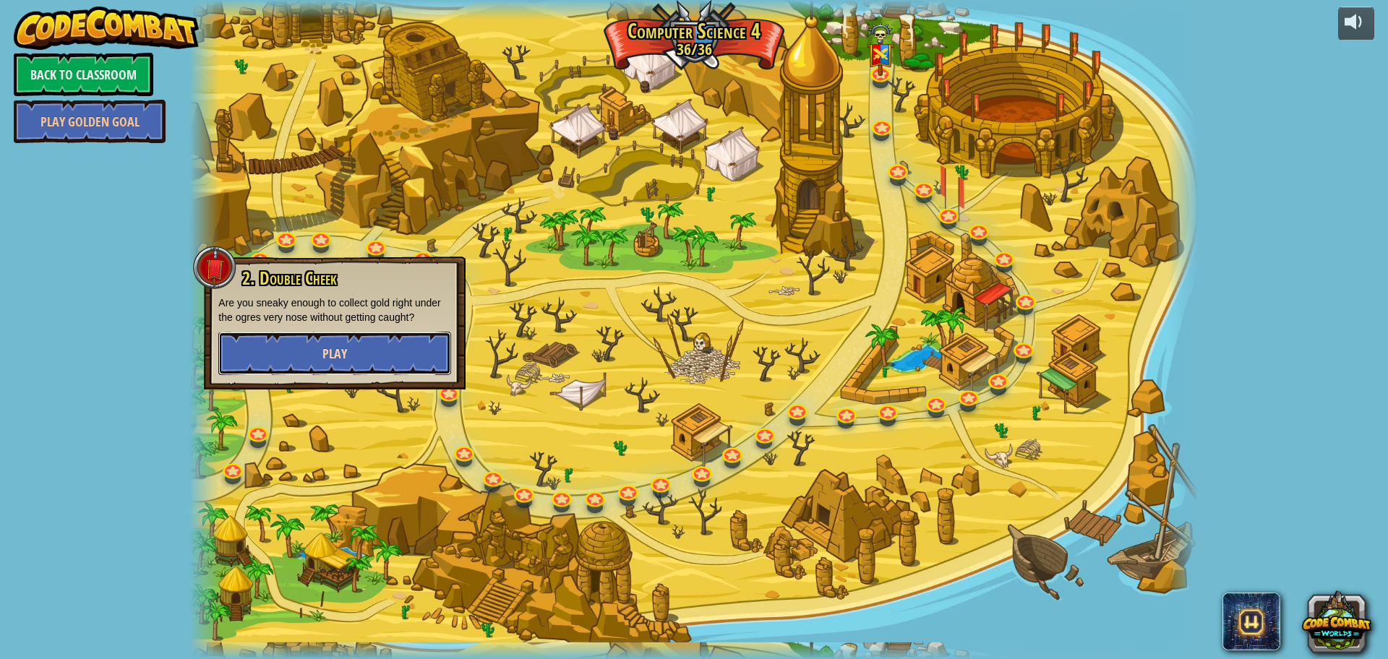
click at [283, 353] on button "Play" at bounding box center [334, 353] width 233 height 43
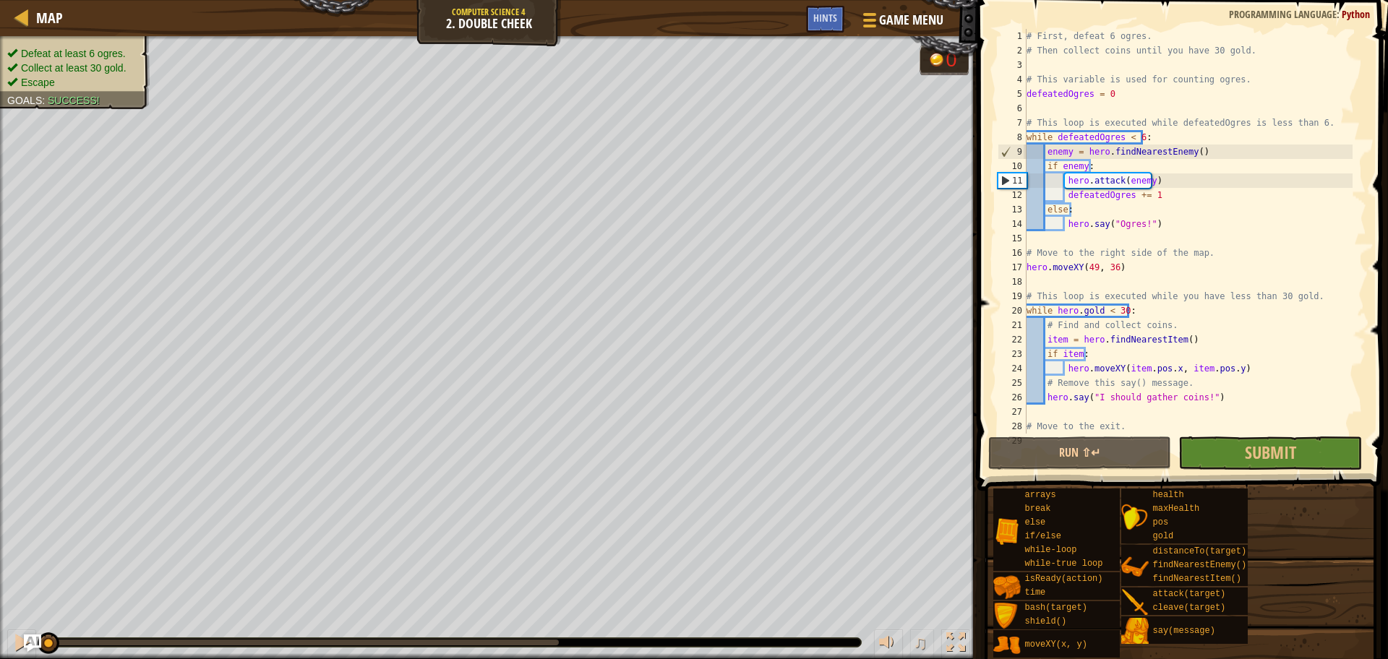
scroll to position [29, 0]
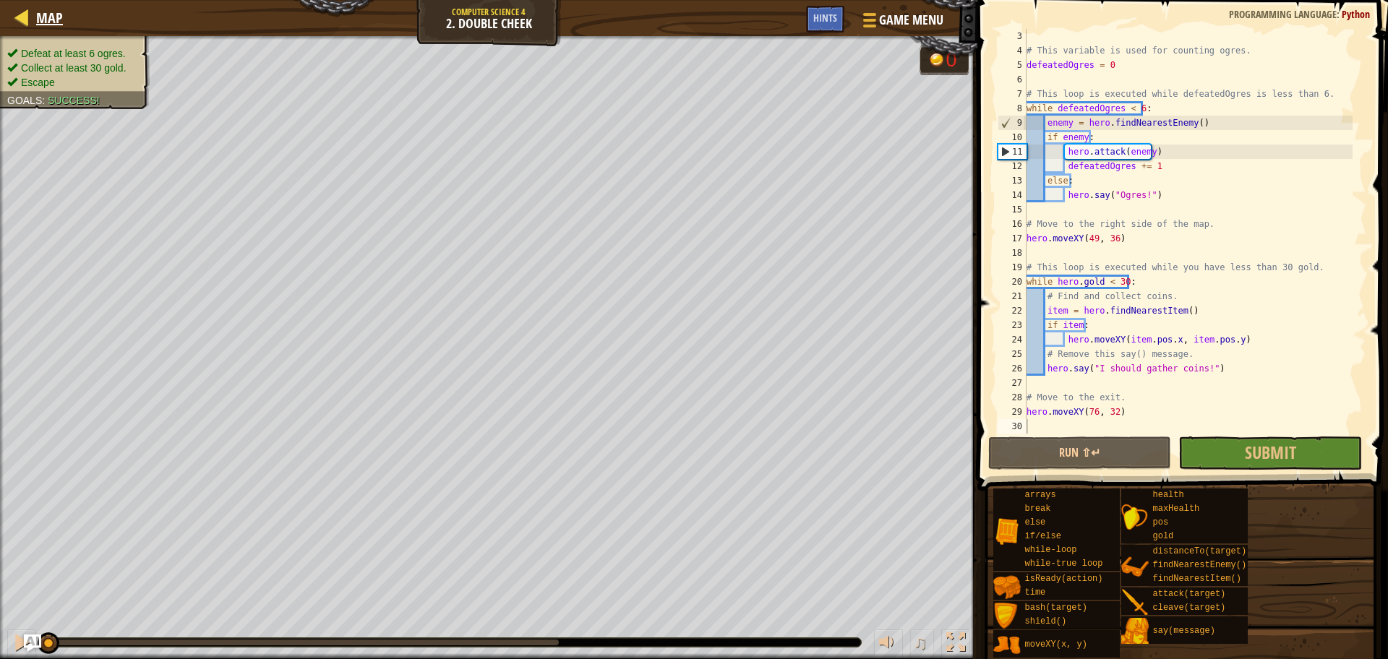
click at [46, 6] on div "Map" at bounding box center [46, 18] width 34 height 36
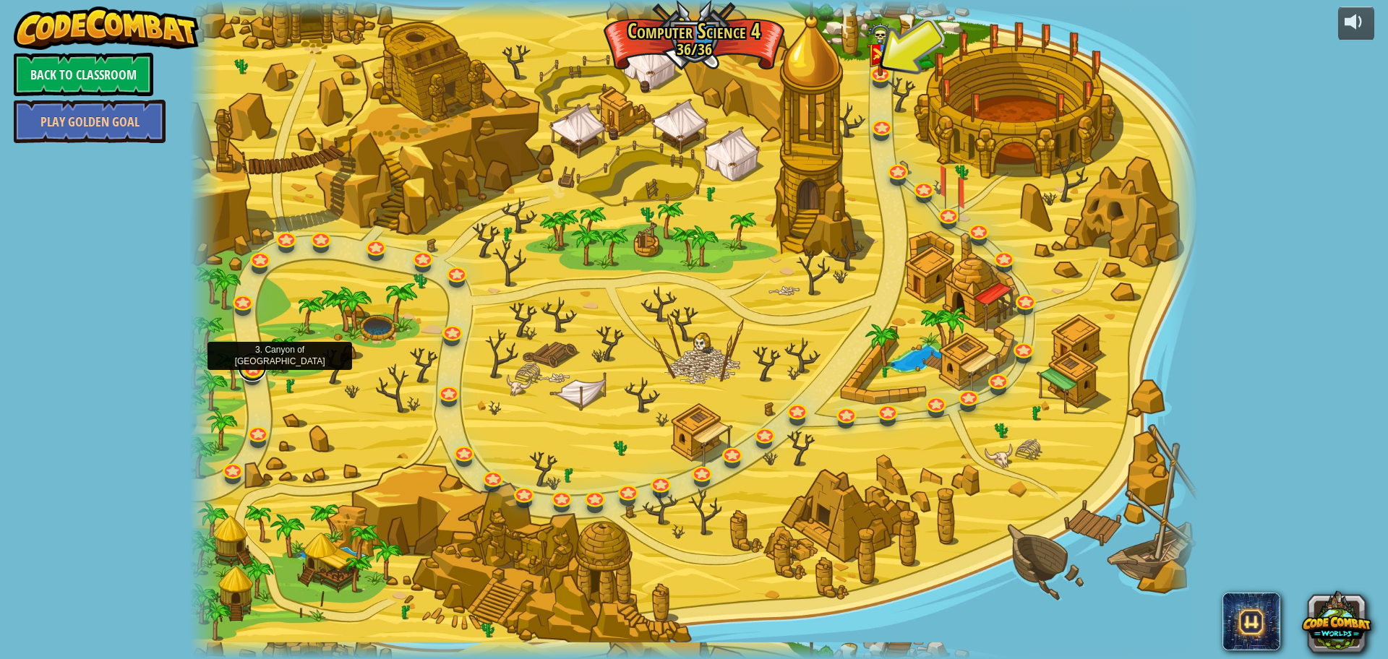
click at [251, 364] on link at bounding box center [252, 367] width 29 height 29
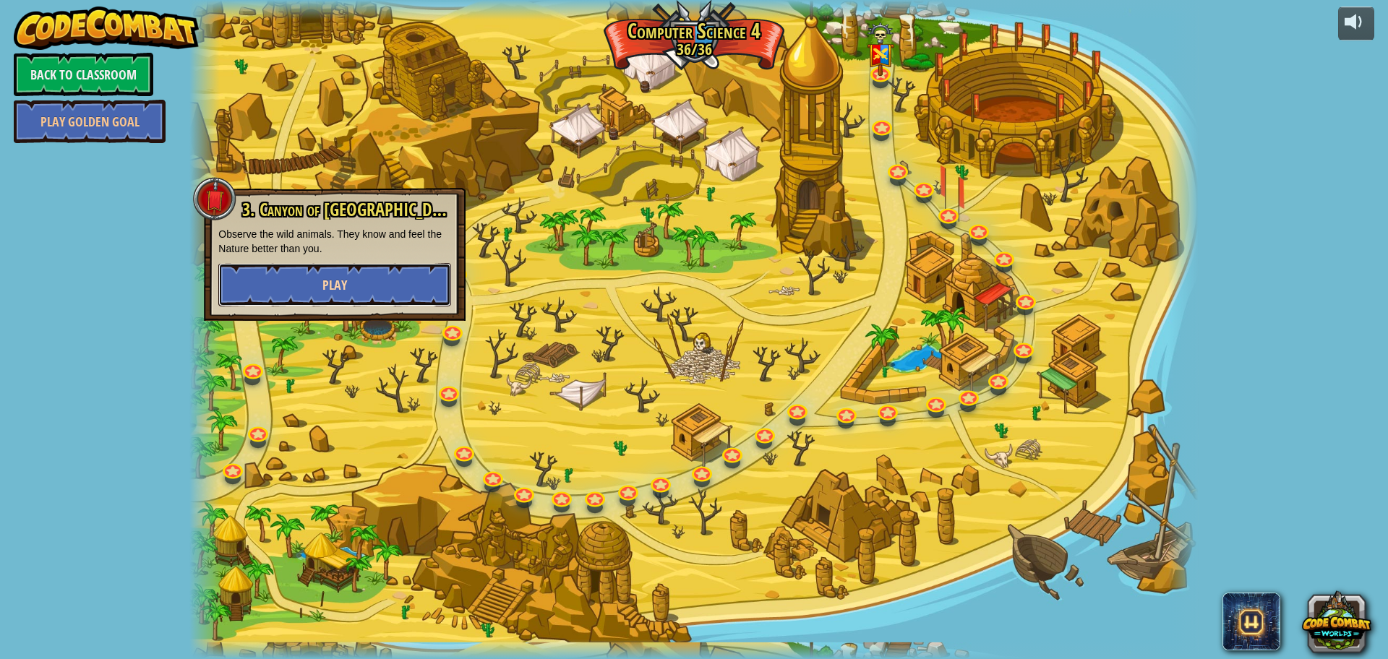
click at [281, 286] on button "Play" at bounding box center [334, 284] width 233 height 43
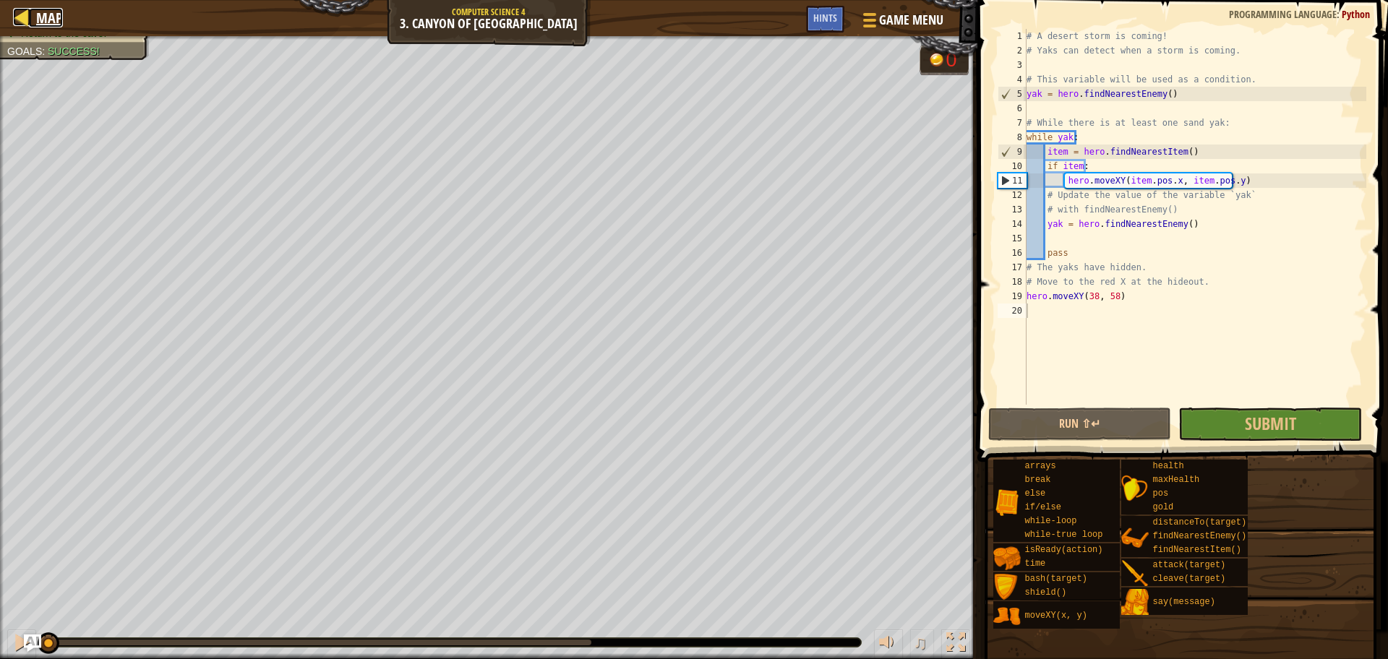
click at [37, 15] on span "Map" at bounding box center [49, 18] width 27 height 20
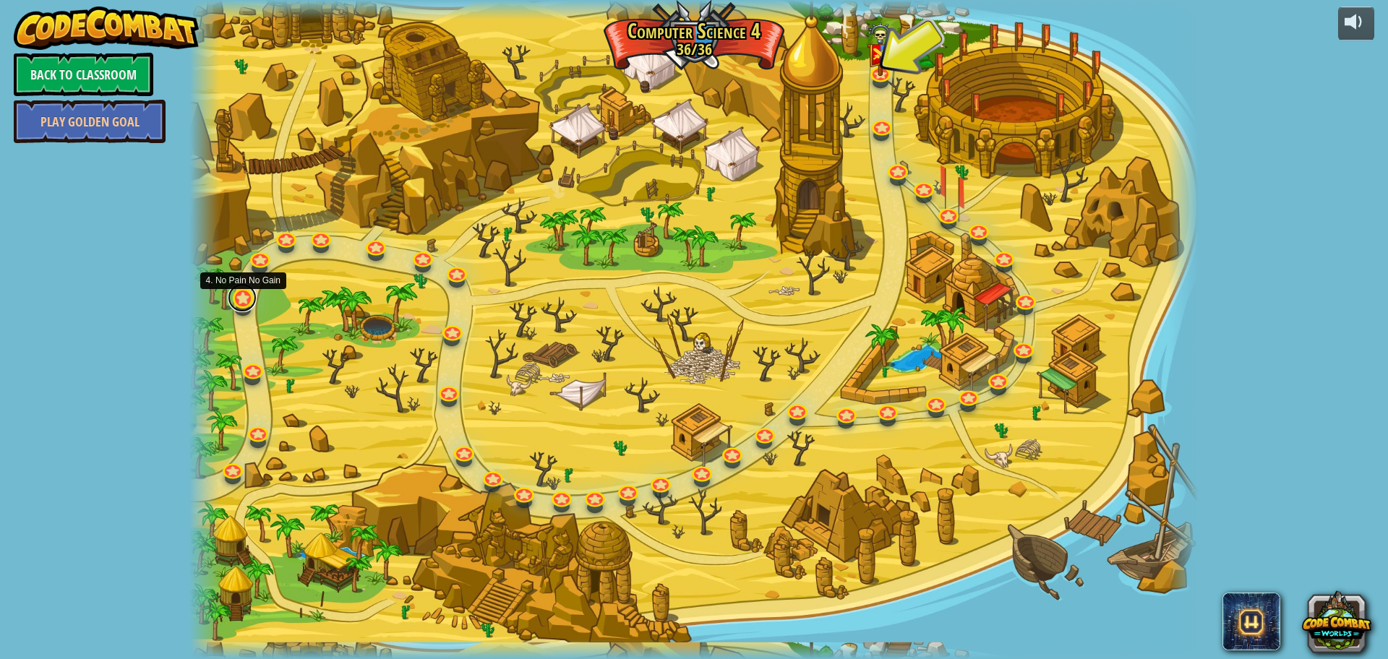
click at [244, 293] on link at bounding box center [242, 297] width 29 height 29
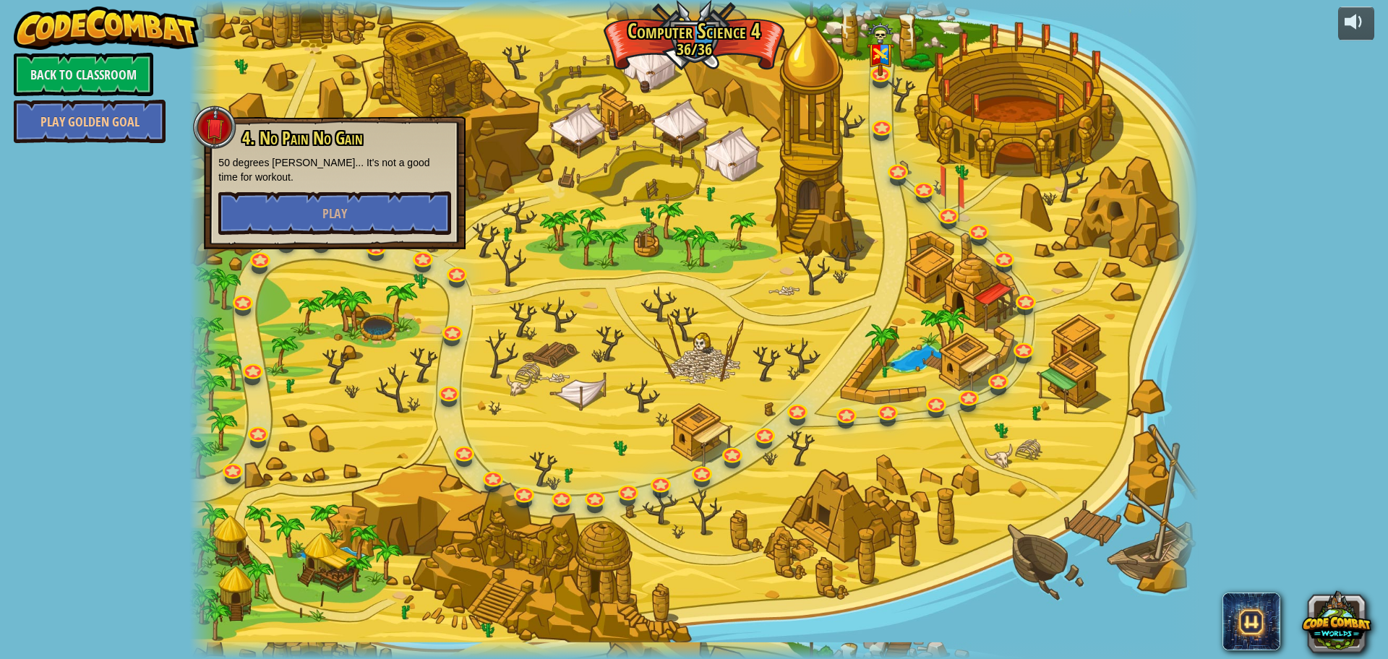
click at [386, 236] on div "4. No Pain No Gain 50 degrees Celcius... It's not a good time for workout. Play" at bounding box center [335, 182] width 262 height 133
click at [382, 220] on button "Play" at bounding box center [334, 213] width 233 height 43
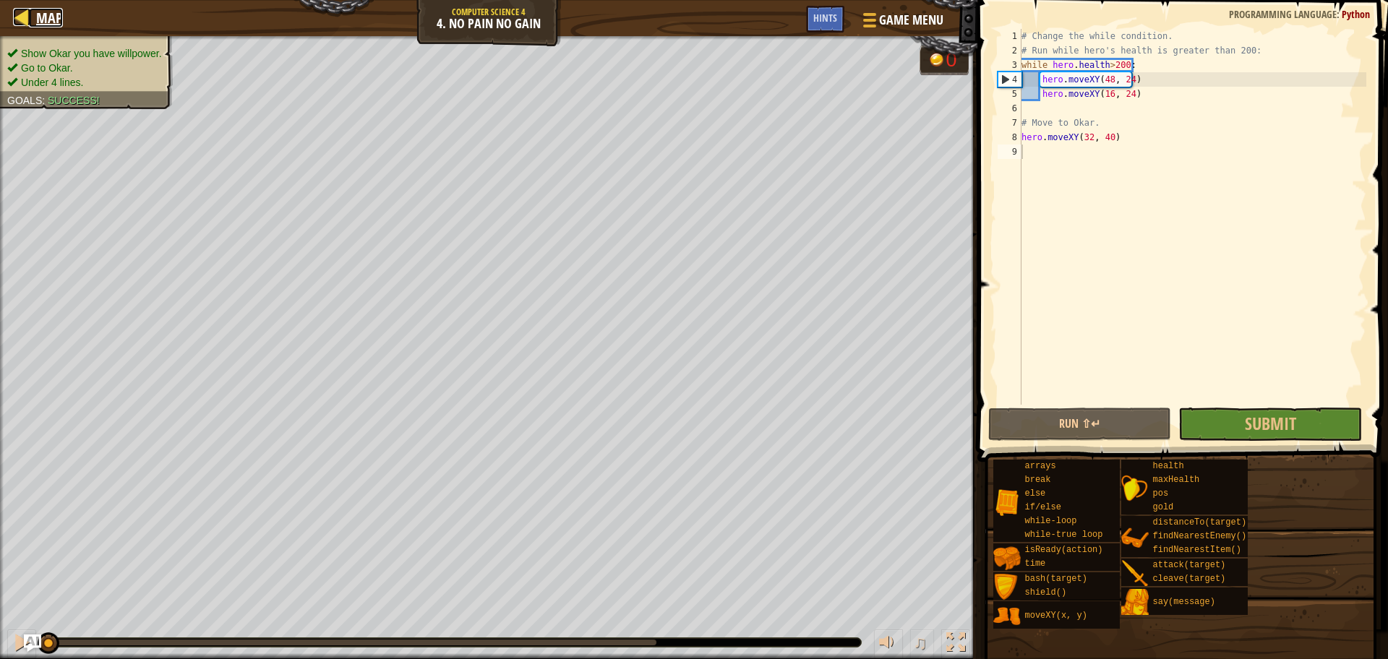
click at [32, 9] on link "Map" at bounding box center [46, 18] width 34 height 20
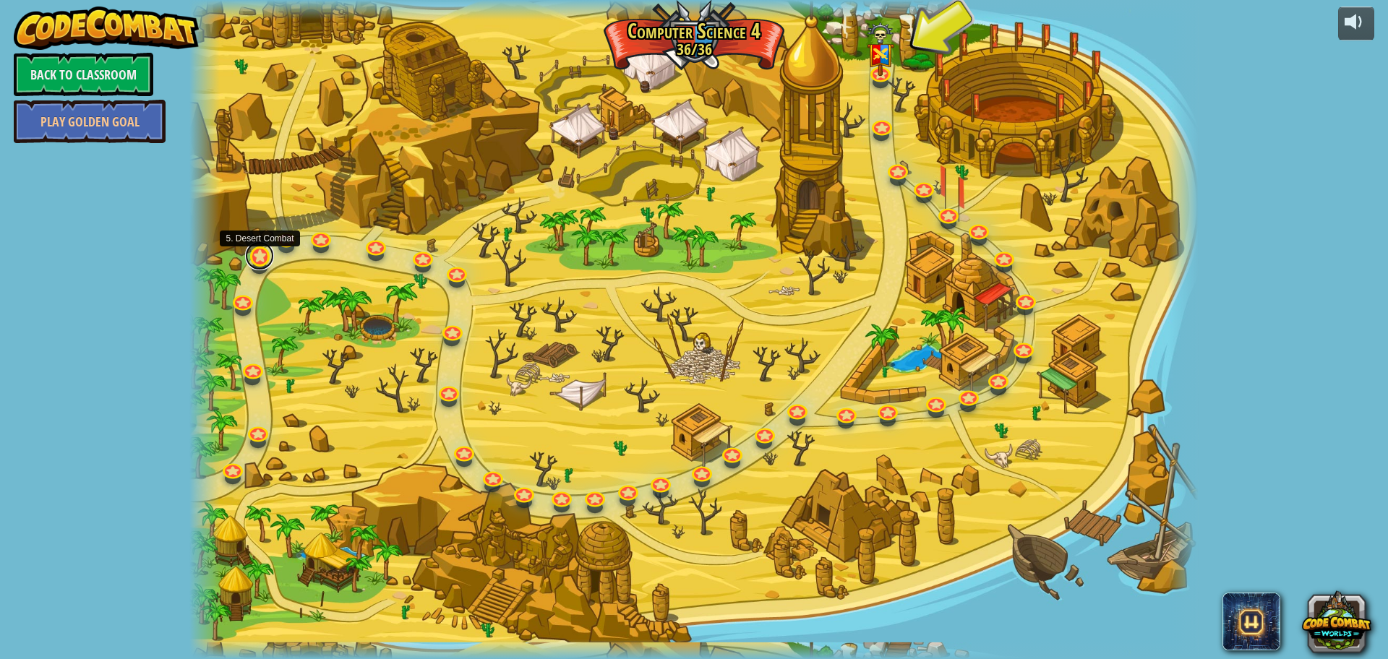
click at [250, 257] on link at bounding box center [259, 255] width 29 height 29
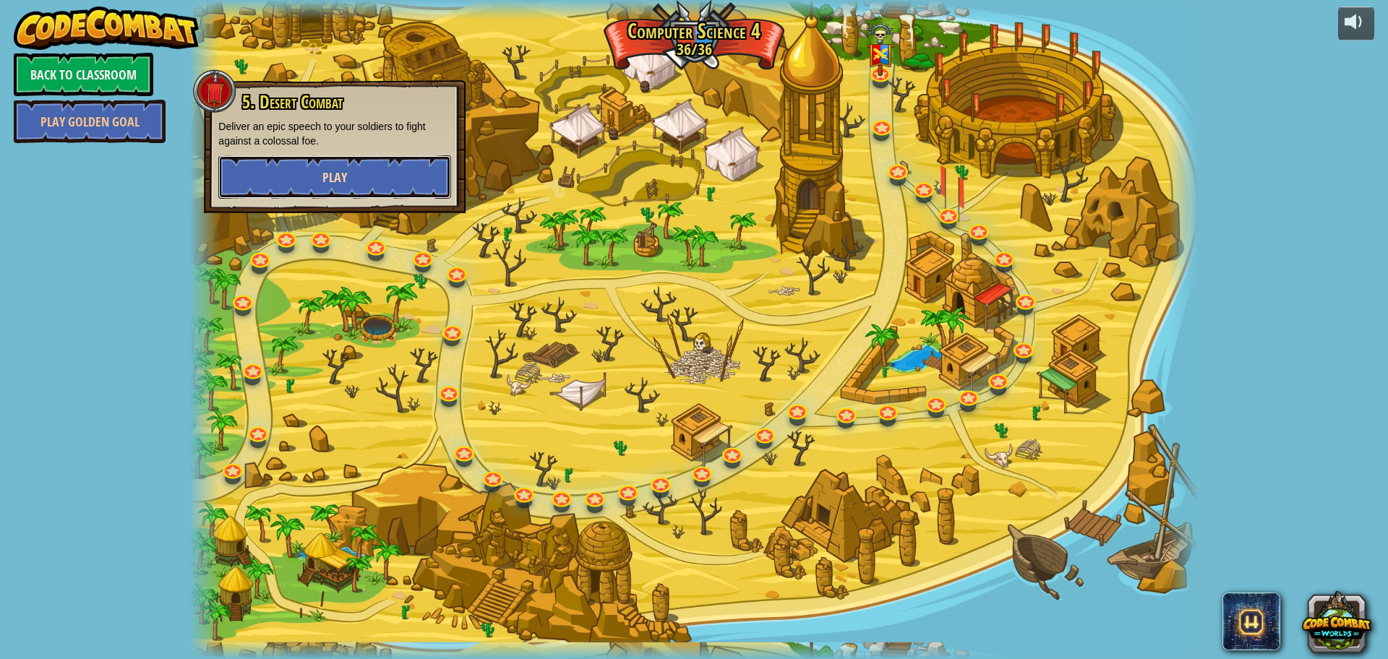
click at [296, 194] on button "Play" at bounding box center [334, 176] width 233 height 43
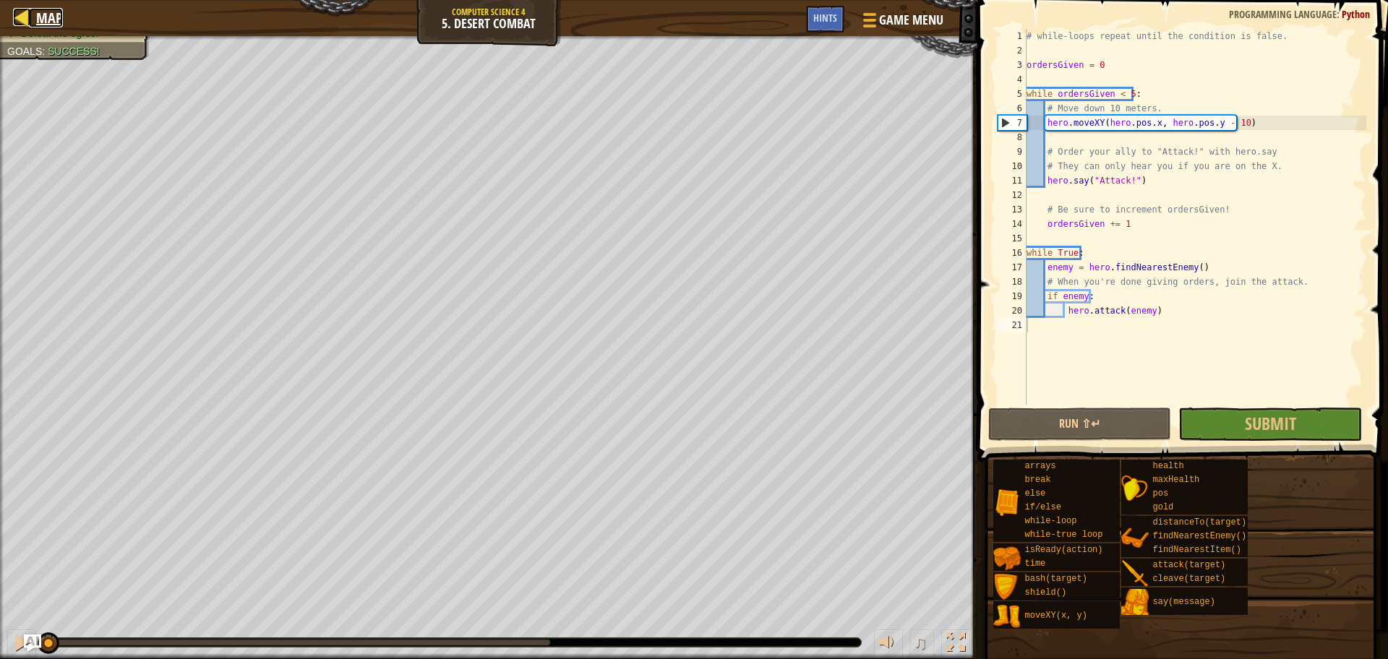
click at [22, 26] on div at bounding box center [22, 17] width 18 height 18
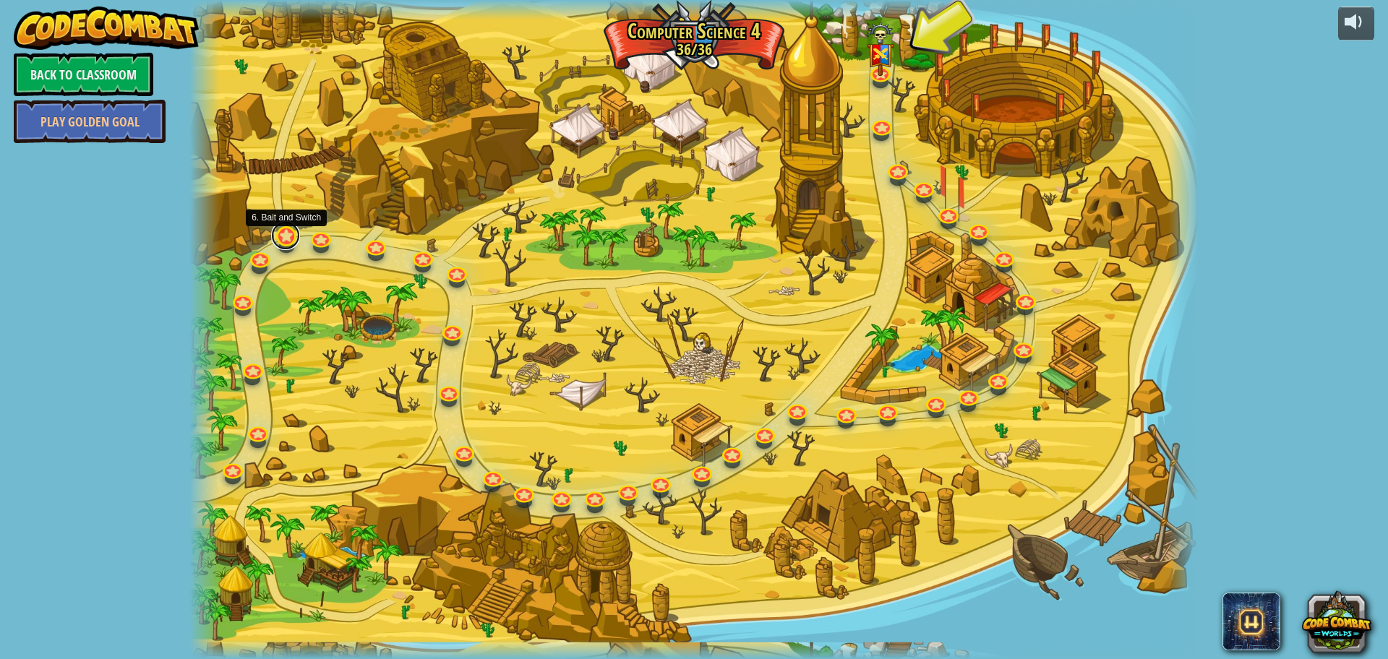
click at [283, 239] on link at bounding box center [285, 235] width 29 height 29
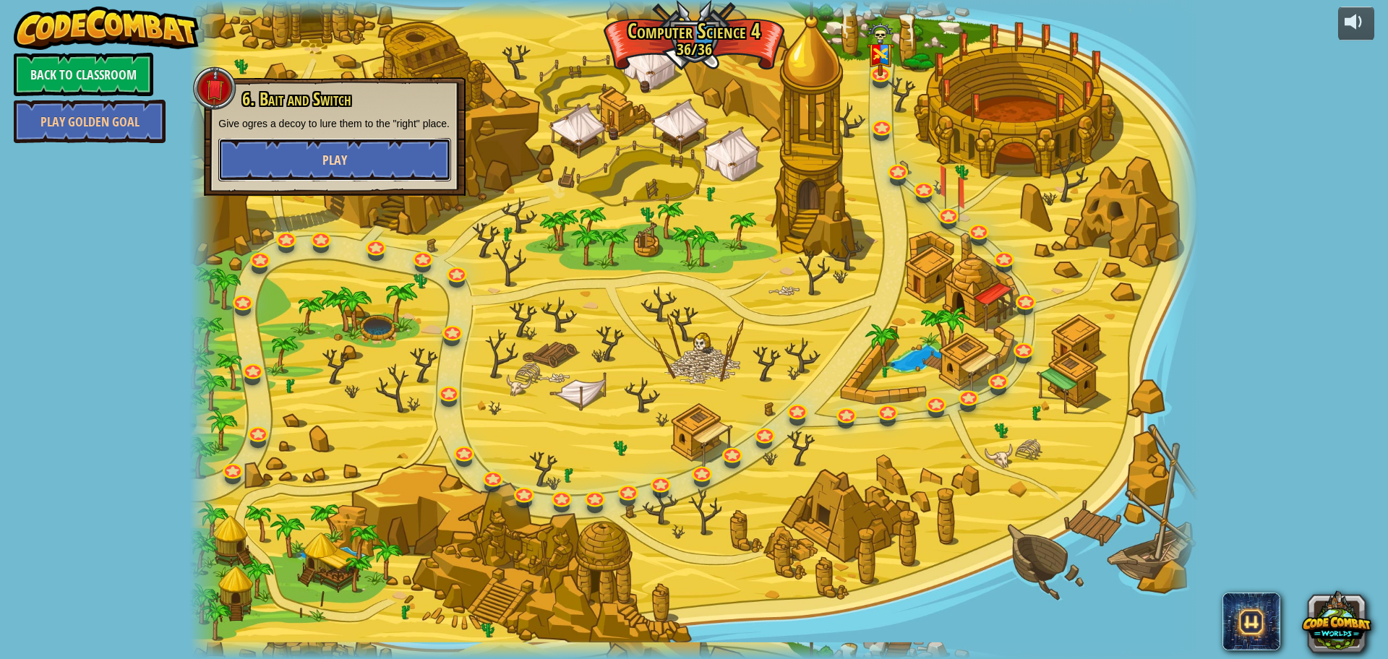
click at [304, 163] on button "Play" at bounding box center [334, 159] width 233 height 43
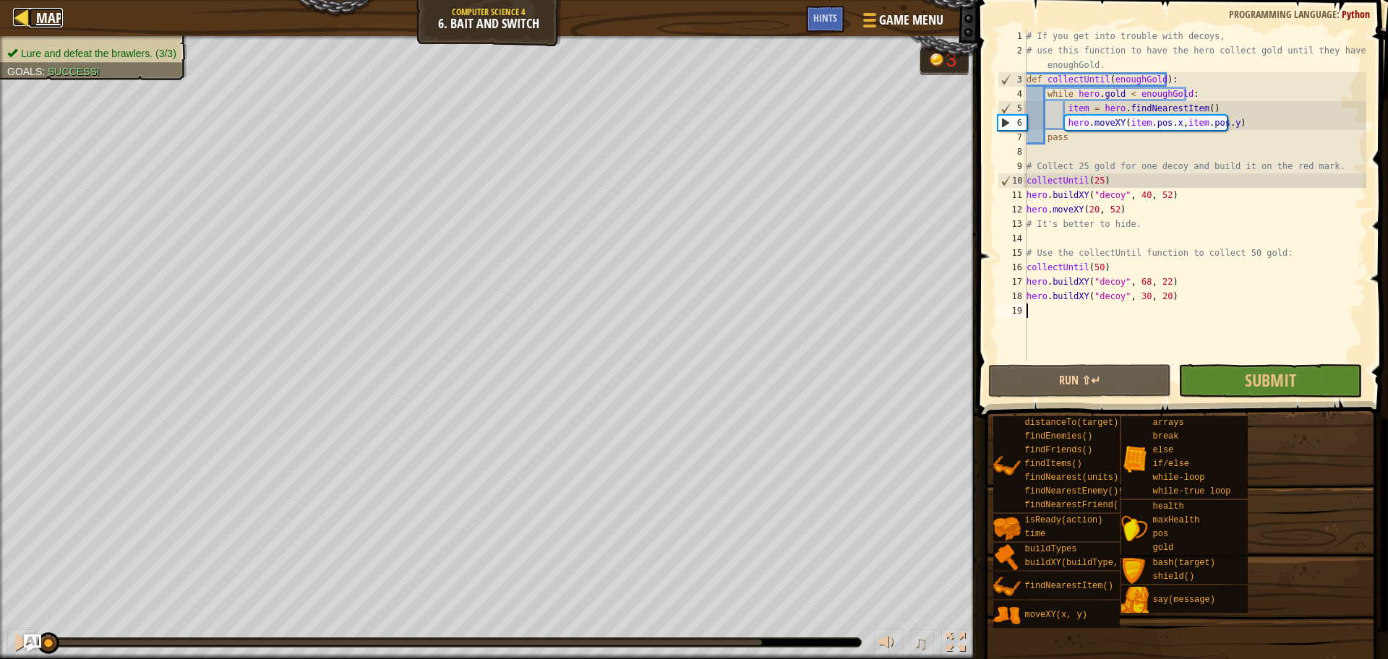
click at [27, 10] on div at bounding box center [22, 17] width 18 height 18
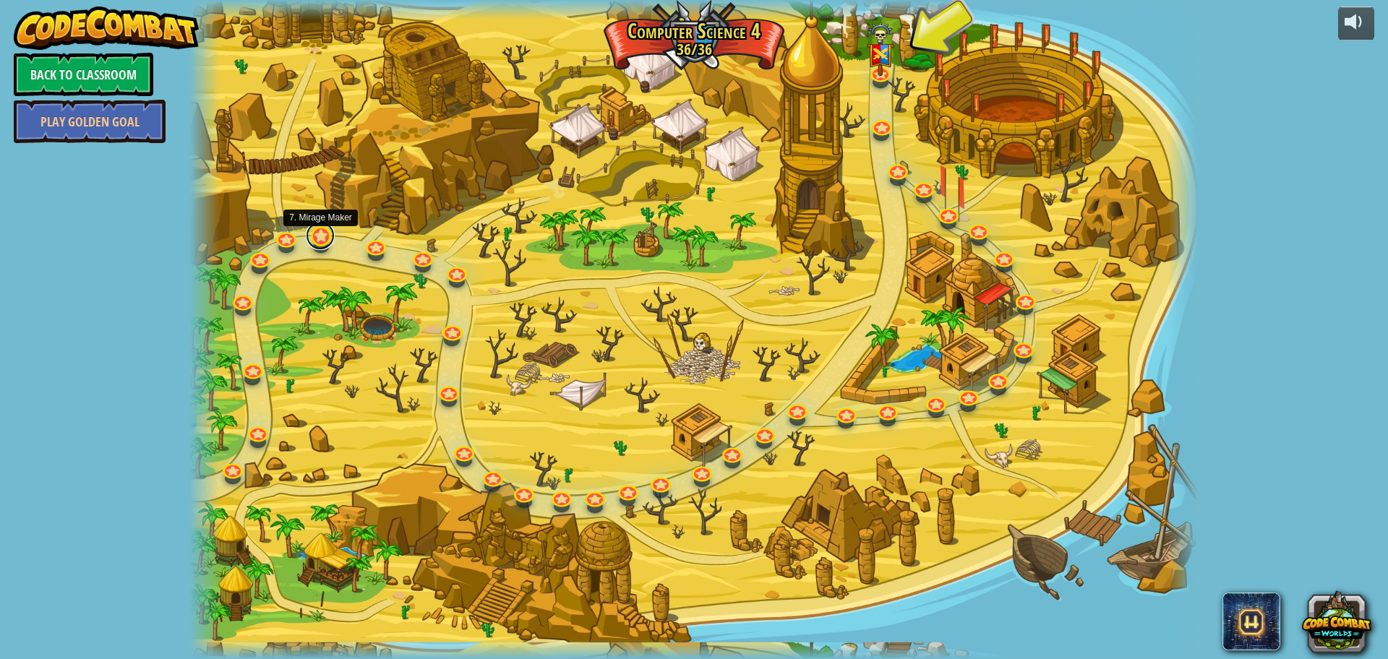
click at [319, 230] on link at bounding box center [320, 235] width 29 height 29
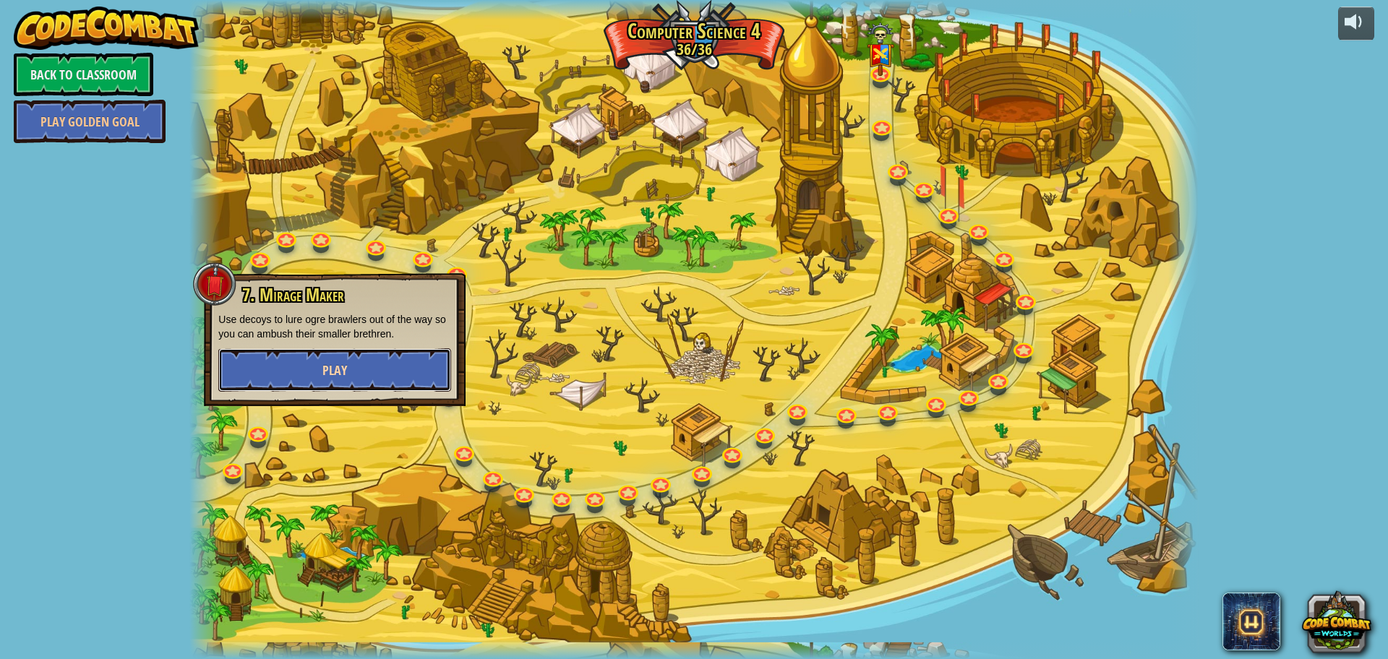
click at [354, 365] on button "Play" at bounding box center [334, 369] width 233 height 43
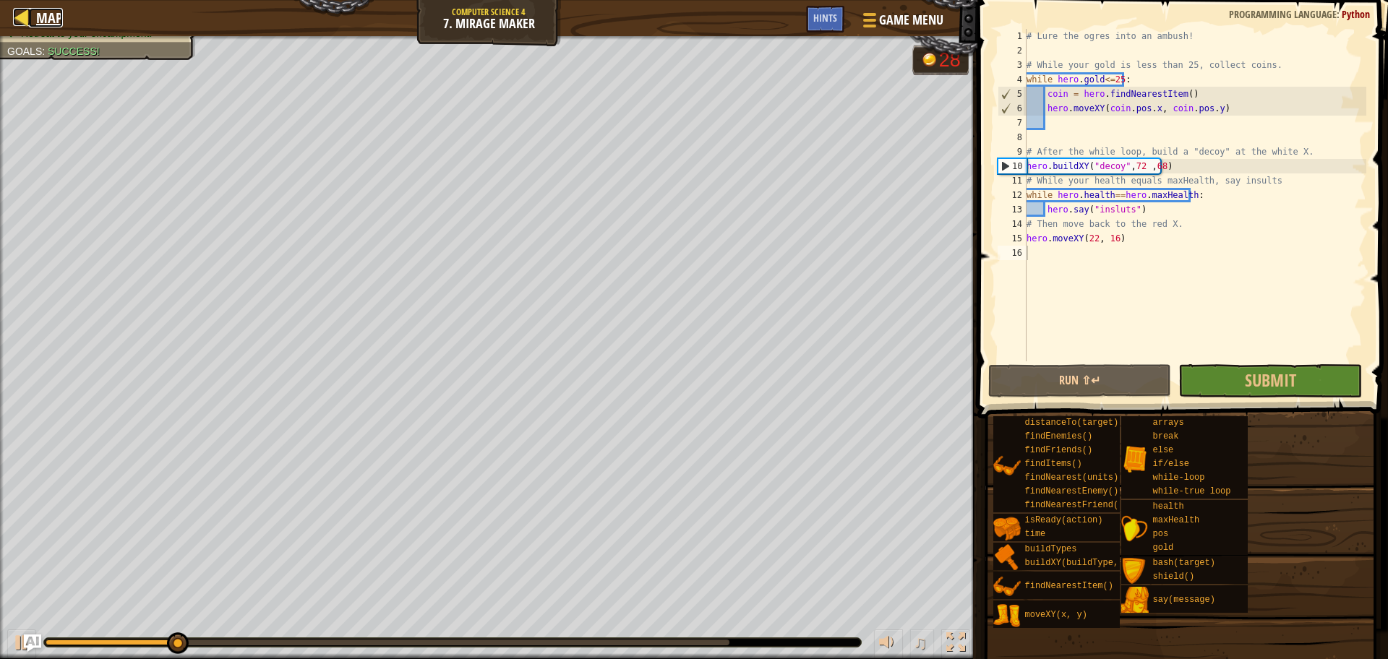
click at [39, 27] on span "Map" at bounding box center [49, 18] width 27 height 20
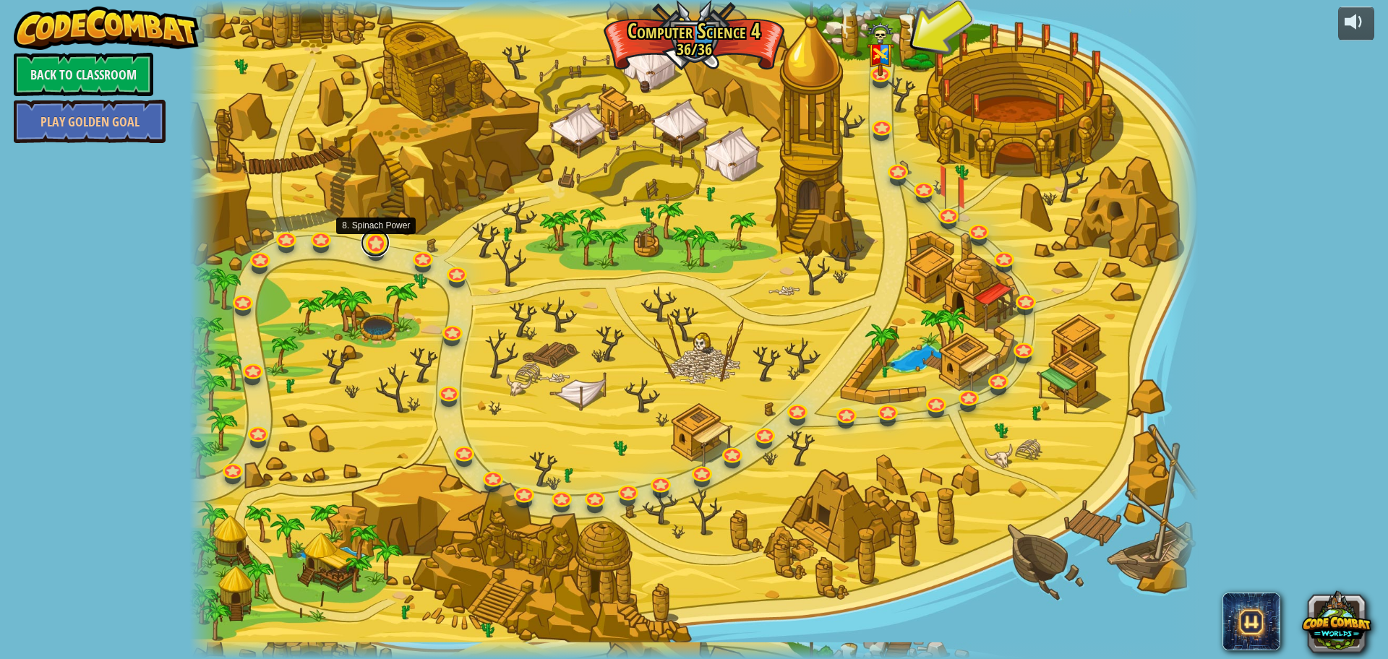
click at [372, 237] on link at bounding box center [375, 242] width 29 height 29
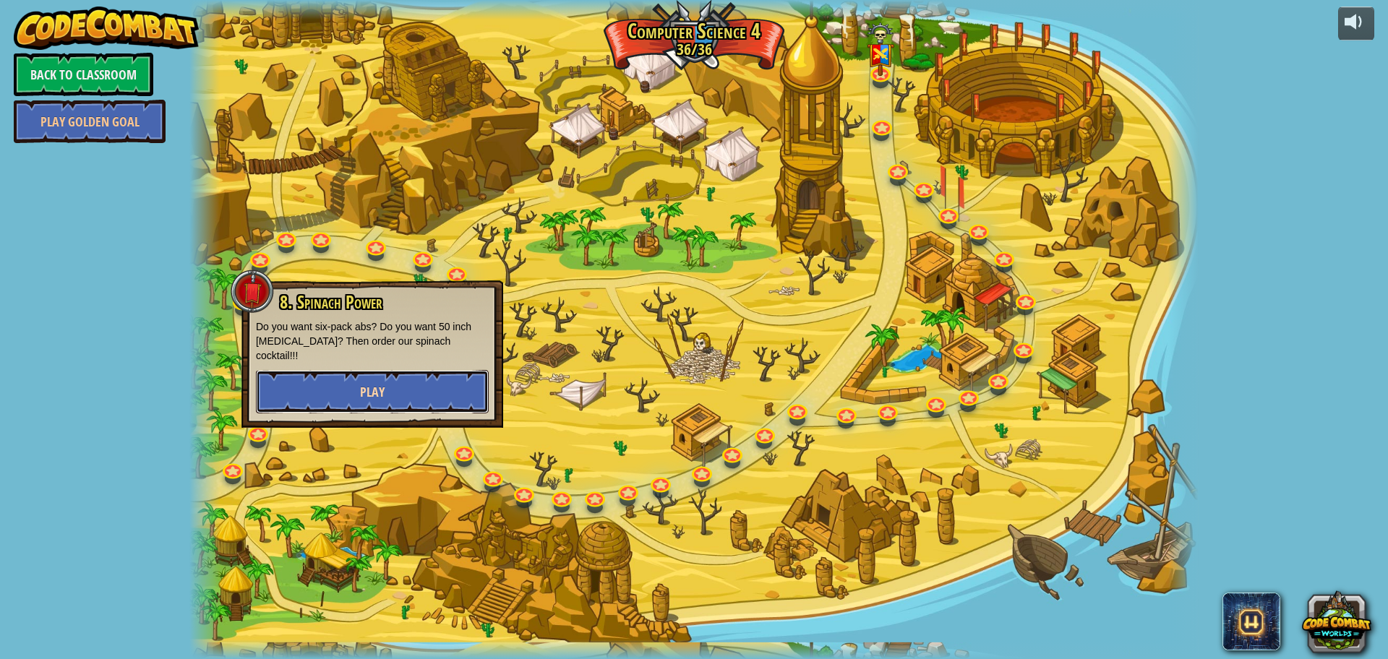
click at [407, 370] on button "Play" at bounding box center [372, 391] width 233 height 43
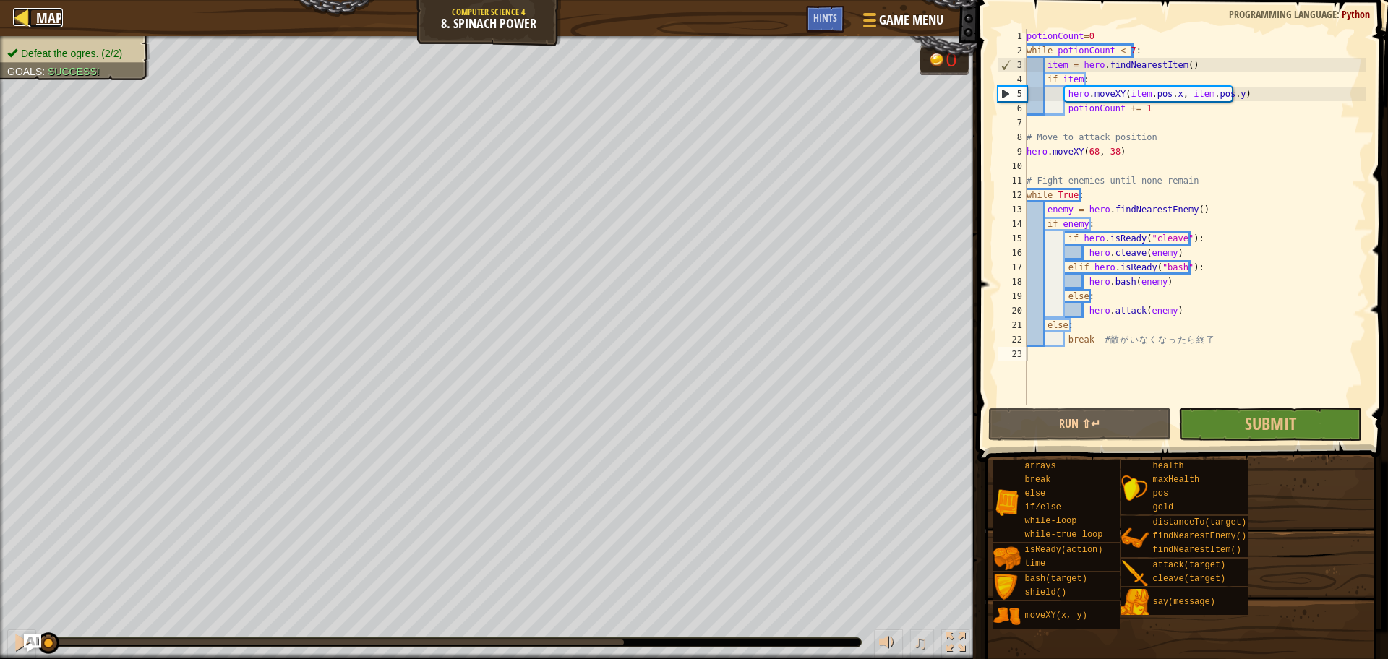
click at [26, 9] on div at bounding box center [22, 17] width 18 height 18
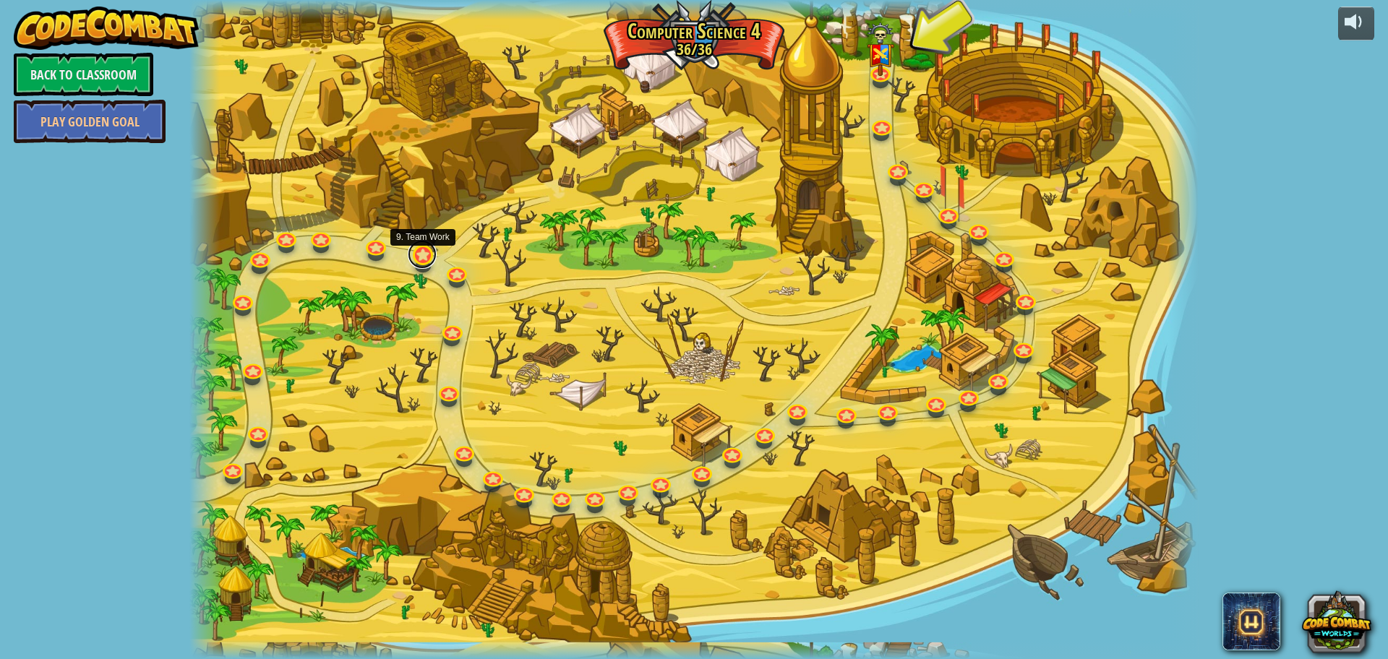
click at [420, 250] on link at bounding box center [422, 254] width 29 height 29
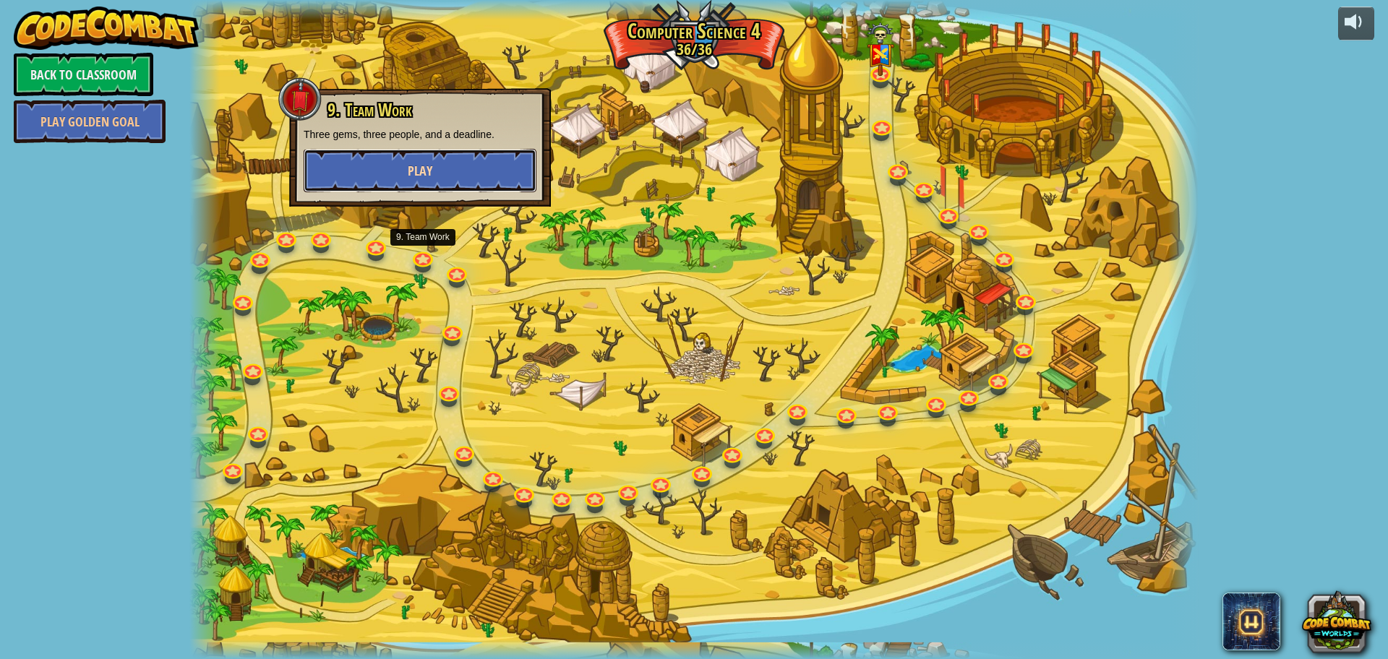
click at [442, 184] on button "Play" at bounding box center [420, 170] width 233 height 43
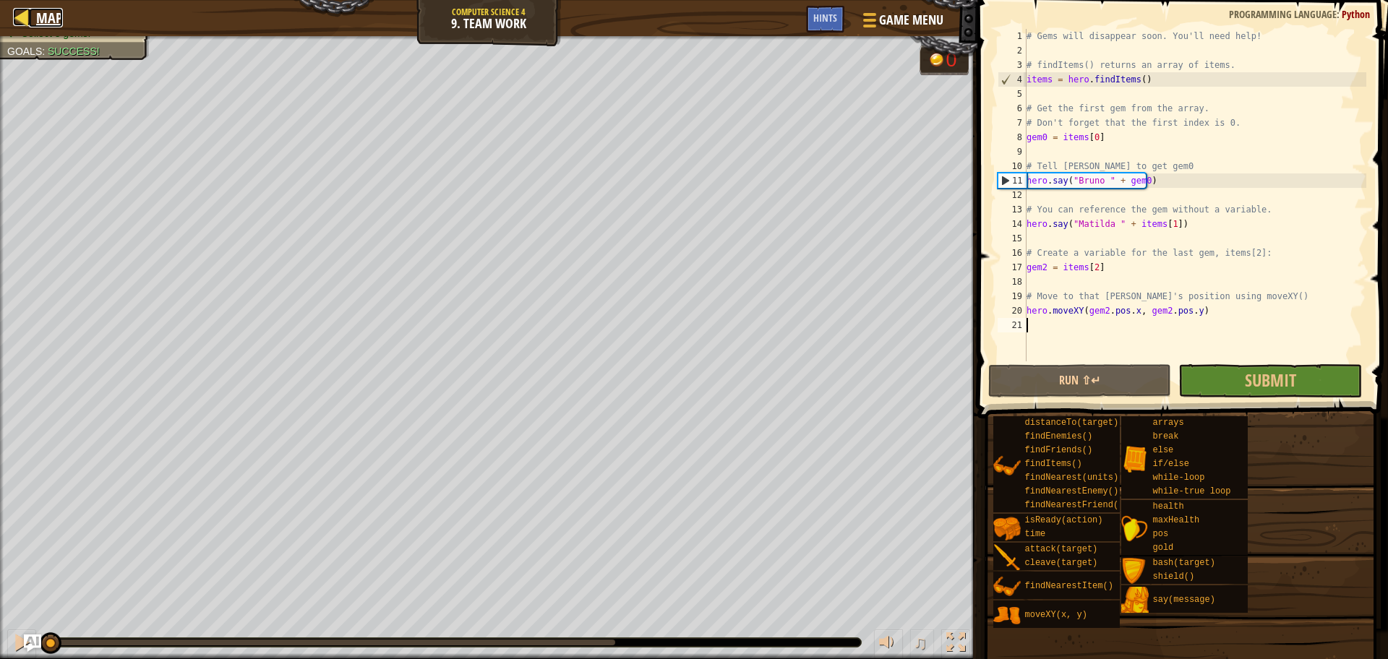
click at [38, 20] on span "Map" at bounding box center [49, 18] width 27 height 20
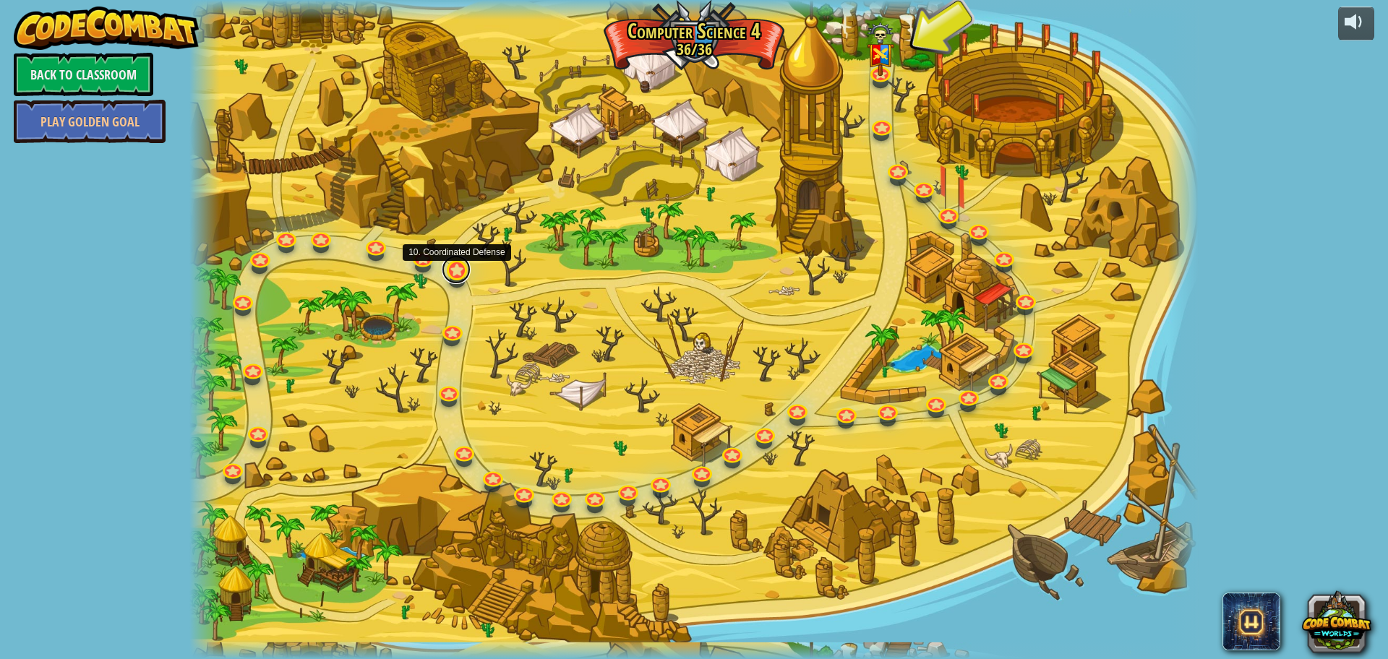
click at [457, 273] on link at bounding box center [456, 269] width 29 height 29
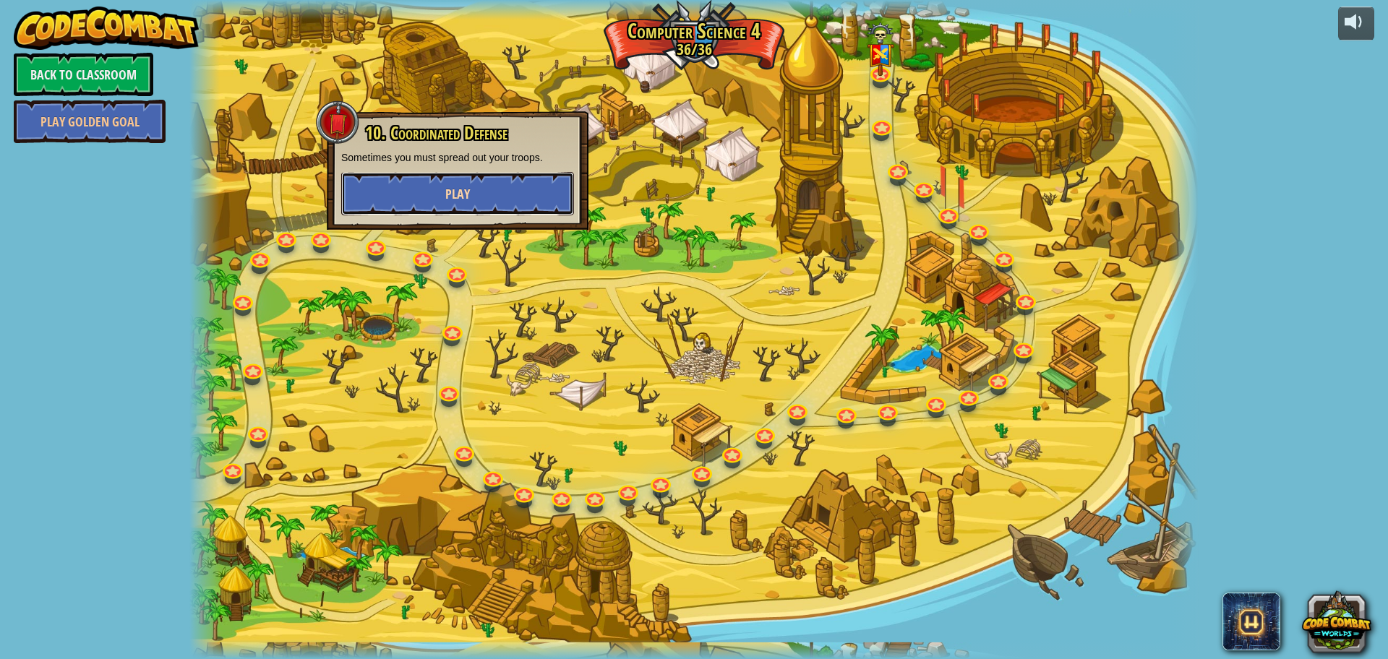
click at [465, 195] on span "Play" at bounding box center [457, 194] width 25 height 18
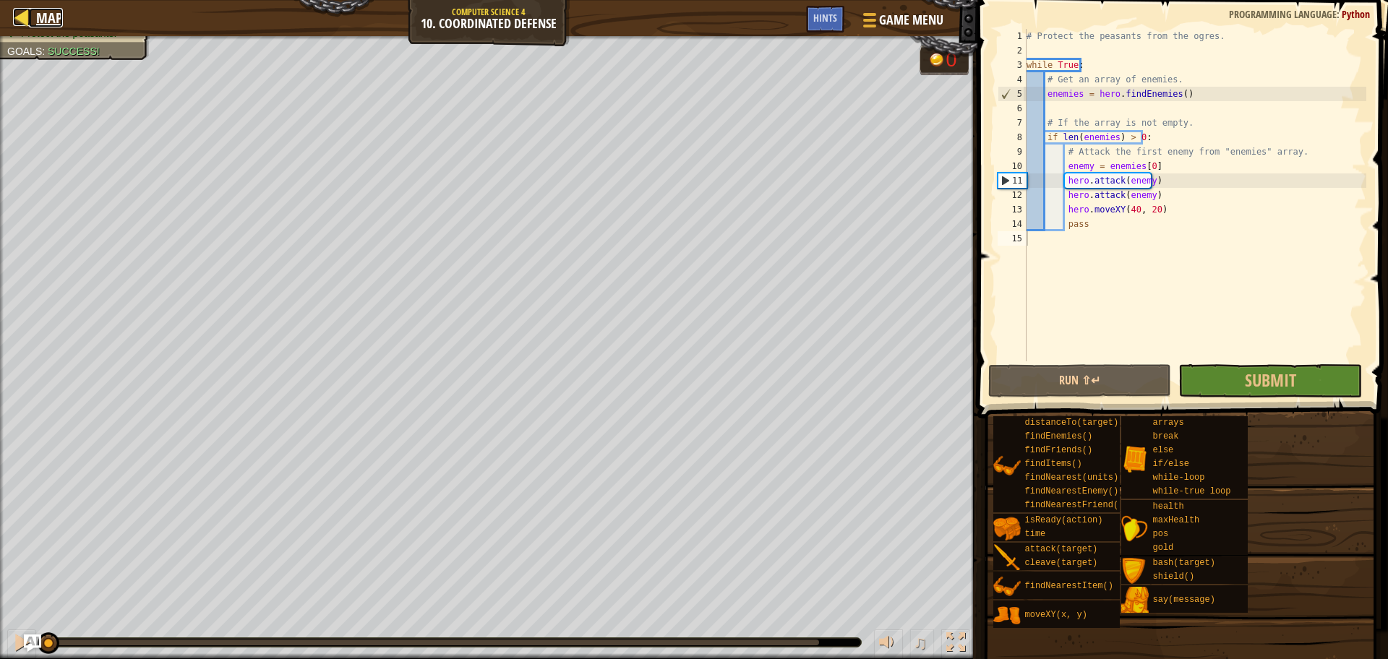
click at [32, 9] on link "Map" at bounding box center [46, 18] width 34 height 20
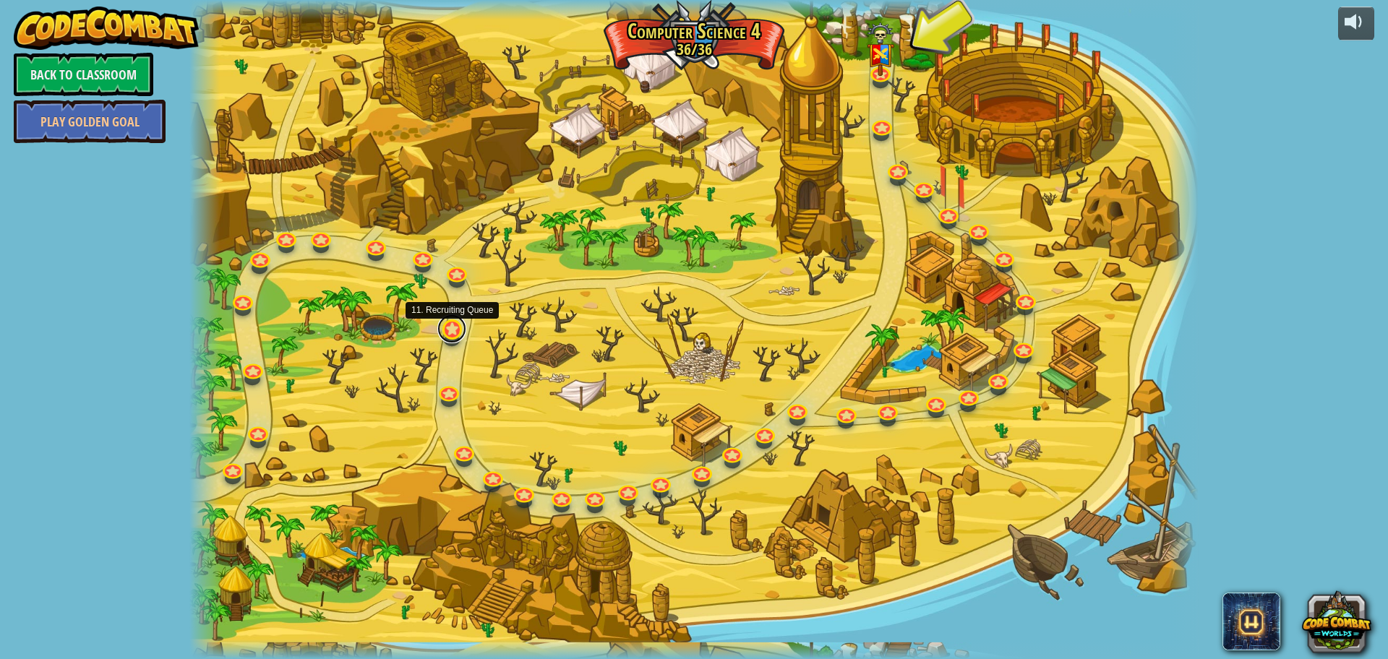
click at [458, 340] on link at bounding box center [451, 328] width 29 height 29
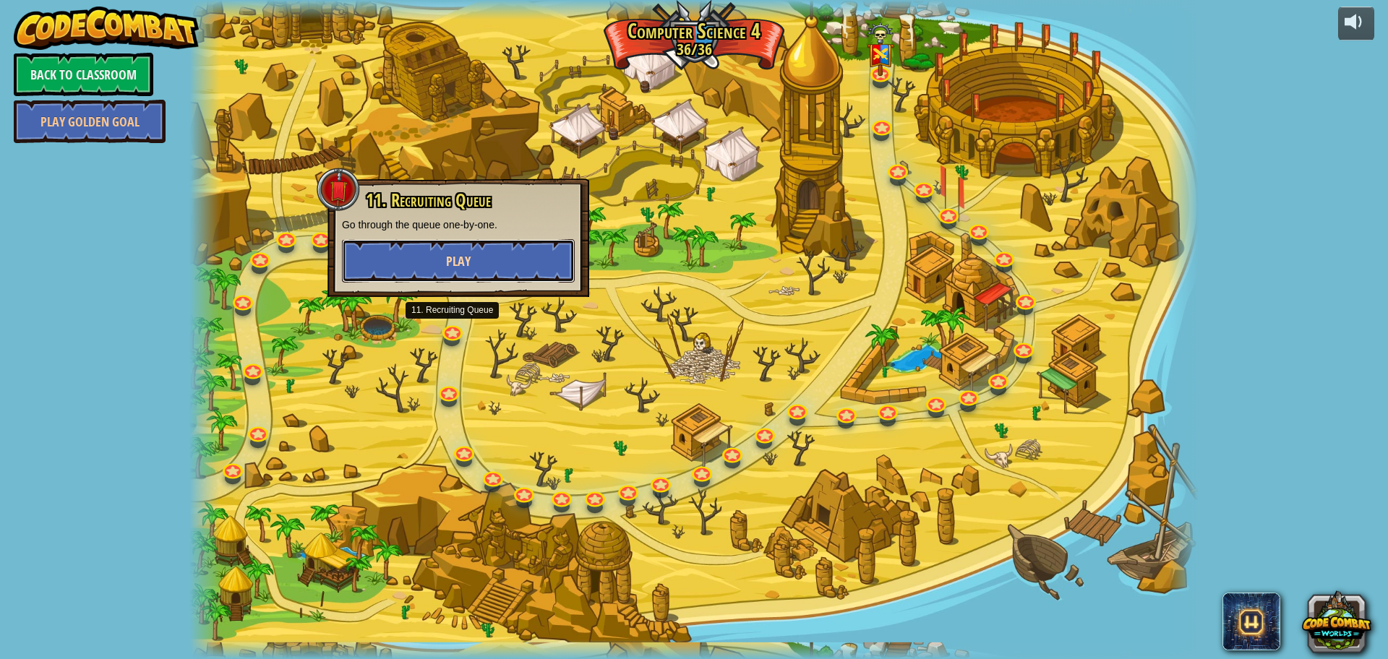
click at [455, 251] on button "Play" at bounding box center [458, 260] width 233 height 43
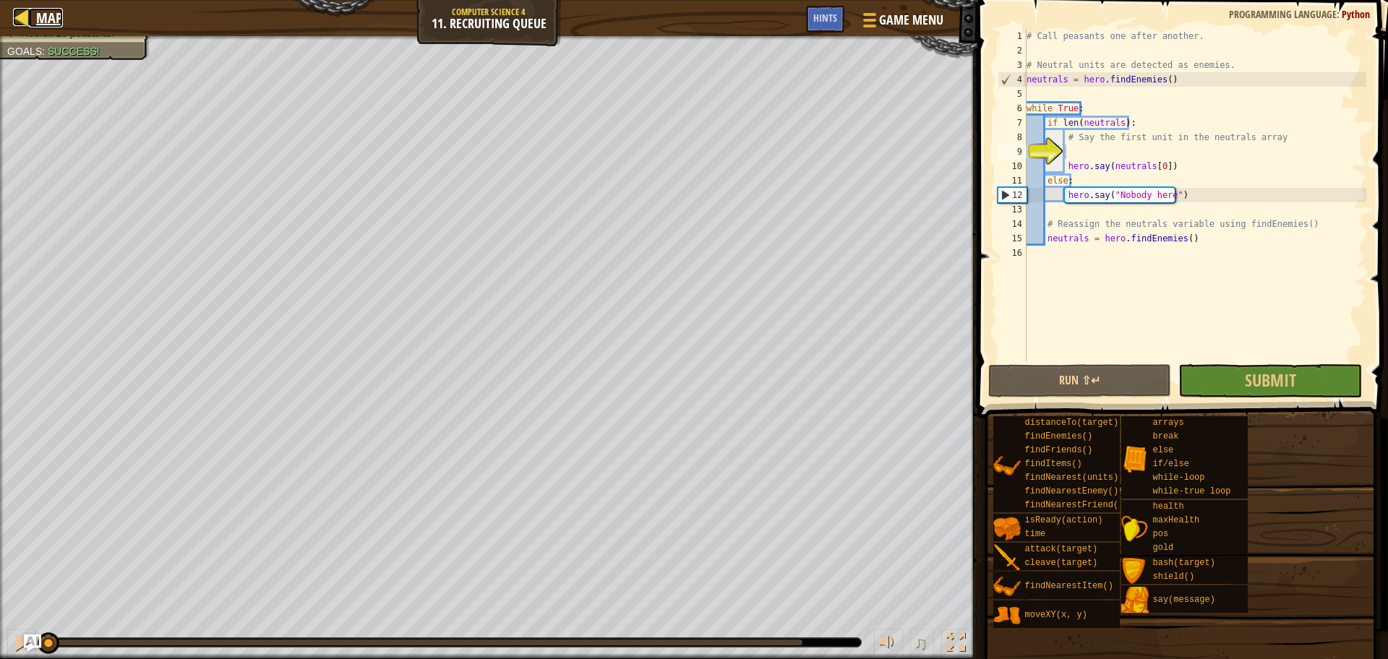
click at [33, 8] on link "Map" at bounding box center [46, 18] width 34 height 20
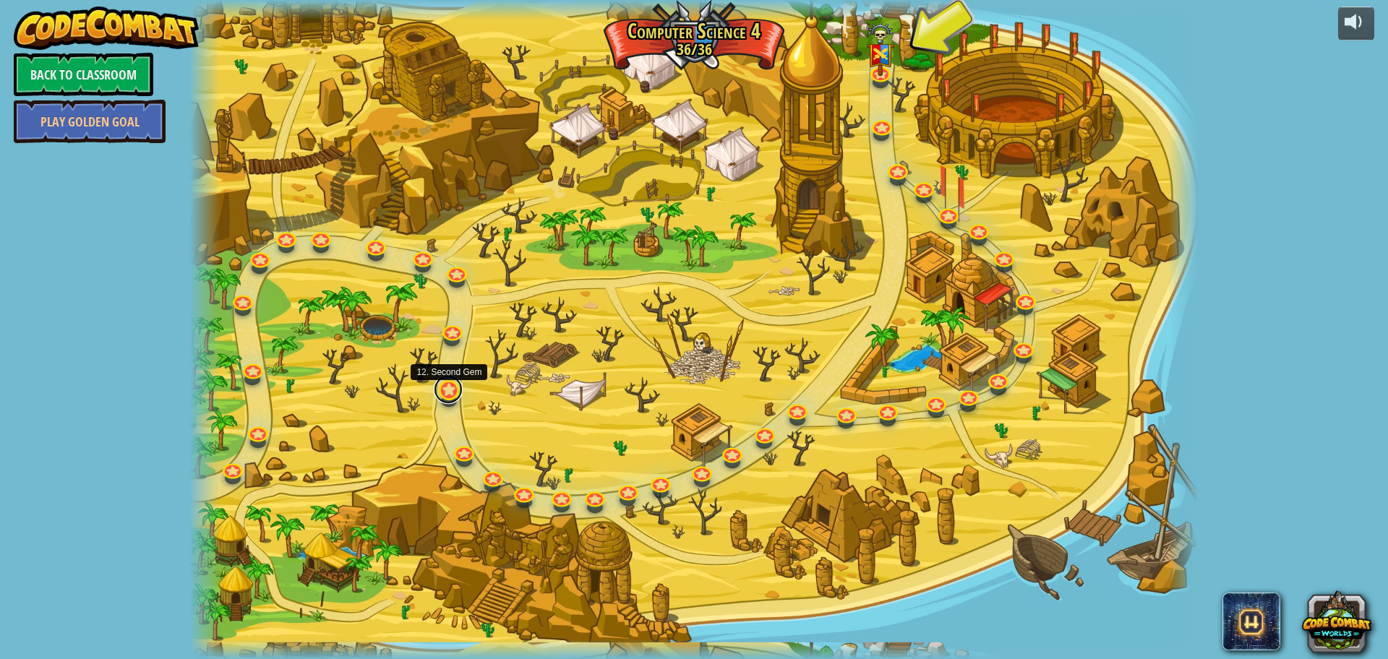
click at [455, 390] on link at bounding box center [448, 389] width 29 height 29
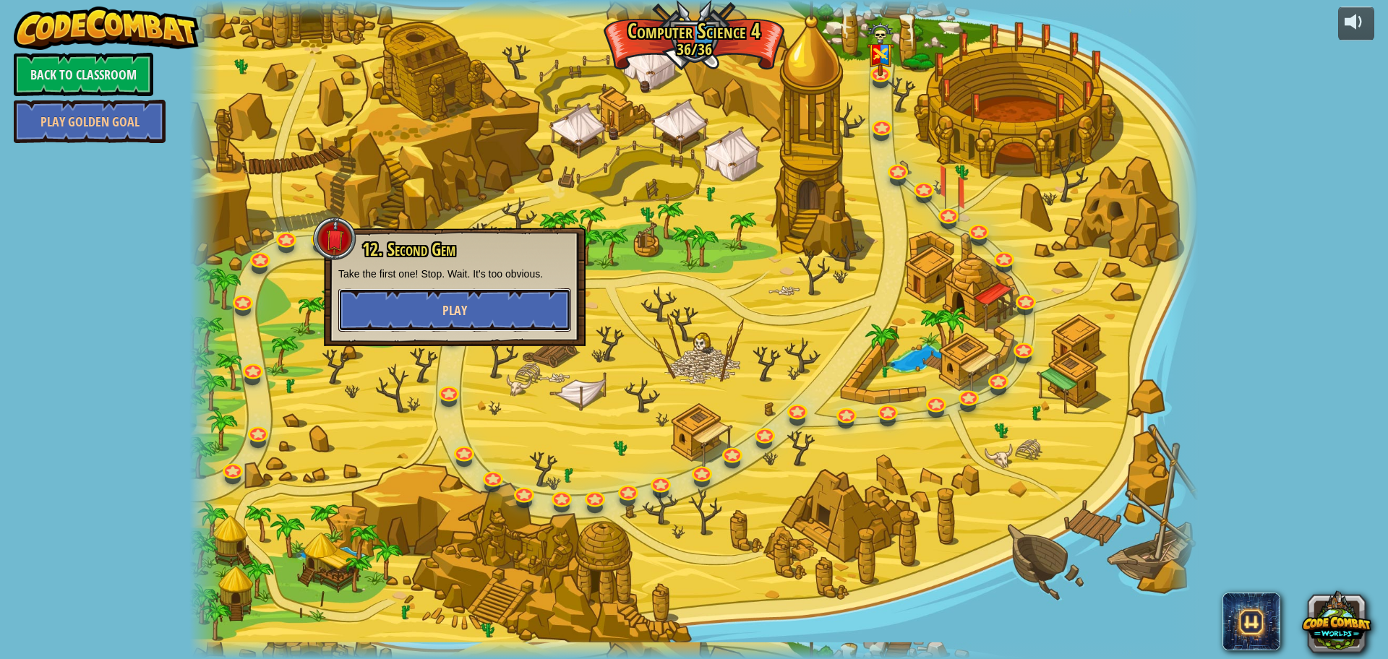
click at [478, 316] on button "Play" at bounding box center [454, 309] width 233 height 43
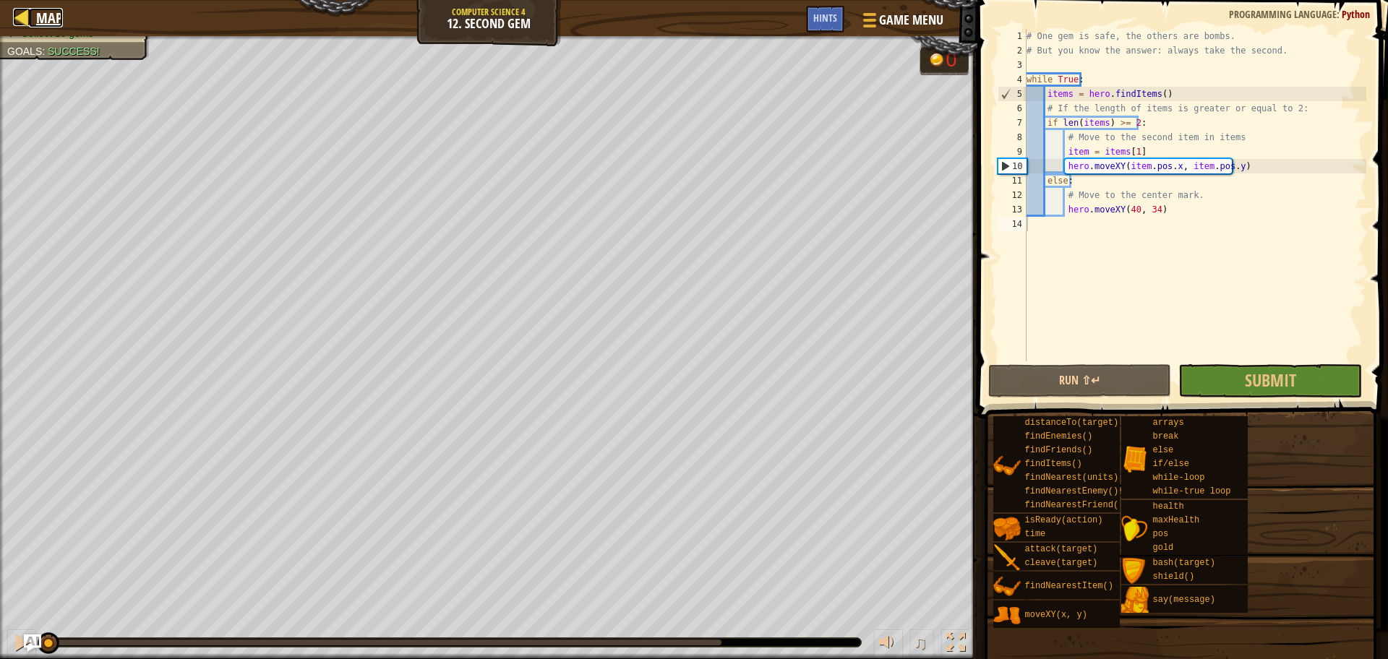
click at [26, 22] on div at bounding box center [22, 17] width 18 height 18
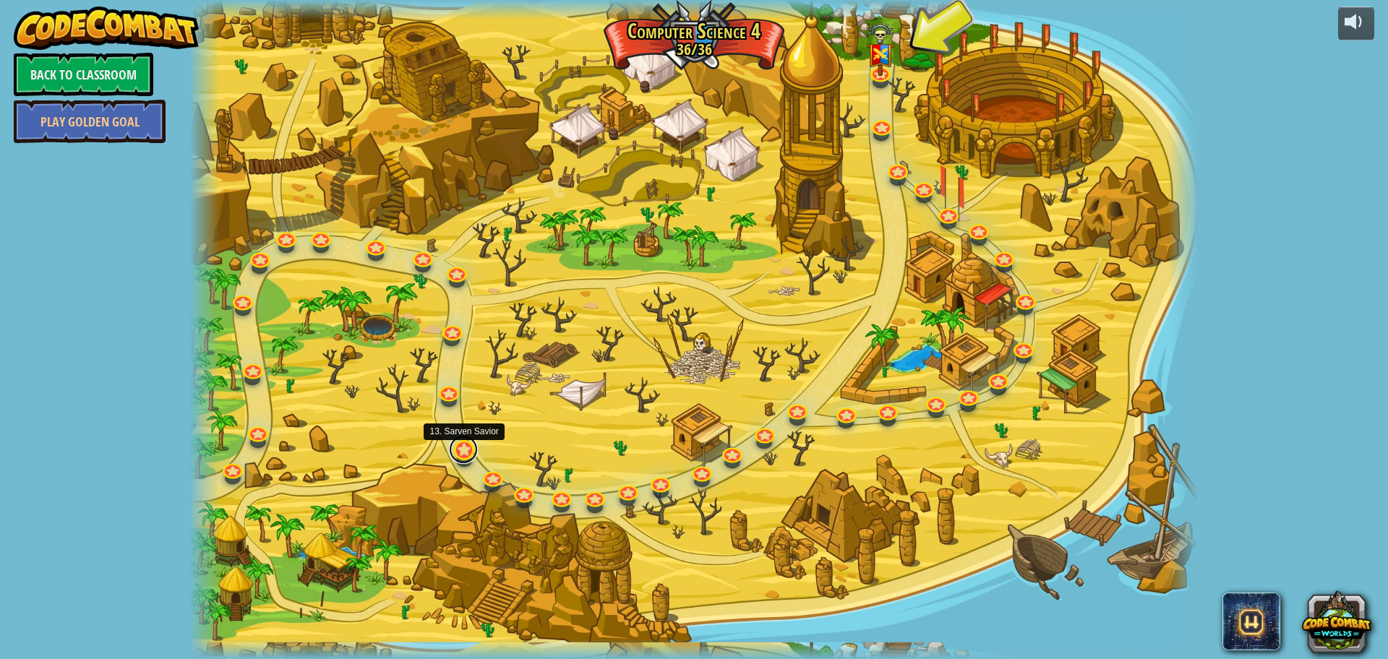
click at [473, 451] on link at bounding box center [463, 449] width 29 height 29
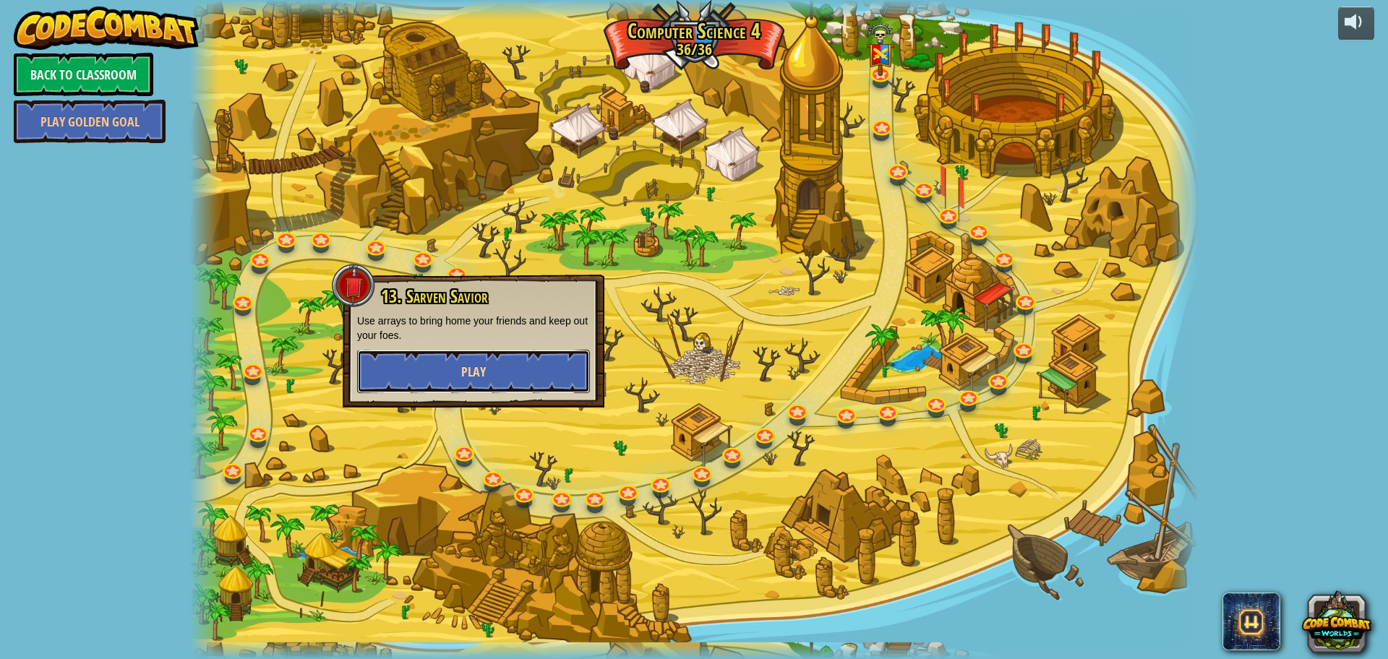
click at [499, 381] on button "Play" at bounding box center [473, 371] width 233 height 43
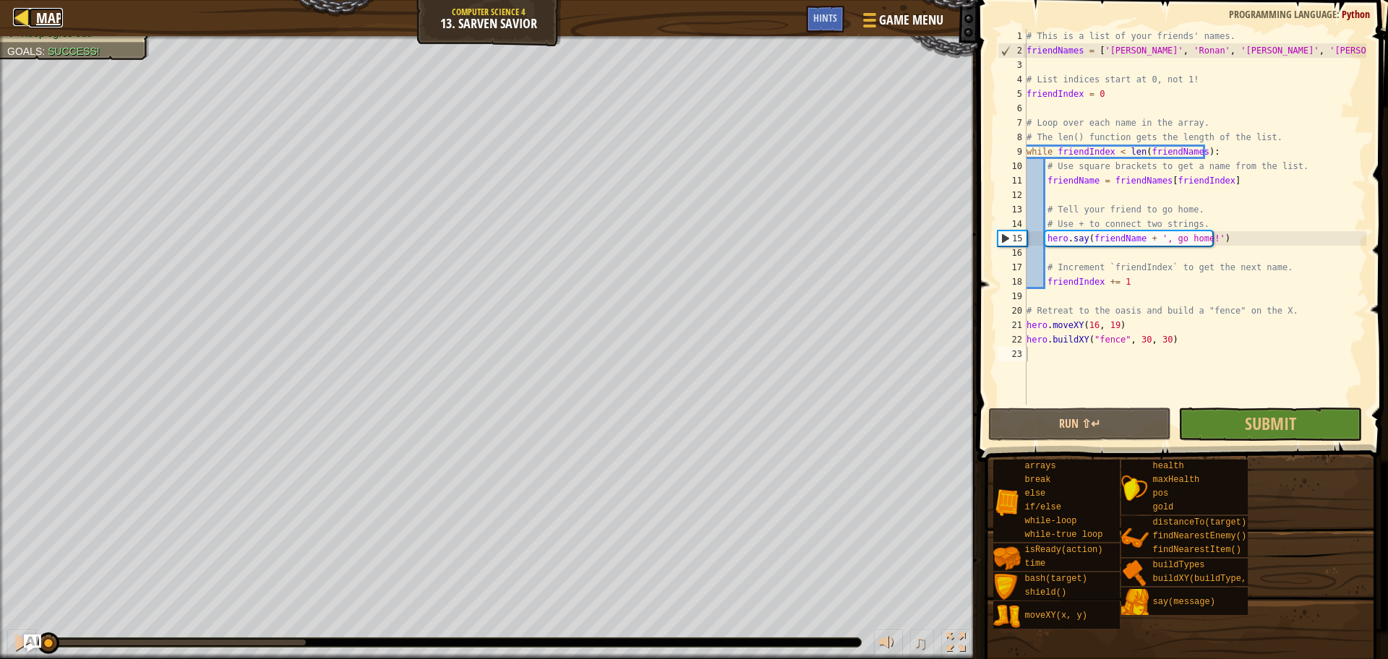
click at [24, 13] on div at bounding box center [22, 17] width 18 height 18
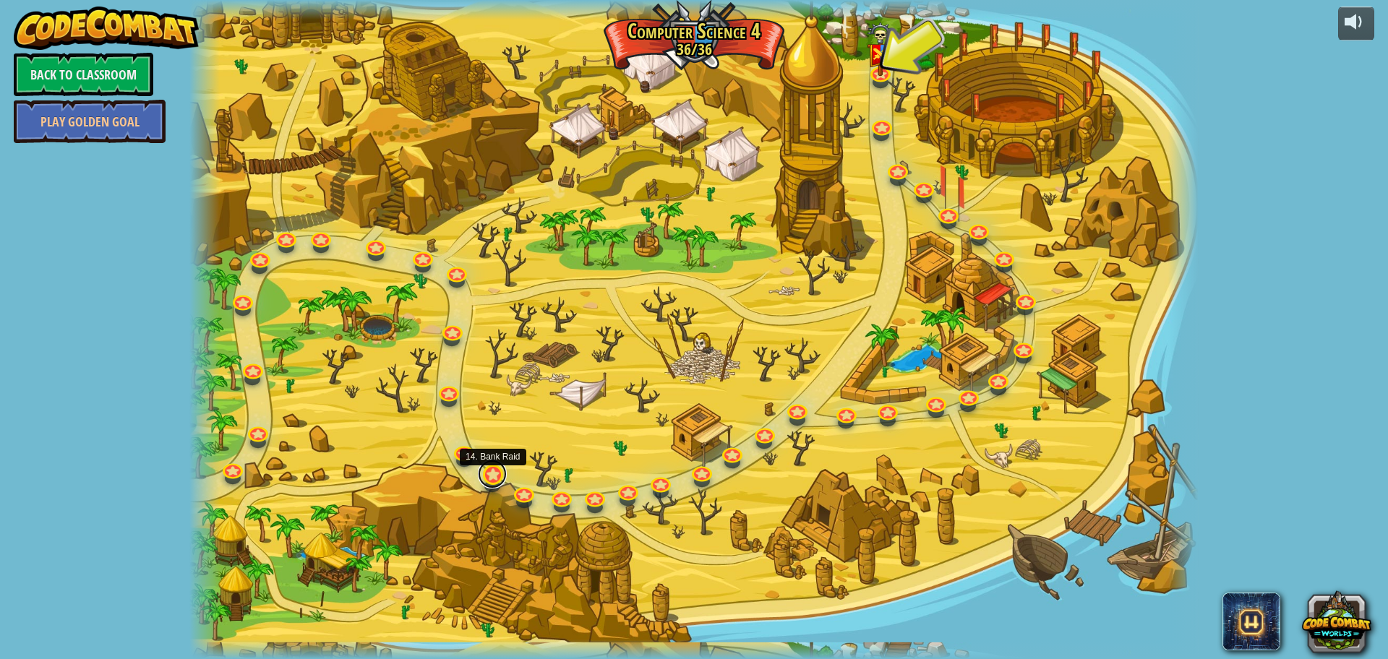
click at [486, 475] on link at bounding box center [492, 474] width 29 height 29
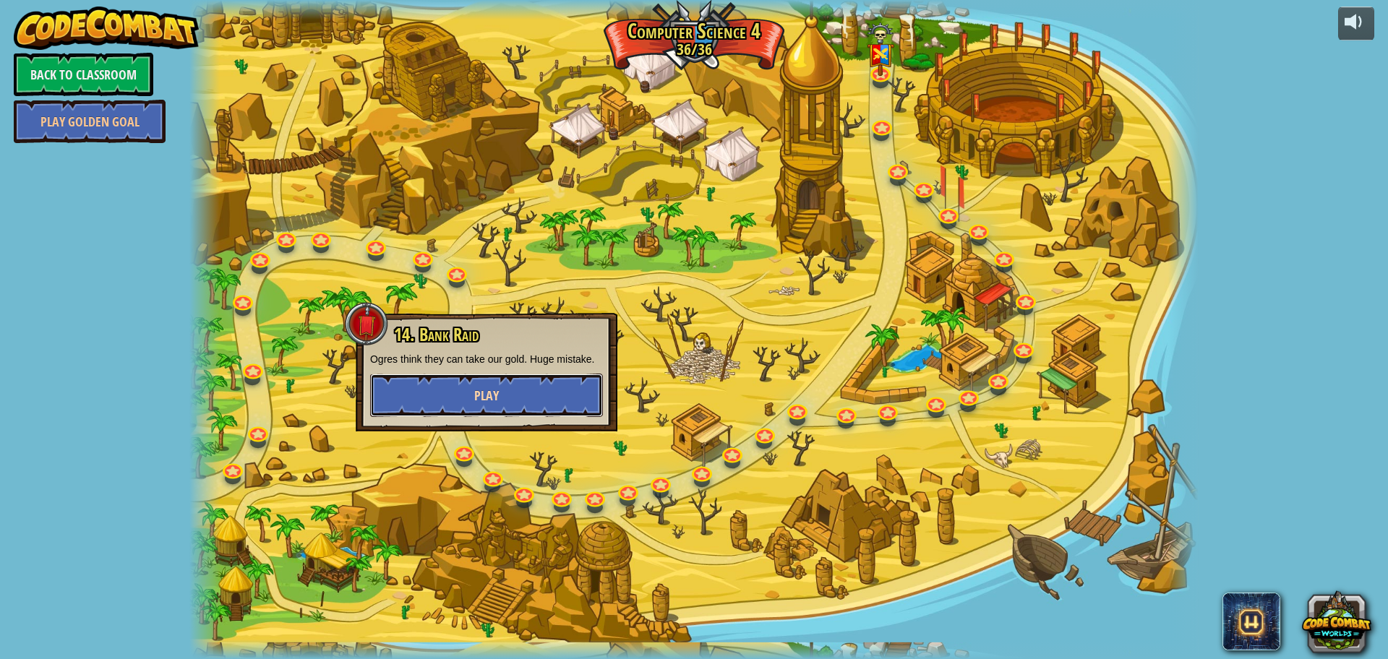
click at [476, 390] on span "Play" at bounding box center [486, 396] width 25 height 18
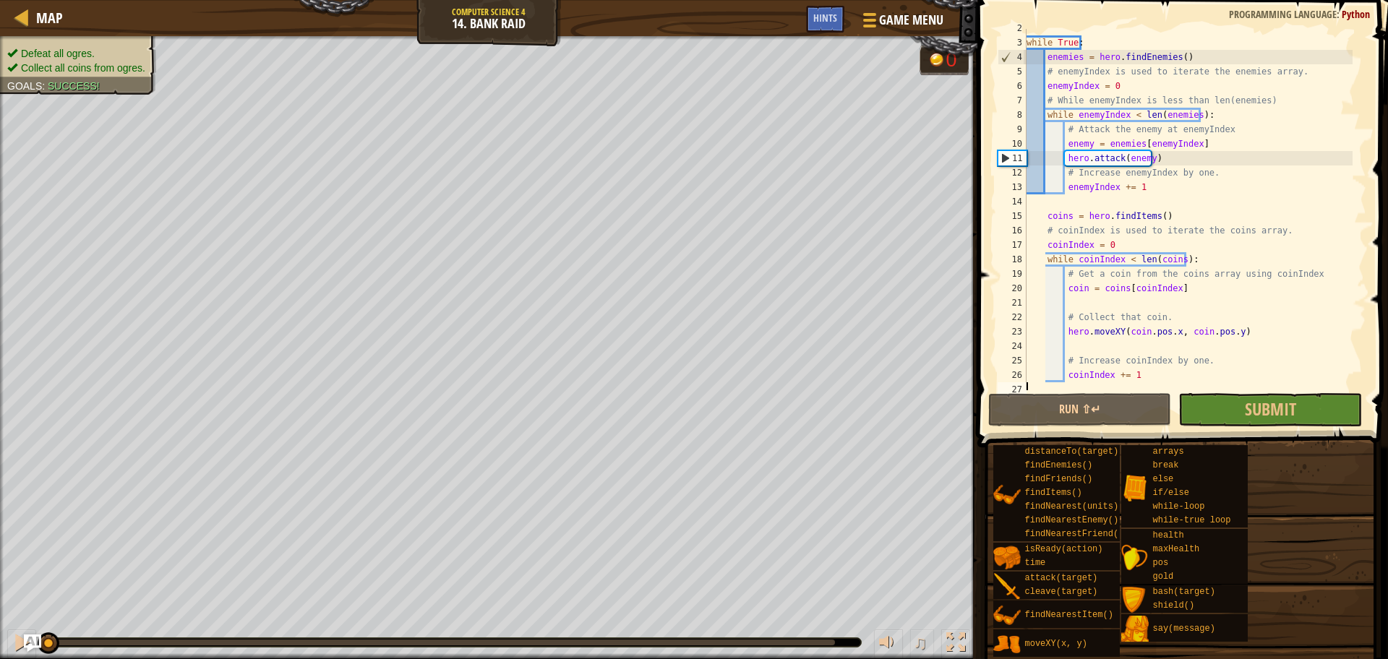
scroll to position [23, 0]
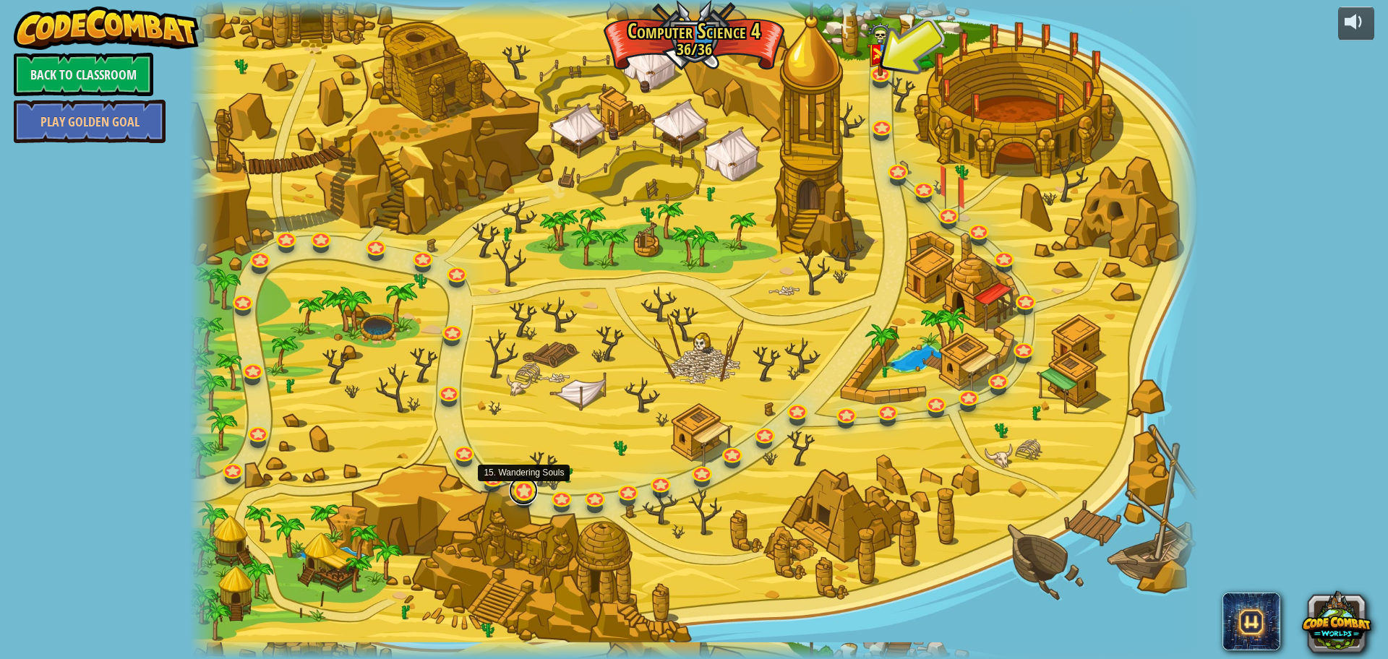
click at [520, 489] on link at bounding box center [523, 490] width 29 height 29
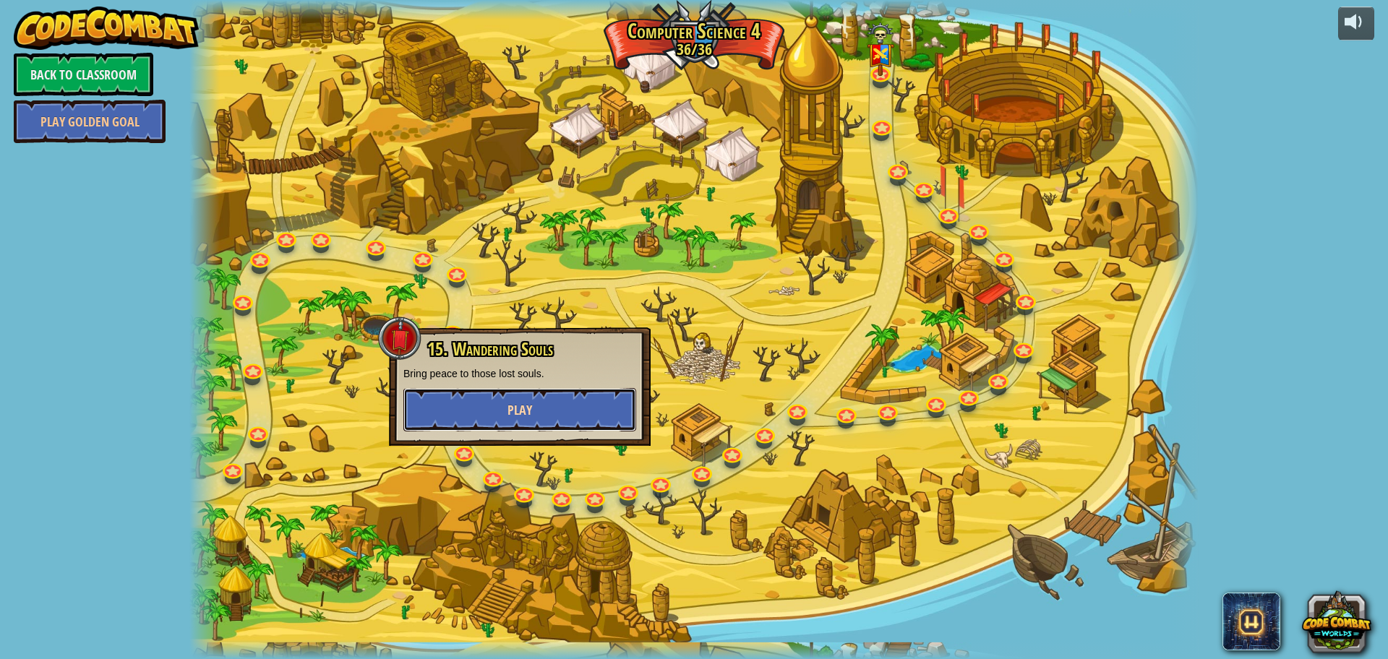
click at [497, 412] on button "Play" at bounding box center [519, 409] width 233 height 43
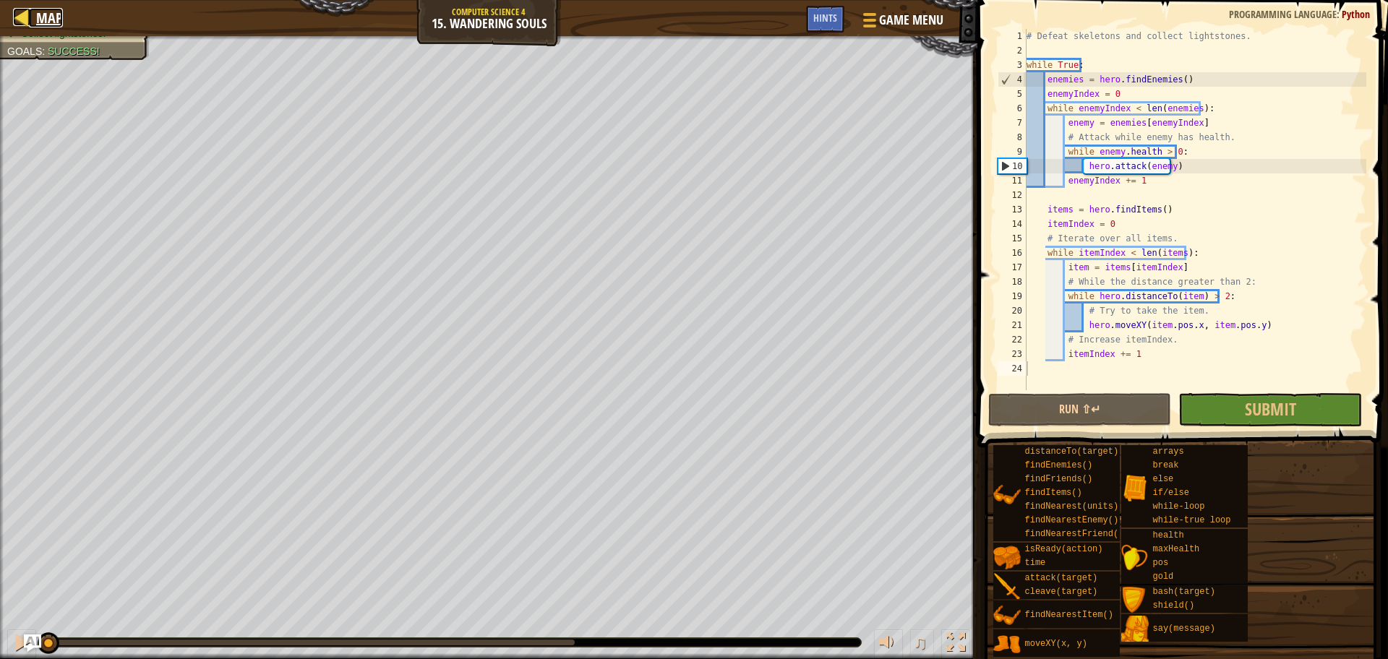
click at [34, 12] on link "Map" at bounding box center [46, 18] width 34 height 20
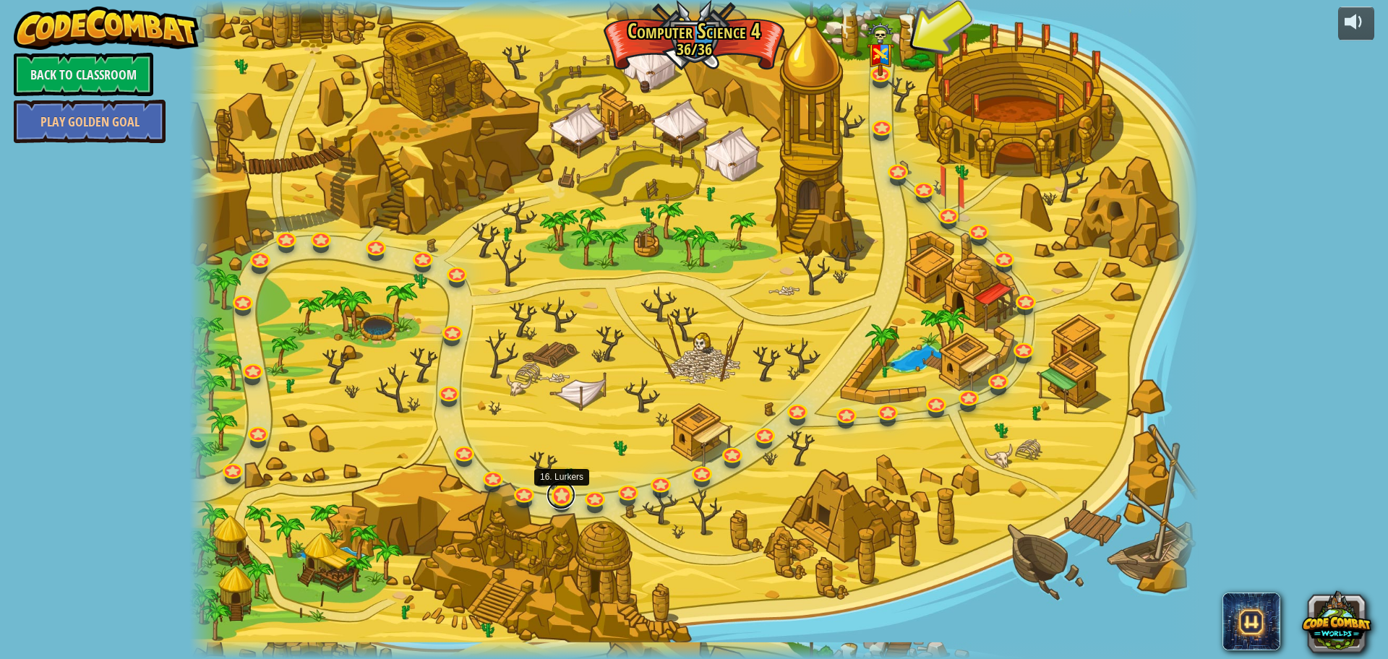
click at [567, 493] on link at bounding box center [560, 495] width 29 height 29
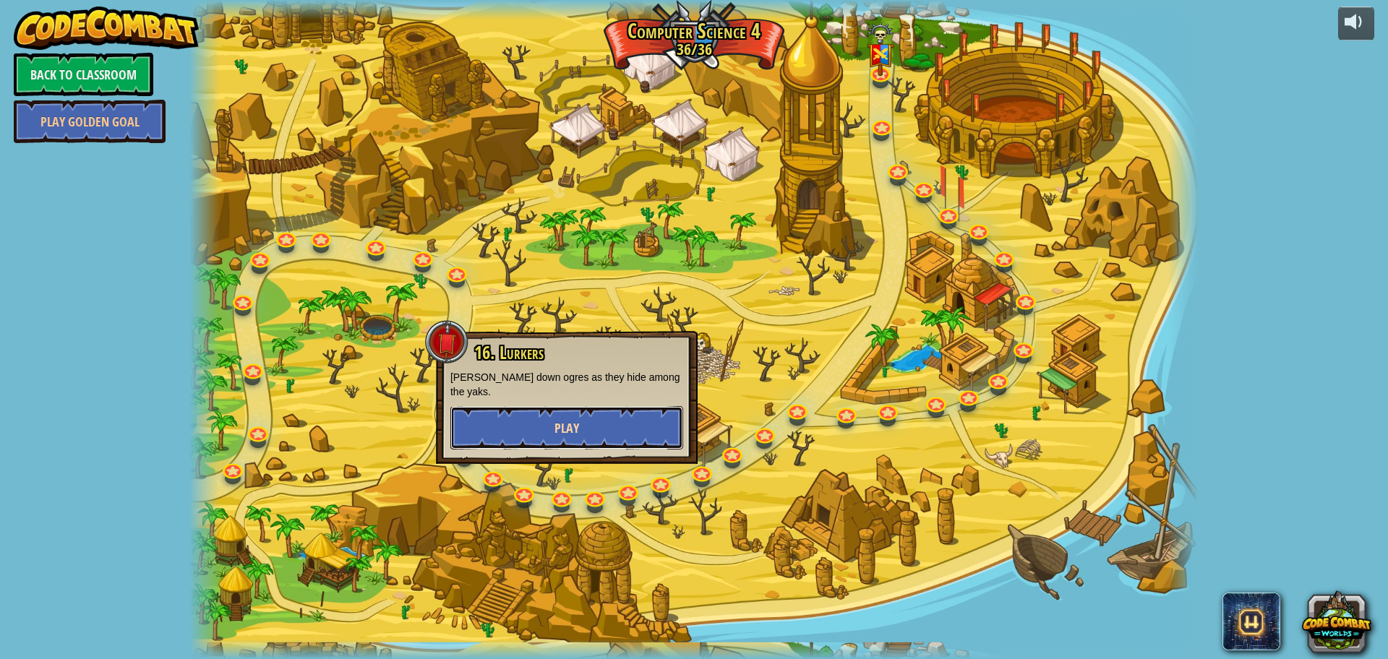
click at [569, 419] on span "Play" at bounding box center [566, 428] width 25 height 18
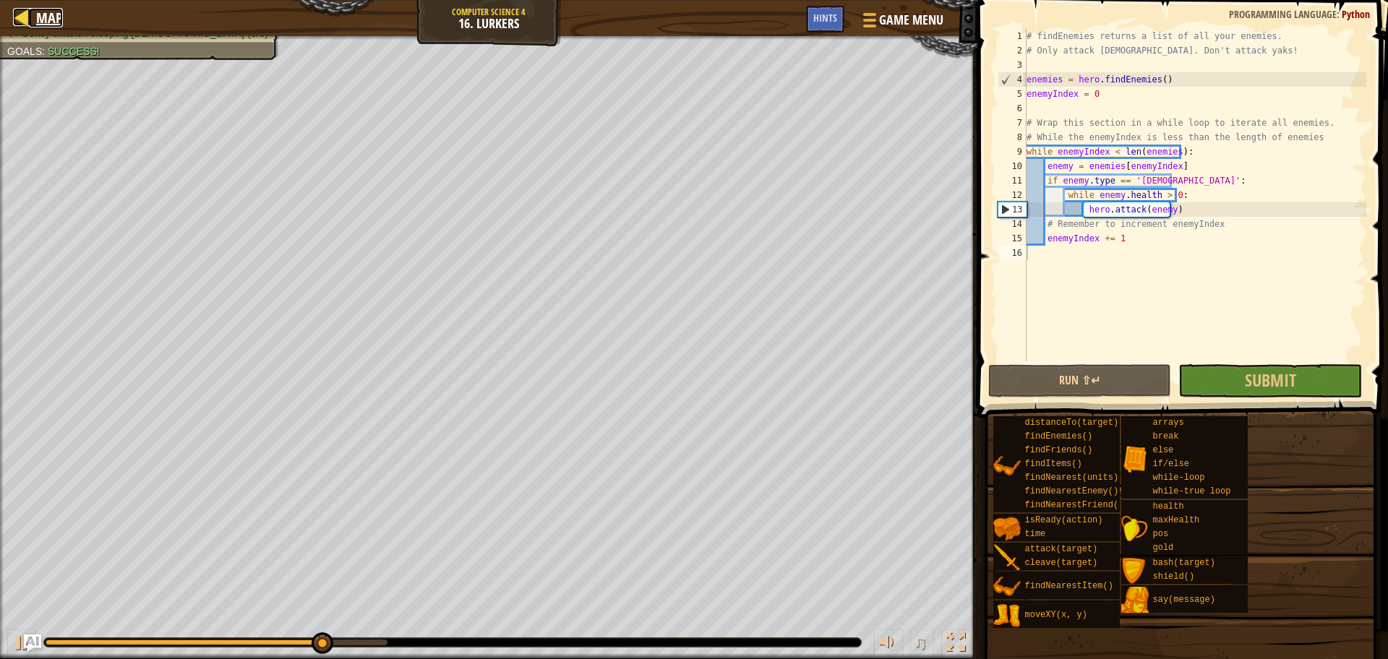
click at [34, 10] on link "Map" at bounding box center [46, 18] width 34 height 20
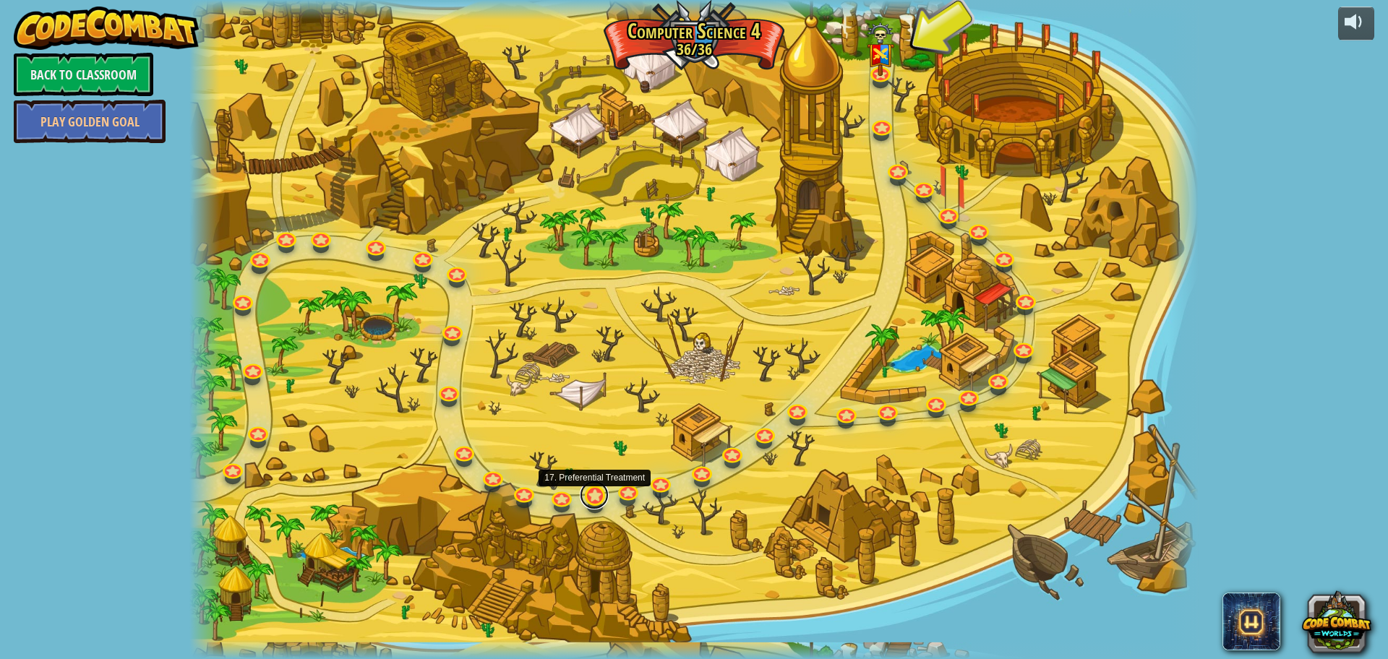
click at [590, 498] on link at bounding box center [594, 495] width 29 height 29
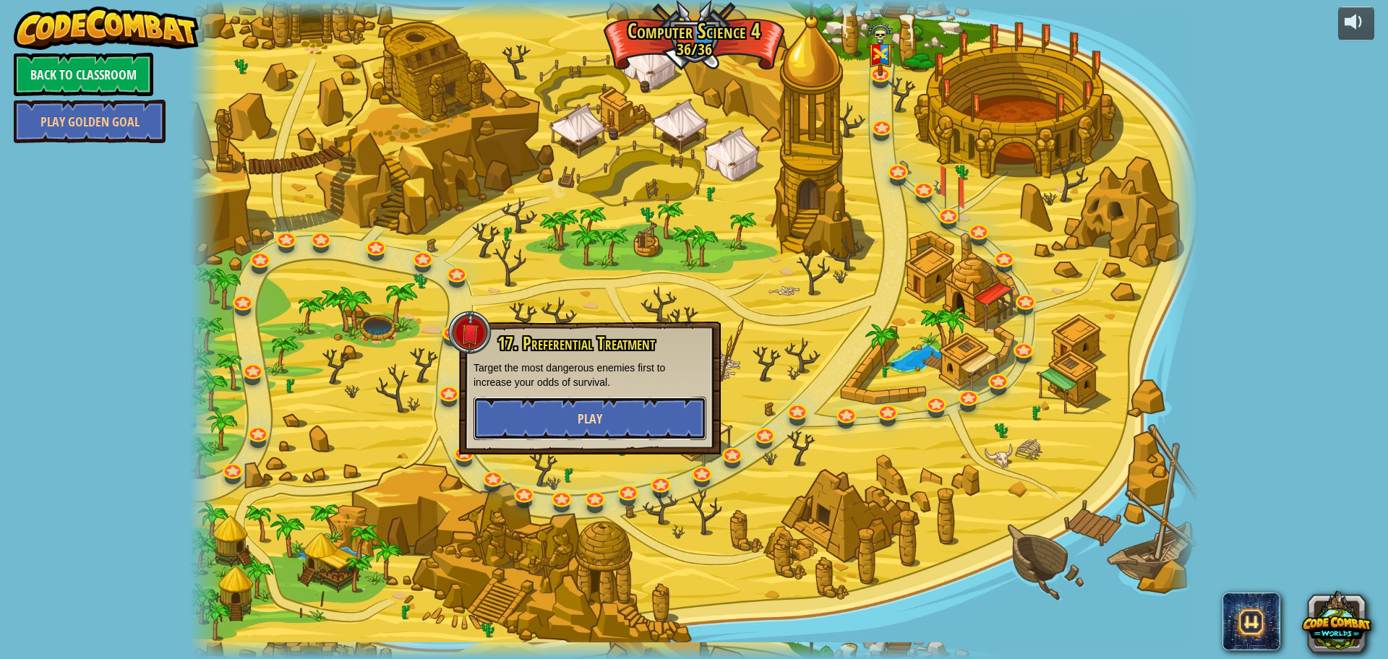
click at [568, 403] on button "Play" at bounding box center [589, 418] width 233 height 43
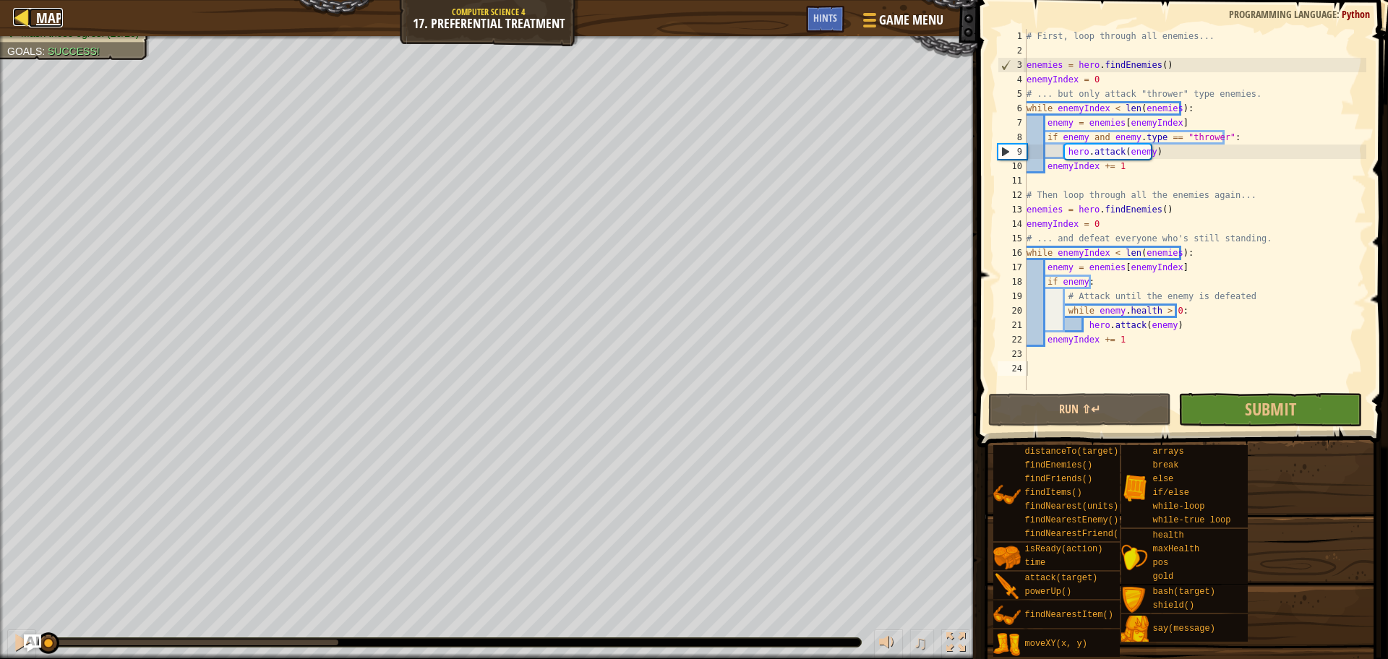
click at [27, 24] on div at bounding box center [22, 17] width 18 height 18
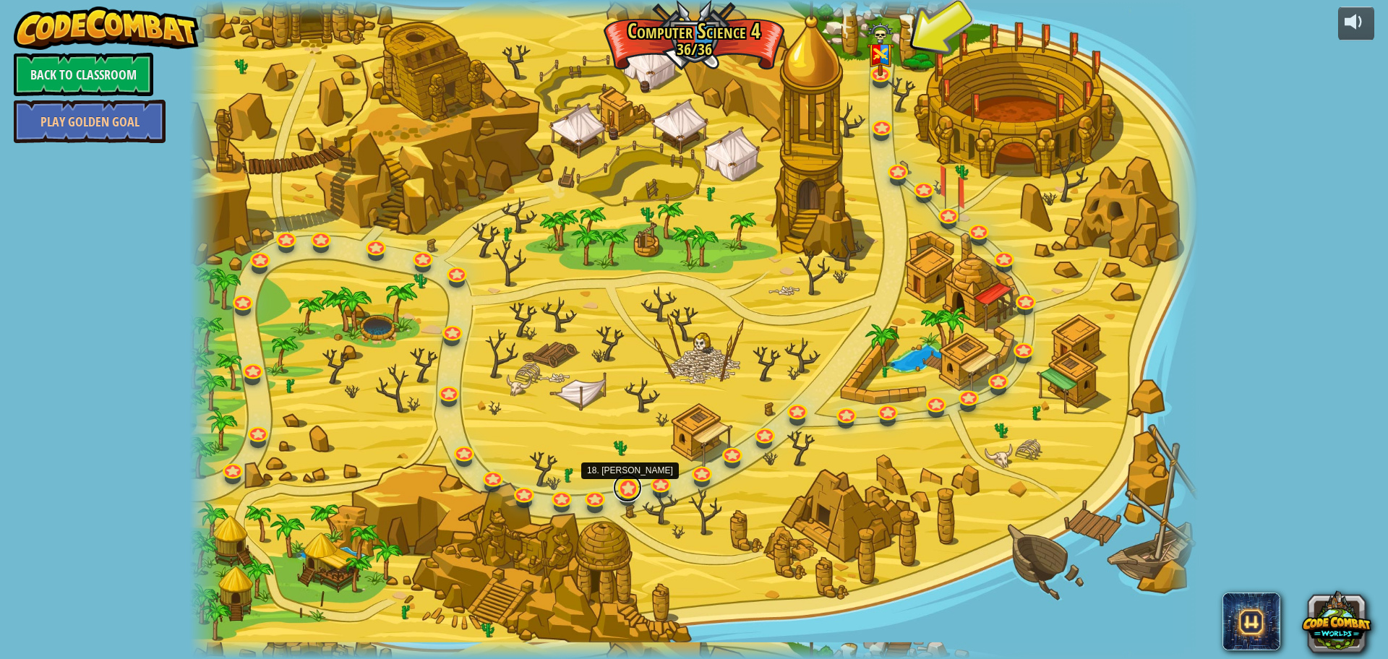
click at [622, 483] on link at bounding box center [627, 487] width 29 height 29
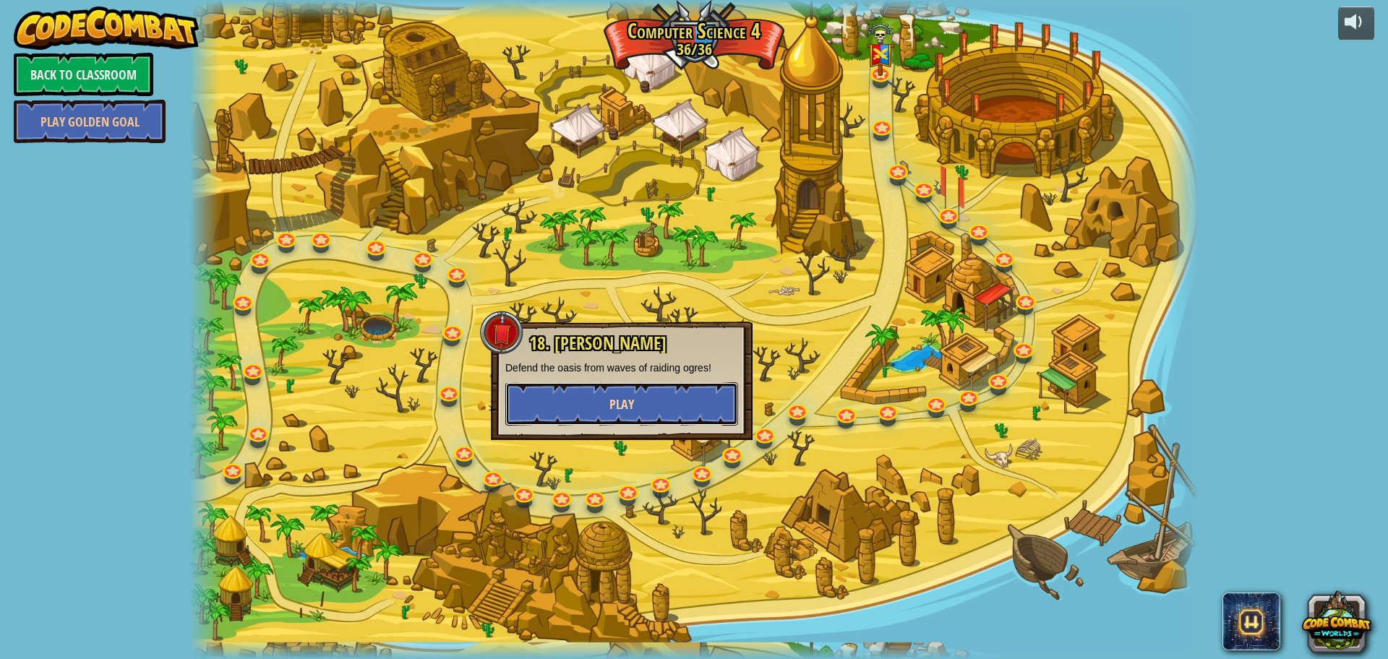
click at [606, 402] on button "Play" at bounding box center [621, 403] width 233 height 43
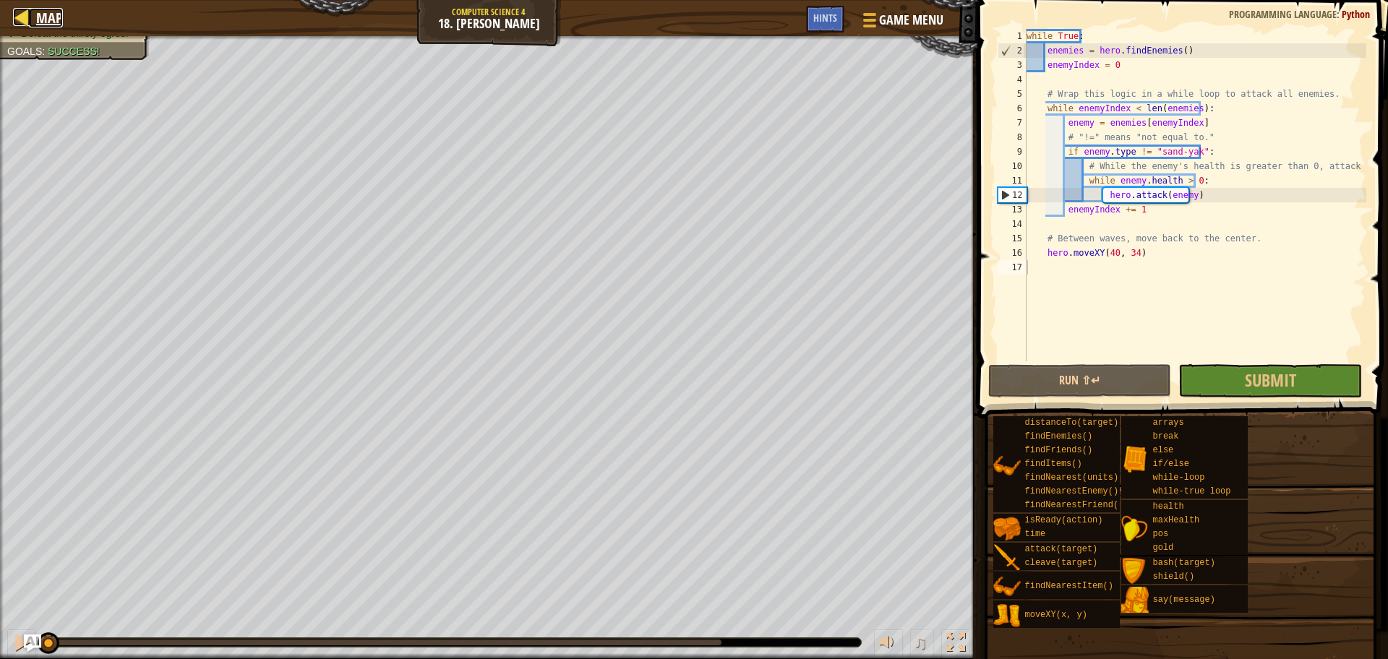
click at [20, 15] on div at bounding box center [22, 17] width 18 height 18
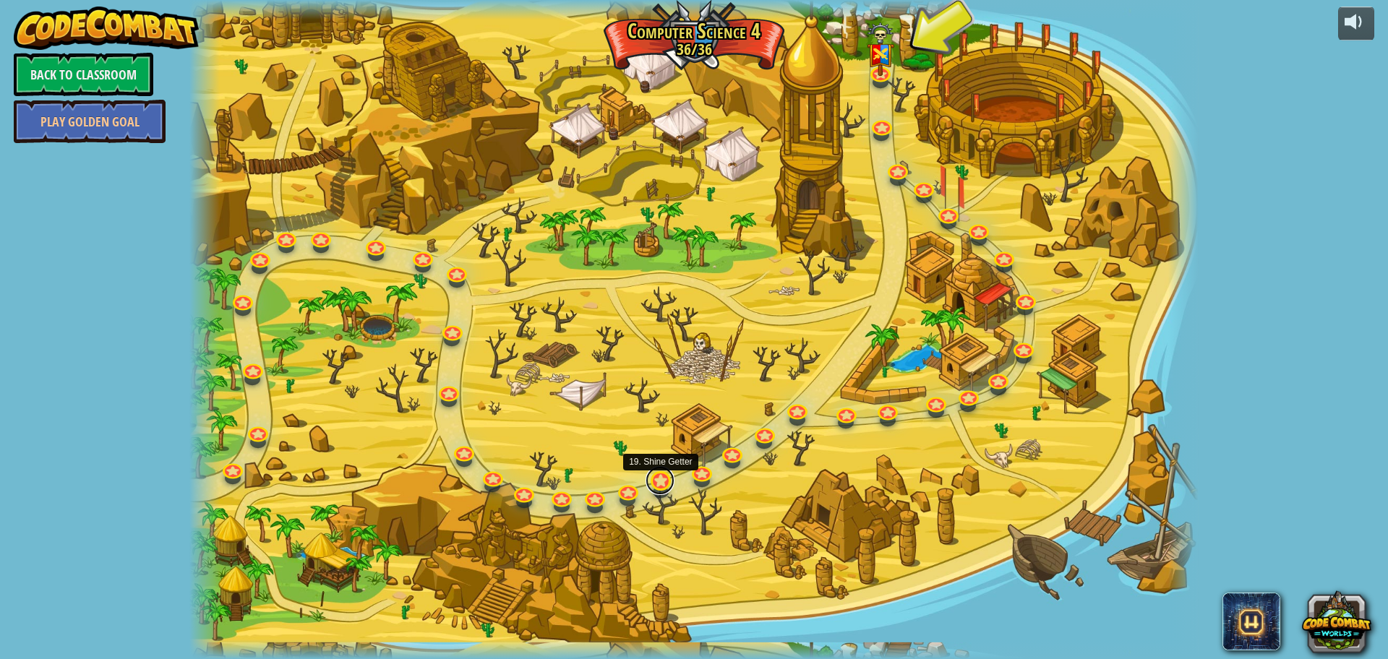
click at [663, 475] on link at bounding box center [659, 480] width 29 height 29
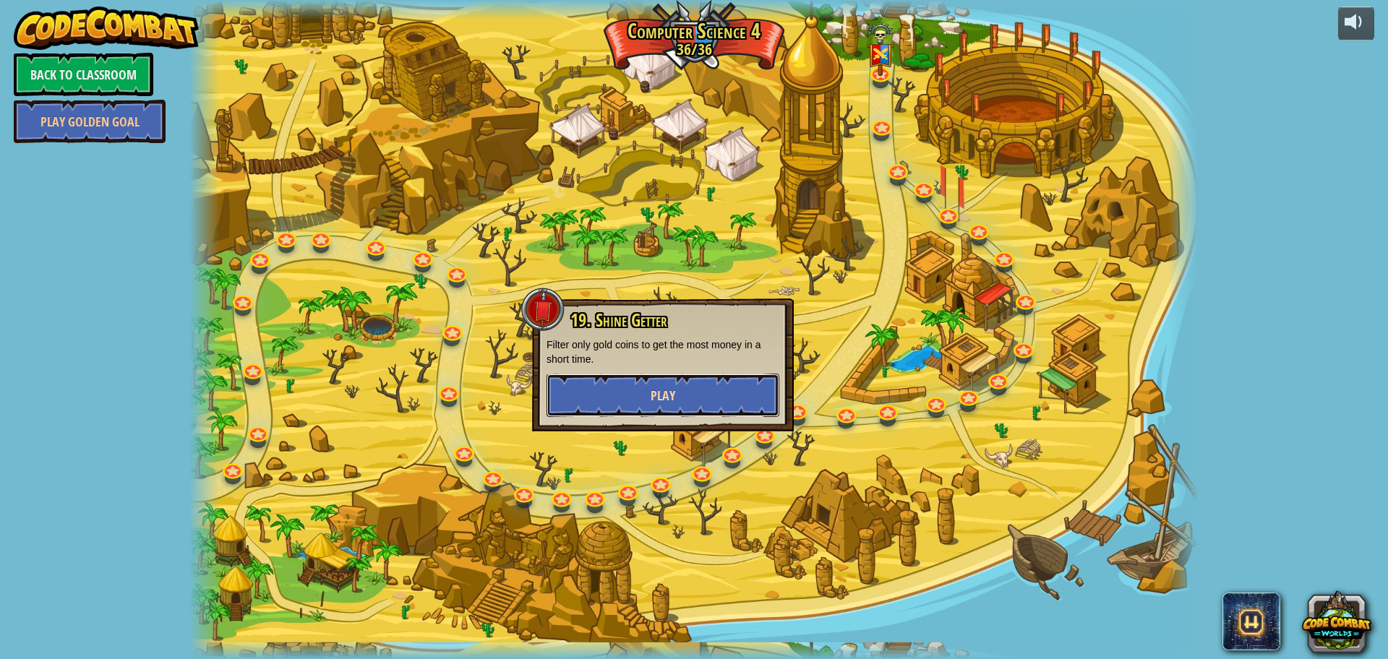
drag, startPoint x: 660, startPoint y: 383, endPoint x: 652, endPoint y: 406, distance: 24.5
click at [652, 406] on button "Play" at bounding box center [662, 395] width 233 height 43
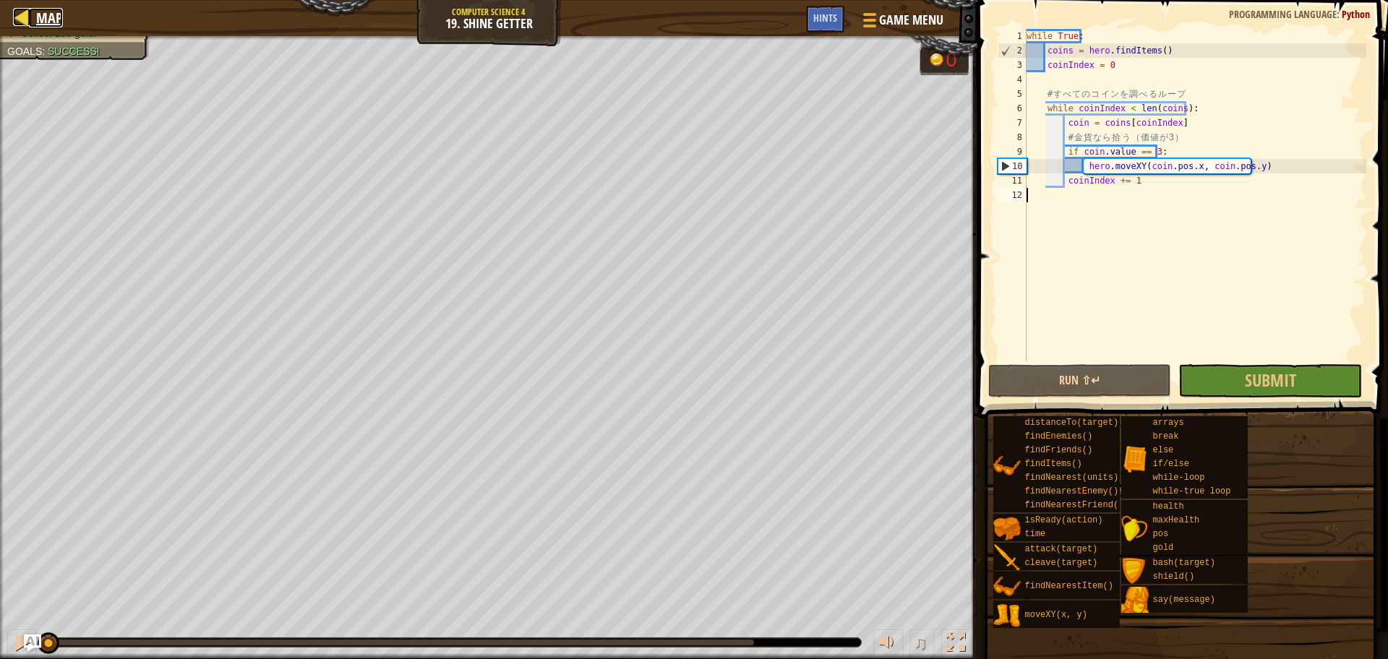
click at [27, 11] on div at bounding box center [22, 17] width 18 height 18
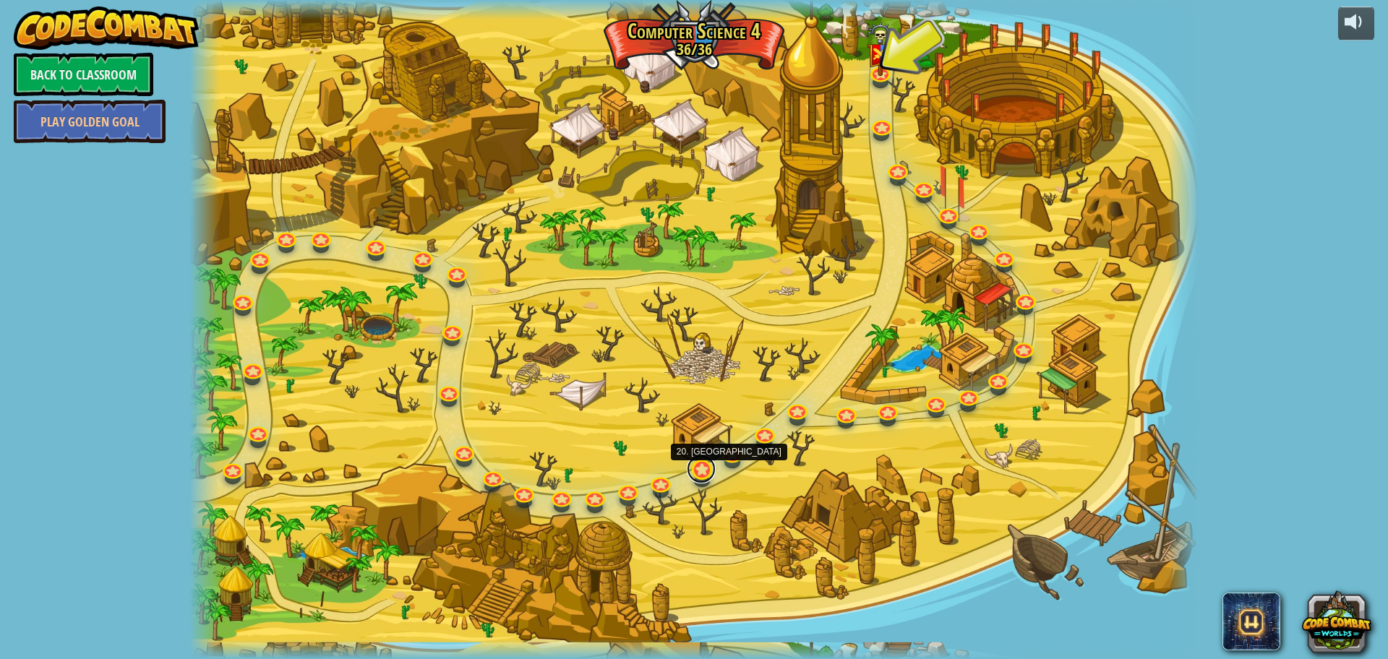
click at [695, 473] on link at bounding box center [701, 469] width 29 height 29
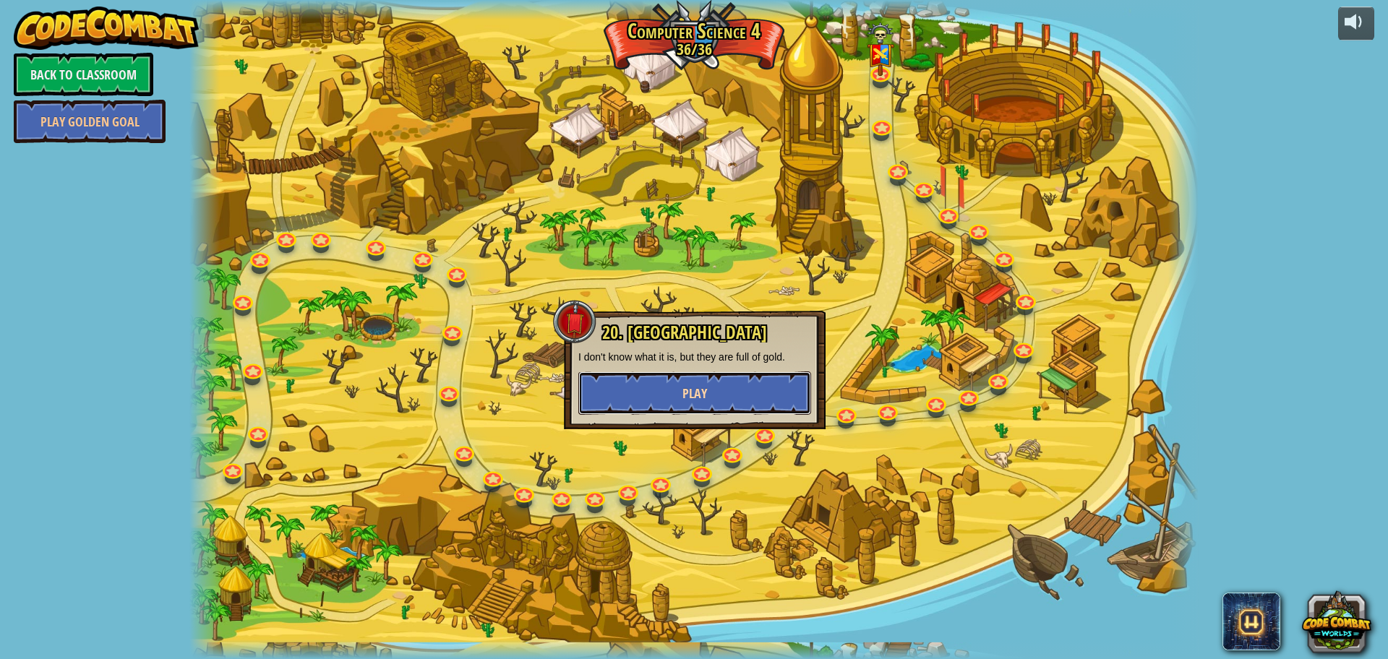
click at [684, 388] on span "Play" at bounding box center [694, 393] width 25 height 18
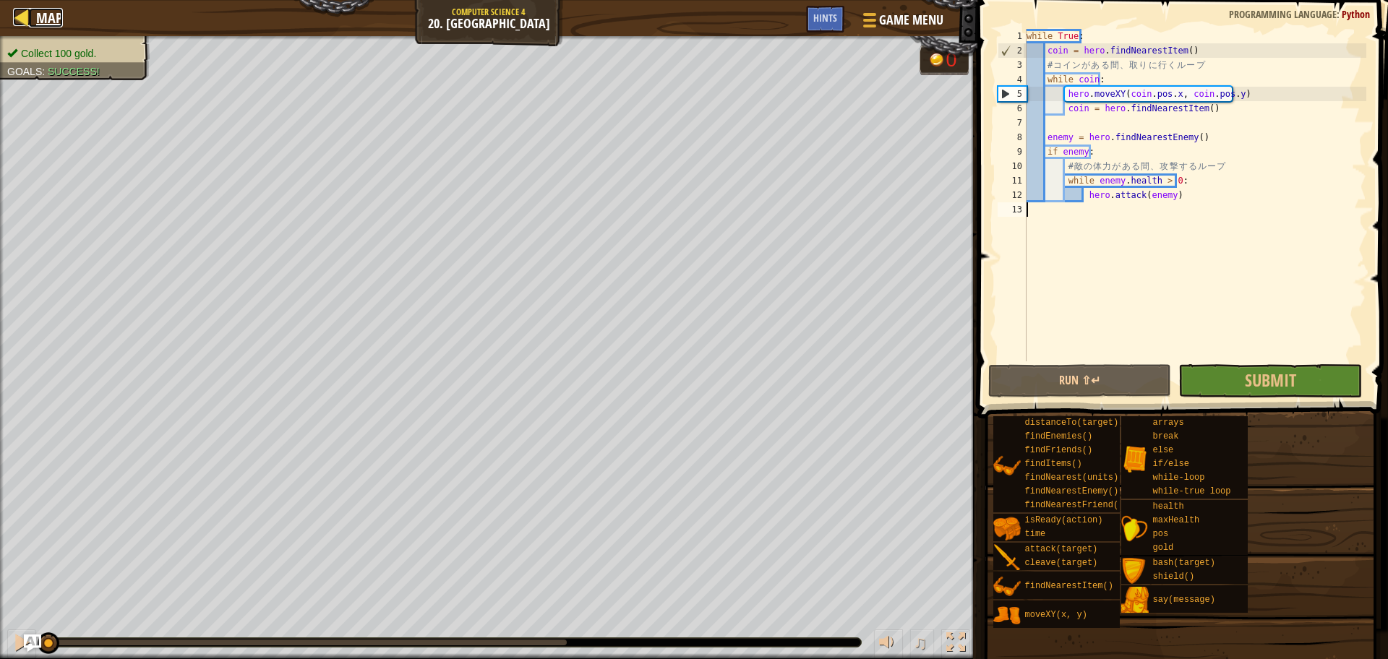
click at [22, 12] on div at bounding box center [22, 17] width 18 height 18
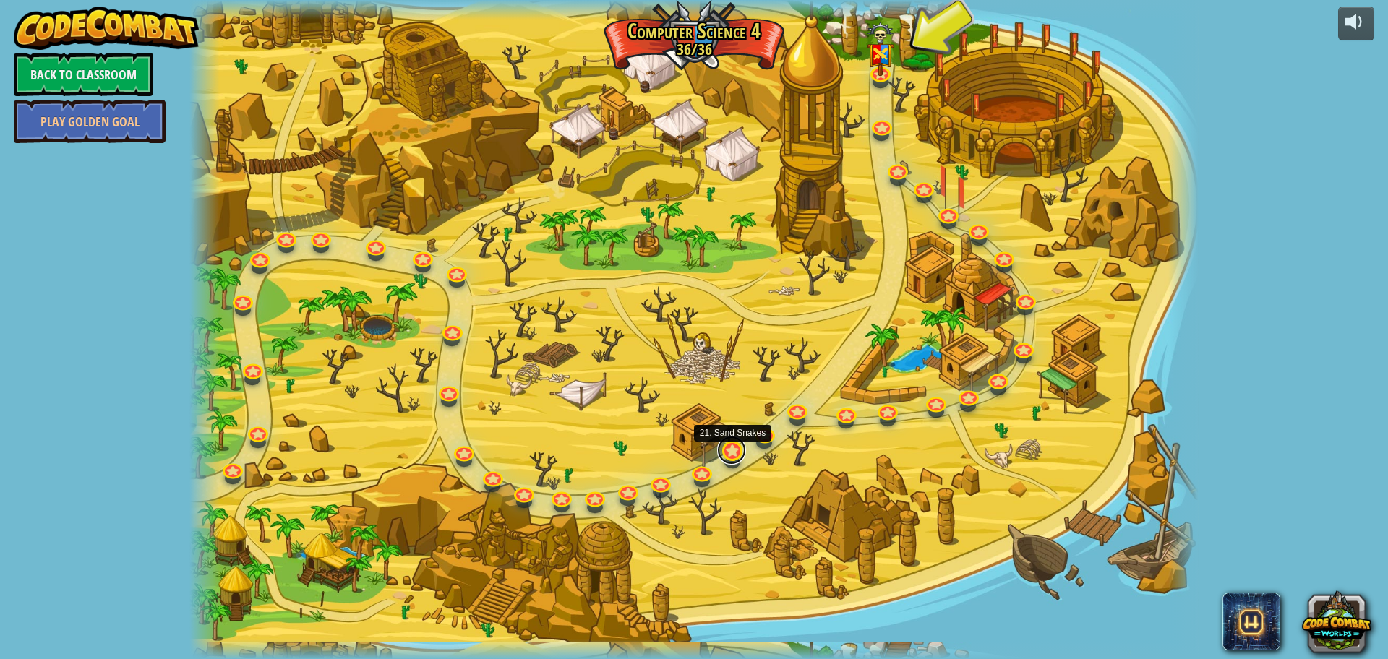
click at [730, 454] on link at bounding box center [731, 450] width 29 height 29
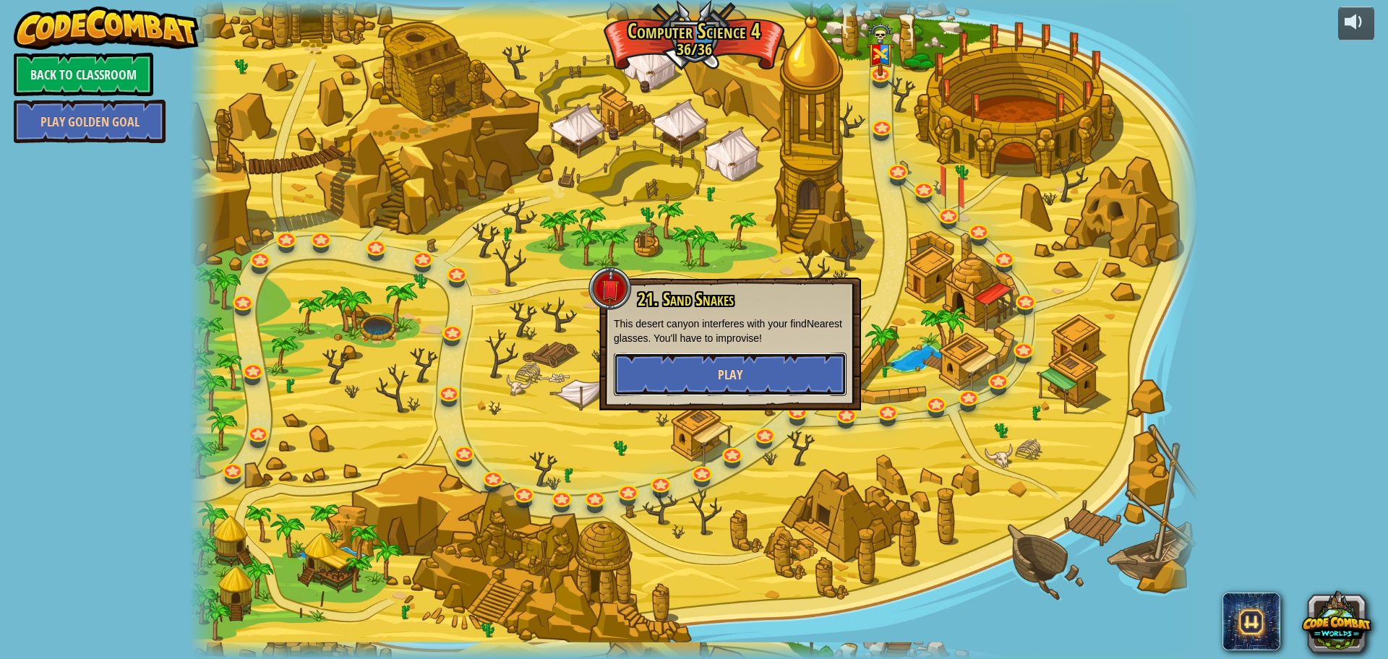
click at [714, 356] on button "Play" at bounding box center [730, 374] width 233 height 43
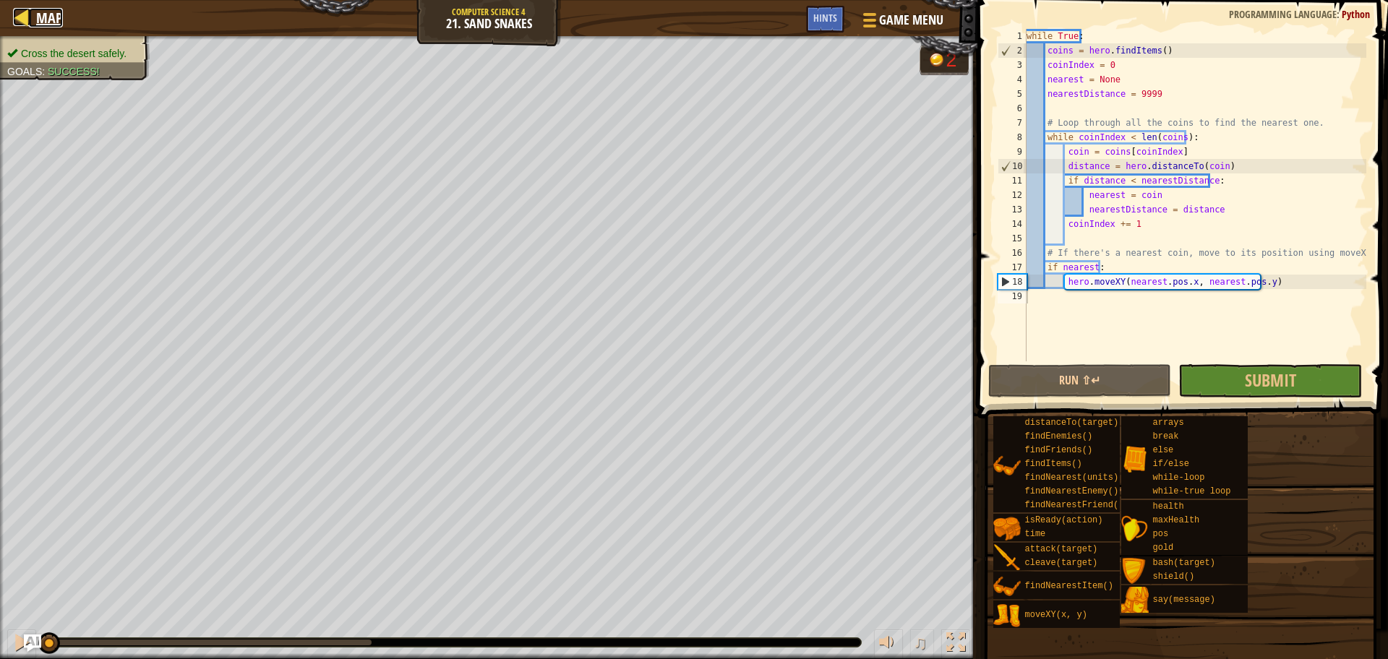
click at [46, 18] on span "Map" at bounding box center [49, 18] width 27 height 20
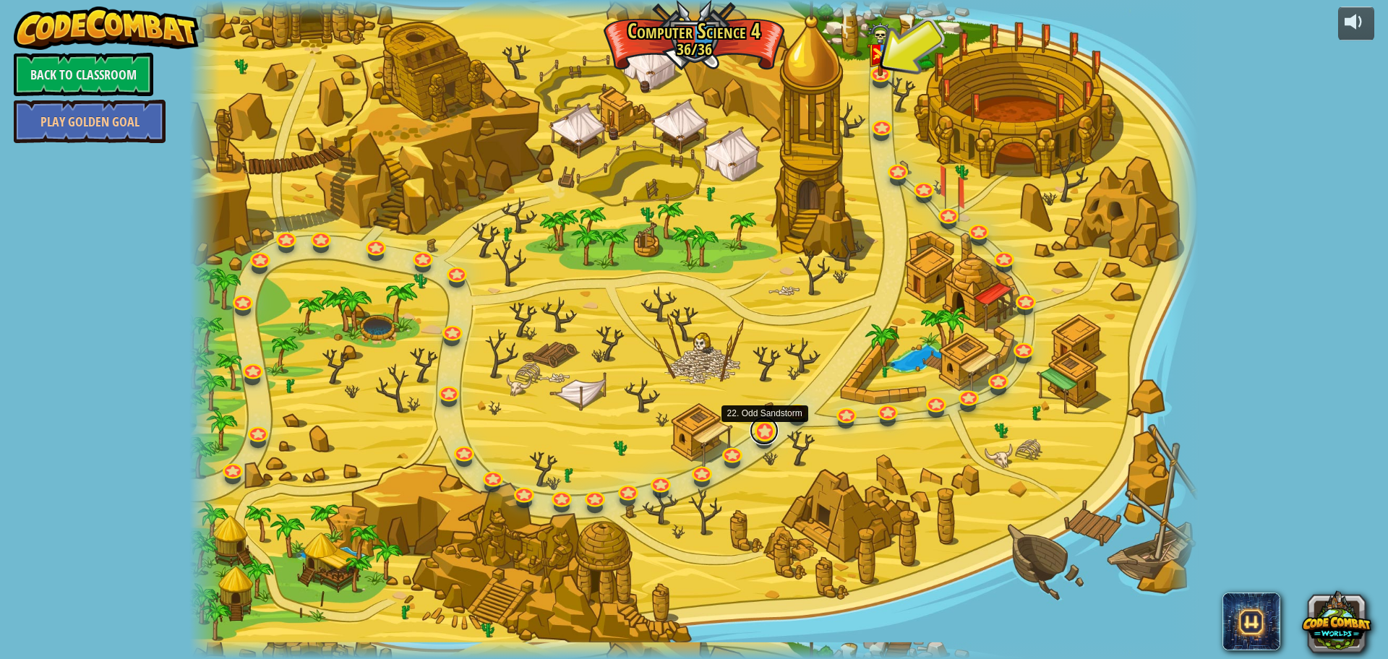
click at [762, 425] on link at bounding box center [763, 430] width 29 height 29
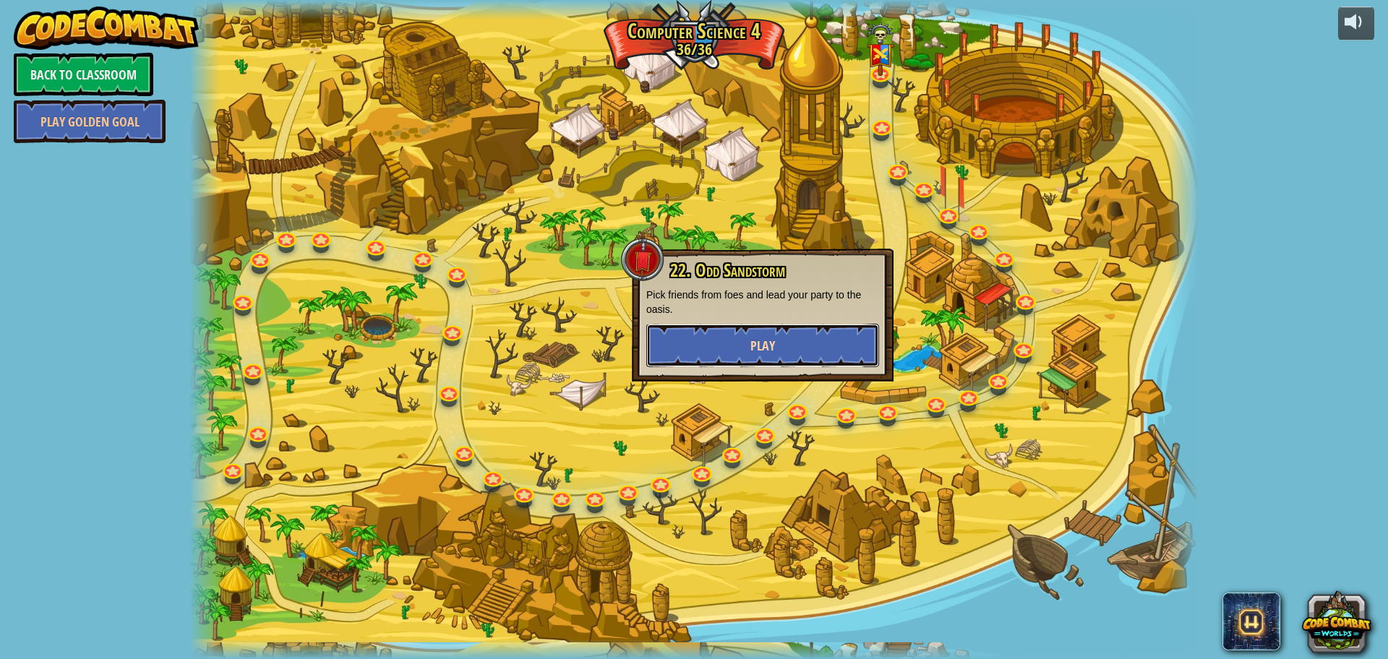
click at [732, 335] on button "Play" at bounding box center [762, 345] width 233 height 43
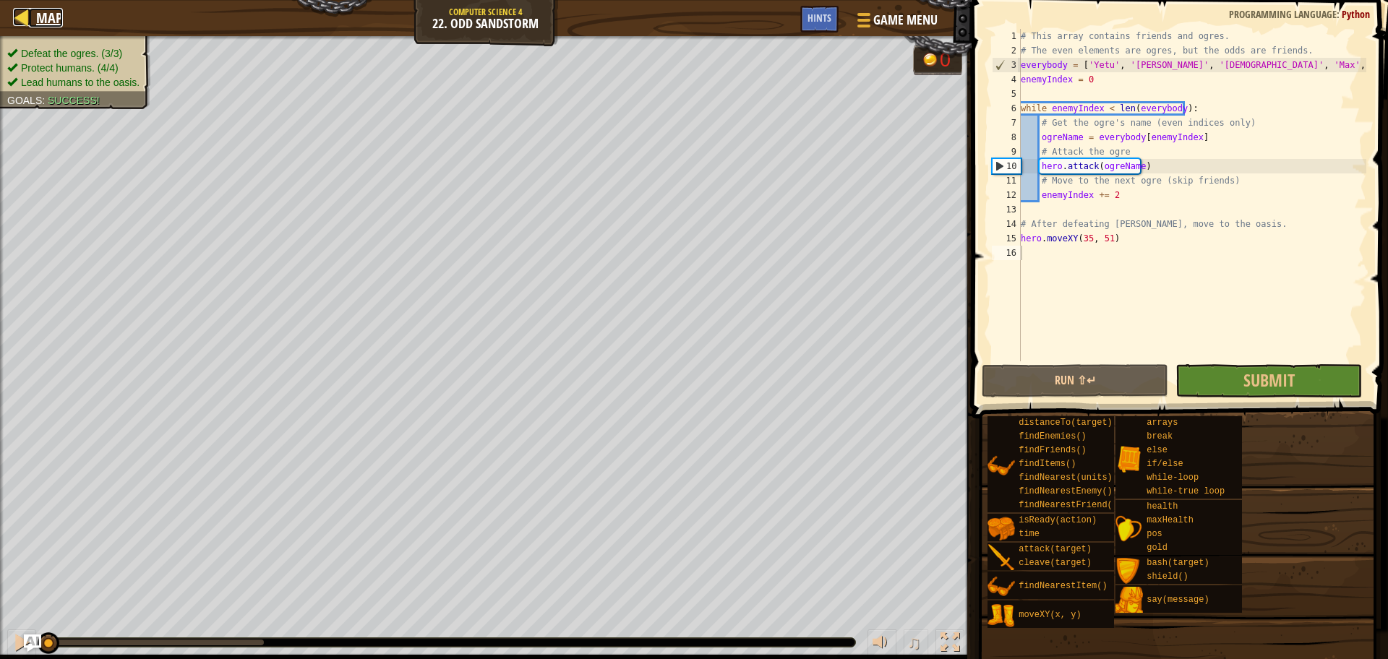
click at [55, 16] on span "Map" at bounding box center [49, 18] width 27 height 20
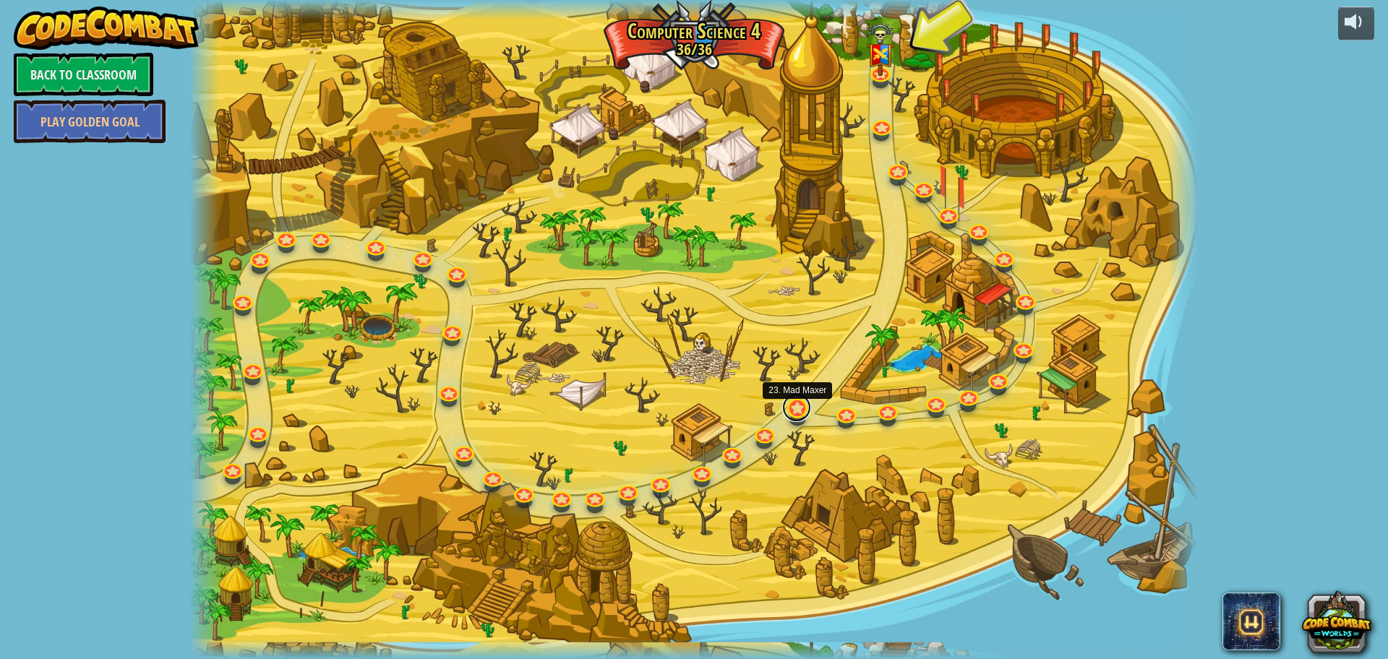
click at [799, 412] on link at bounding box center [796, 407] width 29 height 29
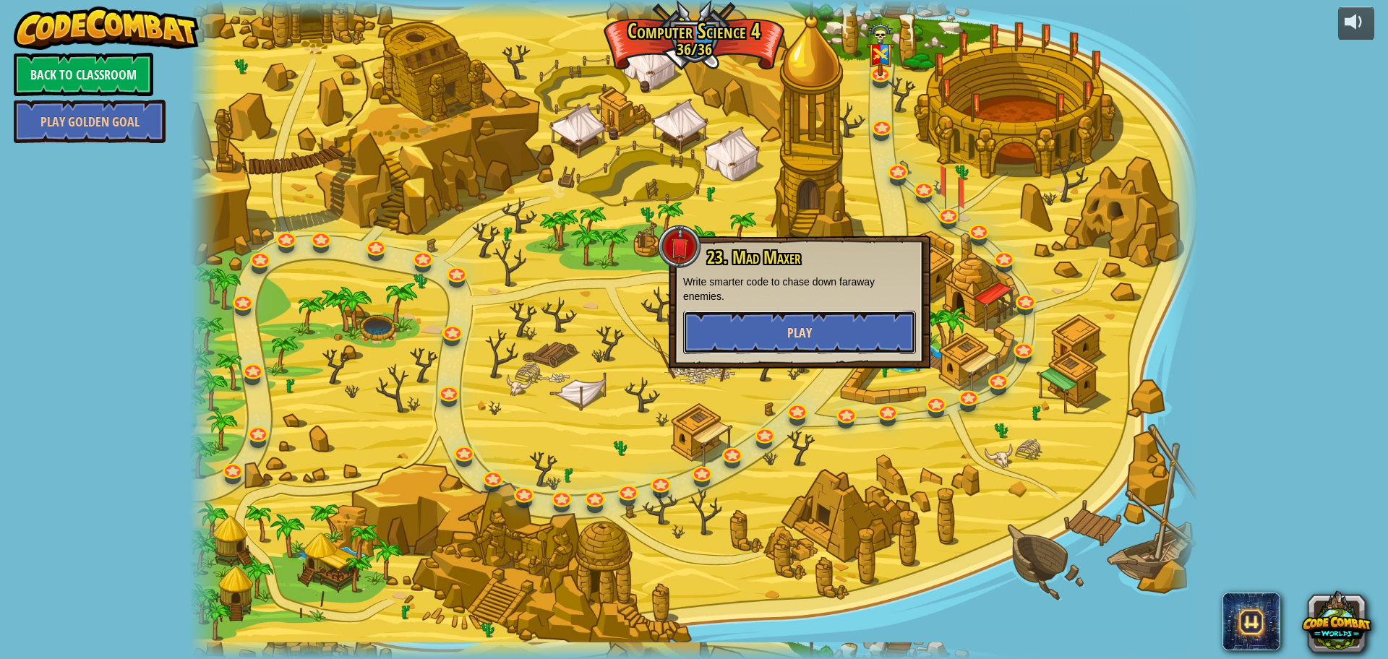
click at [766, 346] on button "Play" at bounding box center [799, 332] width 233 height 43
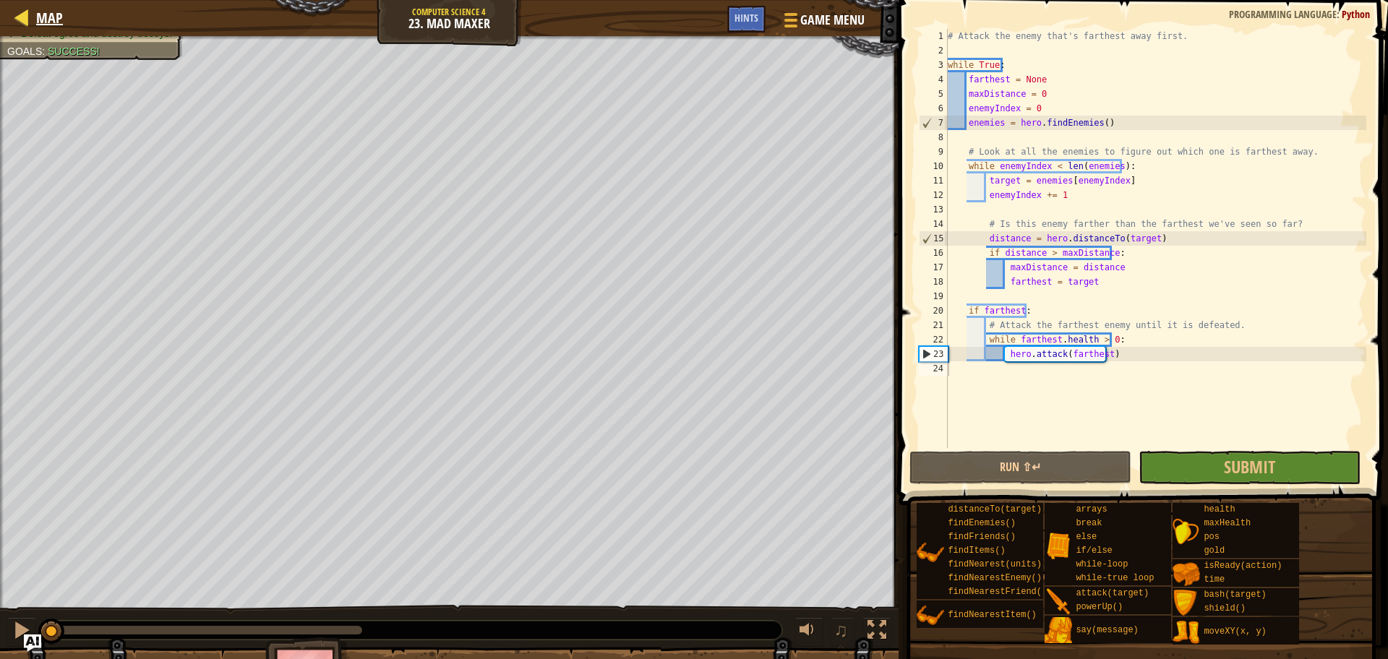
click at [29, 4] on div "Map" at bounding box center [46, 18] width 34 height 36
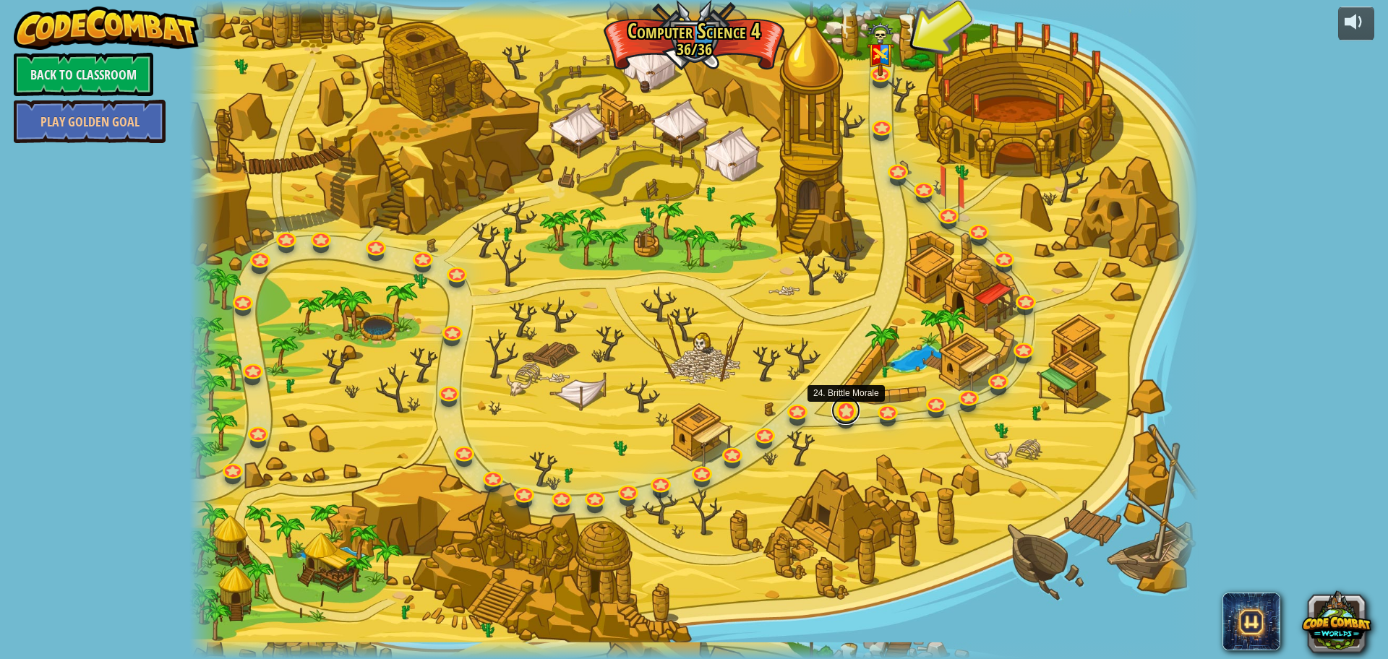
click at [841, 413] on link at bounding box center [845, 410] width 29 height 29
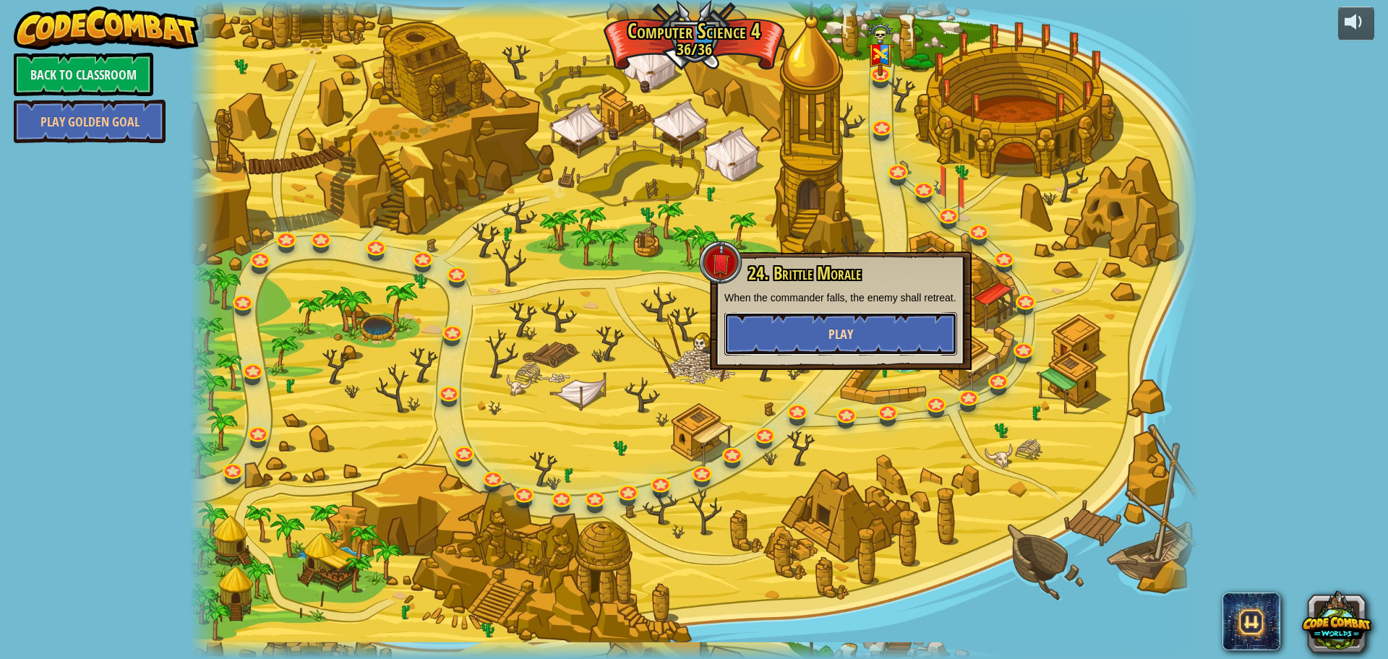
click at [817, 333] on button "Play" at bounding box center [840, 333] width 233 height 43
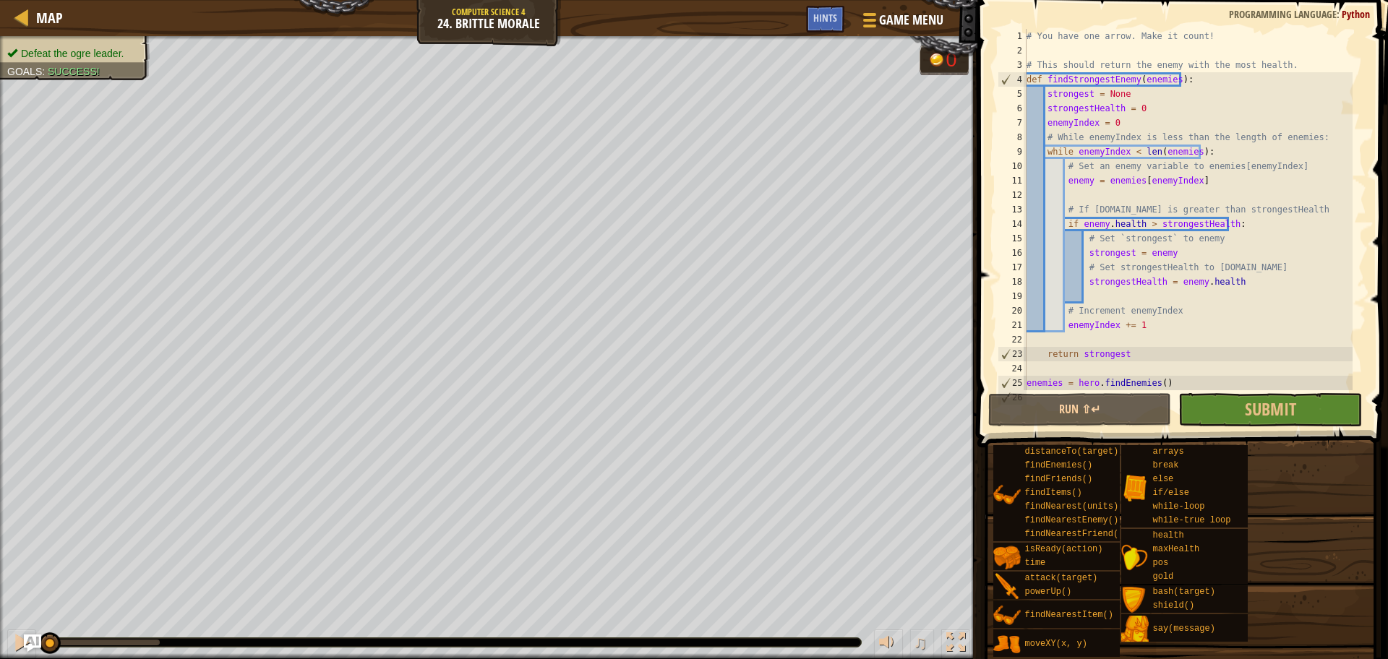
scroll to position [58, 0]
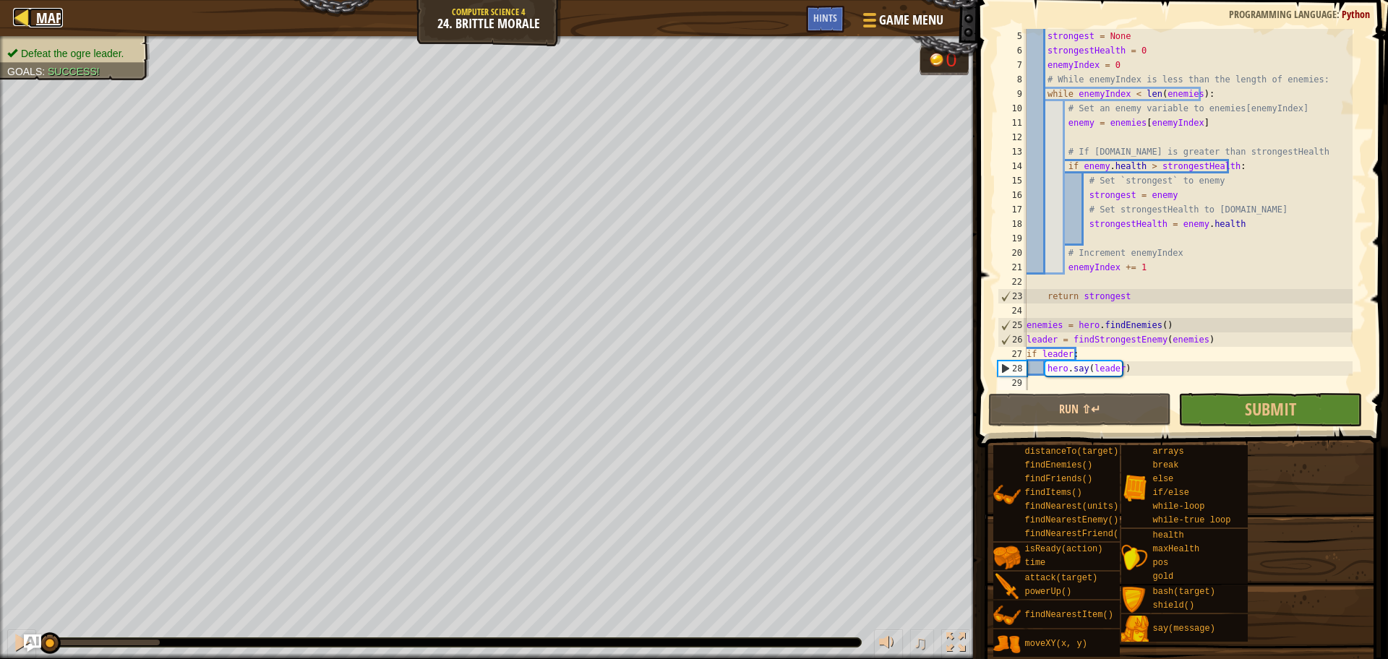
click at [23, 10] on div at bounding box center [22, 17] width 18 height 18
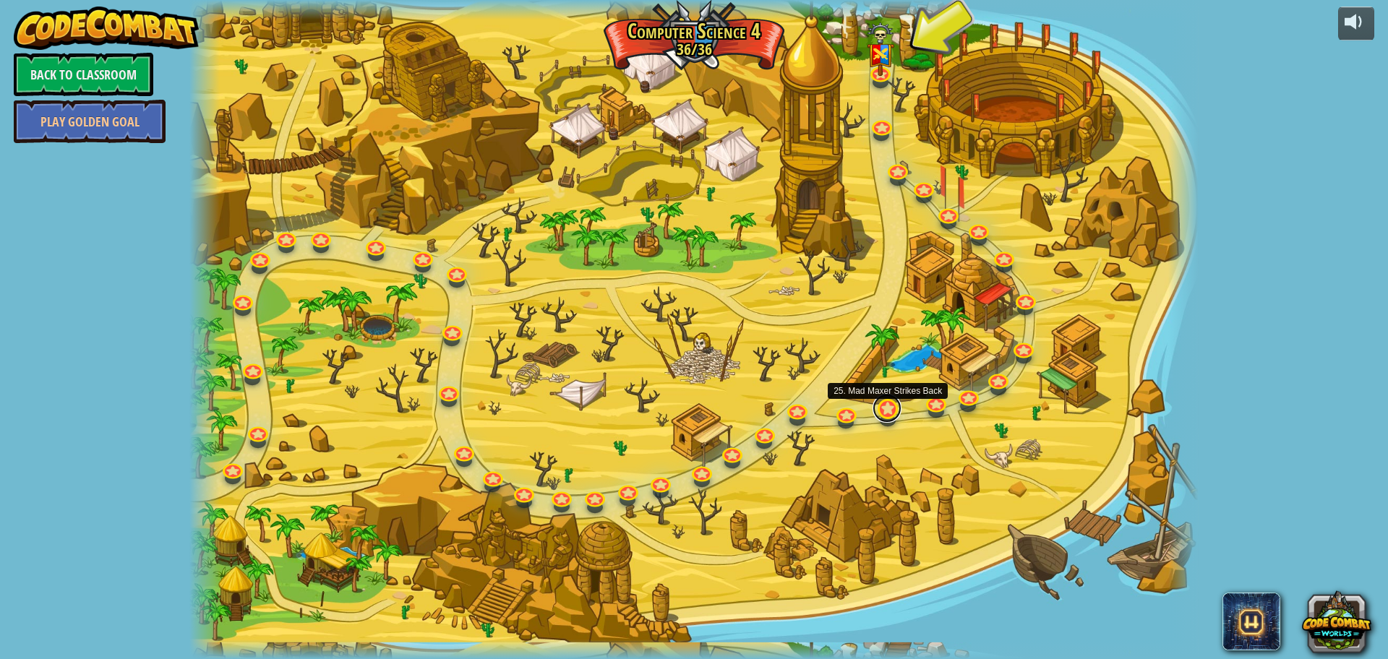
click at [882, 411] on link at bounding box center [886, 408] width 29 height 29
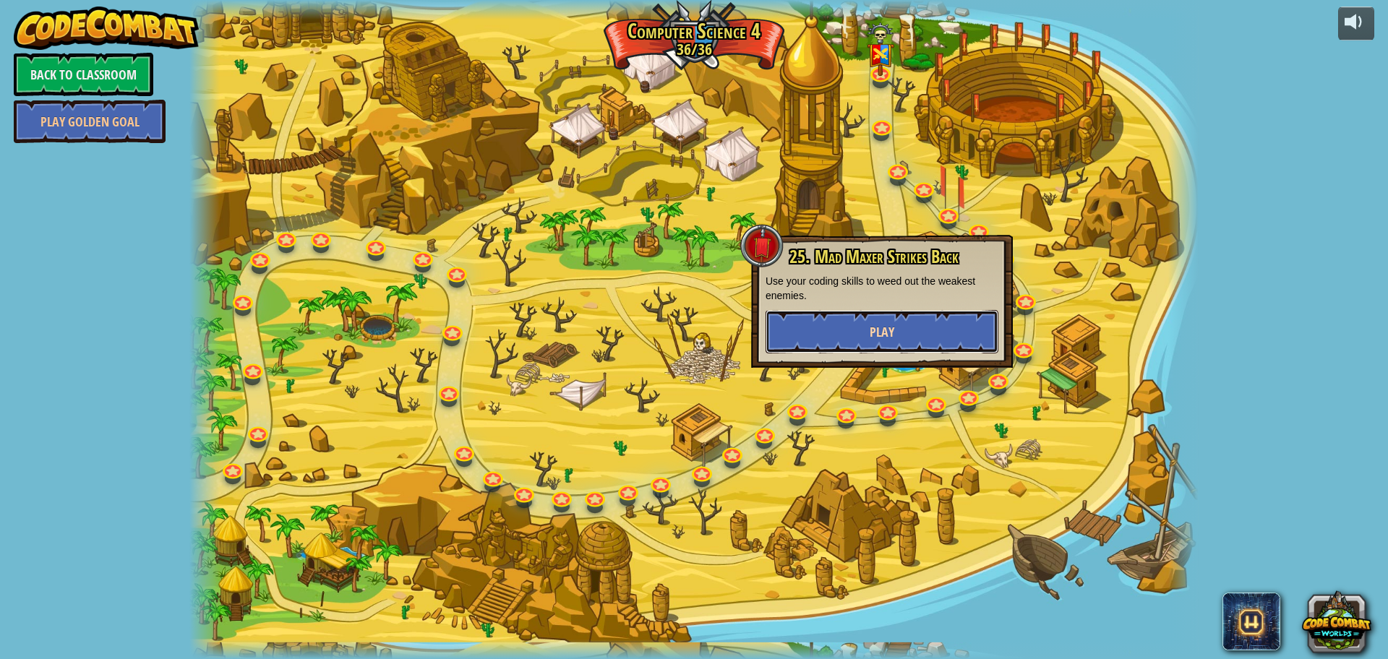
click at [868, 322] on button "Play" at bounding box center [881, 331] width 233 height 43
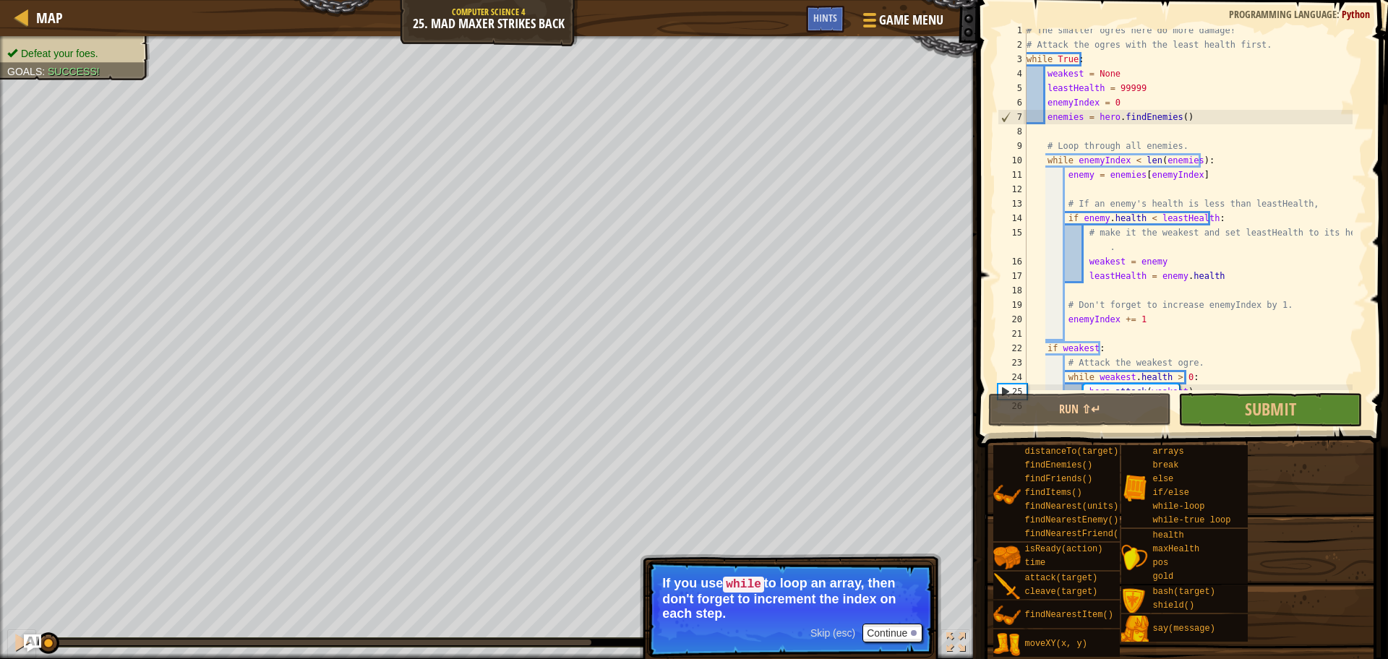
scroll to position [29, 0]
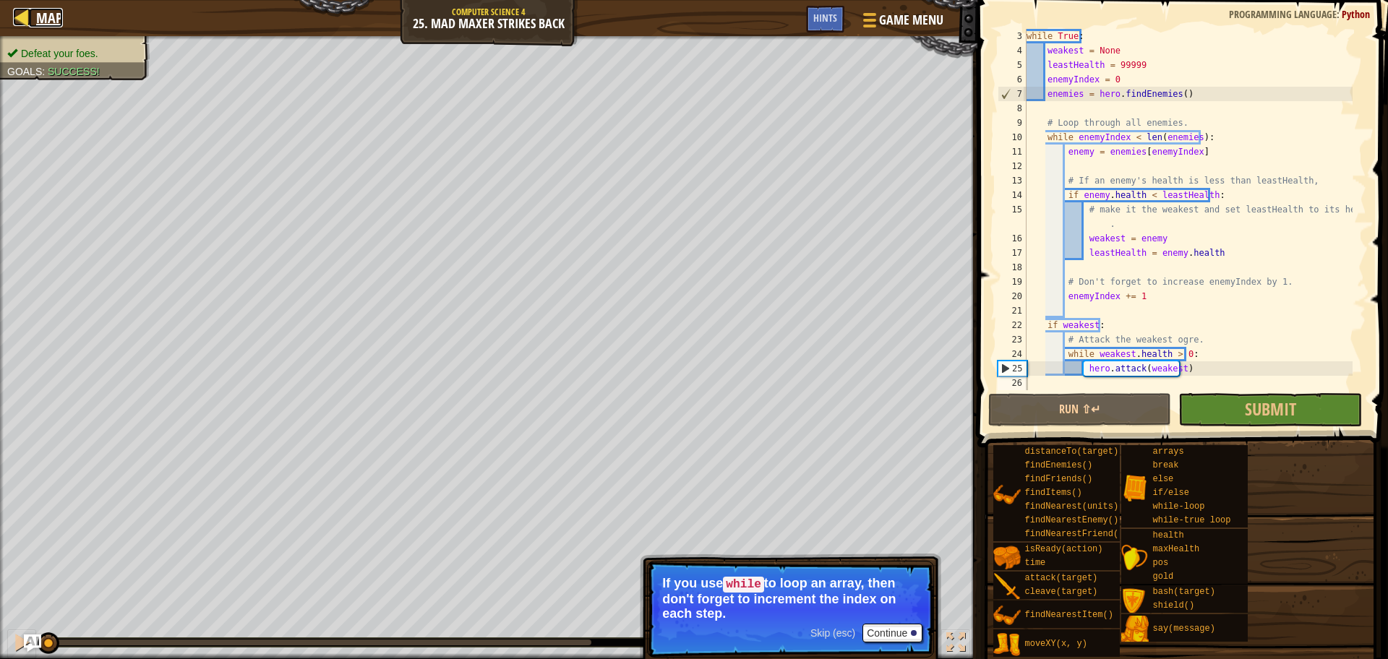
click at [43, 22] on span "Map" at bounding box center [49, 18] width 27 height 20
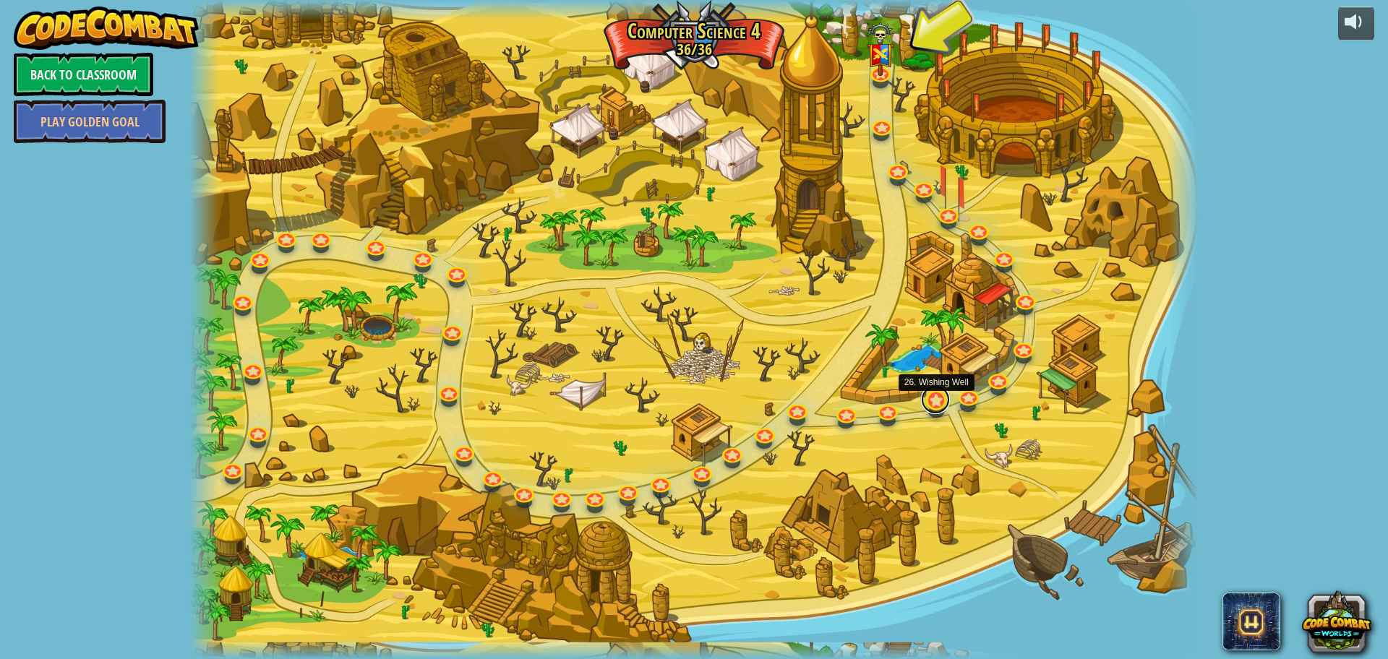
click at [943, 402] on link at bounding box center [935, 399] width 29 height 29
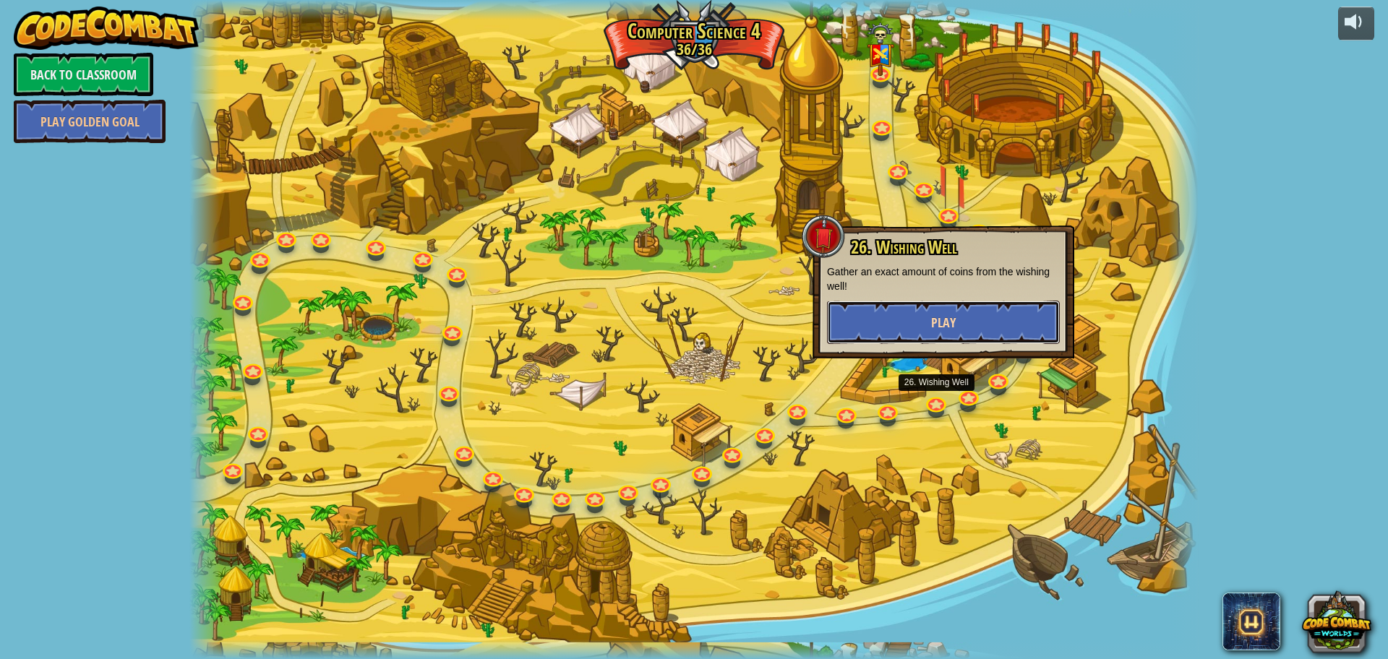
click at [921, 318] on button "Play" at bounding box center [943, 322] width 233 height 43
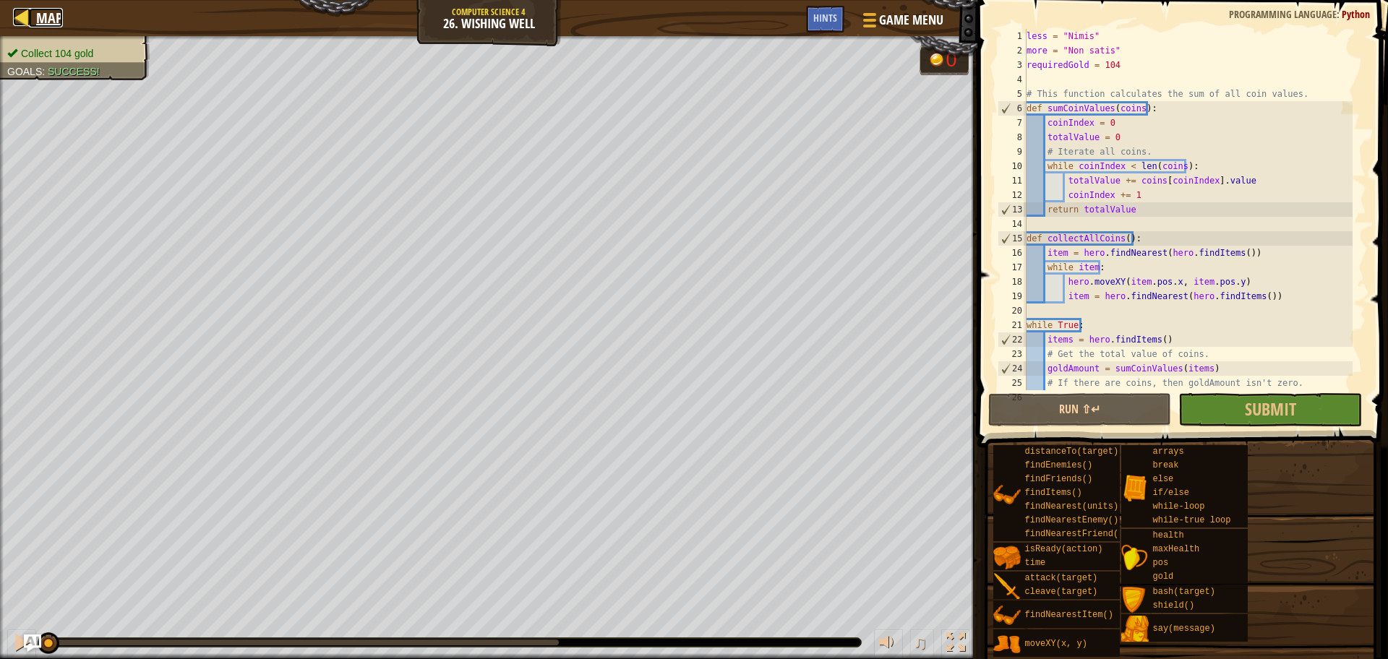
click at [38, 11] on span "Map" at bounding box center [49, 18] width 27 height 20
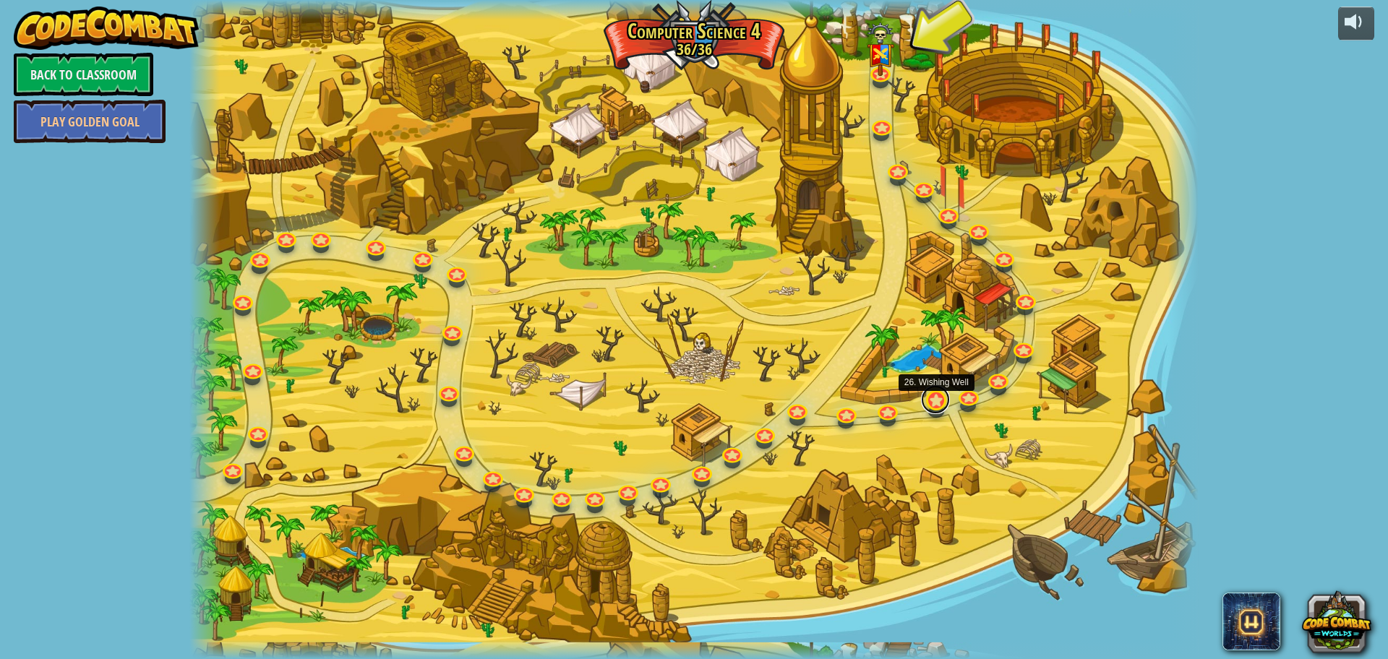
click at [940, 400] on link at bounding box center [935, 399] width 29 height 29
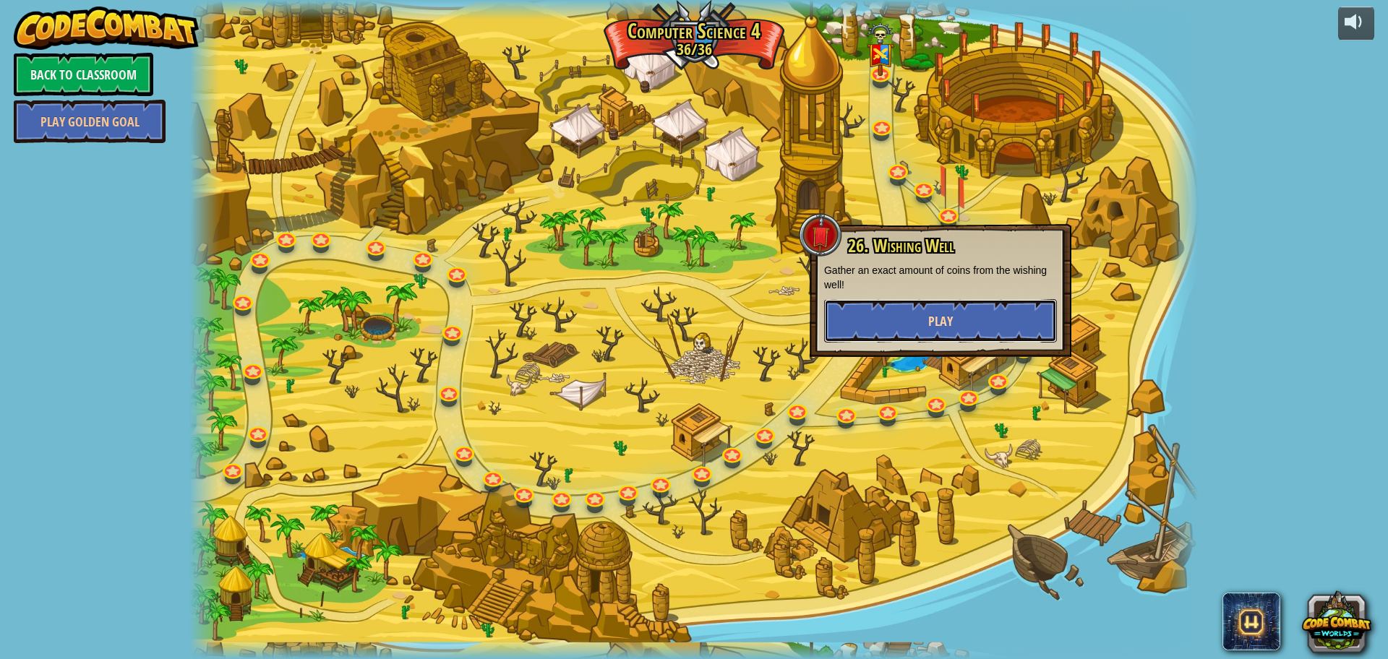
click at [925, 324] on button "Play" at bounding box center [940, 320] width 233 height 43
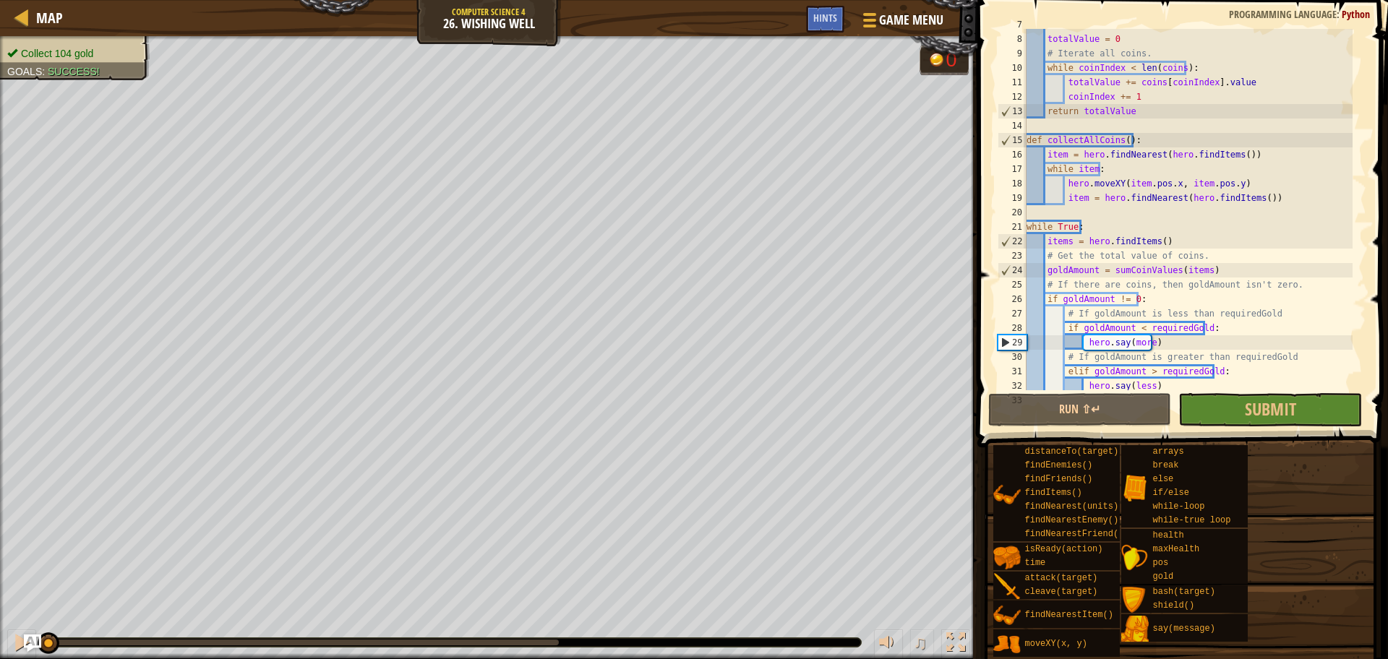
scroll to position [159, 0]
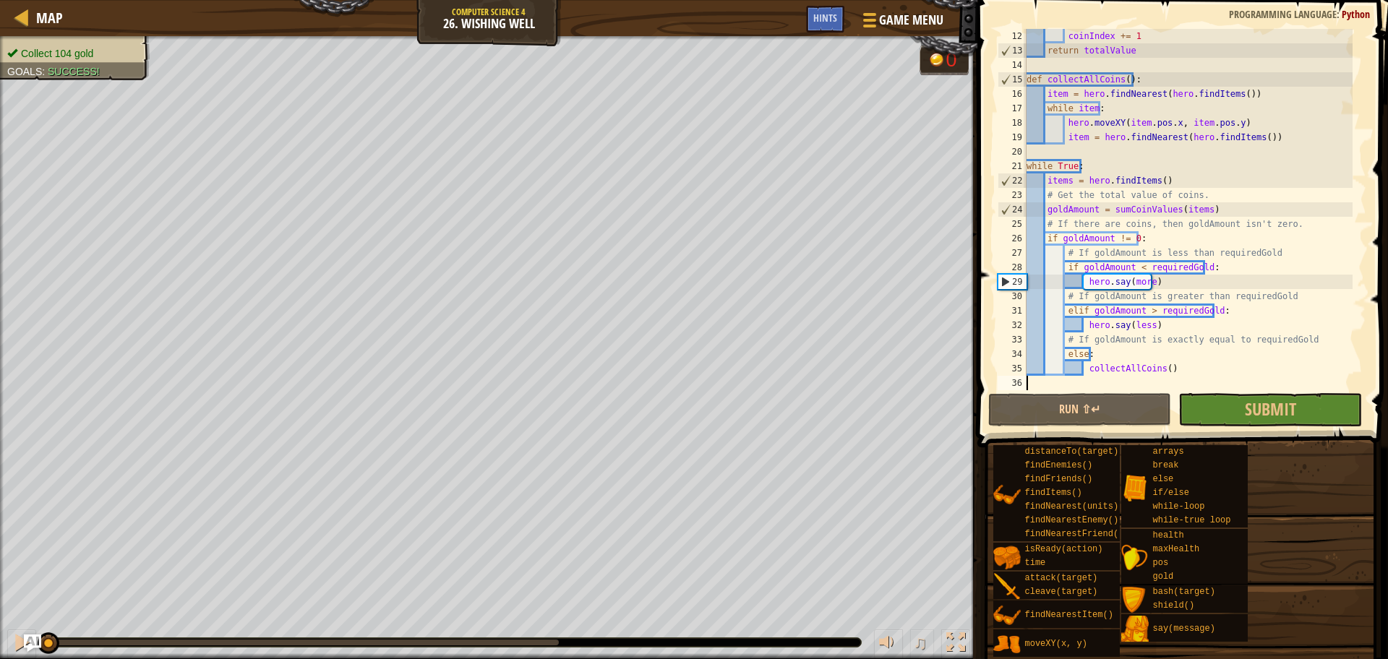
click at [27, 28] on div "Map Computer Science 4 26. Wishing Well Game Menu Done Hints" at bounding box center [488, 18] width 977 height 36
click at [29, 22] on div at bounding box center [22, 17] width 18 height 18
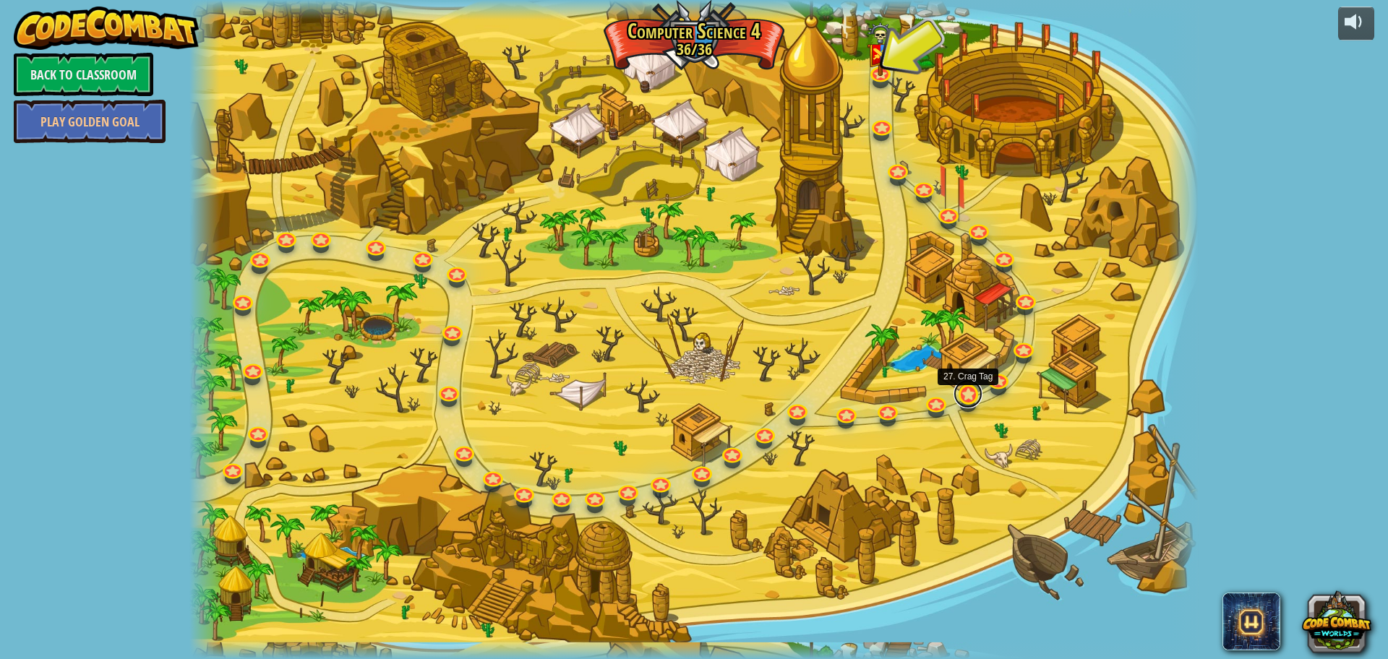
click at [977, 395] on link at bounding box center [967, 393] width 29 height 29
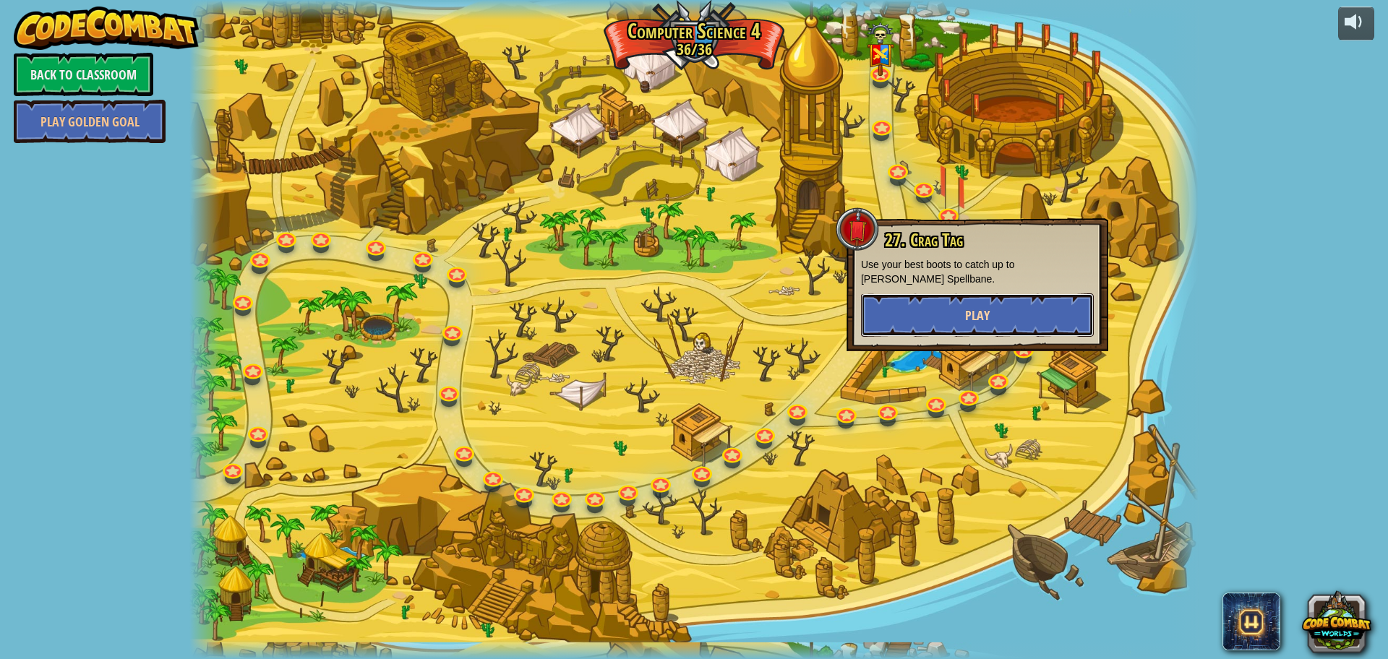
click at [931, 317] on button "Play" at bounding box center [977, 314] width 233 height 43
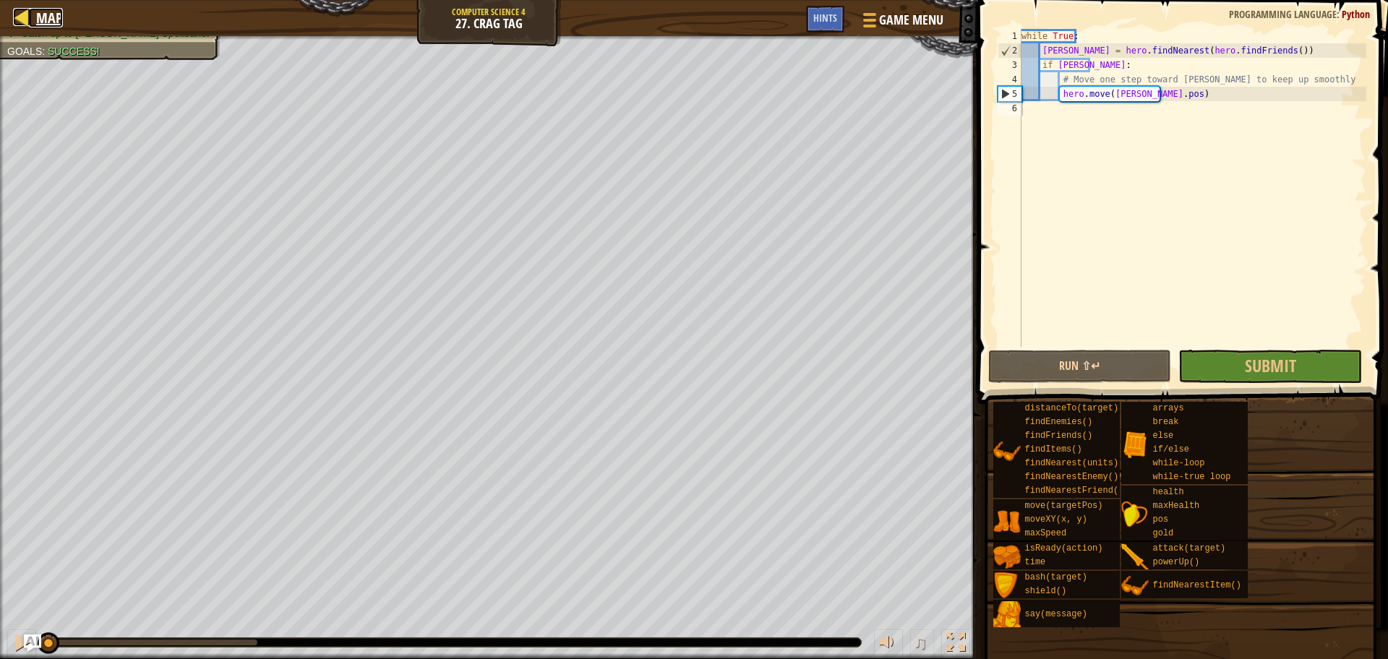
click at [24, 12] on div at bounding box center [22, 17] width 18 height 18
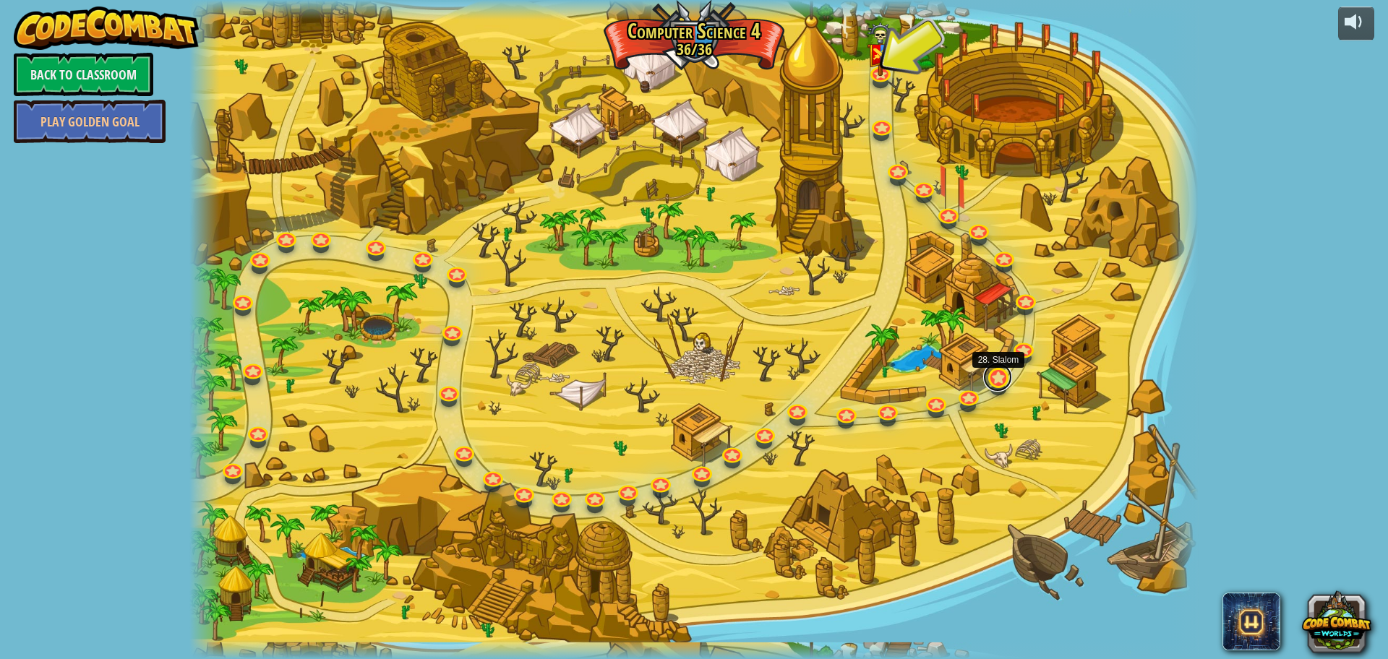
click at [988, 373] on link at bounding box center [997, 377] width 29 height 29
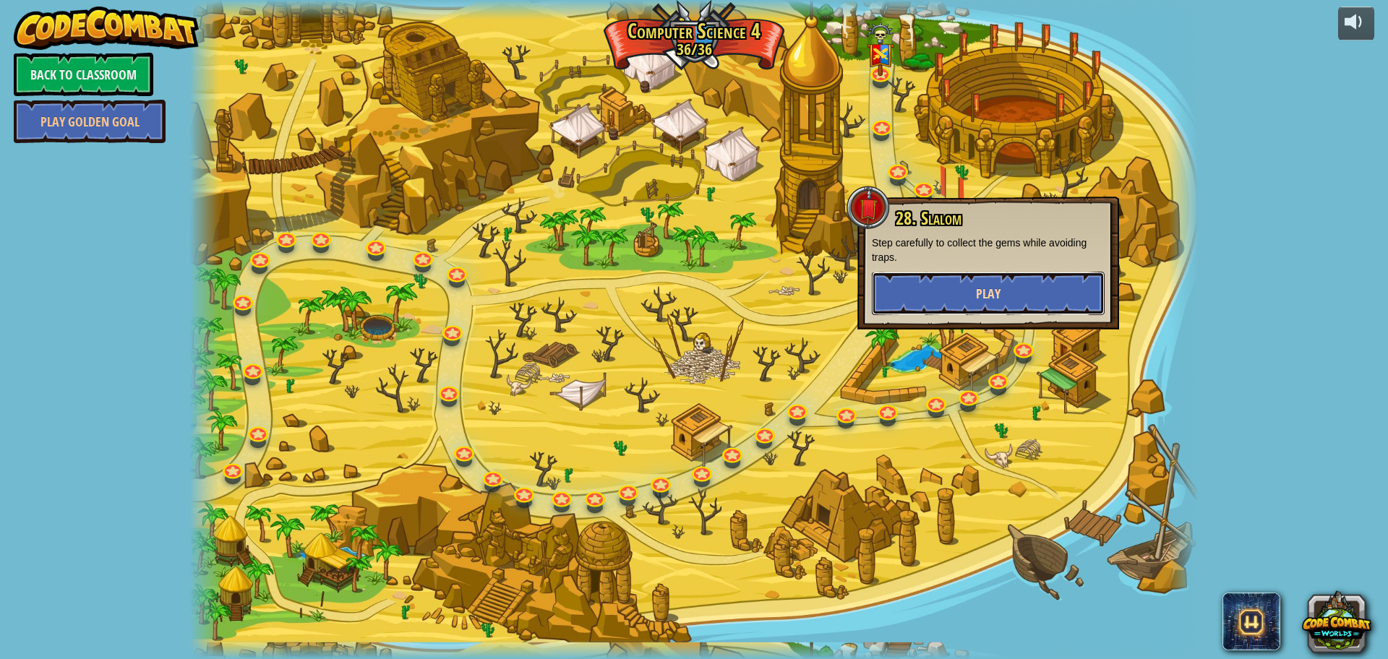
click at [908, 296] on button "Play" at bounding box center [988, 293] width 233 height 43
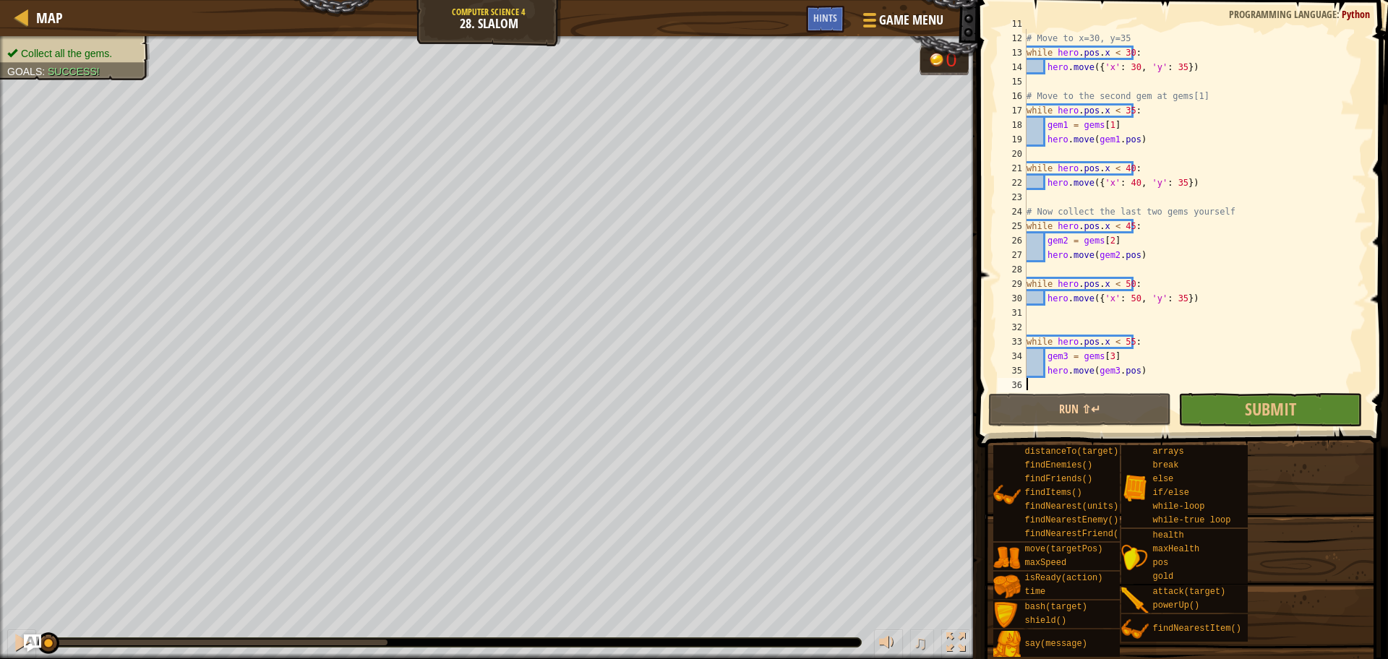
scroll to position [159, 0]
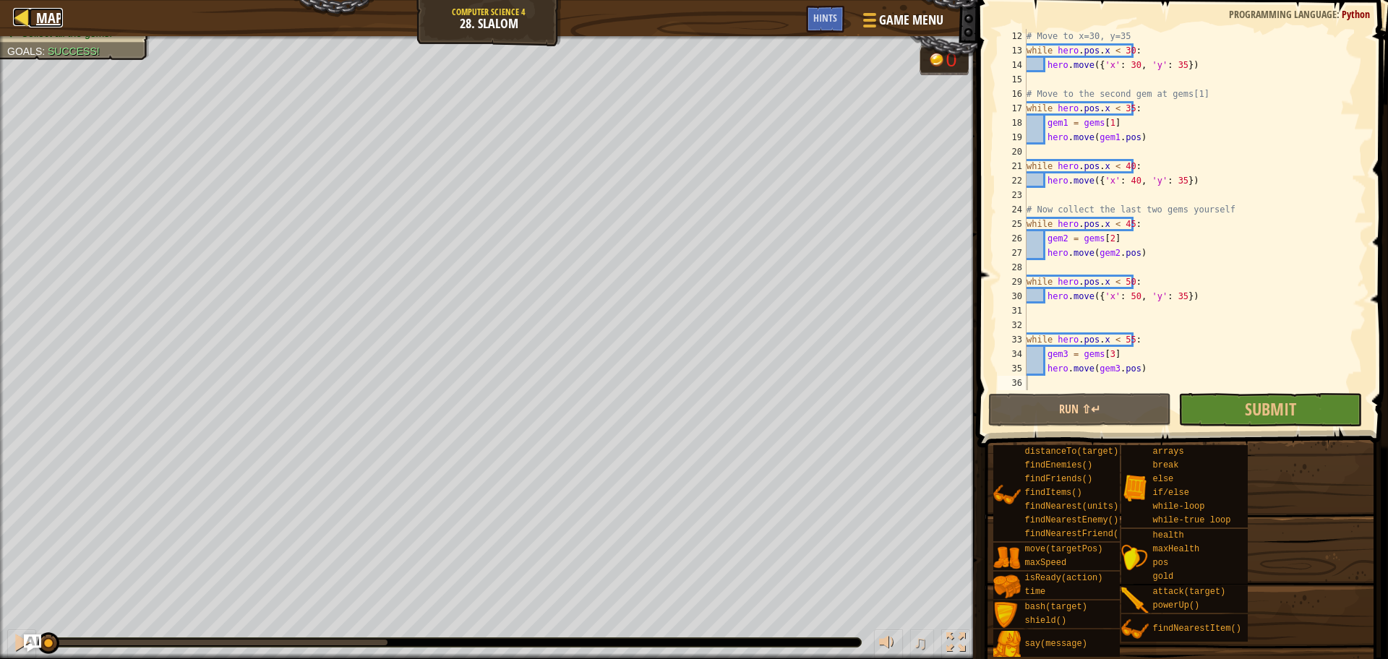
click at [35, 22] on link "Map" at bounding box center [46, 18] width 34 height 20
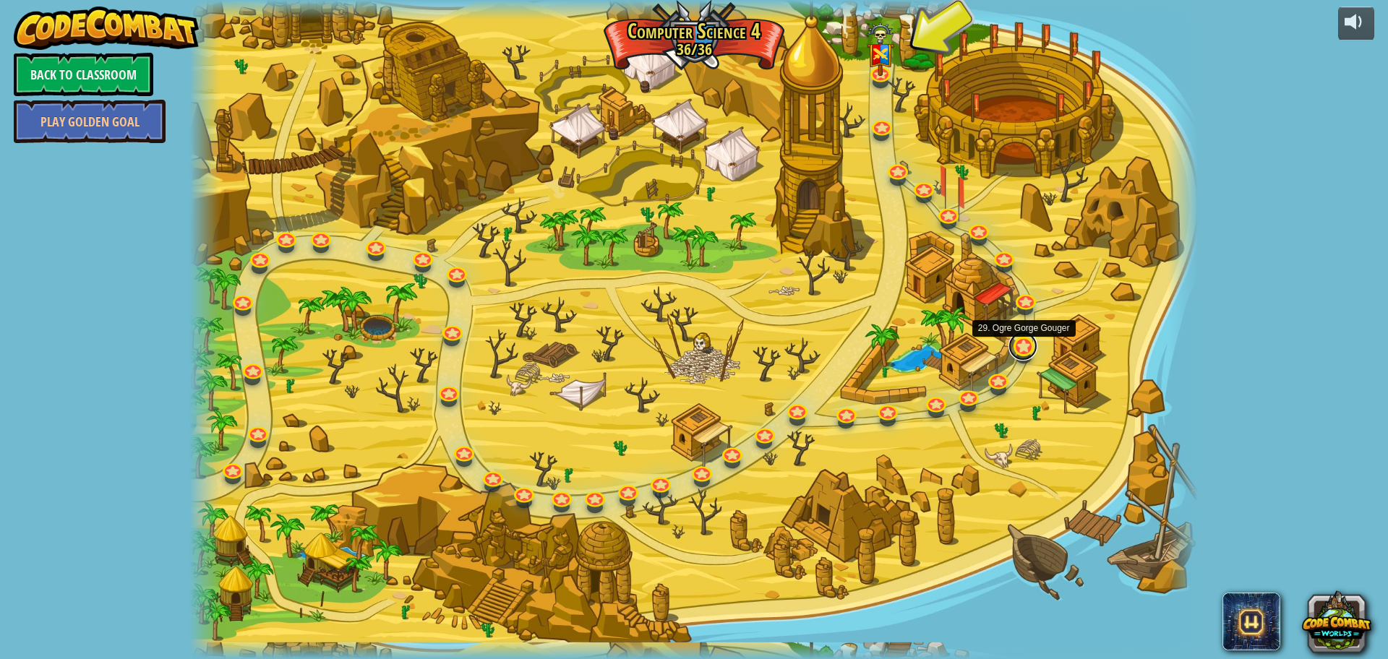
click at [1025, 348] on link at bounding box center [1022, 346] width 29 height 29
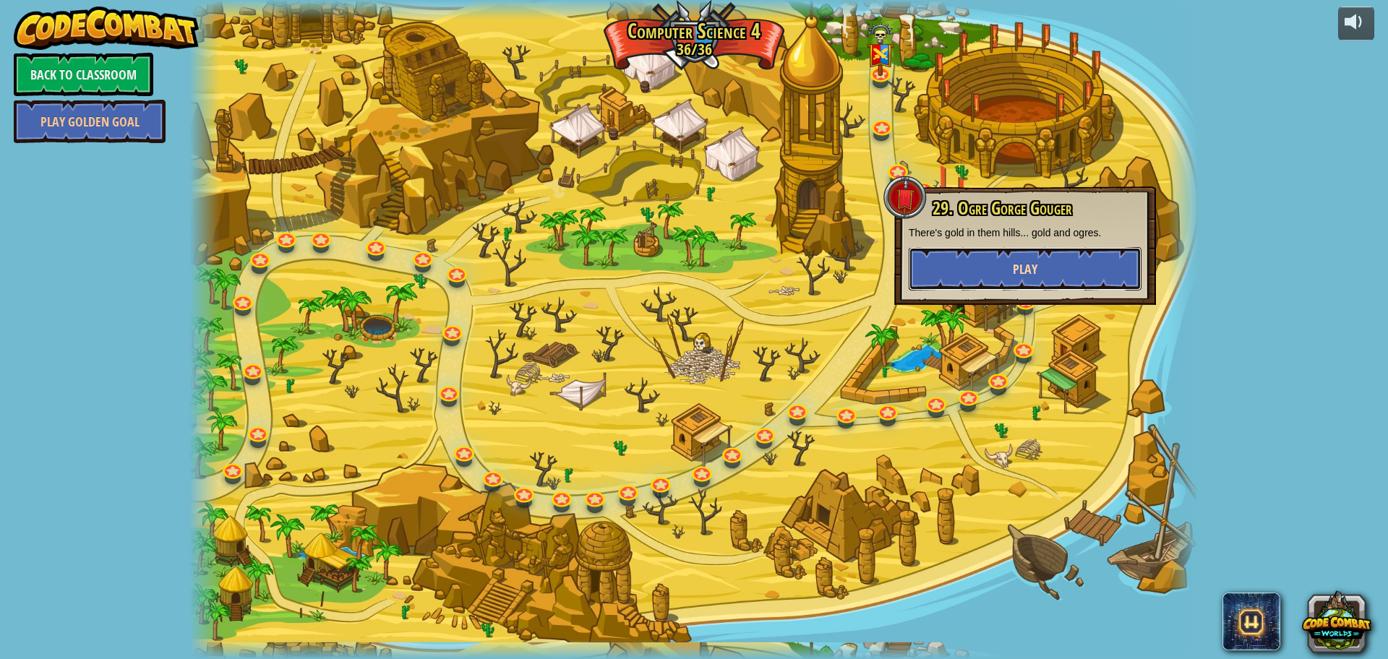
click at [975, 267] on button "Play" at bounding box center [1024, 268] width 233 height 43
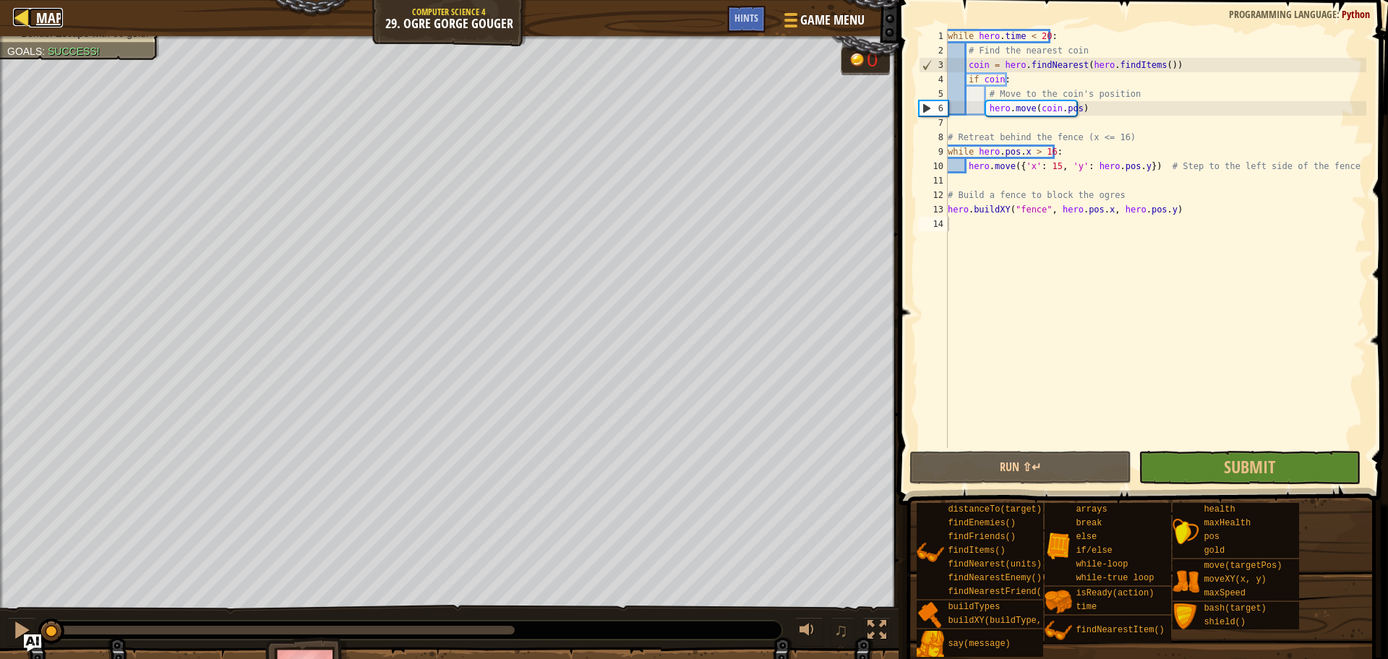
click at [27, 17] on div at bounding box center [22, 17] width 18 height 18
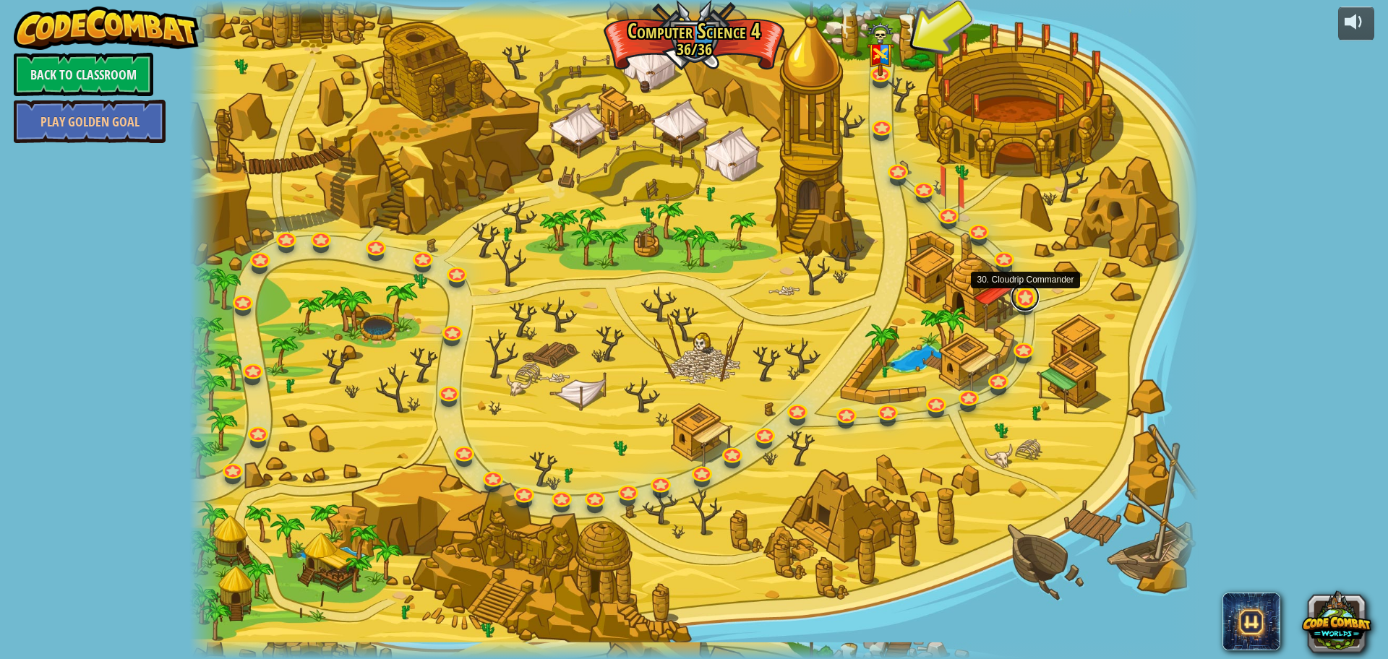
click at [1027, 298] on link at bounding box center [1024, 297] width 29 height 29
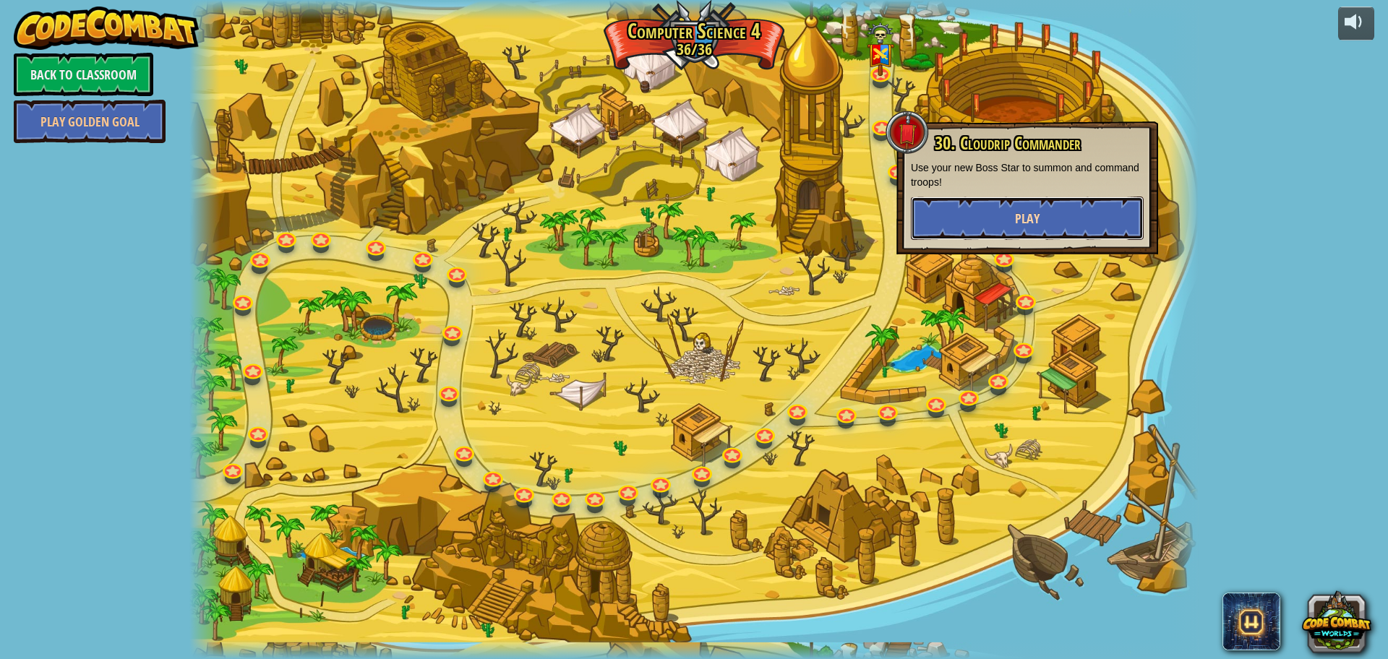
click at [1002, 222] on button "Play" at bounding box center [1027, 218] width 233 height 43
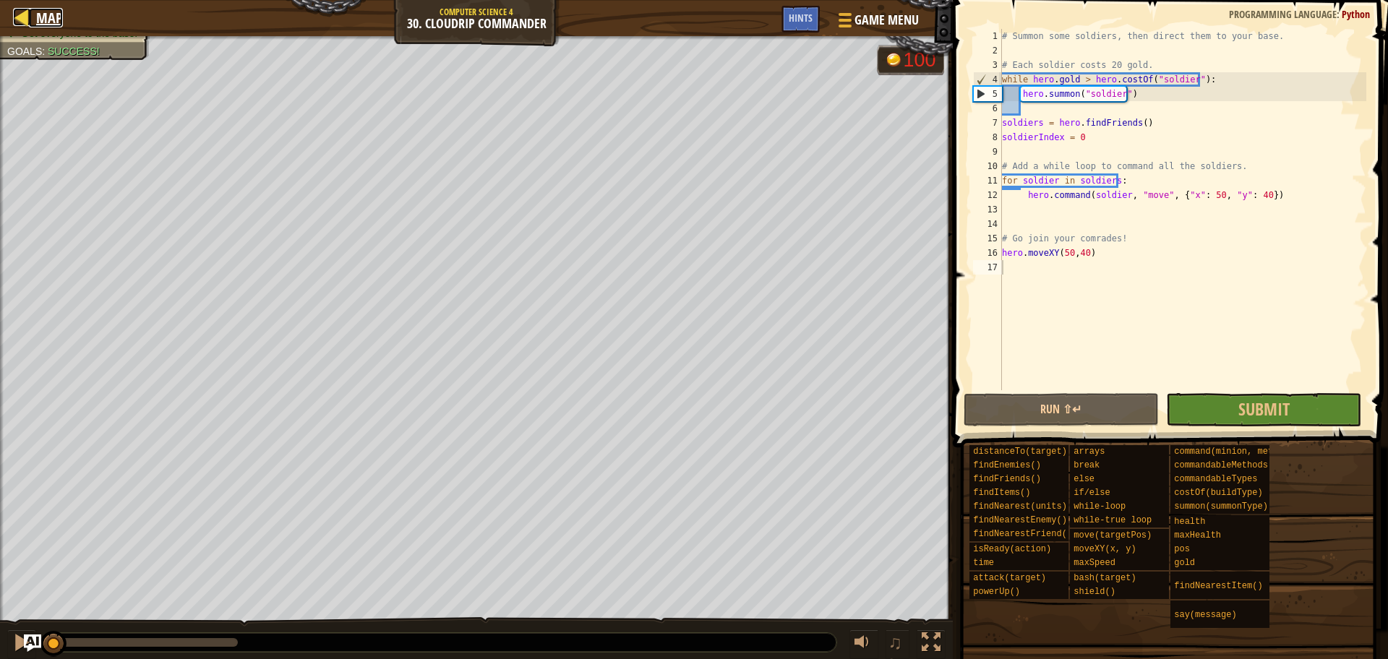
click at [43, 9] on span "Map" at bounding box center [49, 18] width 27 height 20
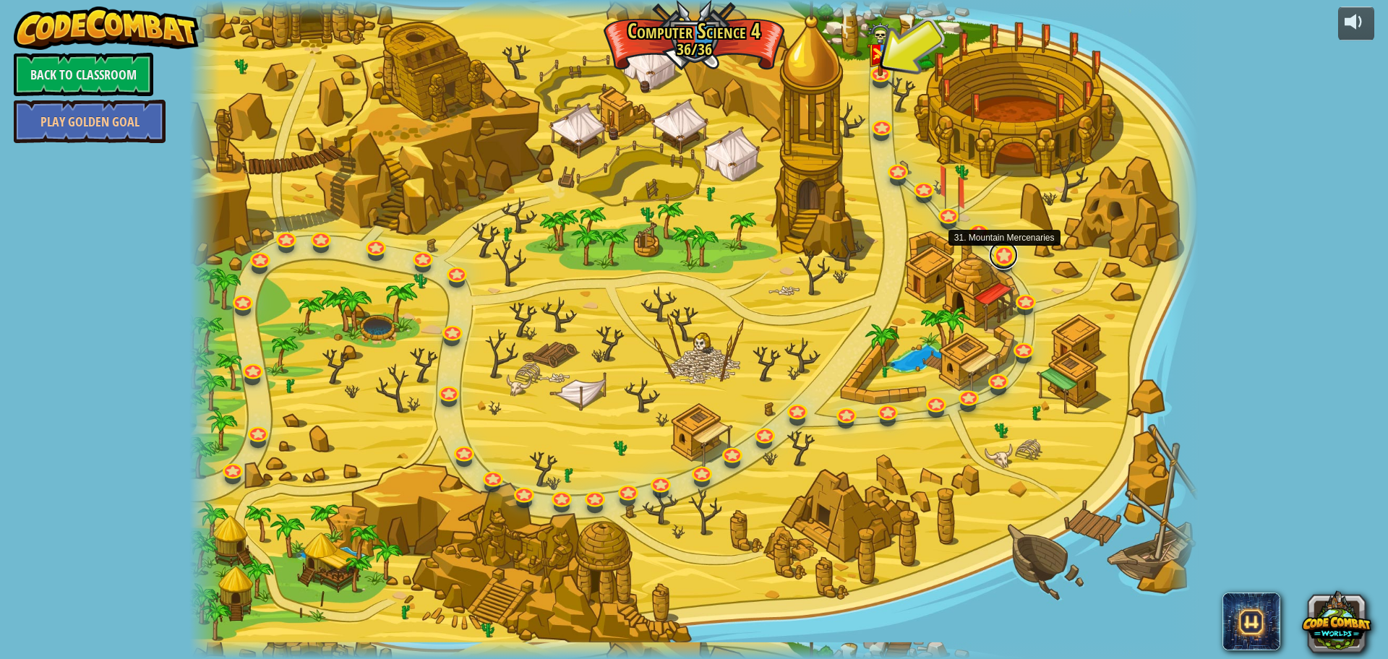
click at [1002, 254] on link at bounding box center [1003, 255] width 29 height 29
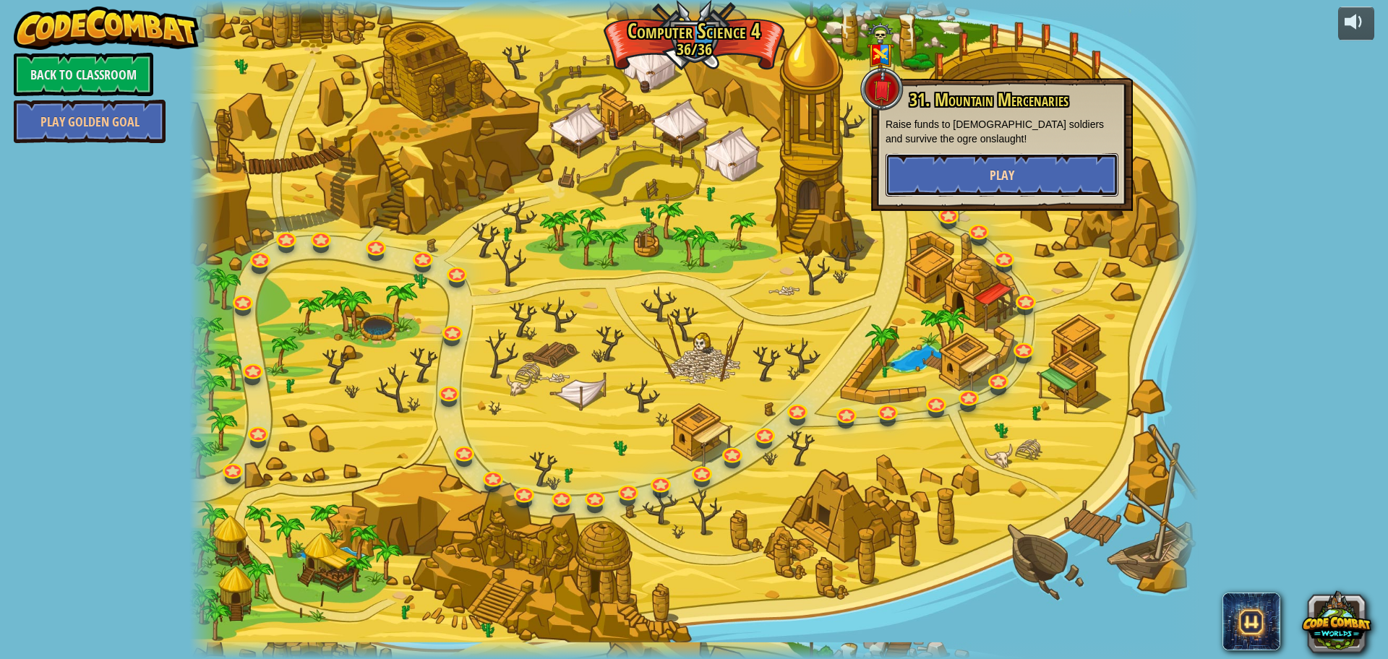
click at [975, 169] on button "Play" at bounding box center [1001, 174] width 233 height 43
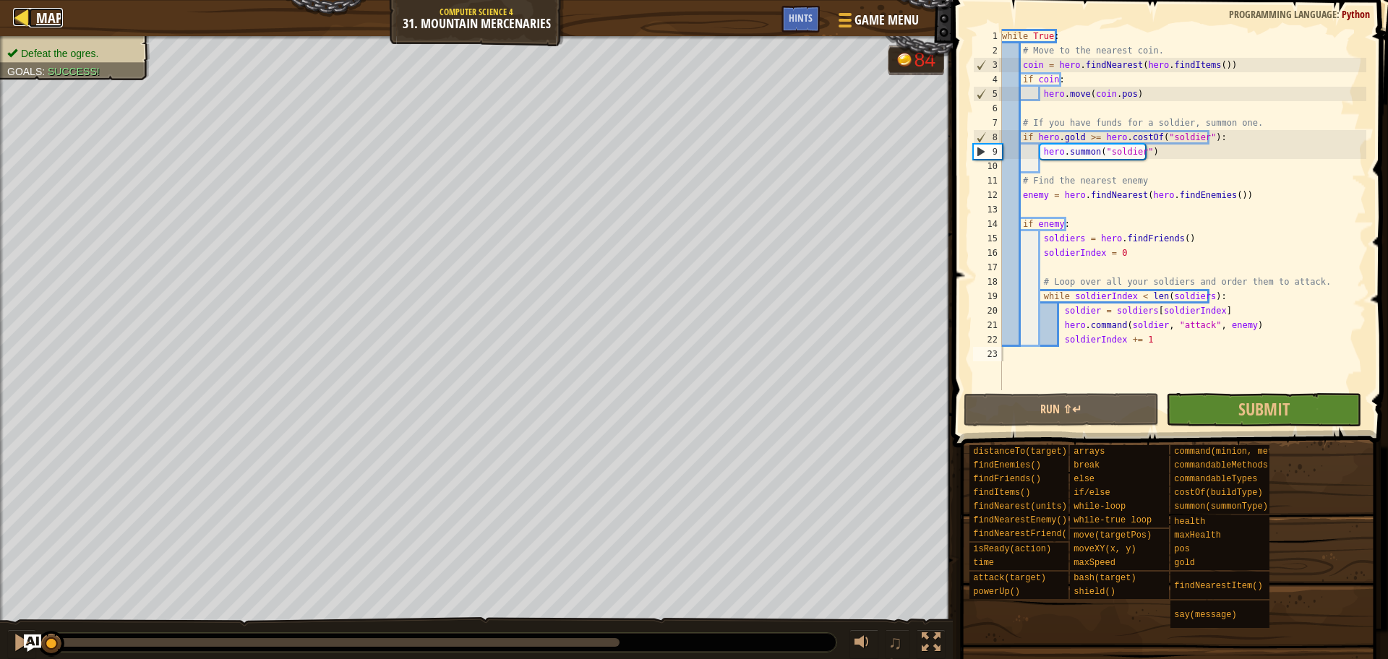
click at [40, 25] on span "Map" at bounding box center [49, 18] width 27 height 20
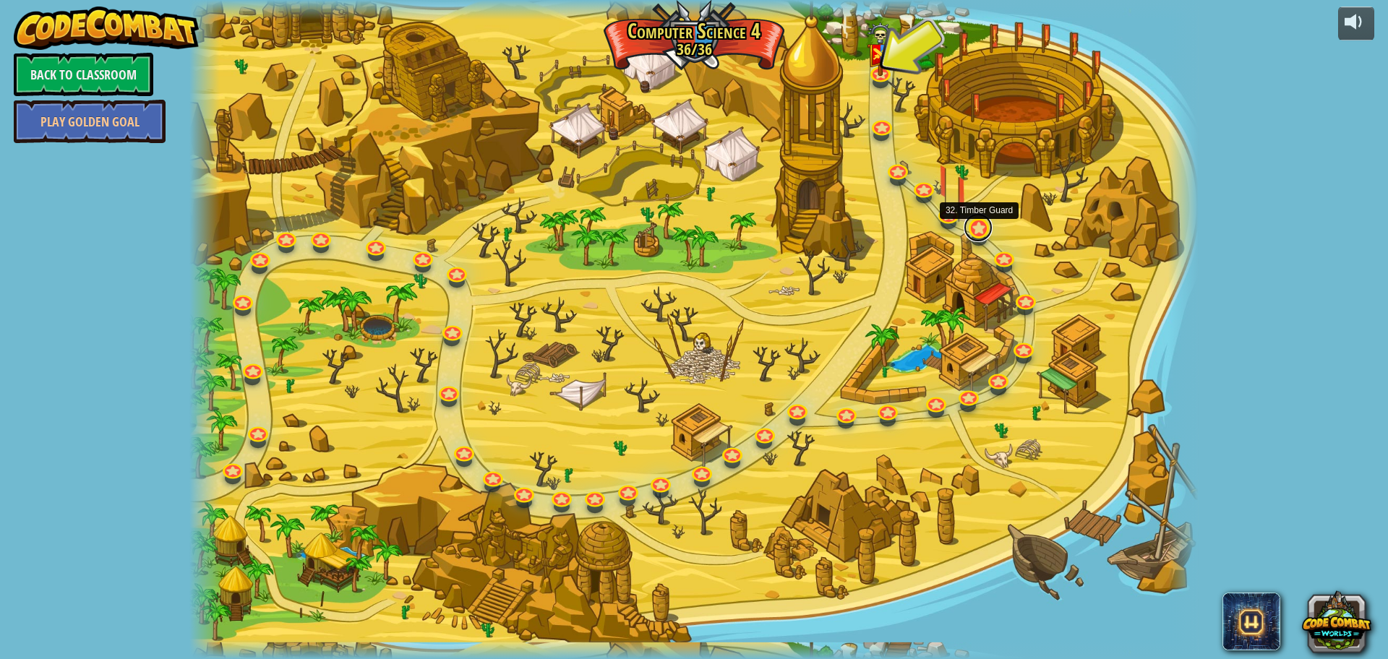
click at [974, 224] on link at bounding box center [977, 227] width 29 height 29
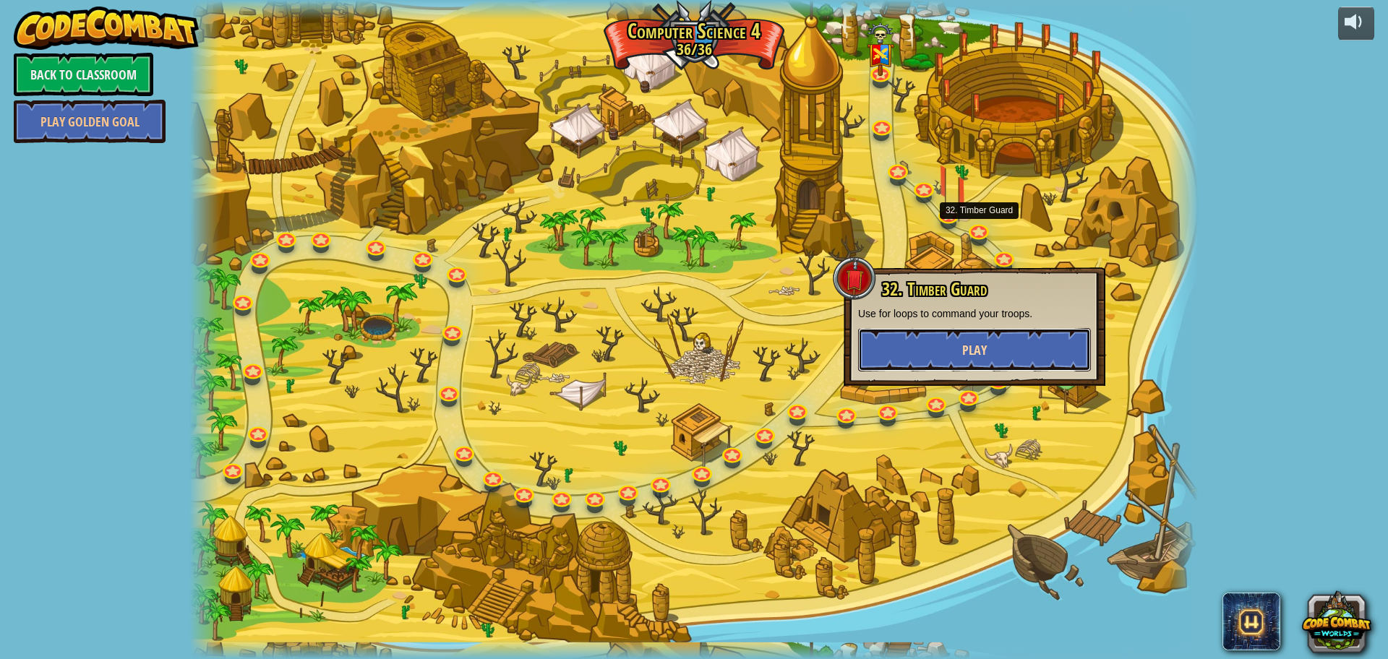
click at [957, 343] on button "Play" at bounding box center [974, 349] width 233 height 43
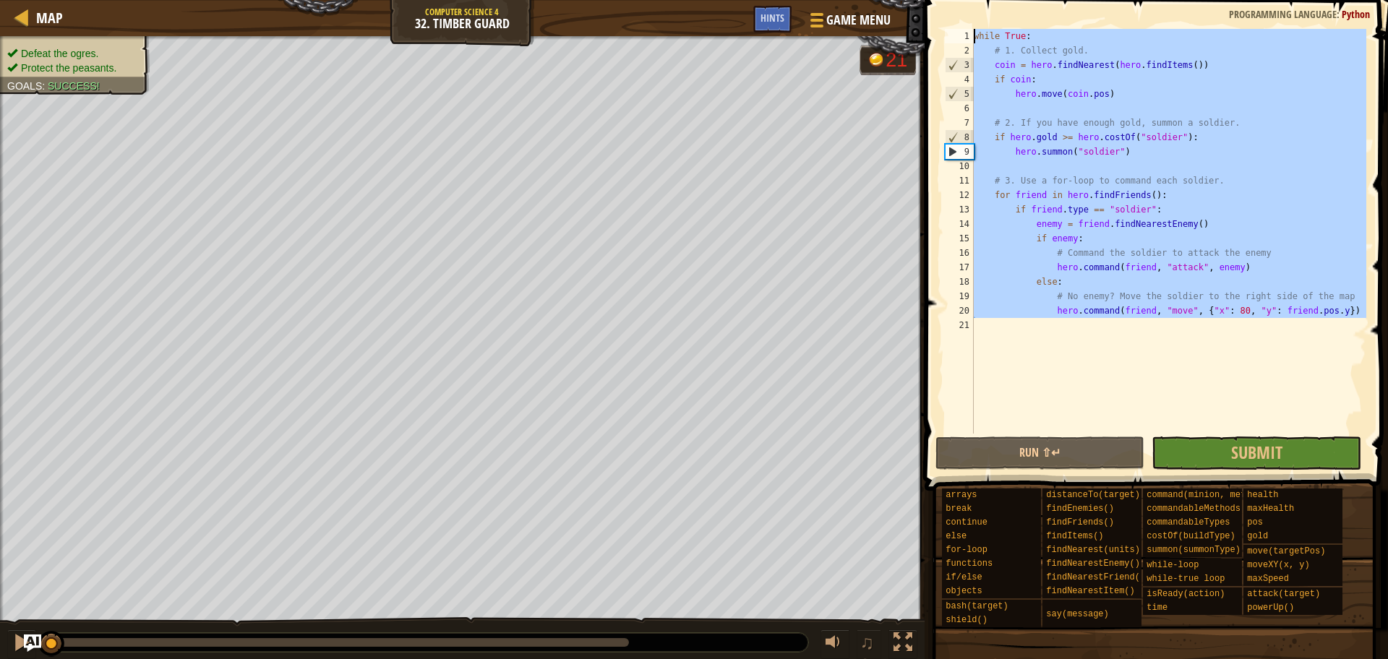
drag, startPoint x: 980, startPoint y: 329, endPoint x: 967, endPoint y: -21, distance: 350.0
click at [967, 0] on html "Map Computer Science 4 32. Timber Guard Game Menu Done Hints 1 הההההההההההההההה…" at bounding box center [694, 0] width 1388 height 0
type textarea "while True: # 1. Collect gold."
drag, startPoint x: 1007, startPoint y: 126, endPoint x: 983, endPoint y: 324, distance: 200.3
click at [983, 324] on div "while True : # 1. Collect gold. coin = hero . findNearest ( hero . findItems ( …" at bounding box center [1168, 231] width 395 height 405
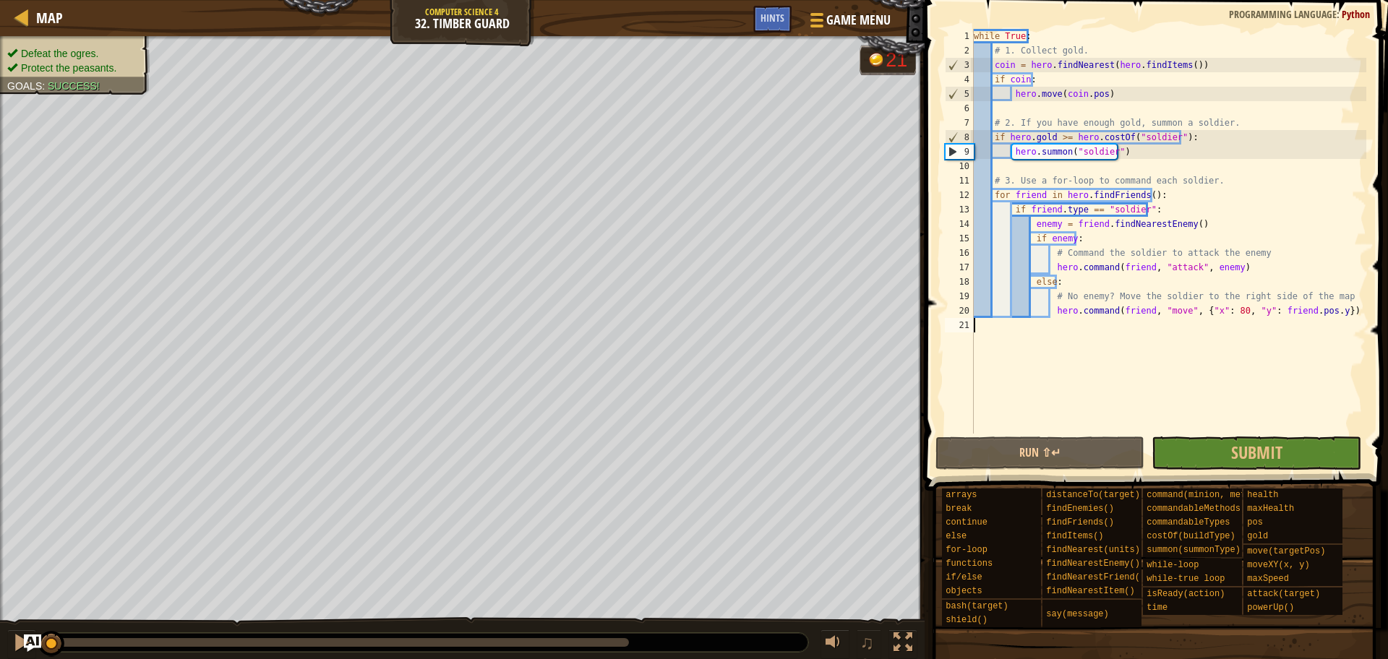
click at [982, 338] on div "while True : # 1. Collect gold. coin = hero . findNearest ( hero . findItems ( …" at bounding box center [1168, 246] width 395 height 434
click at [38, 17] on span "Map" at bounding box center [49, 18] width 27 height 20
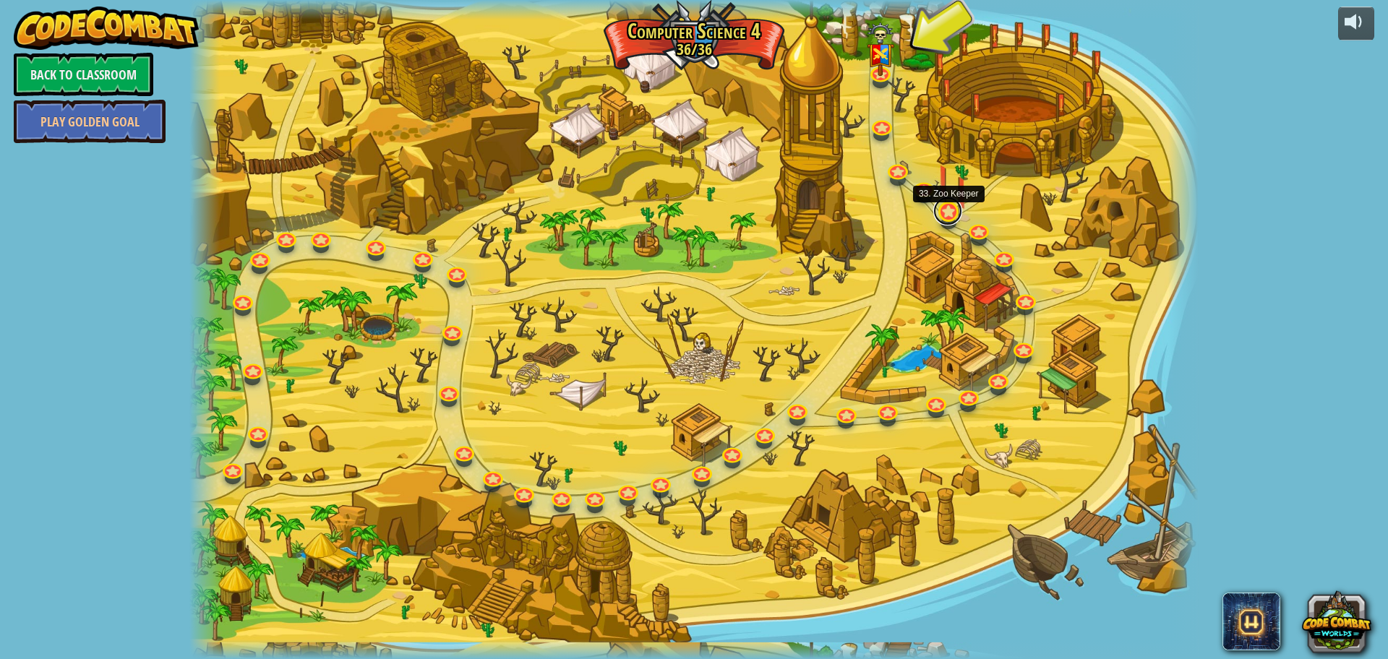
click at [942, 207] on link at bounding box center [947, 211] width 29 height 29
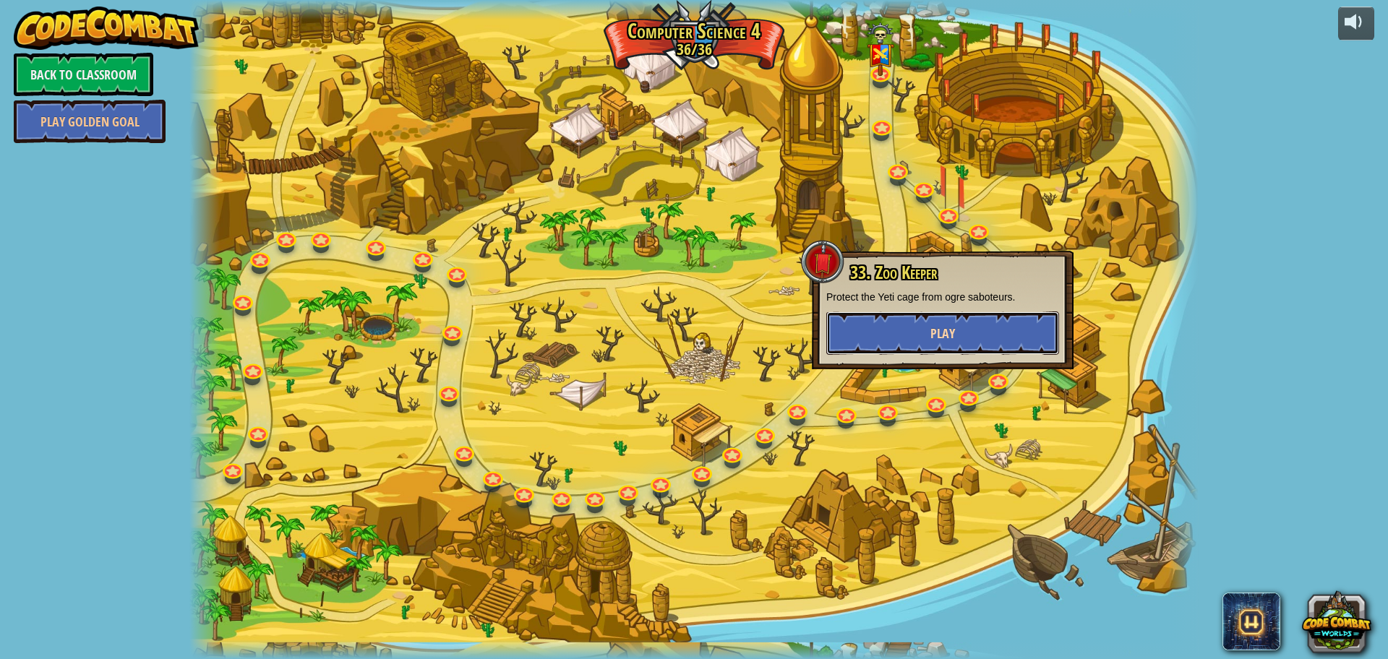
click at [937, 323] on button "Play" at bounding box center [942, 332] width 233 height 43
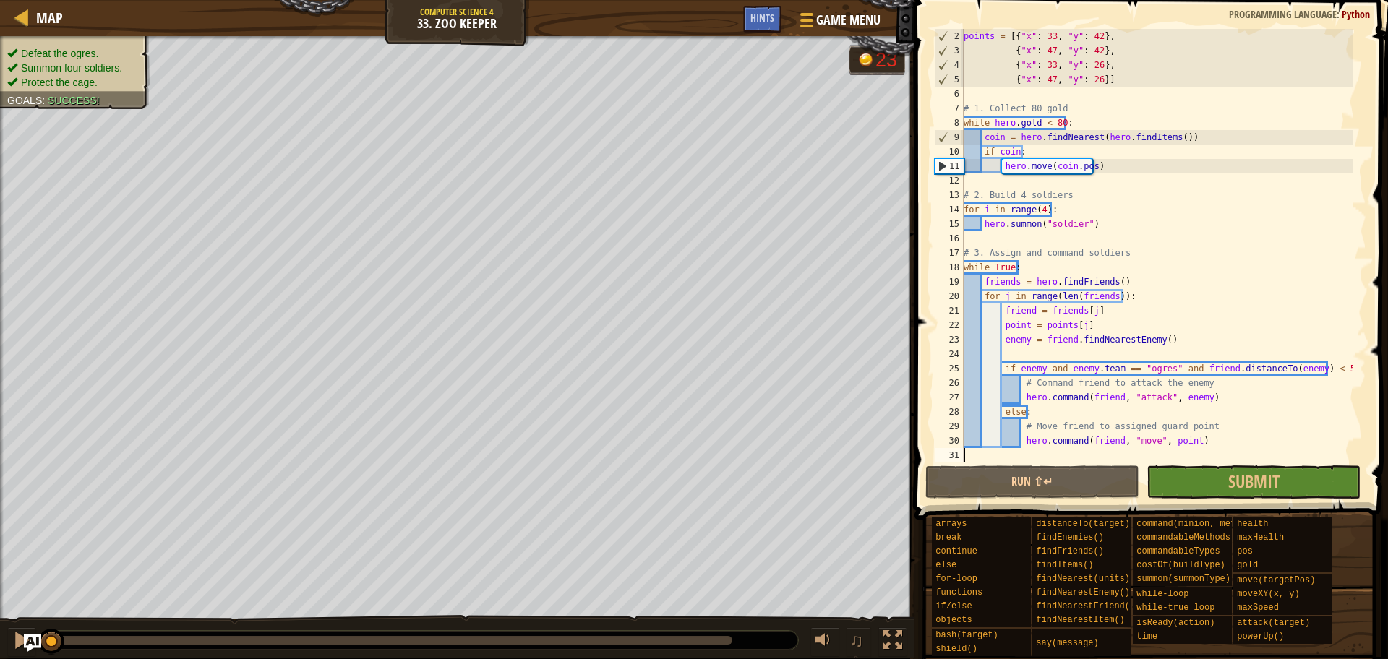
scroll to position [14, 0]
click at [34, 20] on link "Map" at bounding box center [46, 18] width 34 height 20
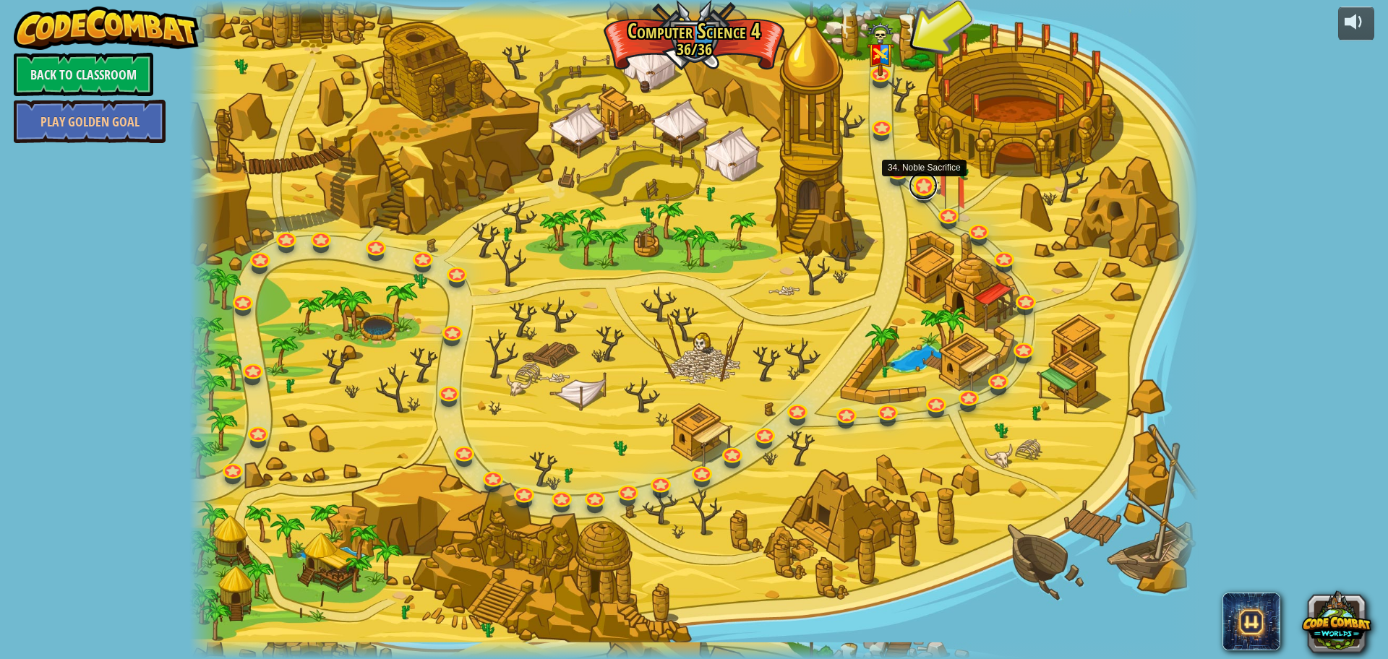
click at [914, 180] on link at bounding box center [922, 185] width 29 height 29
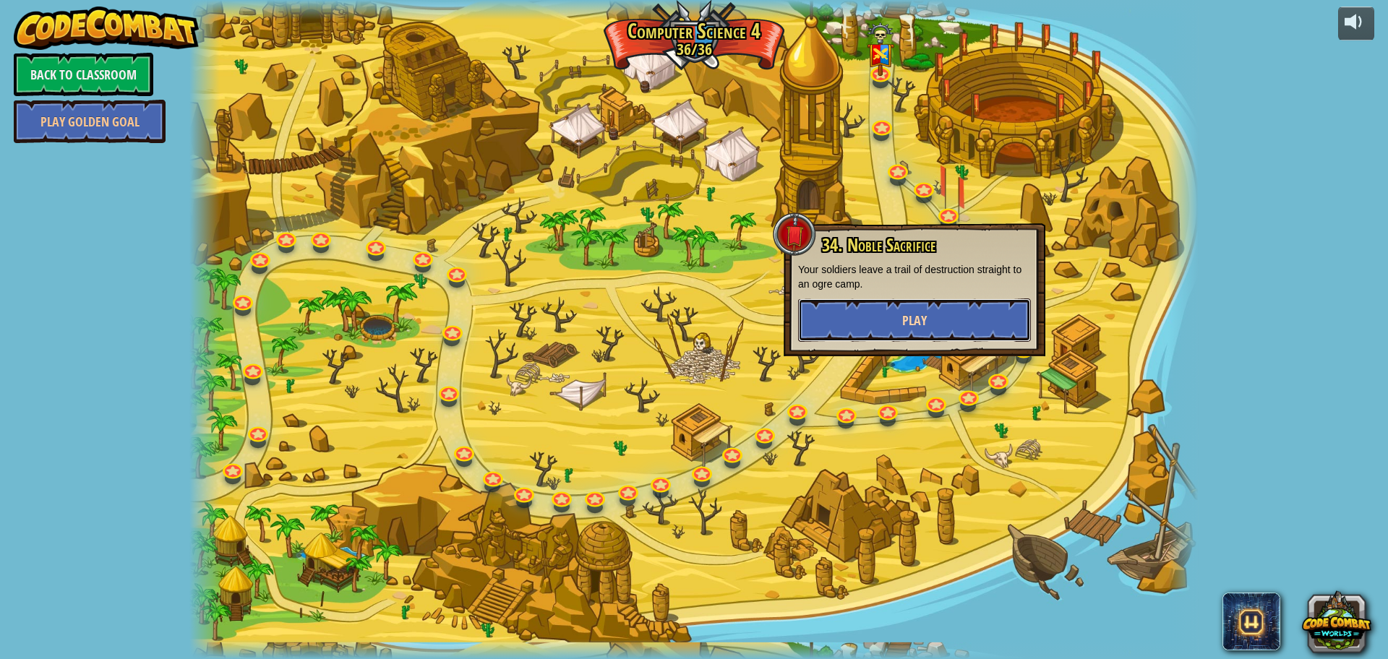
click at [912, 315] on span "Play" at bounding box center [914, 320] width 25 height 18
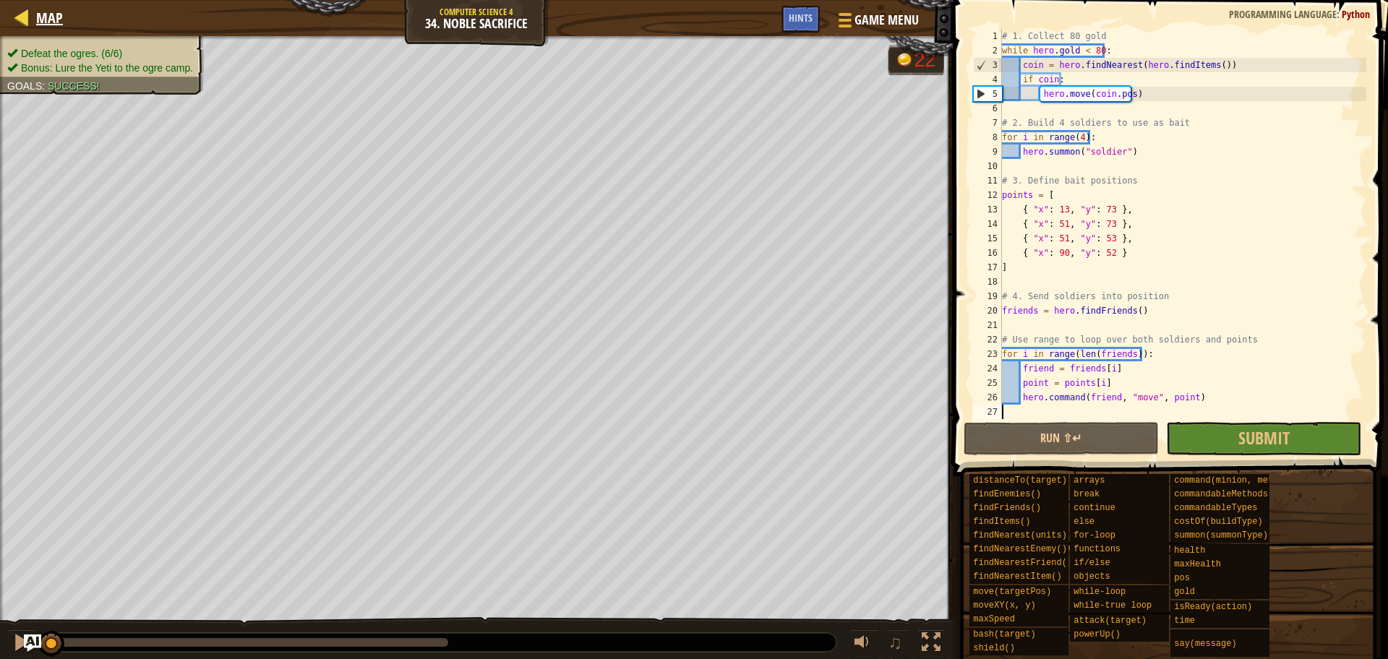
click at [39, 5] on div "Map" at bounding box center [46, 18] width 34 height 36
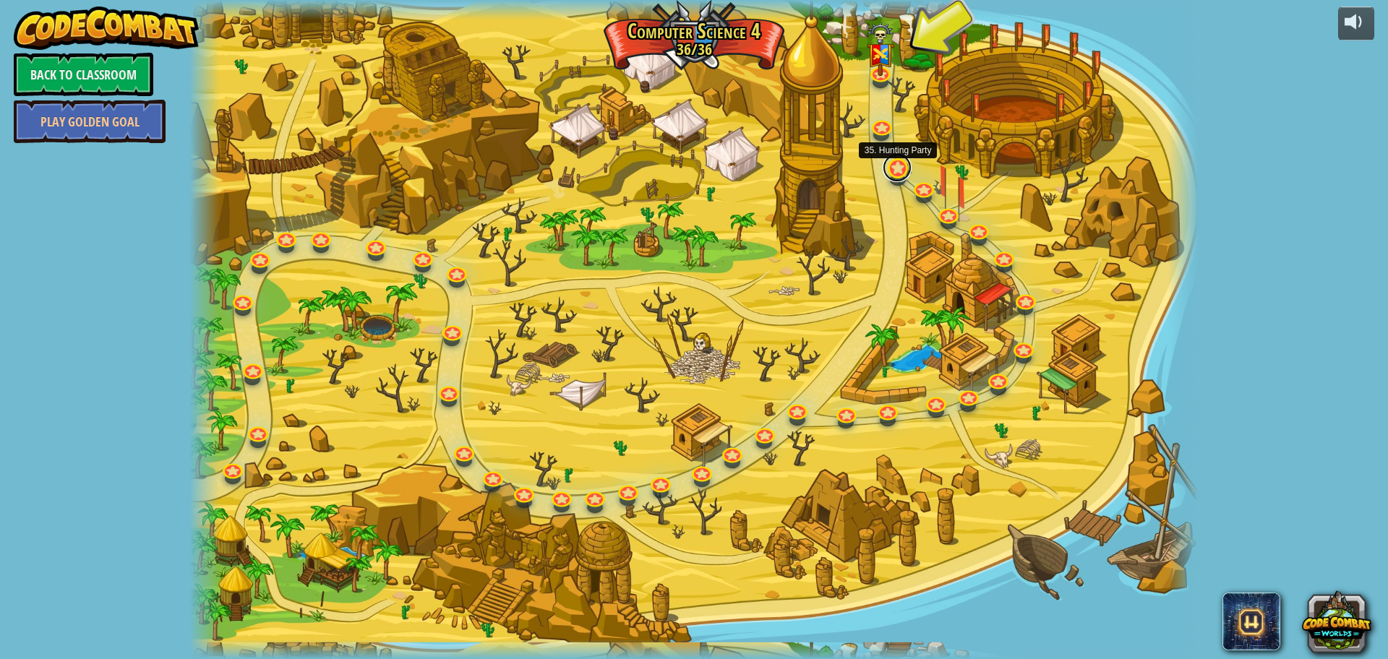
click at [898, 164] on link at bounding box center [896, 167] width 29 height 29
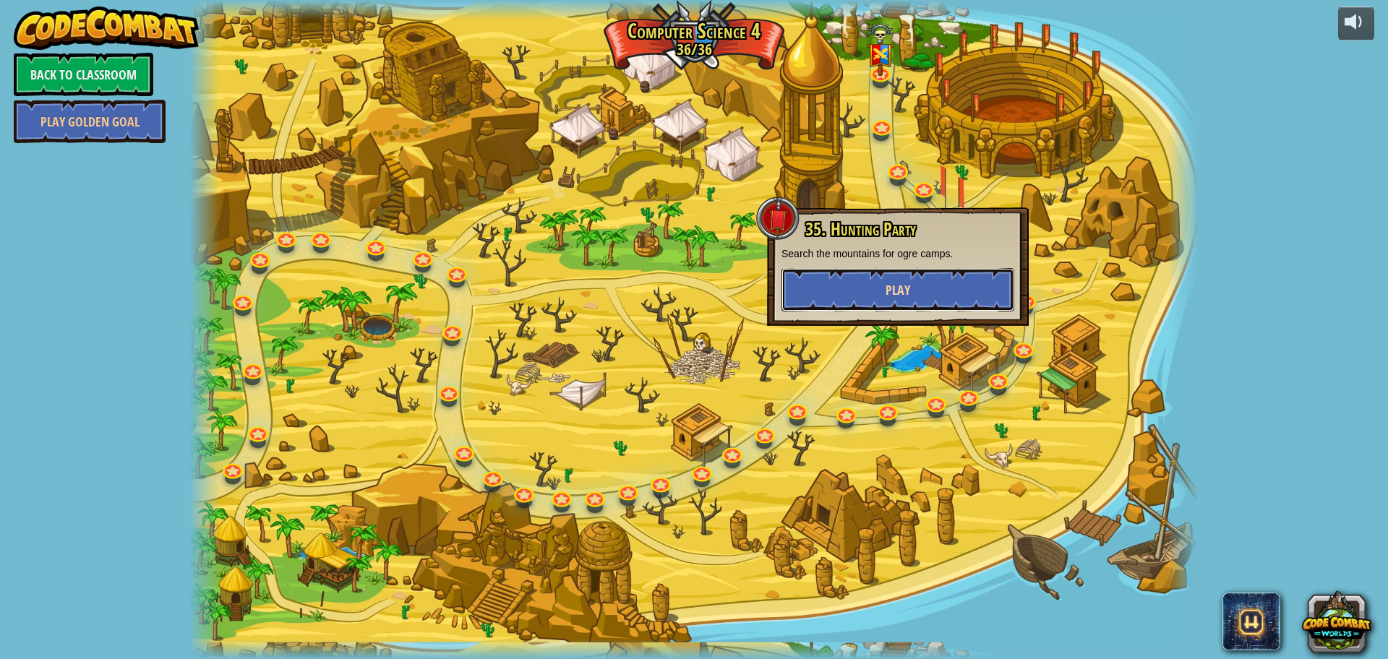
click at [895, 280] on button "Play" at bounding box center [897, 289] width 233 height 43
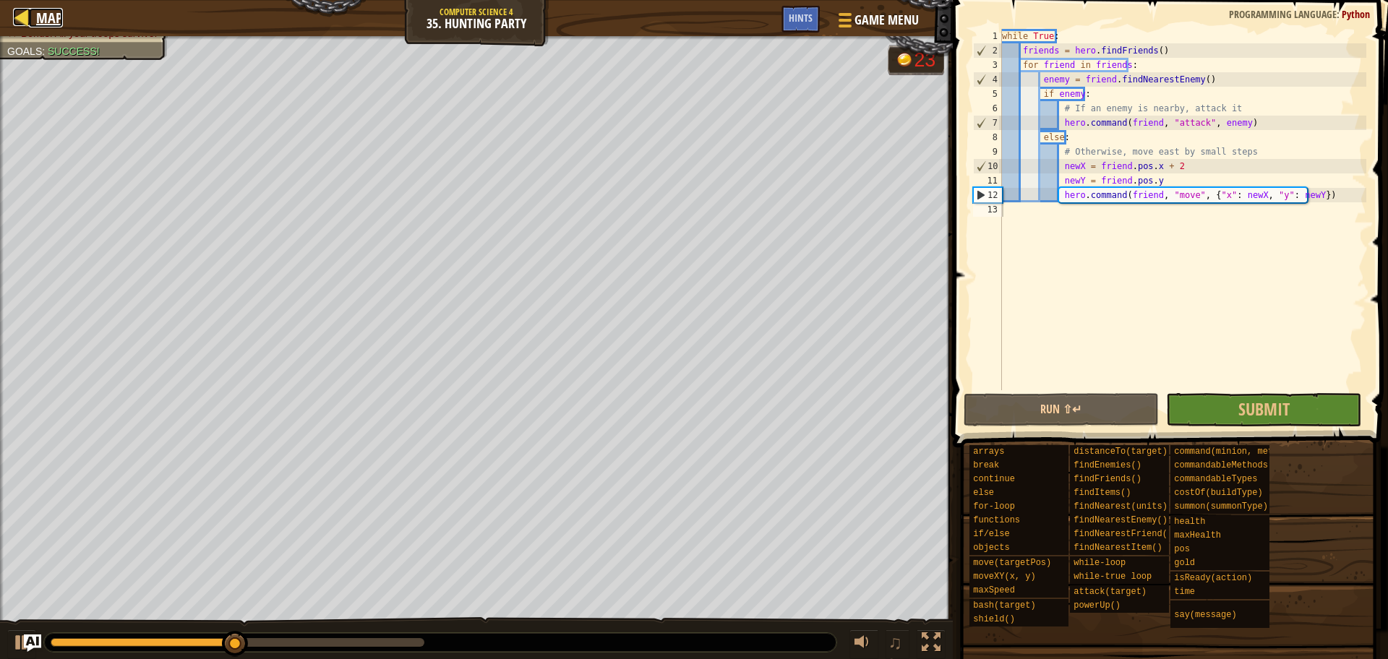
click at [30, 13] on div at bounding box center [22, 17] width 18 height 18
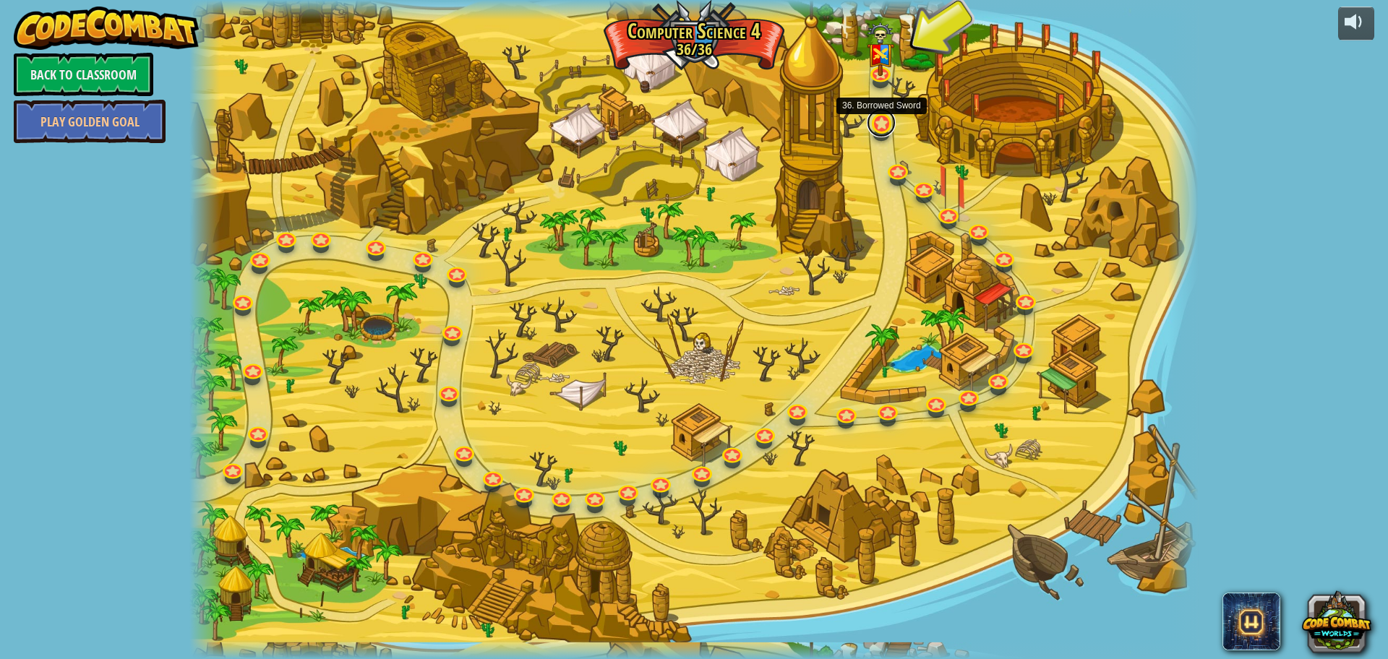
click at [878, 127] on link at bounding box center [881, 122] width 29 height 29
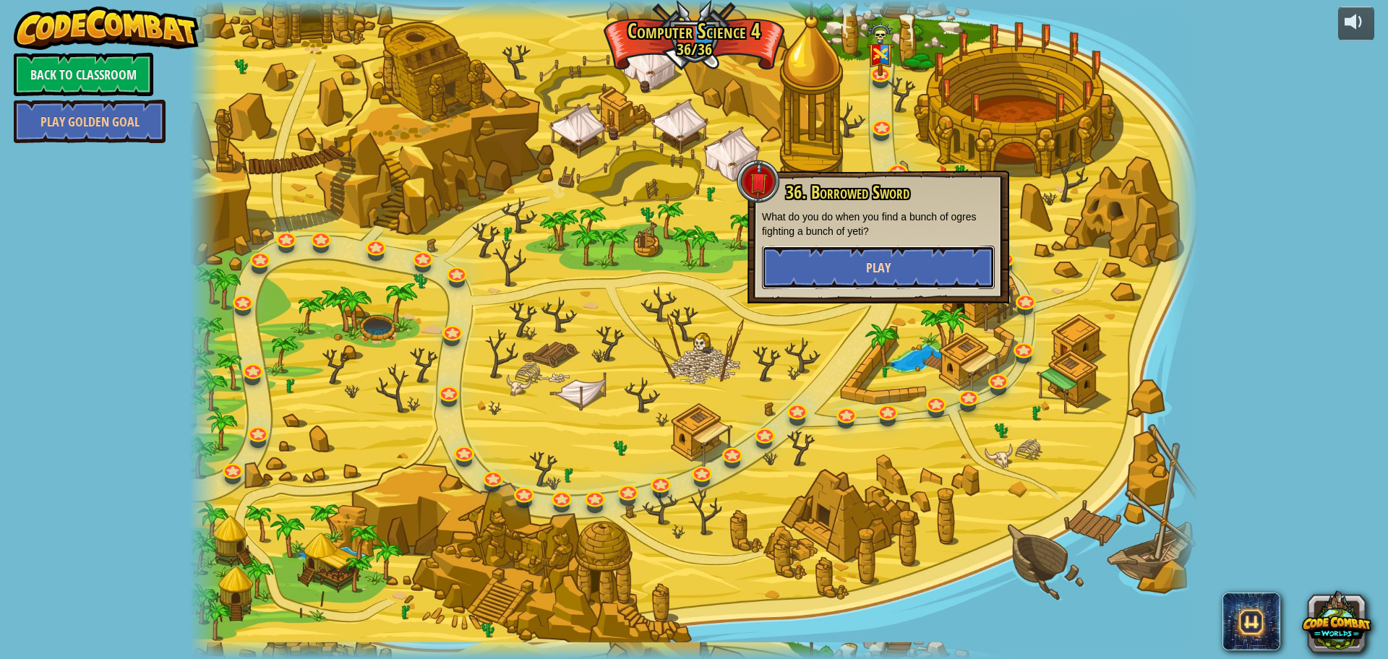
click at [877, 257] on button "Play" at bounding box center [878, 267] width 233 height 43
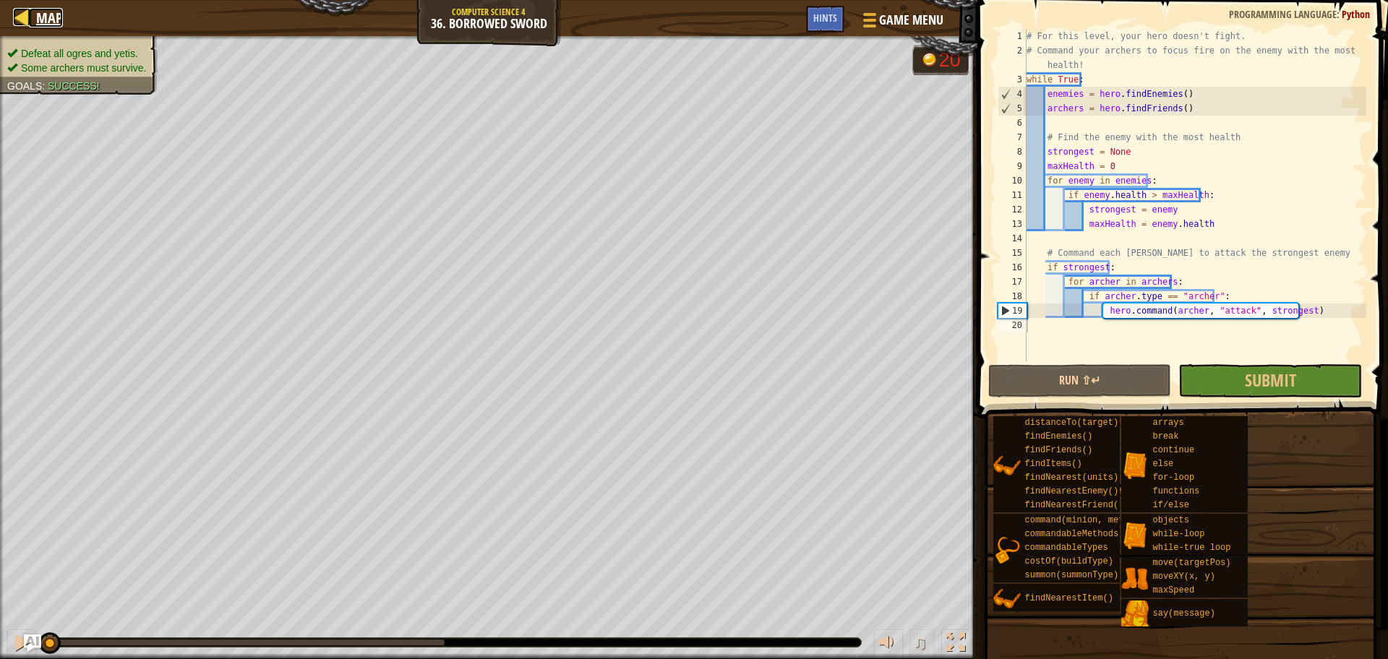
click at [46, 18] on span "Map" at bounding box center [49, 18] width 27 height 20
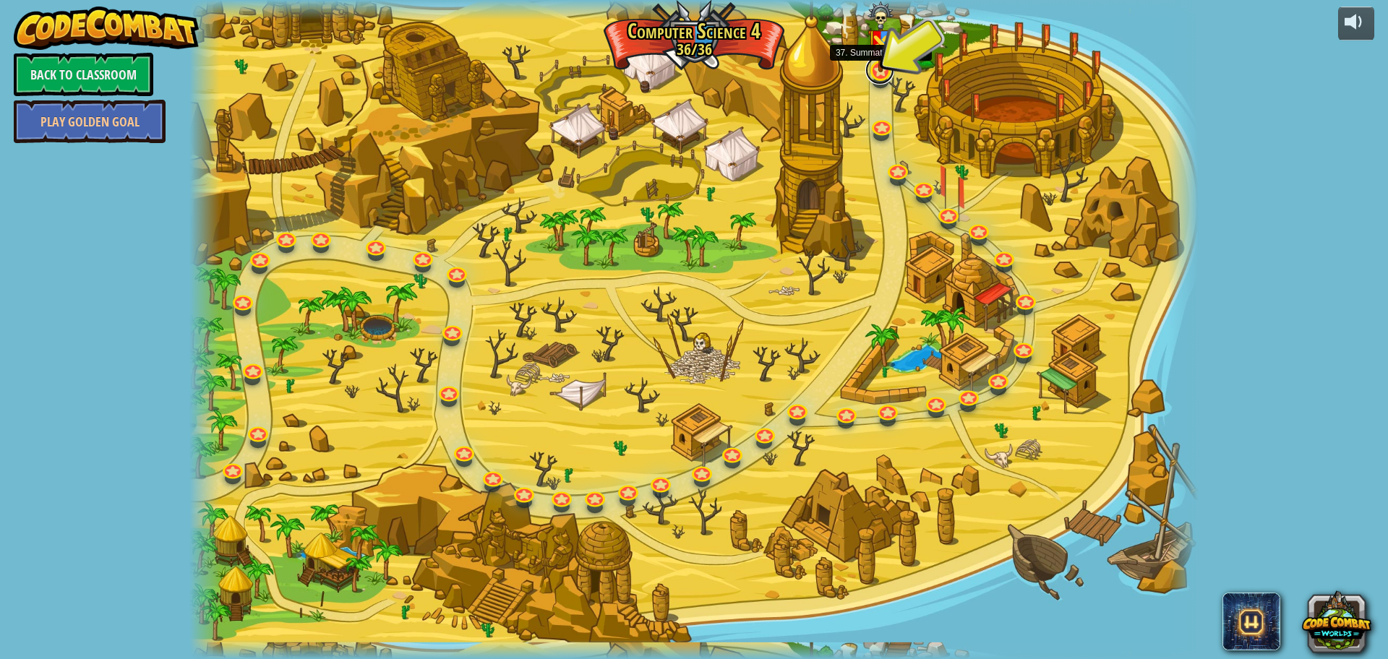
click at [880, 73] on link at bounding box center [879, 70] width 29 height 29
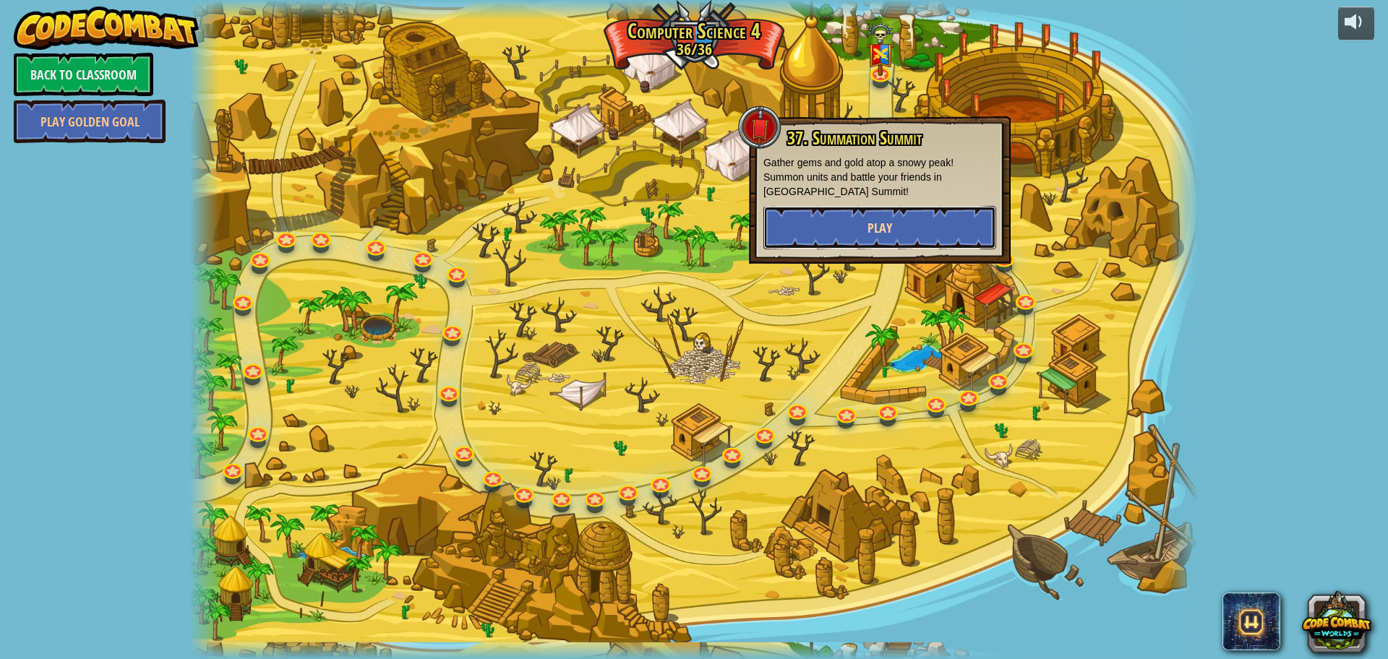
click at [876, 212] on button "Play" at bounding box center [879, 227] width 233 height 43
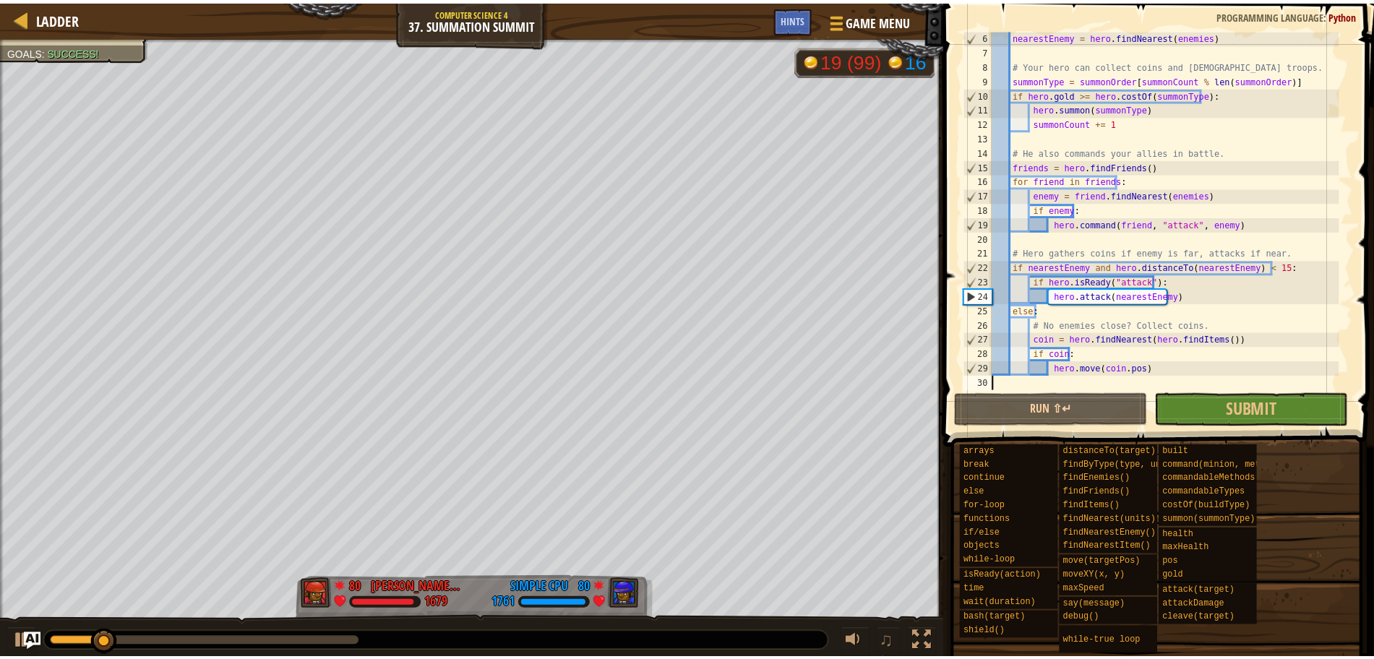
scroll to position [72, 0]
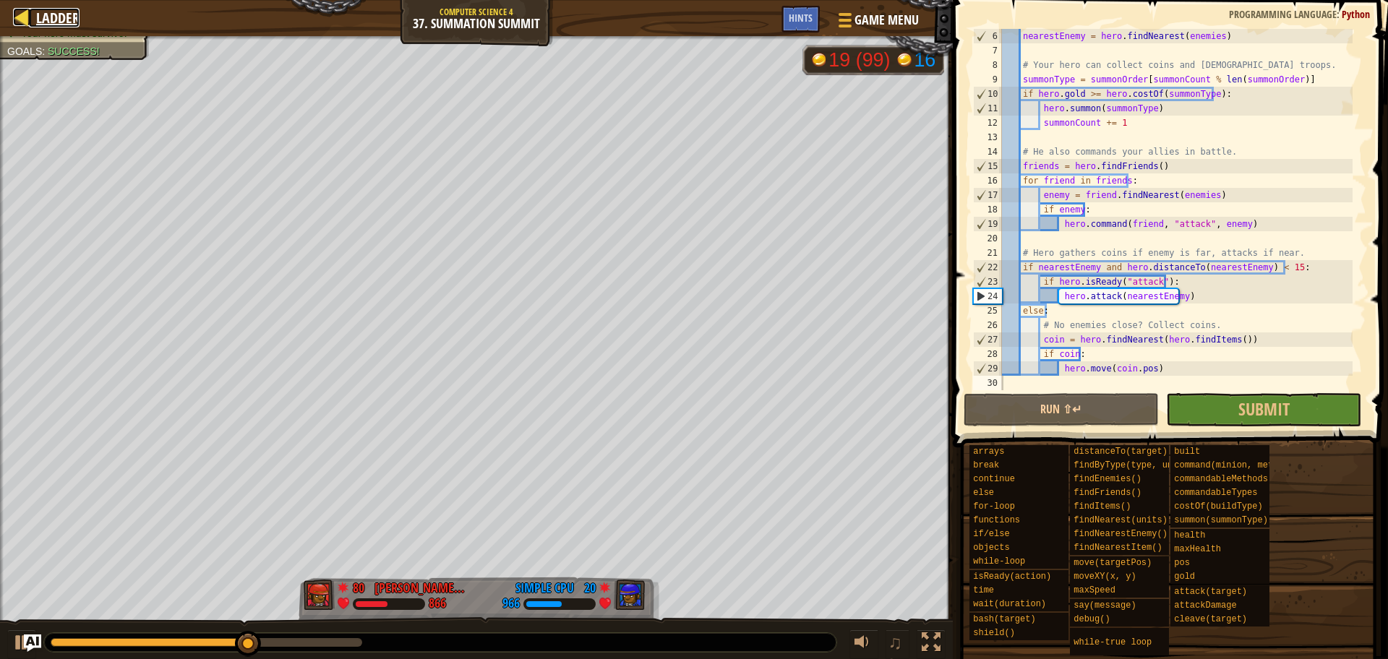
click at [27, 17] on div at bounding box center [22, 17] width 18 height 18
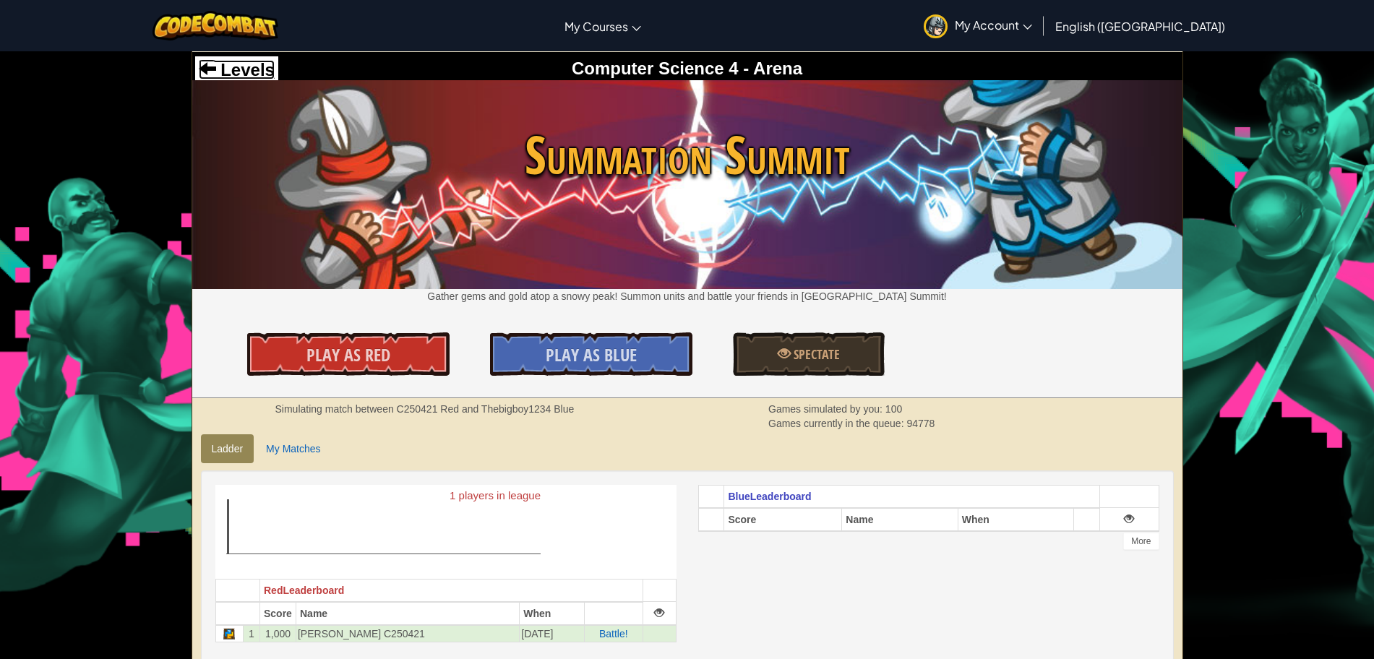
click at [252, 69] on span "Levels" at bounding box center [245, 70] width 59 height 20
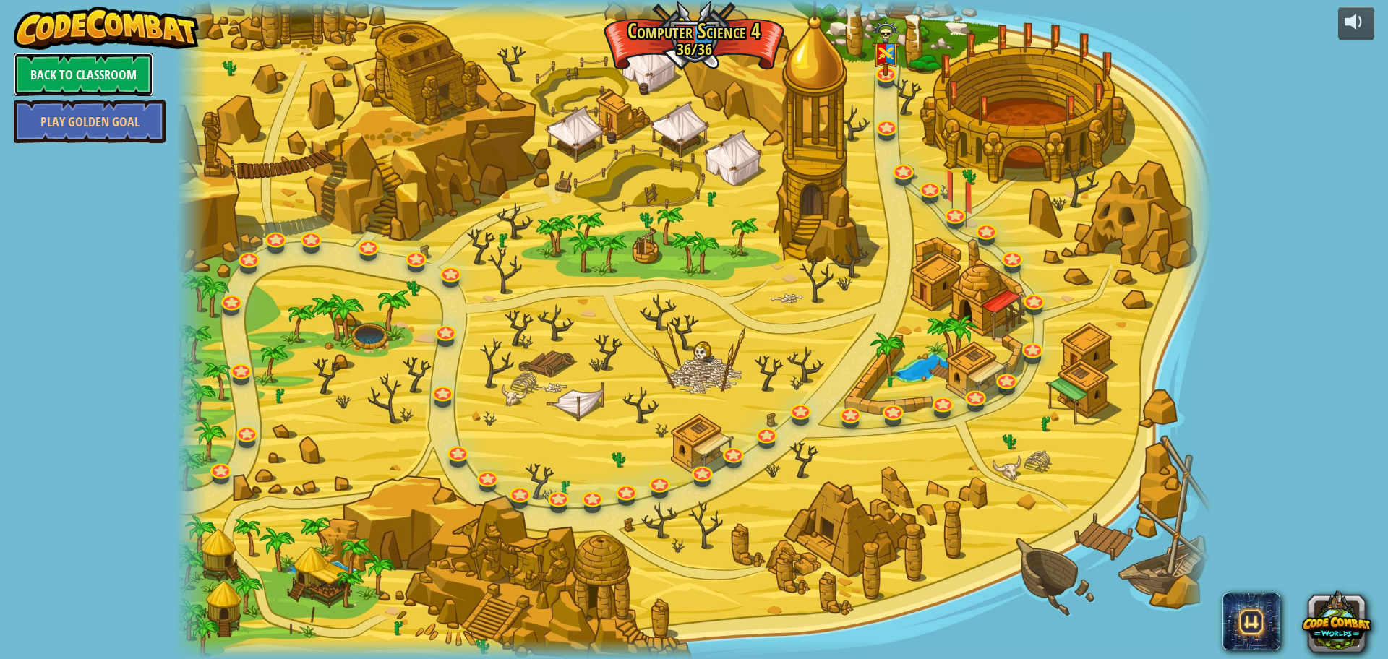
click at [113, 72] on link "Back to Classroom" at bounding box center [83, 74] width 139 height 43
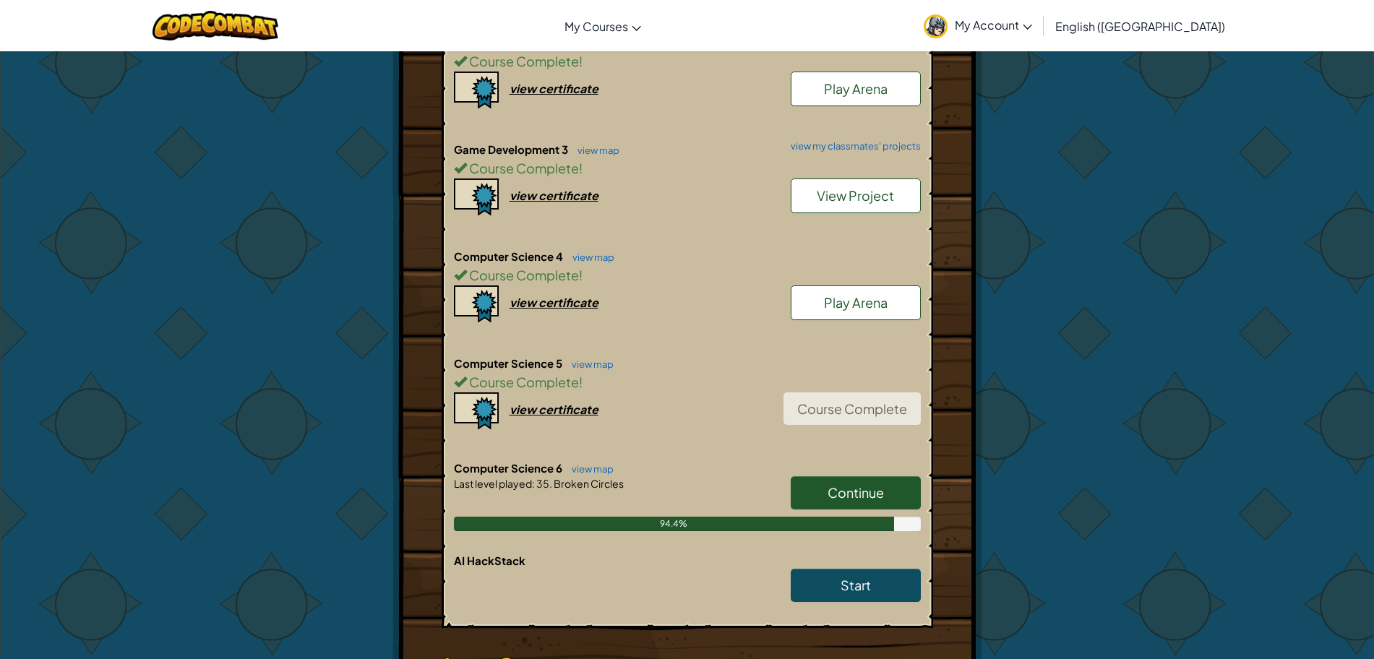
scroll to position [986, 0]
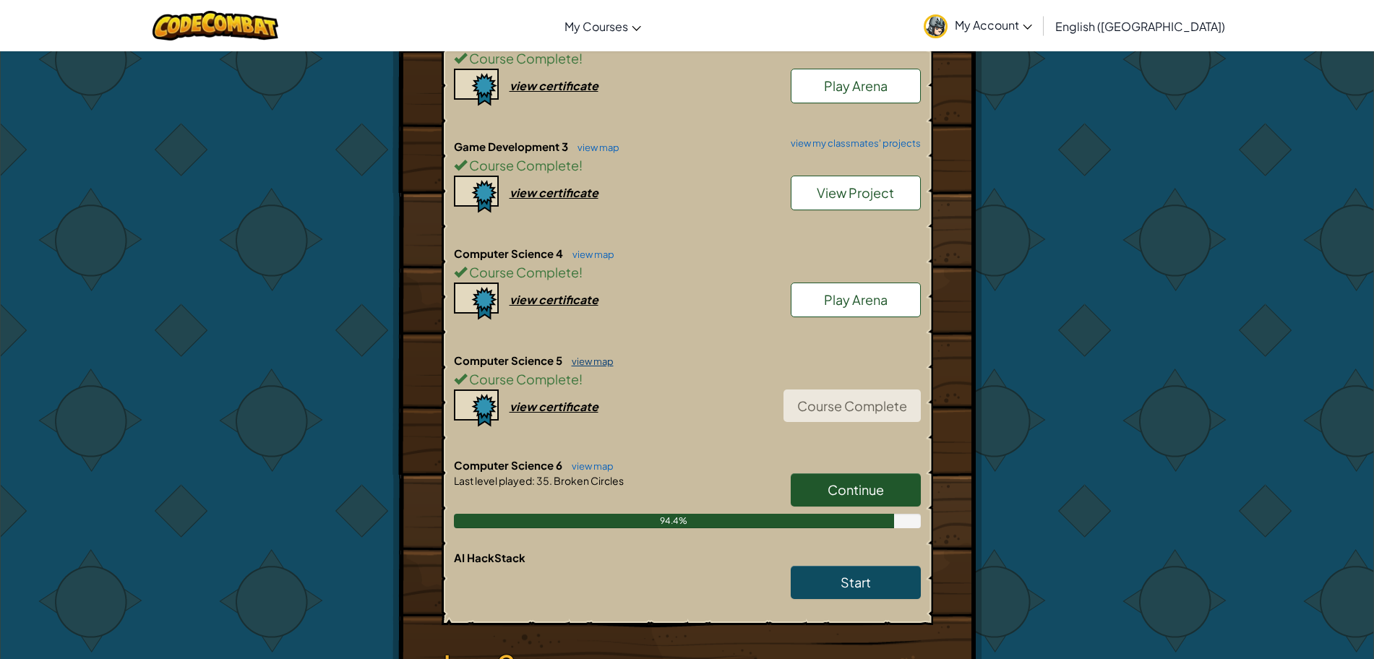
click at [590, 356] on link "view map" at bounding box center [588, 362] width 49 height 12
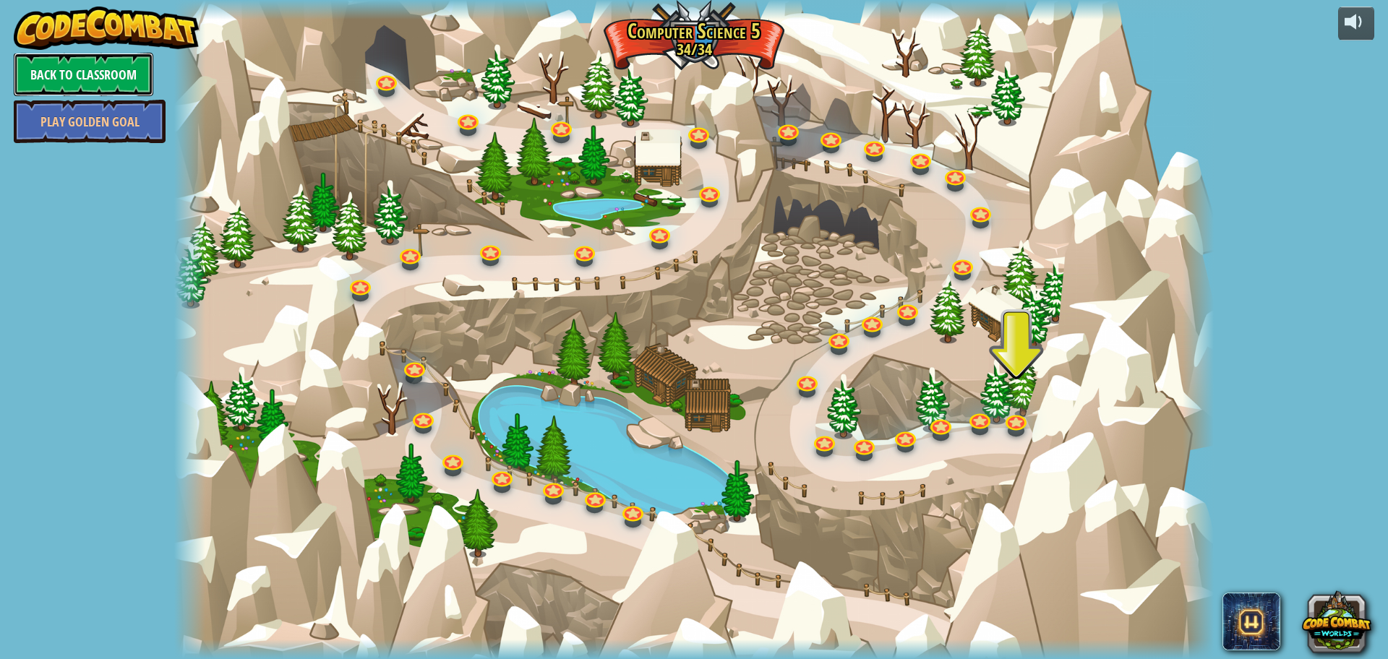
click at [71, 71] on link "Back to Classroom" at bounding box center [83, 74] width 139 height 43
